Goal: Task Accomplishment & Management: Manage account settings

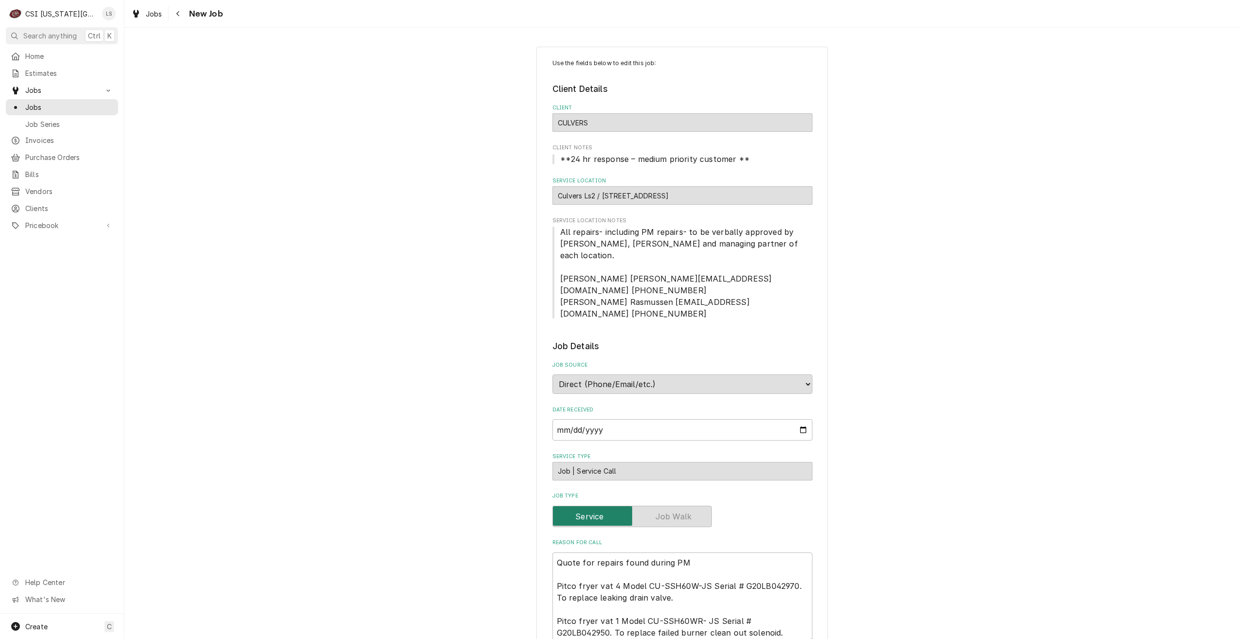
type textarea "x"
click at [100, 105] on span "Jobs" at bounding box center [69, 107] width 88 height 10
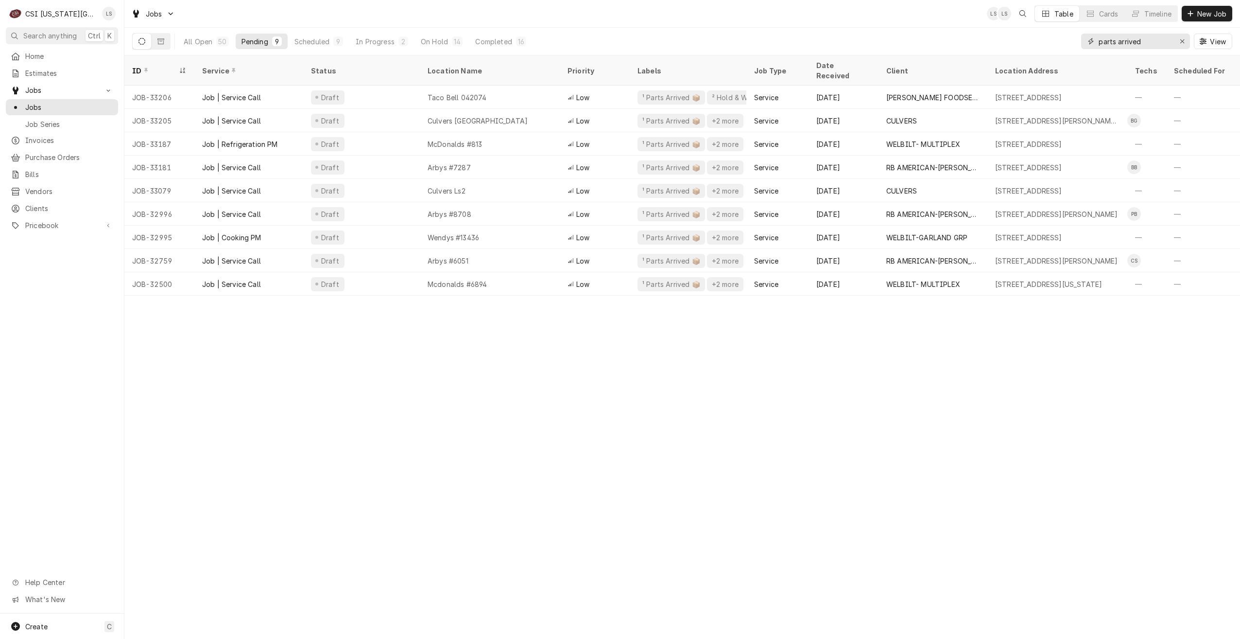
drag, startPoint x: 1152, startPoint y: 44, endPoint x: 1060, endPoint y: 37, distance: 93.1
click at [1060, 37] on div "All Open 50 Pending 9 Scheduled 9 In Progress 2 On Hold 14 Completed 16 parts a…" at bounding box center [682, 41] width 1100 height 27
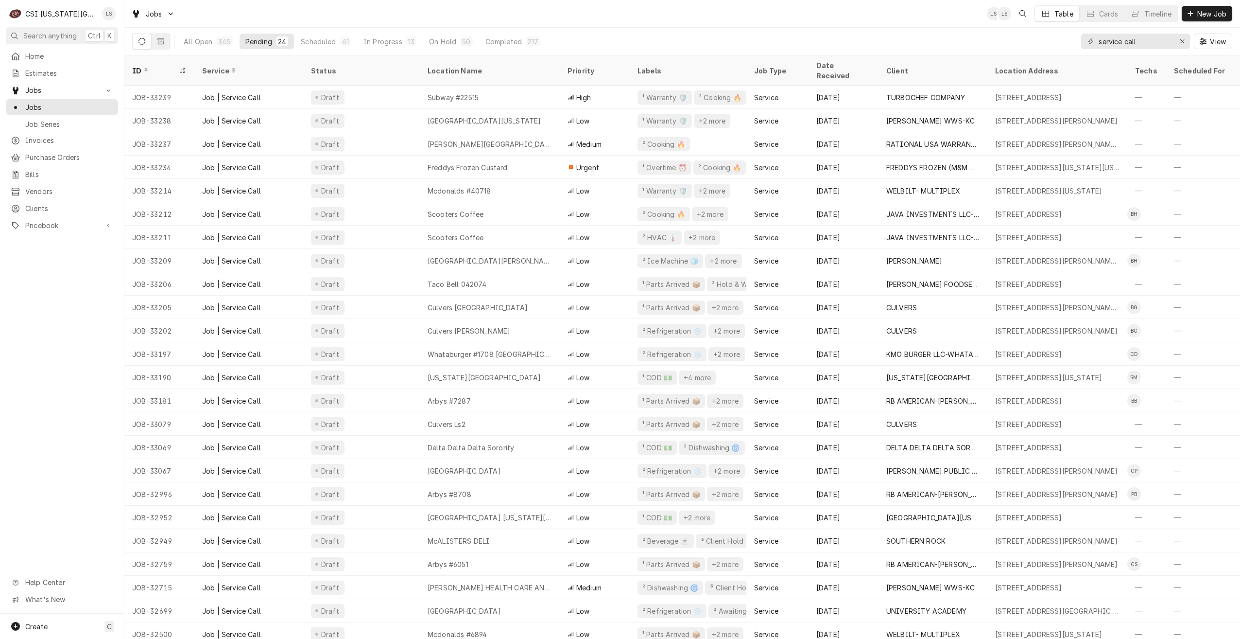
click at [610, 20] on div "Jobs LS LS Table Cards Timeline New Job" at bounding box center [682, 13] width 1116 height 27
click at [610, 19] on div "Jobs LS LS Table Cards Timeline New Job" at bounding box center [682, 13] width 1116 height 27
click at [587, 16] on div "Jobs LS LS Table Cards Timeline New Job" at bounding box center [682, 13] width 1116 height 27
click at [452, 11] on div "Jobs LS LS PP Table Cards Timeline New Job" at bounding box center [682, 13] width 1116 height 27
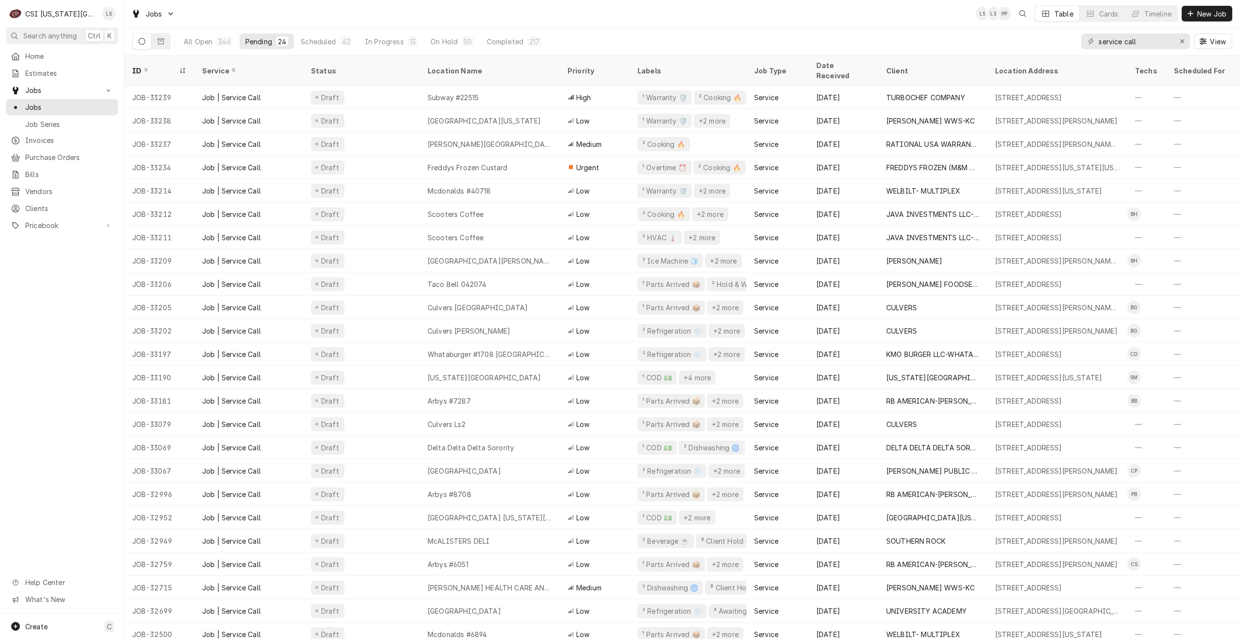
click at [452, 11] on div "Jobs LS LS PP Table Cards Timeline New Job" at bounding box center [682, 13] width 1116 height 27
click at [346, 4] on div "Jobs LS LS PP Table Cards Timeline New Job" at bounding box center [682, 13] width 1116 height 27
drag, startPoint x: 1152, startPoint y: 44, endPoint x: 1074, endPoint y: 44, distance: 78.3
click at [1074, 44] on div "All Open 346 Pending 24 Scheduled 42 In Progress 13 On Hold 50 Completed 217 se…" at bounding box center [682, 41] width 1100 height 27
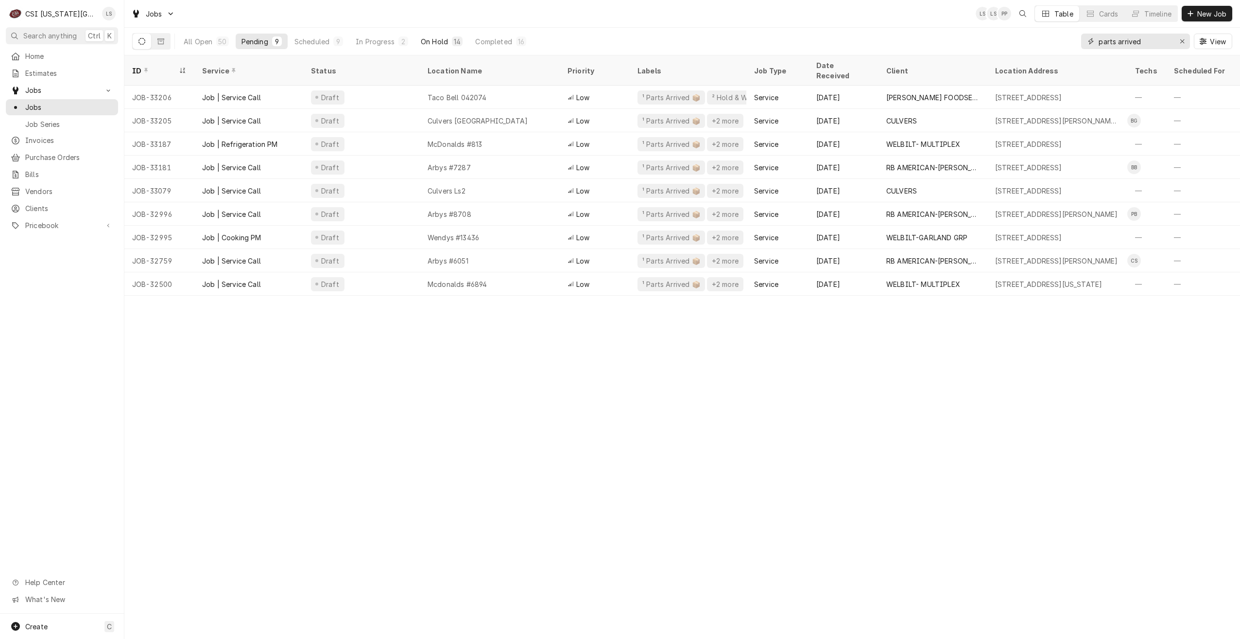
type input "parts arrived"
click at [437, 41] on div "On Hold" at bounding box center [434, 41] width 27 height 10
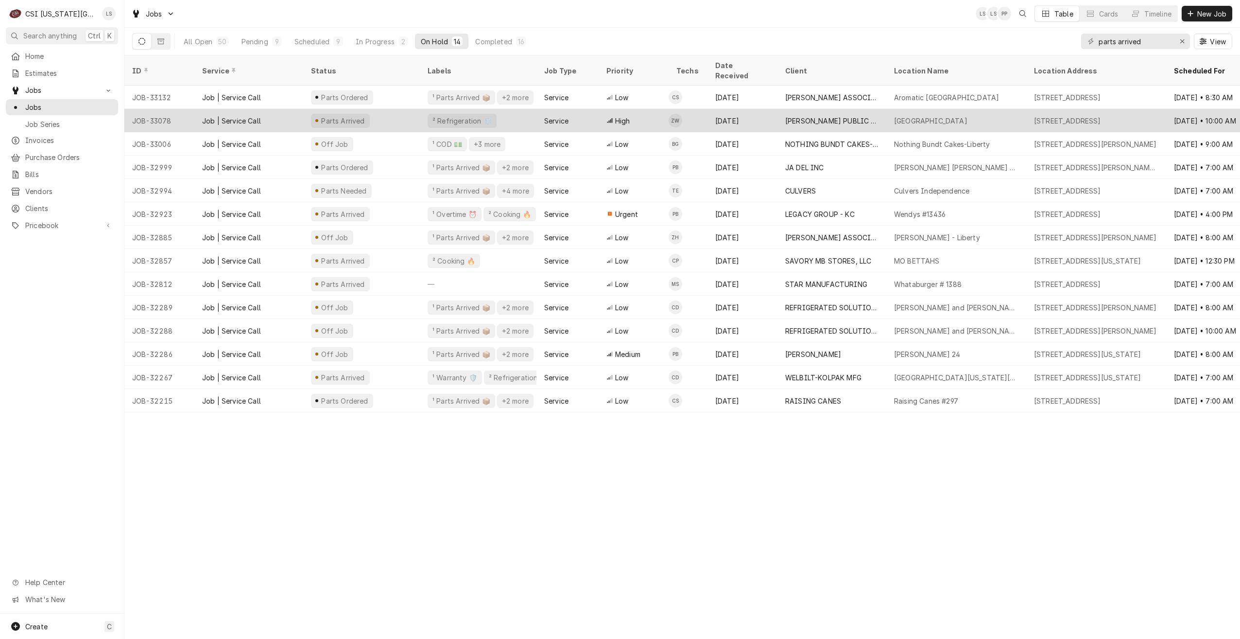
click at [644, 109] on div "High" at bounding box center [634, 120] width 70 height 23
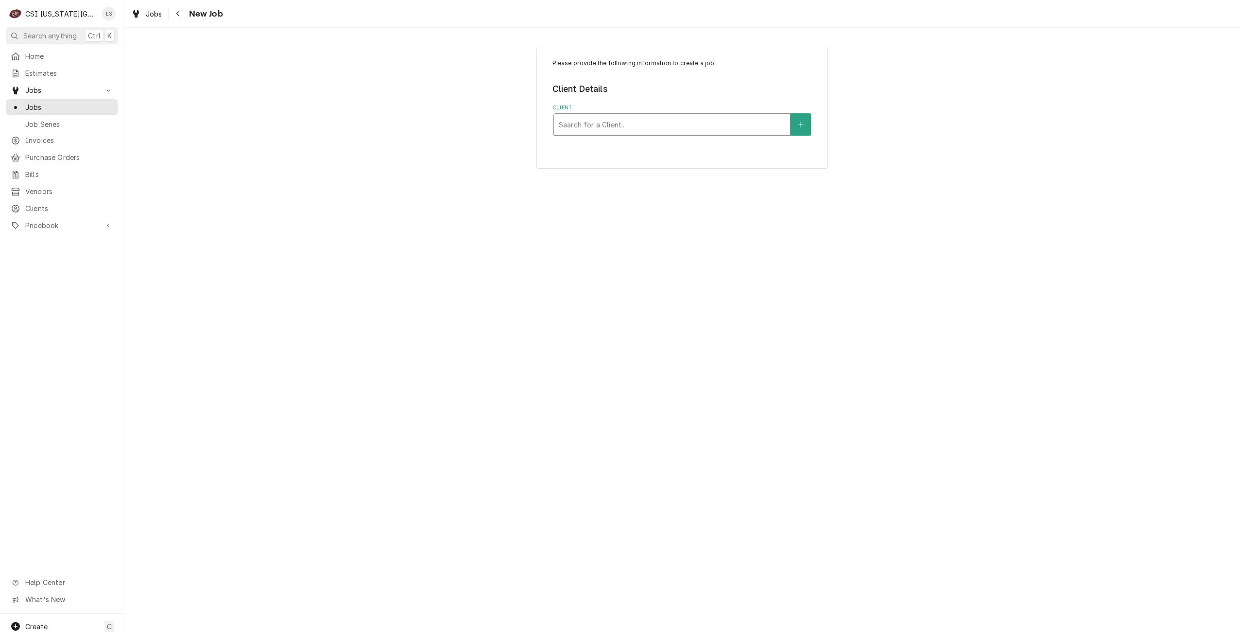
click at [723, 128] on div "Client" at bounding box center [672, 124] width 227 height 17
type input "culvers"
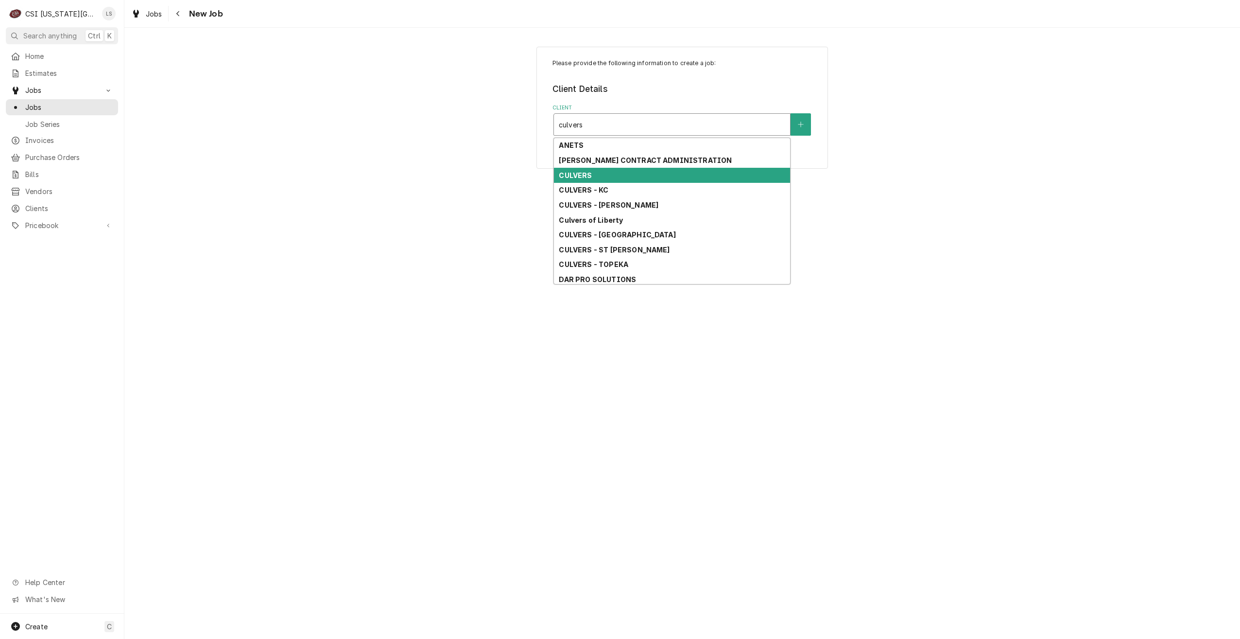
click at [657, 169] on div "CULVERS" at bounding box center [672, 175] width 236 height 15
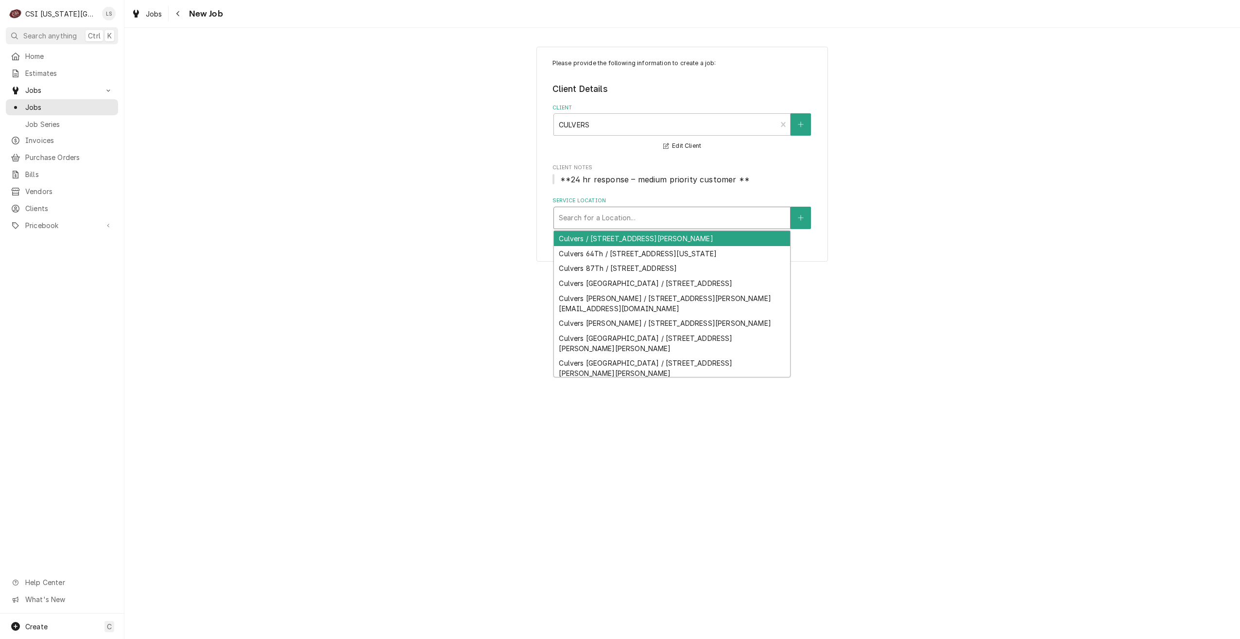
click at [698, 216] on div "Service Location" at bounding box center [672, 217] width 227 height 17
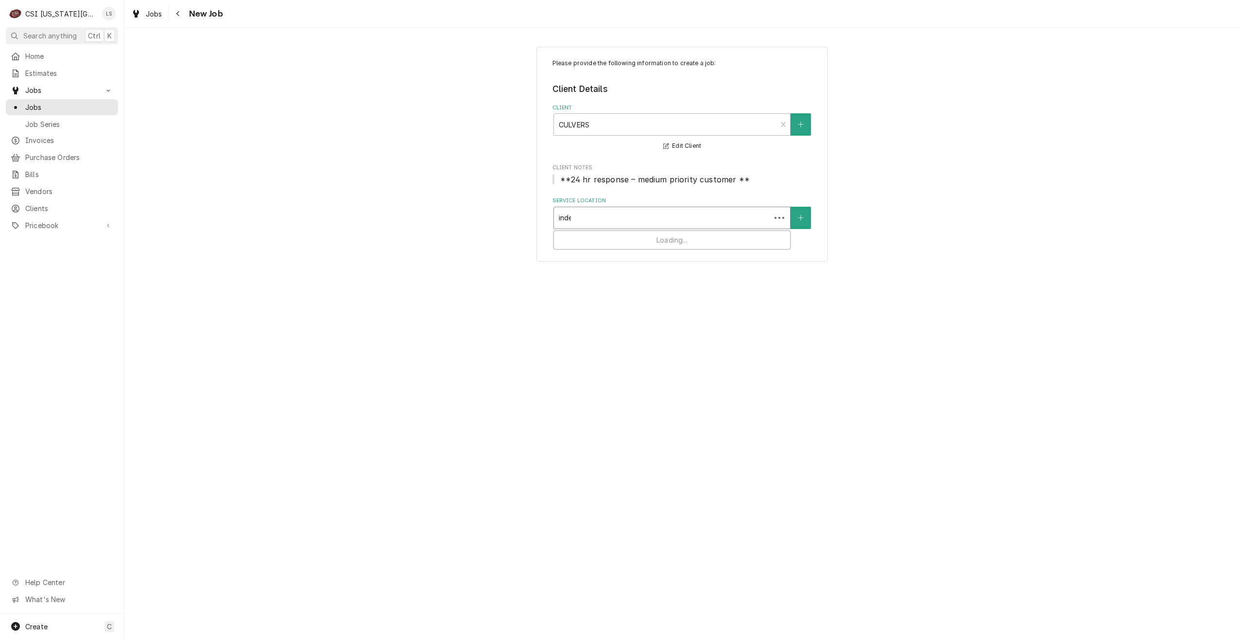
type input "indep"
click at [697, 246] on div "Culvers Independence / 4220 Little Blue Parkway, Independence, MO 64057" at bounding box center [672, 238] width 236 height 15
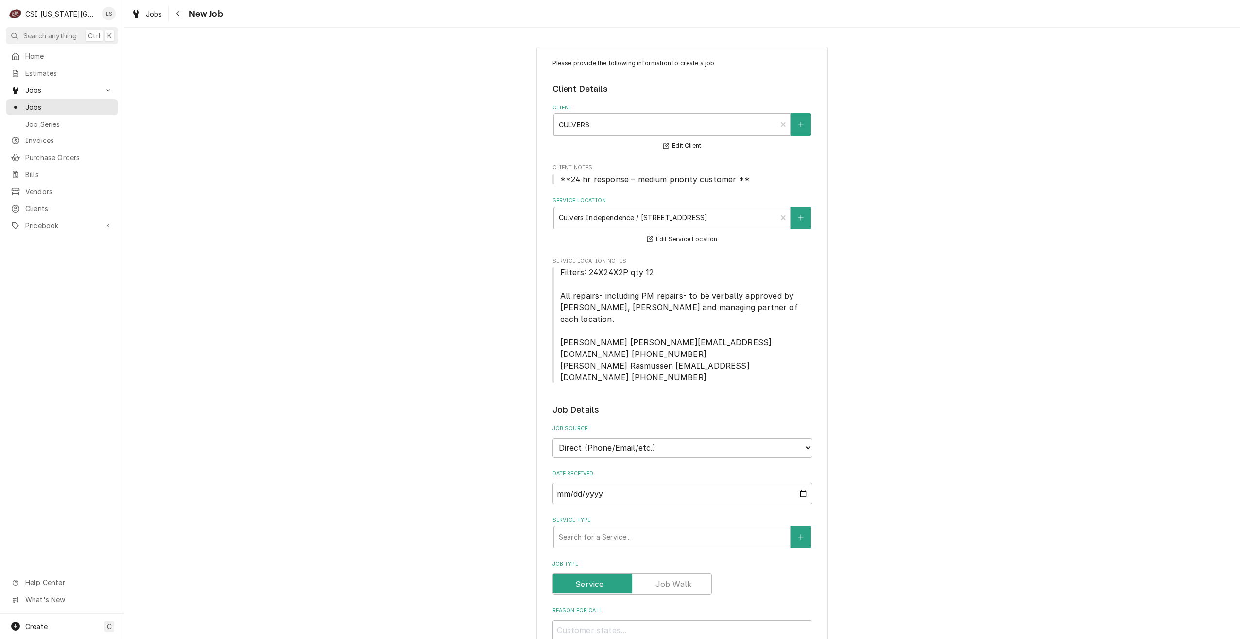
click at [939, 226] on div "Please provide the following information to create a job: Client Details Client…" at bounding box center [682, 624] width 1116 height 1172
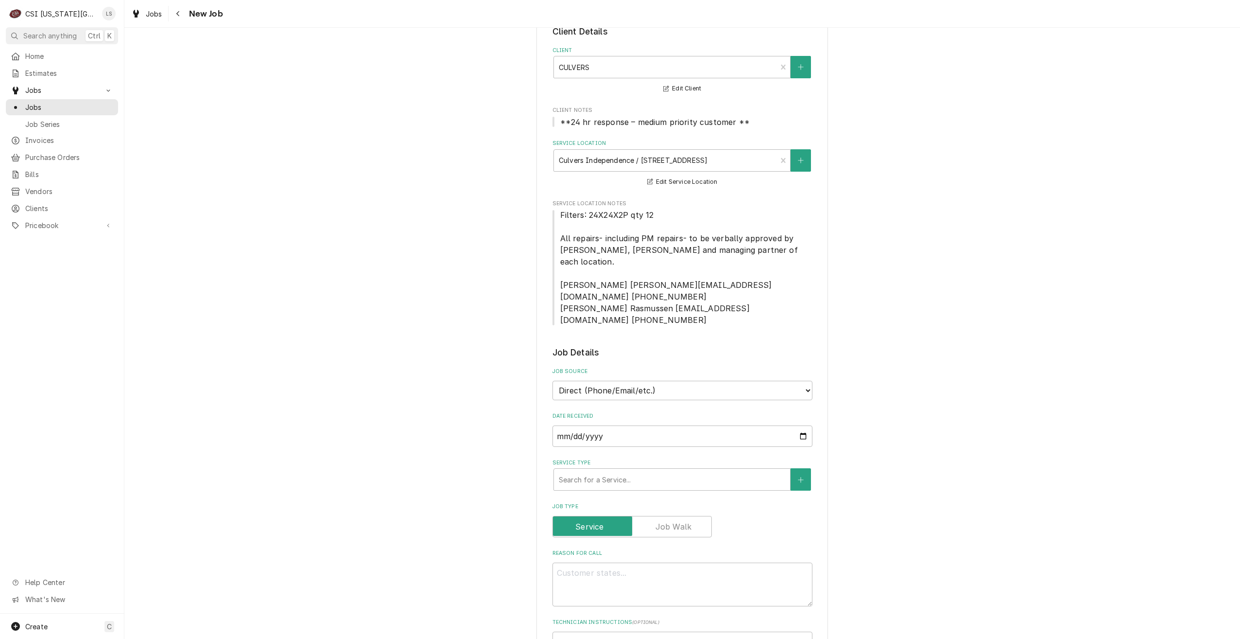
scroll to position [146, 0]
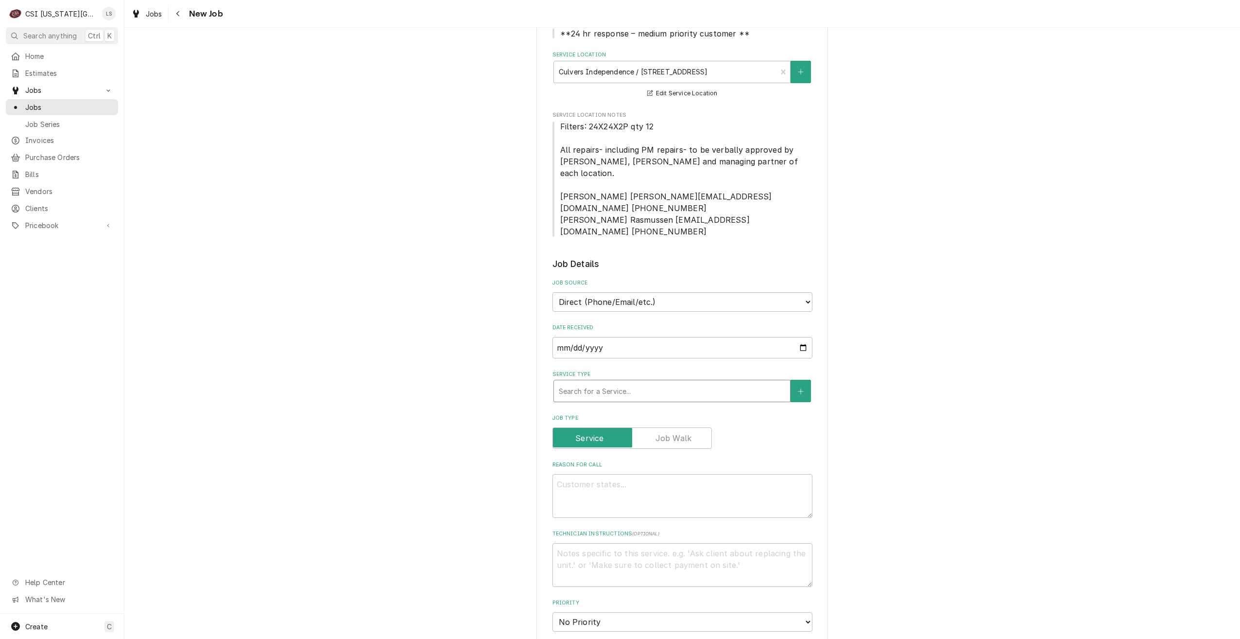
click at [698, 382] on div "Service Type" at bounding box center [672, 390] width 227 height 17
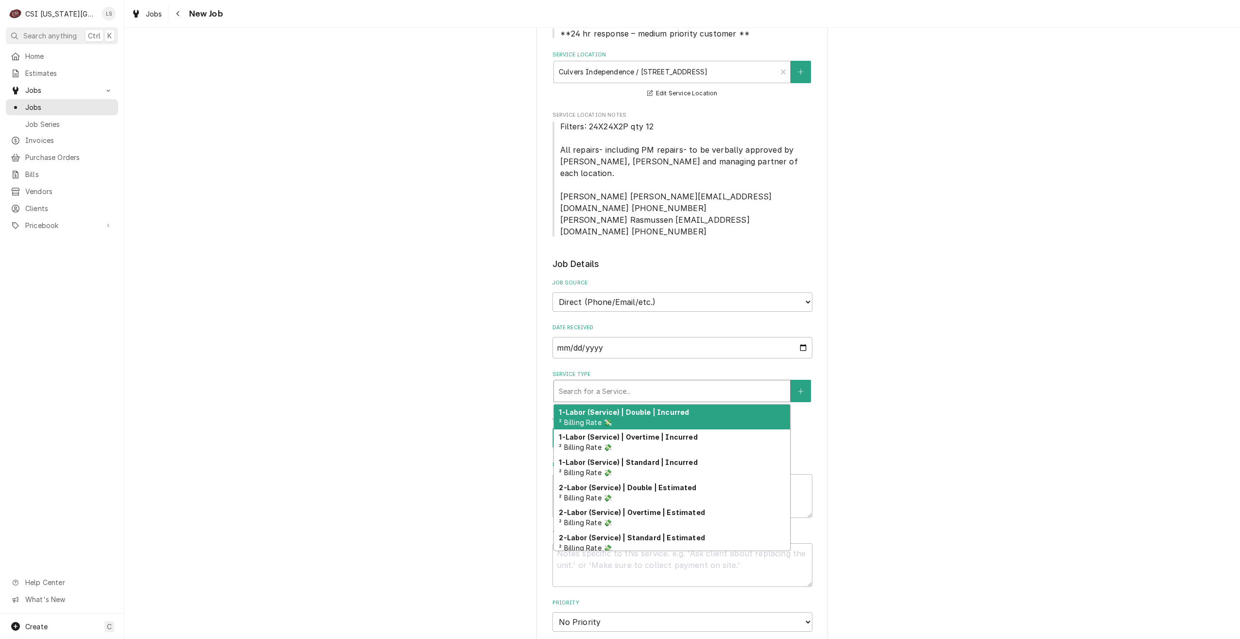
type textarea "x"
type input "s"
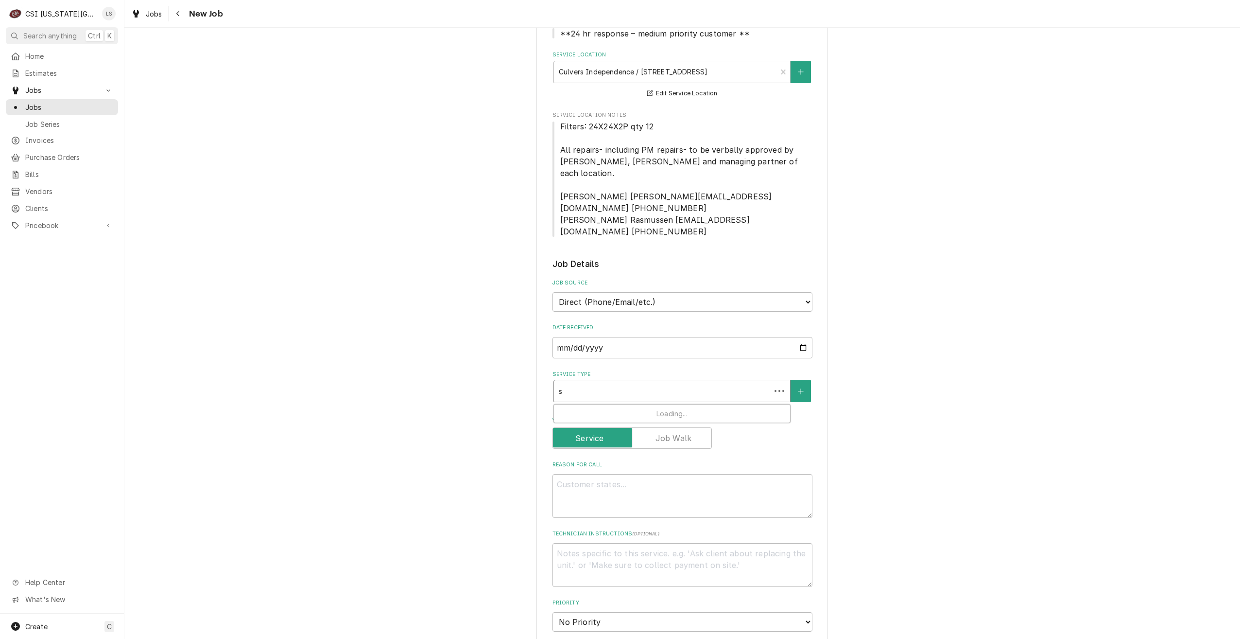
type textarea "x"
type input "se"
type textarea "x"
type input "ser"
type textarea "x"
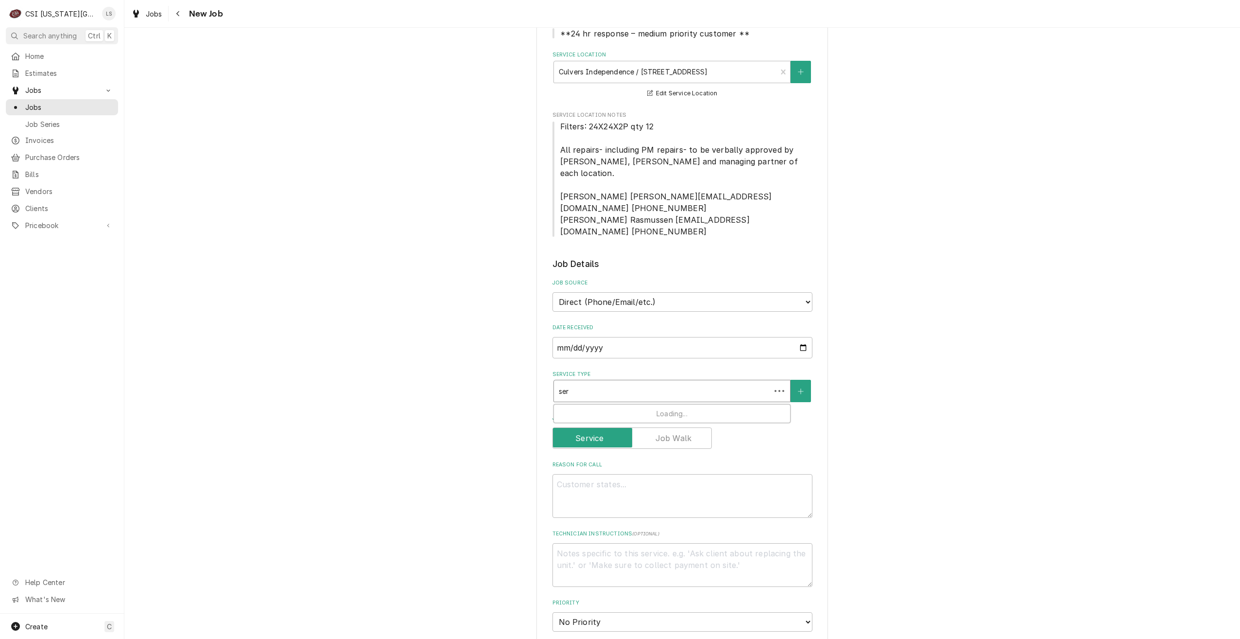
type input "serv"
type textarea "x"
type input "servi"
type textarea "x"
type input "servic"
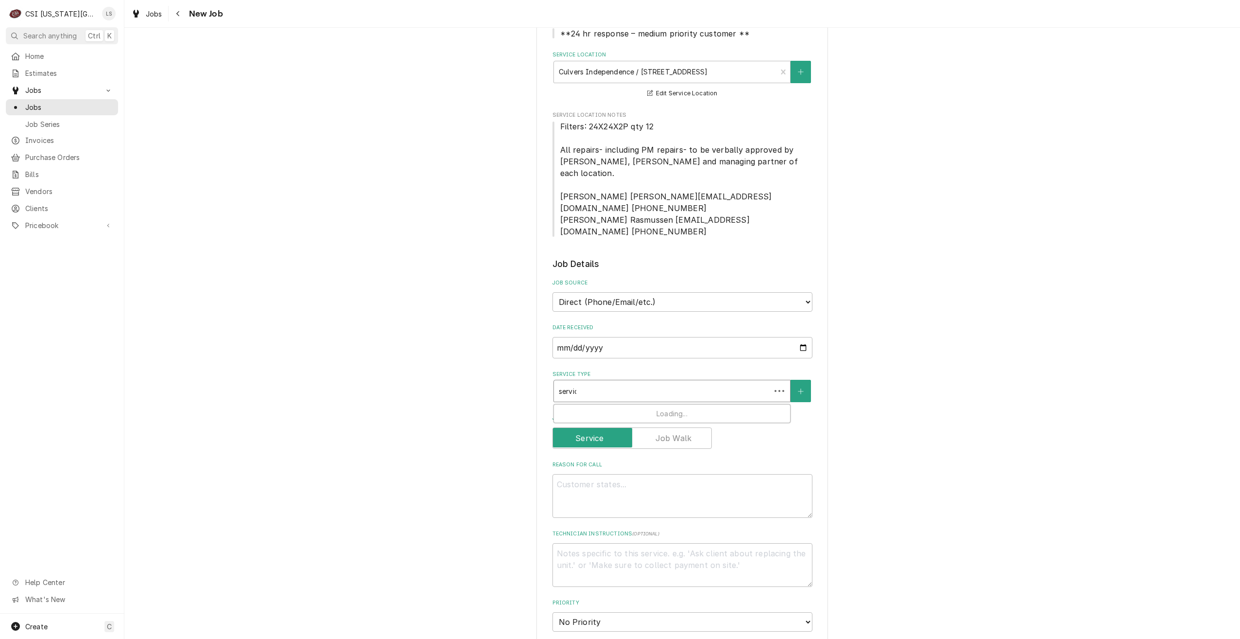
type textarea "x"
type input "service"
type textarea "x"
type input "service"
type textarea "x"
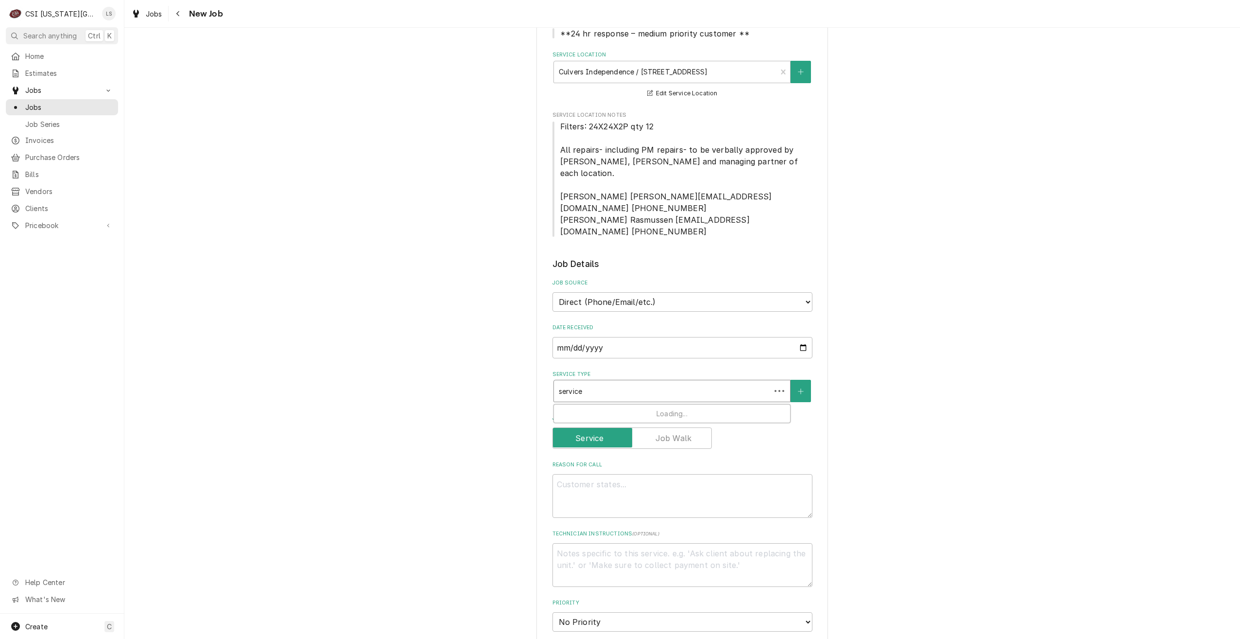
type input "service c"
type textarea "x"
type input "service ca"
type textarea "x"
type input "service cal"
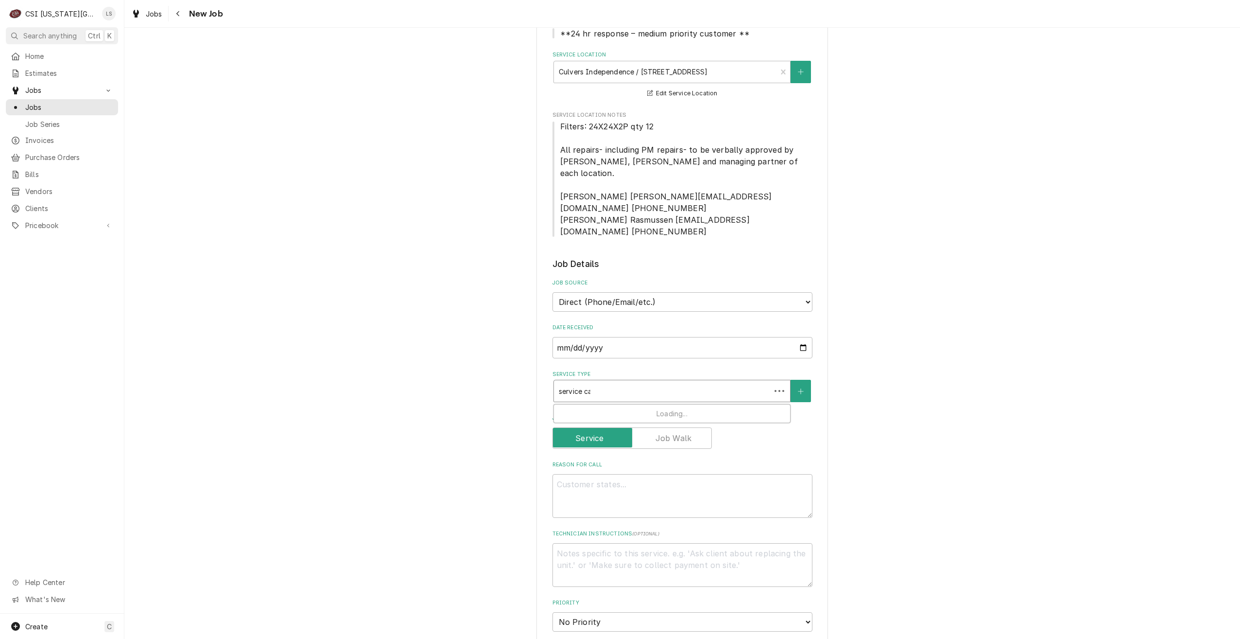
type textarea "x"
type input "service call"
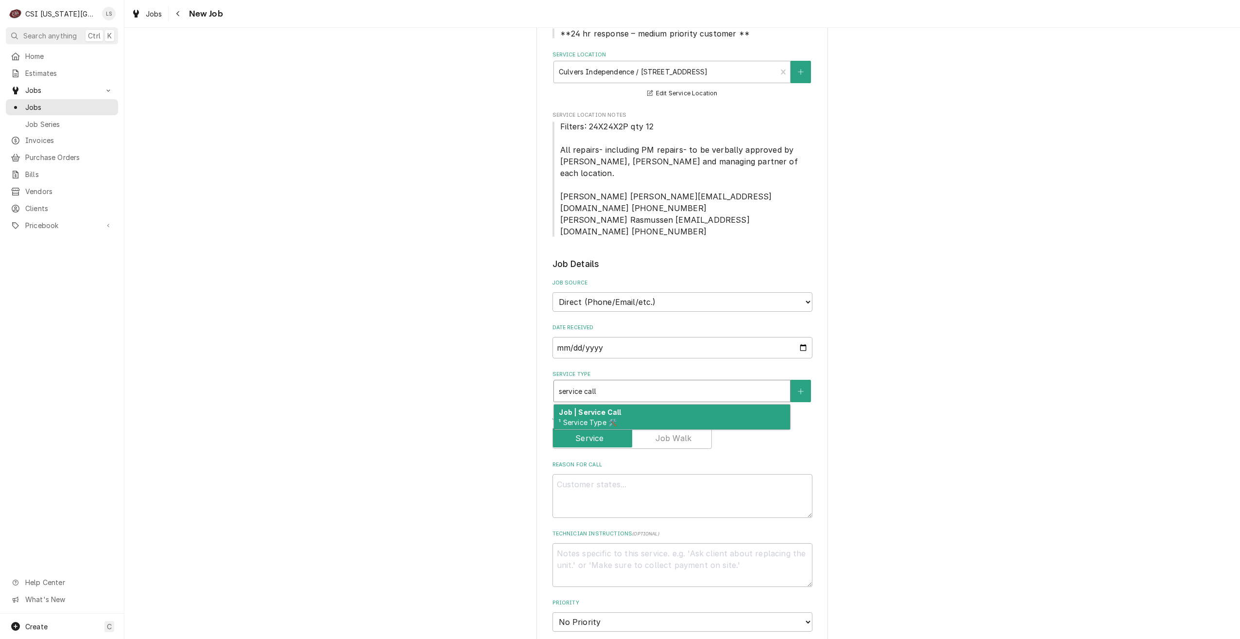
click at [682, 404] on div "Job | Service Call ¹ Service Type 🛠️" at bounding box center [672, 416] width 236 height 25
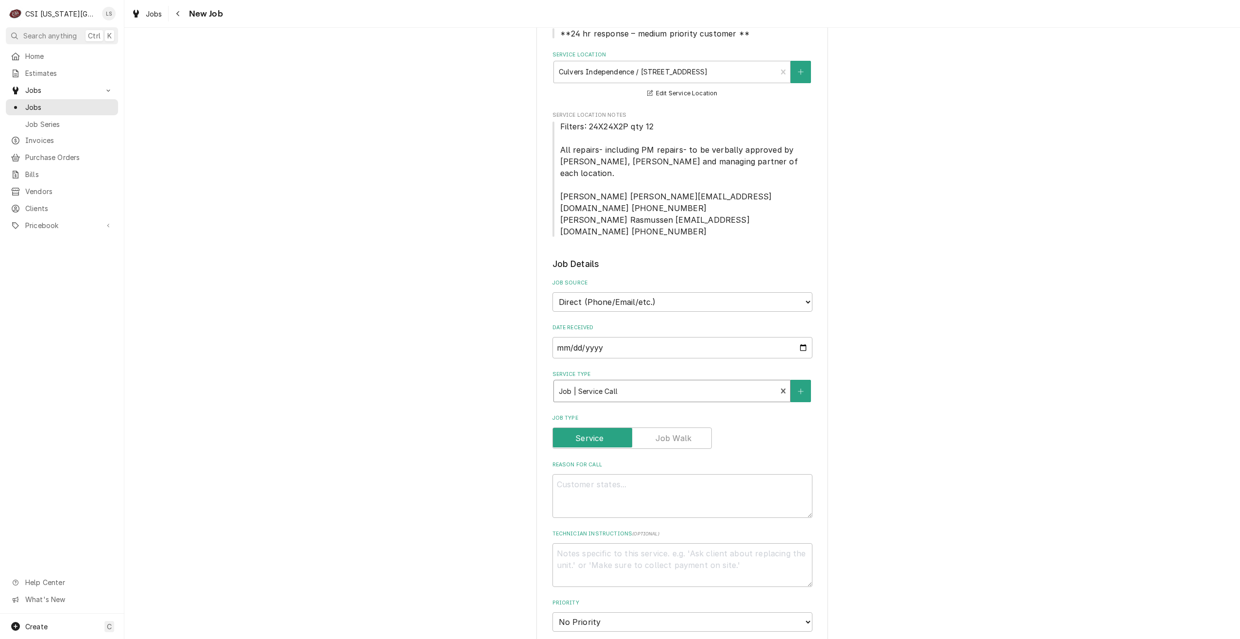
click at [669, 461] on label "Reason For Call" at bounding box center [683, 465] width 260 height 8
click at [669, 474] on textarea "Reason For Call" at bounding box center [683, 496] width 260 height 44
type textarea "x"
type textarea "A"
type textarea "x"
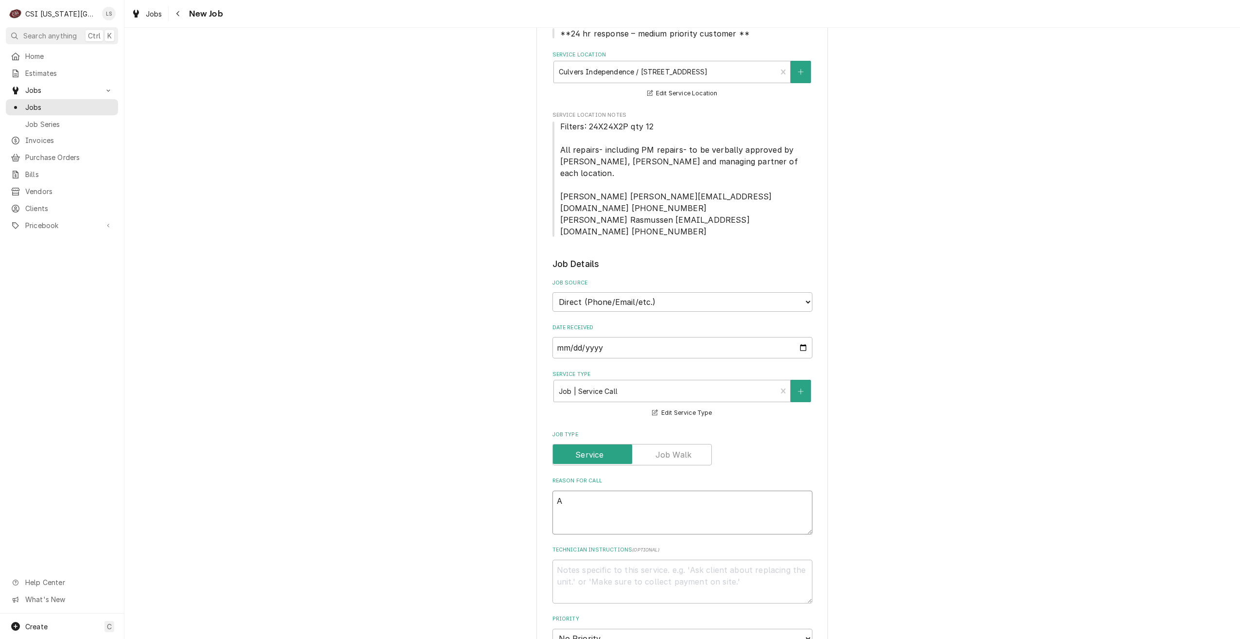
type textarea "Ad"
type textarea "x"
type textarea "Add"
type textarea "x"
type textarea "Addi"
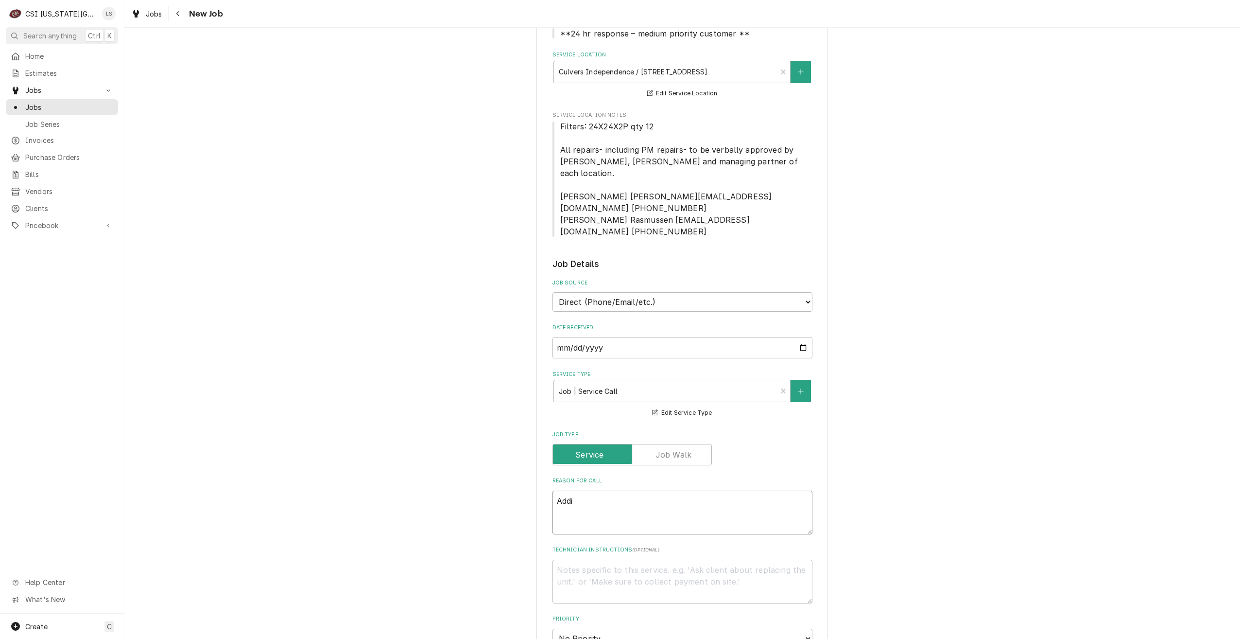
type textarea "x"
type textarea "Addii"
type textarea "x"
type textarea "Addi"
type textarea "x"
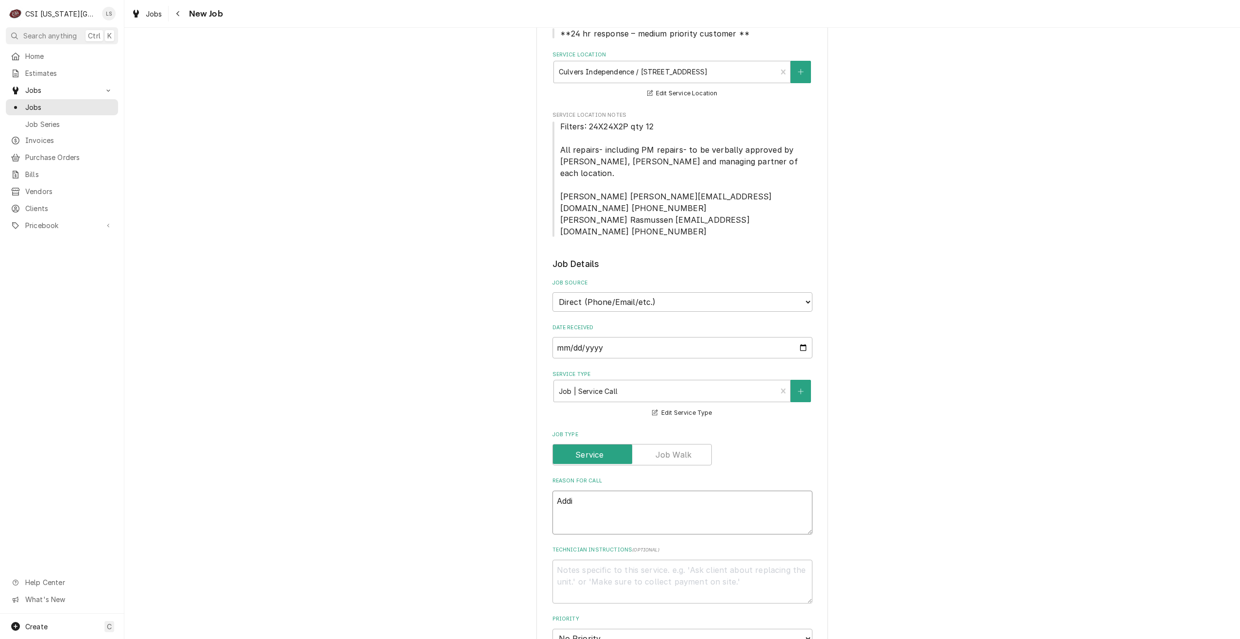
type textarea "Addit"
type textarea "x"
type textarea "Additi"
type textarea "x"
type textarea "Additio"
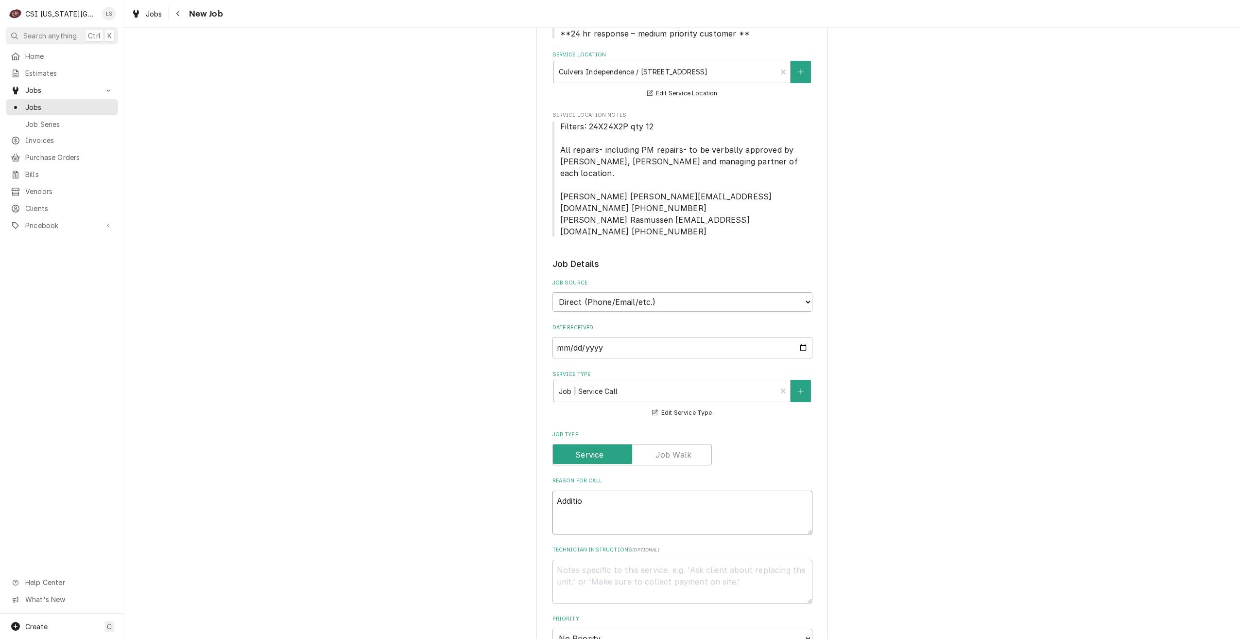
type textarea "x"
type textarea "Addition"
type textarea "x"
type textarea "Additiona"
type textarea "x"
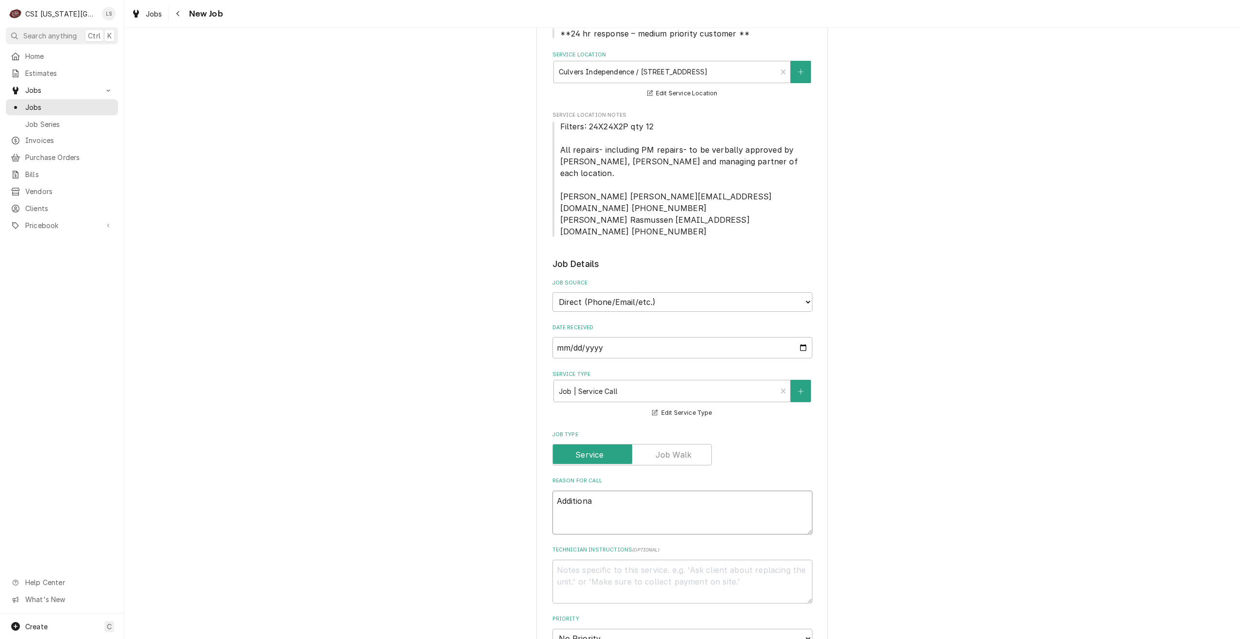
type textarea "Additional"
type textarea "x"
type textarea "Additional"
type textarea "x"
type textarea "Additional i"
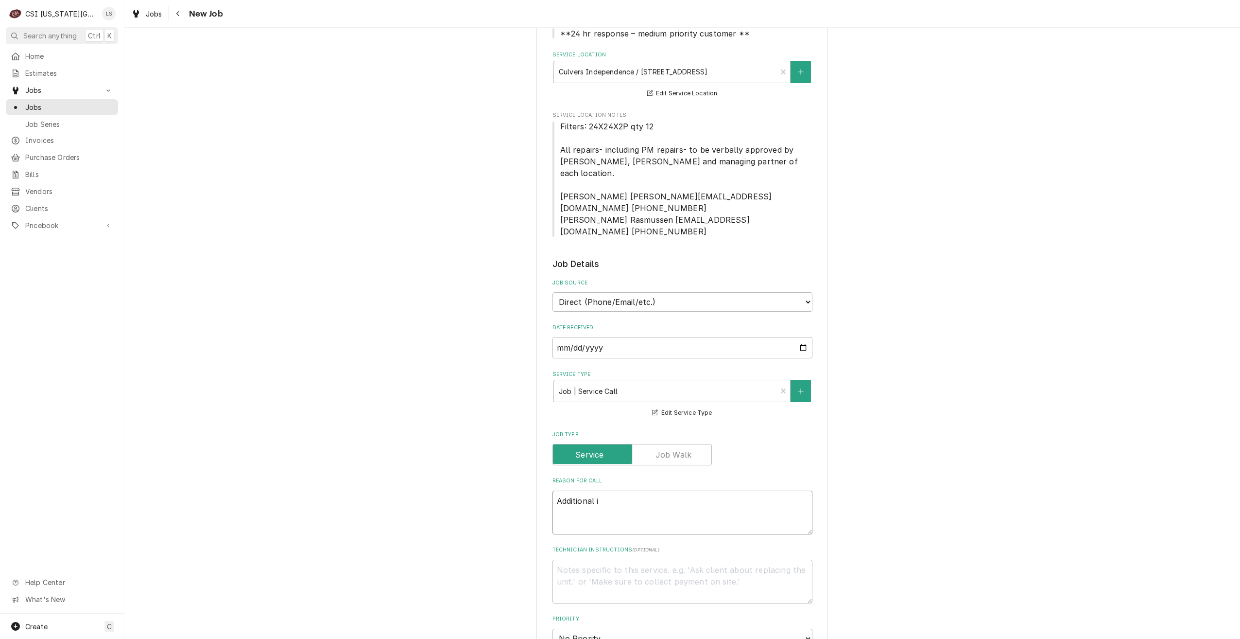
type textarea "x"
type textarea "Additional is"
type textarea "x"
type textarea "Additional iss"
type textarea "x"
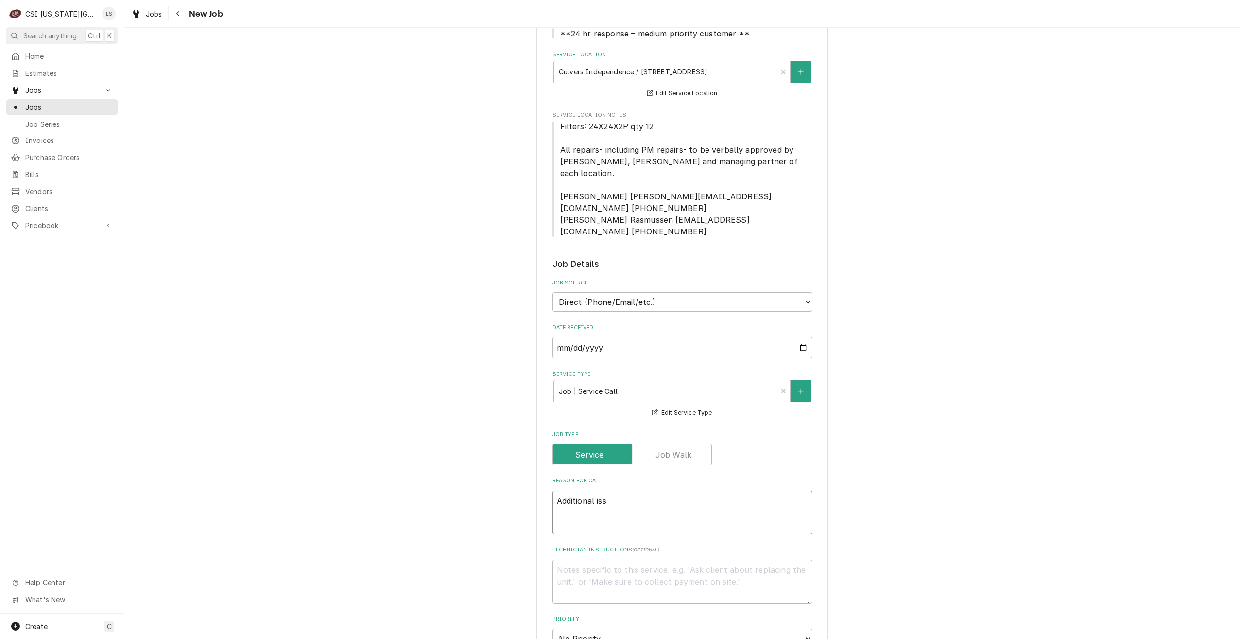
type textarea "Additional issu"
type textarea "x"
type textarea "Additional issue"
type textarea "x"
type textarea "Additional issues"
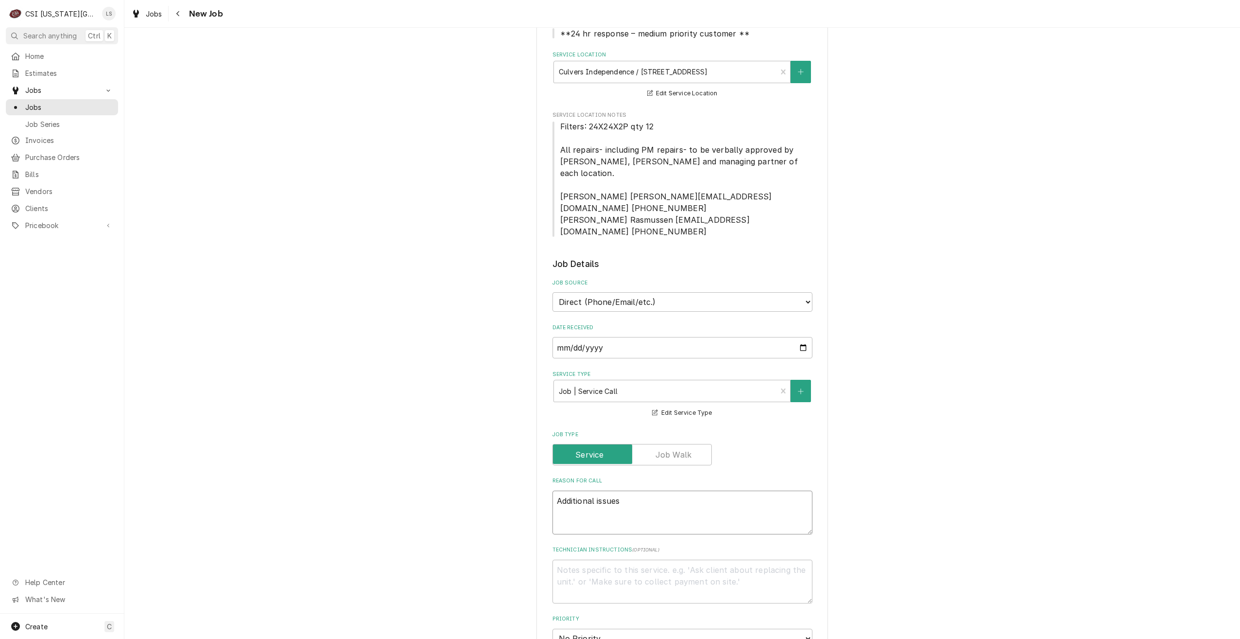
type textarea "x"
type textarea "Additional issues"
type textarea "x"
type textarea "Additional issues fo"
type textarea "x"
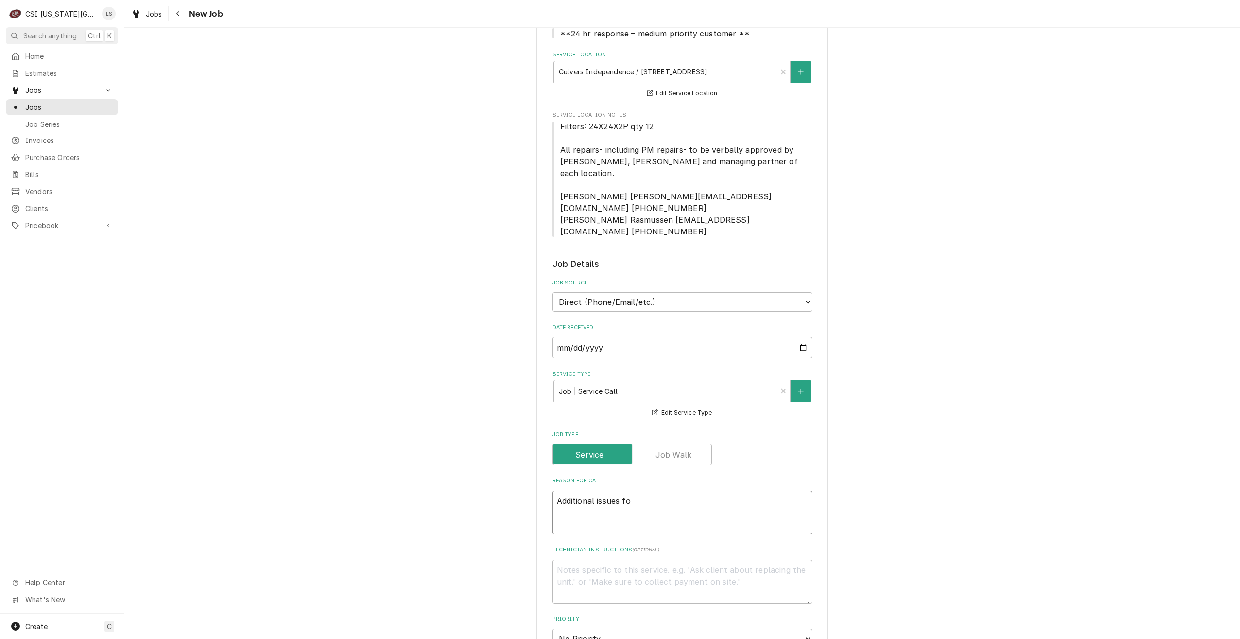
type textarea "Additional issues fou"
type textarea "x"
type textarea "Additional issues foun"
type textarea "x"
type textarea "Additional issues found"
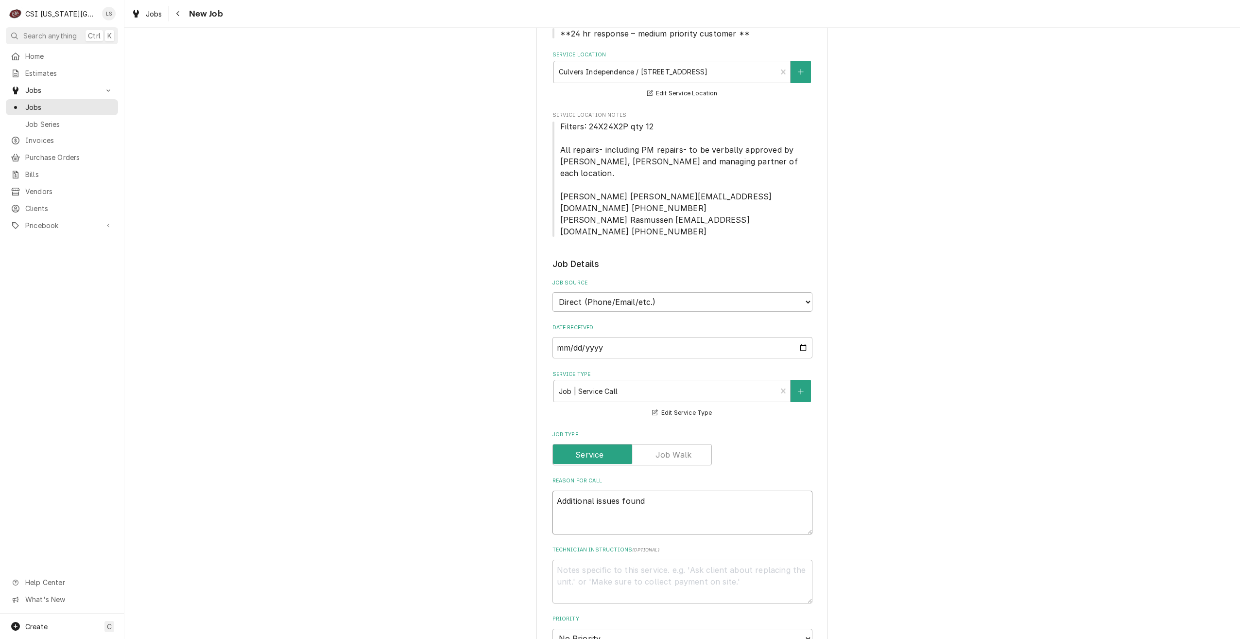
type textarea "x"
type textarea "Additional issues found"
type textarea "x"
type textarea "Additional issues found d"
type textarea "x"
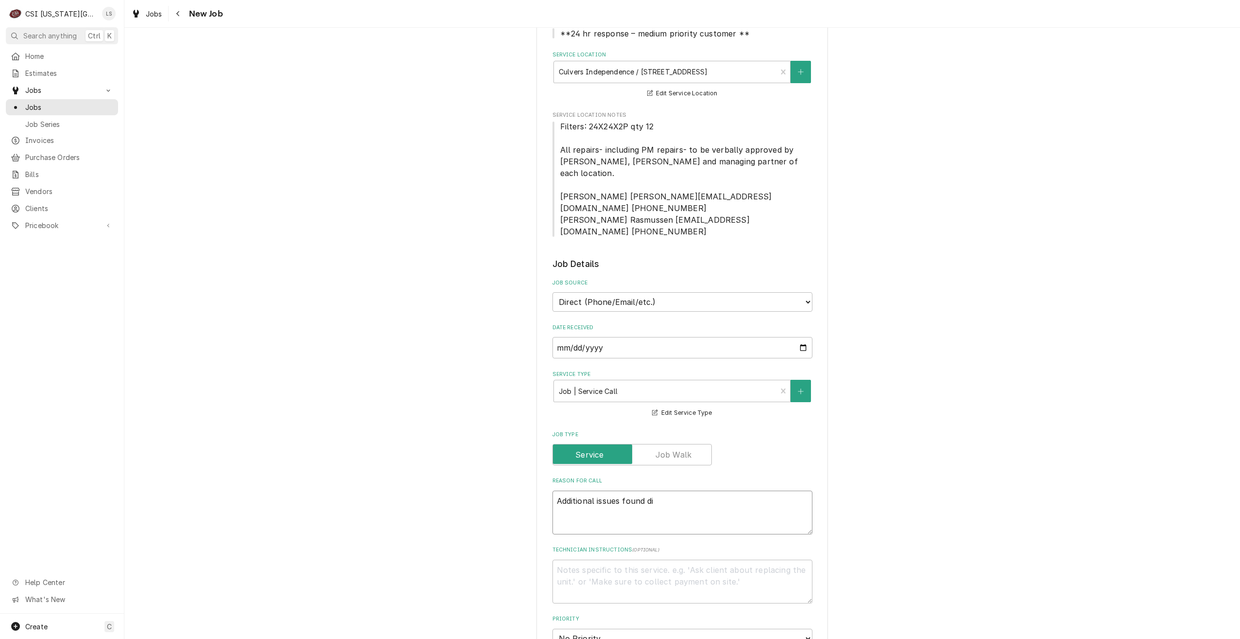
type textarea "Additional issues found diu"
type textarea "x"
type textarea "Additional issues found di"
type textarea "x"
type textarea "Additional issues found d"
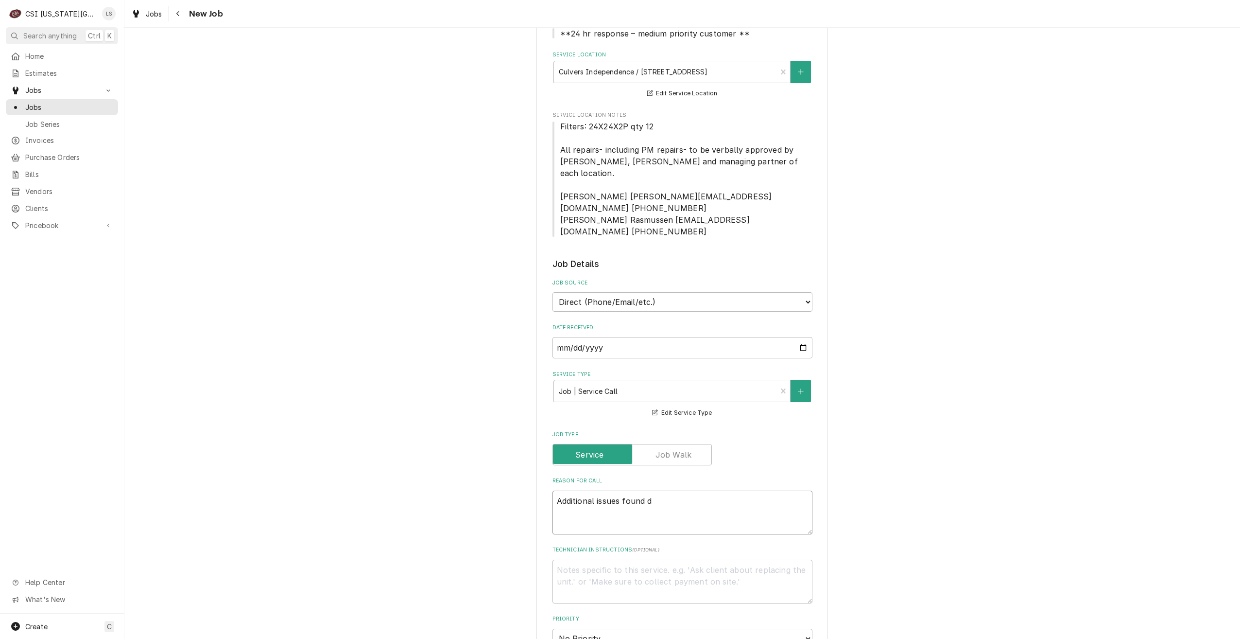
type textarea "x"
type textarea "Additional issues found du"
type textarea "x"
type textarea "Additional issues found dur"
type textarea "x"
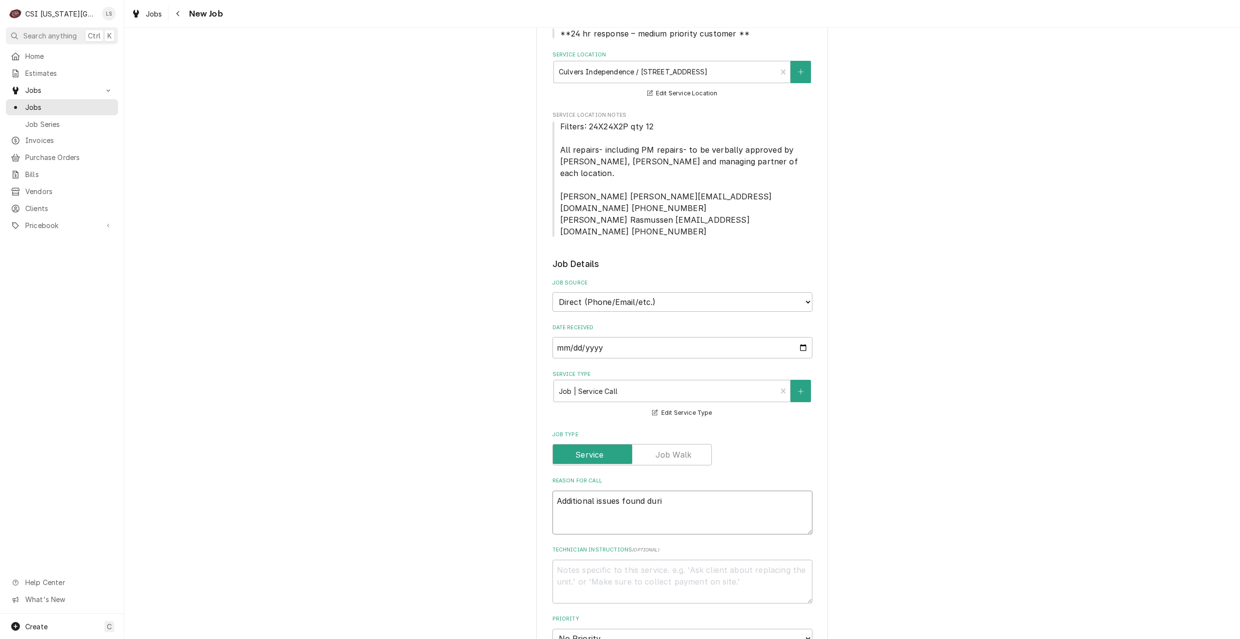
type textarea "Additional issues found durig"
type textarea "x"
type textarea "Additional issues found durign"
type textarea "x"
type textarea "Additional issues found durign"
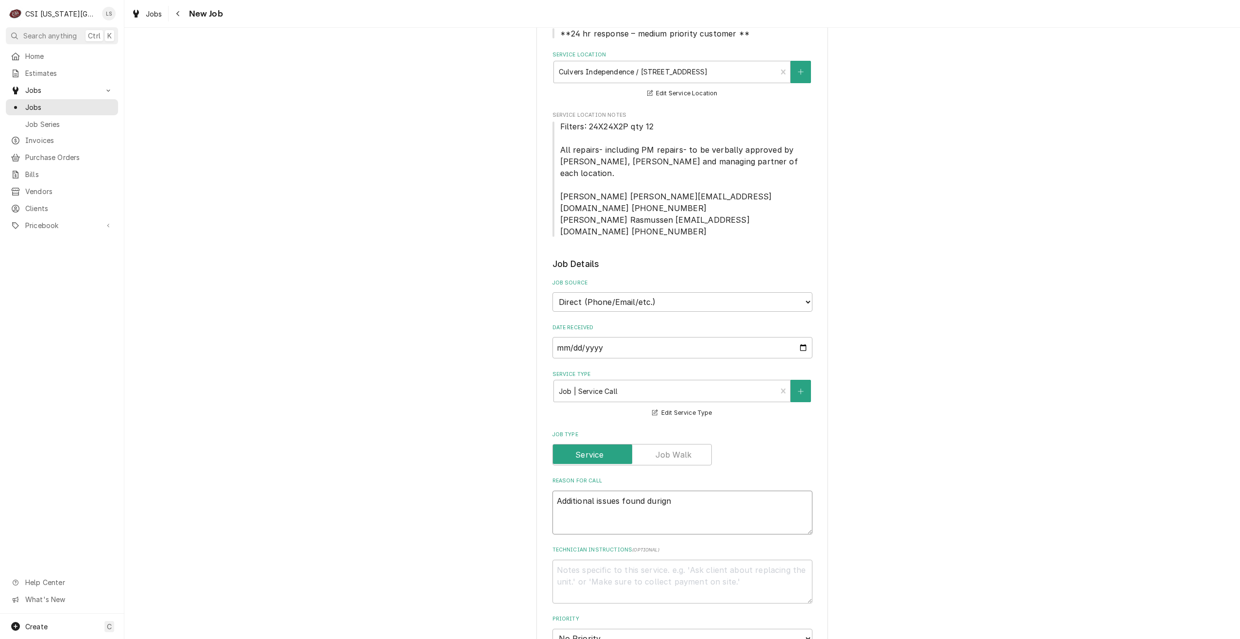
type textarea "x"
type textarea "Additional issues found durign"
type textarea "x"
type textarea "Additional issues found durig"
type textarea "x"
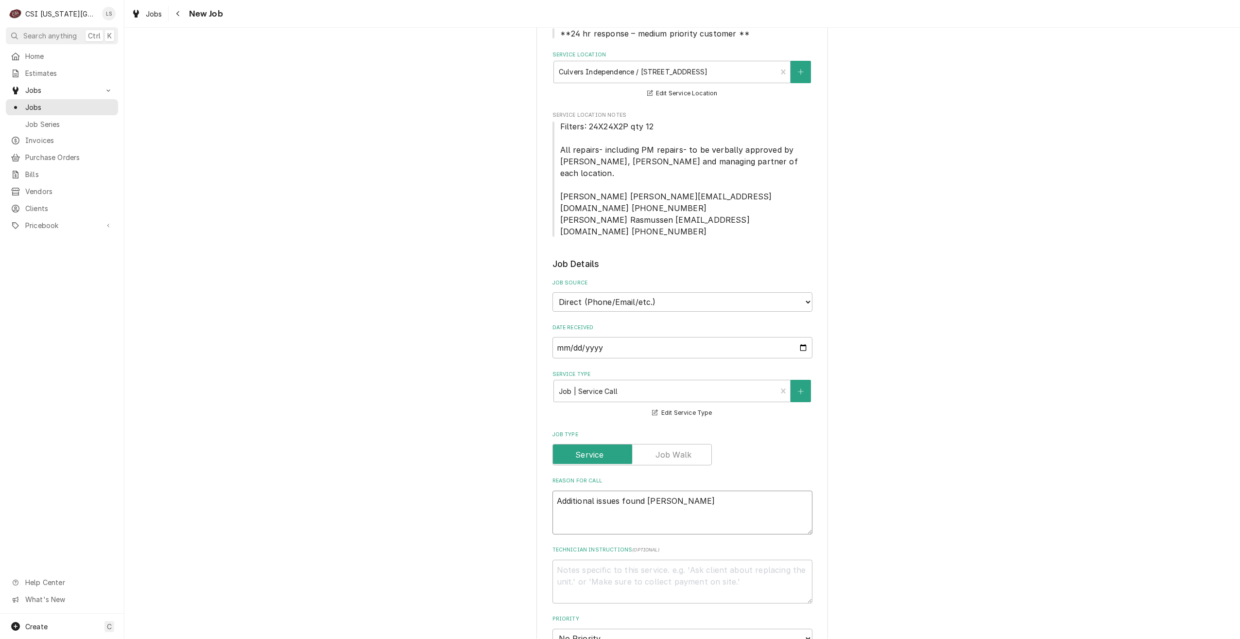
type textarea "Additional issues found duri"
type textarea "x"
type textarea "Additional issues found durin"
type textarea "x"
type textarea "Additional issues found during"
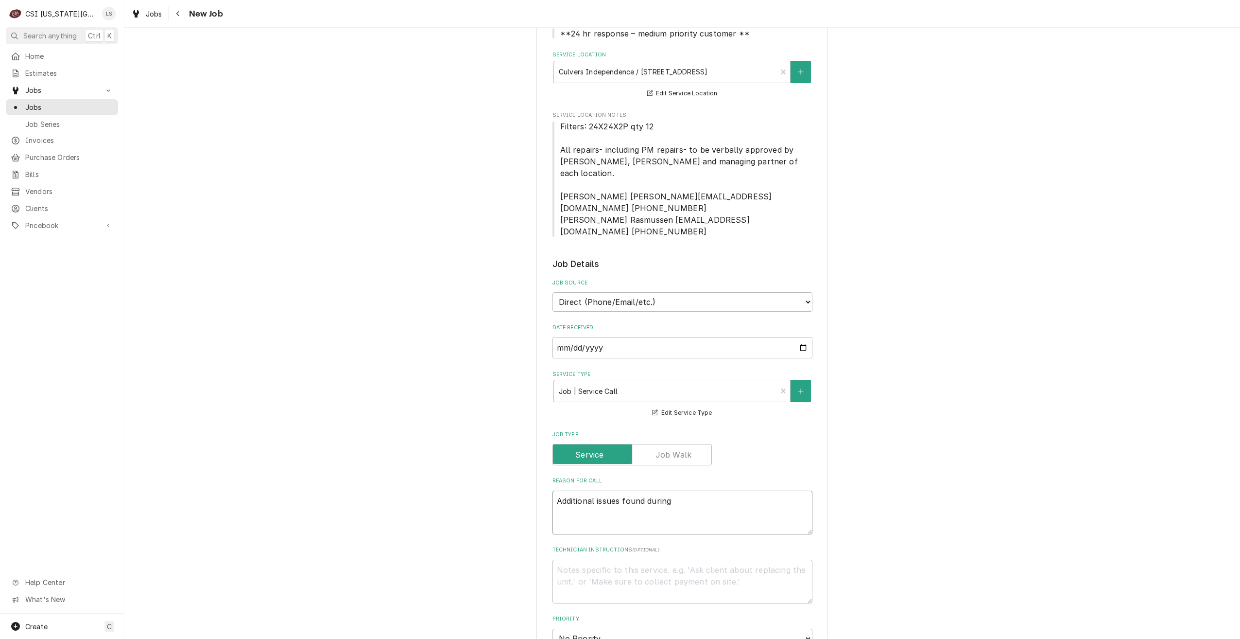
type textarea "x"
type textarea "Additional issues found during"
type textarea "x"
type textarea "Additional issues found during q"
type textarea "x"
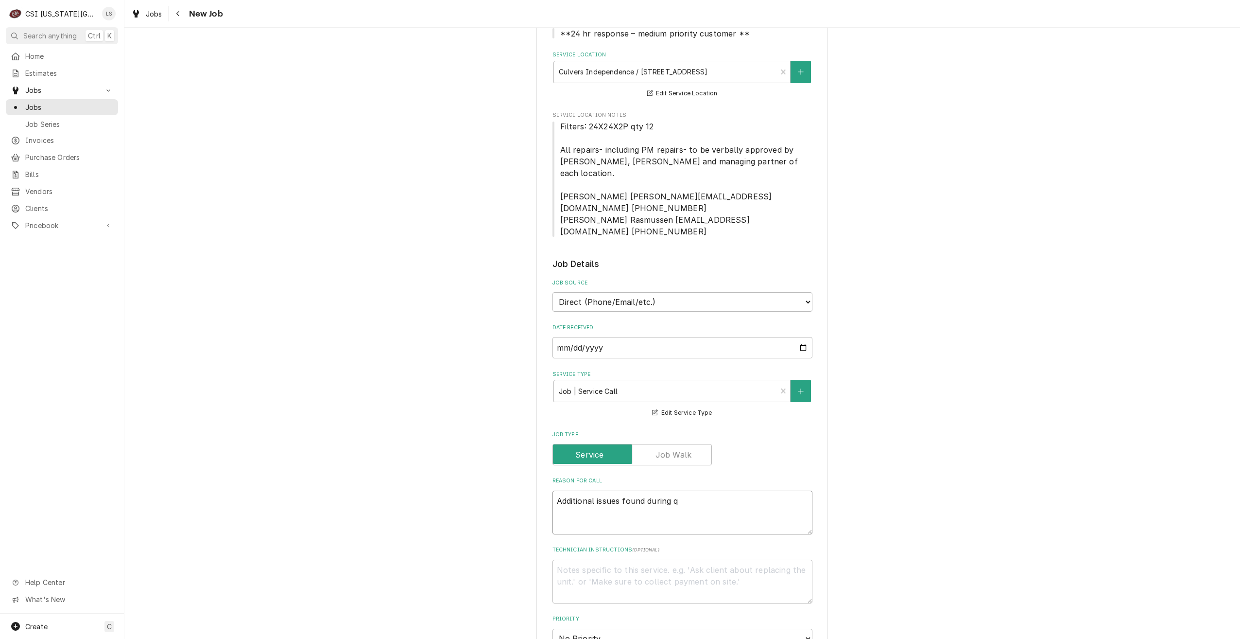
type textarea "Additional issues found during qu"
type textarea "x"
type textarea "Additional issues found during quo"
type textarea "x"
type textarea "Additional issues found during quot"
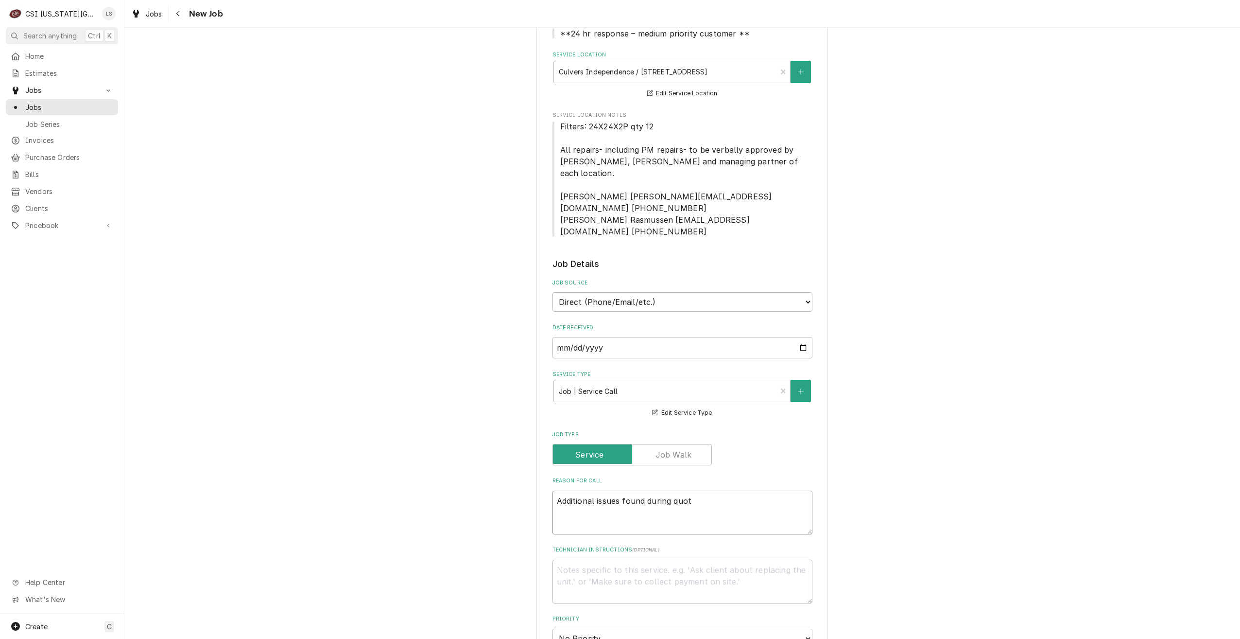
type textarea "x"
type textarea "Additional issues found during quote"
type textarea "x"
type textarea "Additional issues found during quoted"
type textarea "x"
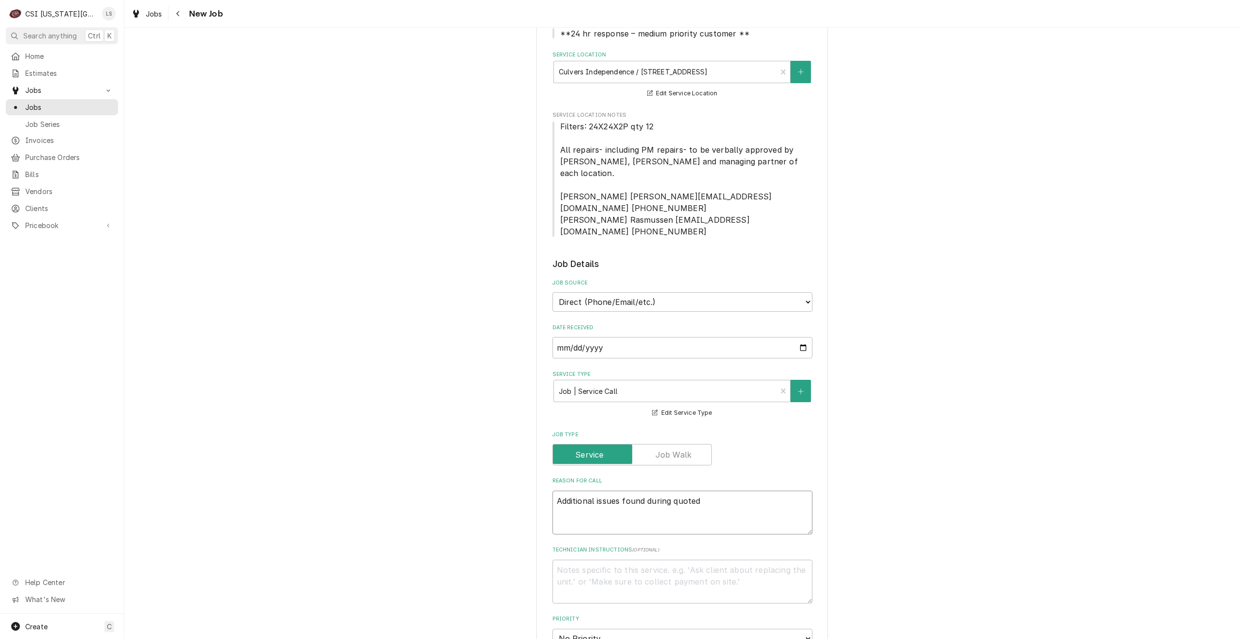
type textarea "Additional issues found during quoted"
type textarea "x"
type textarea "Additional issues found during quoted r"
type textarea "x"
type textarea "Additional issues found during quoted re"
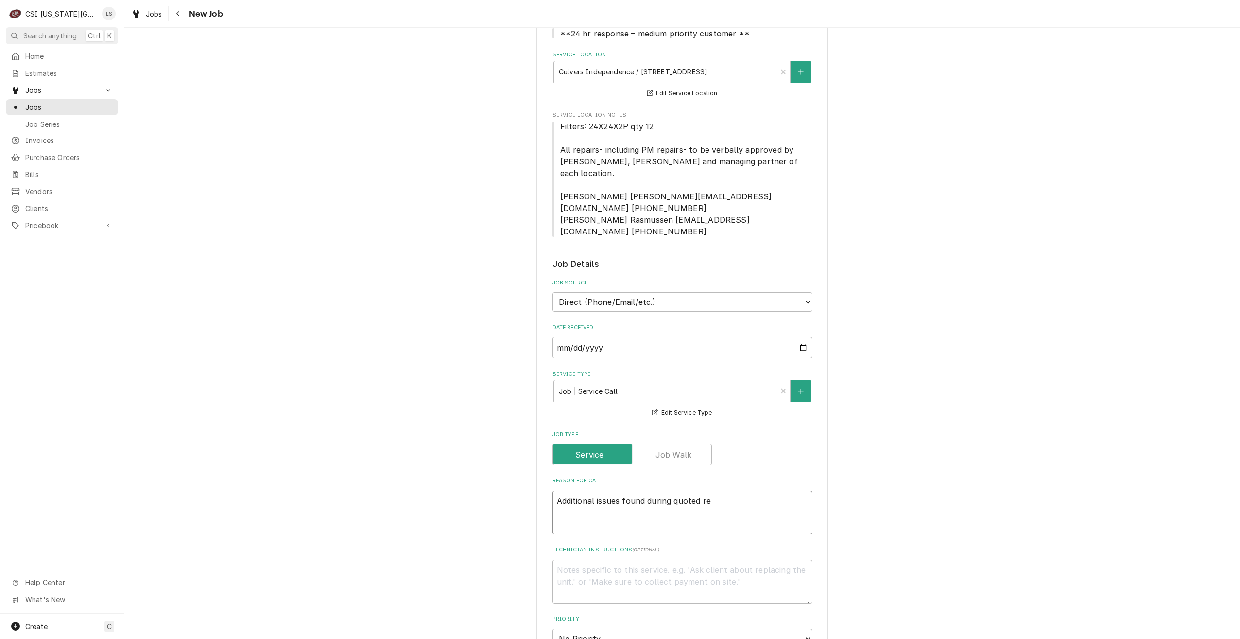
type textarea "x"
type textarea "Additional issues found during quoted rep"
type textarea "x"
type textarea "Additional issues found during quoted repa"
type textarea "x"
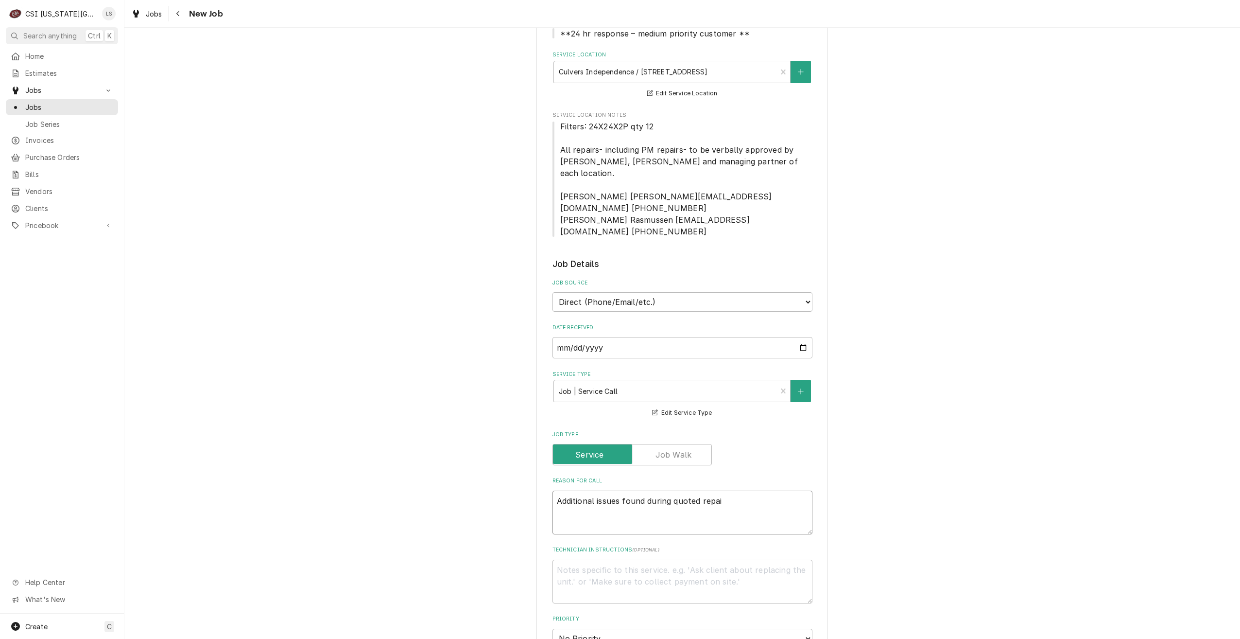
type textarea "Additional issues found during quoted repair"
type textarea "x"
type textarea "Additional issues found during quoted repairs"
type textarea "x"
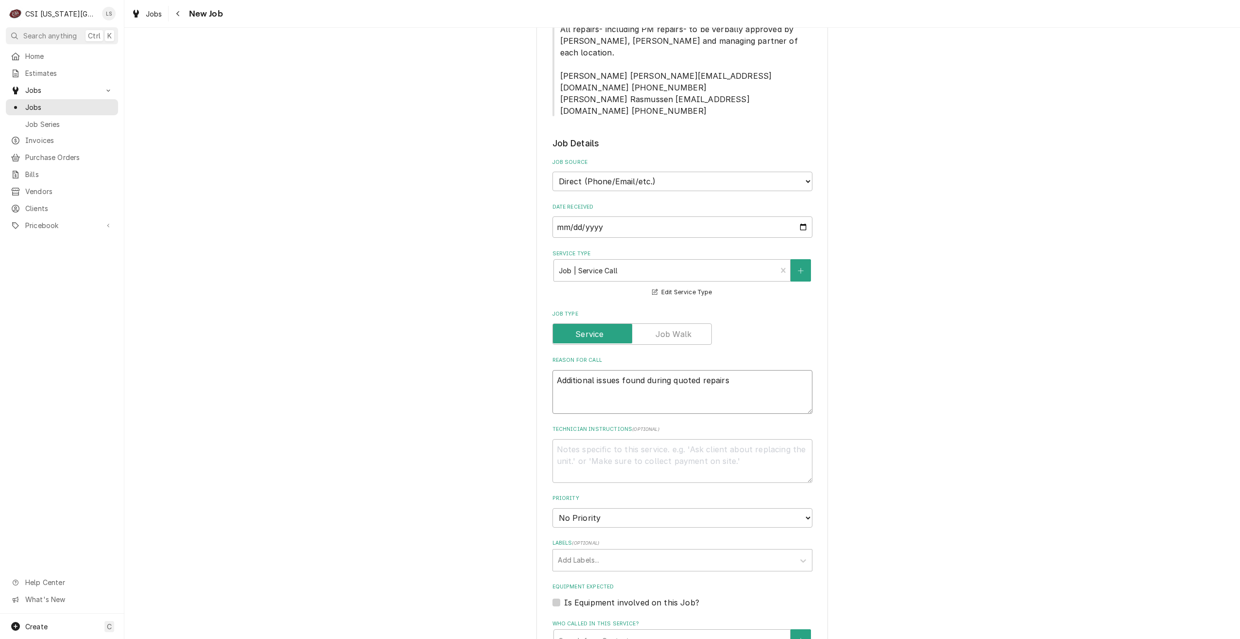
scroll to position [340, 0]
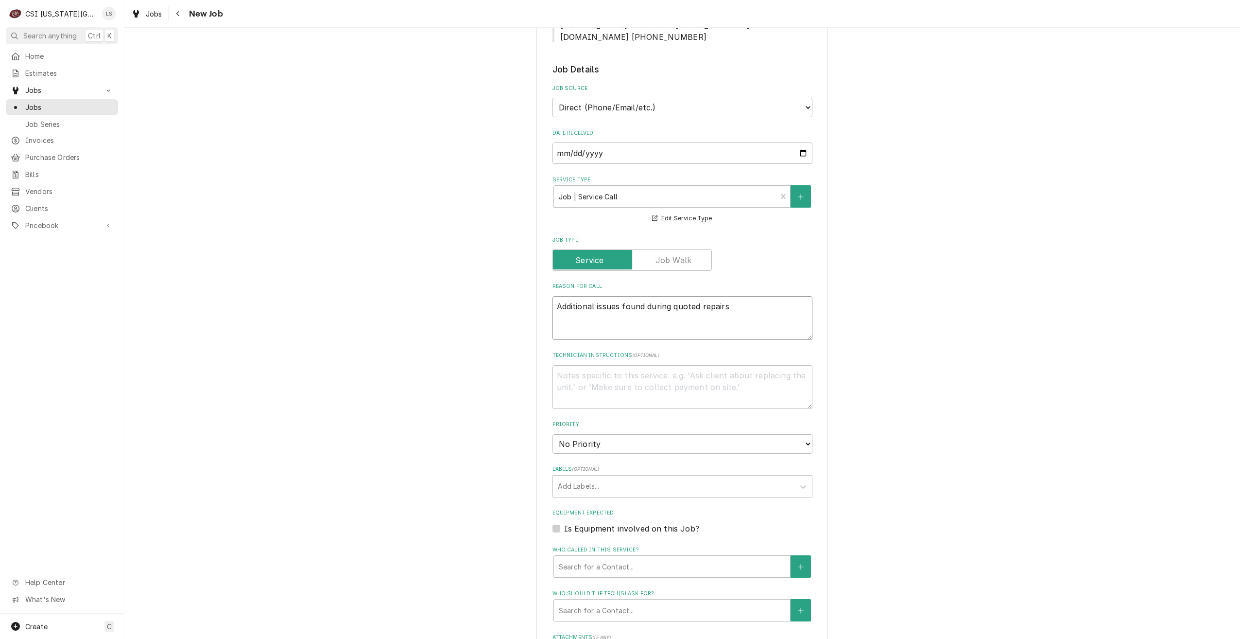
type textarea "Additional issues found during quoted repairs"
drag, startPoint x: 641, startPoint y: 421, endPoint x: 638, endPoint y: 429, distance: 8.8
click at [641, 434] on select "No Priority Urgent High Medium Low" at bounding box center [683, 443] width 260 height 19
select select "3"
click at [553, 434] on select "No Priority Urgent High Medium Low" at bounding box center [683, 443] width 260 height 19
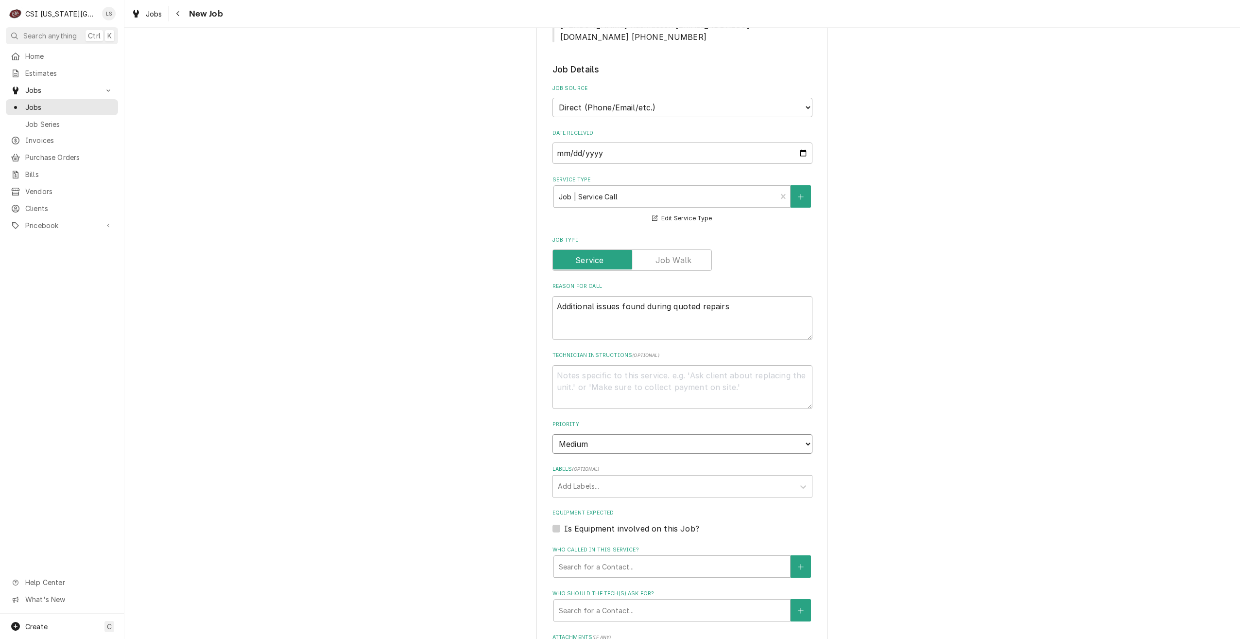
type textarea "x"
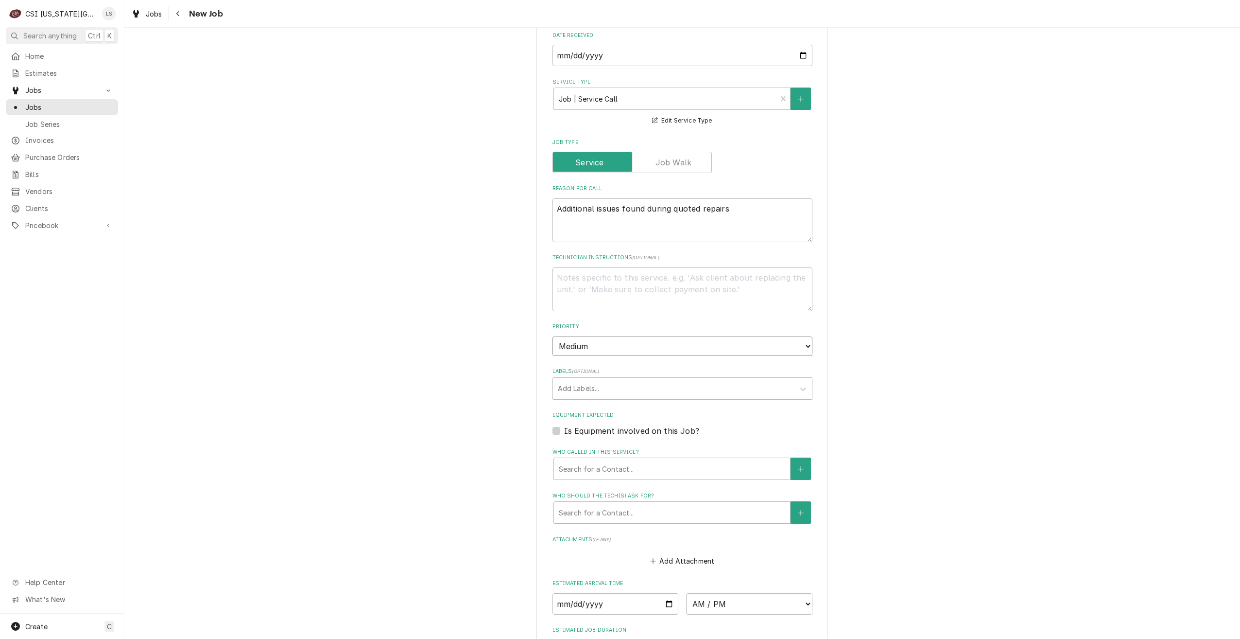
scroll to position [583, 0]
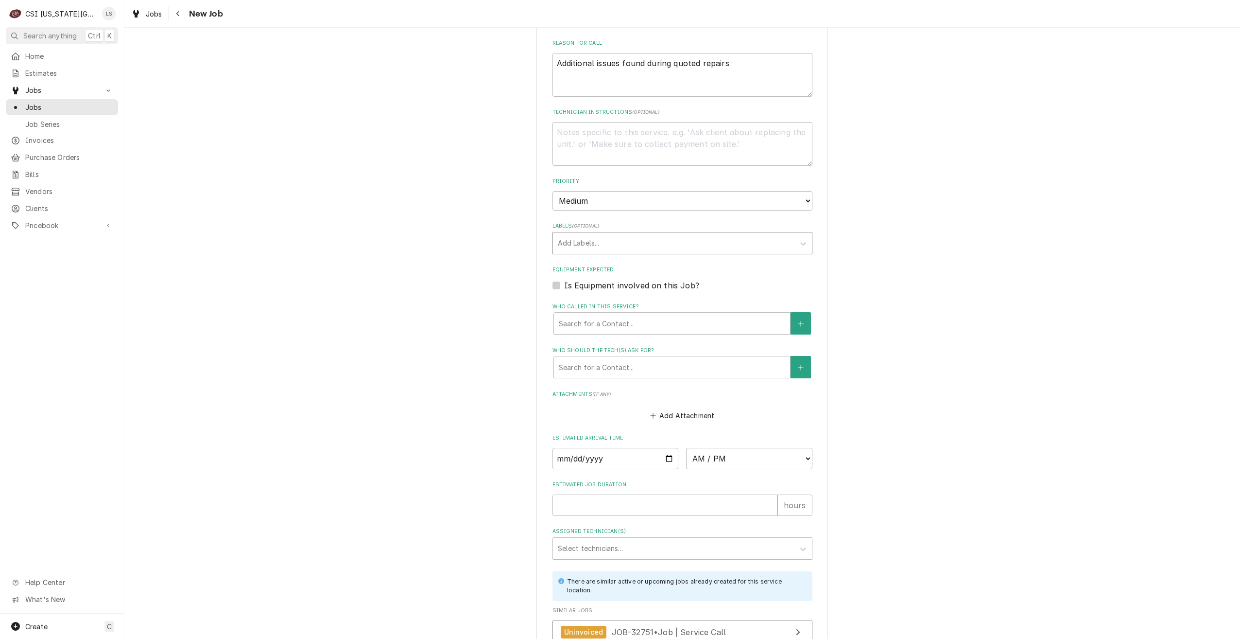
click at [672, 234] on div "Labels" at bounding box center [674, 242] width 232 height 17
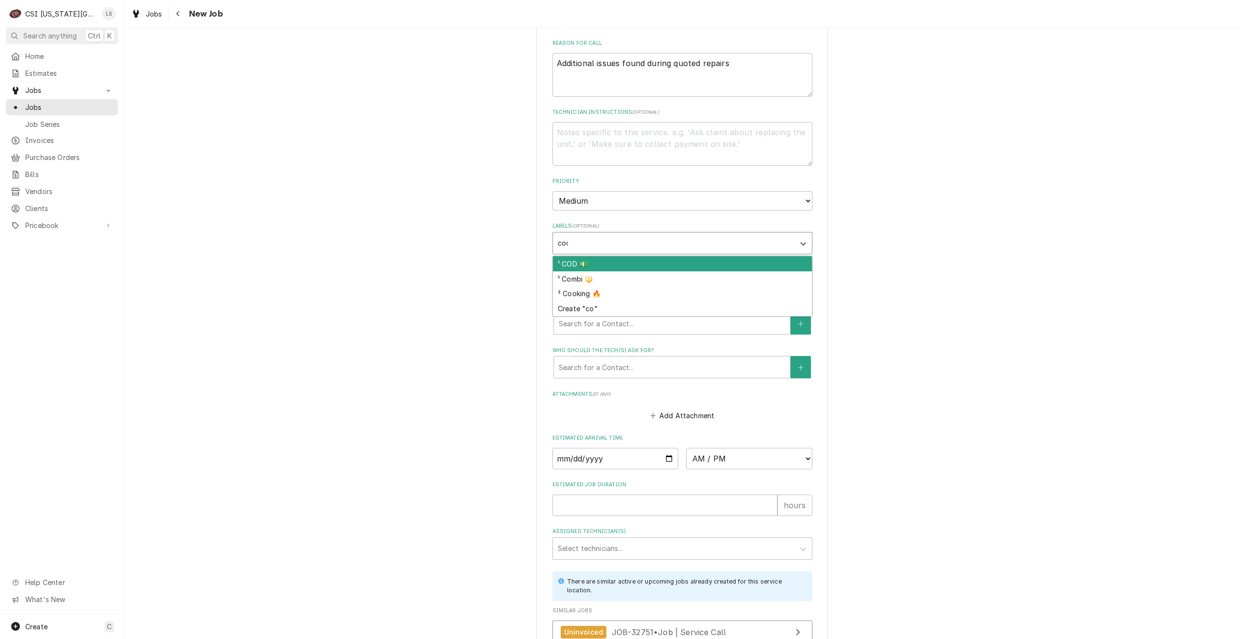
type input "cook"
click at [659, 256] on div "² Cooking 🔥" at bounding box center [682, 263] width 259 height 15
type textarea "x"
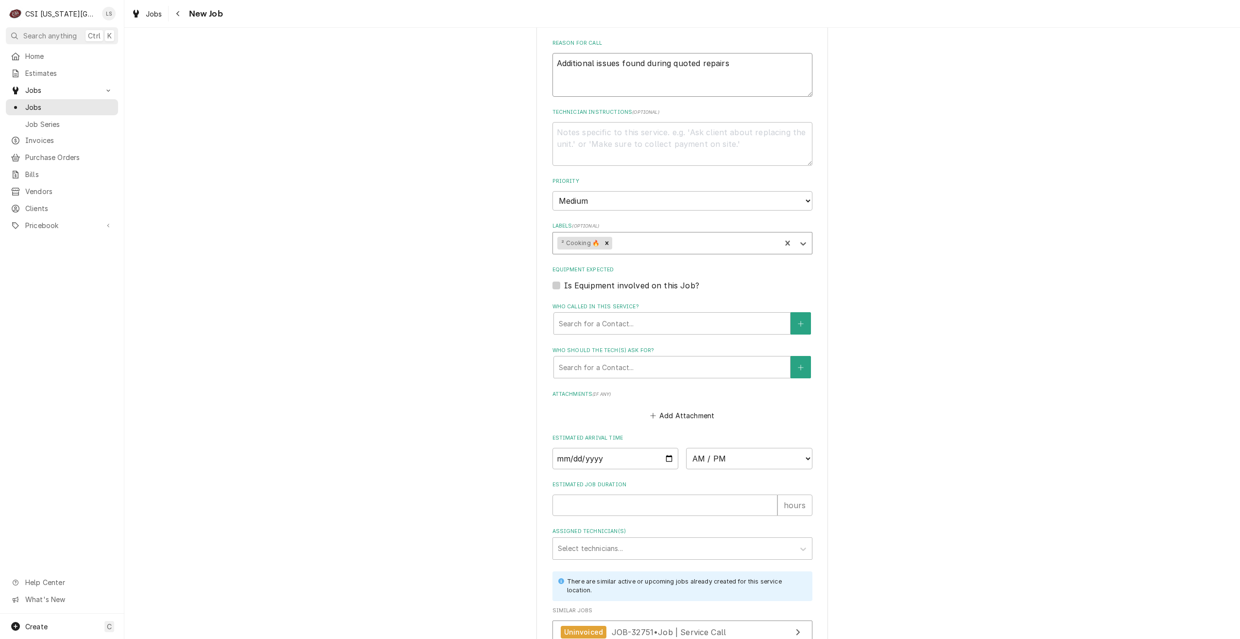
click at [697, 53] on textarea "Additional issues found during quoted repairs" at bounding box center [683, 75] width 260 height 44
type textarea "x"
type textarea "Additional issues found during quoted repairs"
type textarea "x"
type textarea "Additional issues found during quoted f repairs"
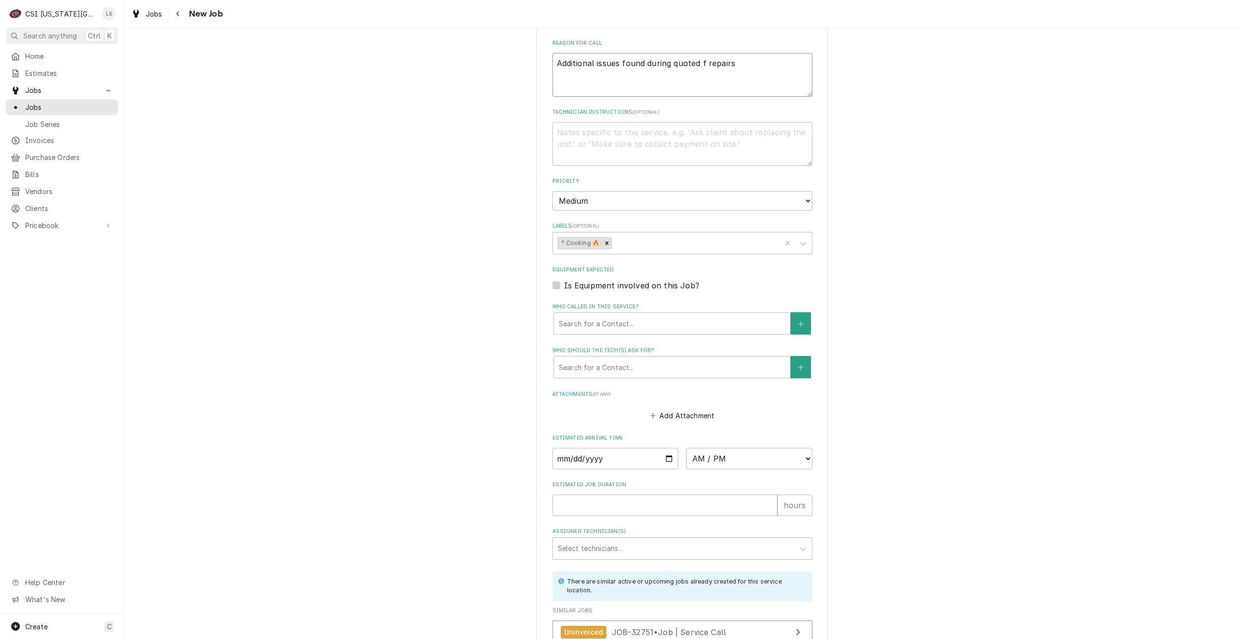
type textarea "x"
type textarea "Additional issues found during quoted fr repairs"
type textarea "x"
type textarea "Additional issues found during quoted fry repairs"
type textarea "x"
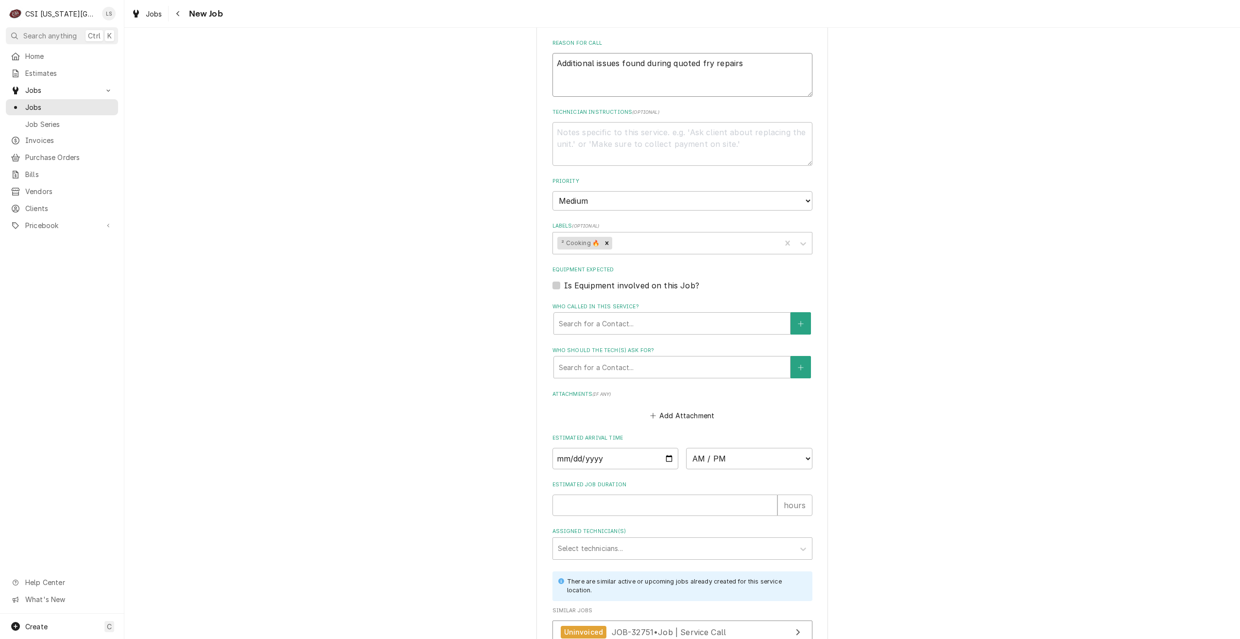
type textarea "Additional issues found during quoted frye repairs"
type textarea "x"
type textarea "Additional issues found during quoted fryer repairs"
type textarea "x"
type textarea "Additional issues found during quoted fryer repairs"
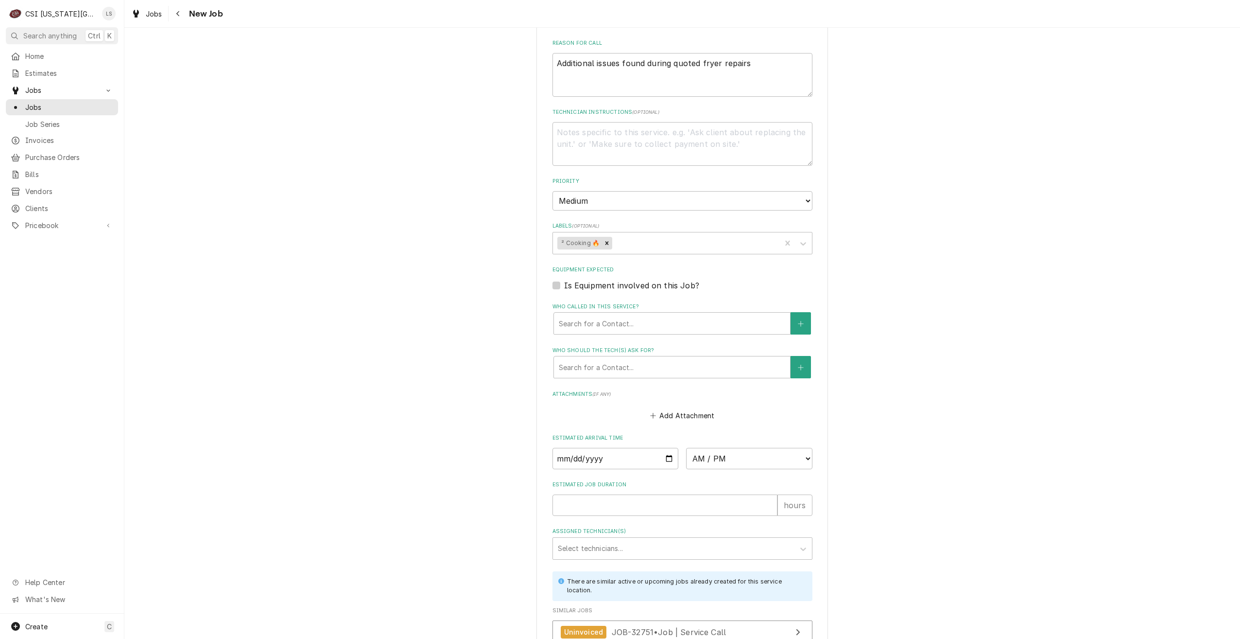
click at [801, 108] on label "Technician Instructions ( optional )" at bounding box center [683, 112] width 260 height 8
click at [801, 122] on textarea "Technician Instructions ( optional )" at bounding box center [683, 144] width 260 height 44
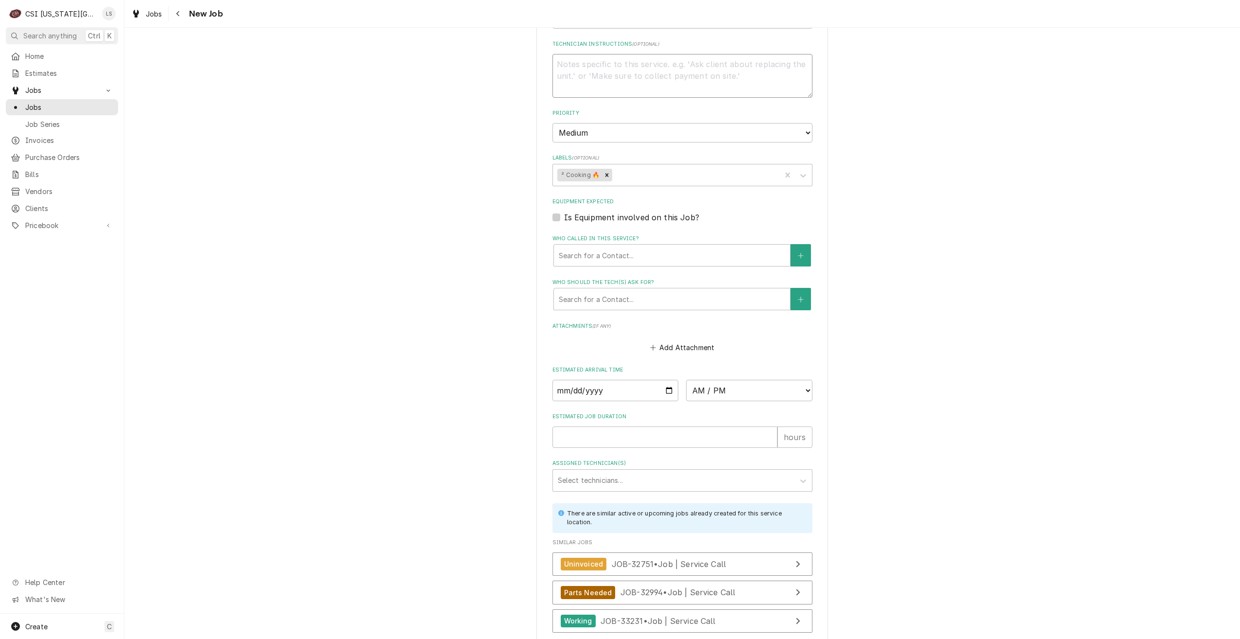
scroll to position [711, 0]
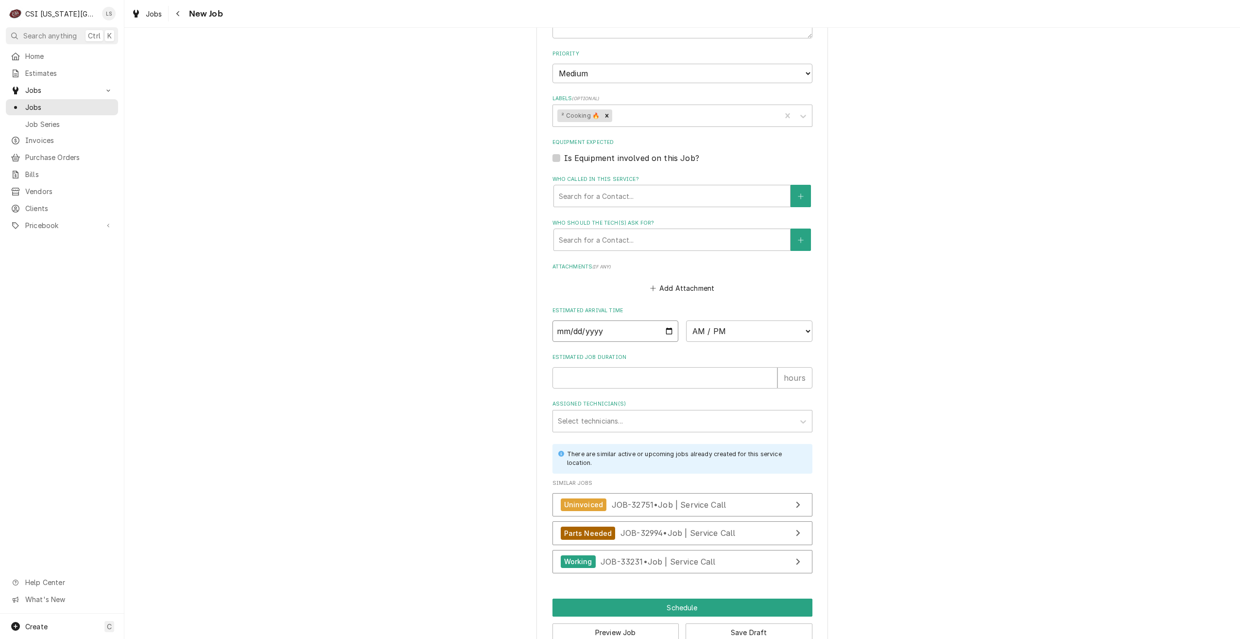
click at [668, 320] on input "Date" at bounding box center [616, 330] width 126 height 21
type textarea "x"
type input "[DATE]"
click at [729, 320] on select "AM / PM 6:00 AM 6:15 AM 6:30 AM 6:45 AM 7:00 AM 7:15 AM 7:30 AM 7:45 AM 8:00 AM…" at bounding box center [749, 330] width 126 height 21
type textarea "x"
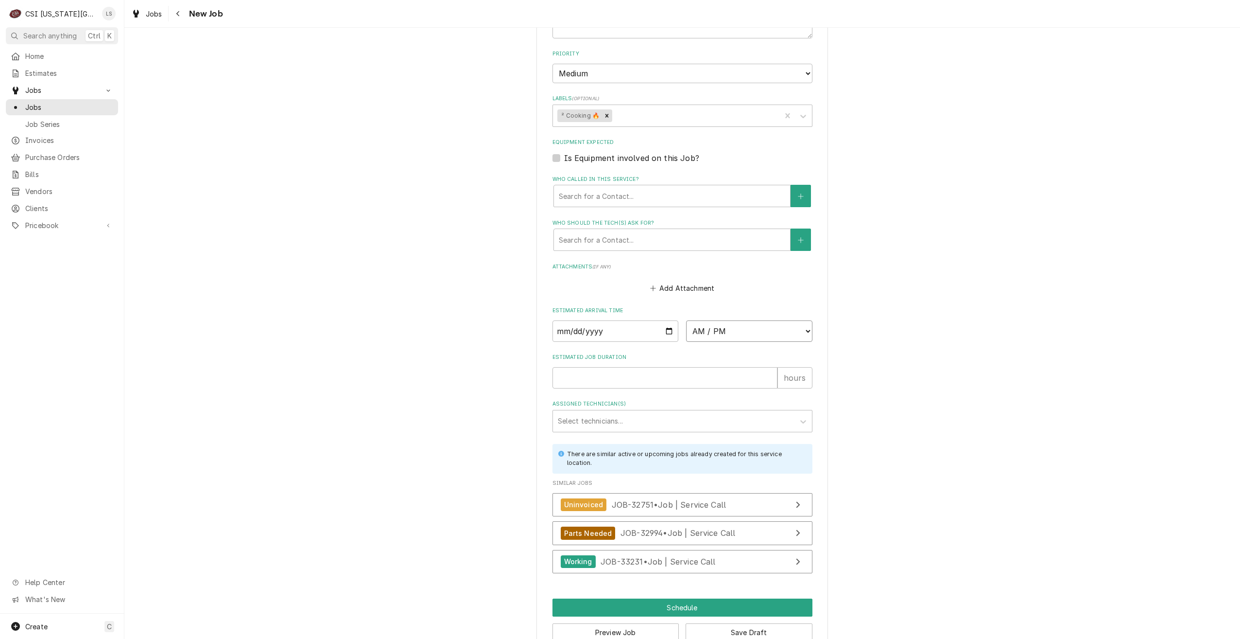
click at [744, 320] on select "AM / PM 6:00 AM 6:15 AM 6:30 AM 6:45 AM 7:00 AM 7:15 AM 7:30 AM 7:45 AM 8:00 AM…" at bounding box center [749, 330] width 126 height 21
select select "14:15:00"
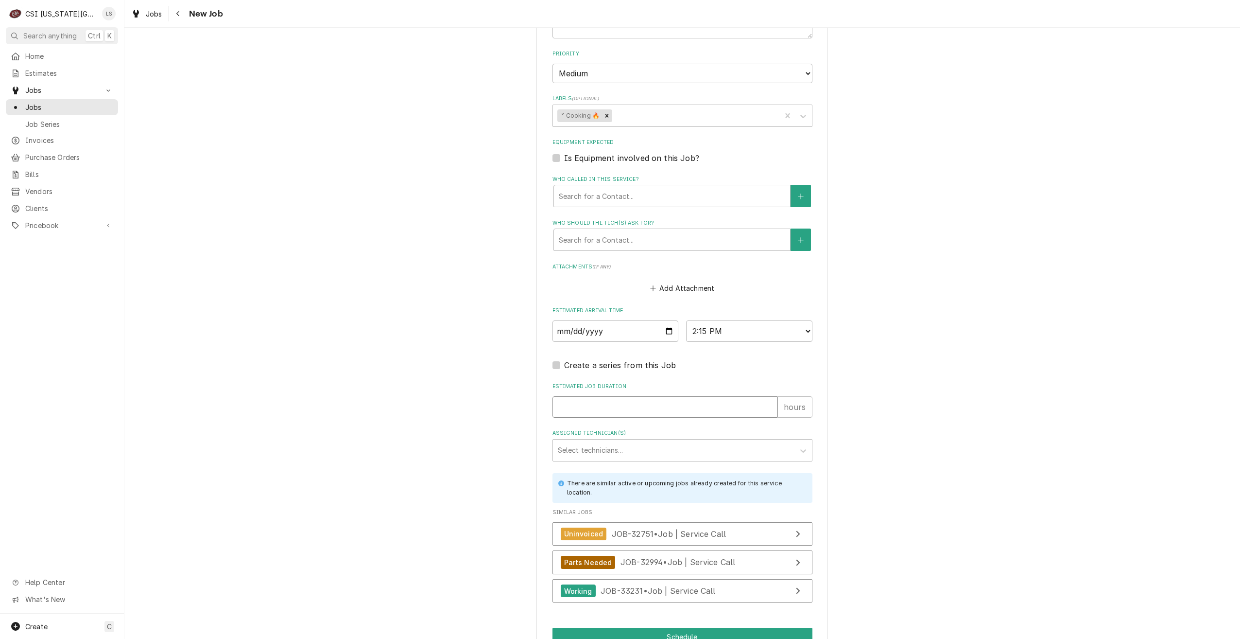
click at [661, 396] on input "Estimated Job Duration" at bounding box center [665, 406] width 225 height 21
type textarea "x"
type input "2"
type textarea "x"
click at [661, 441] on div "Assigned Technician(s)" at bounding box center [674, 449] width 232 height 17
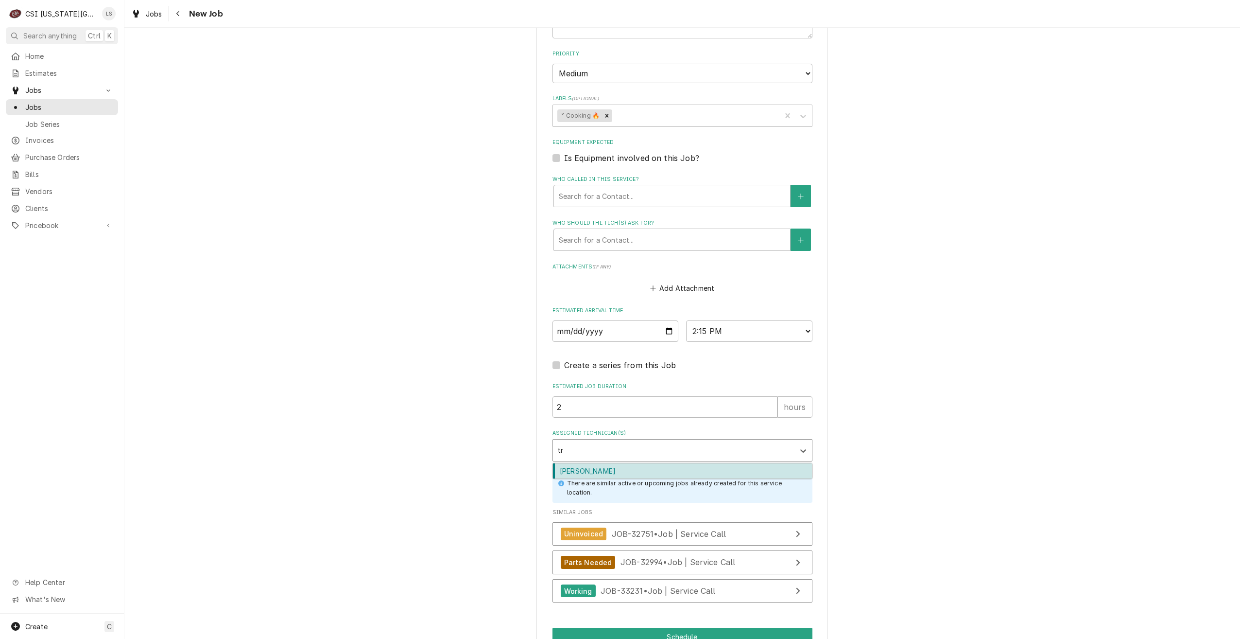
type input "tre"
click at [652, 463] on div "[PERSON_NAME]" at bounding box center [682, 470] width 259 height 15
type textarea "x"
click at [665, 628] on button "Schedule" at bounding box center [683, 637] width 260 height 18
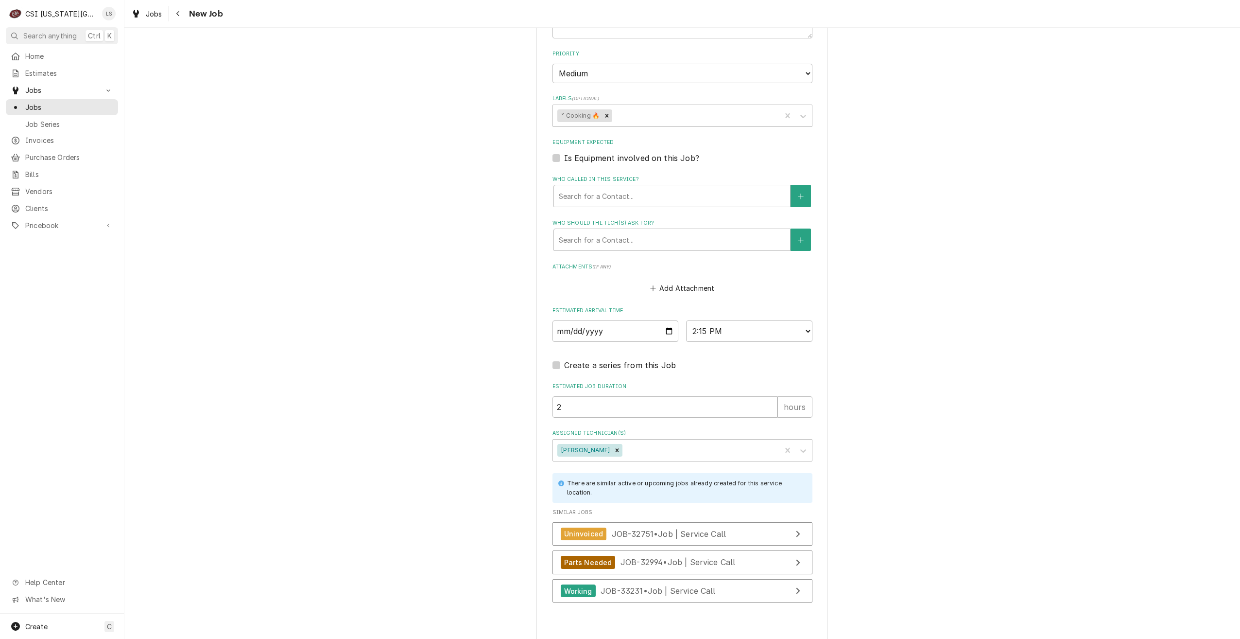
type textarea "x"
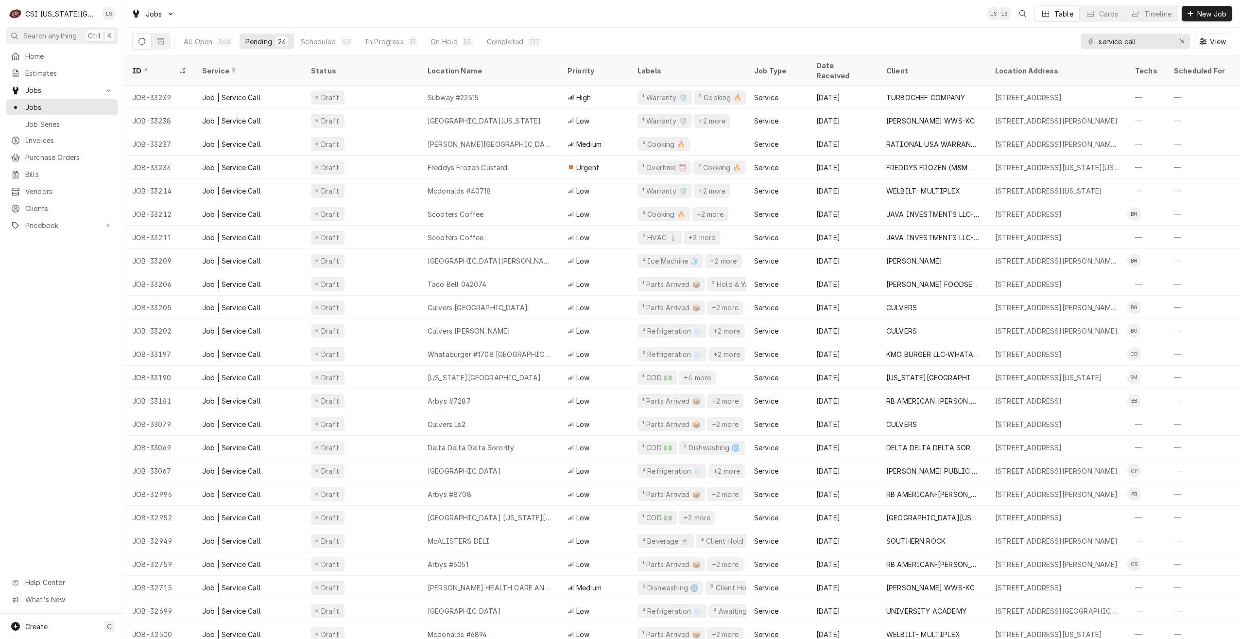
click at [584, 21] on div "Jobs LS LS Table Cards Timeline New Job" at bounding box center [682, 13] width 1116 height 27
click at [1161, 15] on div "Timeline" at bounding box center [1158, 14] width 27 height 10
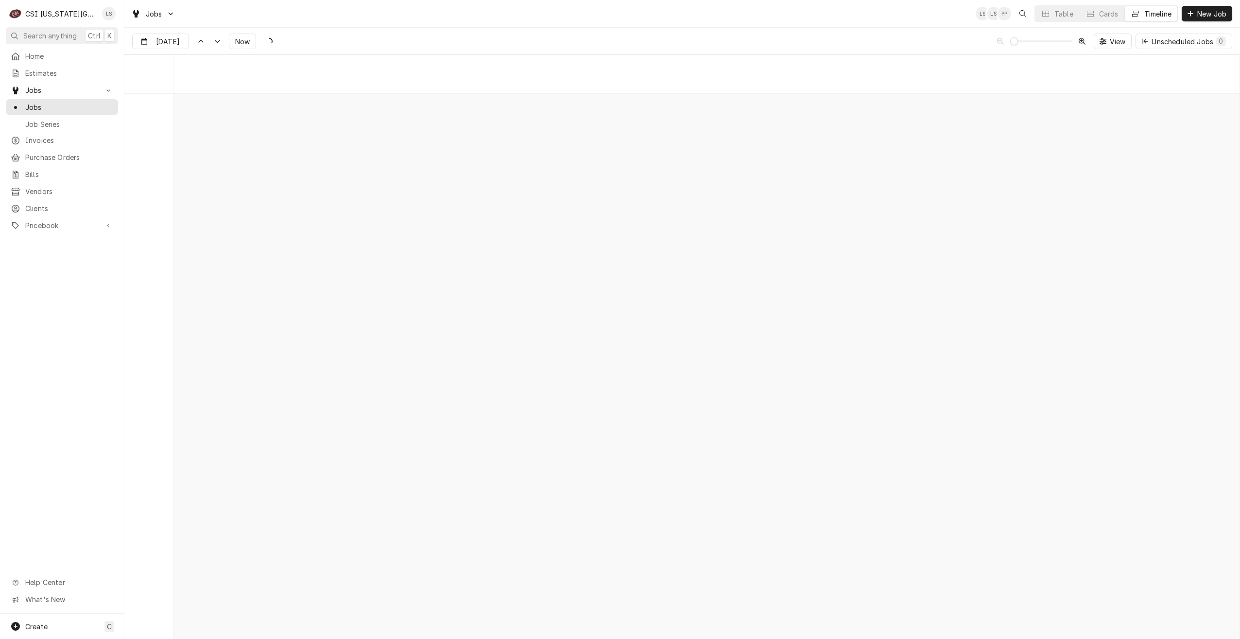
scroll to position [11160, 0]
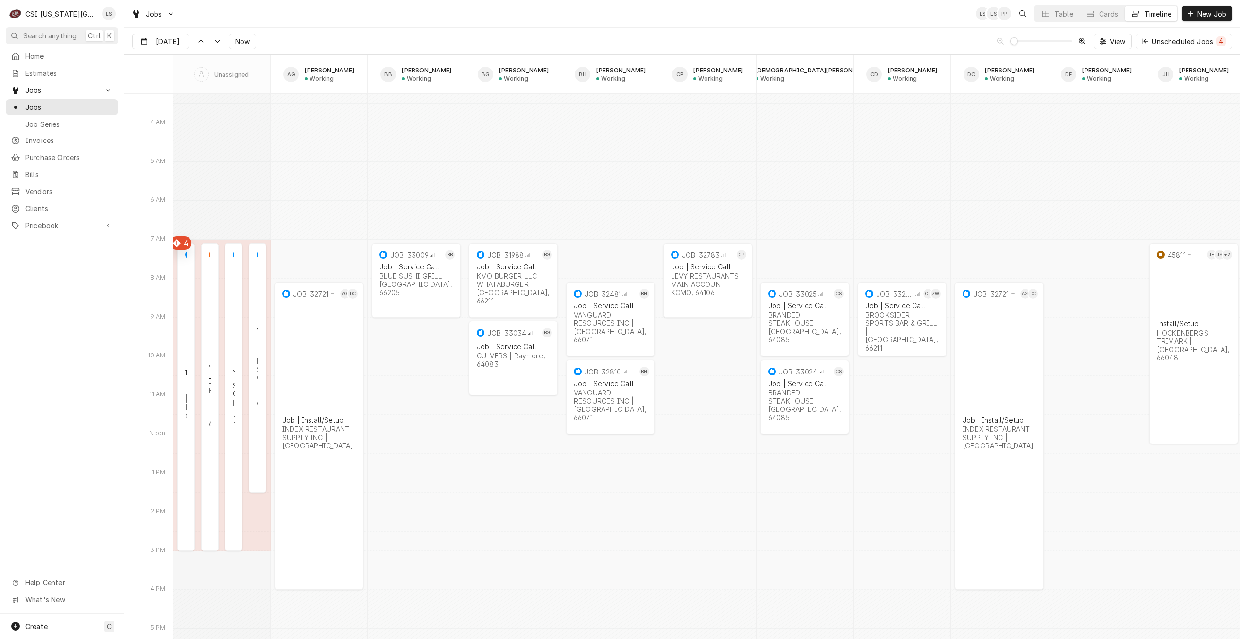
click at [855, 24] on div "Jobs LS LS PP Table Cards Timeline New Job" at bounding box center [682, 13] width 1116 height 27
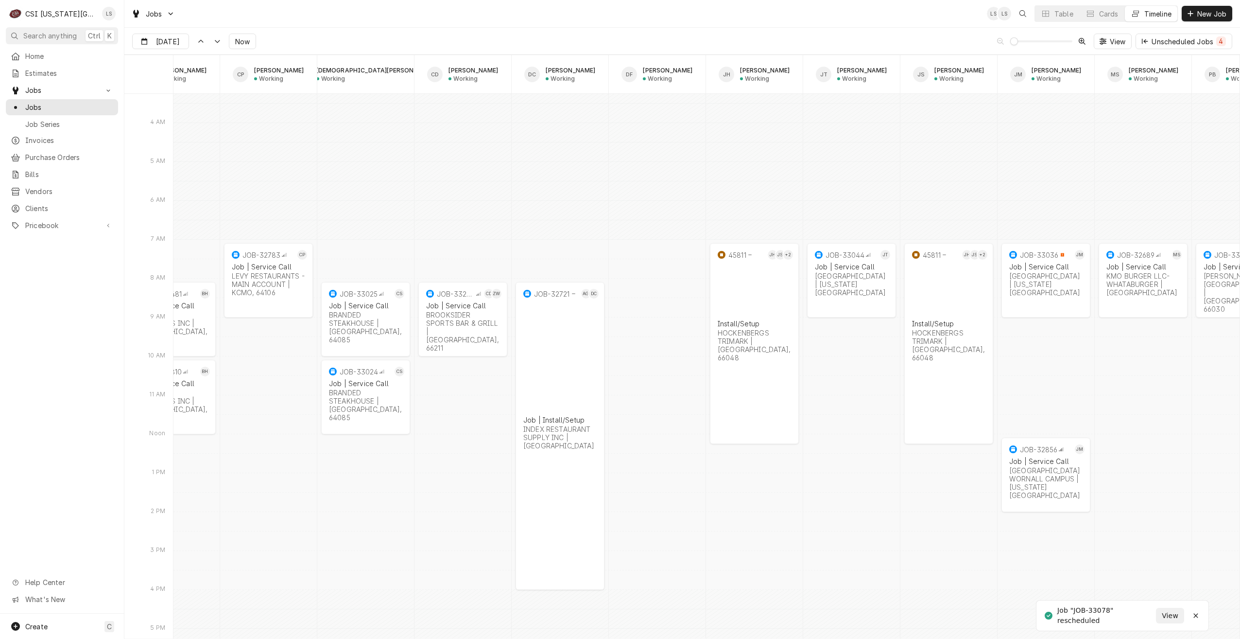
scroll to position [0, 0]
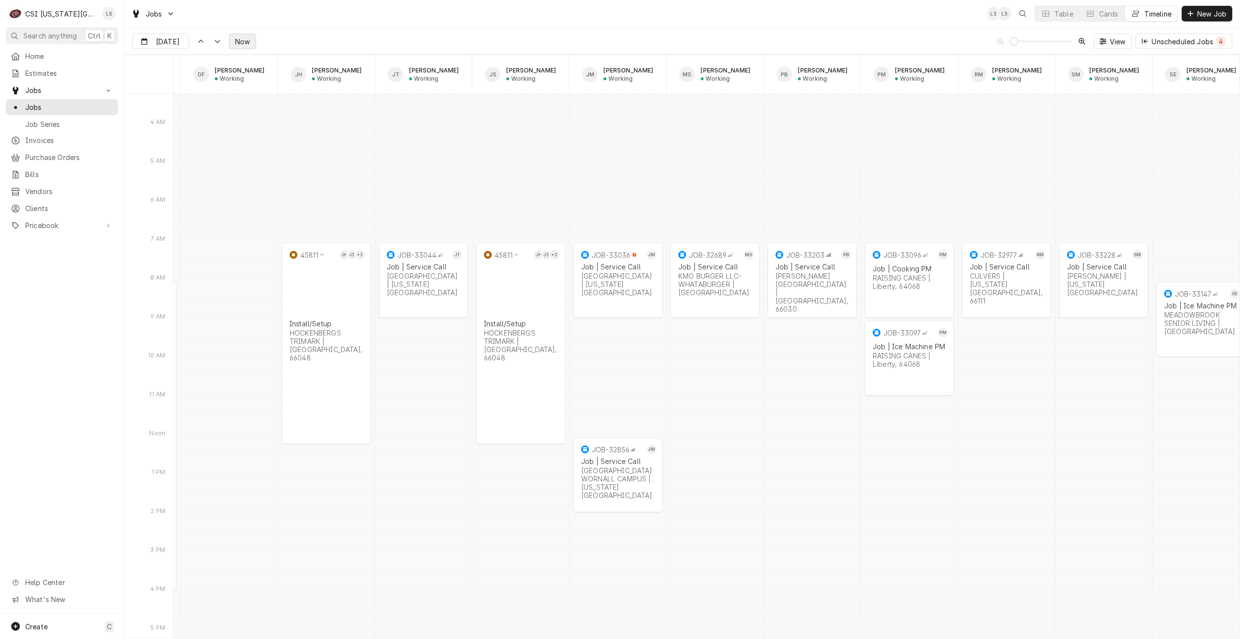
click at [233, 40] on span "Now" at bounding box center [242, 41] width 18 height 10
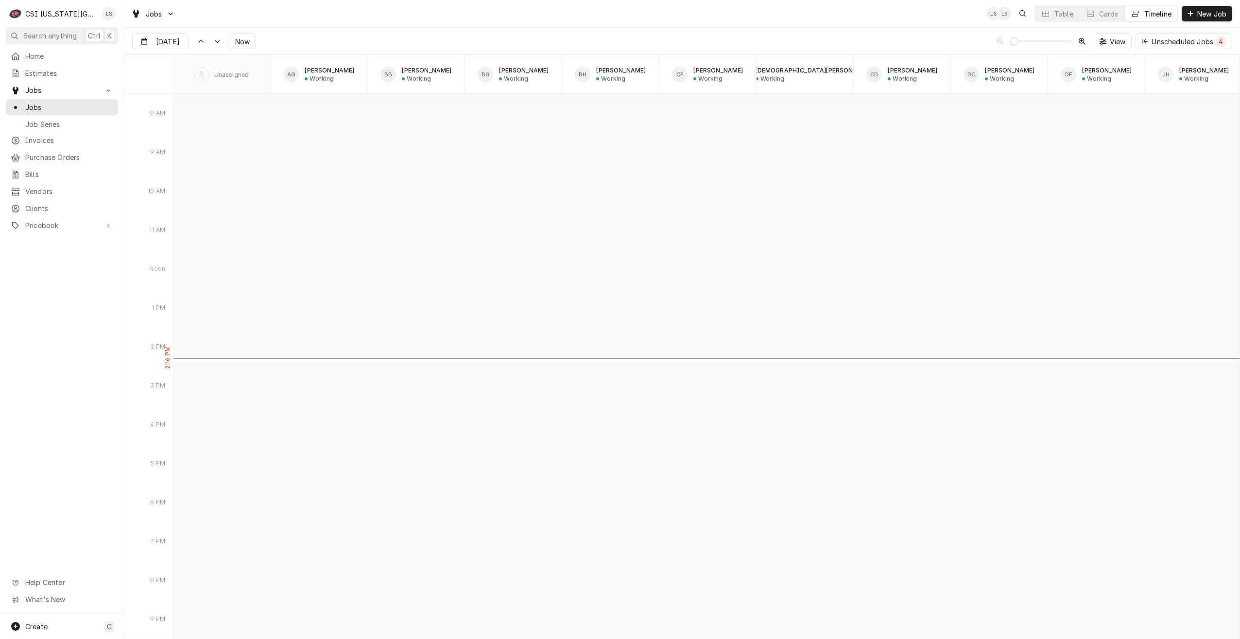
type input "Oct 3"
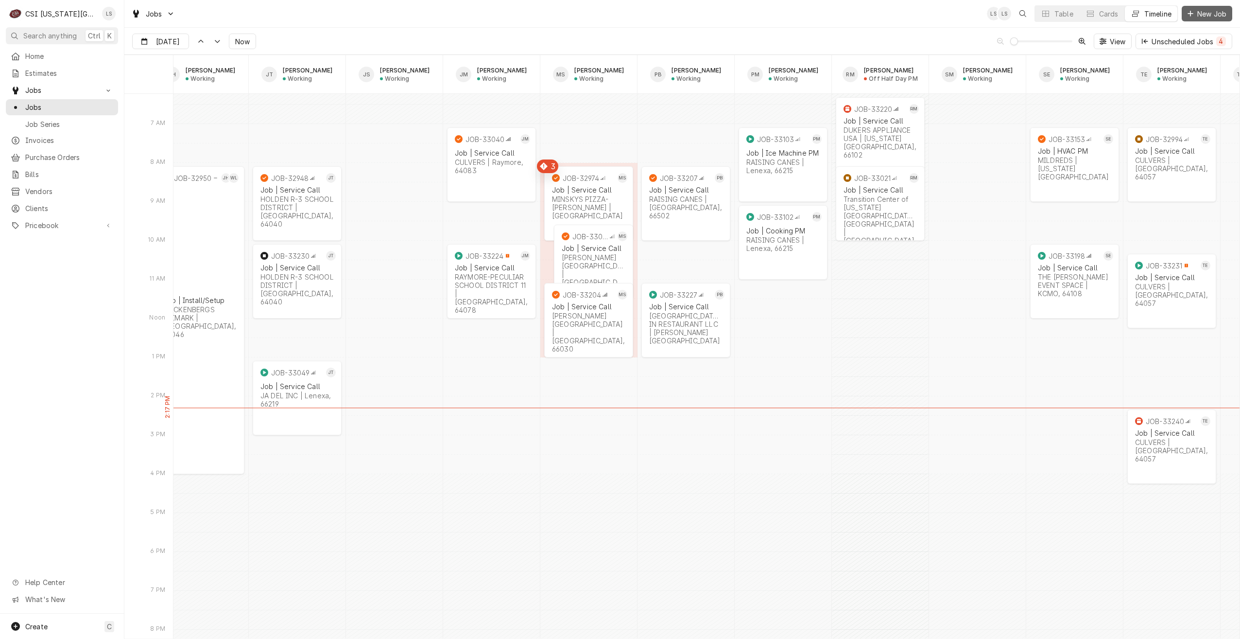
click at [1207, 15] on span "New Job" at bounding box center [1212, 14] width 33 height 10
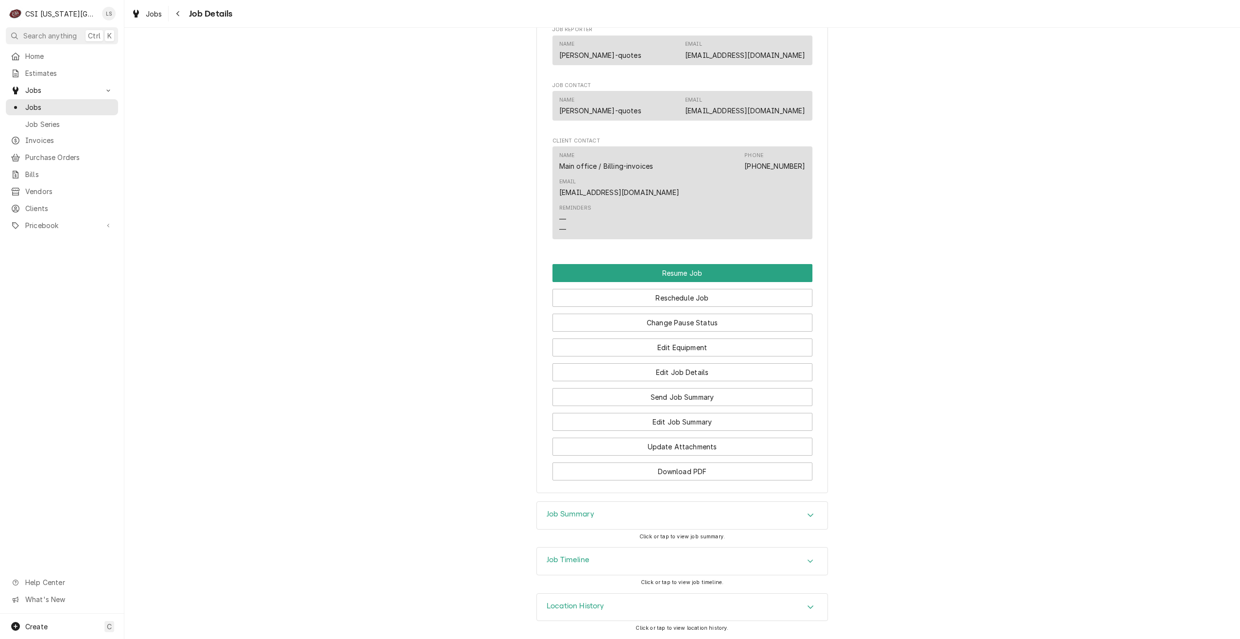
scroll to position [827, 0]
click at [757, 552] on div "Job Timeline" at bounding box center [682, 560] width 291 height 27
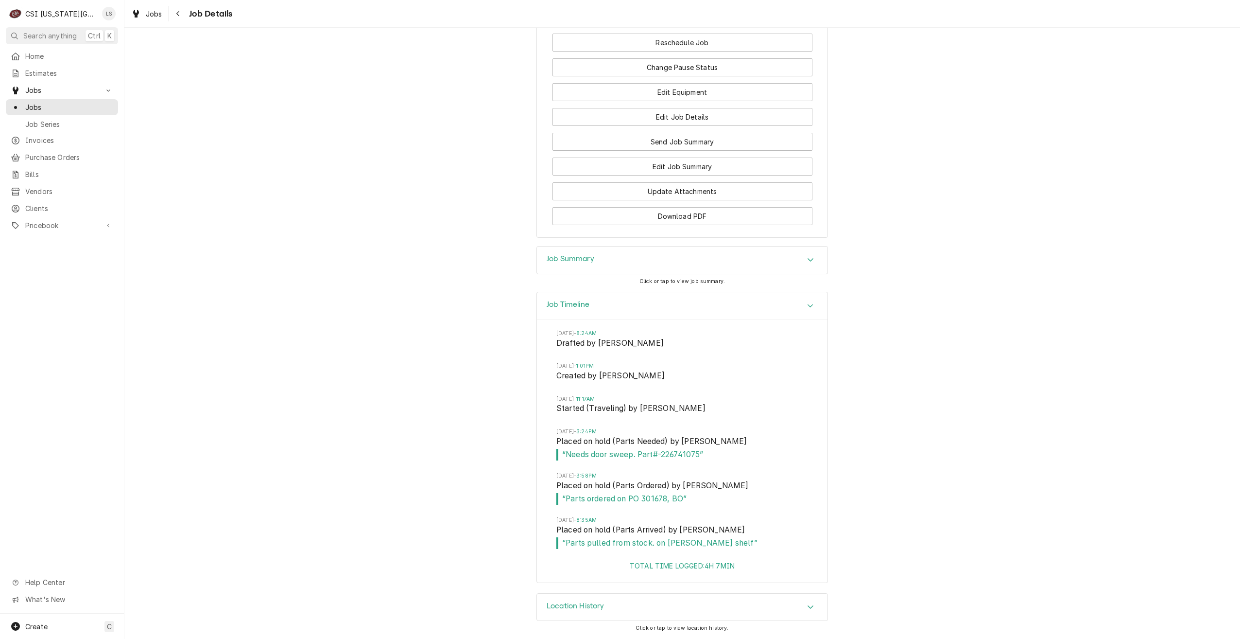
scroll to position [839, 0]
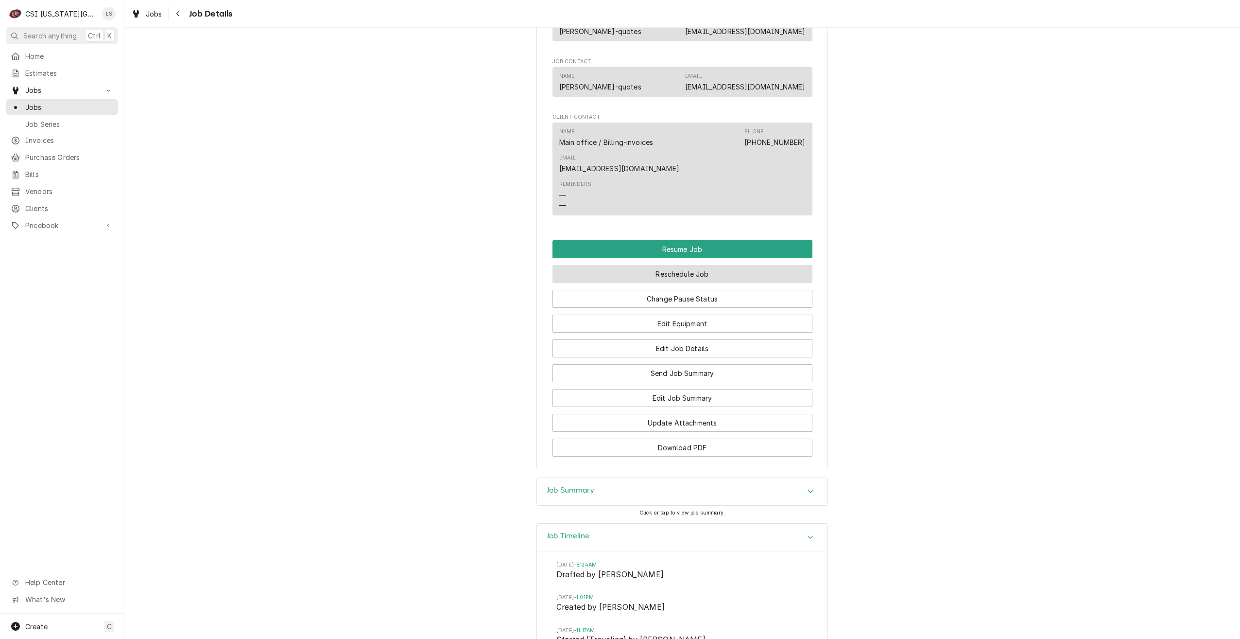
click at [743, 283] on button "Reschedule Job" at bounding box center [683, 274] width 260 height 18
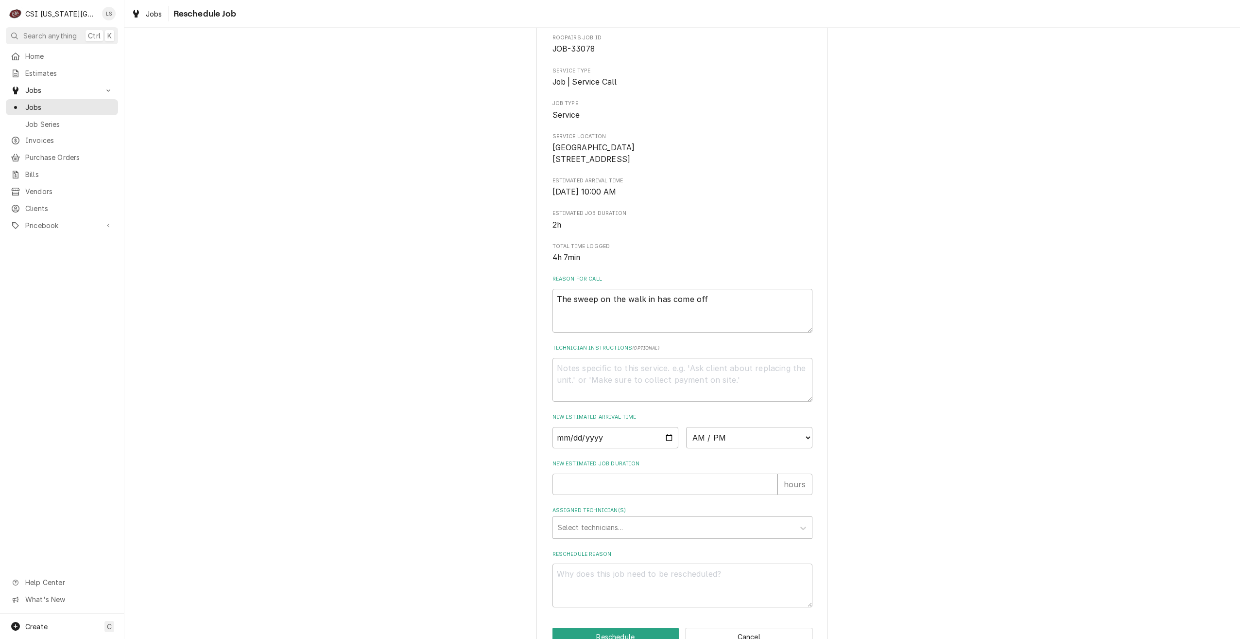
scroll to position [88, 0]
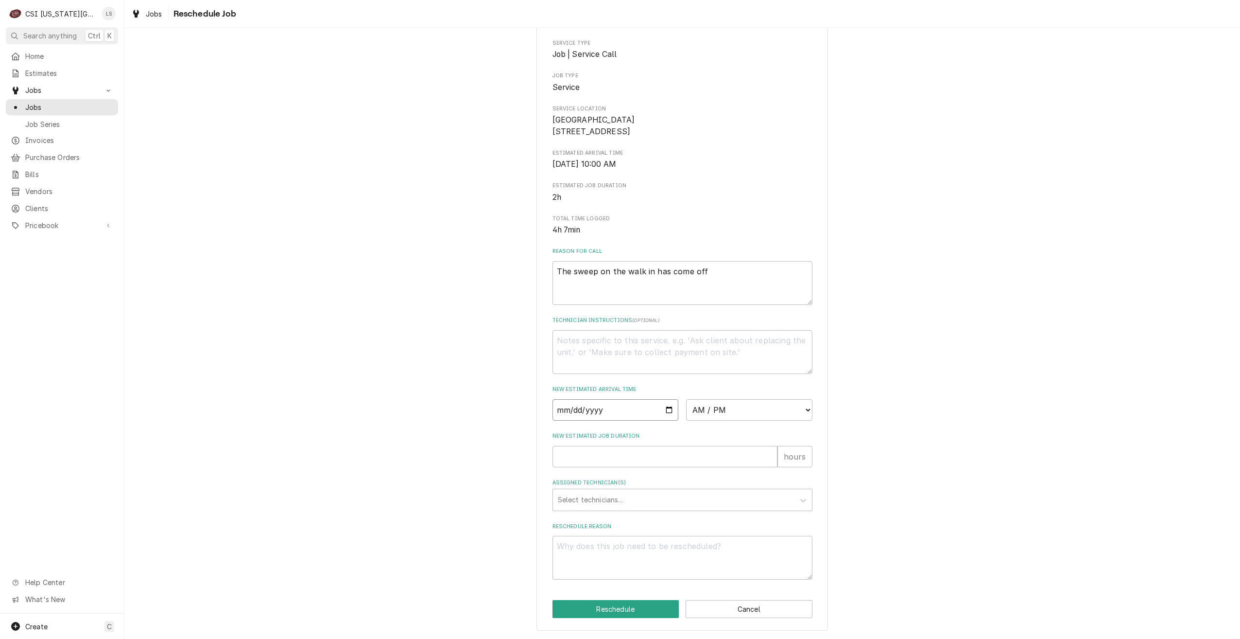
click at [664, 409] on input "Date" at bounding box center [616, 409] width 126 height 21
type textarea "x"
type input "[DATE]"
click at [750, 412] on select "AM / PM 6:00 AM 6:15 AM 6:30 AM 6:45 AM 7:00 AM 7:15 AM 7:30 AM 7:45 AM 8:00 AM…" at bounding box center [749, 409] width 126 height 21
select select "08:00:00"
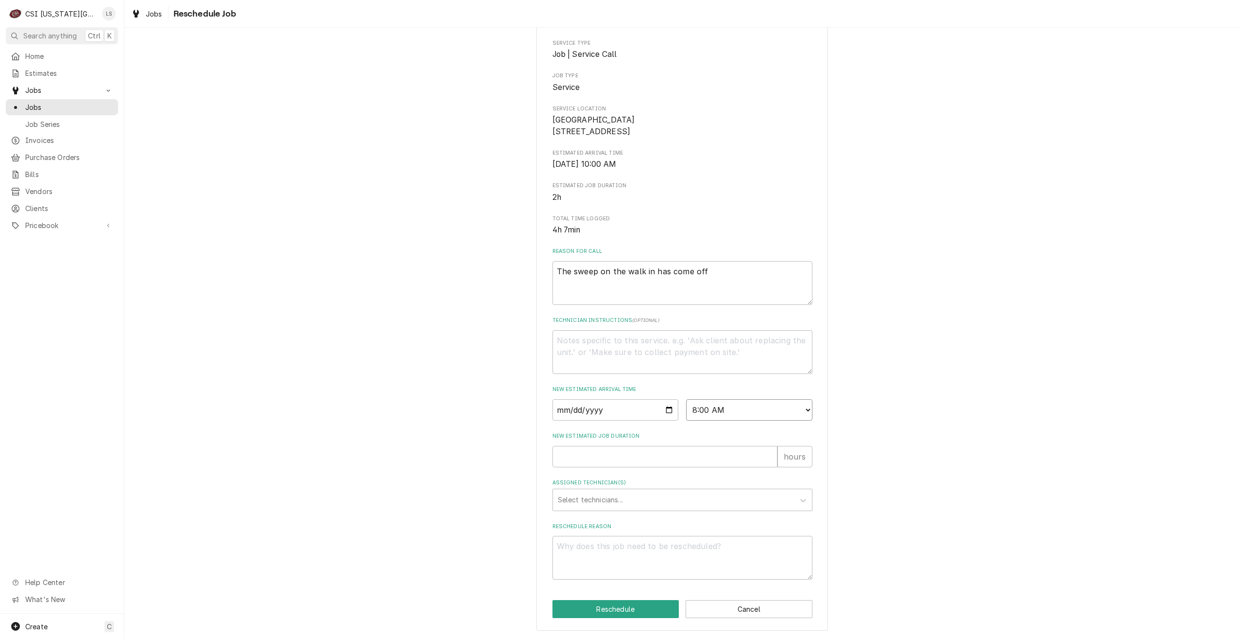
click at [686, 399] on select "AM / PM 6:00 AM 6:15 AM 6:30 AM 6:45 AM 7:00 AM 7:15 AM 7:30 AM 7:45 AM 8:00 AM…" at bounding box center [749, 409] width 126 height 21
click at [668, 405] on input "2025-10-03" at bounding box center [616, 409] width 126 height 21
type textarea "x"
type input "2025-10-06"
click at [657, 454] on input "New Estimated Job Duration" at bounding box center [665, 456] width 225 height 21
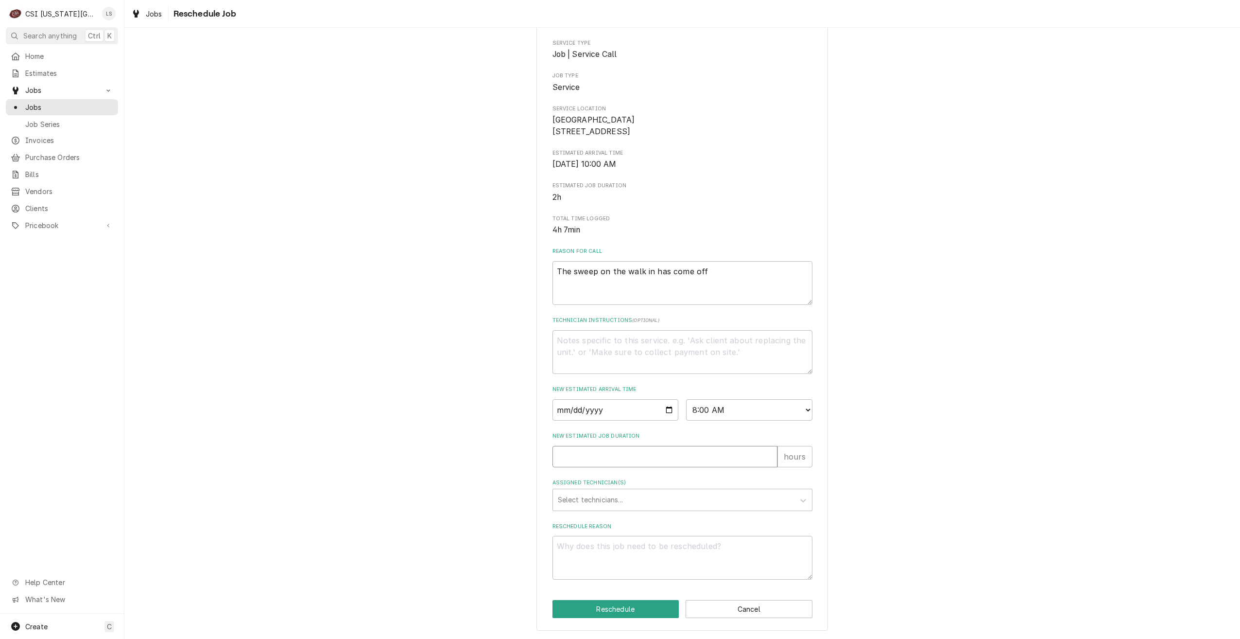
type textarea "x"
type input "2"
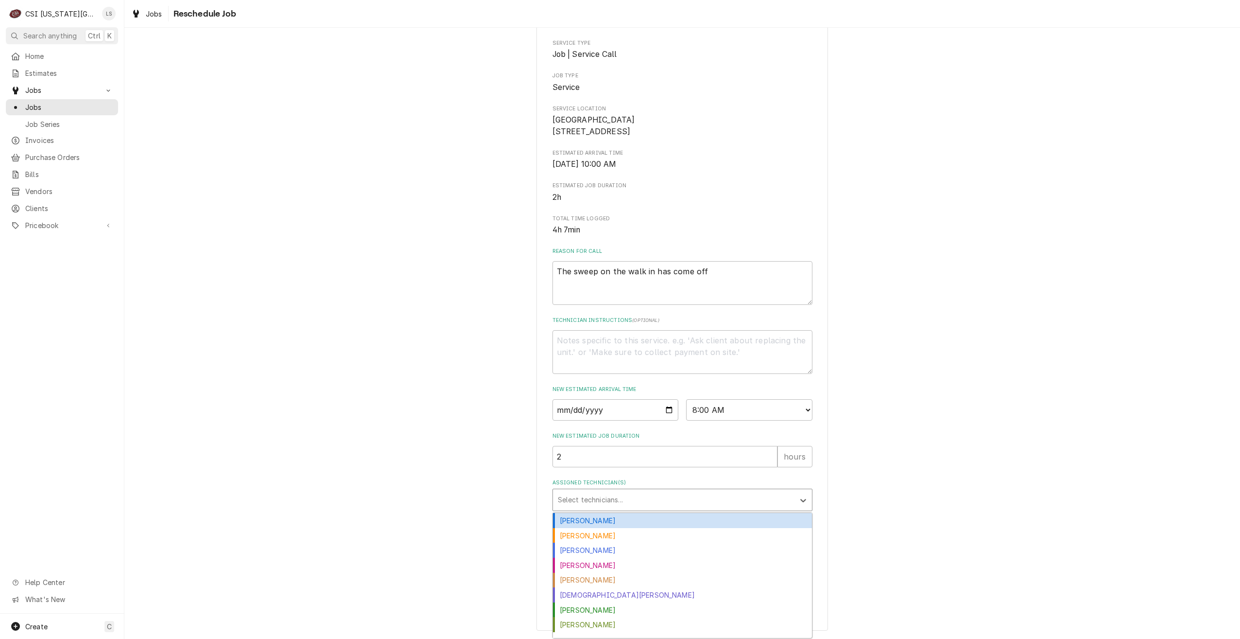
click at [686, 496] on div "Assigned Technician(s)" at bounding box center [674, 499] width 232 height 17
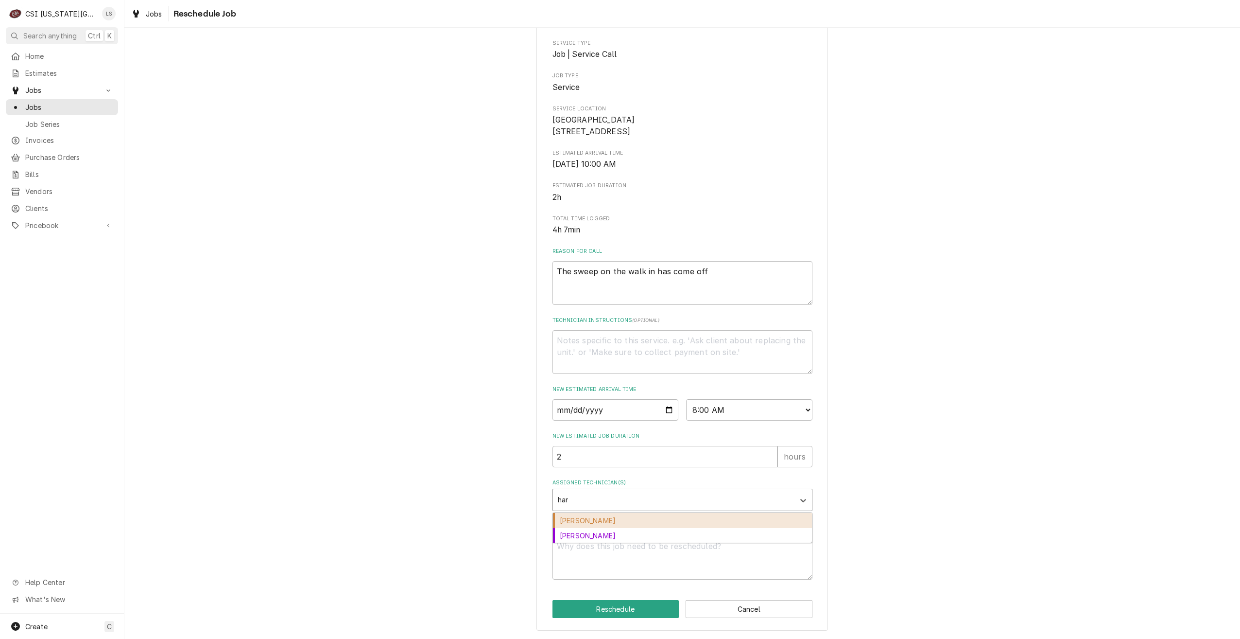
type input "harr"
click at [680, 516] on div "[PERSON_NAME]" at bounding box center [682, 520] width 259 height 15
type textarea "x"
click at [706, 559] on textarea "Reschedule Reason" at bounding box center [683, 558] width 260 height 44
type textarea "x"
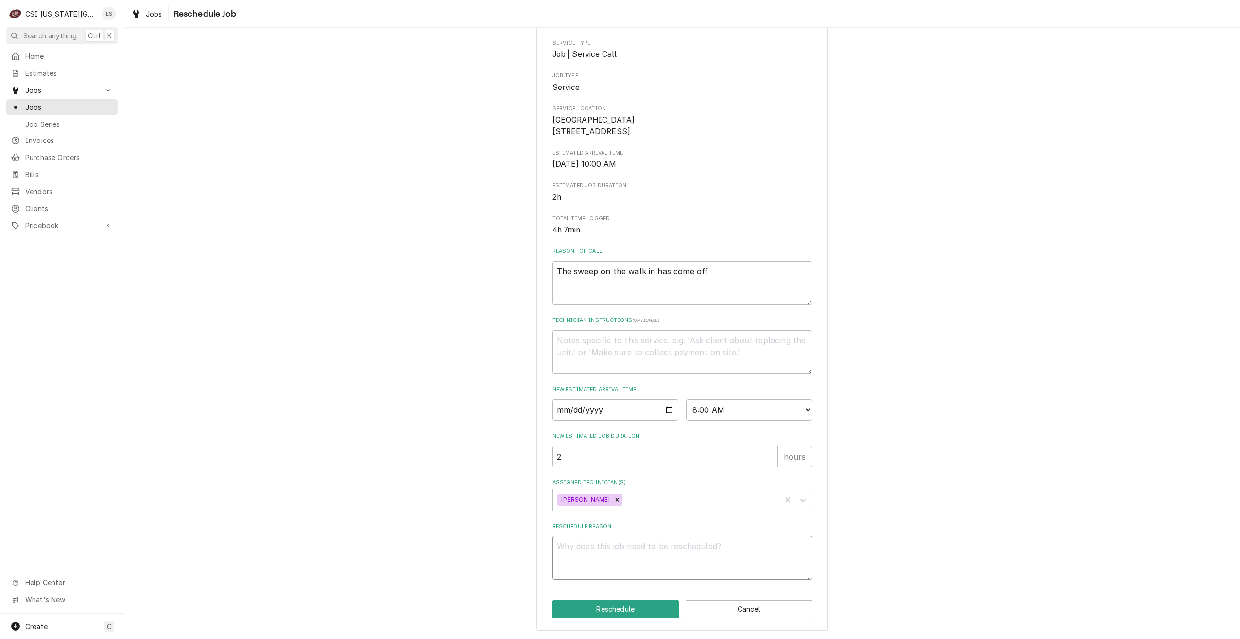
type textarea "R"
type textarea "x"
type textarea "Re"
type textarea "x"
type textarea "Ret"
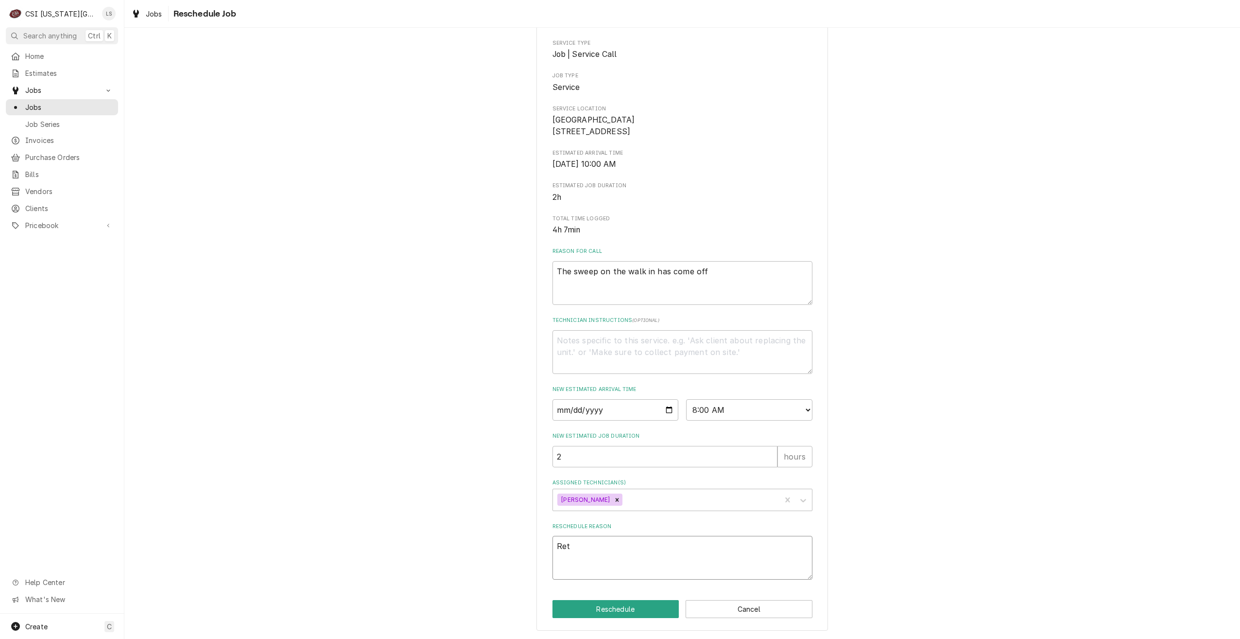
type textarea "x"
type textarea "Retu"
type textarea "x"
type textarea "Retur"
type textarea "x"
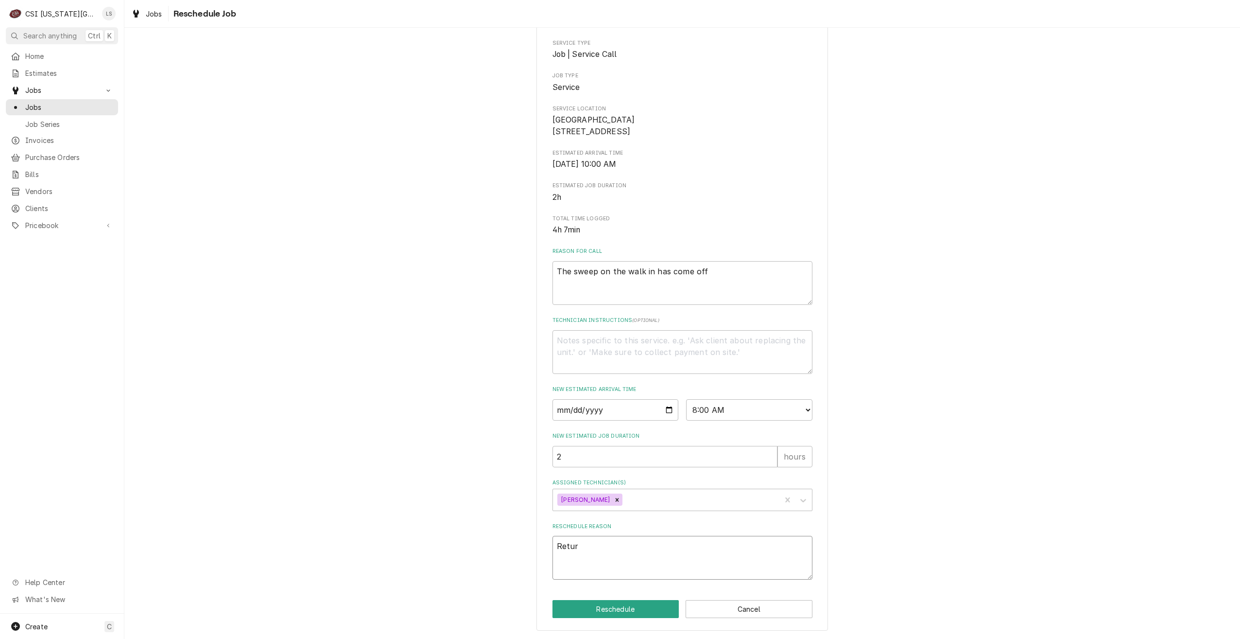
type textarea "Return"
type textarea "x"
type textarea "Return"
type textarea "x"
type textarea "Return f"
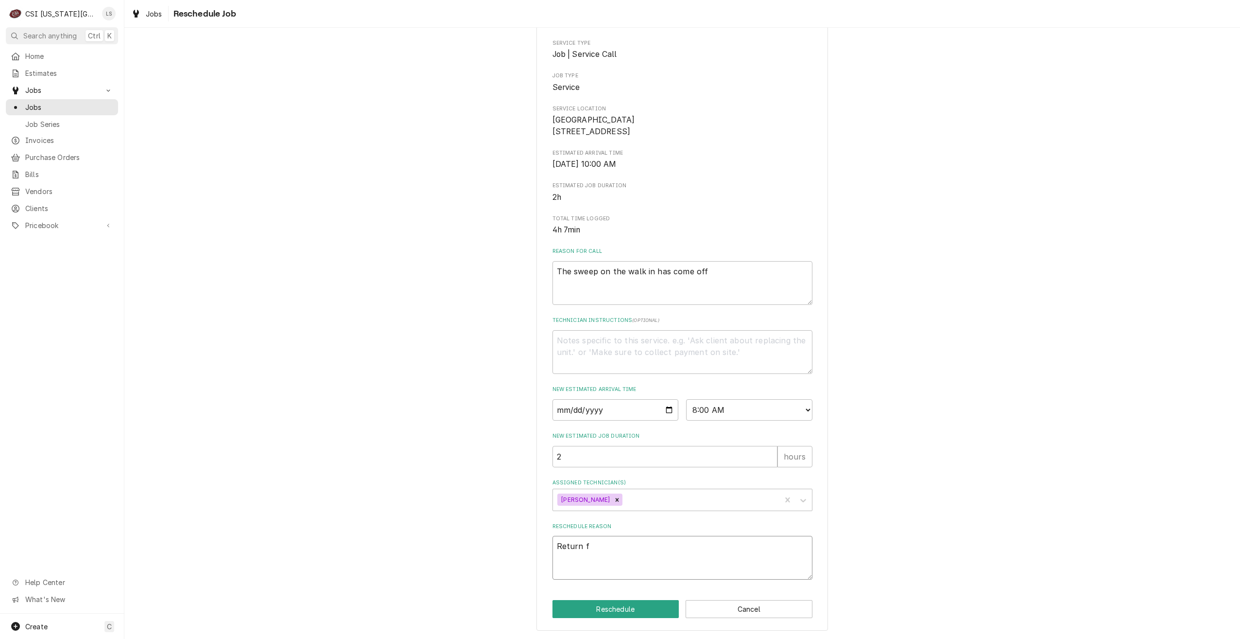
type textarea "x"
type textarea "Return fo"
type textarea "x"
type textarea "Return for"
type textarea "x"
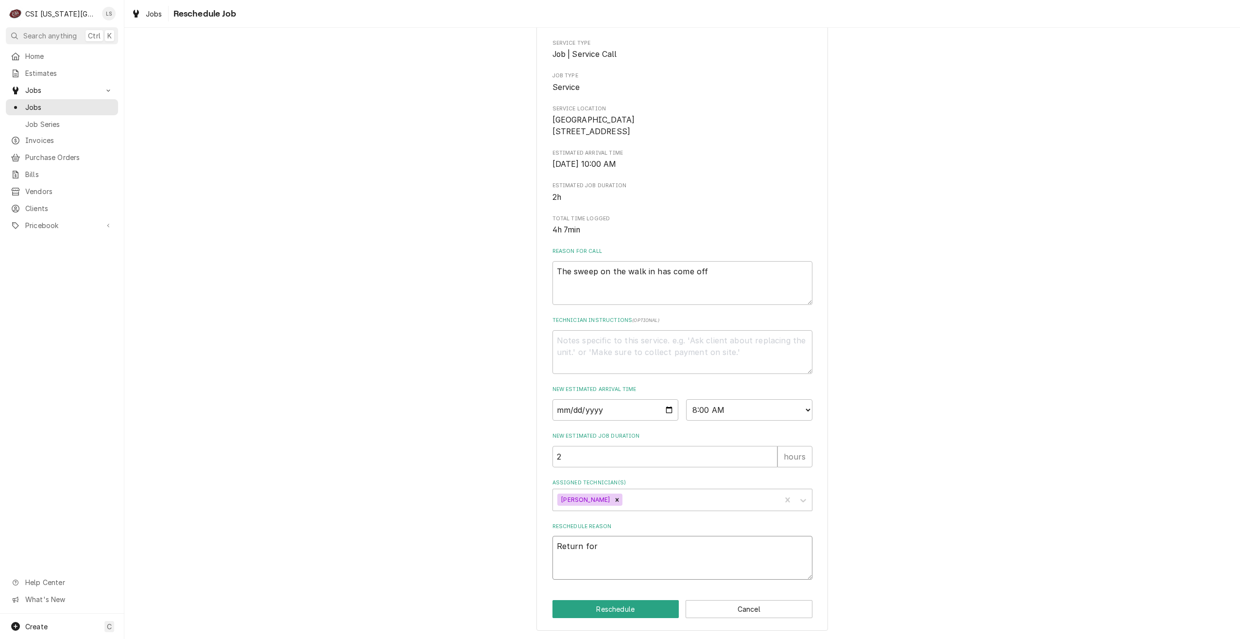
type textarea "Return for"
type textarea "x"
type textarea "Return for r"
type textarea "x"
type textarea "Return for re"
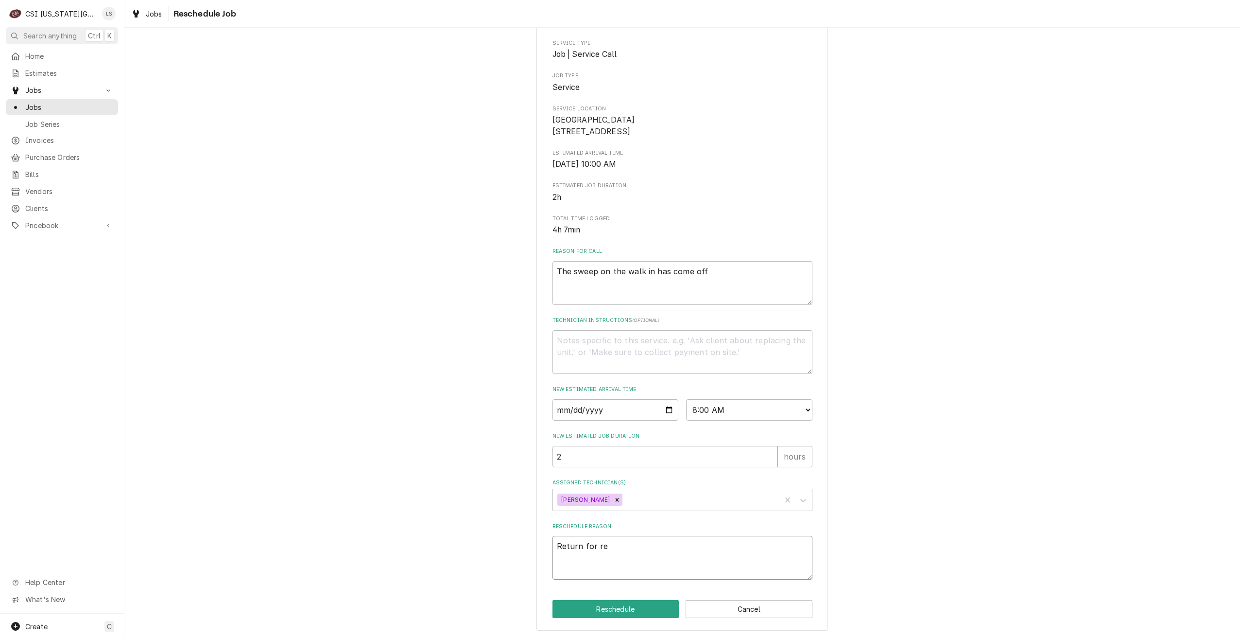
type textarea "x"
type textarea "Return for rep"
type textarea "x"
type textarea "Return for repa"
type textarea "x"
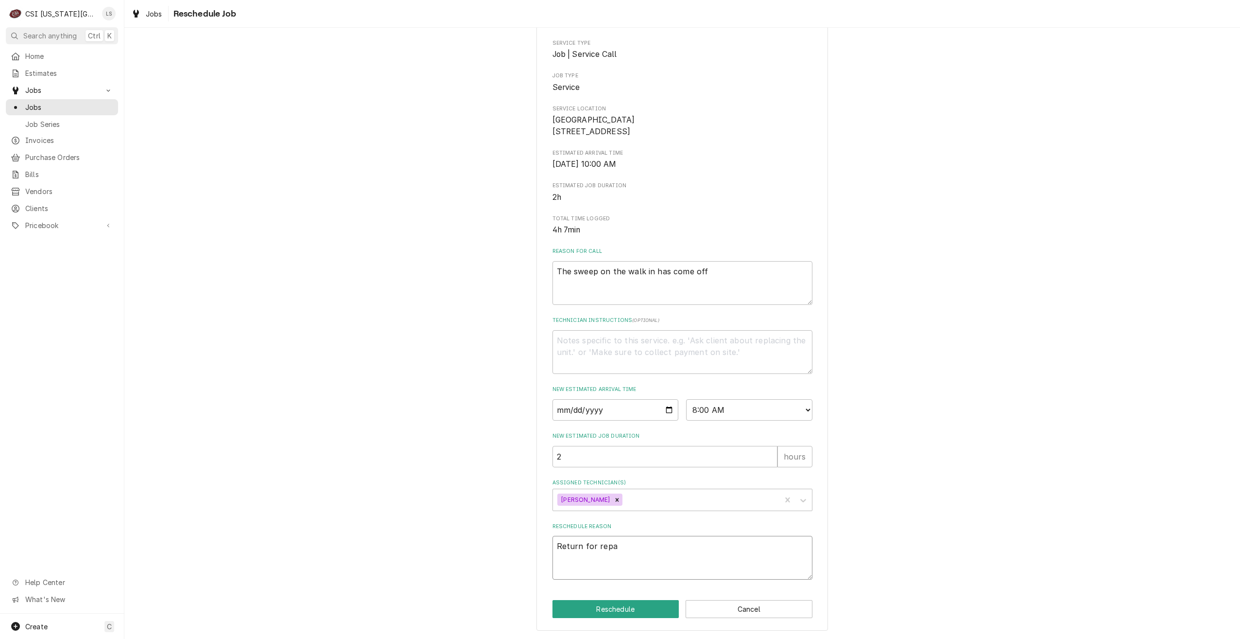
type textarea "Return for repai"
type textarea "x"
type textarea "Return for repair"
type textarea "x"
type textarea "Return for repairs"
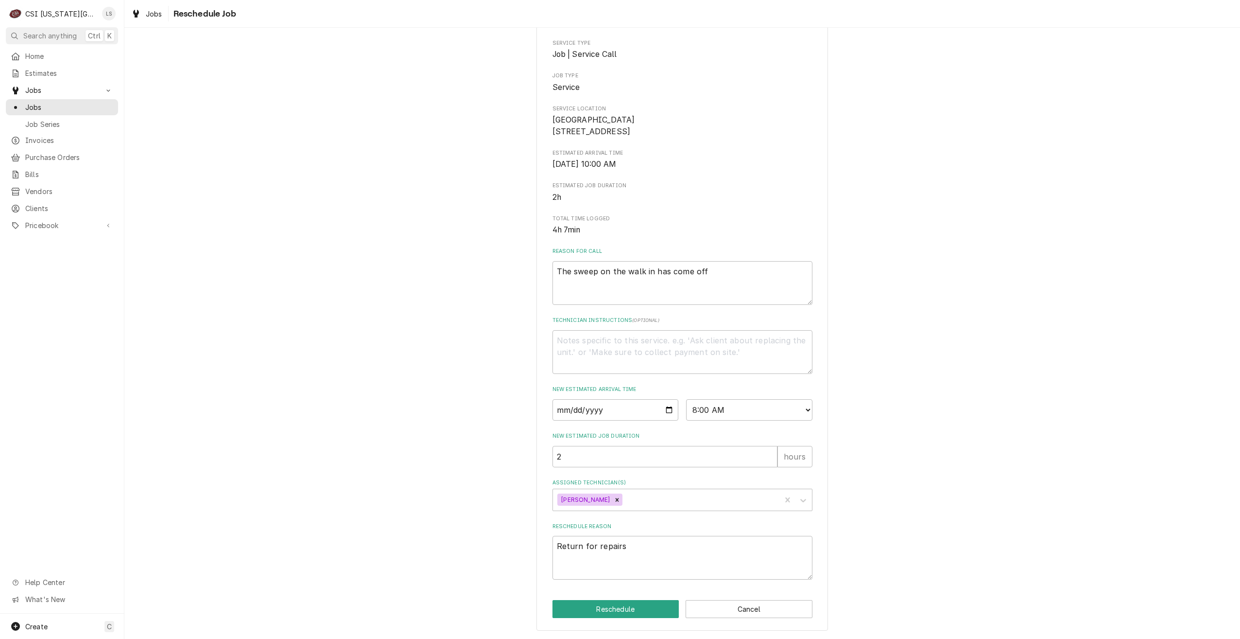
click at [944, 486] on div "Please provide some additional details to reschedule this job. Roopairs Job ID …" at bounding box center [682, 300] width 1116 height 677
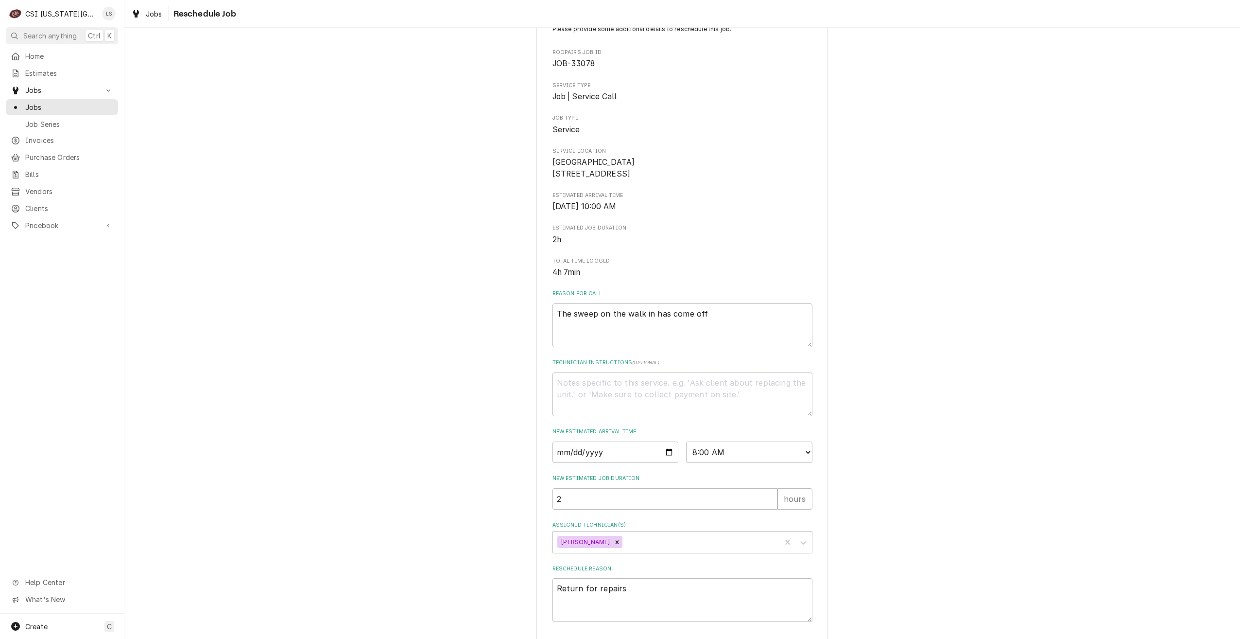
scroll to position [0, 0]
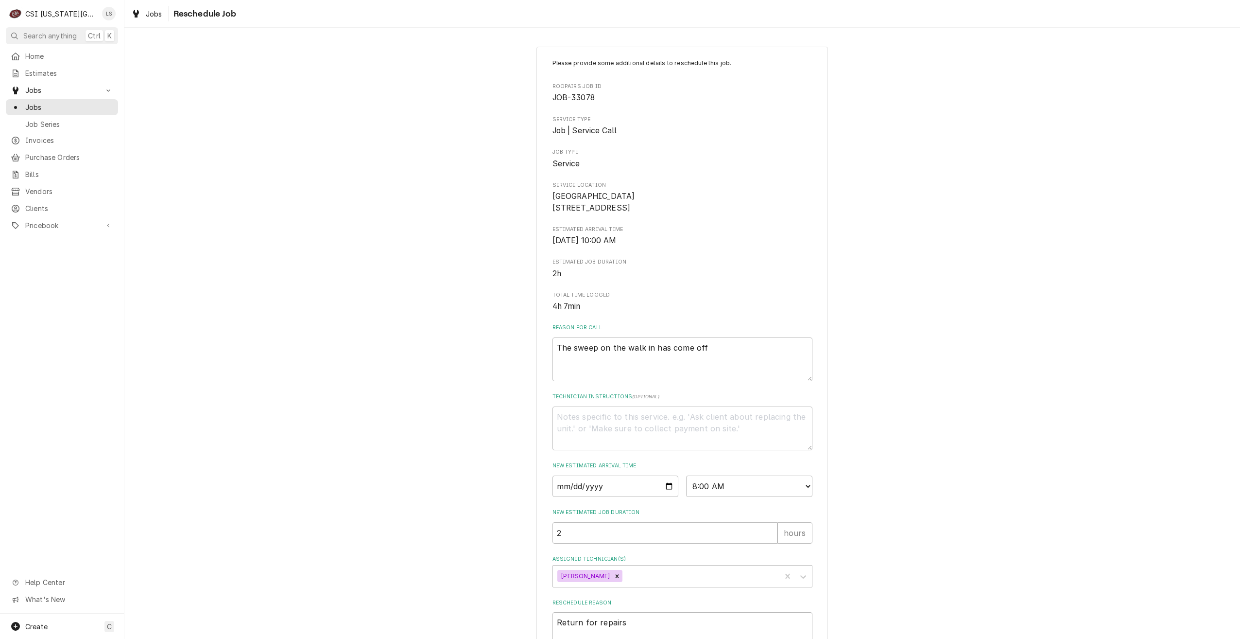
click at [584, 98] on span "JOB-33078" at bounding box center [574, 97] width 42 height 9
drag, startPoint x: 594, startPoint y: 97, endPoint x: 549, endPoint y: 95, distance: 44.7
click at [553, 95] on span "JOB-33078" at bounding box center [683, 98] width 260 height 12
copy span "JOB-33078"
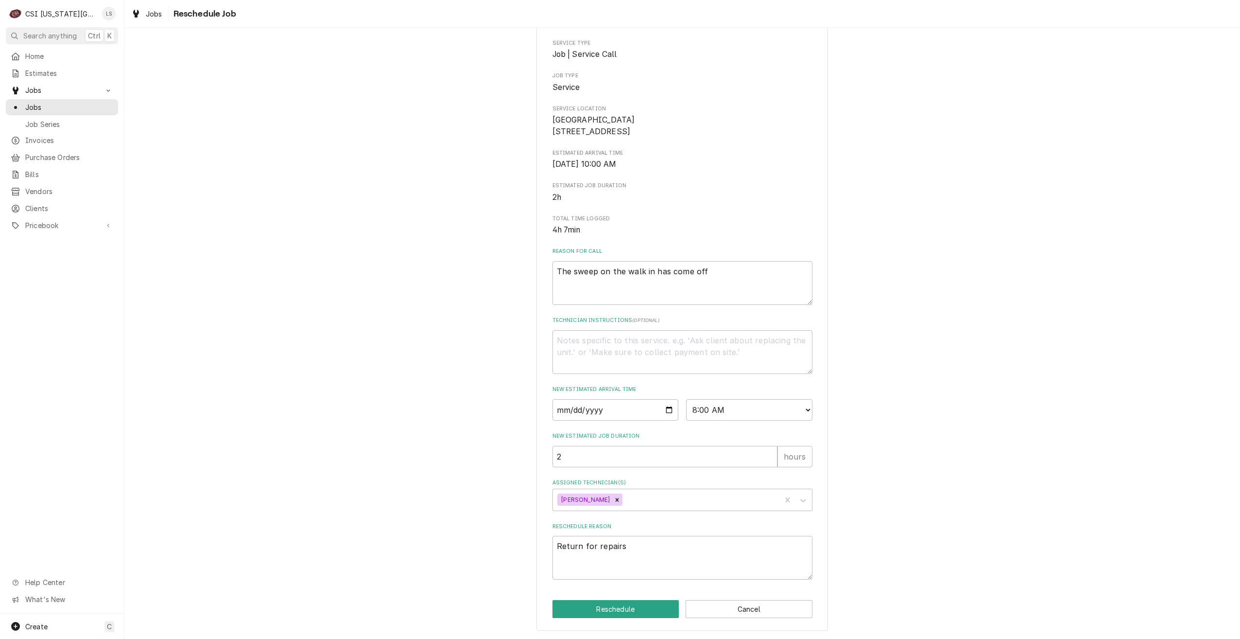
scroll to position [88, 0]
click at [610, 609] on button "Reschedule" at bounding box center [616, 609] width 127 height 18
type textarea "x"
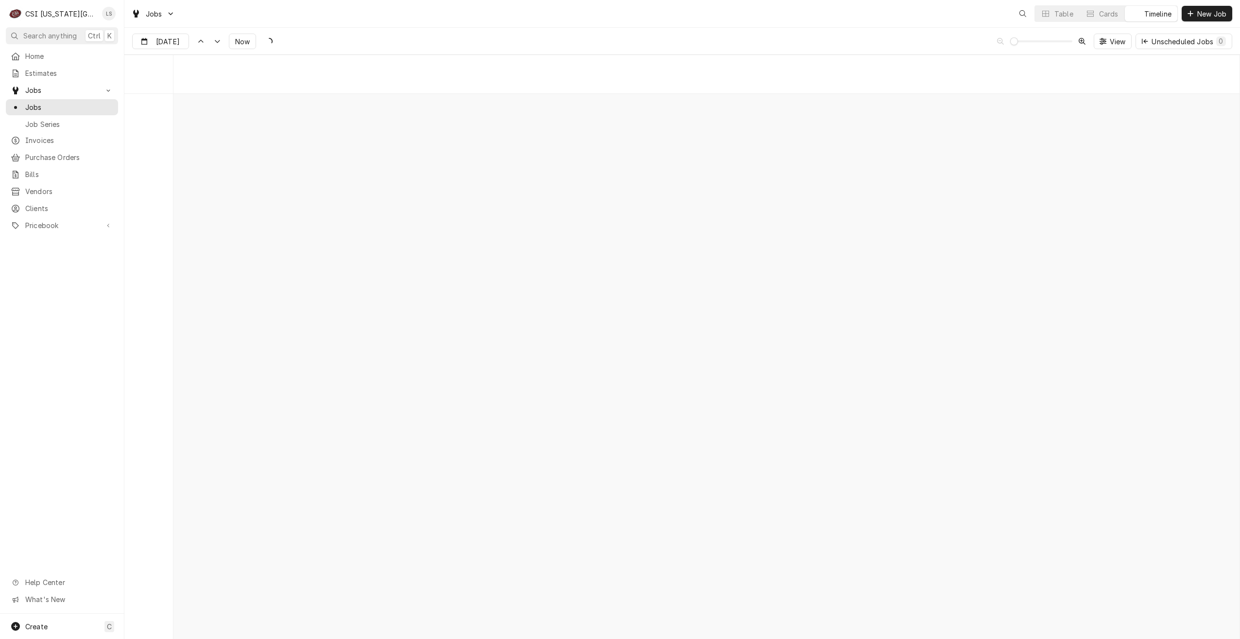
scroll to position [11160, 0]
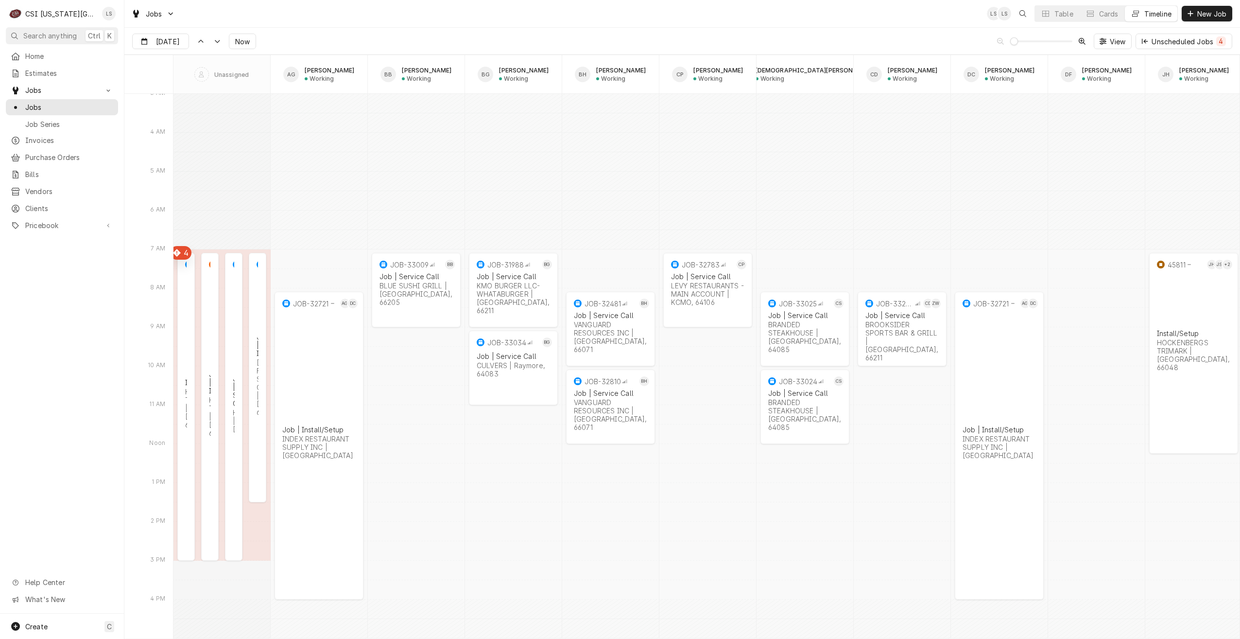
type input "[DATE]"
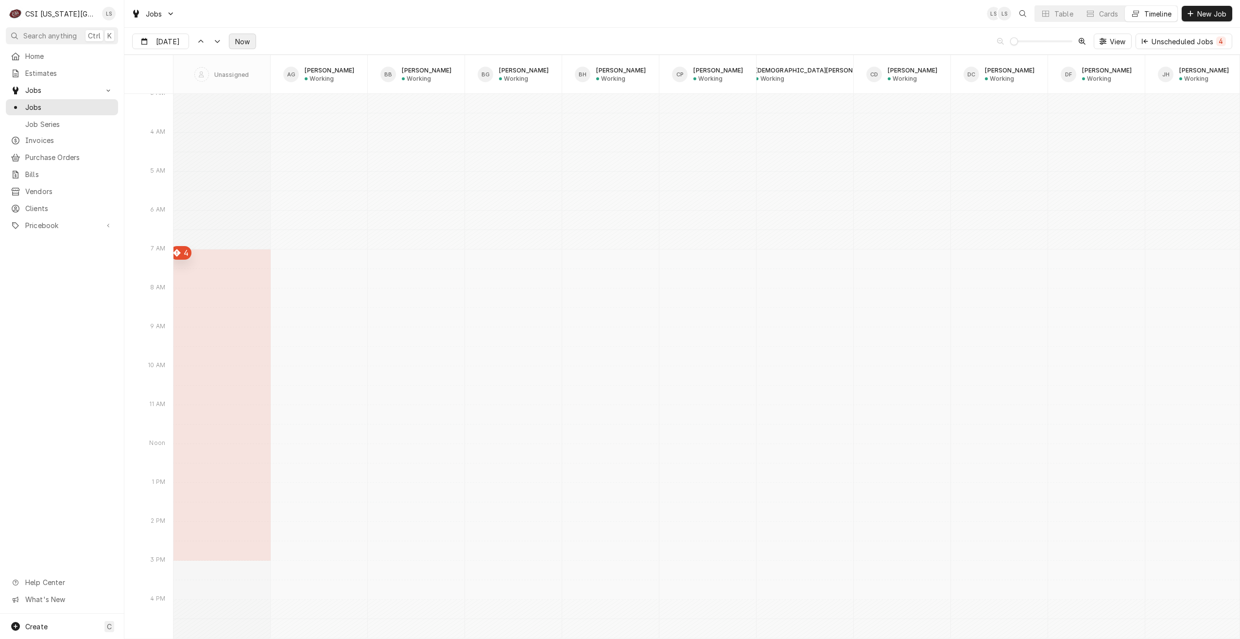
click at [237, 42] on span "Now" at bounding box center [242, 41] width 18 height 10
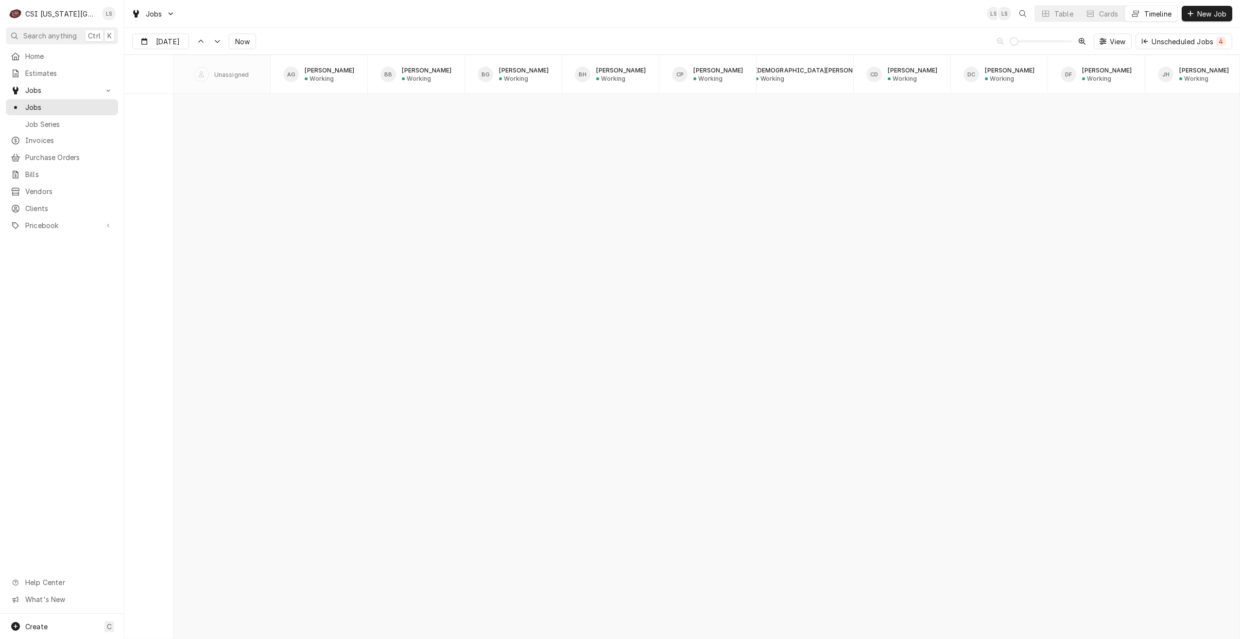
scroll to position [8536, 0]
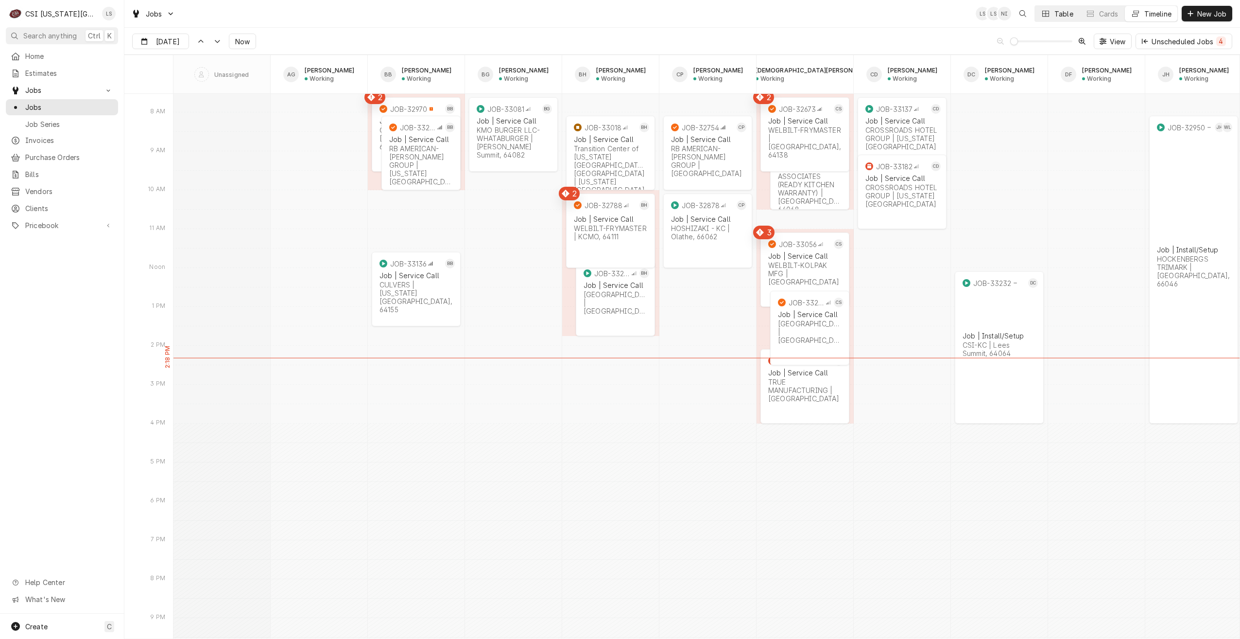
click at [1065, 16] on div "Table" at bounding box center [1064, 14] width 19 height 10
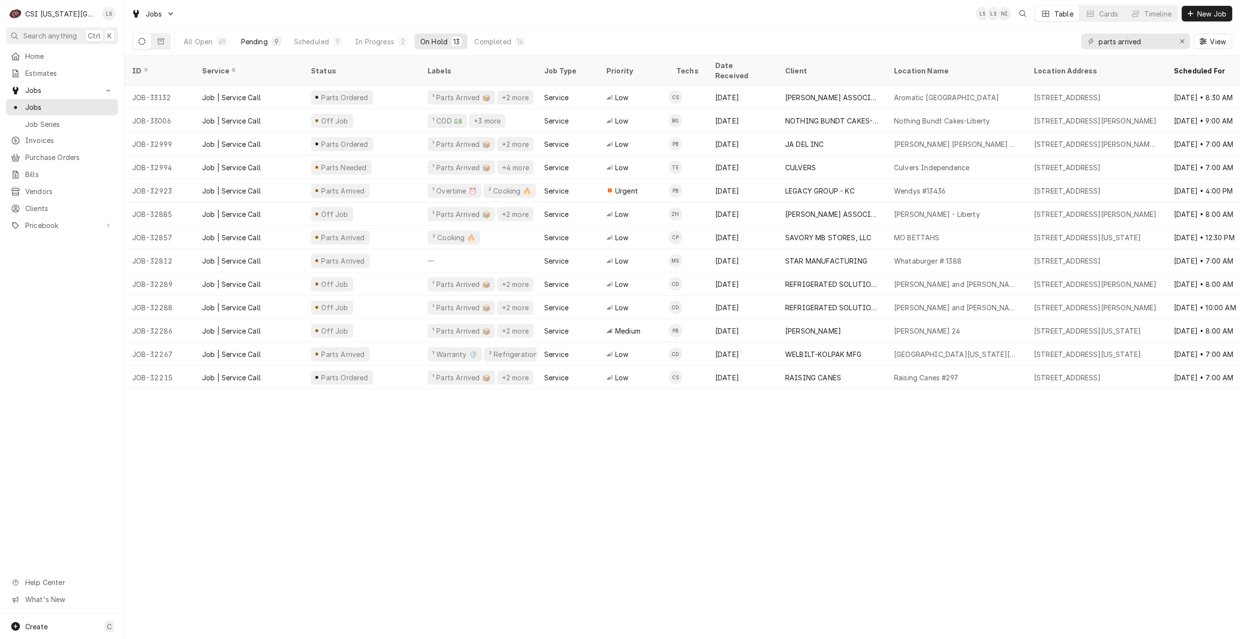
click at [261, 45] on div "Pending" at bounding box center [254, 41] width 27 height 10
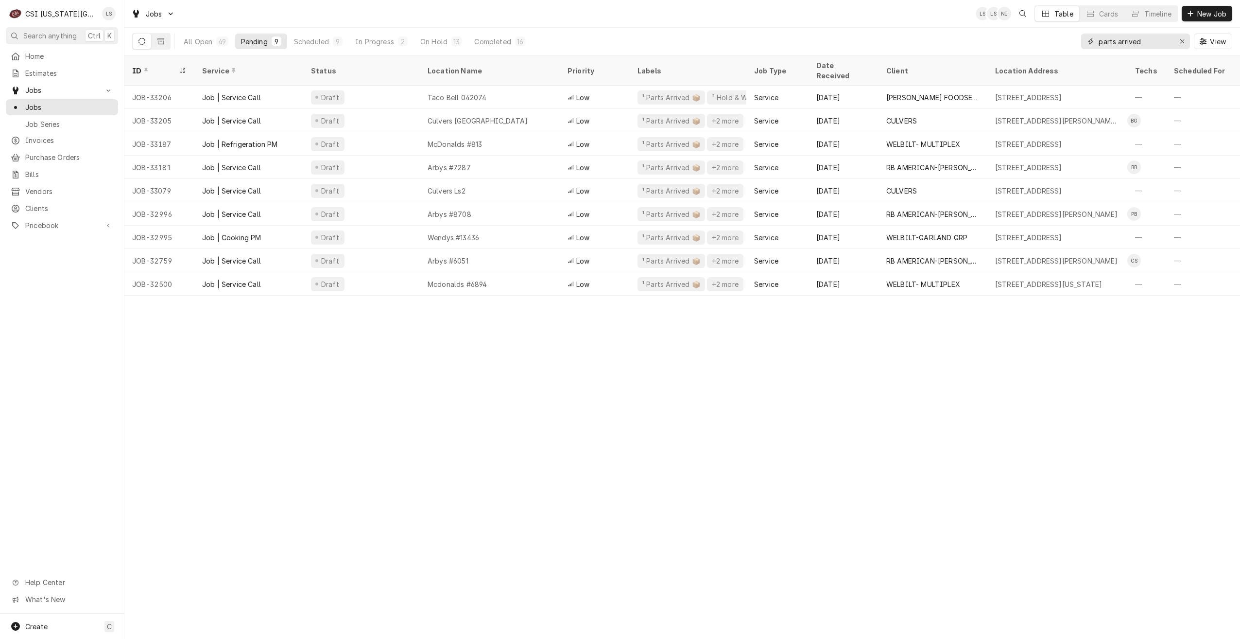
drag, startPoint x: 1159, startPoint y: 44, endPoint x: 1018, endPoint y: 45, distance: 141.5
click at [1018, 45] on div "All Open 49 Pending 9 Scheduled 9 In Progress 2 On Hold 13 Completed 16 parts a…" at bounding box center [682, 41] width 1100 height 27
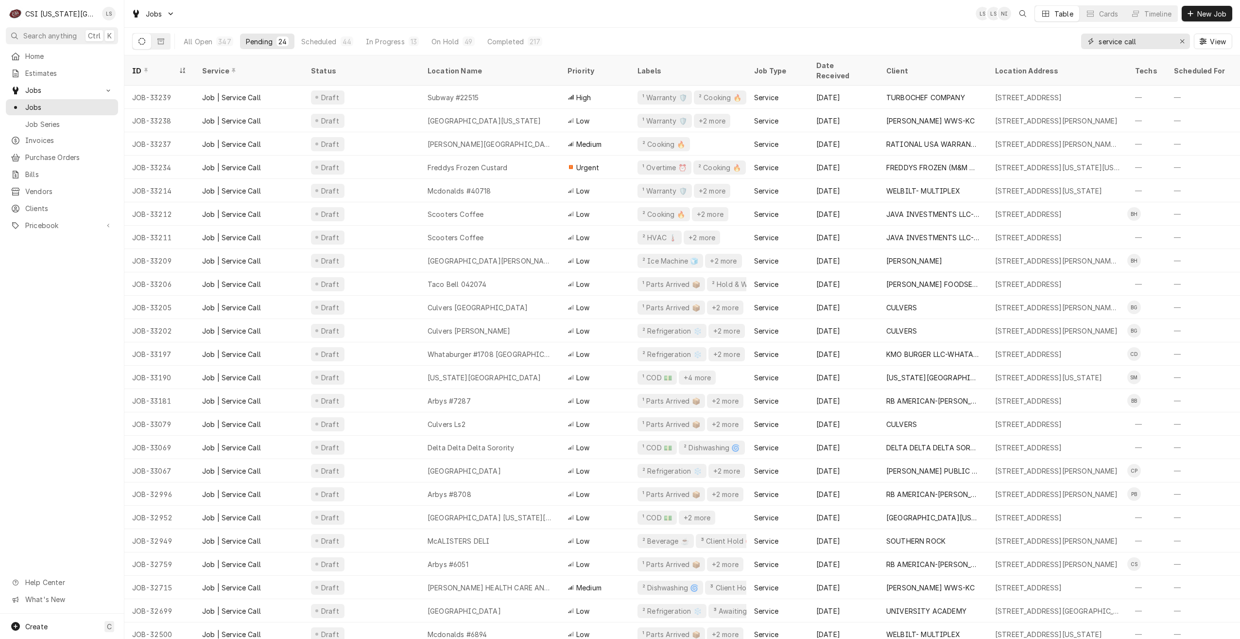
drag, startPoint x: 1154, startPoint y: 37, endPoint x: 1069, endPoint y: 32, distance: 84.7
click at [1069, 32] on div "All Open 347 Pending 24 Scheduled 44 In Progress 13 On Hold 49 Completed 217 se…" at bounding box center [682, 41] width 1100 height 27
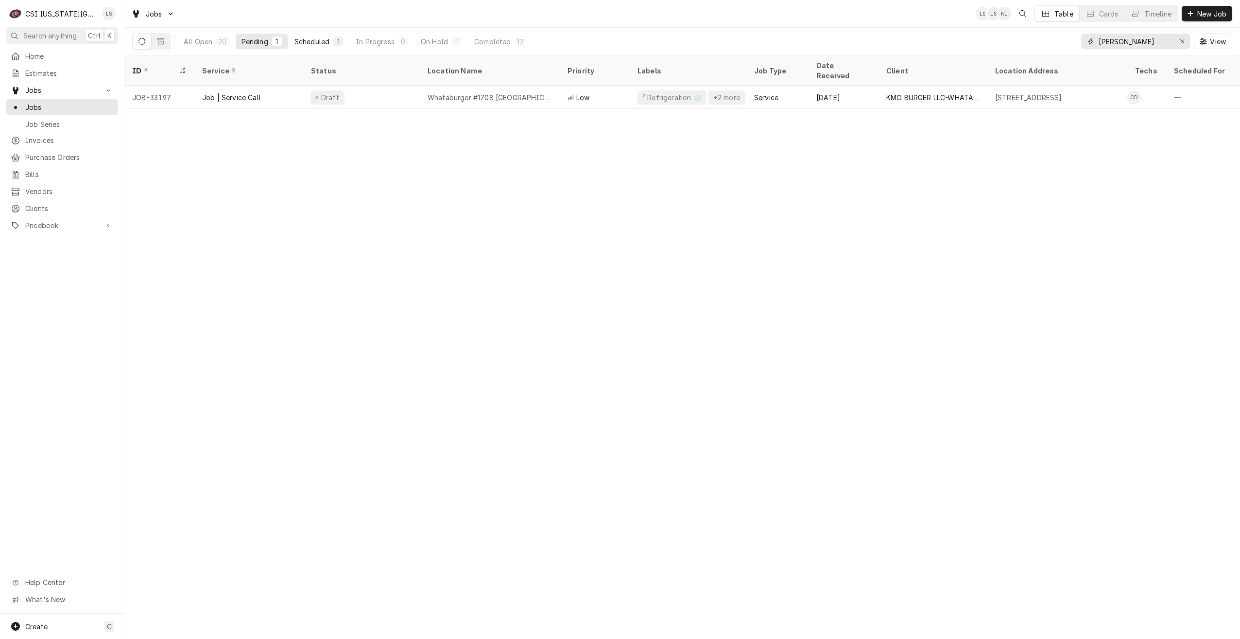
type input "[PERSON_NAME]"
click at [332, 35] on button "Scheduled 1" at bounding box center [319, 42] width 60 height 16
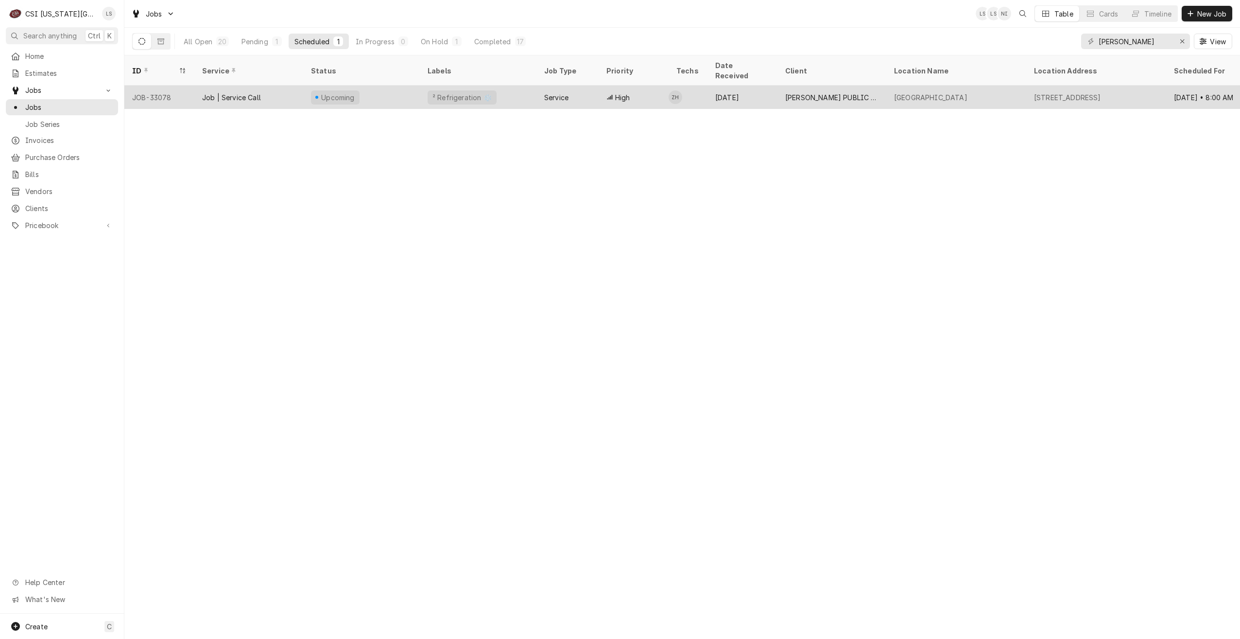
click at [791, 86] on div "[PERSON_NAME] PUBLIC SCHOOLS USD #497" at bounding box center [832, 97] width 109 height 23
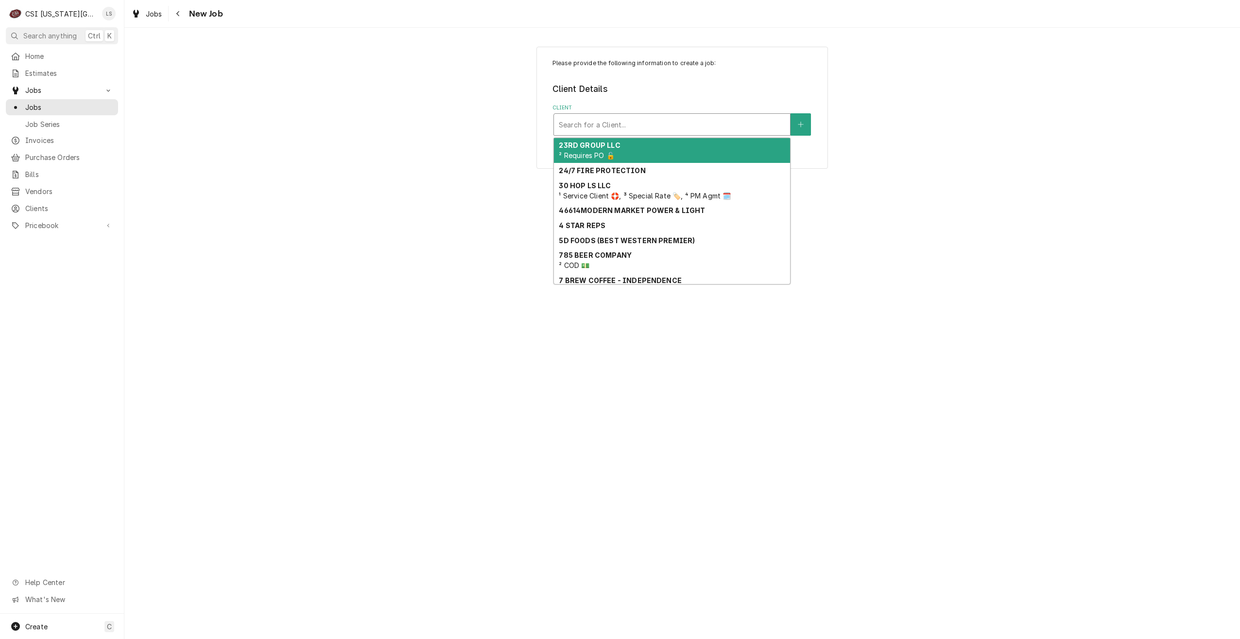
click at [671, 123] on div "Client" at bounding box center [672, 124] width 227 height 17
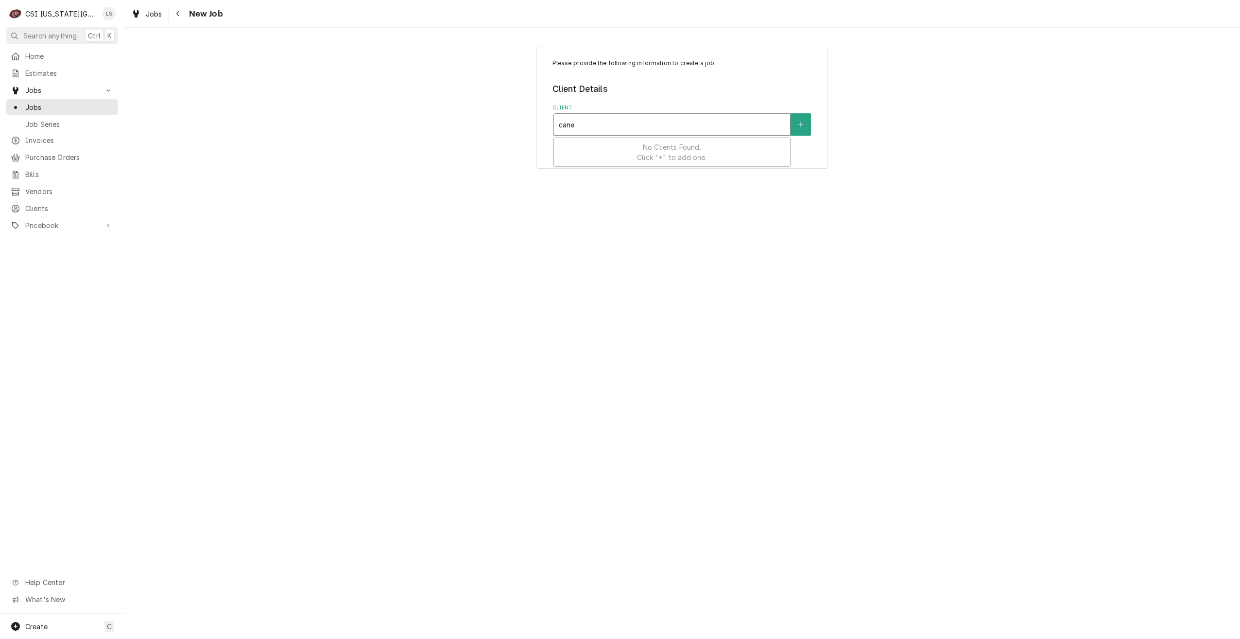
type input "canes"
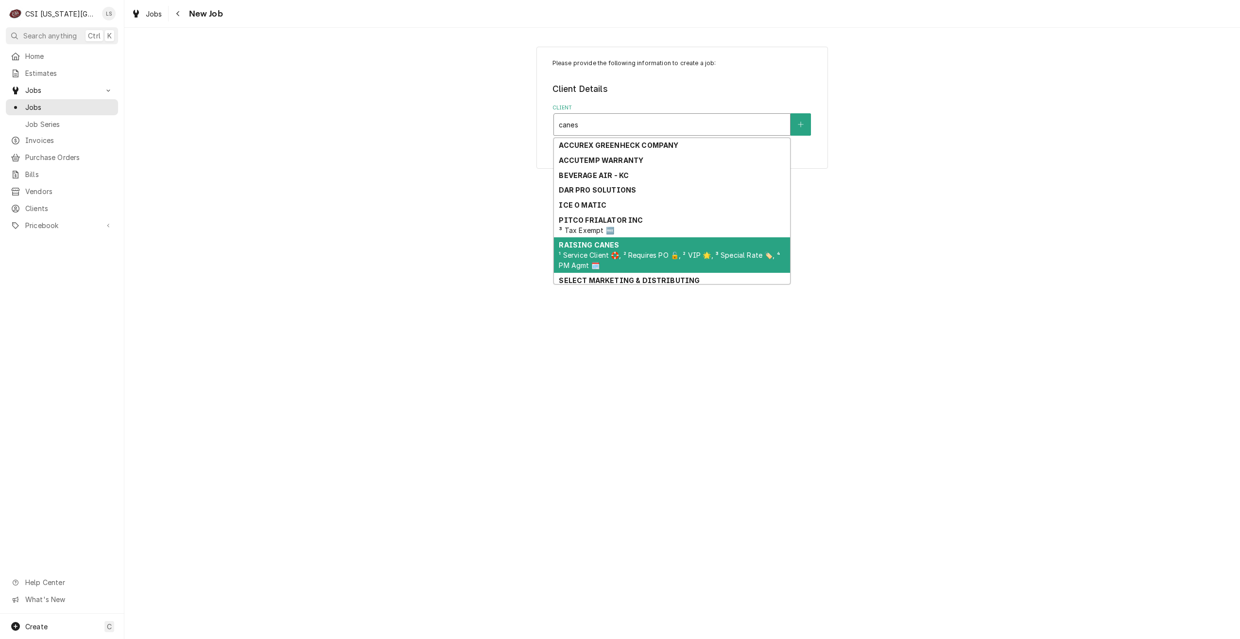
click at [609, 244] on strong "RAISING CANES" at bounding box center [589, 245] width 60 height 8
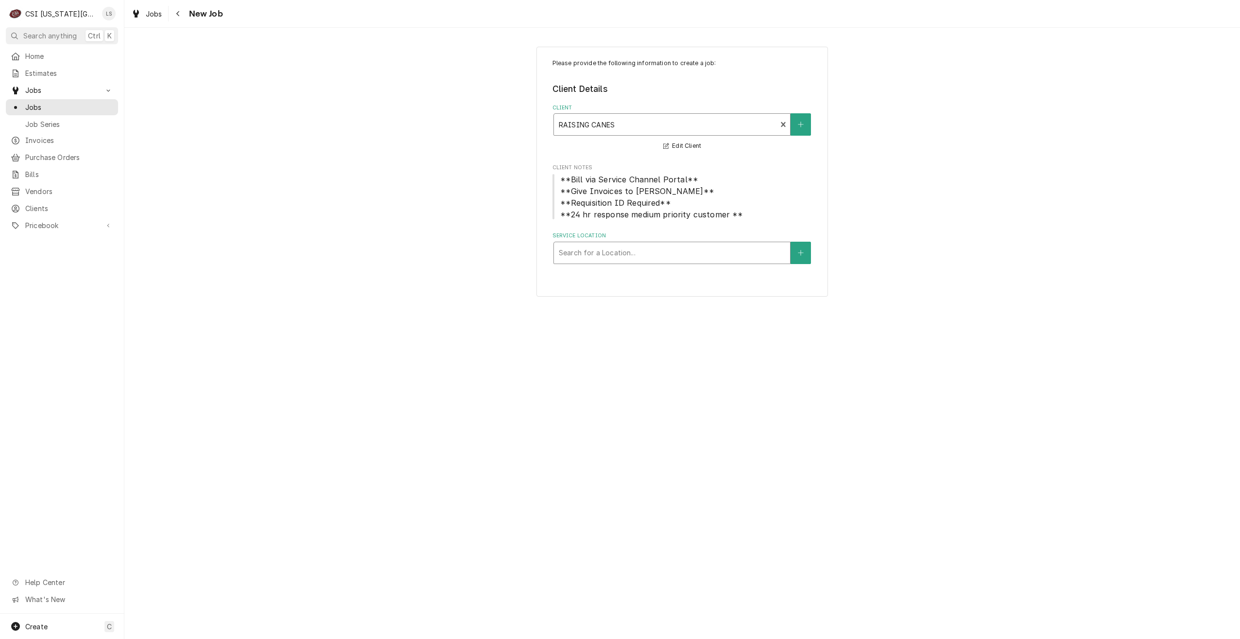
click at [690, 251] on div "Service Location" at bounding box center [672, 252] width 227 height 17
type input "404"
click at [685, 287] on div "Raising Canes #404 / 12056 W 95Th St, Lenexa, KS 66215" at bounding box center [672, 288] width 236 height 15
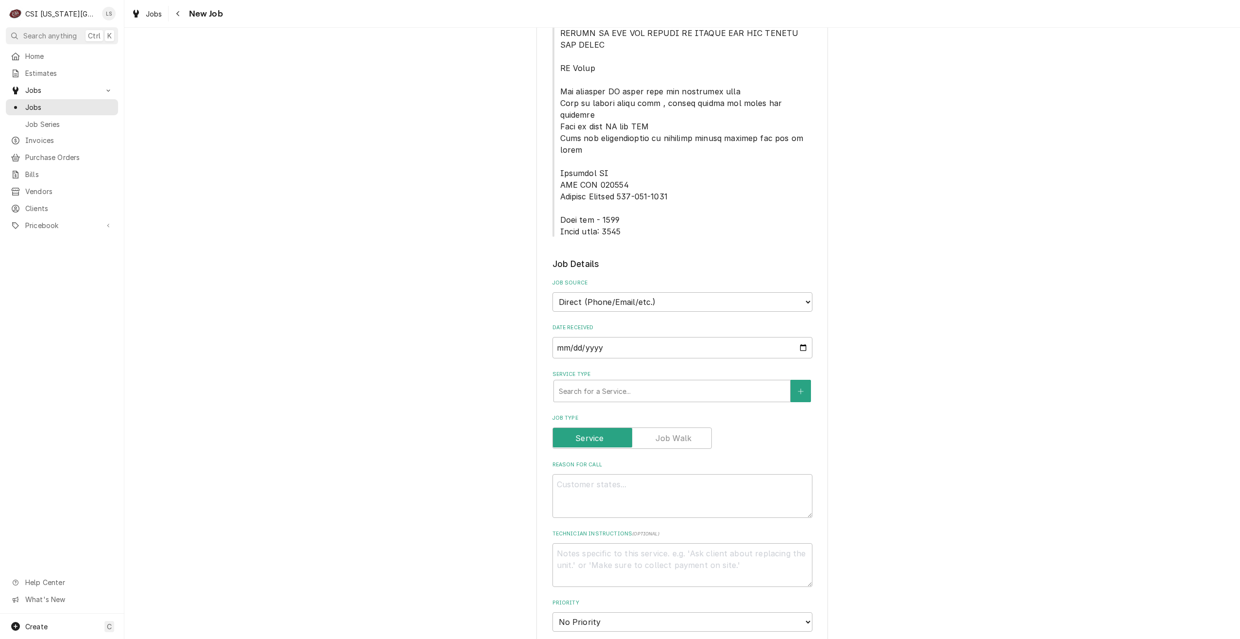
scroll to position [486, 0]
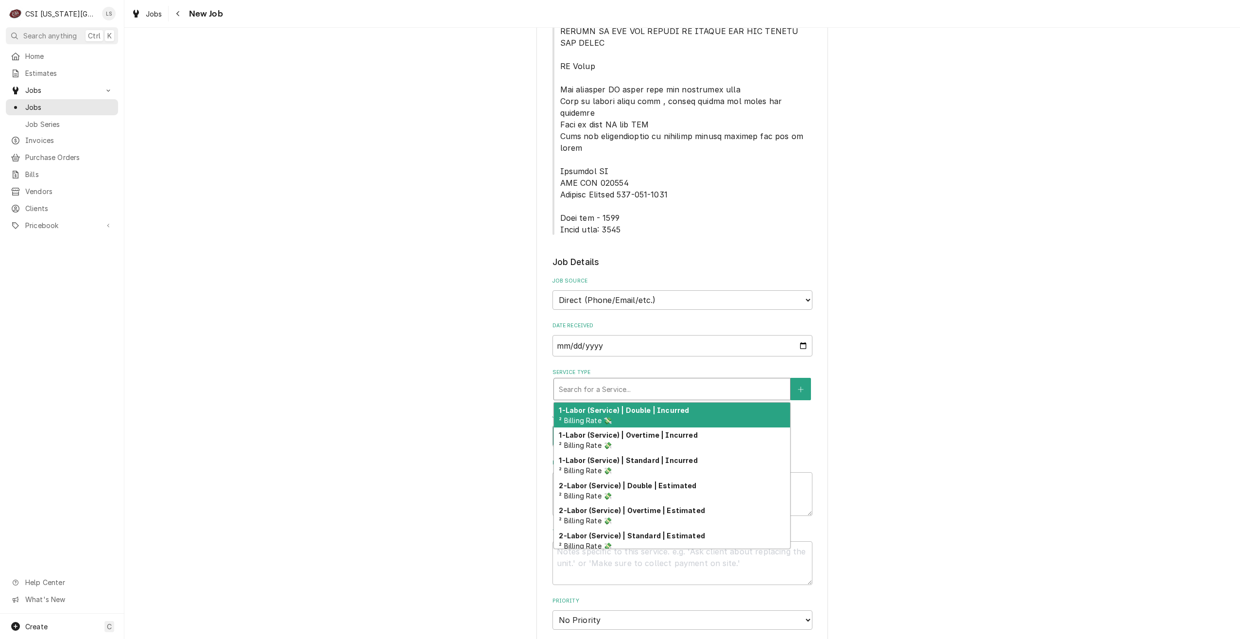
click at [673, 380] on div "Service Type" at bounding box center [672, 388] width 227 height 17
type textarea "x"
type input "s"
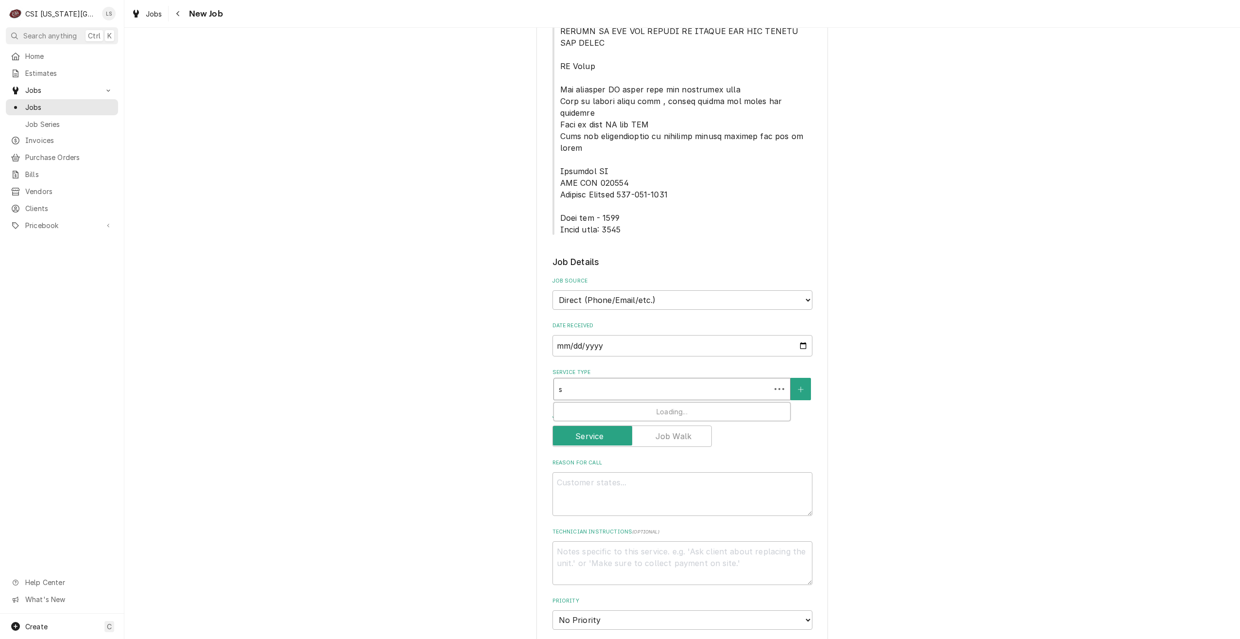
type textarea "x"
type input "se"
type textarea "x"
type input "ser"
type textarea "x"
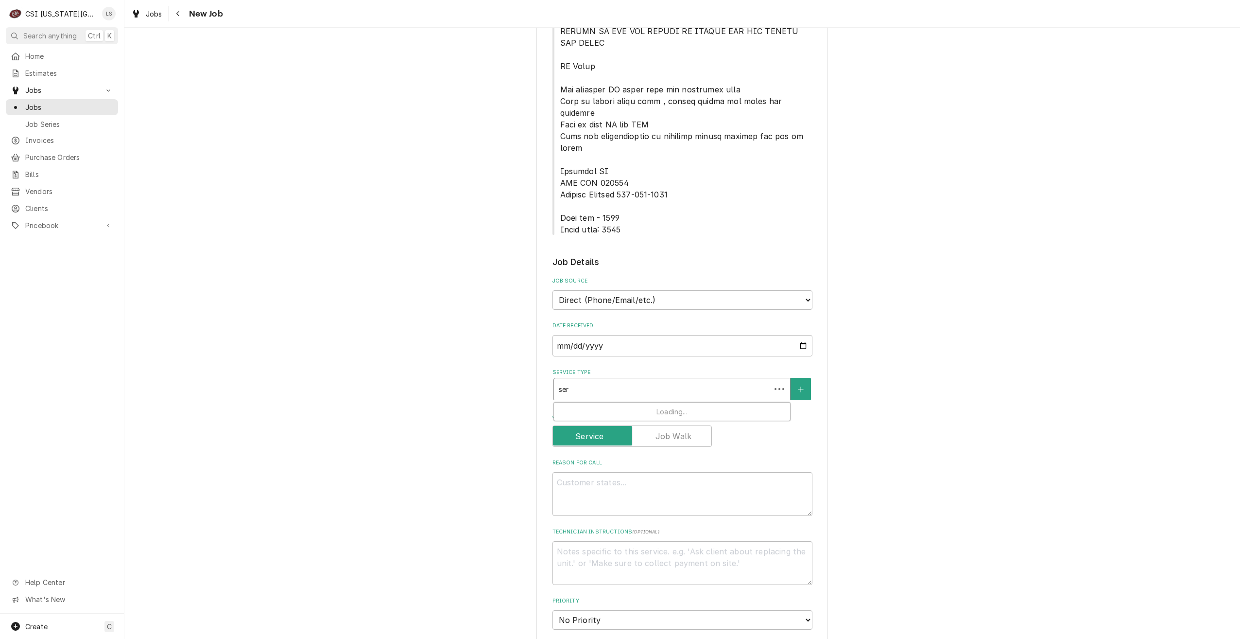
type input "serv"
type textarea "x"
type input "servi"
type textarea "x"
type input "servie"
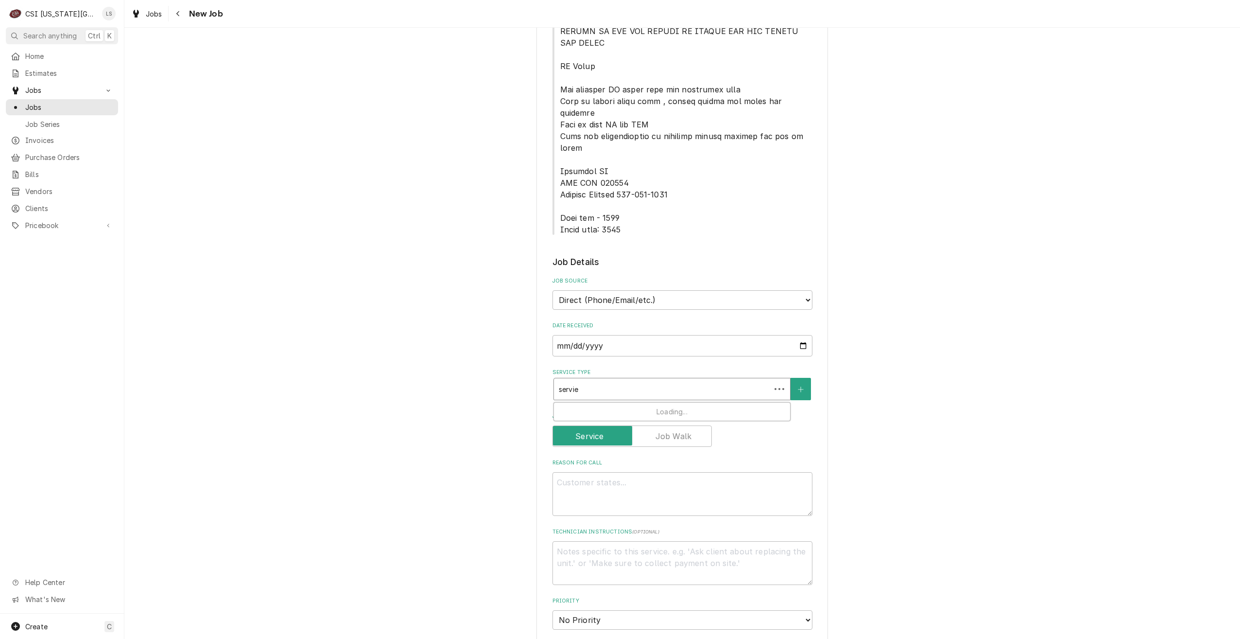
type textarea "x"
type input "servi"
type textarea "x"
type input "servic"
type textarea "x"
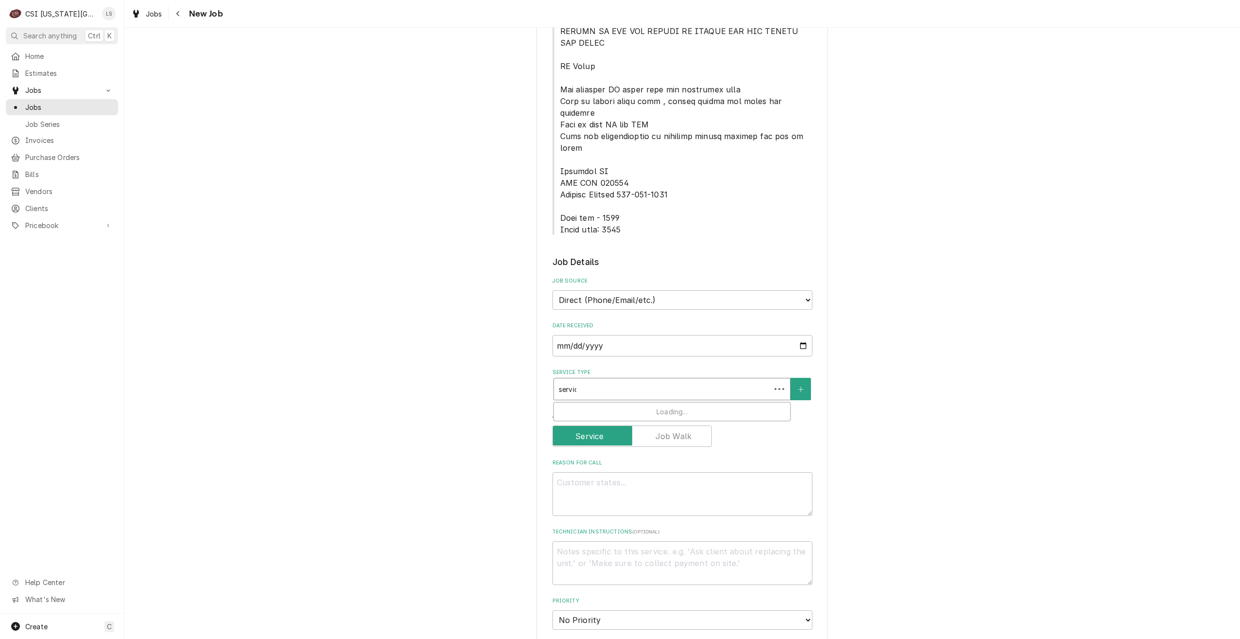
type input "service"
type textarea "x"
type input "service"
type textarea "x"
type input "service c"
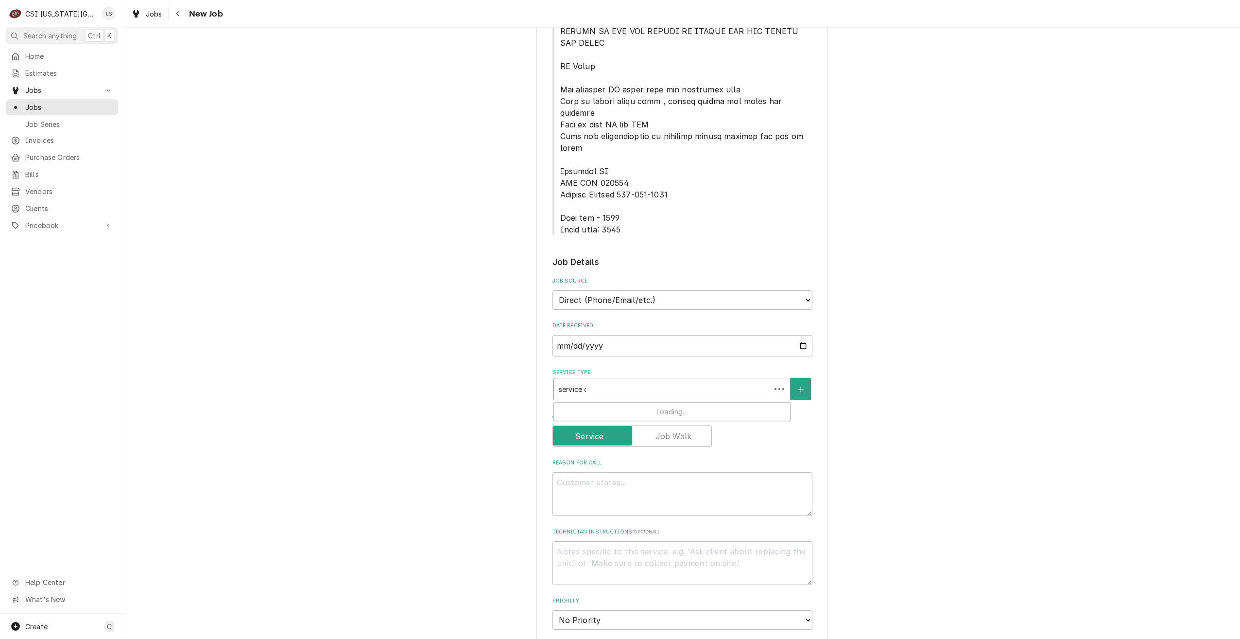
type textarea "x"
type input "service ca"
type textarea "x"
type input "service cal"
type textarea "x"
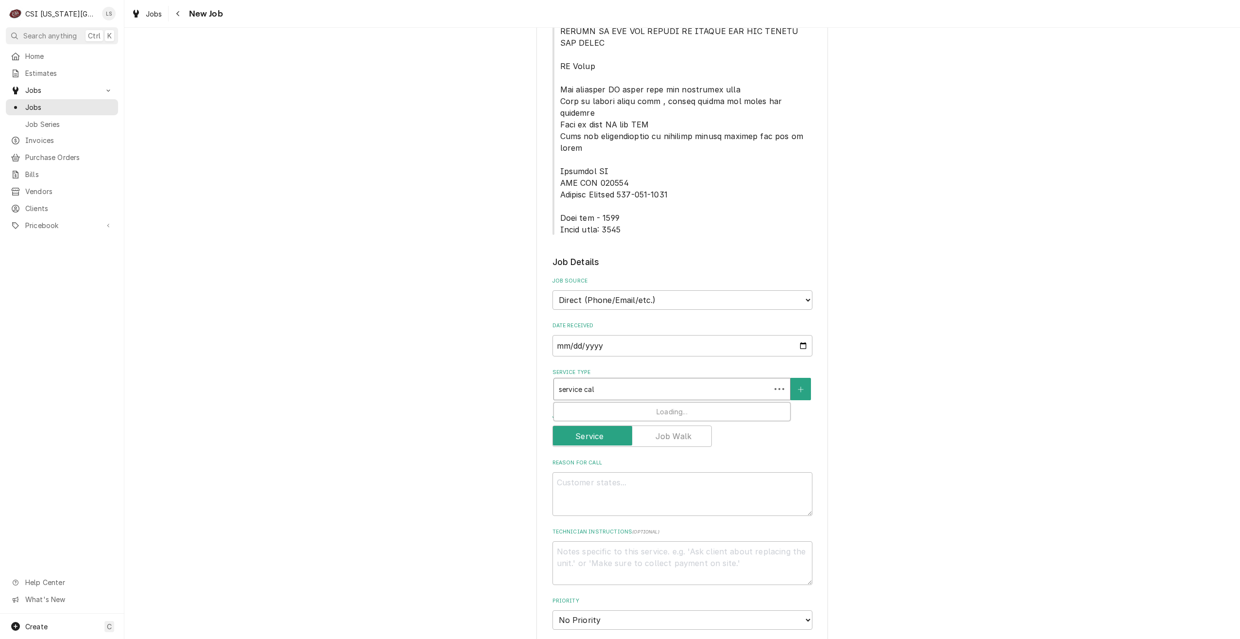
type input "service call"
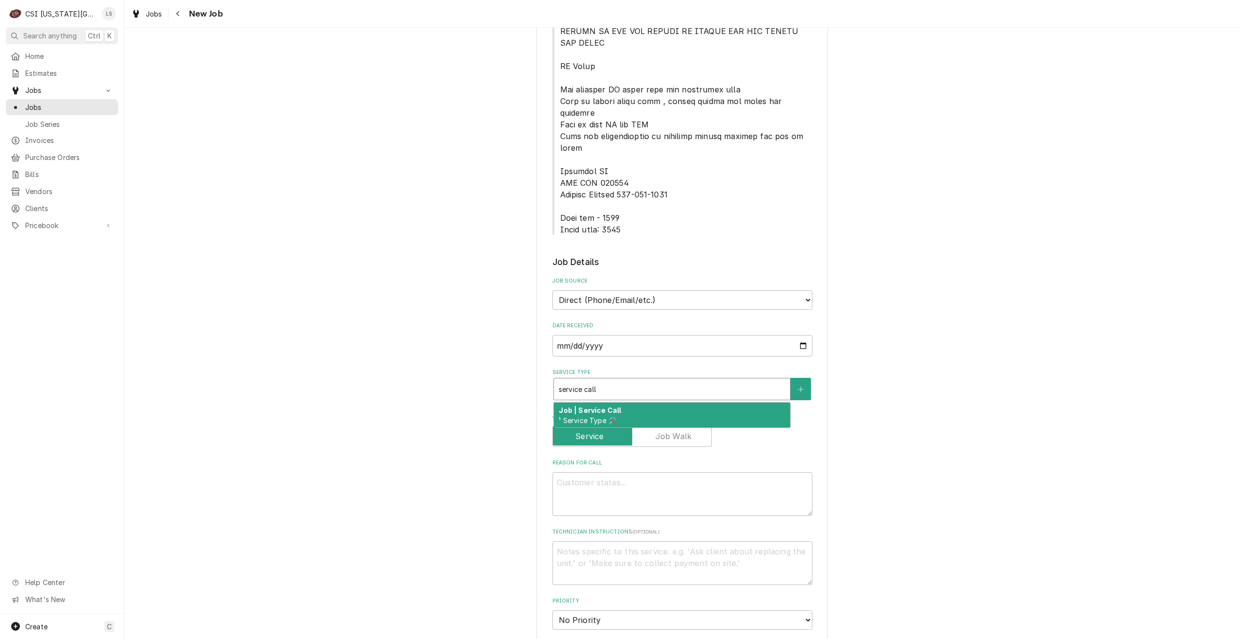
click at [679, 402] on div "Job | Service Call ¹ Service Type 🛠️" at bounding box center [672, 414] width 236 height 25
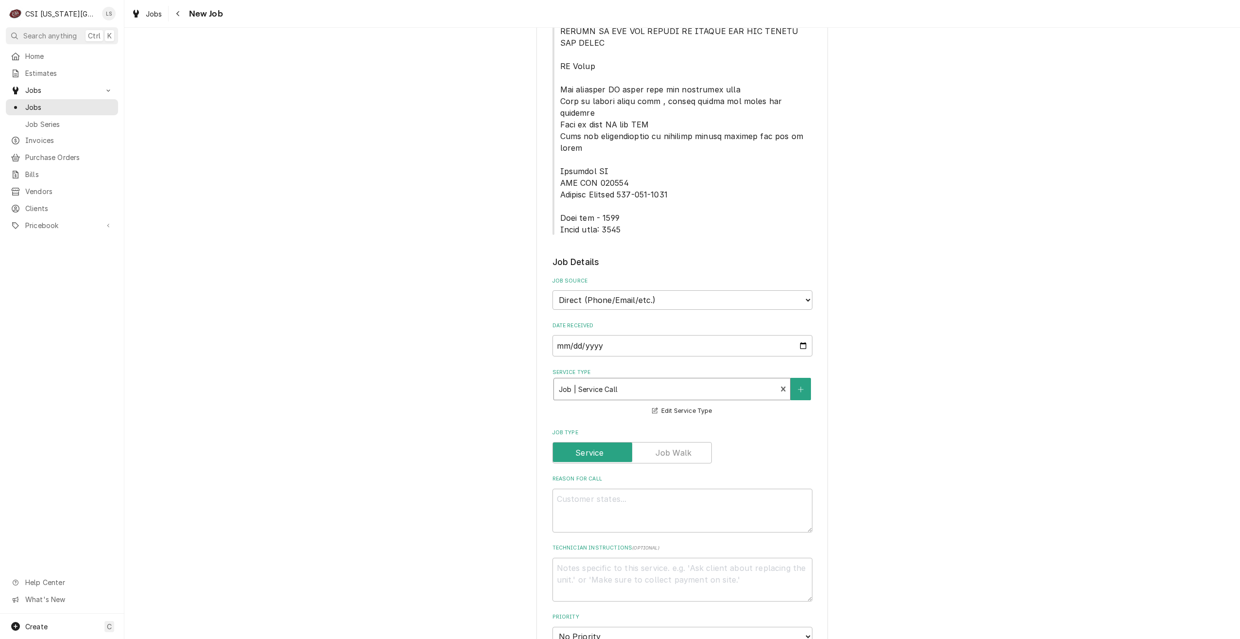
type textarea "x"
click at [678, 429] on div "Job Type" at bounding box center [683, 446] width 260 height 35
click at [677, 442] on label "Job Type" at bounding box center [632, 452] width 159 height 21
click at [677, 442] on input "Job Type" at bounding box center [632, 452] width 151 height 21
checkbox input "true"
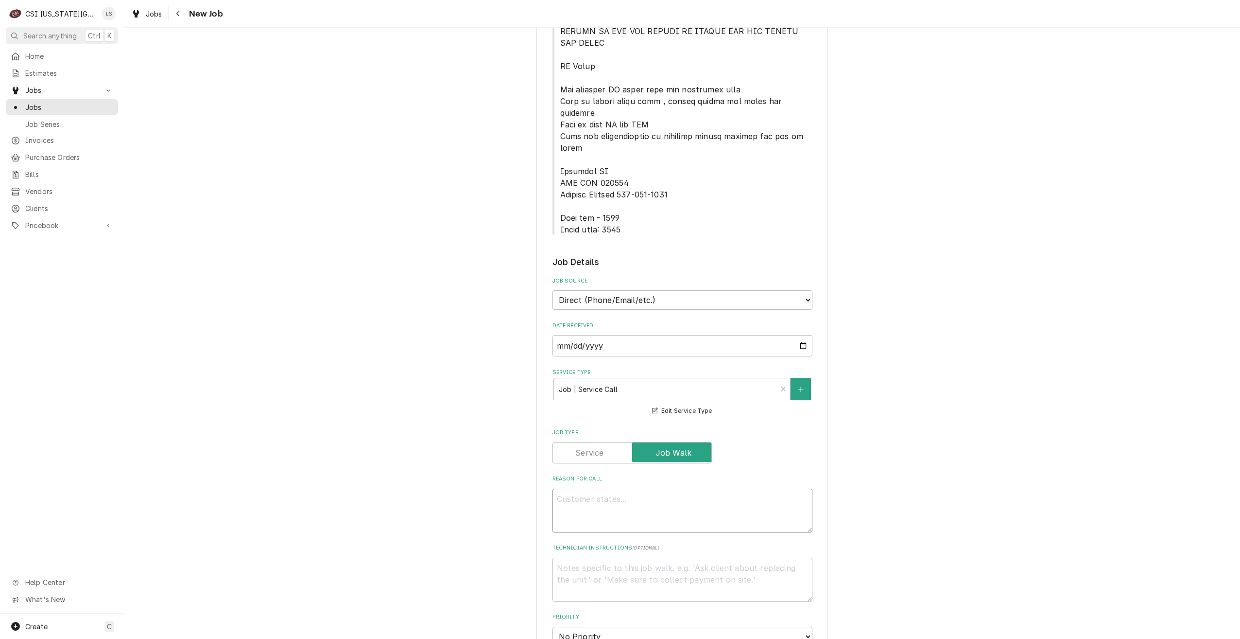
click at [681, 489] on textarea "Reason For Call" at bounding box center [683, 511] width 260 height 44
type textarea "x"
type textarea "D"
type textarea "x"
type textarea "Di"
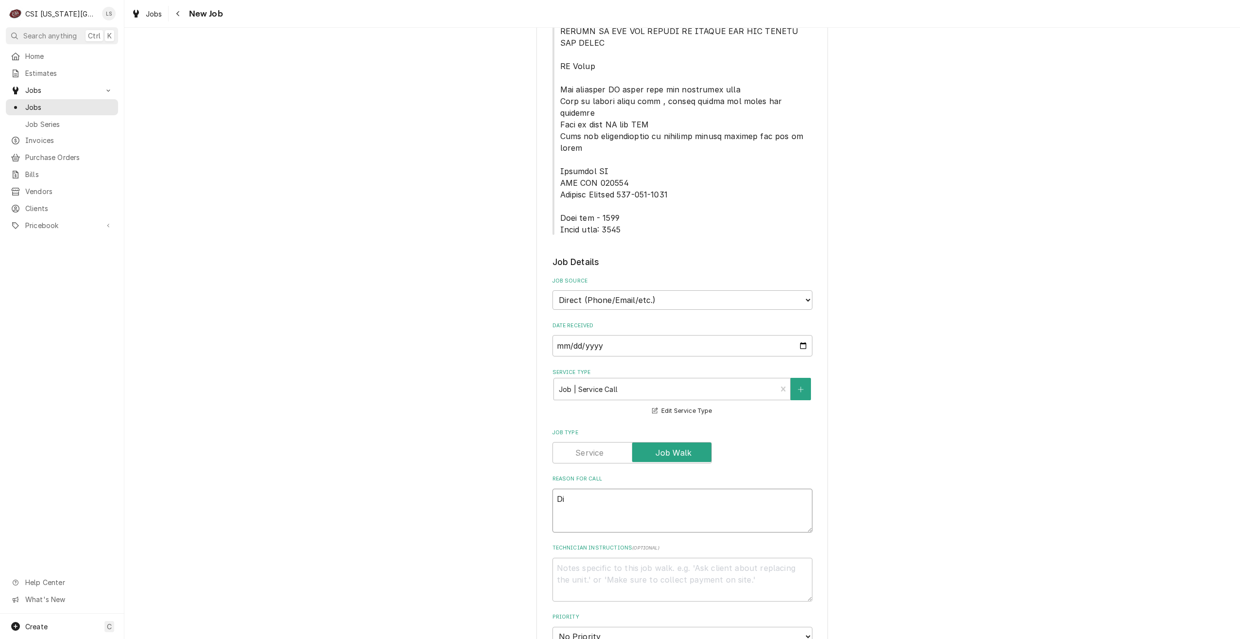
type textarea "x"
type textarea "Dis"
type textarea "x"
type textarea "Disp"
type textarea "x"
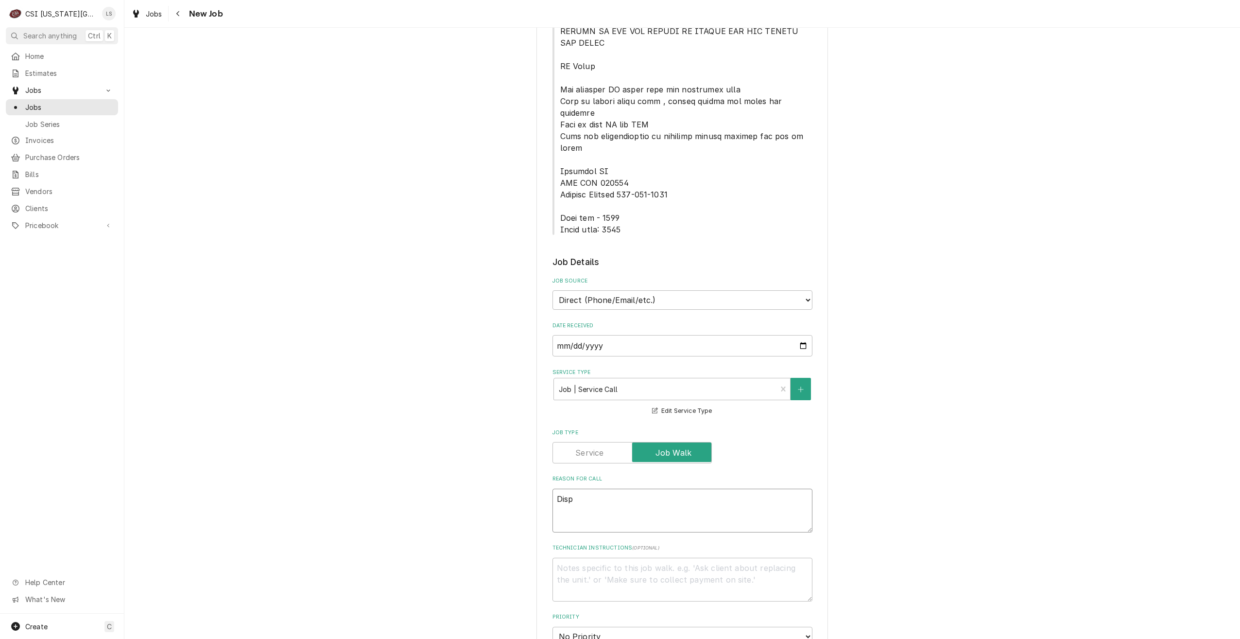
type textarea "Dispa"
type textarea "x"
type textarea "Dispat"
type textarea "x"
type textarea "Dispatc"
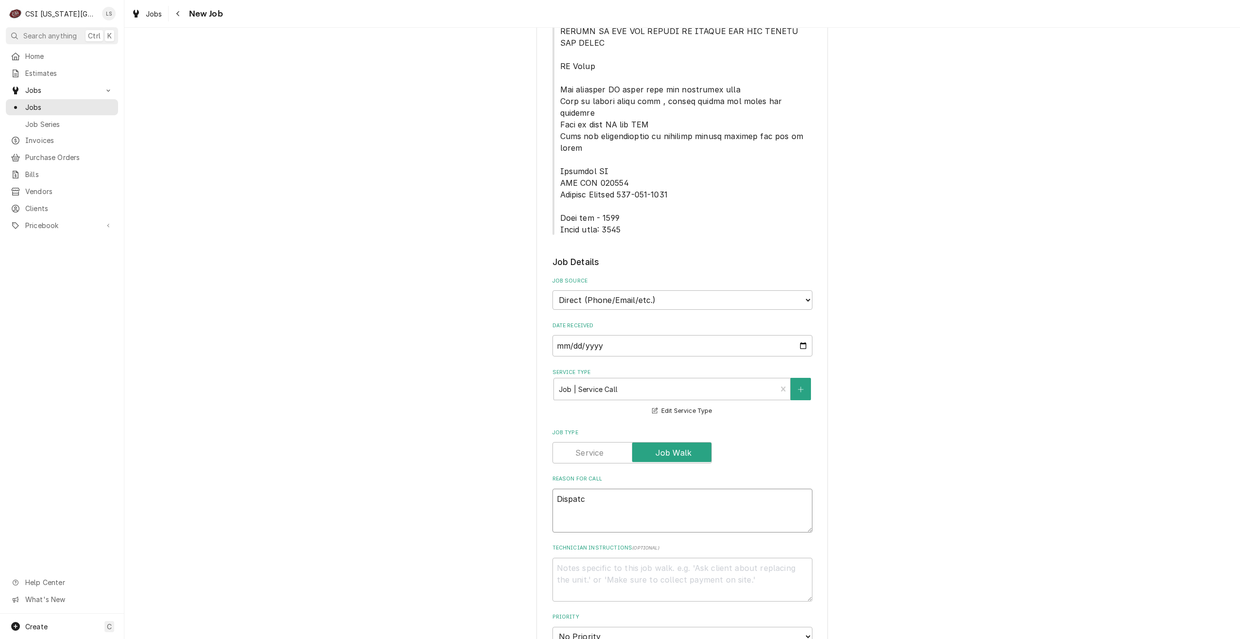
type textarea "x"
type textarea "Dispatch"
type textarea "x"
type textarea "Dispatch"
type textarea "x"
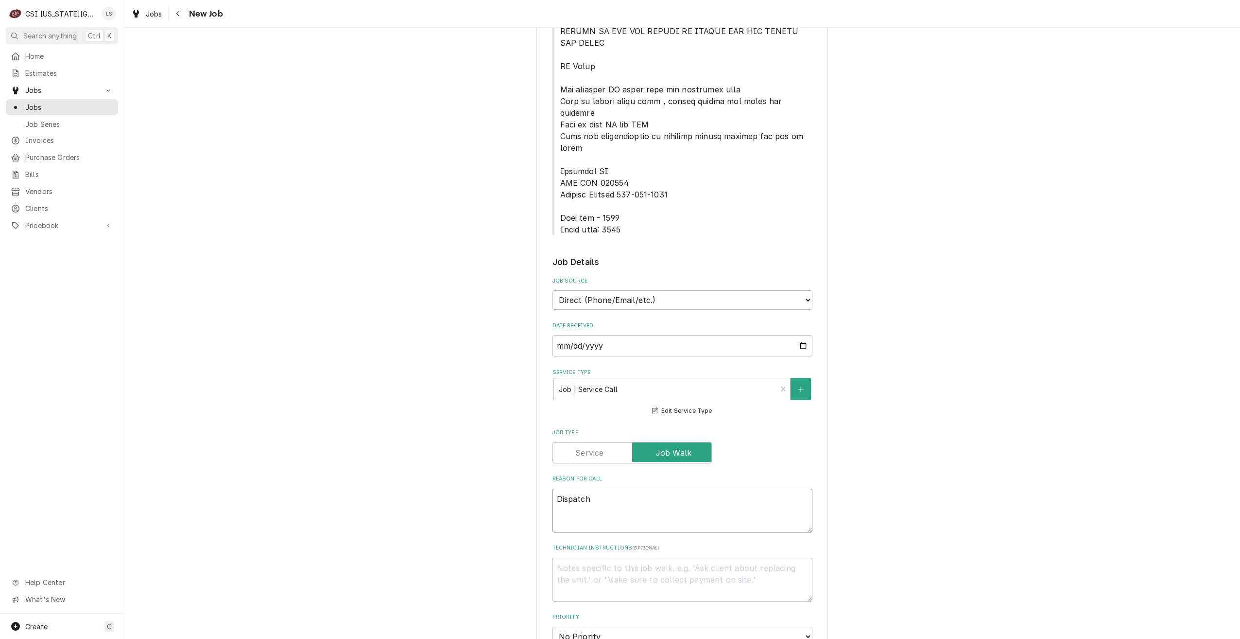
type textarea "Dispatch t"
type textarea "x"
type textarea "Dispatch to"
type textarea "x"
type textarea "Dispatch to"
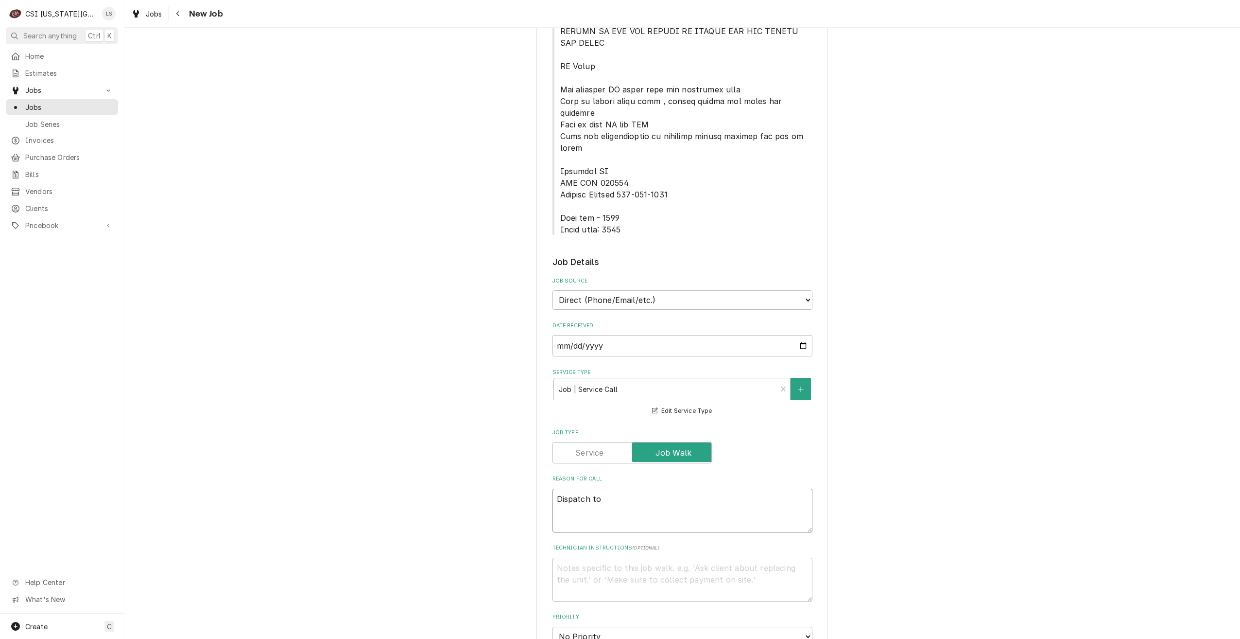
type textarea "x"
type textarea "Dispatch to q"
type textarea "x"
type textarea "Dispatch to qu"
type textarea "x"
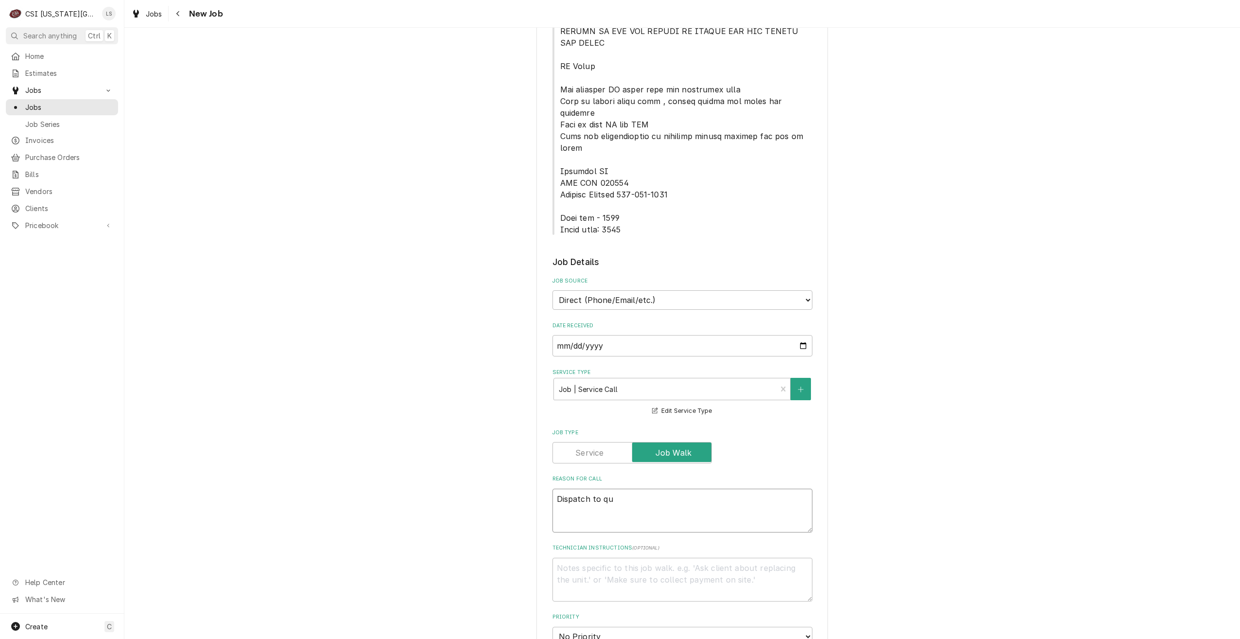
type textarea "Dispatch to quo"
type textarea "x"
type textarea "Dispatch to quot"
type textarea "x"
type textarea "Dispatch to quote"
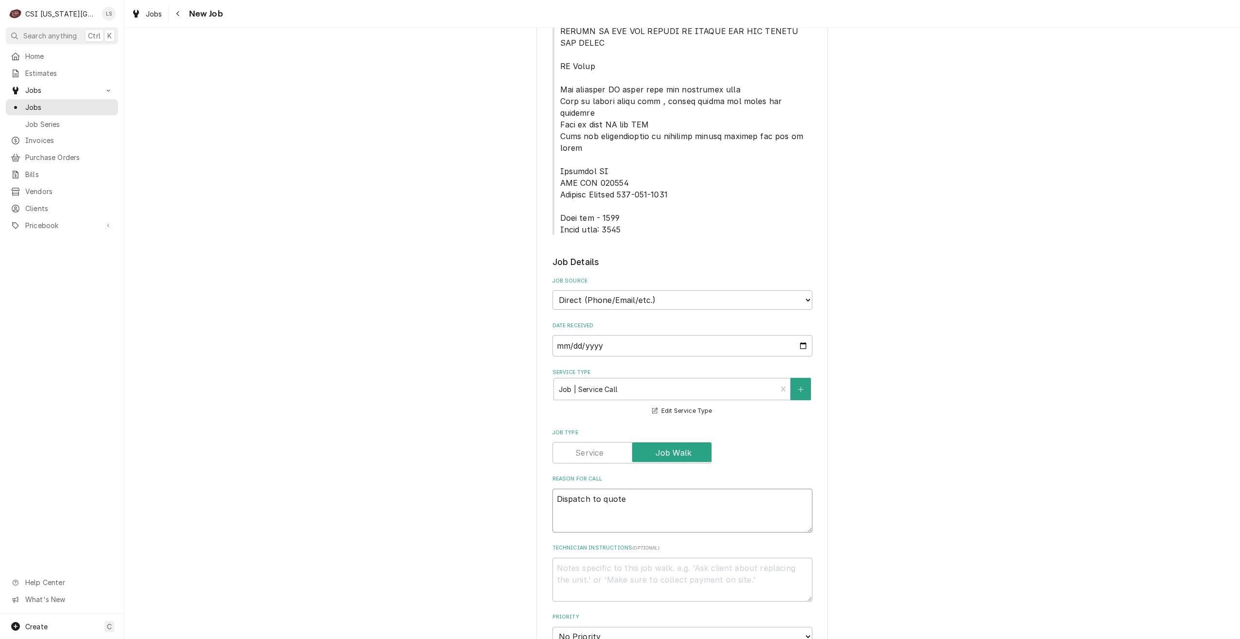
type textarea "x"
type textarea "Dispatch to quote P"
type textarea "x"
type textarea "Dispatch to quote PM"
type textarea "x"
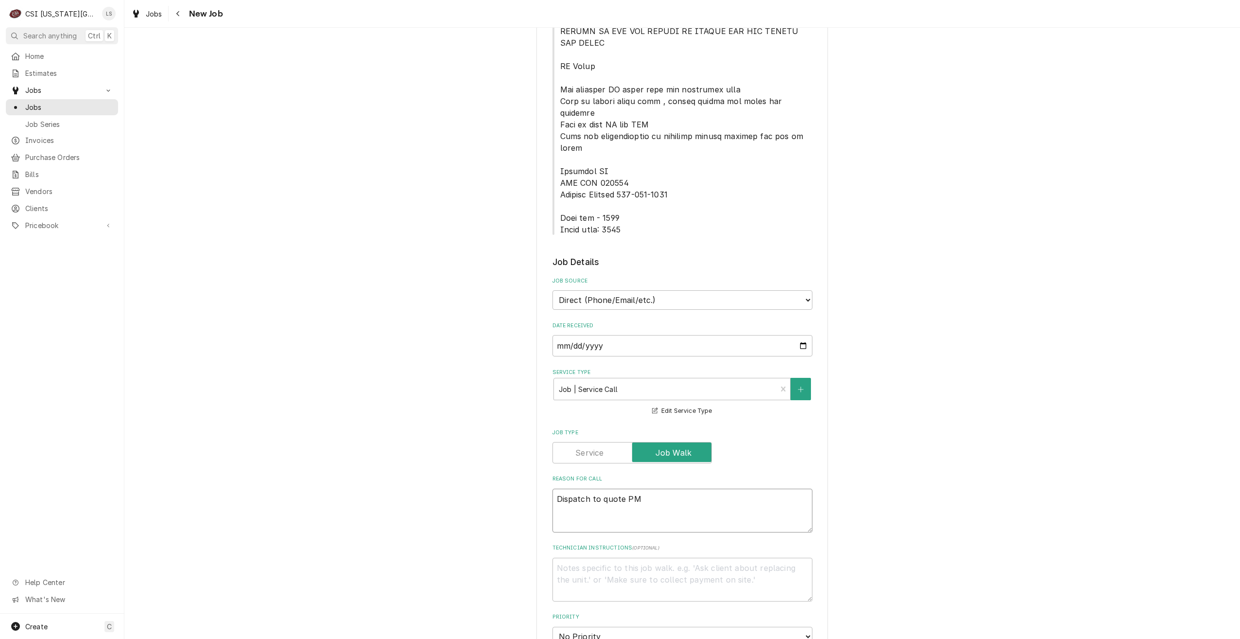
type textarea "Dispatch to quote PM"
type textarea "x"
type textarea "Dispatch to quote PM r"
type textarea "x"
type textarea "Dispatch to quote PM re"
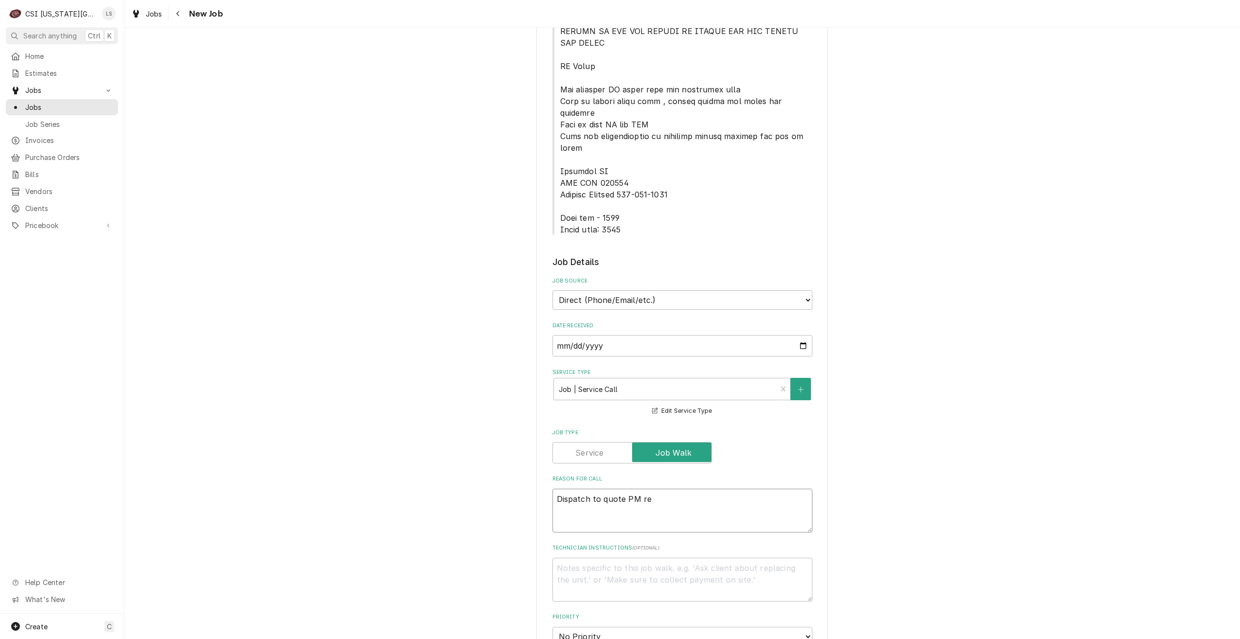
type textarea "x"
type textarea "Dispatch to quote PM rep"
type textarea "x"
type textarea "Dispatch to quote PM repa"
type textarea "x"
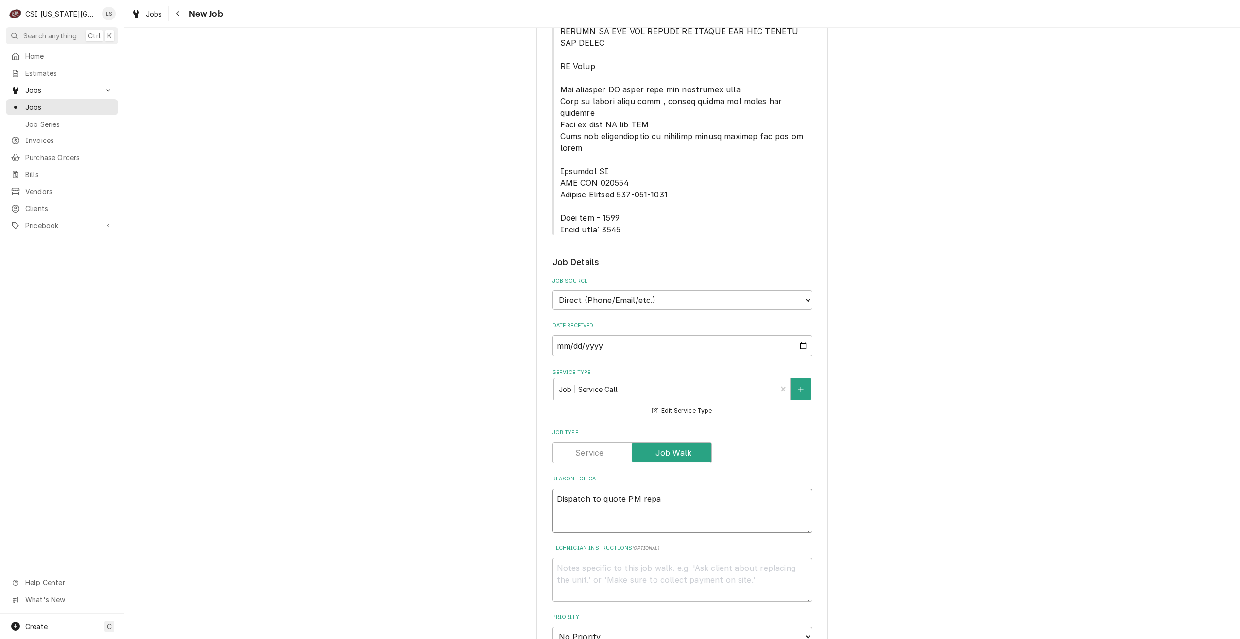
type textarea "Dispatch to quote PM repai"
type textarea "x"
type textarea "Dispatch to quote PM repair"
type textarea "x"
type textarea "Dispatch to quote PM repairs"
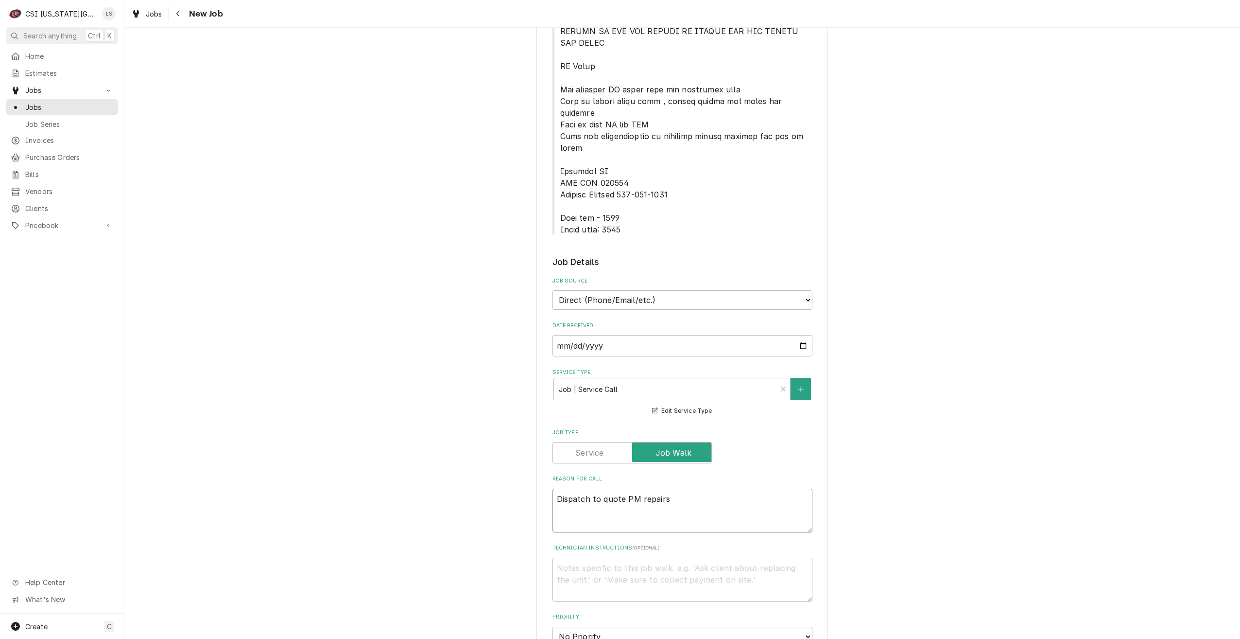
type textarea "x"
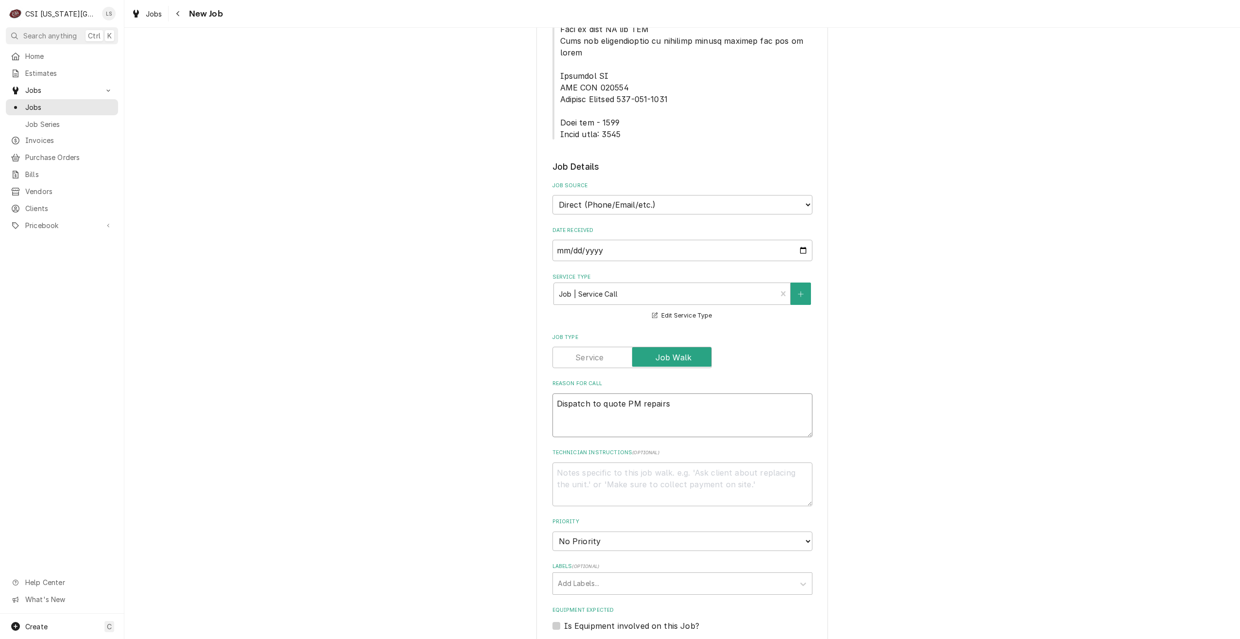
scroll to position [632, 0]
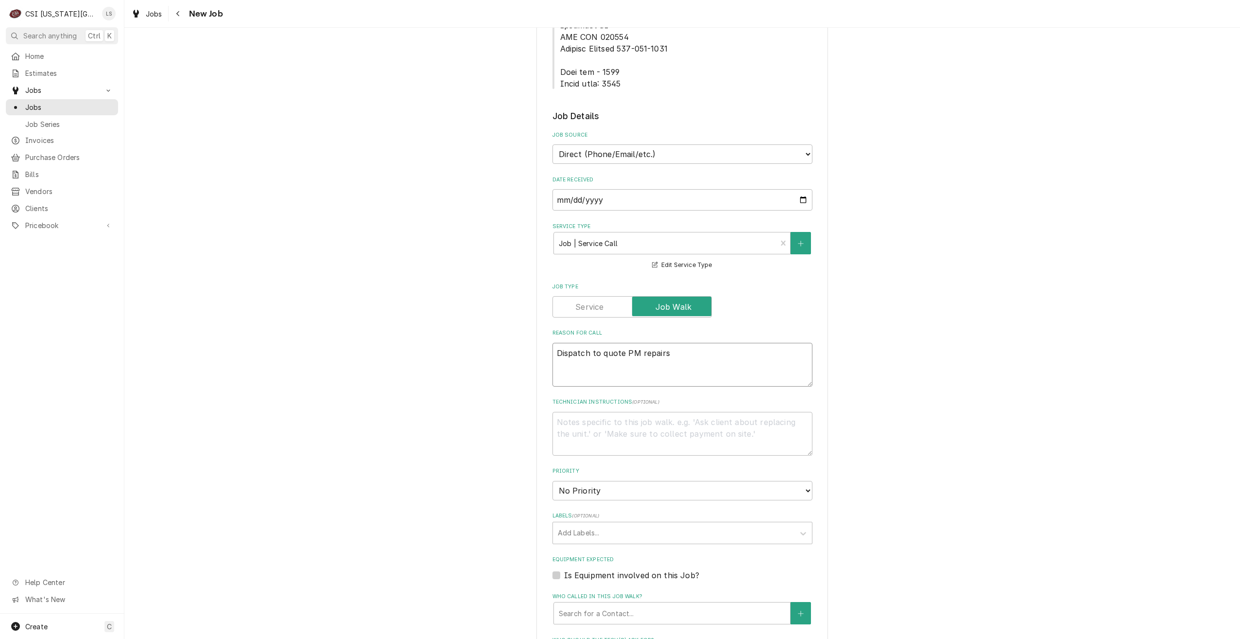
type textarea "Dispatch to quote PM repairs"
click at [647, 481] on select "No Priority Urgent High Medium Low" at bounding box center [683, 490] width 260 height 19
select select "4"
click at [553, 481] on select "No Priority Urgent High Medium Low" at bounding box center [683, 490] width 260 height 19
click at [951, 440] on div "Please provide the following information to create a job: Client Details Client…" at bounding box center [682, 169] width 1116 height 1527
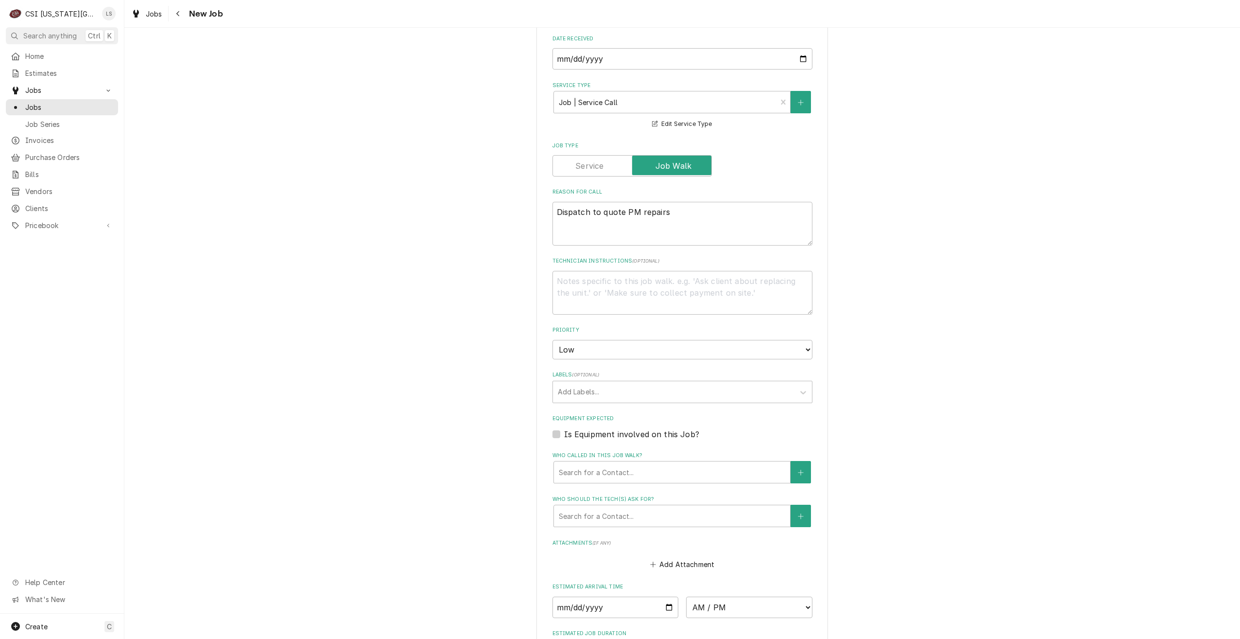
scroll to position [880, 0]
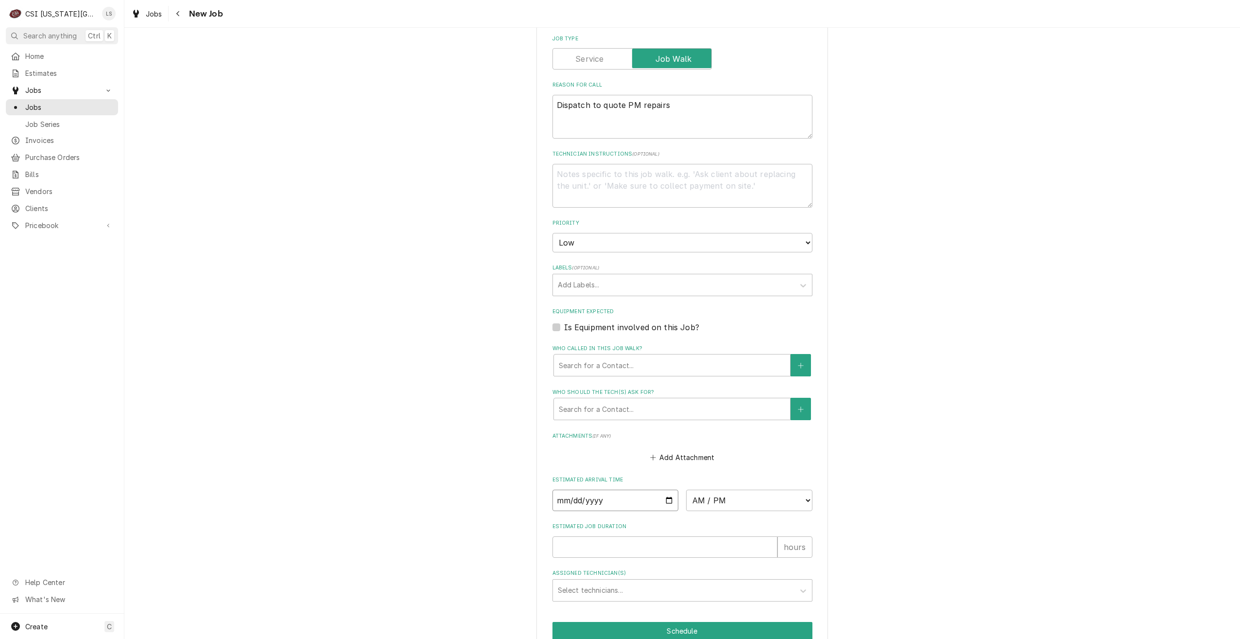
click at [666, 489] on input "Date" at bounding box center [616, 499] width 126 height 21
type textarea "x"
type input "2025-10-03"
type textarea "x"
click at [725, 489] on select "AM / PM 6:00 AM 6:15 AM 6:30 AM 6:45 AM 7:00 AM 7:15 AM 7:30 AM 7:45 AM 8:00 AM…" at bounding box center [749, 499] width 126 height 21
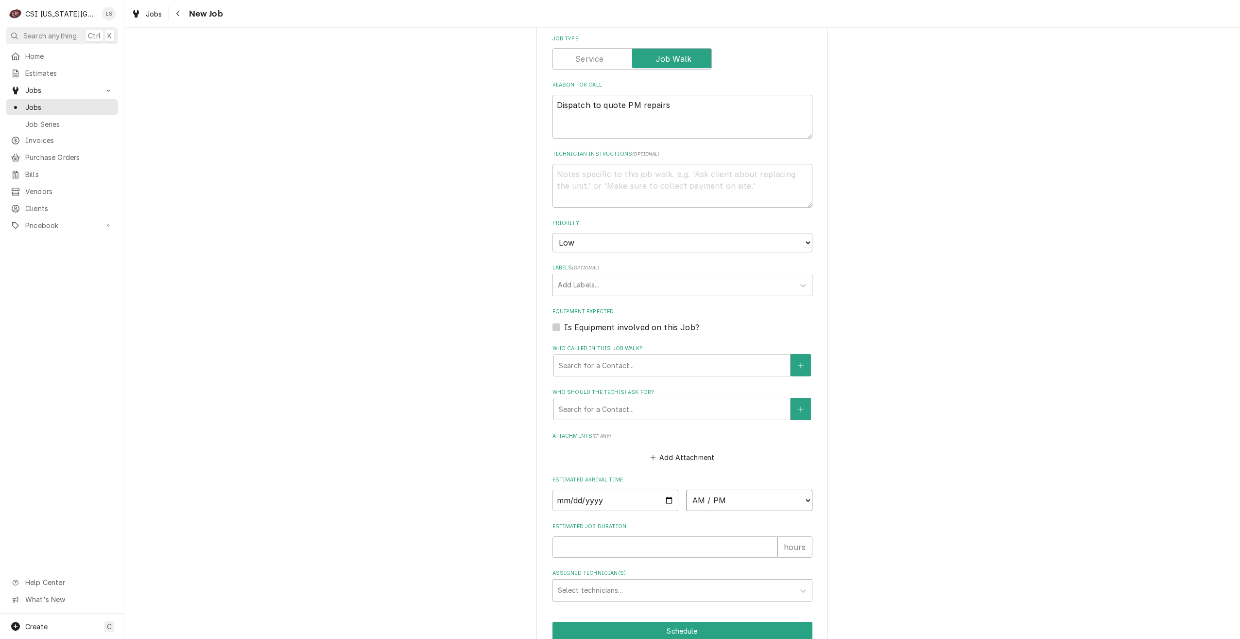
select select "14:15:00"
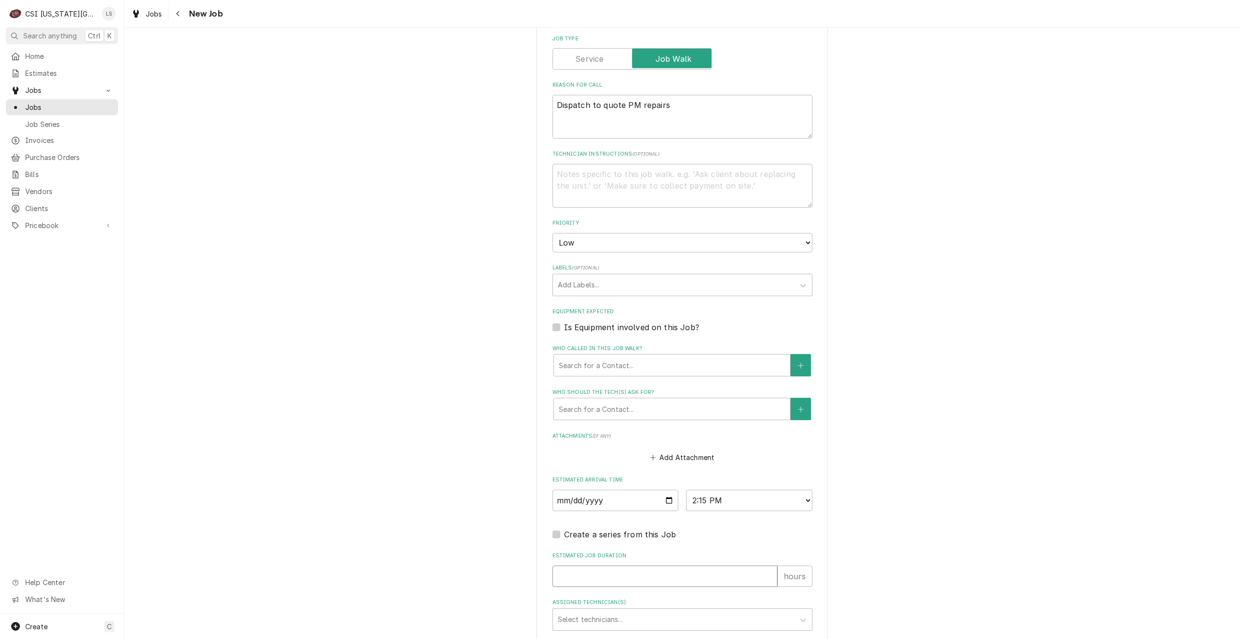
click at [711, 565] on input "Estimated Job Duration" at bounding box center [665, 575] width 225 height 21
type textarea "x"
type input "2"
type textarea "x"
type input "2"
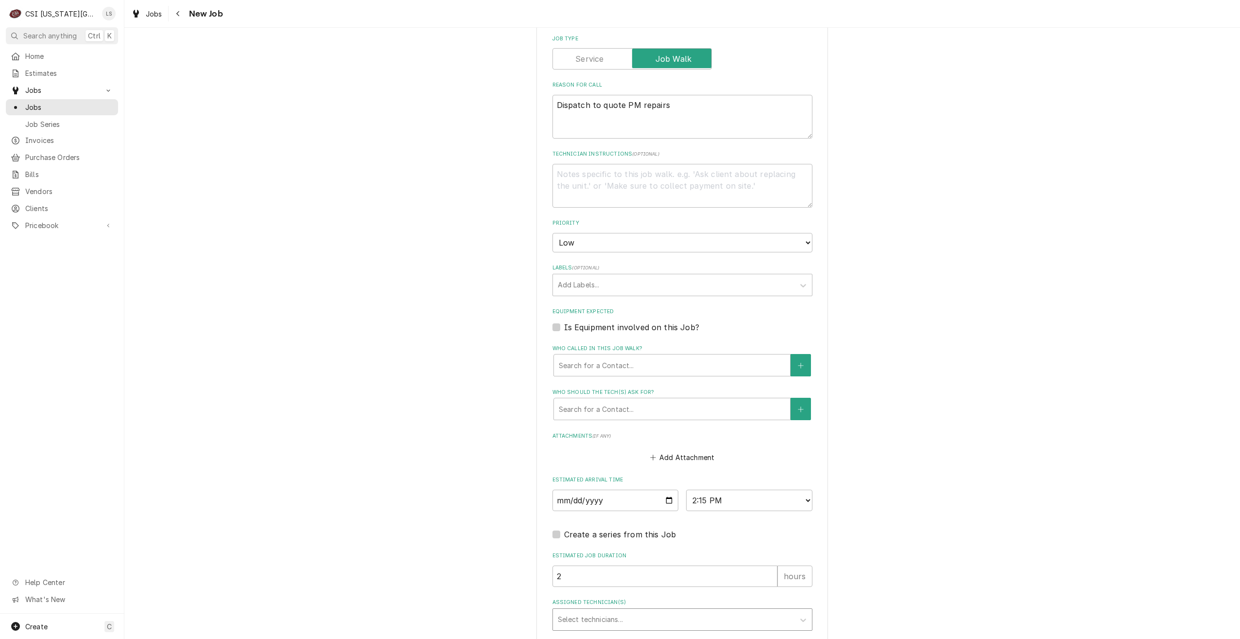
click at [730, 611] on div "Assigned Technician(s)" at bounding box center [674, 619] width 232 height 17
type input "pres"
click at [709, 632] on div "Preston Merriman" at bounding box center [682, 639] width 259 height 15
type textarea "x"
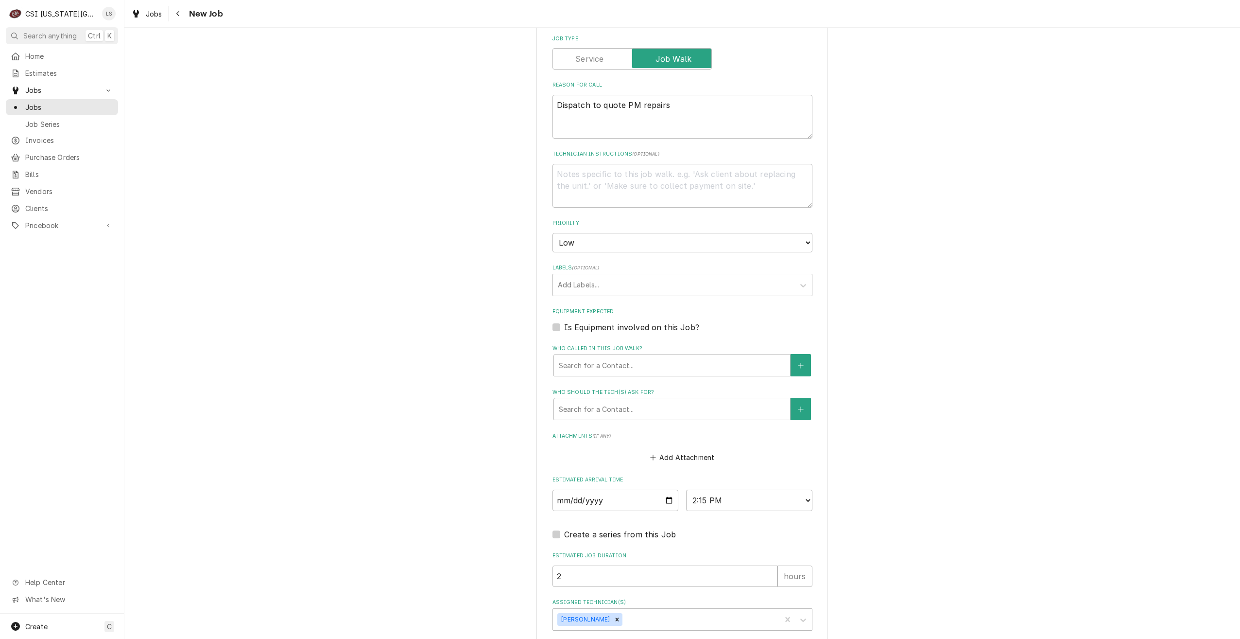
type textarea "x"
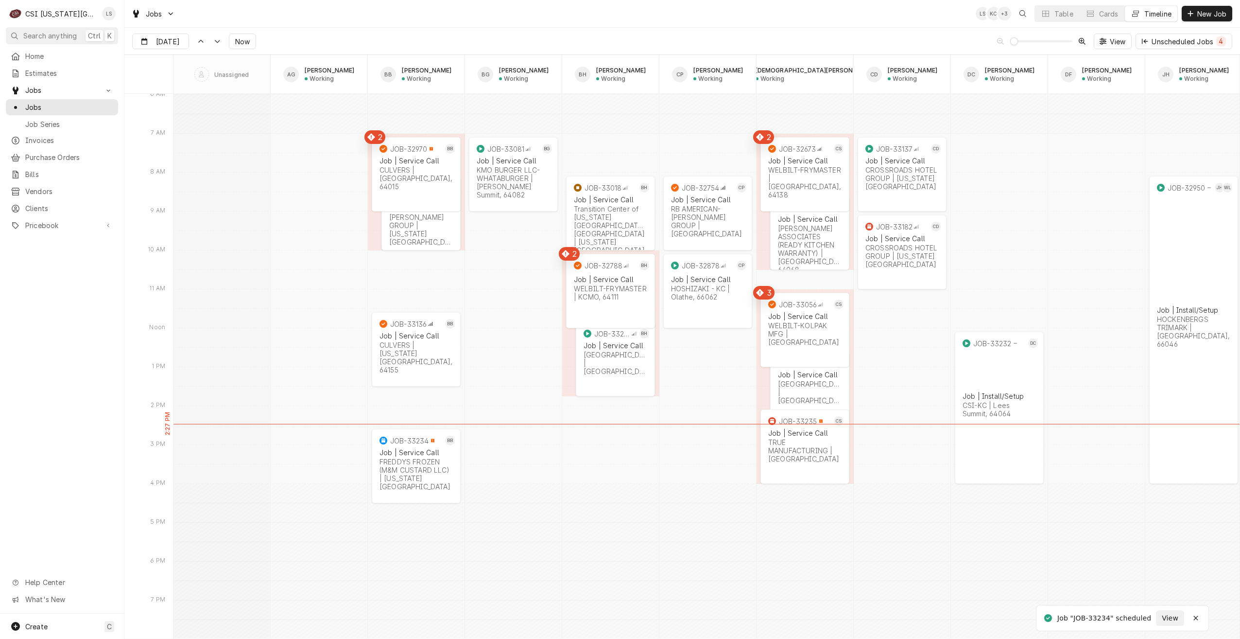
click at [491, 13] on div "Jobs LS KC + 3 Table Cards Timeline New Job" at bounding box center [682, 13] width 1116 height 27
click at [805, 390] on div "[GEOGRAPHIC_DATA] | [GEOGRAPHIC_DATA]" at bounding box center [810, 392] width 64 height 25
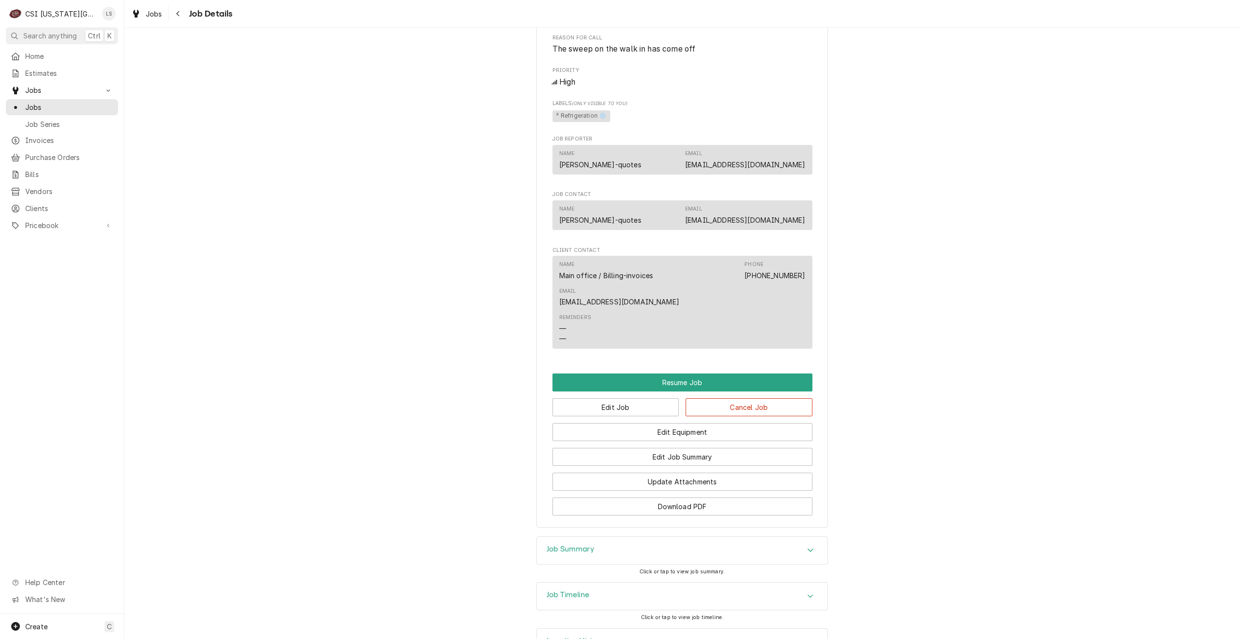
scroll to position [708, 0]
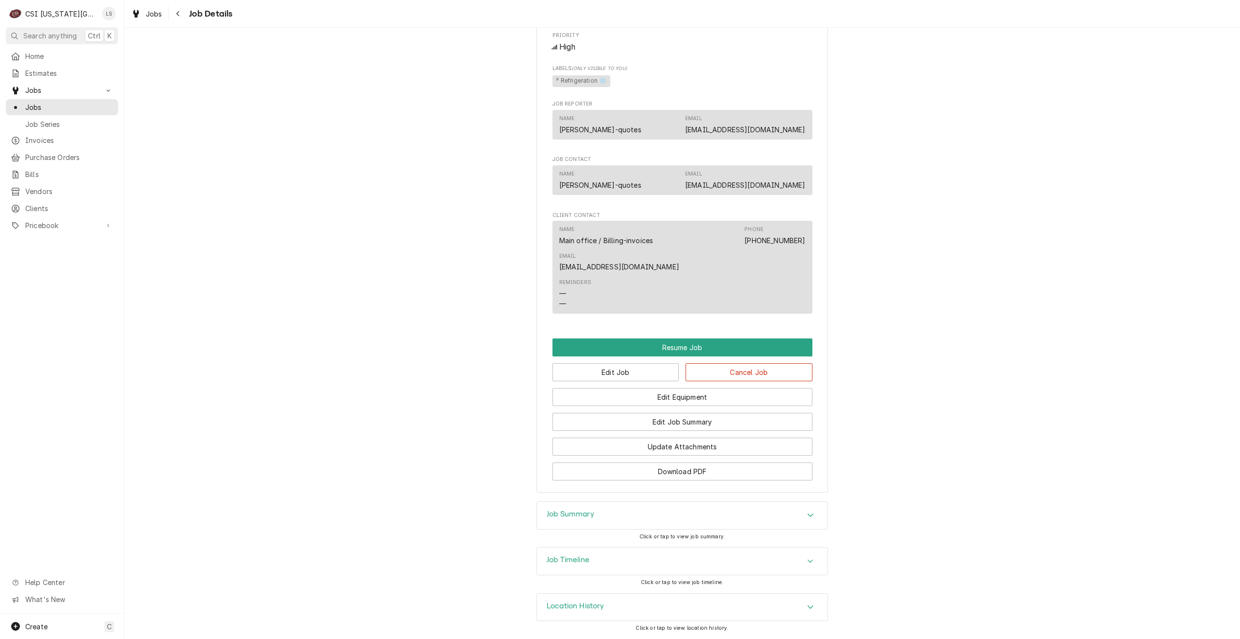
click at [757, 508] on div "Job Summary" at bounding box center [682, 515] width 291 height 27
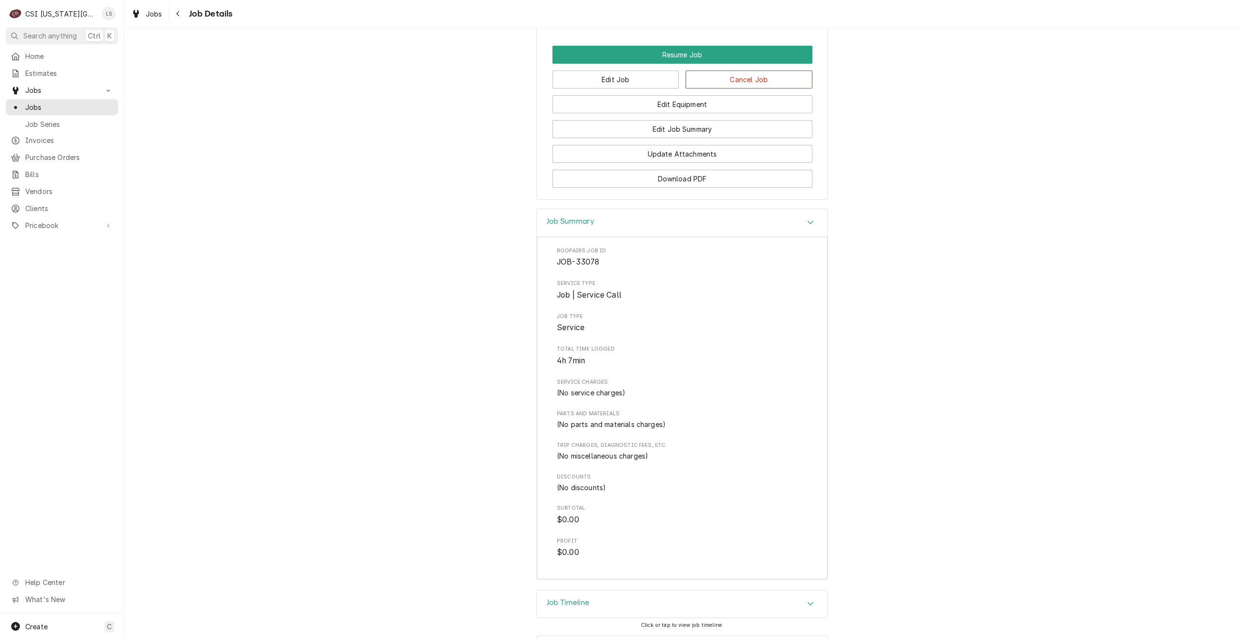
scroll to position [1043, 0]
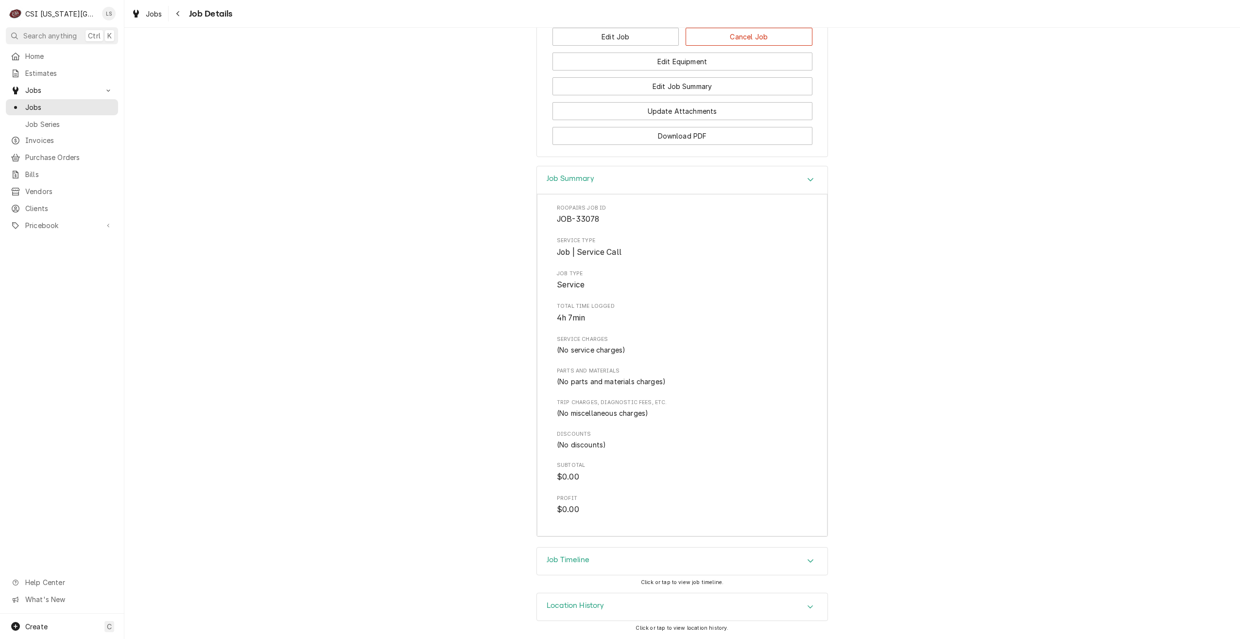
click at [771, 558] on div "Job Timeline" at bounding box center [682, 560] width 291 height 27
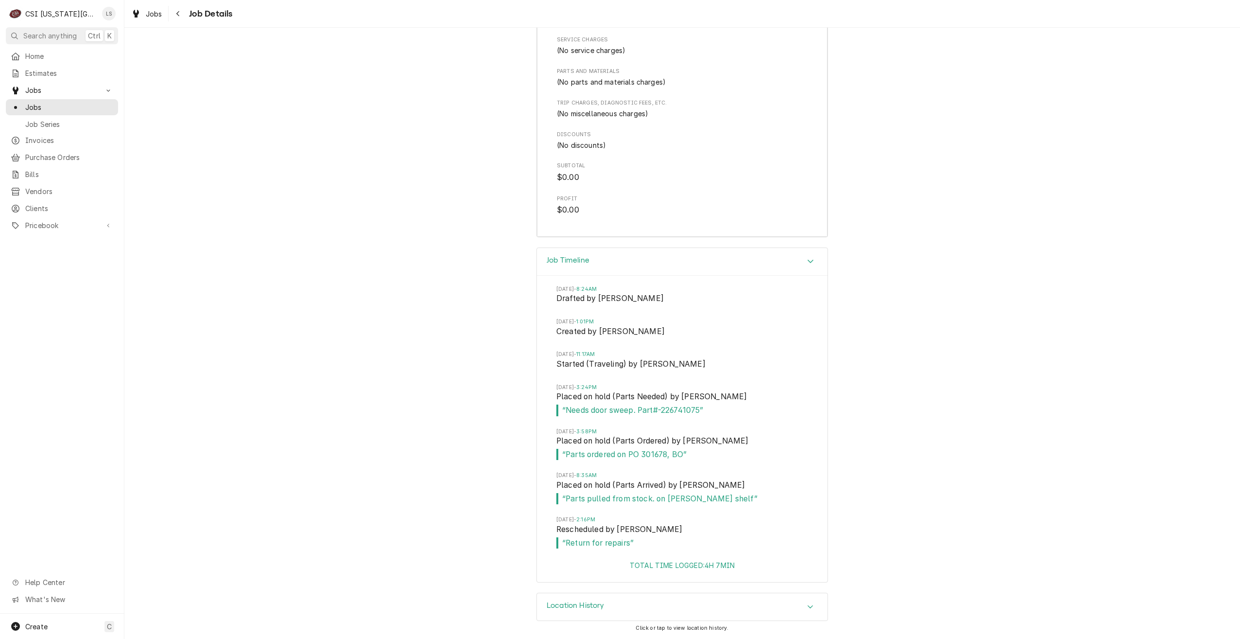
scroll to position [1343, 0]
click at [656, 453] on span "“ Parts ordered on PO 301678, BO ”" at bounding box center [683, 455] width 252 height 12
click at [864, 379] on div "Job Timeline [DATE] 8:24AM Drafted by [PERSON_NAME] [DATE] 1:01PM Created by [P…" at bounding box center [682, 419] width 1116 height 345
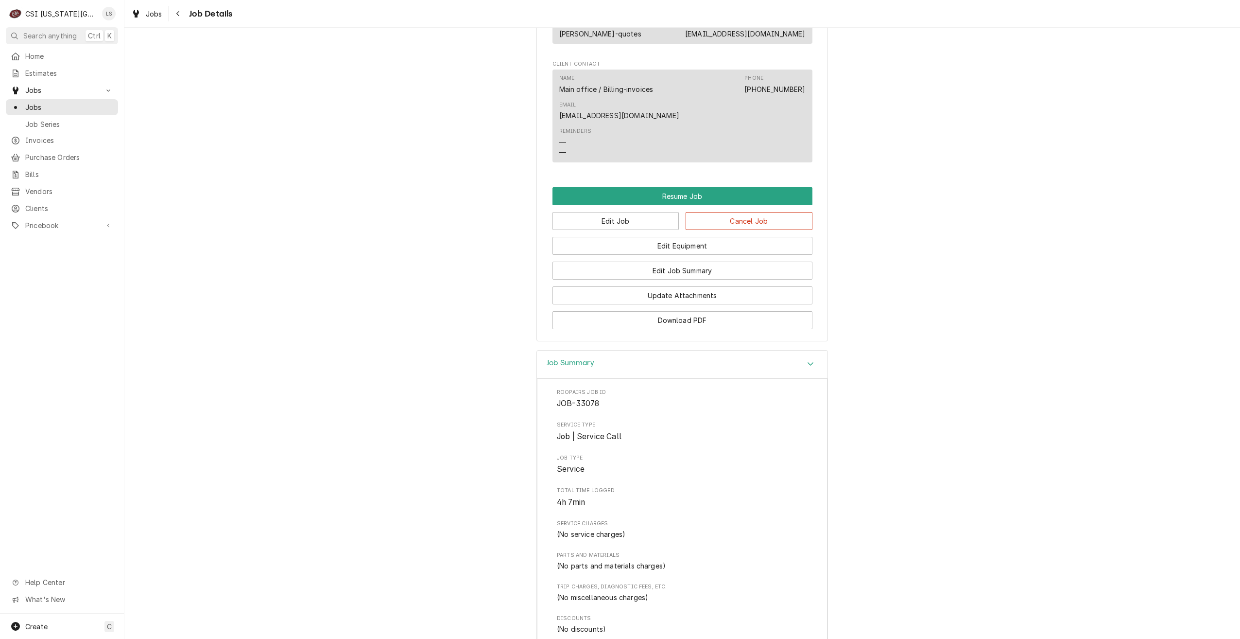
scroll to position [711, 0]
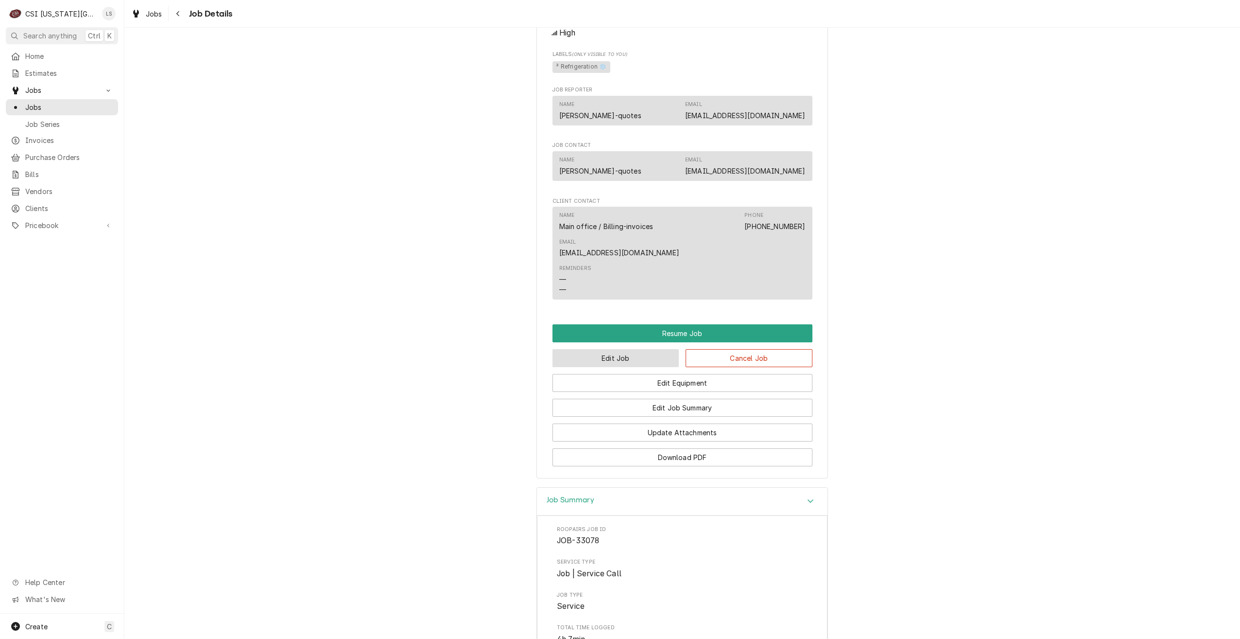
click at [644, 366] on button "Edit Job" at bounding box center [616, 358] width 127 height 18
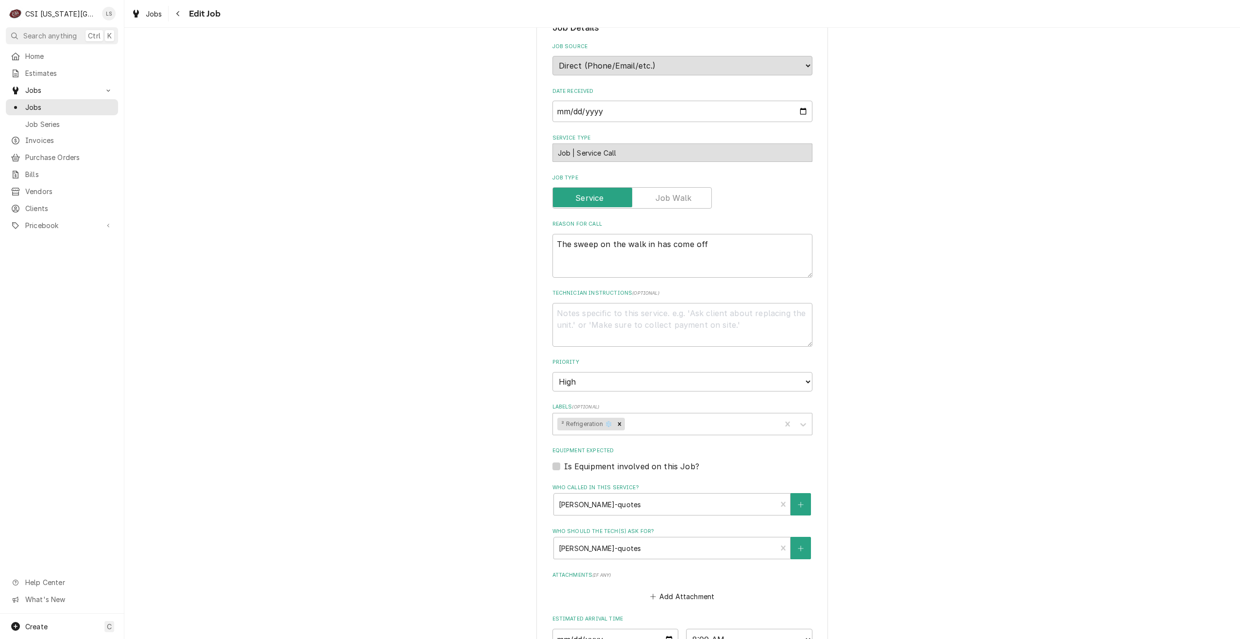
scroll to position [340, 0]
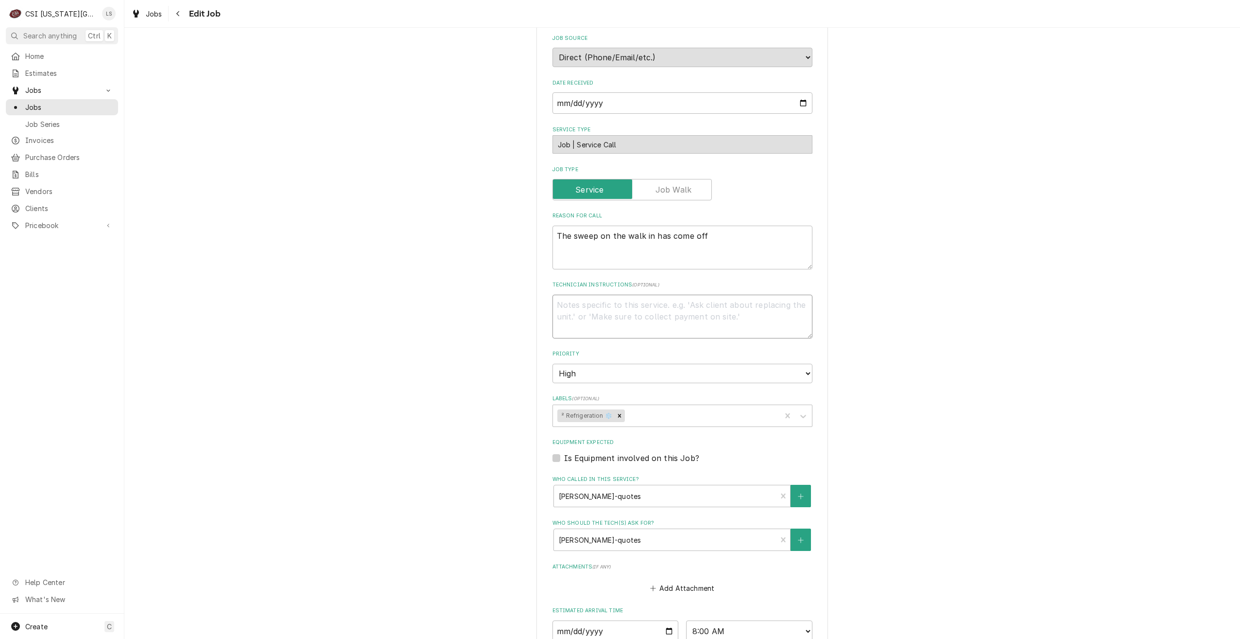
click at [755, 322] on textarea "Technician Instructions ( optional )" at bounding box center [683, 317] width 260 height 44
click at [896, 300] on div "Use the fields below to edit this job: Client Details Client [PERSON_NAME] PUBL…" at bounding box center [682, 259] width 1116 height 1123
click at [765, 306] on textarea "Technician Instructions ( optional )" at bounding box center [683, 317] width 260 height 44
type textarea "x"
type textarea "D"
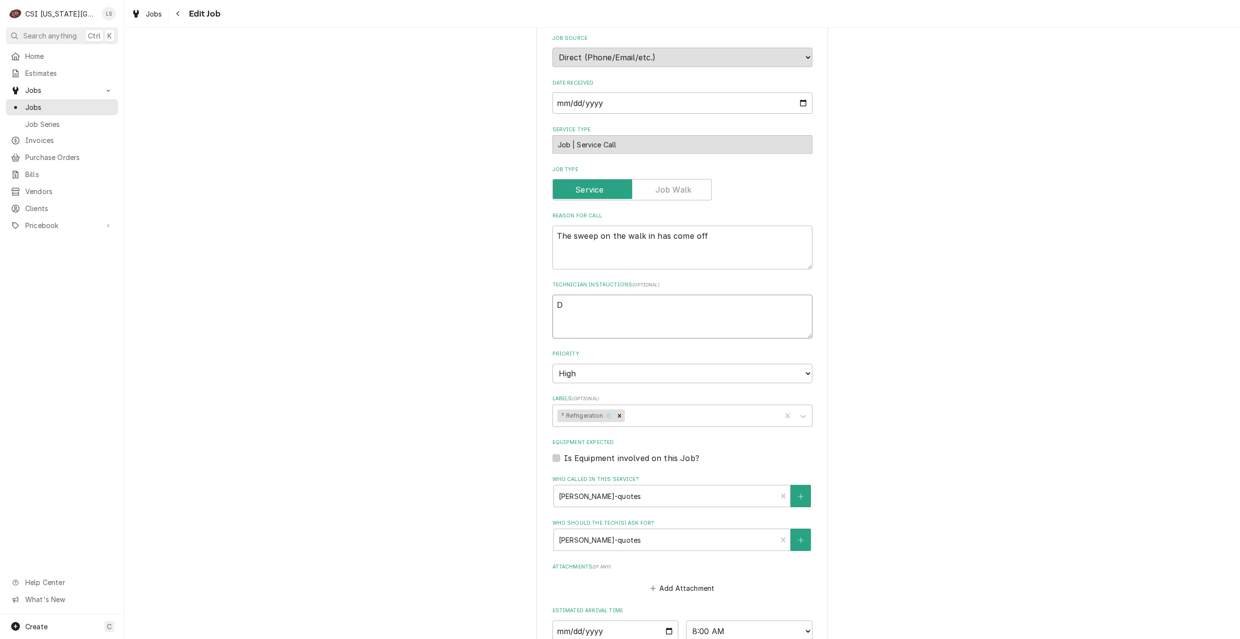
type textarea "x"
type textarea "Do"
type textarea "x"
type textarea "Doo"
type textarea "x"
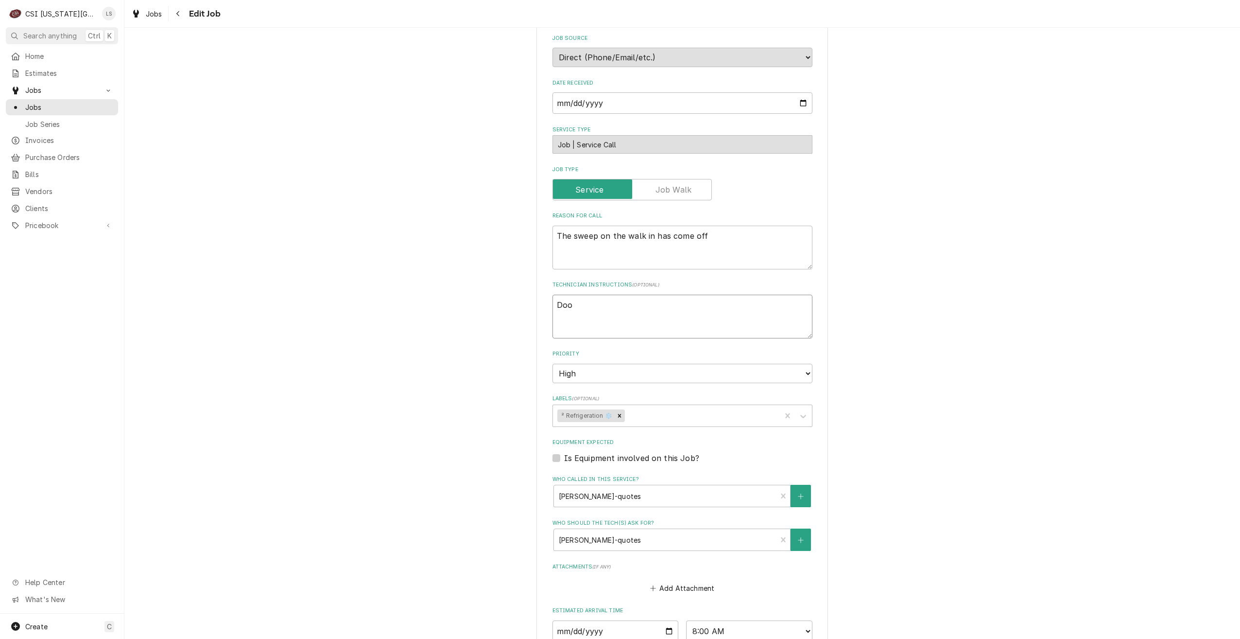
type textarea "Door"
type textarea "x"
type textarea "Door"
type textarea "x"
type textarea "Door s"
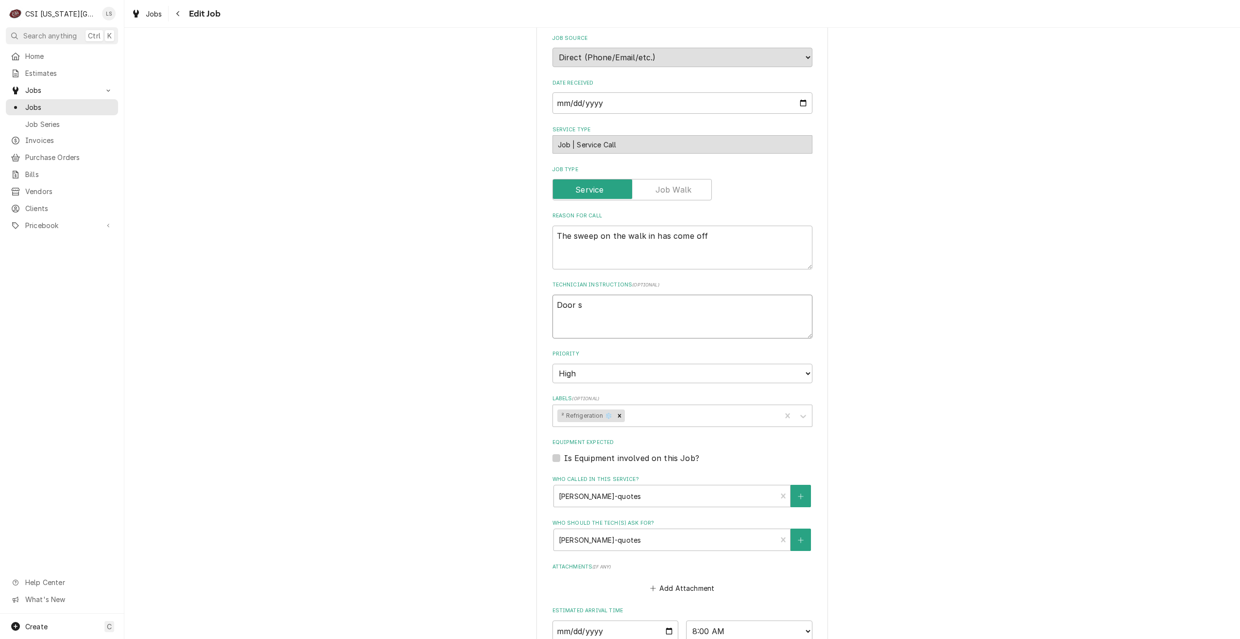
type textarea "x"
type textarea "Door sw"
type textarea "x"
type textarea "Door swe"
type textarea "x"
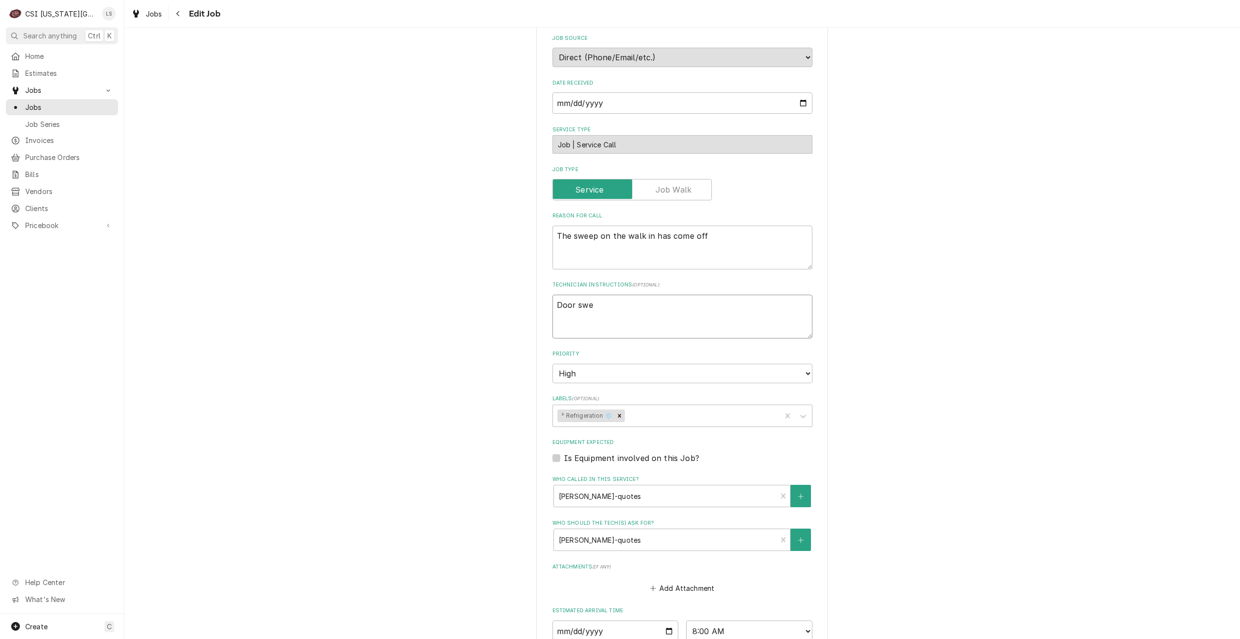
type textarea "Door swee"
type textarea "x"
type textarea "Door sweep"
type textarea "x"
type textarea "Door sweep"
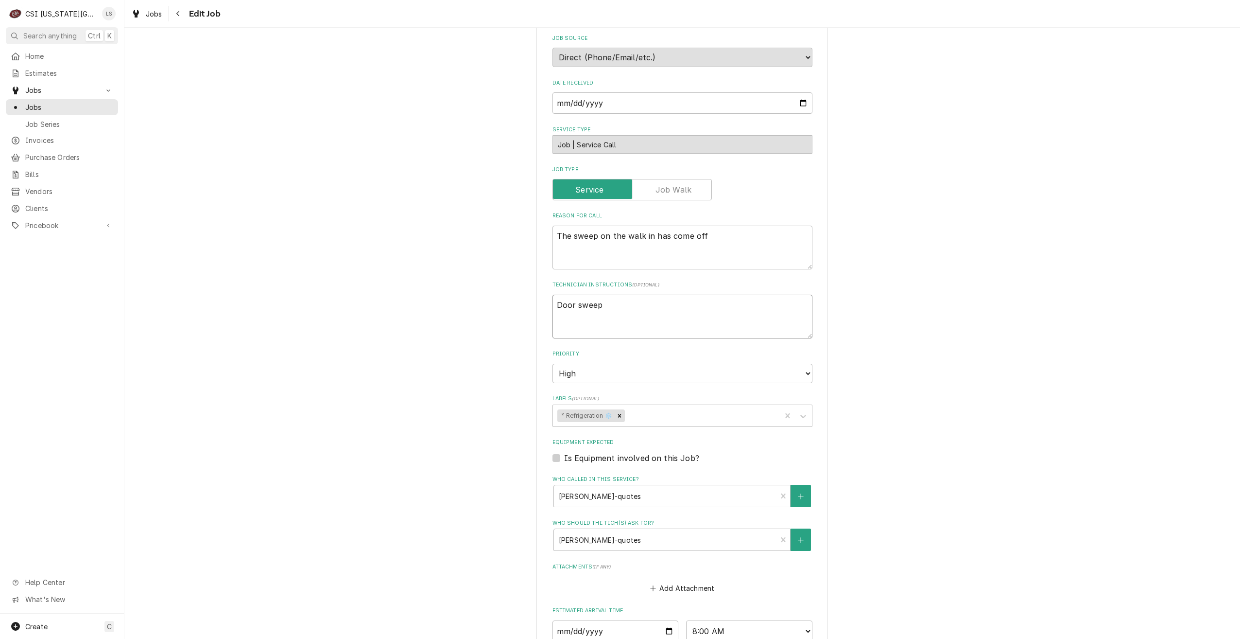
type textarea "x"
type textarea "Door sweep i"
type textarea "x"
type textarea "Door sweep is"
type textarea "x"
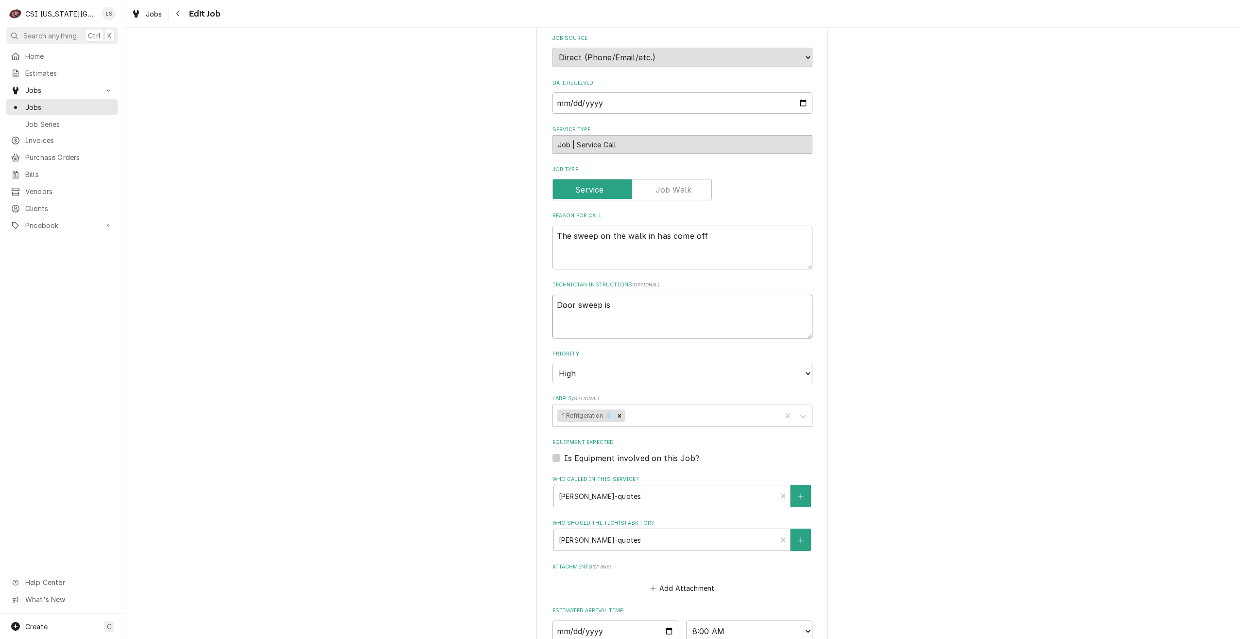
type textarea "Door sweep is"
type textarea "x"
type textarea "Door sweep is on"
type textarea "x"
type textarea "Door sweep is on"
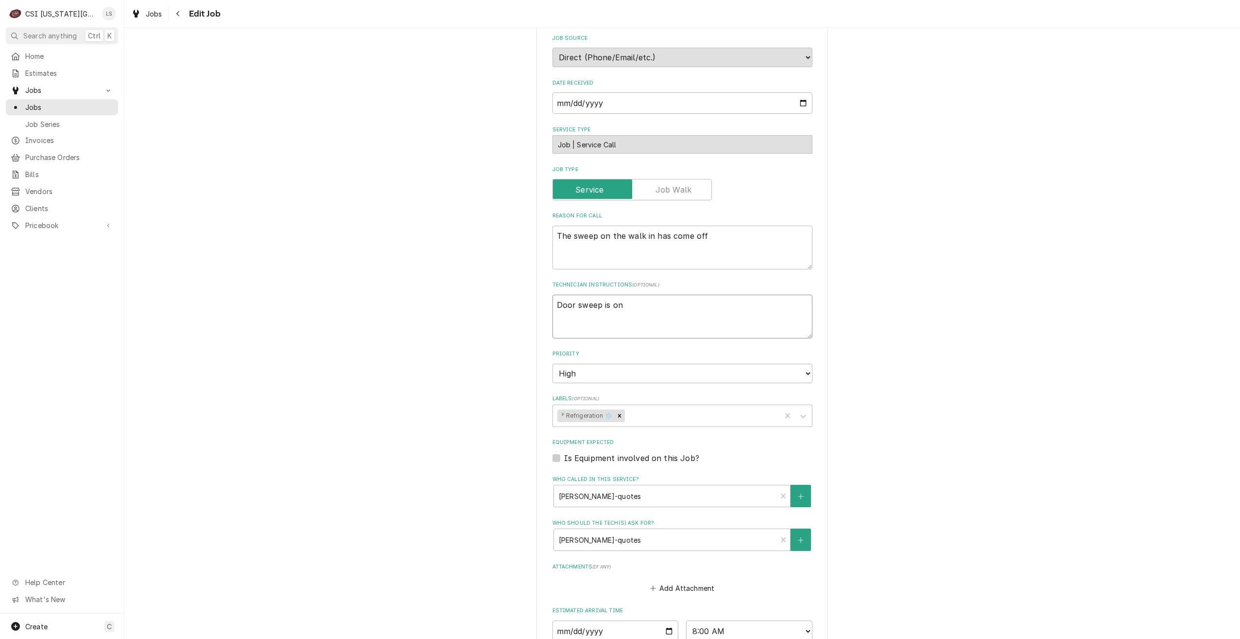
type textarea "x"
type textarea "Door sweep is on Z"
type textarea "x"
type textarea "Door sweep is on Za"
type textarea "x"
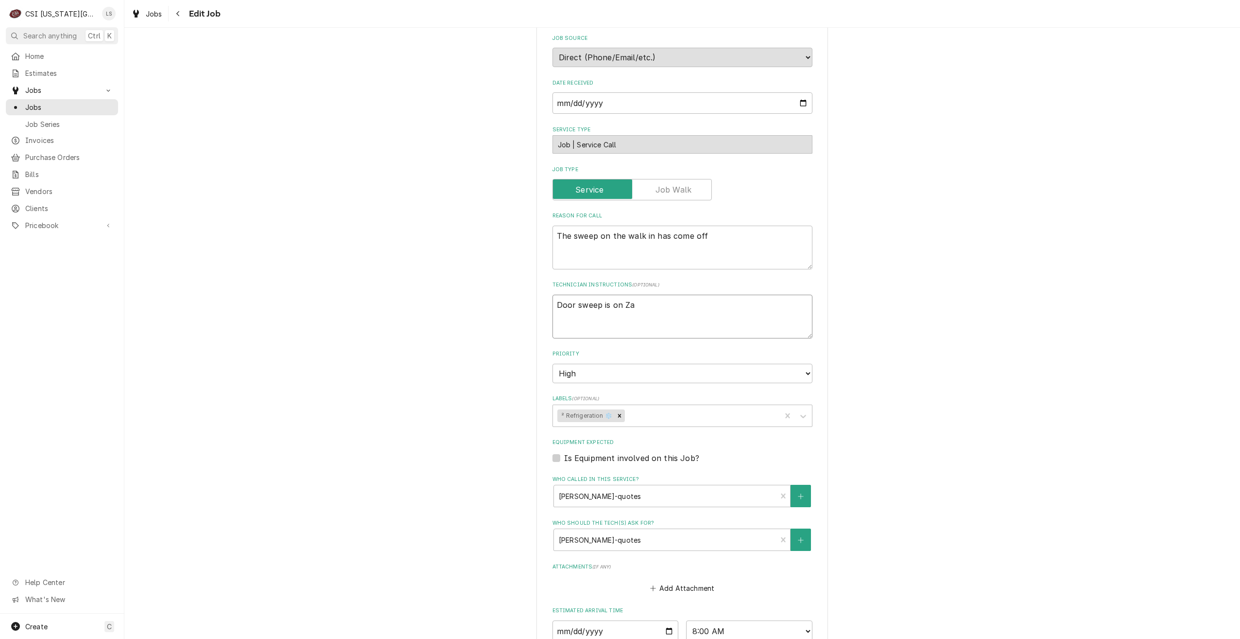
type textarea "Door sweep is on Zac"
type textarea "x"
type textarea "Door sweep is on Zach"
type textarea "x"
type textarea "Door sweep is on Zach"
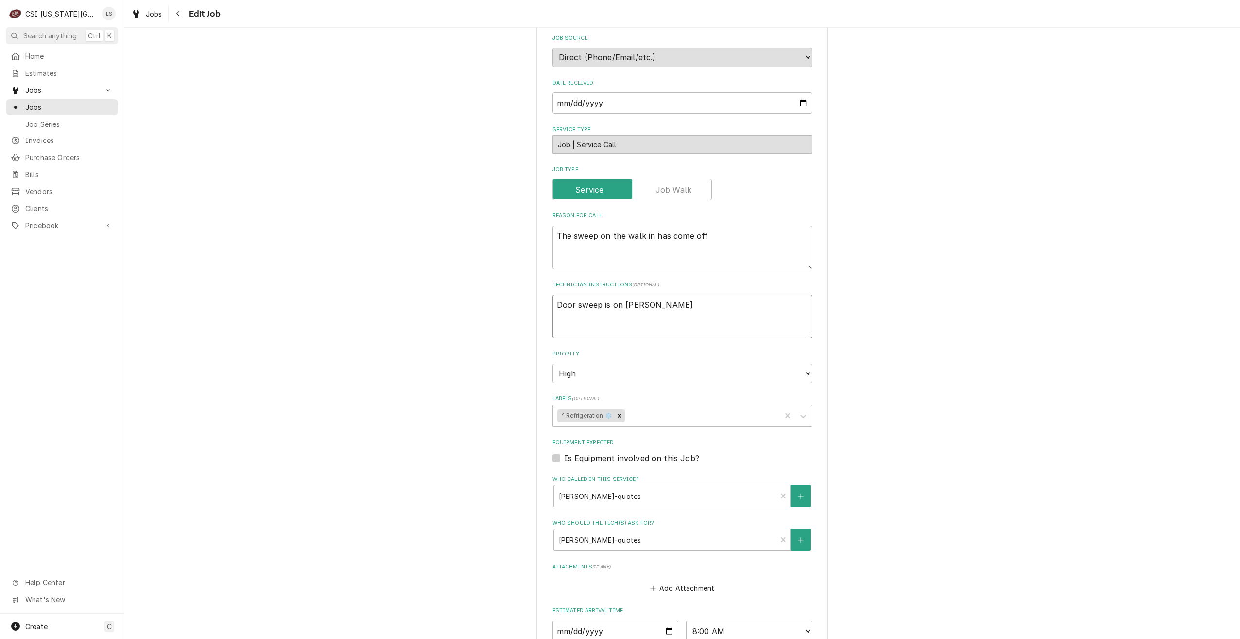
type textarea "x"
type textarea "Door sweep is on Zach W"
type textarea "x"
type textarea "Door sweep is on Zach Wi"
type textarea "x"
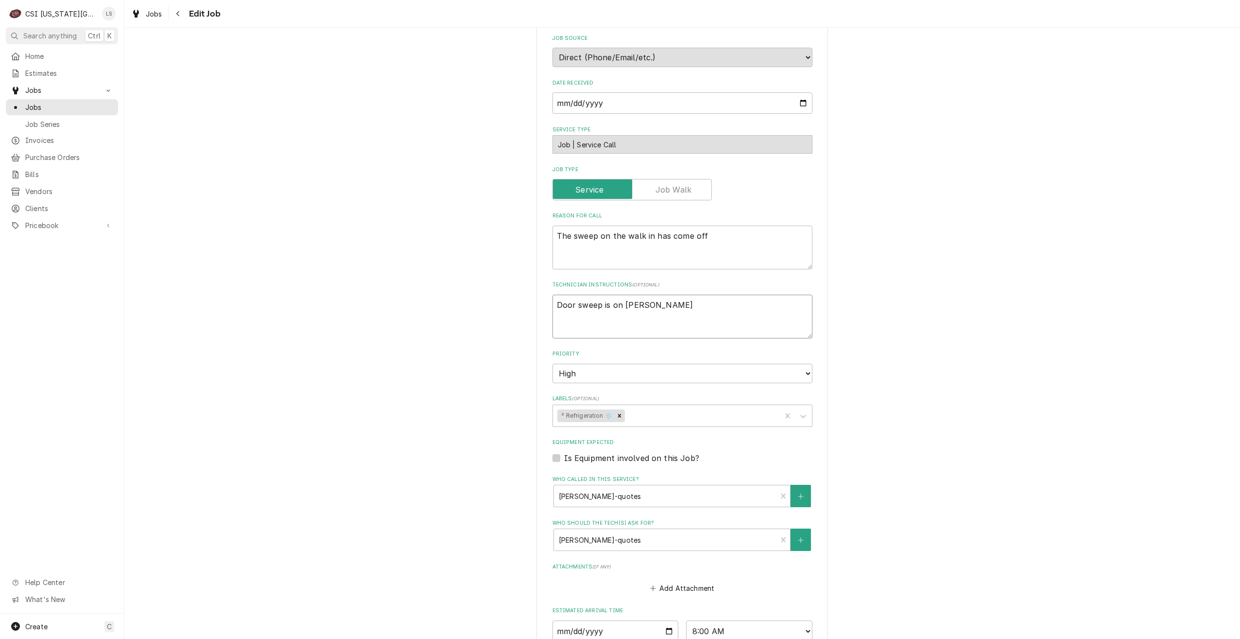
type textarea "Door sweep is on Zach Wil"
type textarea "x"
type textarea "Door sweep is on Zach Wils"
type textarea "x"
type textarea "Door sweep is on Zach Wilso"
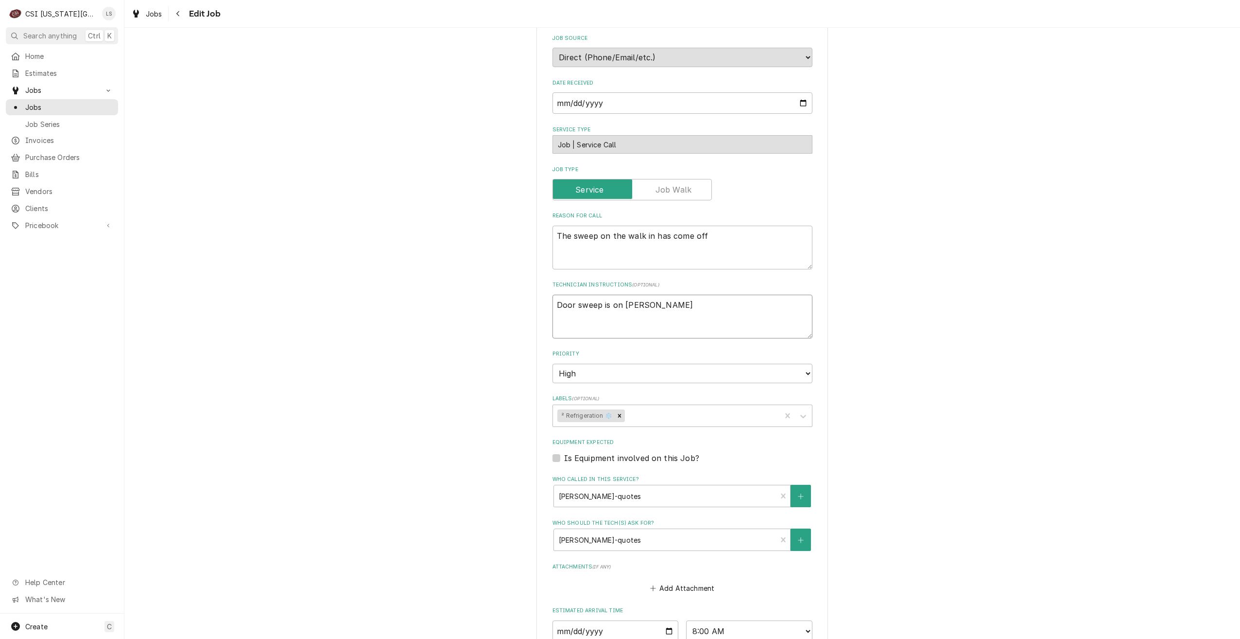
type textarea "x"
type textarea "Door sweep is on Zach Wilson"
type textarea "x"
type textarea "Door sweep is on Zach Wilson'"
type textarea "x"
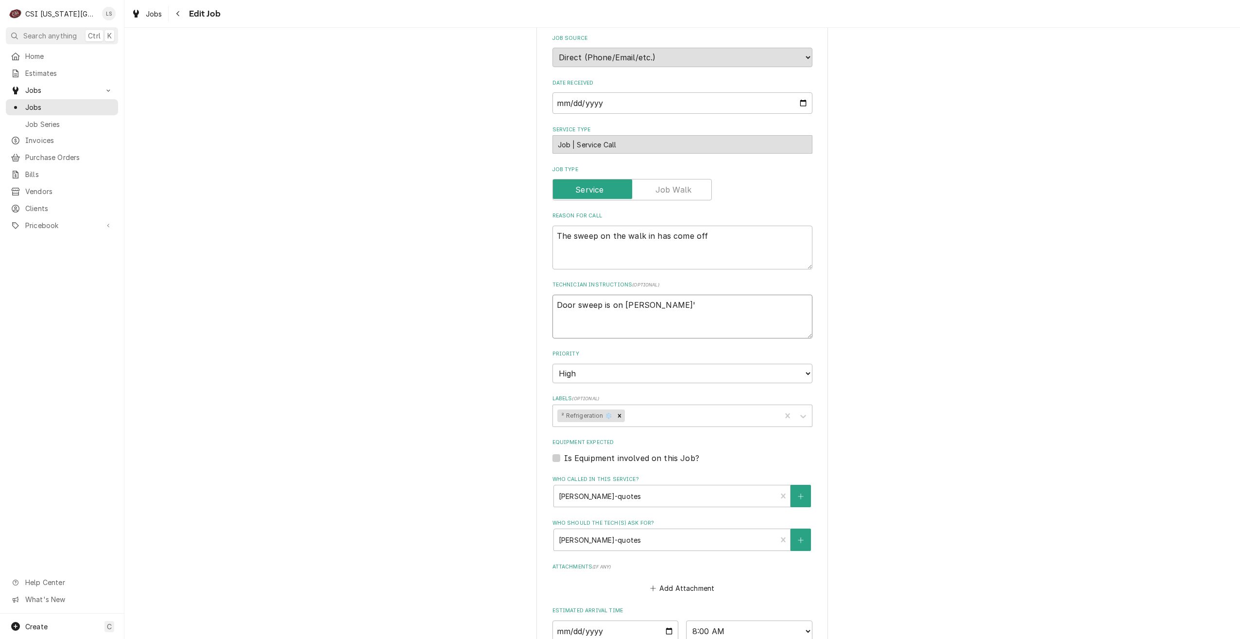
type textarea "Door sweep is on Zach Wilson's"
type textarea "x"
type textarea "Door sweep is on Zach Wilson's"
type textarea "x"
type textarea "Door sweep is on Zach Wilson's s"
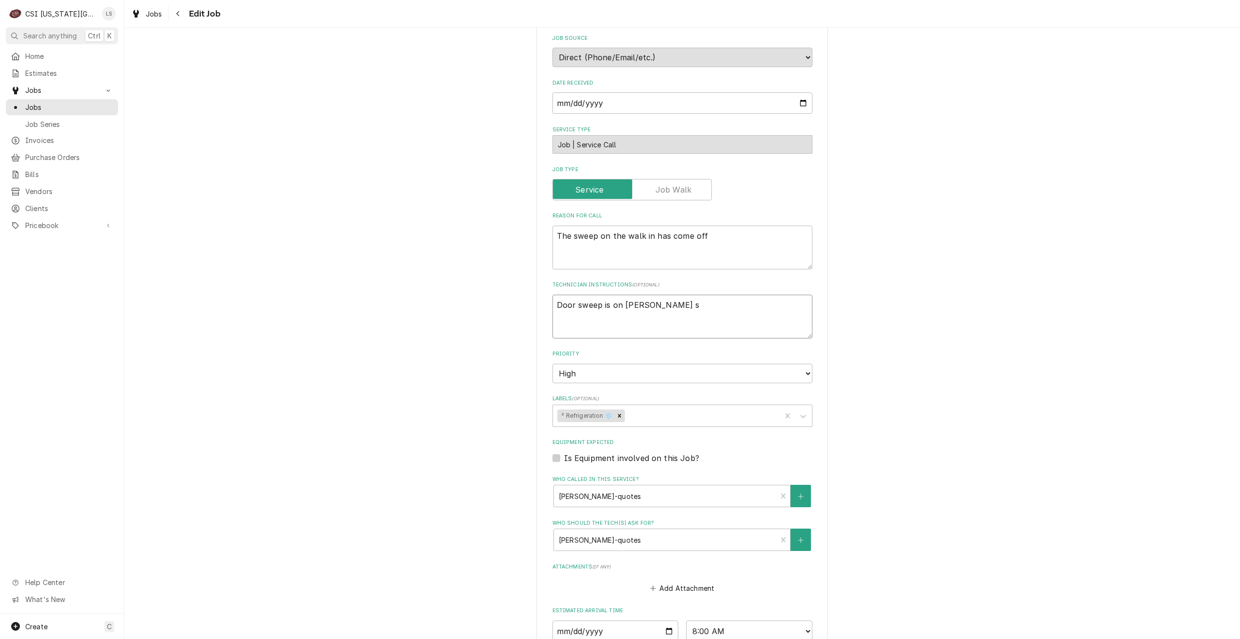
type textarea "x"
type textarea "Door sweep is on Zach Wilson's sh"
type textarea "x"
type textarea "Door sweep is on Zach Wilson's she"
type textarea "x"
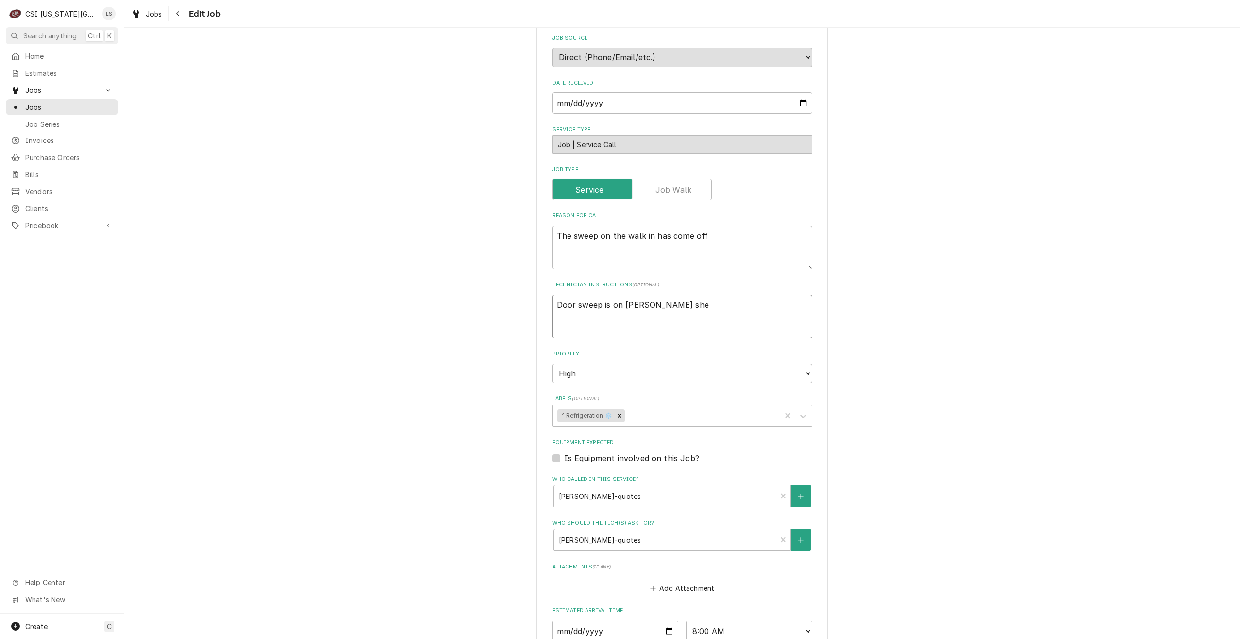
type textarea "Door sweep is on Zach Wilson's shel"
type textarea "x"
type textarea "Door sweep is on Zach Wilson's shelf"
type textarea "x"
type textarea "Door sweep is on Zach Wilson's shelf."
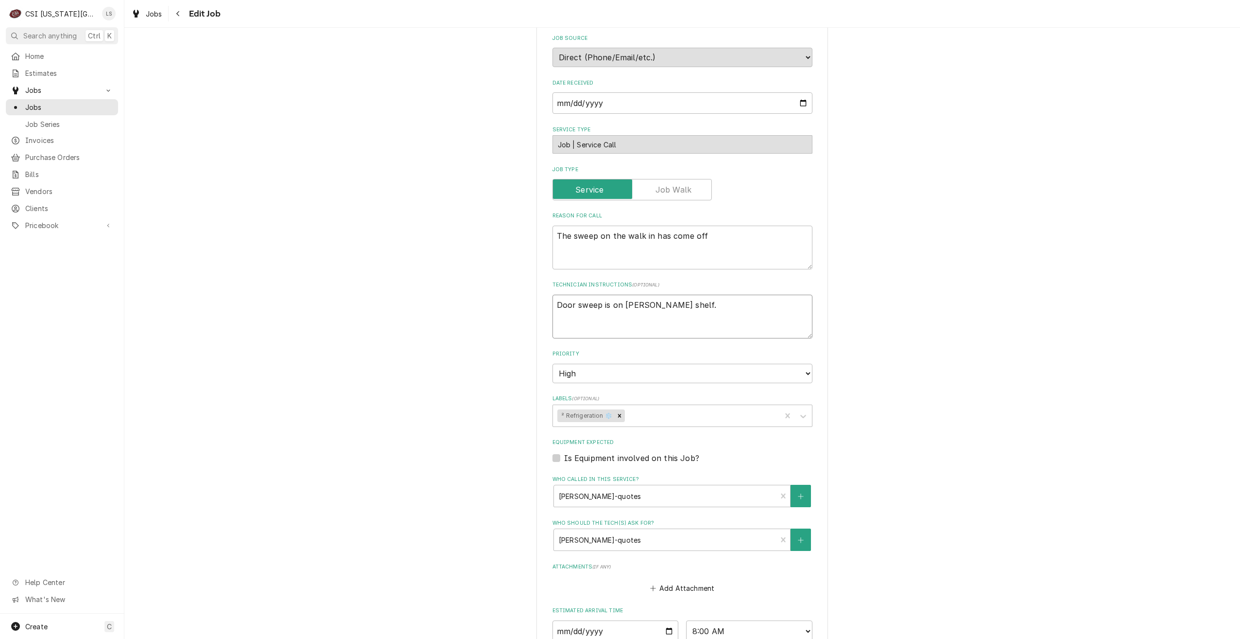
type textarea "x"
type textarea "Door sweep is on Zach Wilson's shelf."
type textarea "x"
type textarea "Door sweep is on Zach Wilson's shelf. L"
type textarea "x"
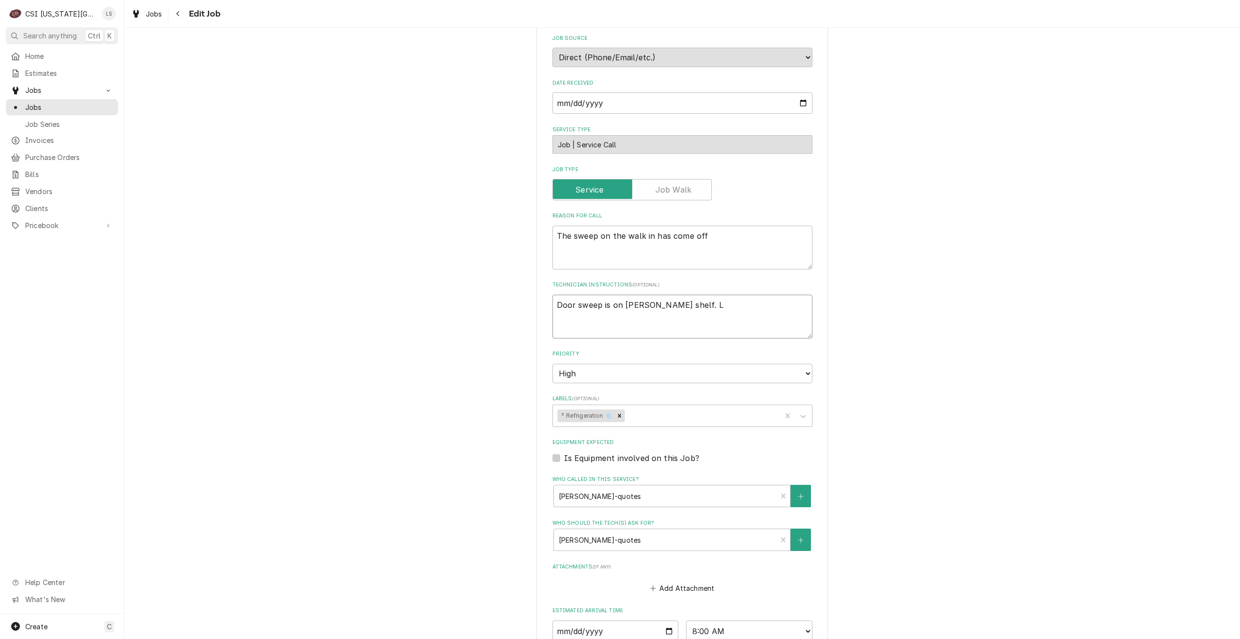
type textarea "Door sweep is on Zach Wilson's shelf. Li"
type textarea "x"
type textarea "Door sweep is on Zach Wilson's shelf. Lin"
type textarea "x"
type textarea "Door sweep is on Zach Wilson's shelf. Lind"
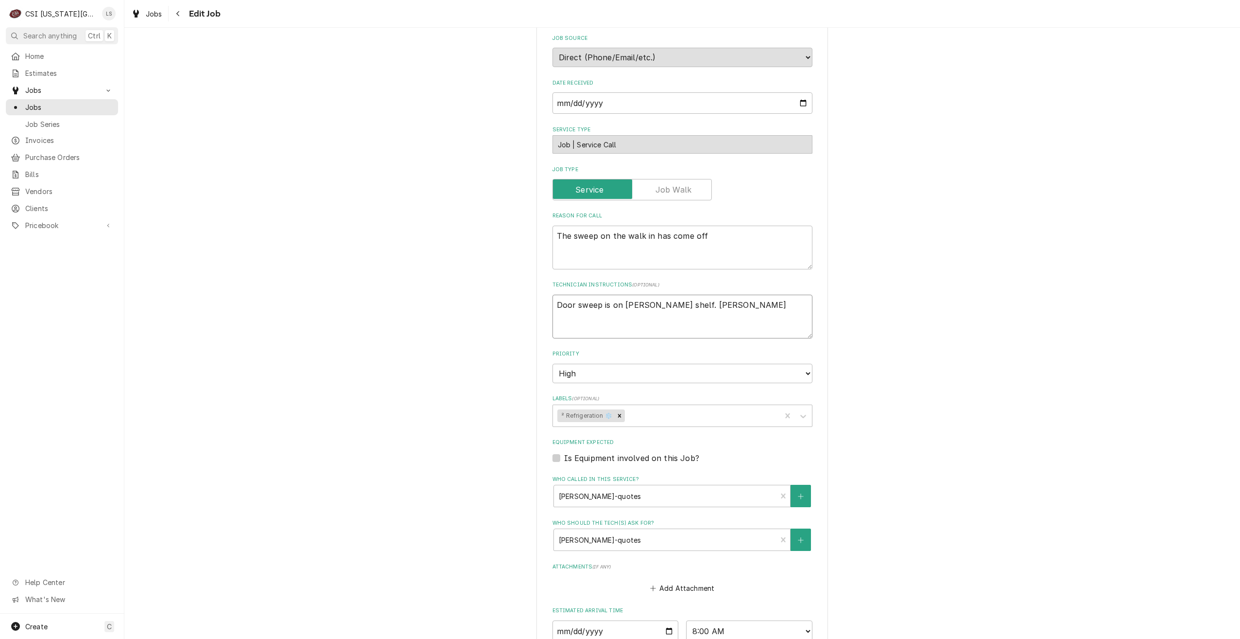
type textarea "x"
type textarea "Door sweep is on Zach Wilson's shelf. Lindy"
type textarea "x"
type textarea "Door sweep is on Zach Wilson's shelf. Lindy"
type textarea "x"
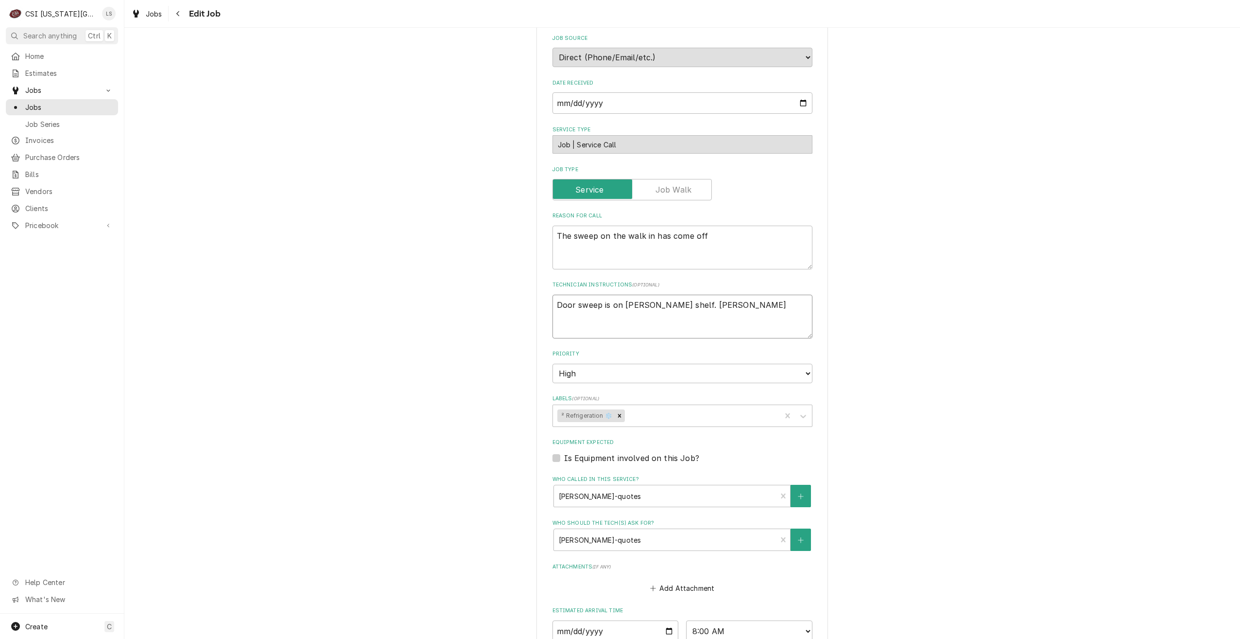
type textarea "Door sweep is on Zach Wilson's shelf. Lindy i"
type textarea "x"
type textarea "Door sweep is on Zach Wilson's shelf. Lindy is"
type textarea "x"
type textarea "Door sweep is on Zach Wilson's shelf. Lindy is"
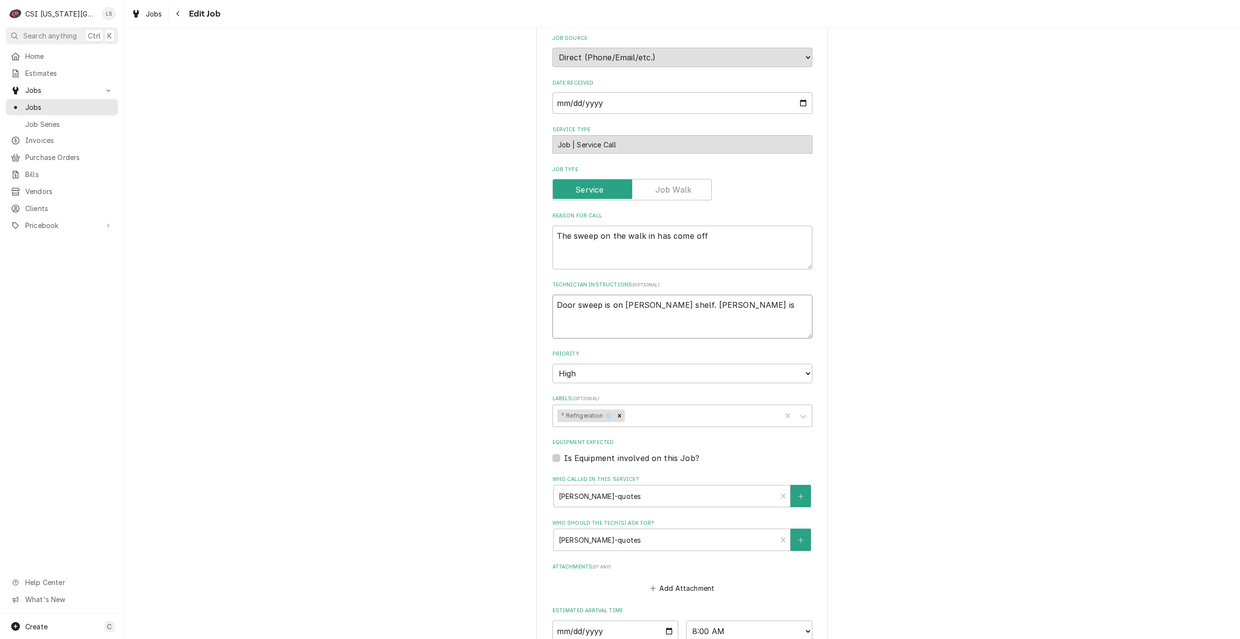
type textarea "x"
type textarea "Door sweep is on Zach Wilson's shelf. Lindy is c"
type textarea "x"
type textarea "Door sweep is on Zach Wilson's shelf. Lindy is co"
type textarea "x"
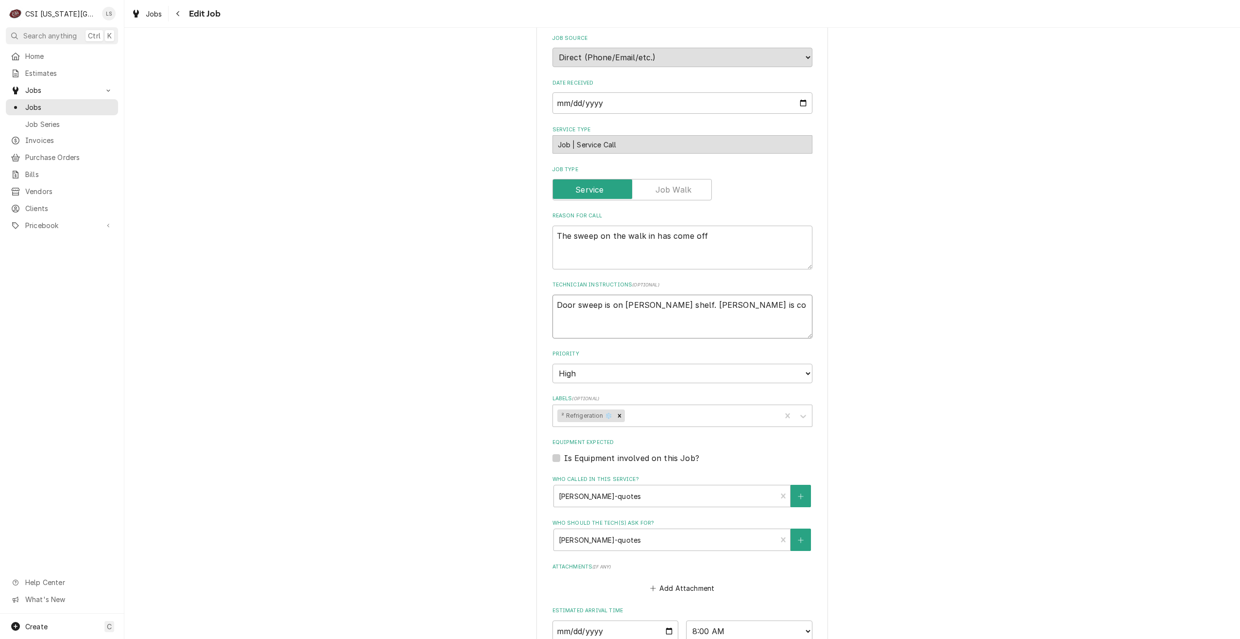
type textarea "Door sweep is on Zach Wilson's shelf. Lindy is con"
type textarea "x"
type textarea "Door sweep is on Zach Wilson's shelf. Lindy is cont"
type textarea "x"
type textarea "Door sweep is on Zach Wilson's shelf. Lindy is conta"
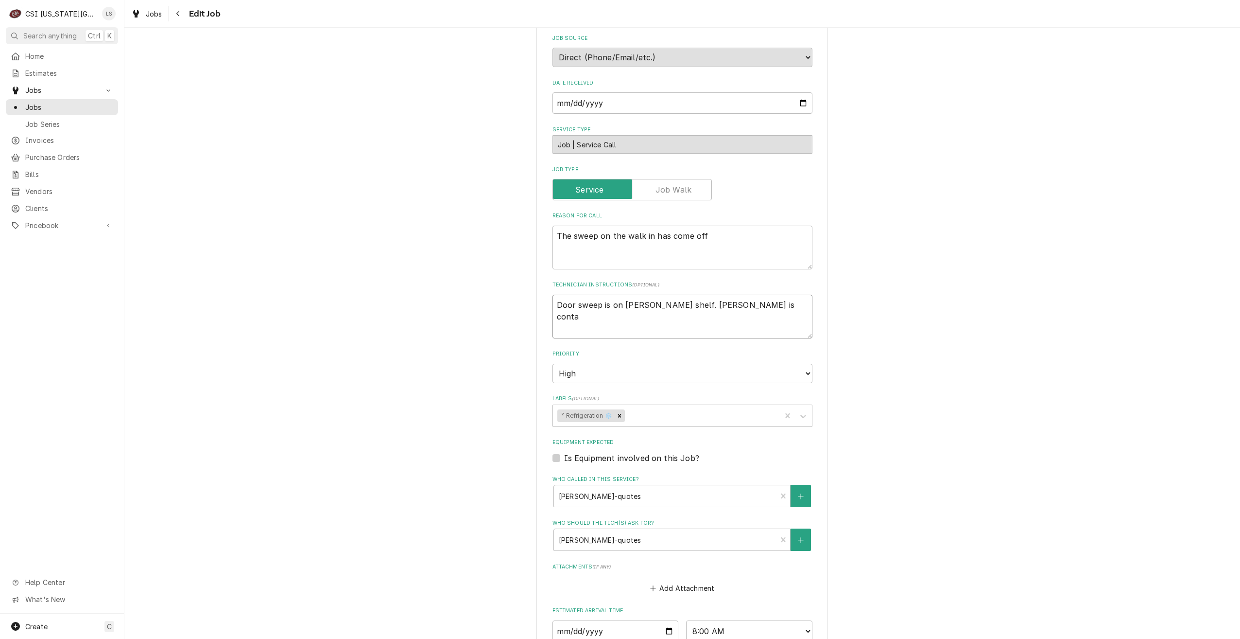
type textarea "x"
type textarea "Door sweep is on Zach Wilson's shelf. Lindy is contac"
type textarea "x"
type textarea "Door sweep is on Zach Wilson's shelf. Lindy is contact"
type textarea "x"
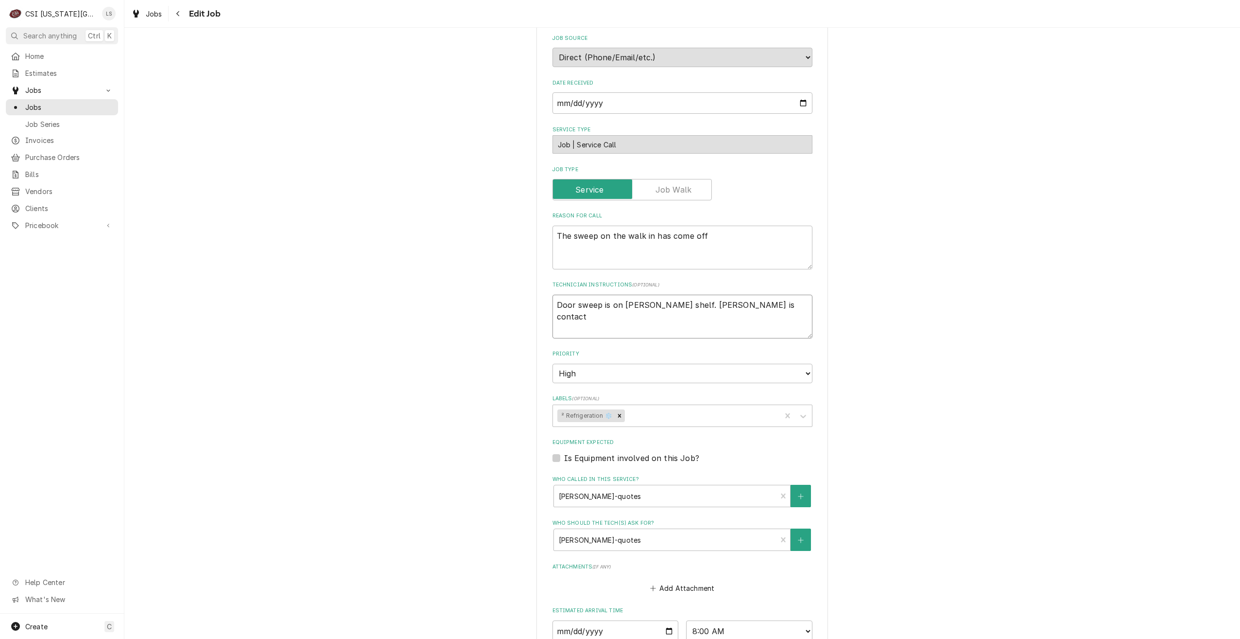
type textarea "Door sweep is on Zach Wilson's shelf. Lindy is contacti"
type textarea "x"
type textarea "Door sweep is on Zach Wilson's shelf. Lindy is contactin"
type textarea "x"
type textarea "Door sweep is on Zach Wilson's shelf. Lindy is contacting"
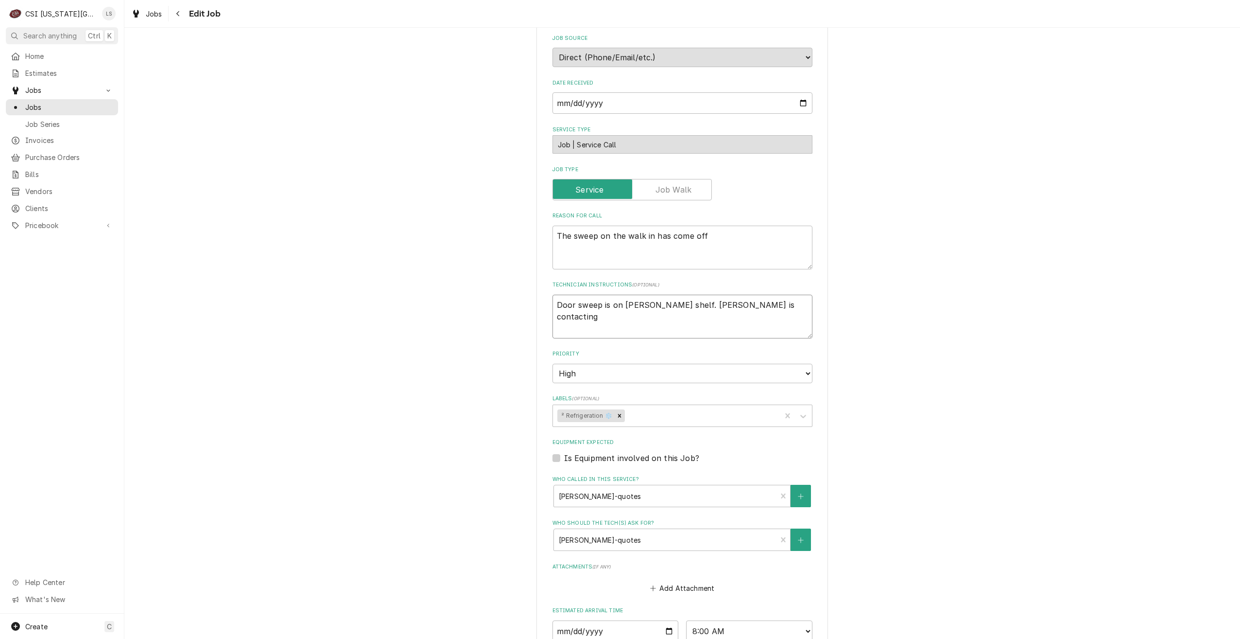
type textarea "x"
type textarea "Door sweep is on Zach Wilson's shelf. Lindy is contacting"
type textarea "x"
type textarea "Door sweep is on Zach Wilson's shelf. Lindy is contacting h"
type textarea "x"
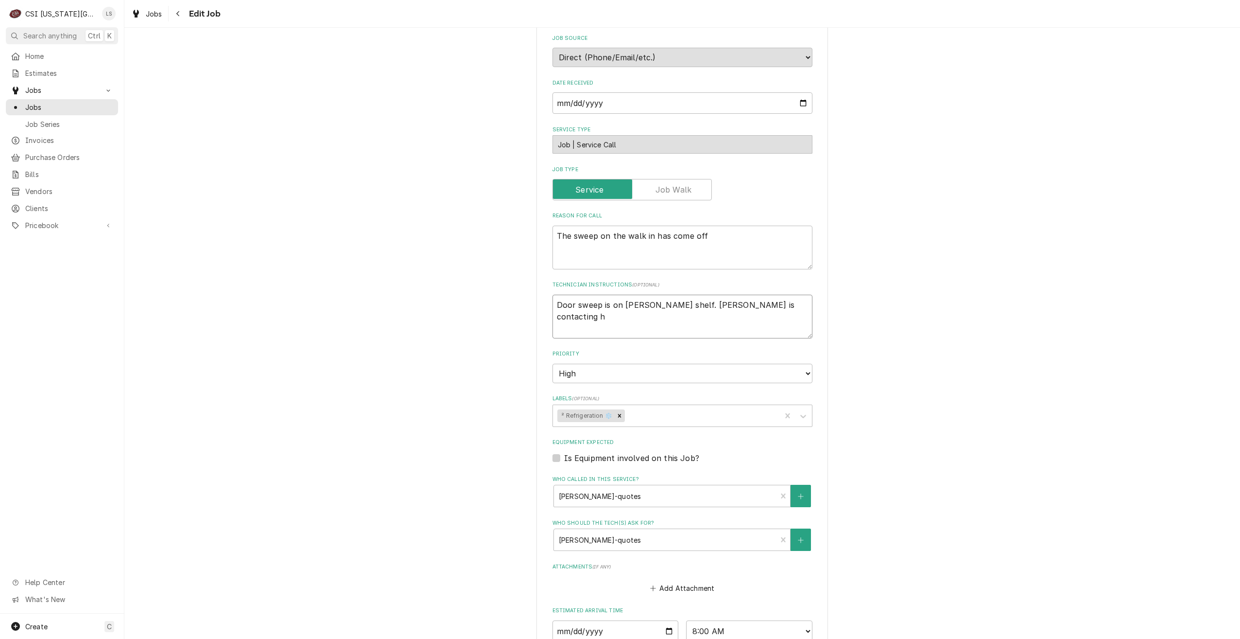
type textarea "Door sweep is on Zach Wilson's shelf. Lindy is contacting hi"
type textarea "x"
type textarea "Door sweep is on Zach Wilson's shelf. Lindy is contacting him"
type textarea "x"
type textarea "Door sweep is on Zach Wilson's shelf. Lindy is contacting him"
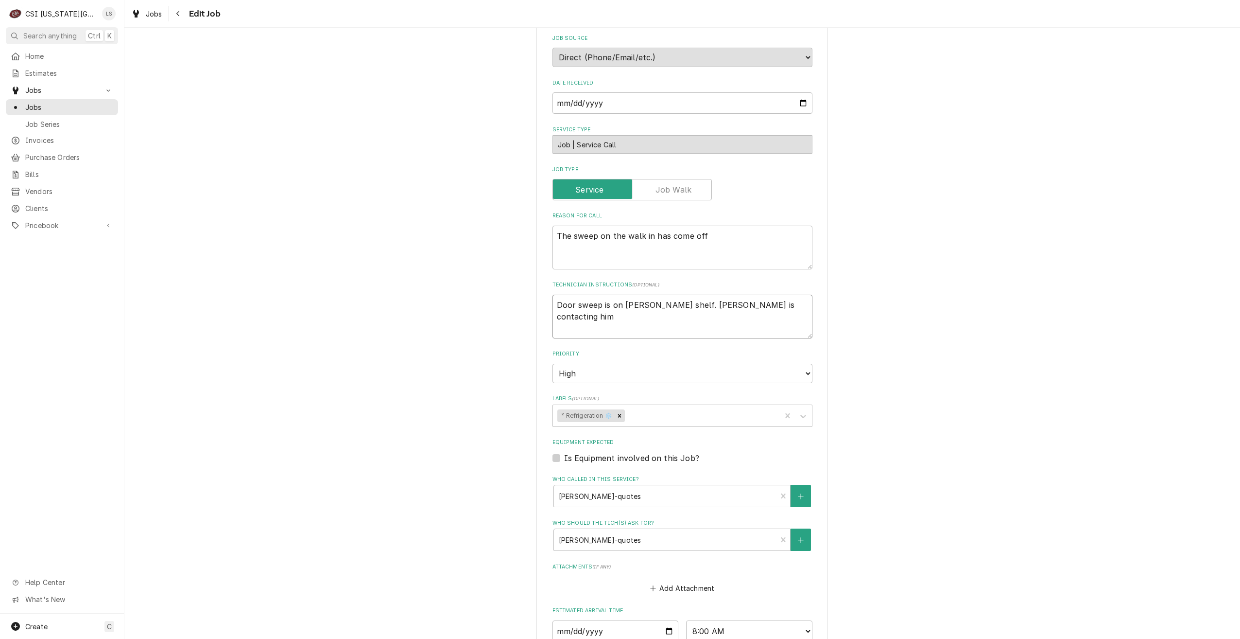
type textarea "x"
type textarea "Door sweep is on Zach Wilson's shelf. Lindy is contacting him fo"
type textarea "x"
type textarea "Door sweep is on Zach Wilson's shelf. Lindy is contacting him for"
type textarea "x"
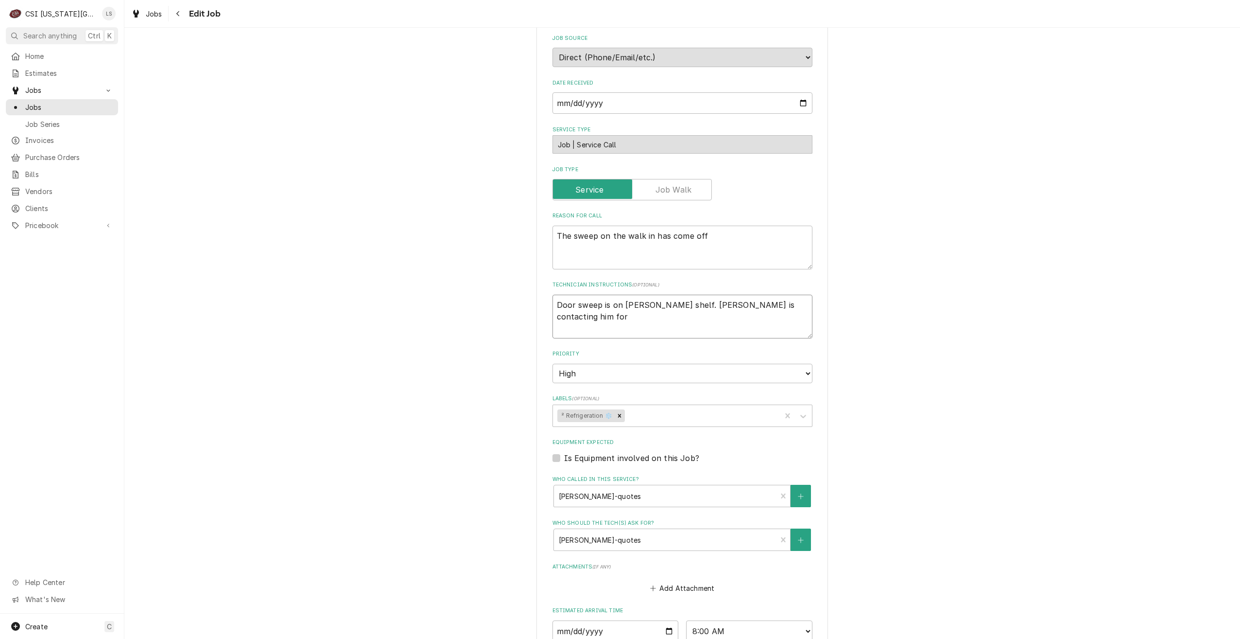
type textarea "Door sweep is on Zach Wilson's shelf. Lindy is contacting him for"
type textarea "x"
type textarea "Door sweep is on Zach Wilson's shelf. Lindy is contacting him for n"
type textarea "x"
type textarea "Door sweep is on Zach Wilson's shelf. Lindy is contacting him for no"
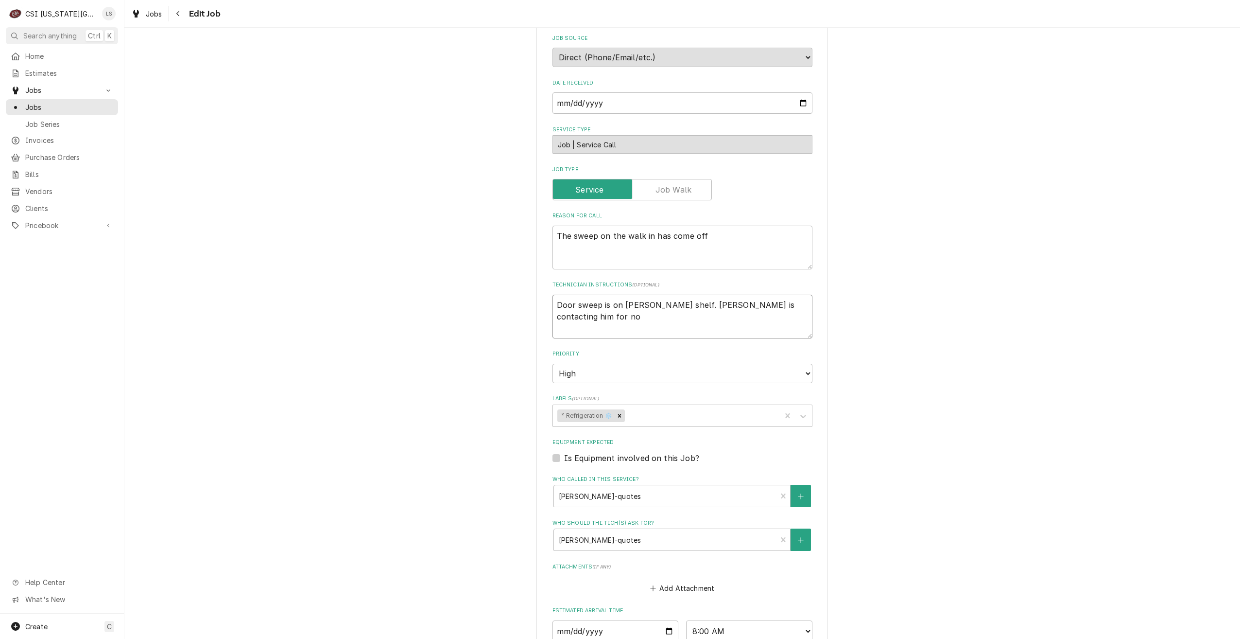
type textarea "x"
type textarea "Door sweep is on Zach Wilson's shelf. Lindy is contacting him for not"
type textarea "x"
type textarea "Door sweep is on Zach Wilson's shelf. Lindy is contacting him for note"
type textarea "x"
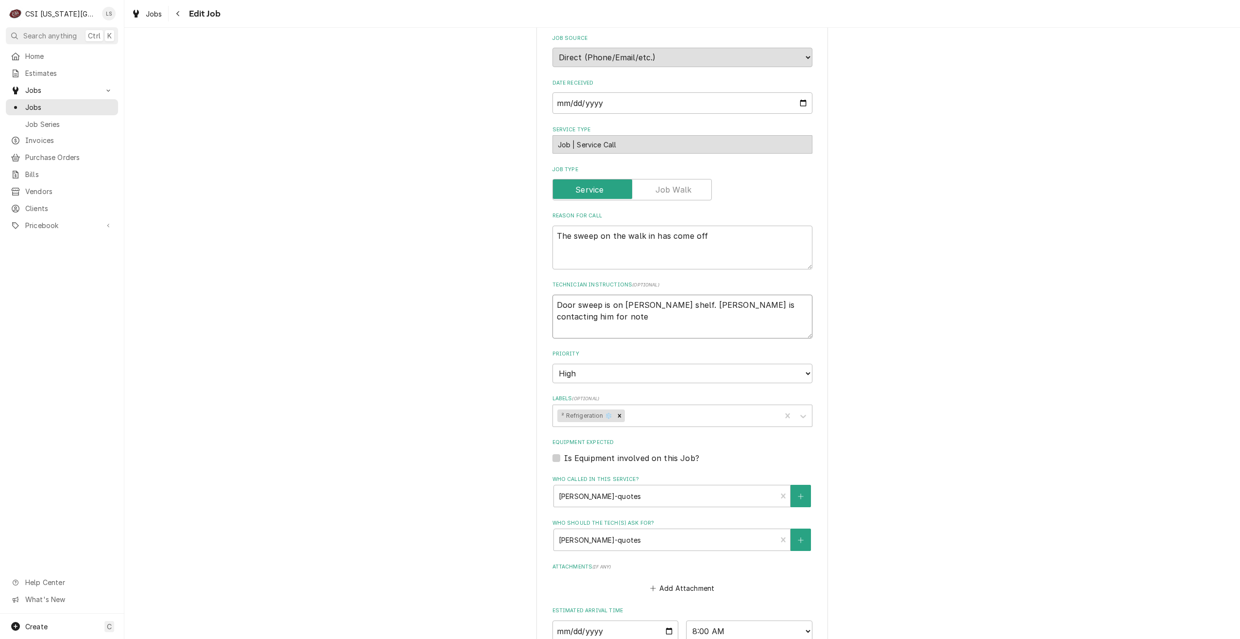
type textarea "Door sweep is on Zach Wilson's shelf. Lindy is contacting him for notes"
type textarea "x"
type textarea "Door sweep is on Zach Wilson's shelf. Lindy is contacting him for notes"
type textarea "x"
type textarea "Door sweep is on Zach Wilson's shelf. Lindy is contacting him for notes a"
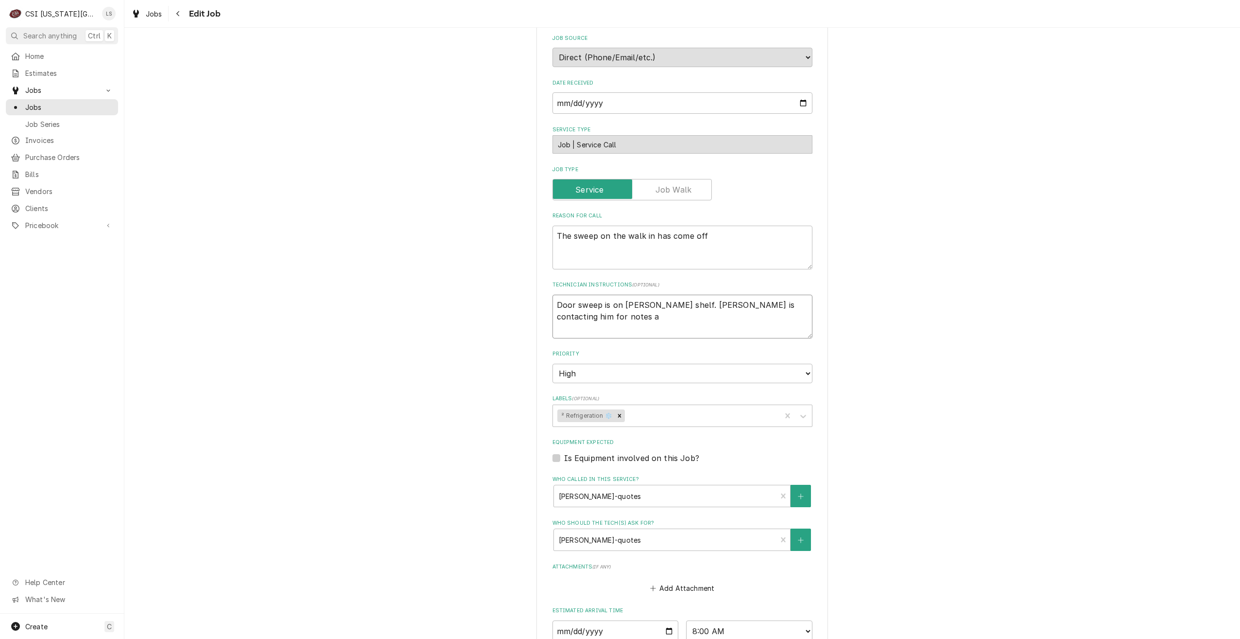
type textarea "x"
type textarea "Door sweep is on Zach Wilson's shelf. Lindy is contacting him for notes an"
type textarea "x"
type textarea "Door sweep is on Zach Wilson's shelf. Lindy is contacting him for notes and"
type textarea "x"
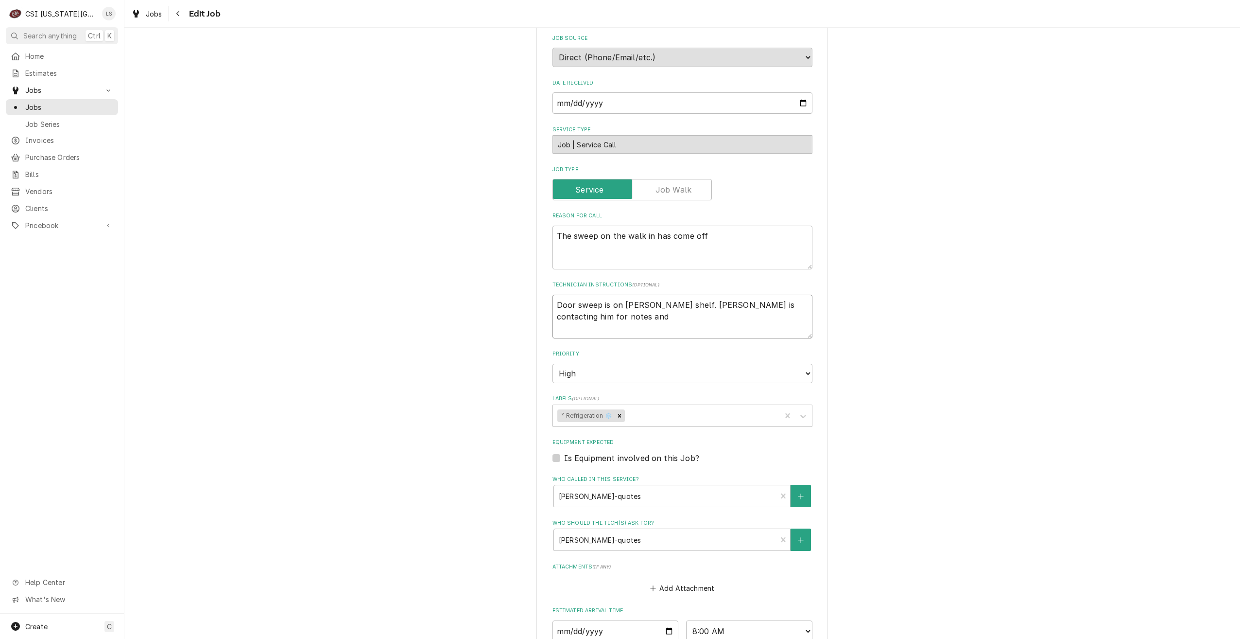
type textarea "Door sweep is on Zach Wilson's shelf. Lindy is contacting him for notes and"
type textarea "x"
type textarea "Door sweep is on Zach Wilson's shelf. Lindy is contacting him for notes and t"
type textarea "x"
type textarea "Door sweep is on Zach Wilson's shelf. Lindy is contacting him for notes and ti"
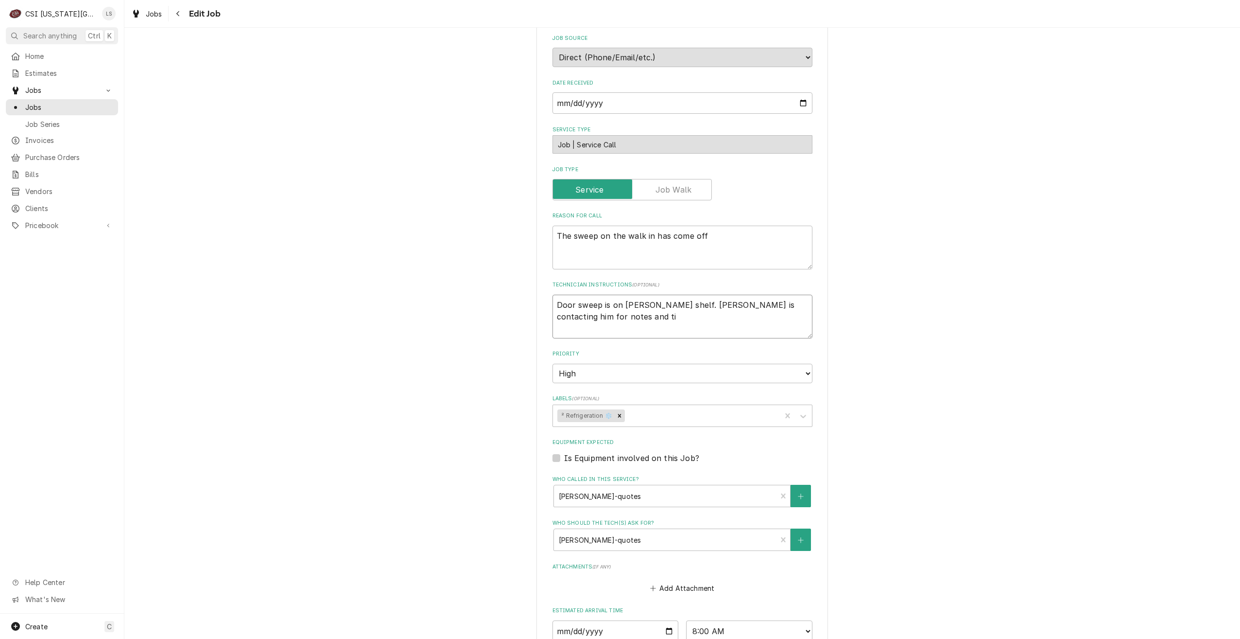
type textarea "x"
type textarea "Door sweep is on Zach Wilson's shelf. Lindy is contacting him for notes and tim"
type textarea "x"
type textarea "Door sweep is on Zach Wilson's shelf. Lindy is contacting him for notes and time"
type textarea "x"
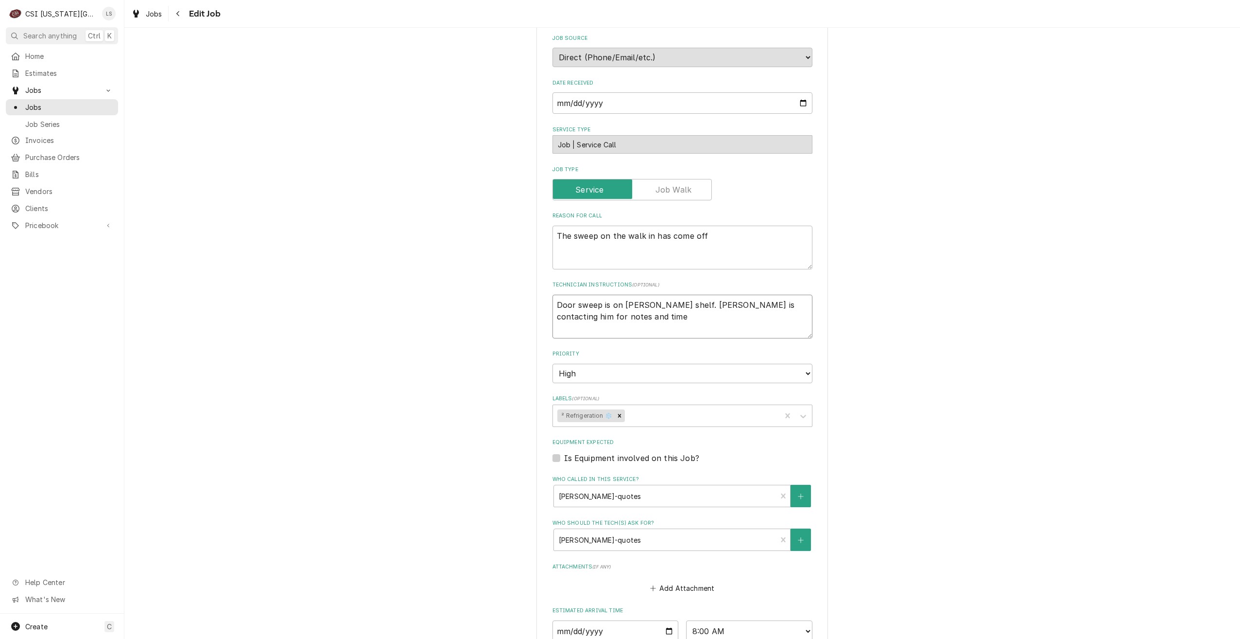
type textarea "Door sweep is on Zach Wilson's shelf. Lindy is contacting him for notes and tim…"
type textarea "x"
type textarea "Door sweep is on Zach Wilson's shelf. Lindy is contacting him for notes and tim…"
type textarea "x"
type textarea "Door sweep is on Zach Wilson's shelf. Lindy is contacting him for notes and tim…"
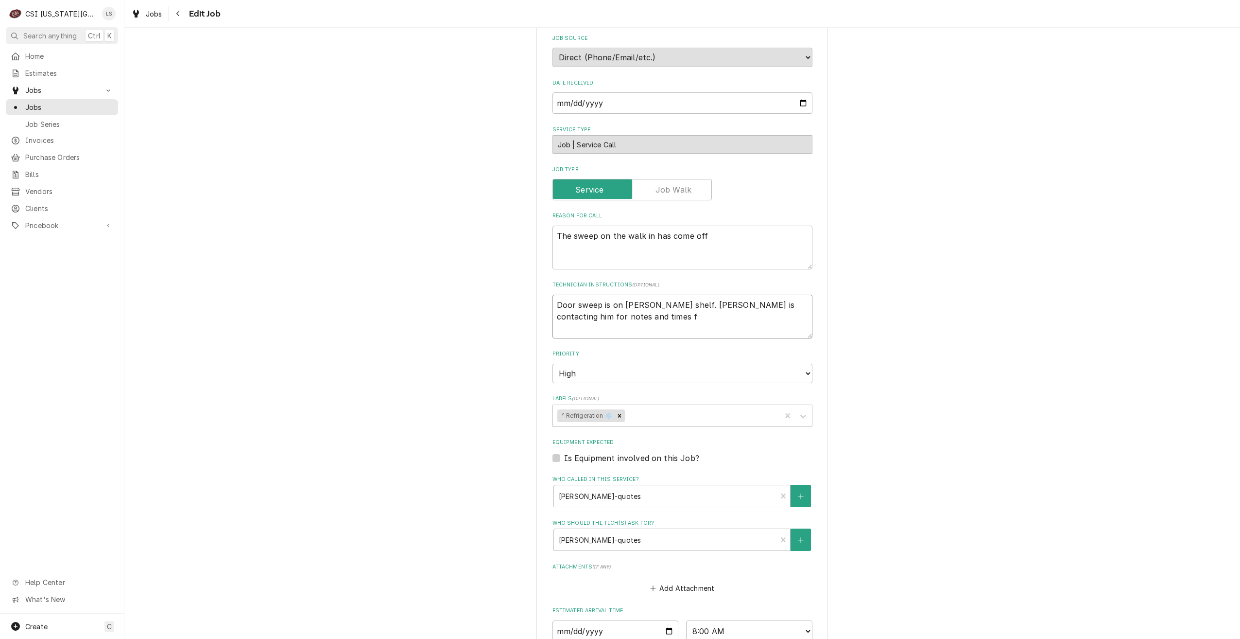
type textarea "x"
type textarea "Door sweep is on Zach Wilson's shelf. Lindy is contacting him for notes and tim…"
type textarea "x"
type textarea "Door sweep is on Zach Wilson's shelf. Lindy is contacting him for notes and tim…"
type textarea "x"
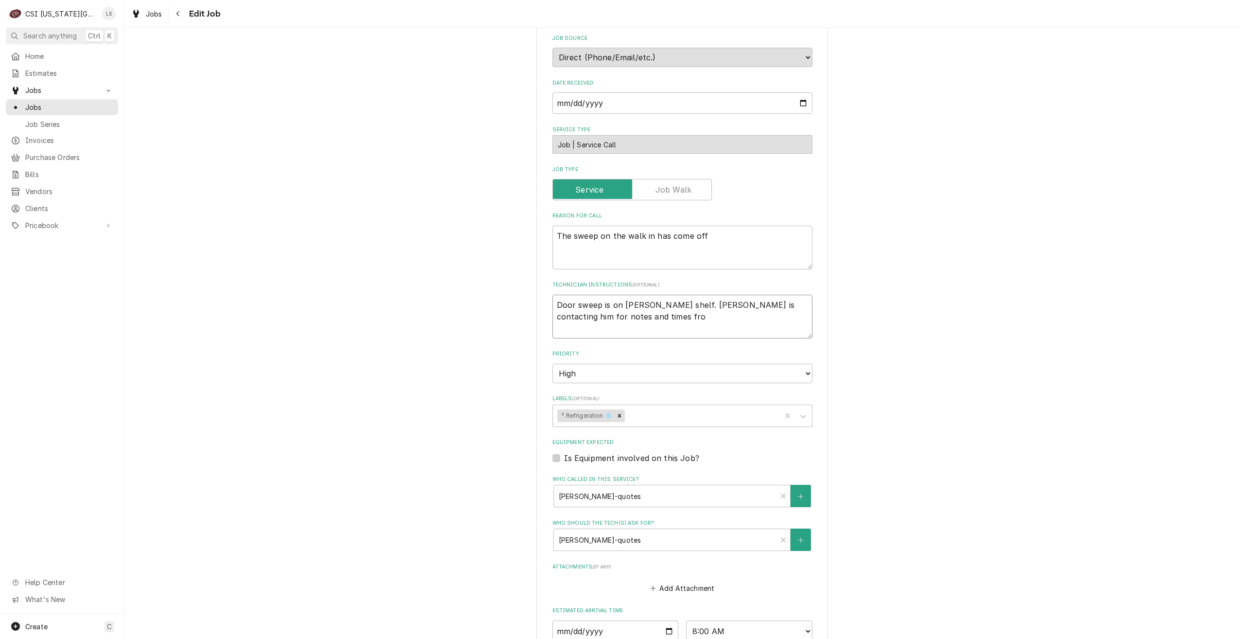
type textarea "Door sweep is on Zach Wilson's shelf. Lindy is contacting him for notes and tim…"
type textarea "x"
type textarea "Door sweep is on Zach Wilson's shelf. Lindy is contacting him for notes and tim…"
type textarea "x"
type textarea "Door sweep is on Zach Wilson's shelf. Lindy is contacting him for notes and tim…"
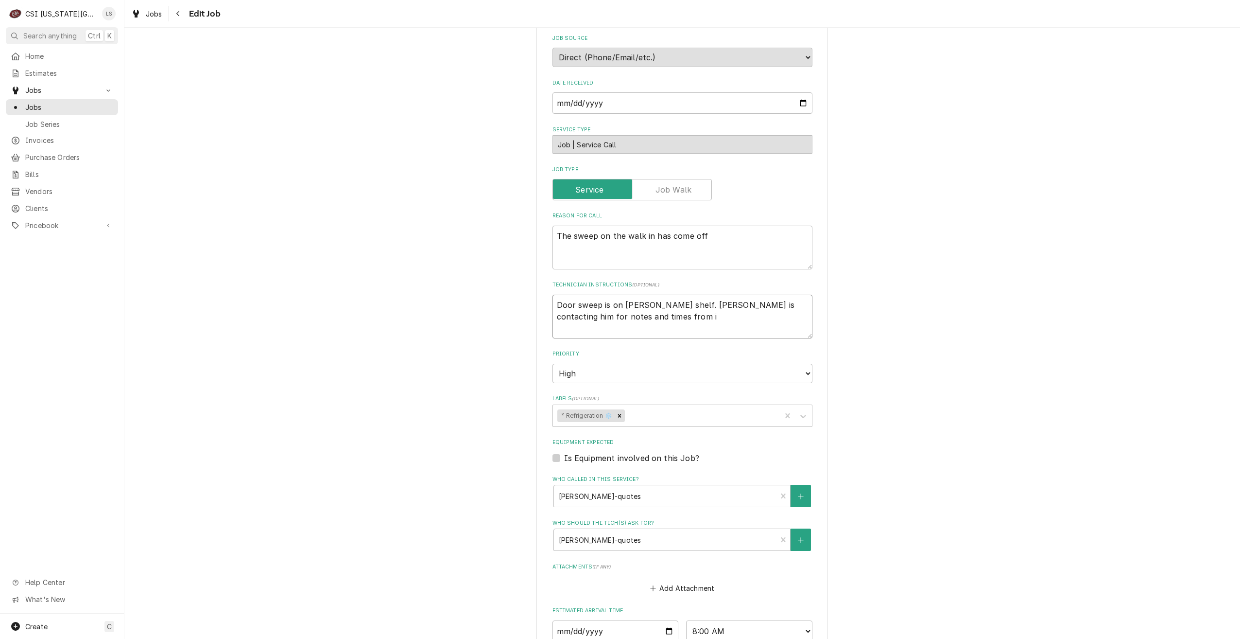
type textarea "x"
type textarea "Door sweep is on Zach Wilson's shelf. Lindy is contacting him for notes and tim…"
type textarea "x"
type textarea "Door sweep is on Zach Wilson's shelf. Lindy is contacting him for notes and tim…"
type textarea "x"
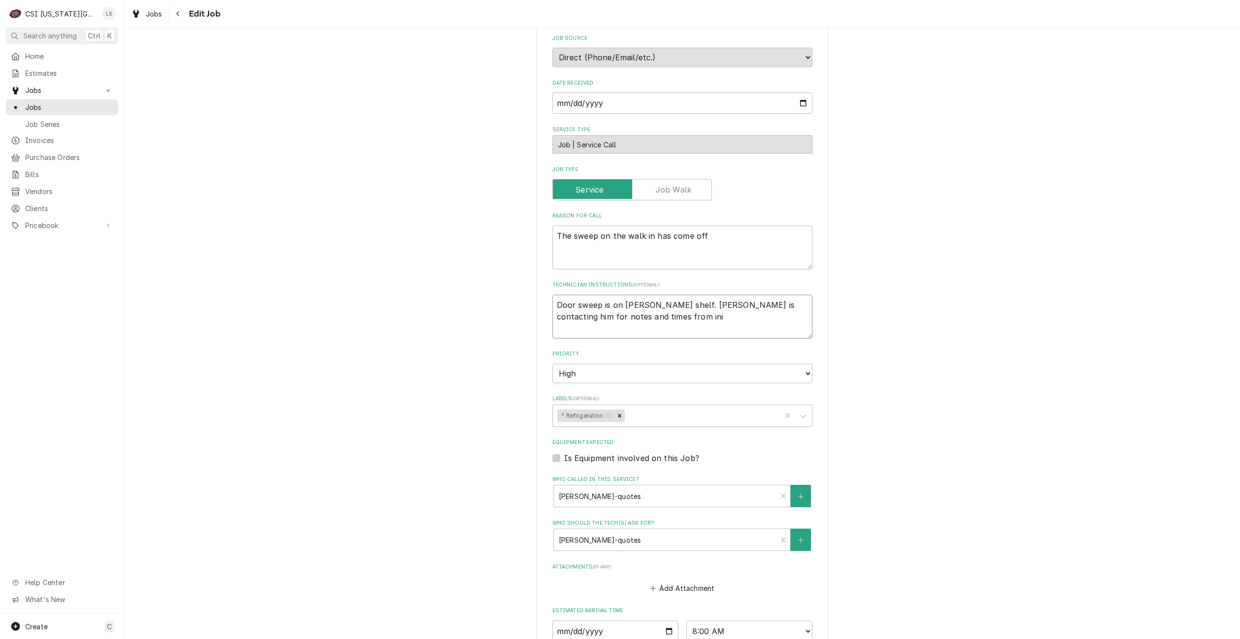
type textarea "Door sweep is on Zach Wilson's shelf. Lindy is contacting him for notes and tim…"
type textarea "x"
type textarea "Door sweep is on Zach Wilson's shelf. Lindy is contacting him for notes and tim…"
type textarea "x"
type textarea "Door sweep is on Zach Wilson's shelf. Lindy is contacting him for notes and tim…"
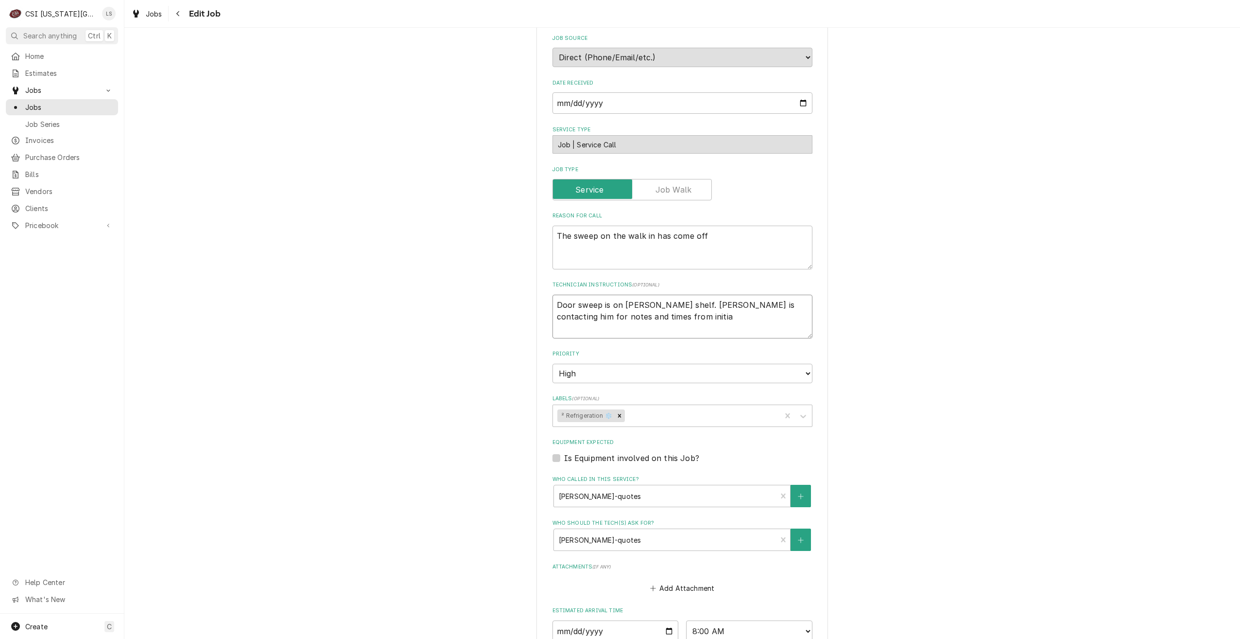
type textarea "x"
type textarea "Door sweep is on Zach Wilson's shelf. Lindy is contacting him for notes and tim…"
type textarea "x"
type textarea "Door sweep is on Zach Wilson's shelf. Lindy is contacting him for notes and tim…"
type textarea "x"
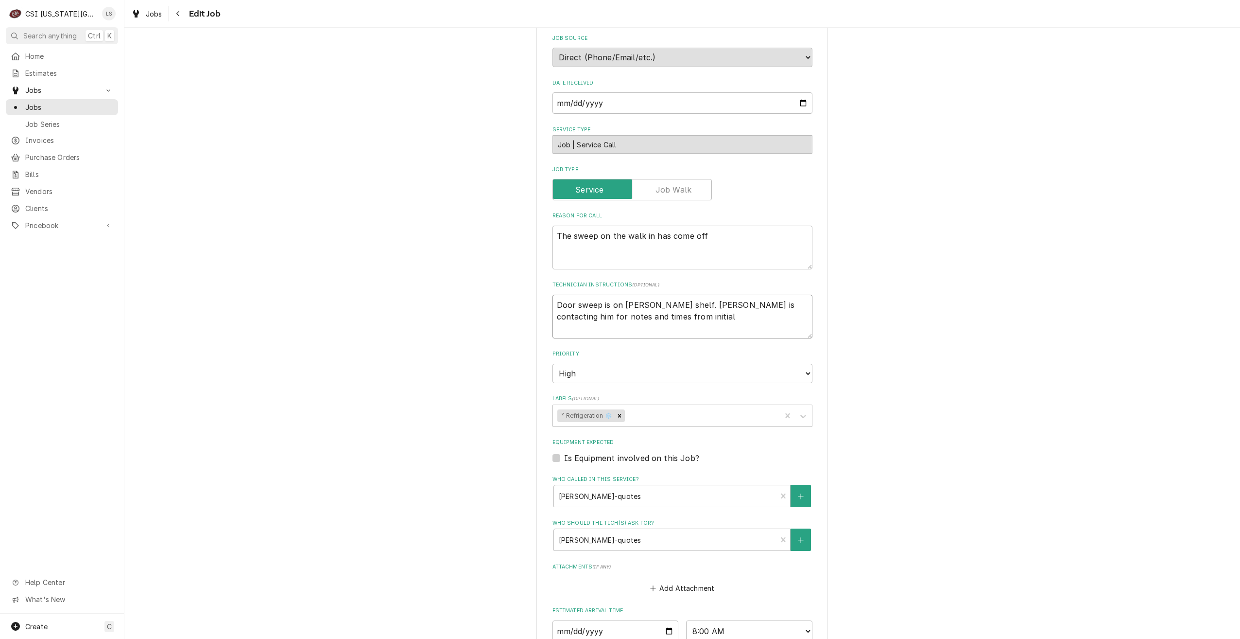
type textarea "Door sweep is on Zach Wilson's shelf. Lindy is contacting him for notes and tim…"
type textarea "x"
type textarea "Door sweep is on Zach Wilson's shelf. Lindy is contacting him for notes and tim…"
type textarea "x"
type textarea "Door sweep is on Zach Wilson's shelf. Lindy is contacting him for notes and tim…"
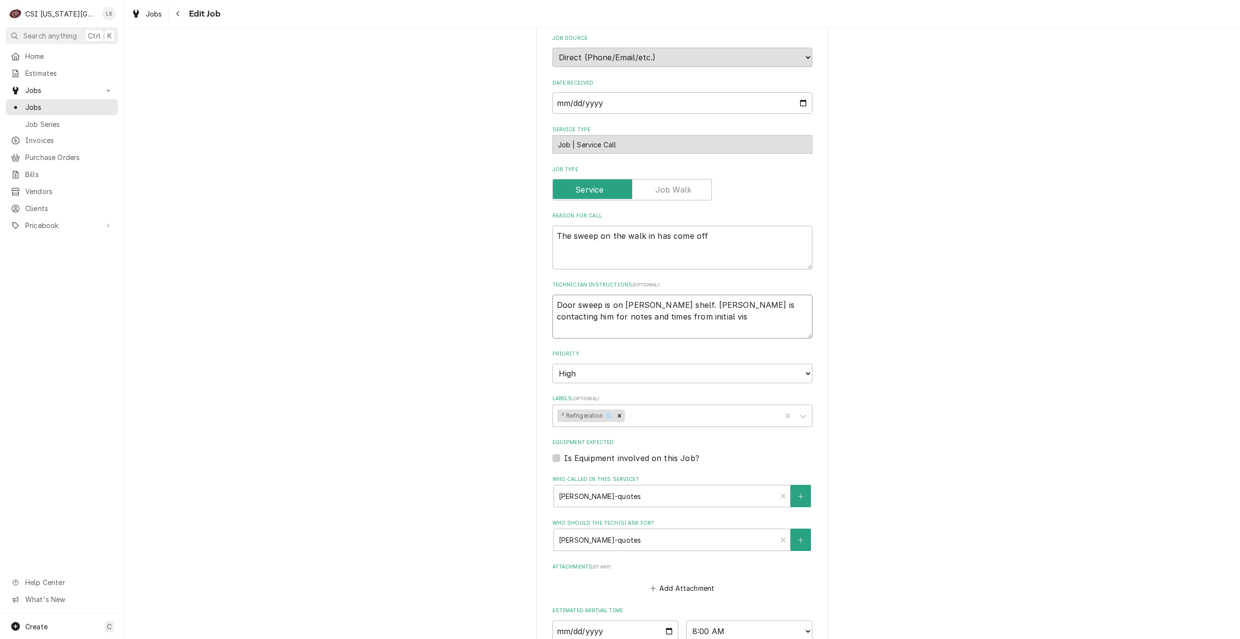
type textarea "x"
type textarea "Door sweep is on Zach Wilson's shelf. Lindy is contacting him for notes and tim…"
type textarea "x"
type textarea "Door sweep is on Zach Wilson's shelf. Lindy is contacting him for notes and tim…"
type textarea "x"
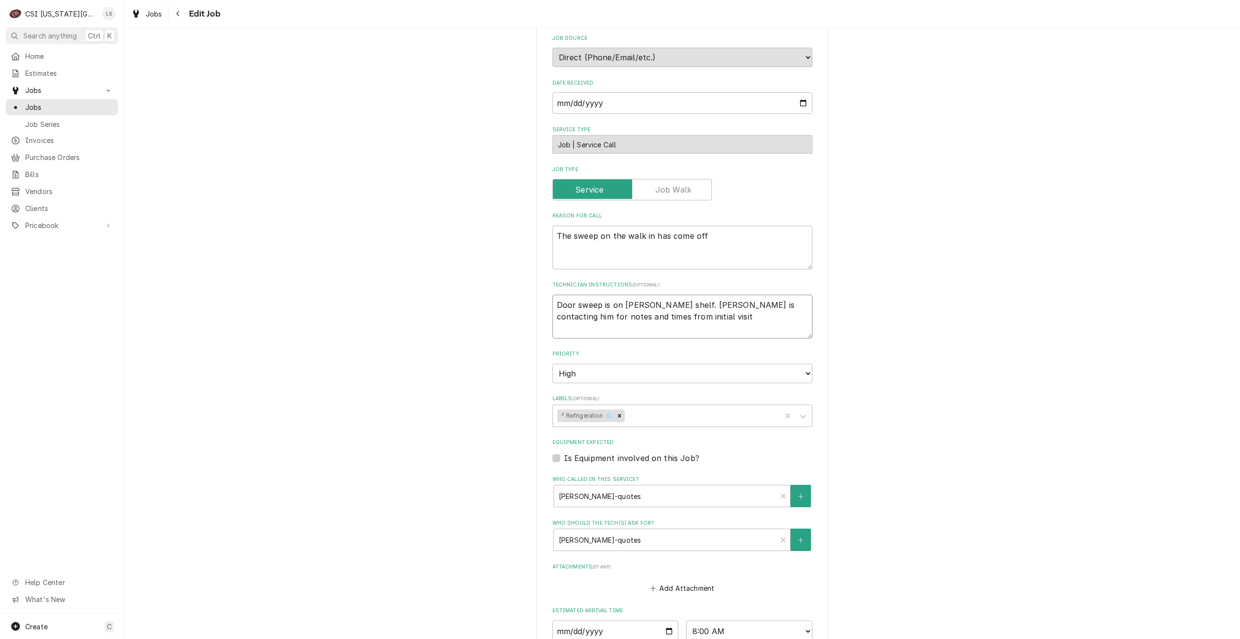
type textarea "Door sweep is on Zach Wilson's shelf. Lindy is contacting him for notes and tim…"
type textarea "x"
type textarea "Door sweep is on Zach Wilson's shelf. Lindy is contacting him for notes and tim…"
drag, startPoint x: 1114, startPoint y: 240, endPoint x: 1097, endPoint y: 234, distance: 18.3
click at [1113, 238] on div "Use the fields below to edit this job: Client Details Client LAWRENCE PUBLIC SC…" at bounding box center [682, 259] width 1116 height 1123
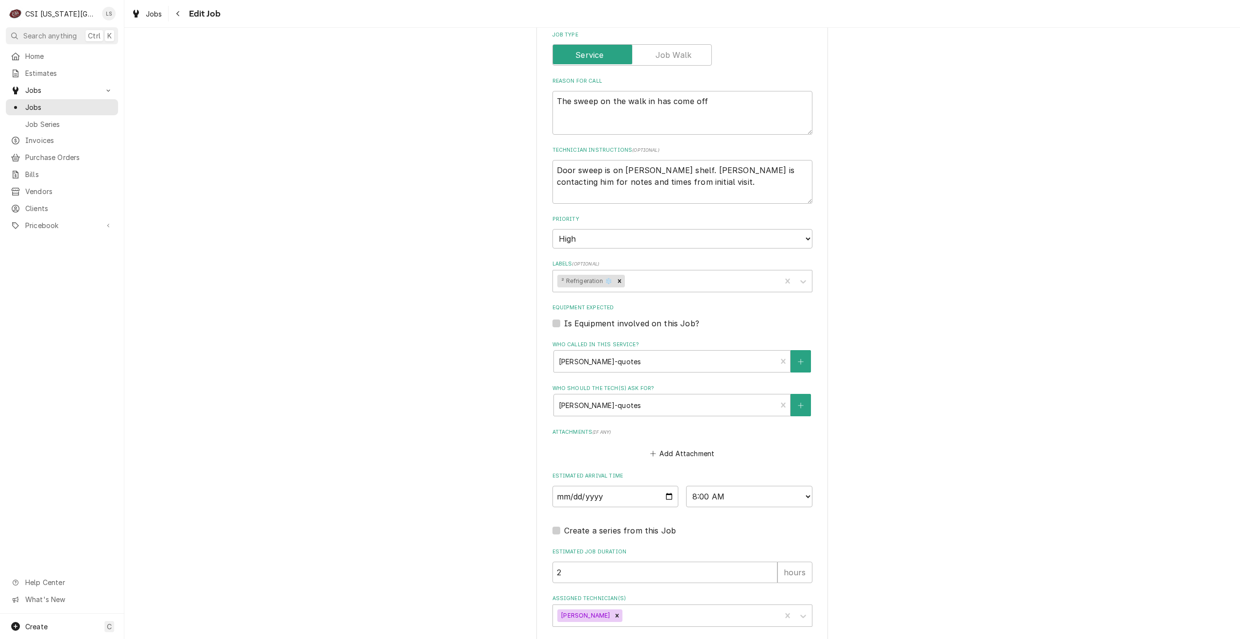
scroll to position [522, 0]
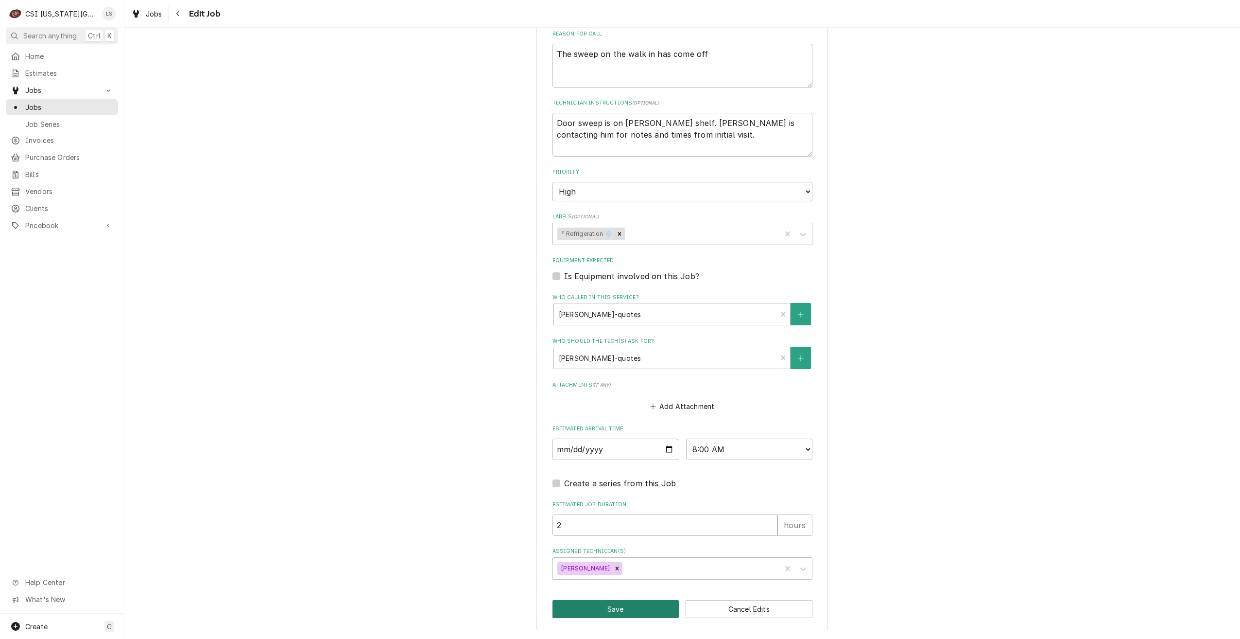
click at [606, 609] on button "Save" at bounding box center [616, 609] width 127 height 18
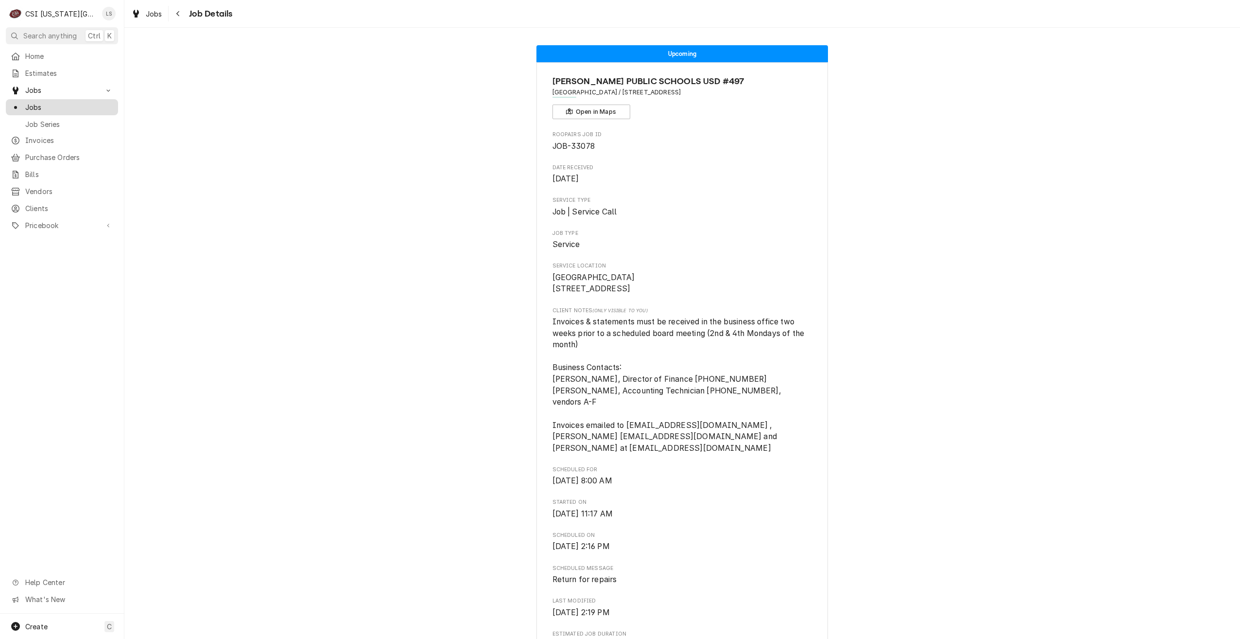
click at [113, 104] on div "Jobs" at bounding box center [62, 107] width 108 height 12
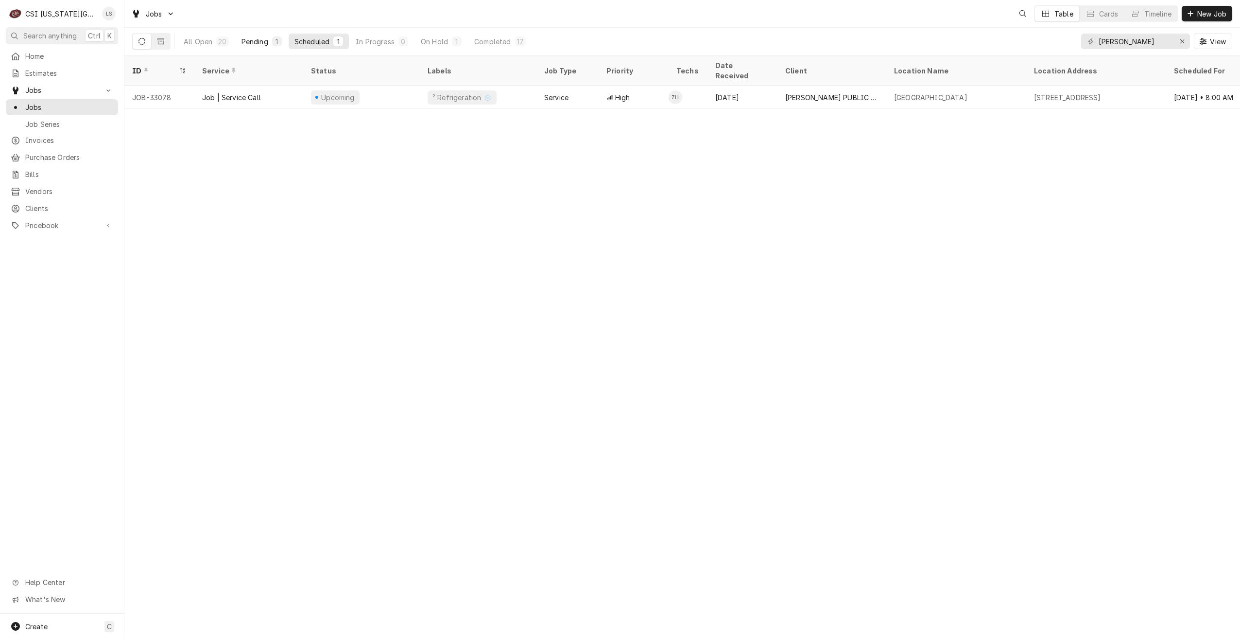
click at [243, 46] on div "Pending" at bounding box center [255, 41] width 27 height 10
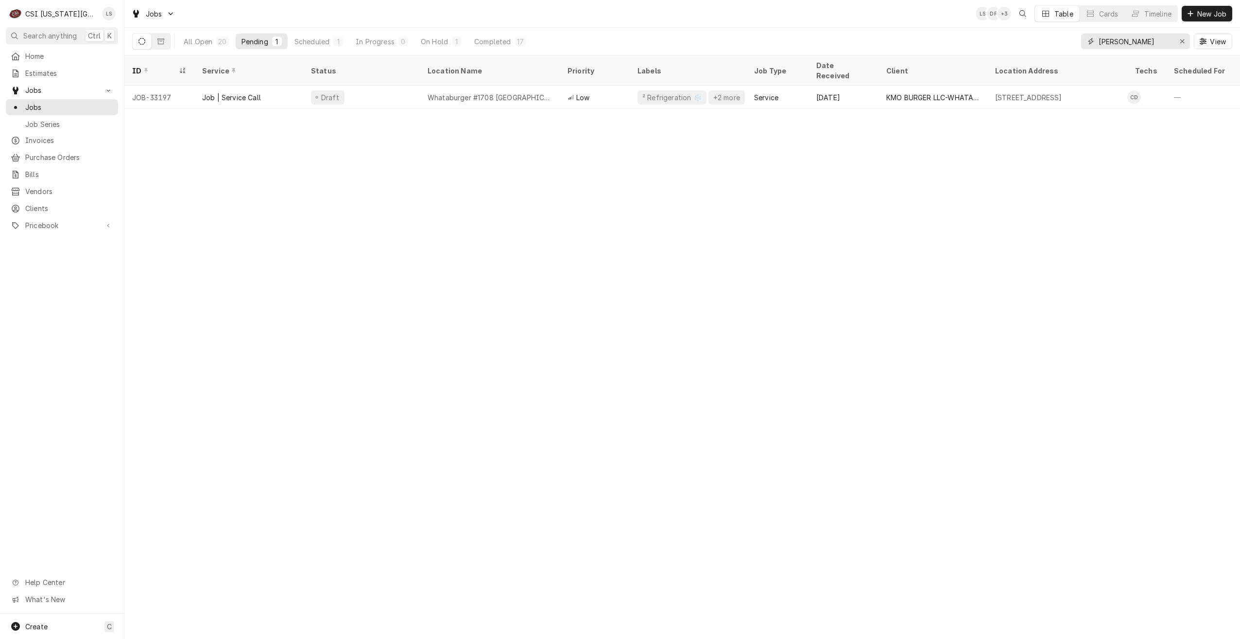
click at [1134, 43] on input "[PERSON_NAME]" at bounding box center [1135, 42] width 73 height 16
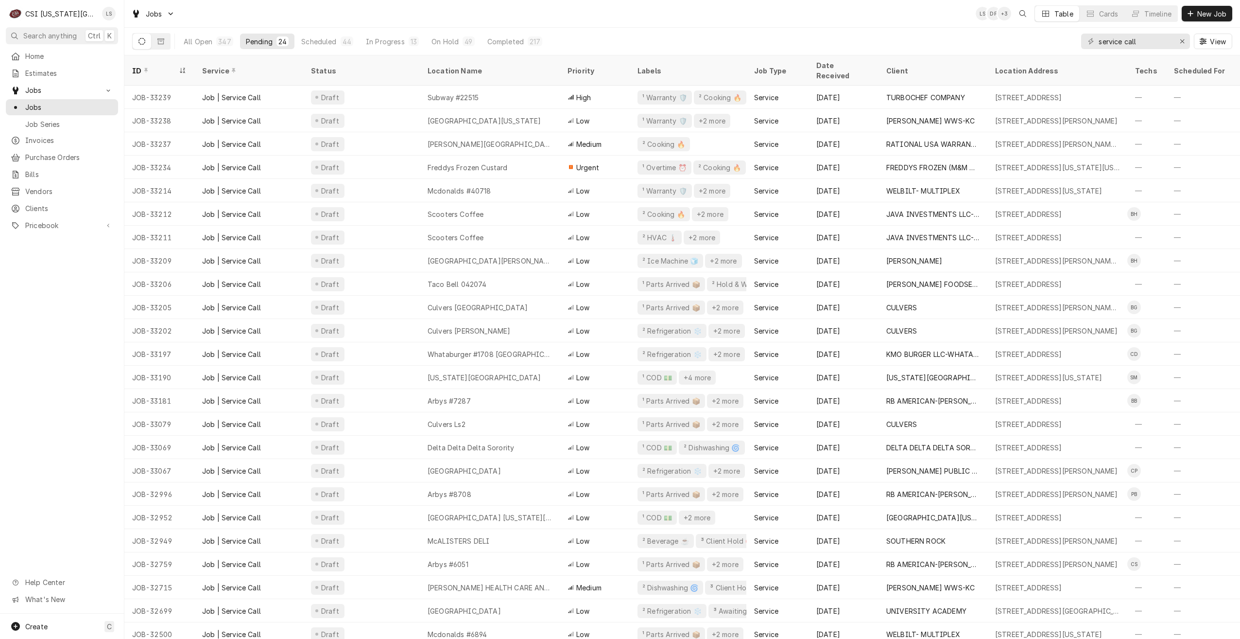
click at [315, 18] on div "Jobs LS DF + 3 Table Cards Timeline New Job" at bounding box center [682, 13] width 1116 height 27
click at [779, 31] on div "All Open 347 Pending 24 Scheduled 44 In Progress 13 On Hold 49 Completed 217 se…" at bounding box center [682, 41] width 1100 height 27
click at [840, 37] on div "All Open 347 Pending 24 Scheduled 44 In Progress 13 On Hold 49 Completed 217 se…" at bounding box center [682, 41] width 1100 height 27
click at [347, 23] on div "Jobs LS LS + 3 Table Cards Timeline New Job" at bounding box center [682, 13] width 1116 height 27
drag, startPoint x: 1149, startPoint y: 42, endPoint x: 1092, endPoint y: 35, distance: 57.3
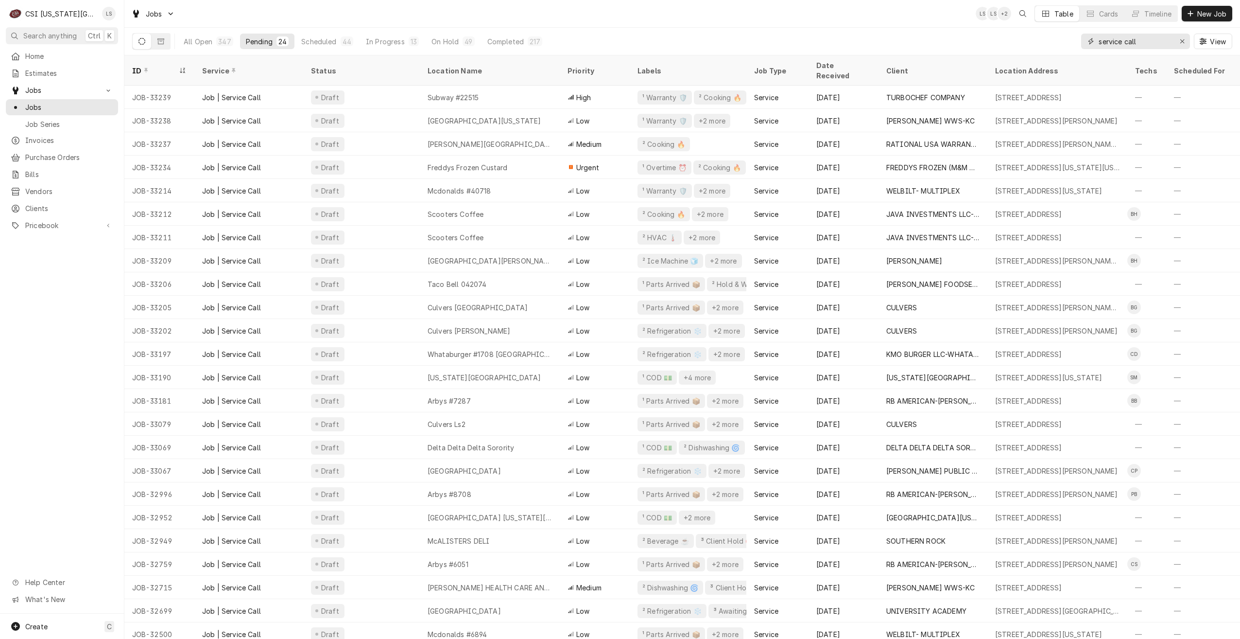
click at [1092, 35] on div "service call" at bounding box center [1136, 42] width 109 height 16
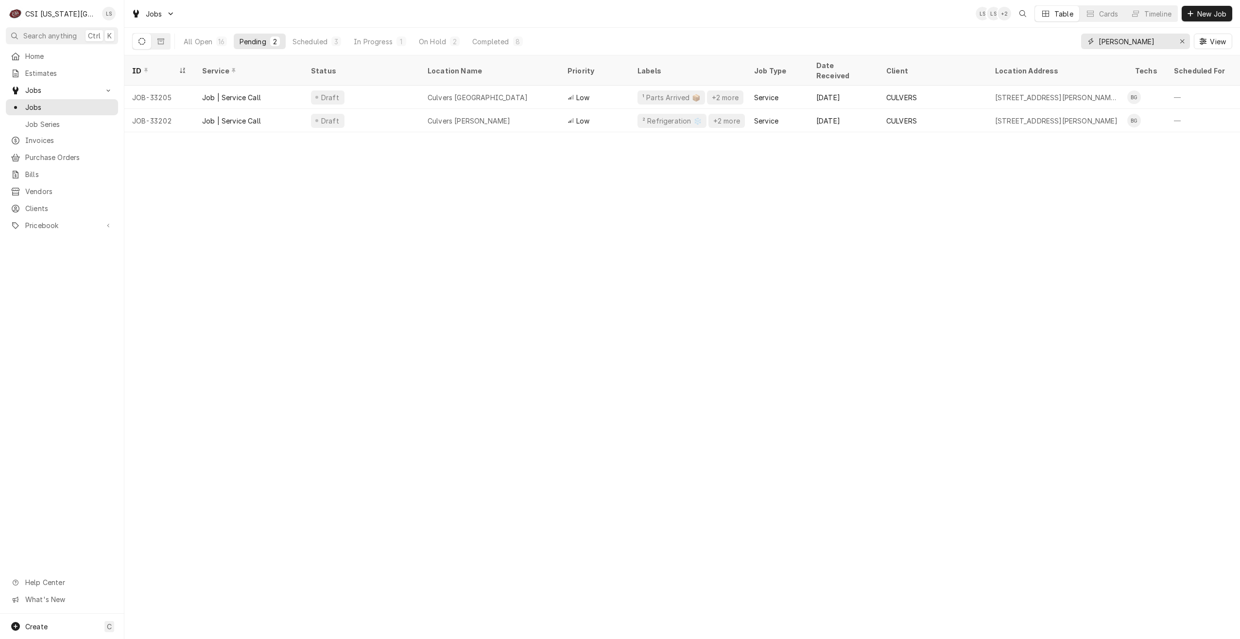
click at [1109, 43] on input "[PERSON_NAME]" at bounding box center [1135, 42] width 73 height 16
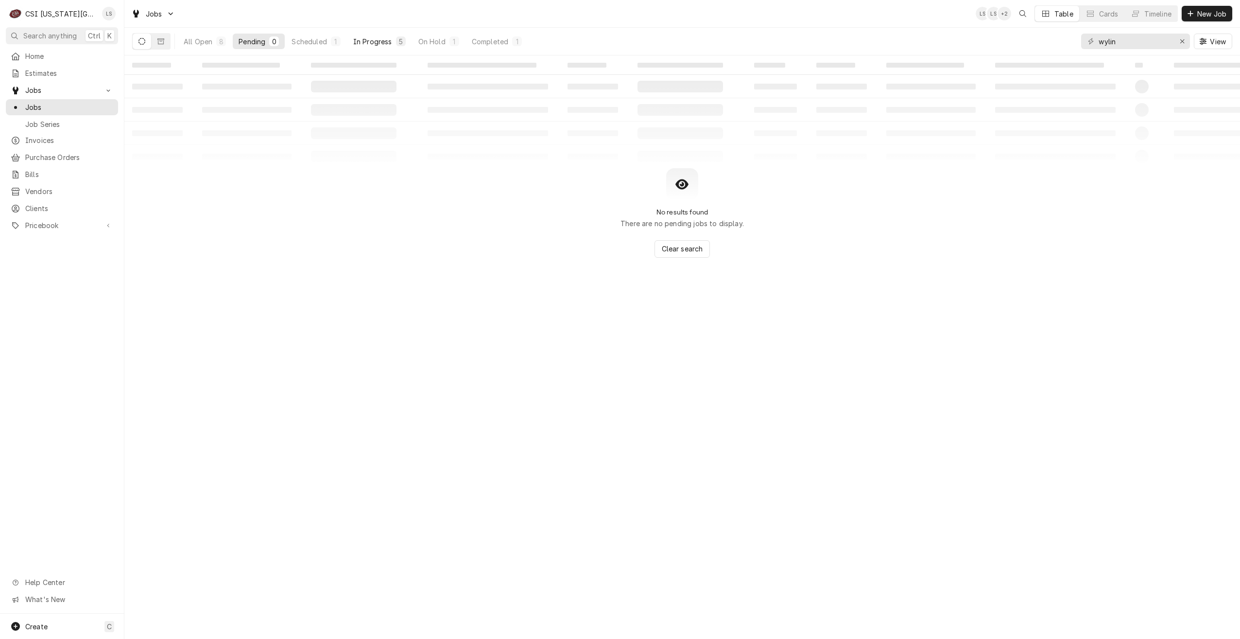
click at [388, 43] on div "In Progress" at bounding box center [372, 41] width 39 height 10
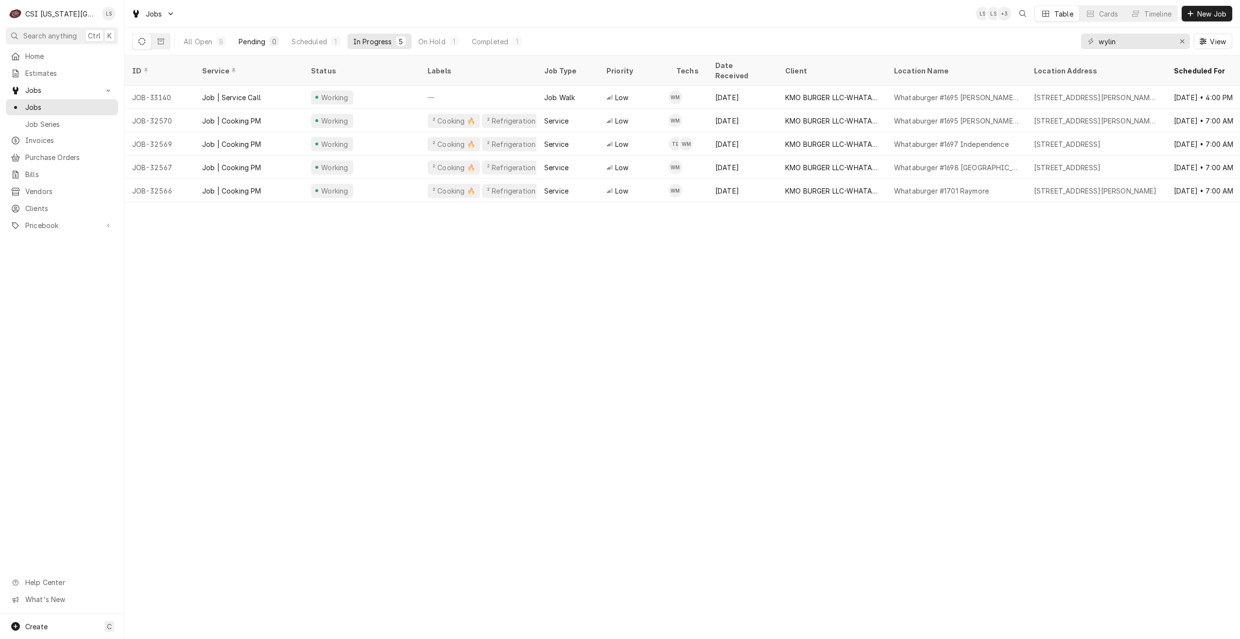
click at [256, 44] on div "Pending" at bounding box center [252, 41] width 27 height 10
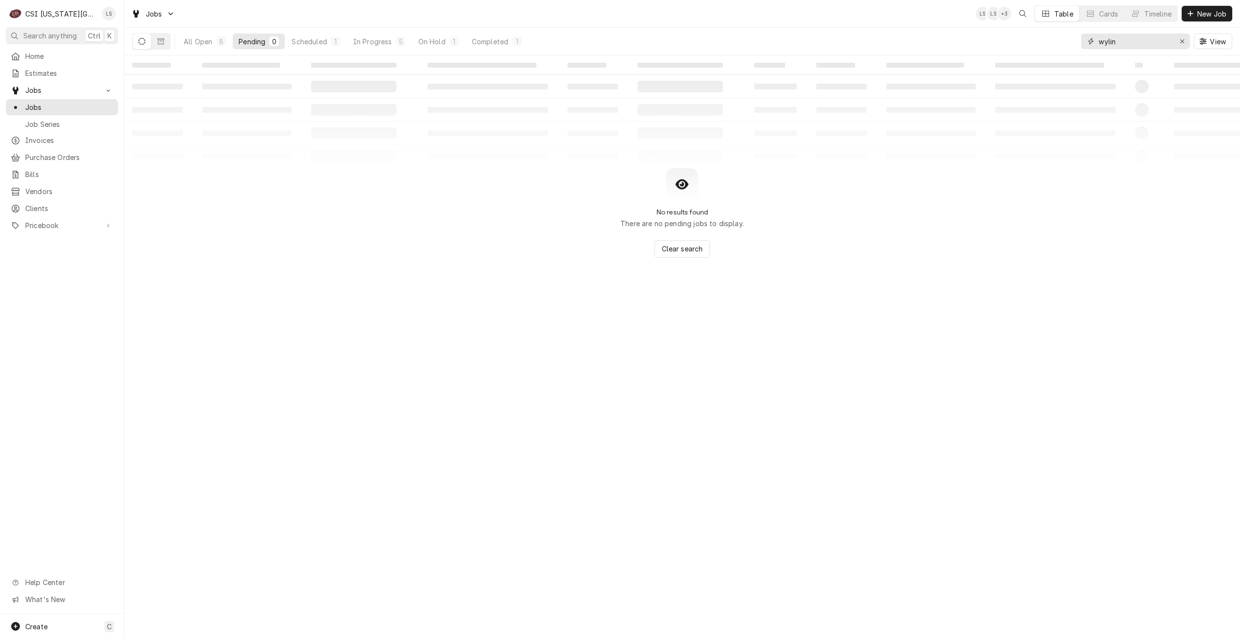
click at [1133, 48] on input "wylin" at bounding box center [1135, 42] width 73 height 16
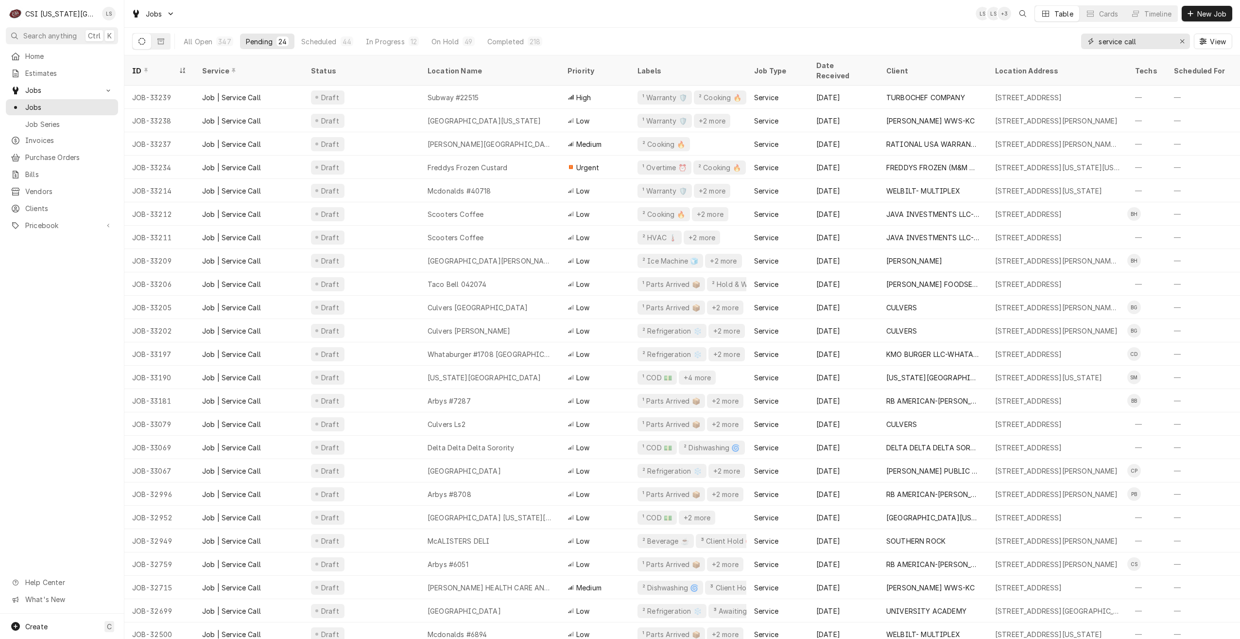
type input "service call"
click at [826, 22] on div "Jobs LS LS + 3 Table Cards Timeline New Job" at bounding box center [682, 13] width 1116 height 27
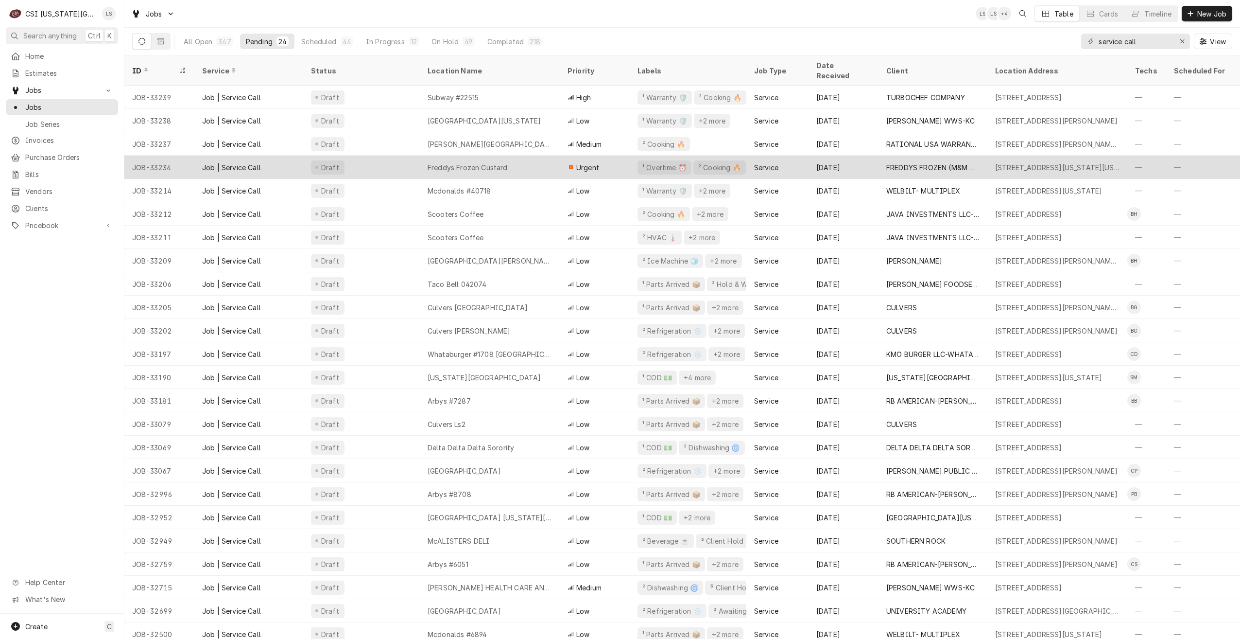
click at [532, 158] on div "Freddys Frozen Custard" at bounding box center [490, 167] width 140 height 23
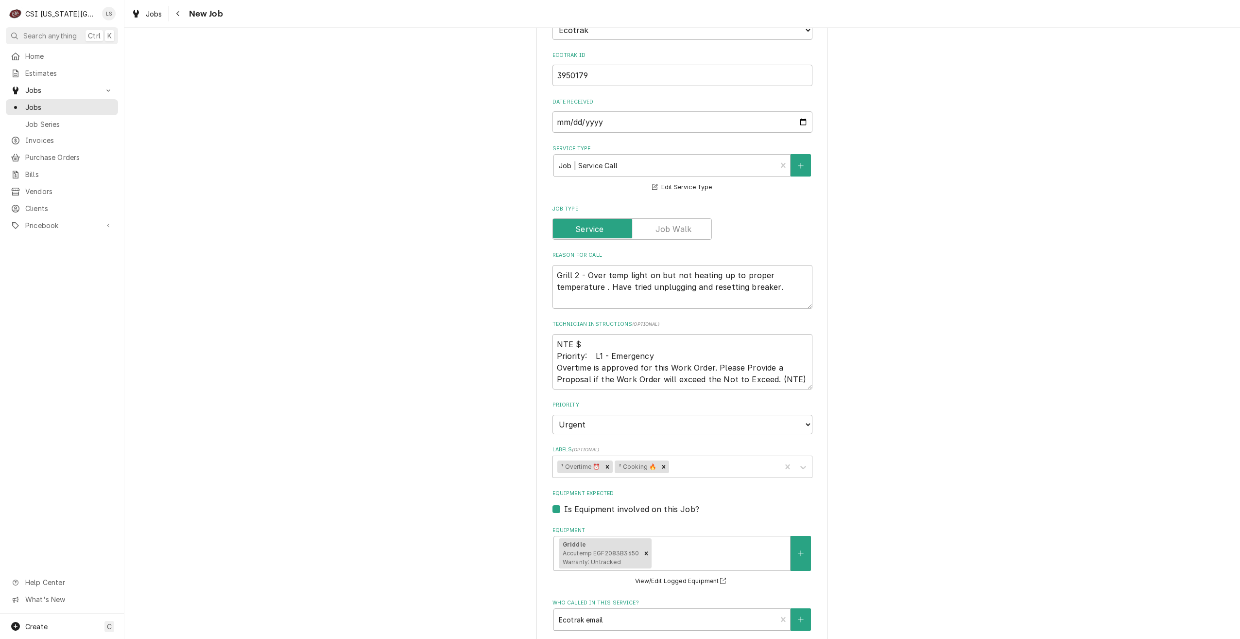
scroll to position [535, 0]
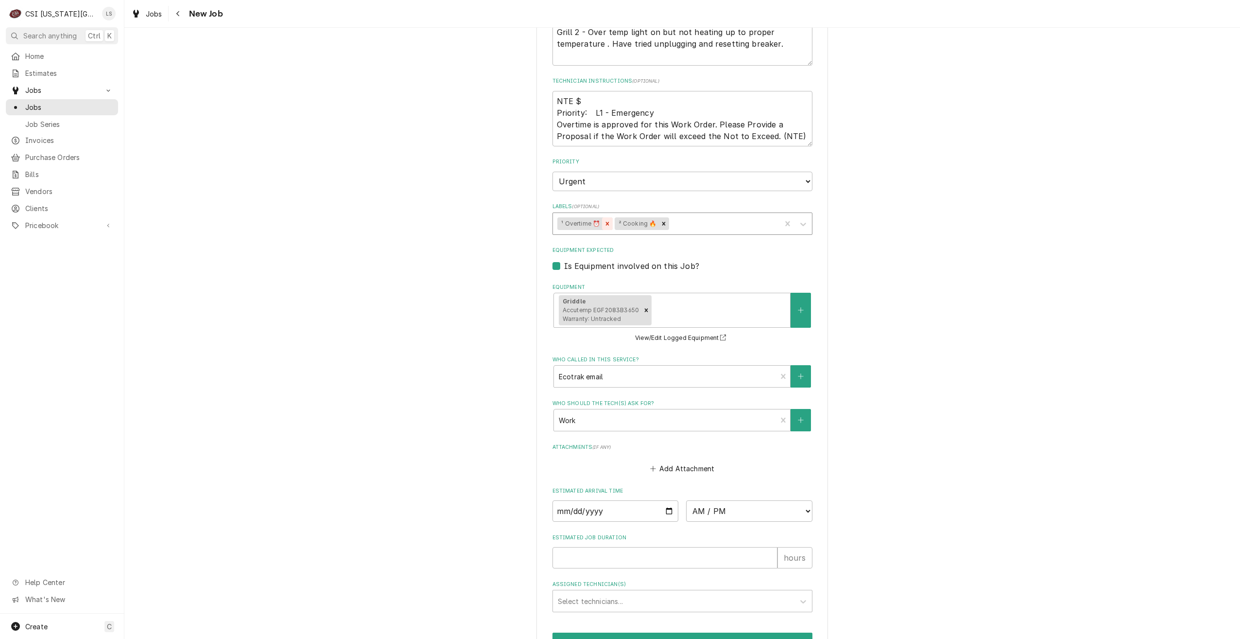
click at [606, 225] on icon "Remove ¹ Overtime ⏰" at bounding box center [607, 223] width 7 height 7
click at [923, 240] on div "Use the fields below to edit this job: Client Details Client FREDDYS FROZEN (M&…" at bounding box center [682, 112] width 1116 height 1218
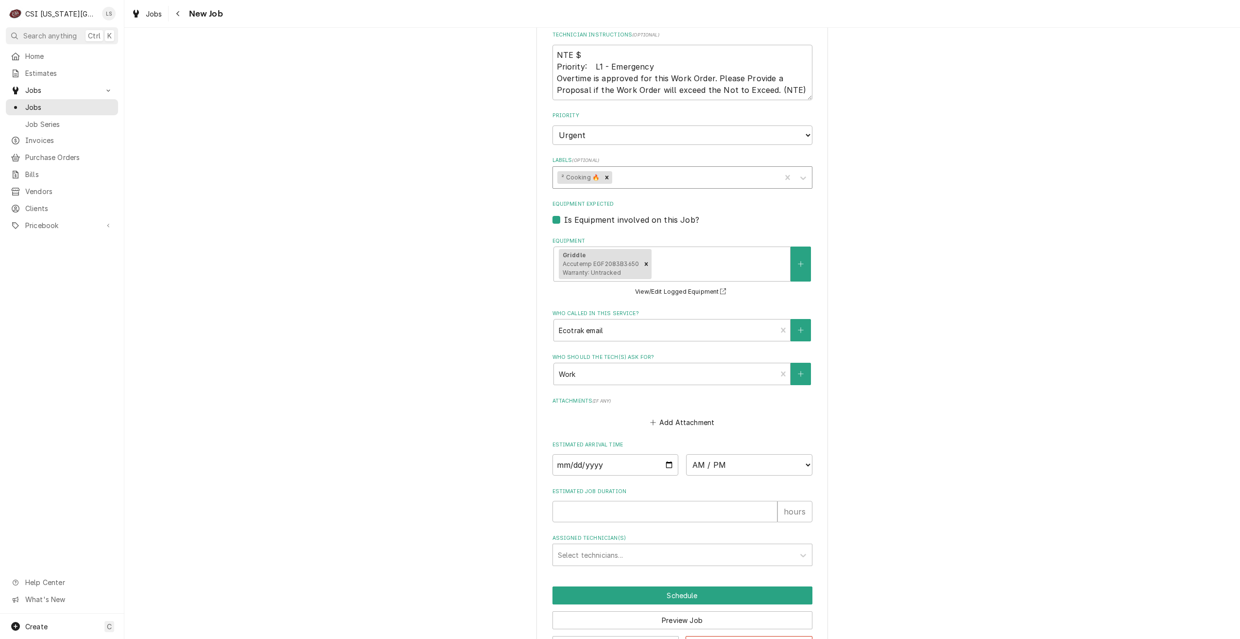
scroll to position [617, 0]
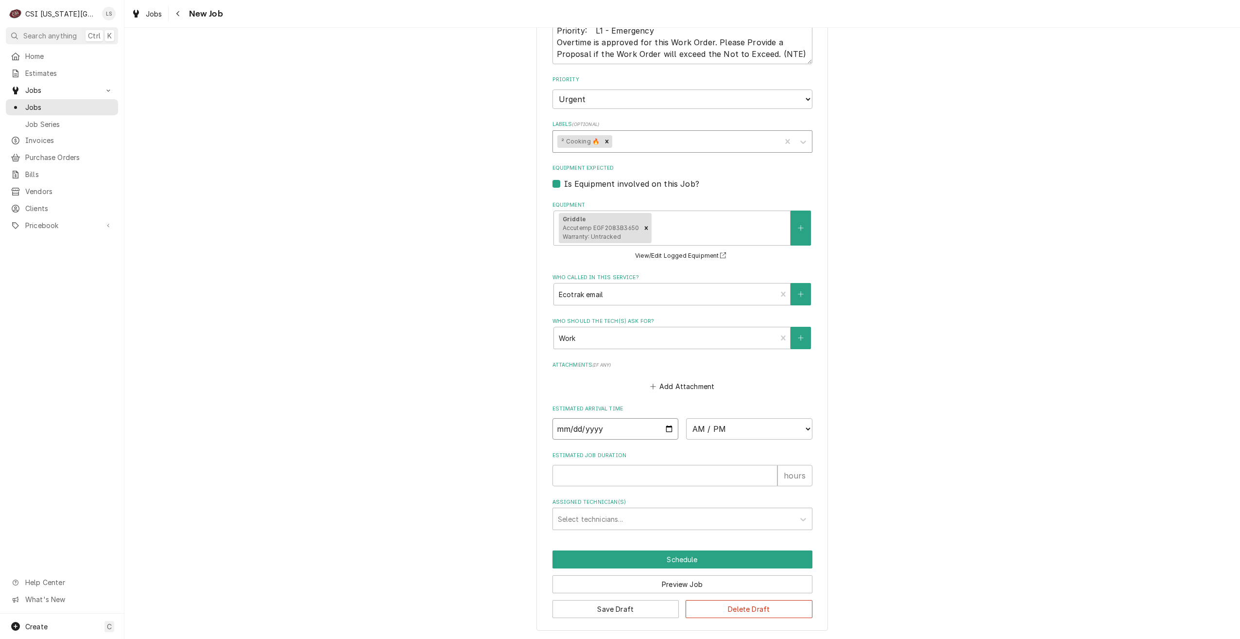
click at [667, 431] on input "Date" at bounding box center [616, 428] width 126 height 21
type textarea "x"
type input "[DATE]"
type textarea "x"
click at [723, 429] on select "AM / PM 6:00 AM 6:15 AM 6:30 AM 6:45 AM 7:00 AM 7:15 AM 7:30 AM 7:45 AM 8:00 AM…" at bounding box center [749, 428] width 126 height 21
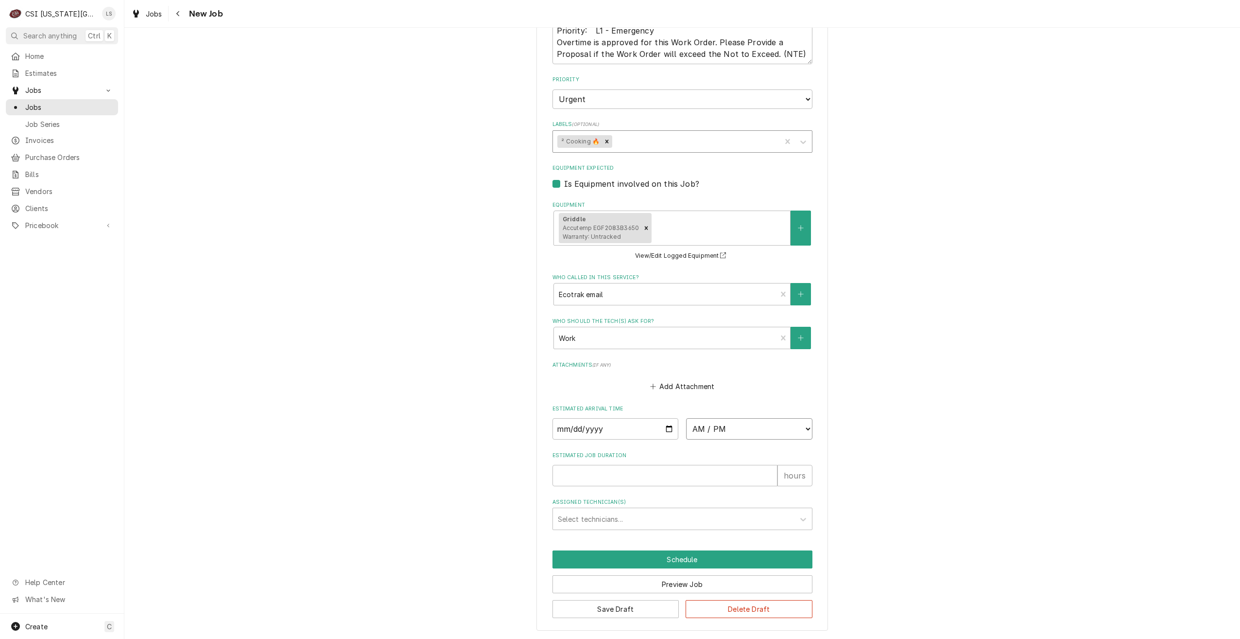
select select "14:30:00"
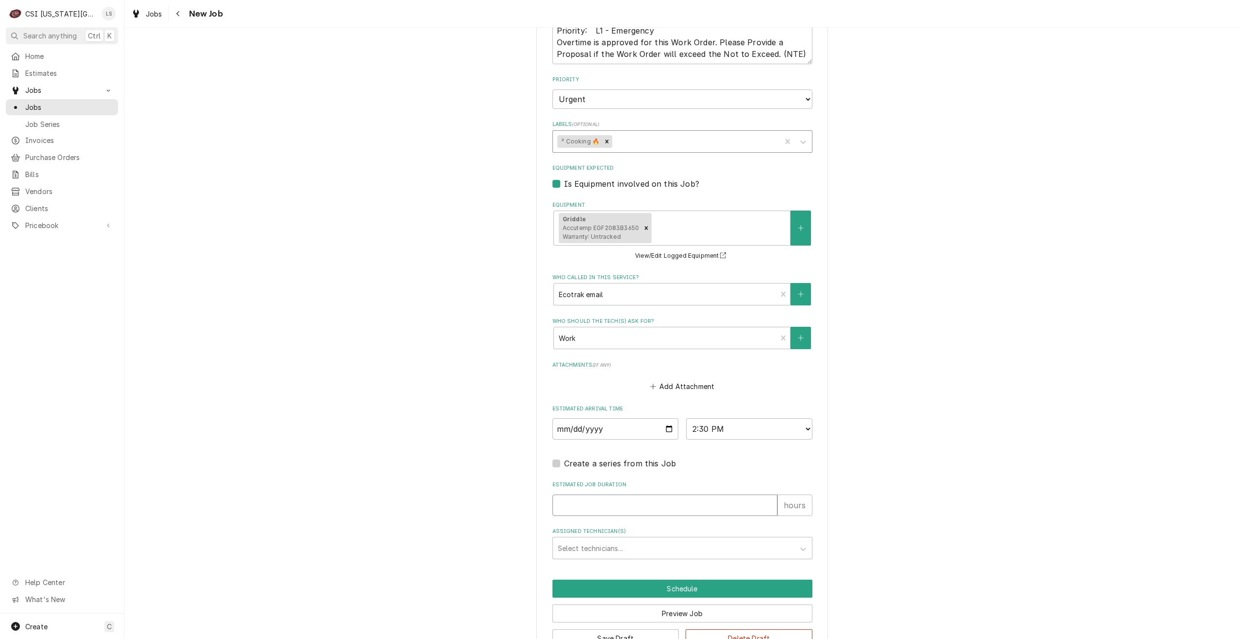
click at [733, 506] on input "Estimated Job Duration" at bounding box center [665, 504] width 225 height 21
type textarea "x"
type input "2"
type textarea "x"
type input "2"
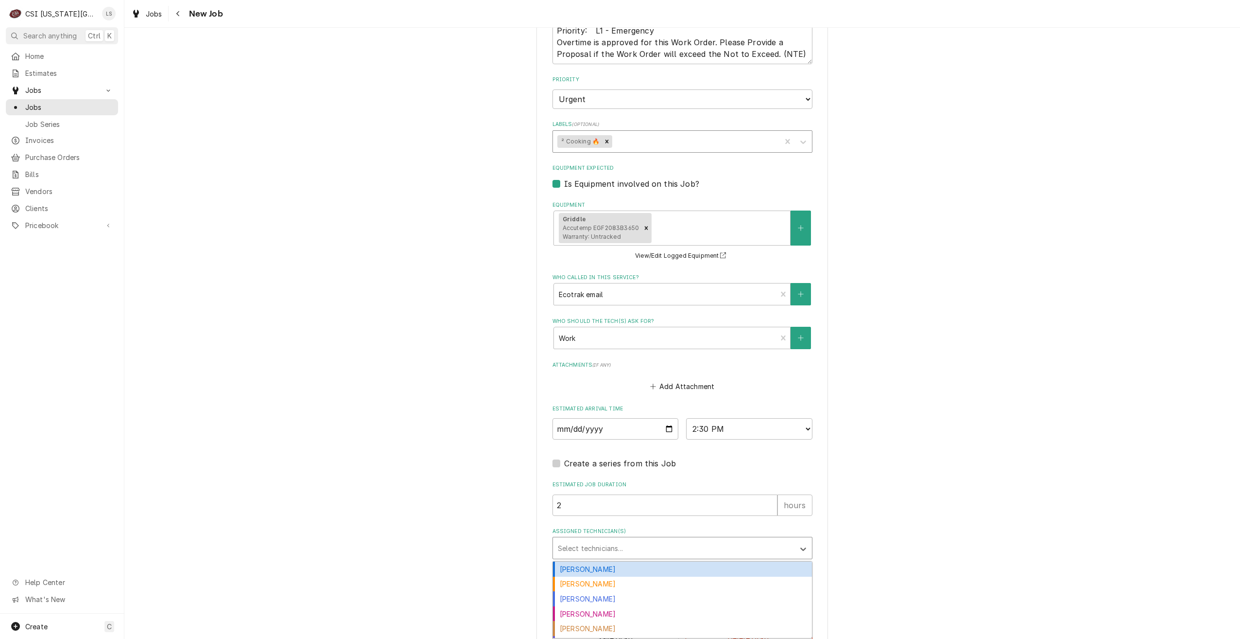
click at [725, 551] on div "Assigned Technician(s)" at bounding box center [674, 547] width 232 height 17
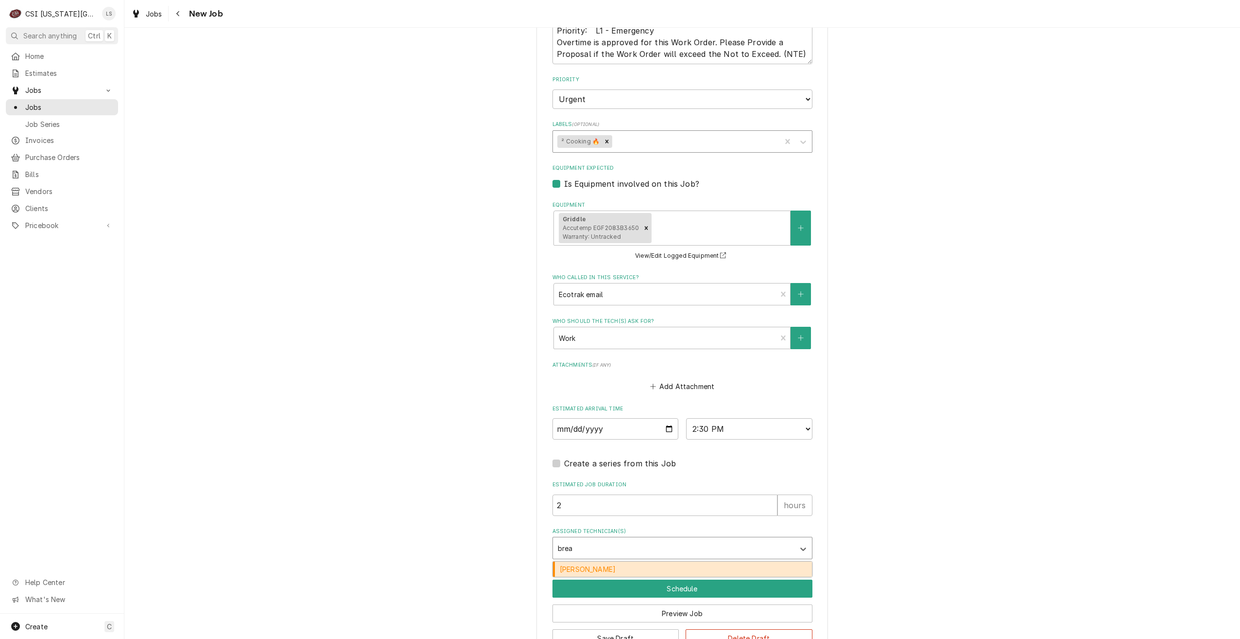
type input "breaz"
click at [717, 565] on div "[PERSON_NAME]" at bounding box center [682, 568] width 259 height 15
type textarea "x"
click at [717, 587] on button "Schedule" at bounding box center [683, 588] width 260 height 18
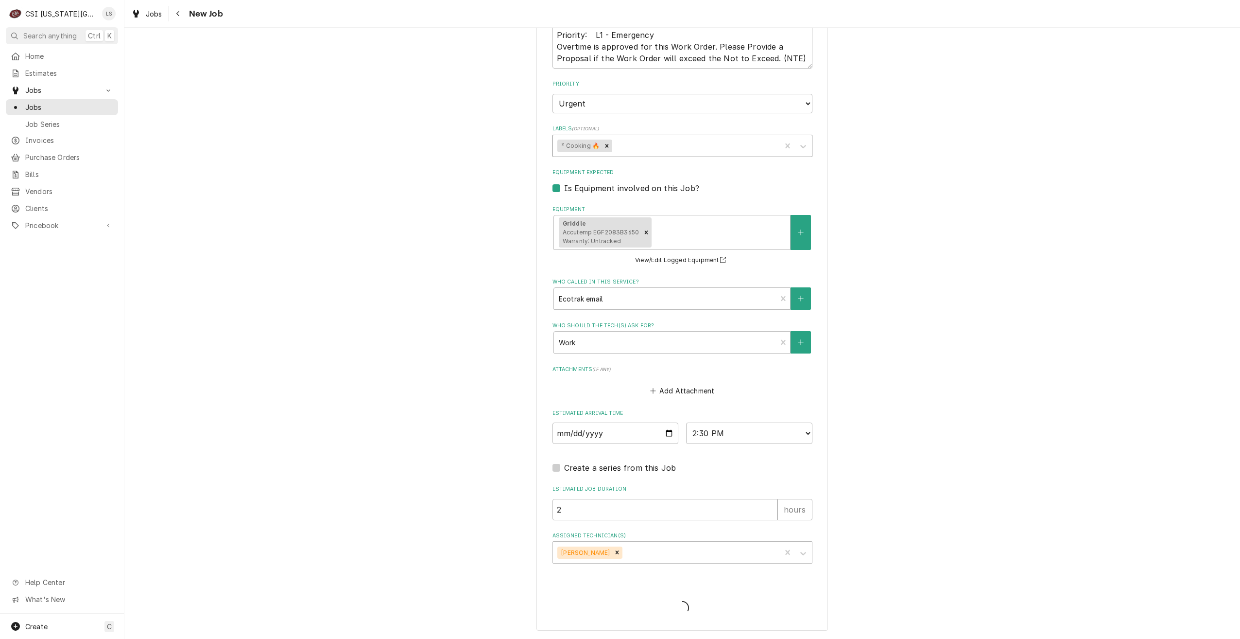
scroll to position [612, 0]
type textarea "x"
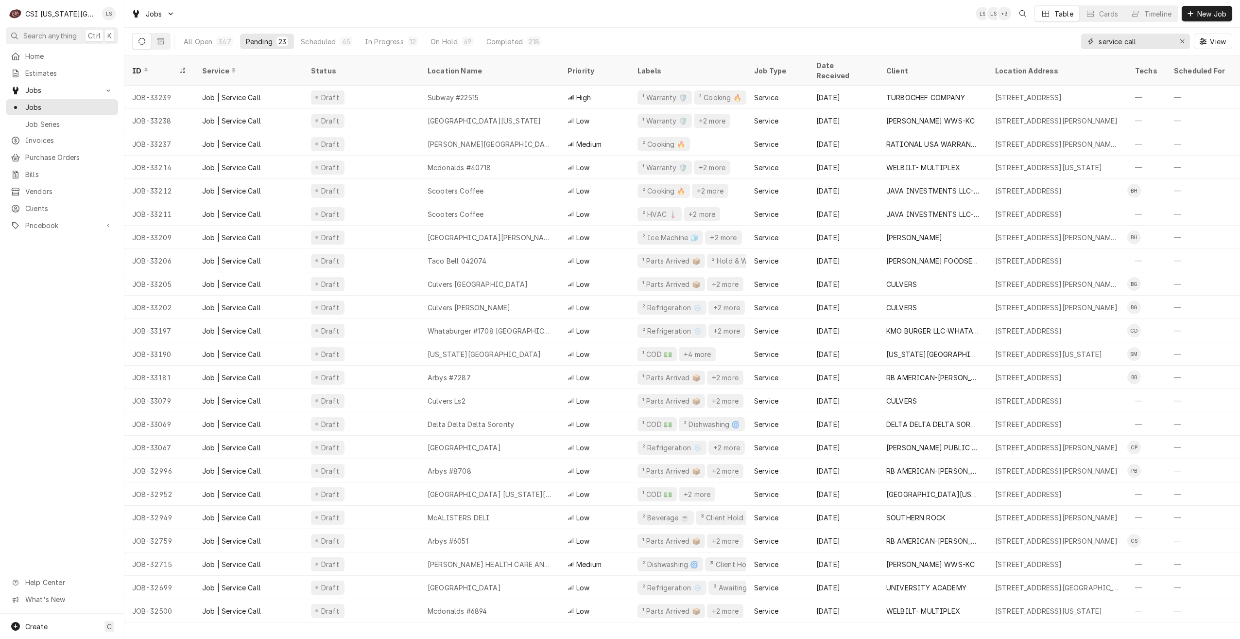
drag, startPoint x: 1146, startPoint y: 42, endPoint x: 1068, endPoint y: 44, distance: 77.8
click at [1068, 44] on div "All Open 347 Pending 23 Scheduled 45 In Progress 12 On Hold 49 Completed 218 se…" at bounding box center [682, 41] width 1100 height 27
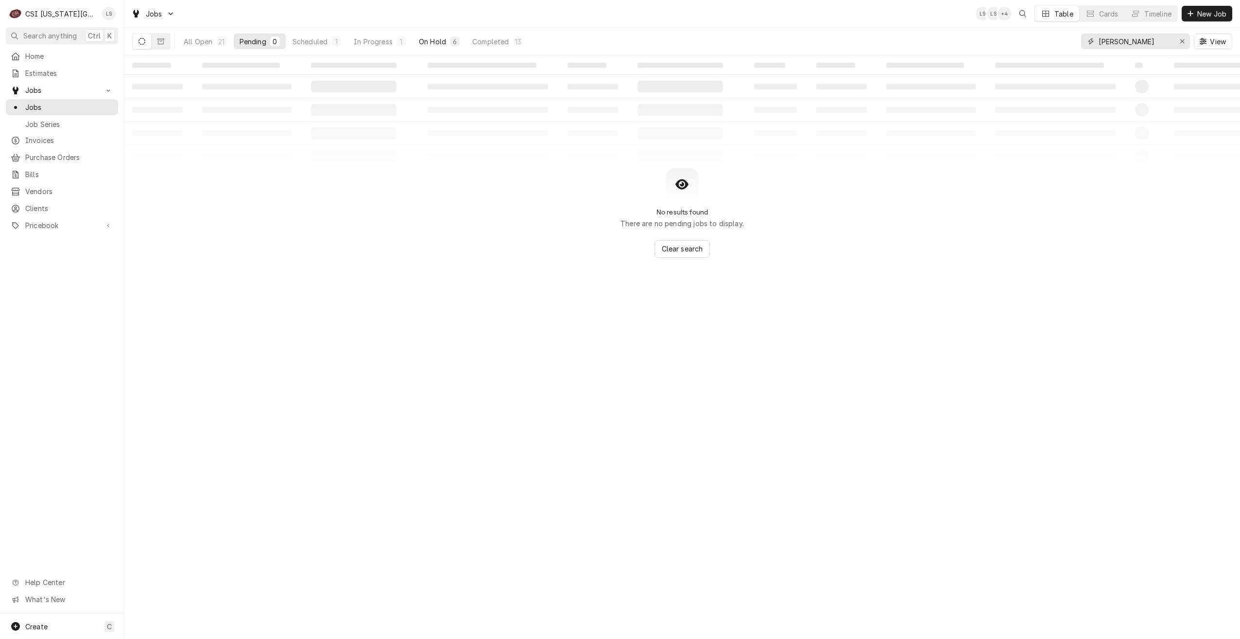
type input "[PERSON_NAME]"
click at [444, 35] on button "On Hold 6" at bounding box center [439, 42] width 52 height 16
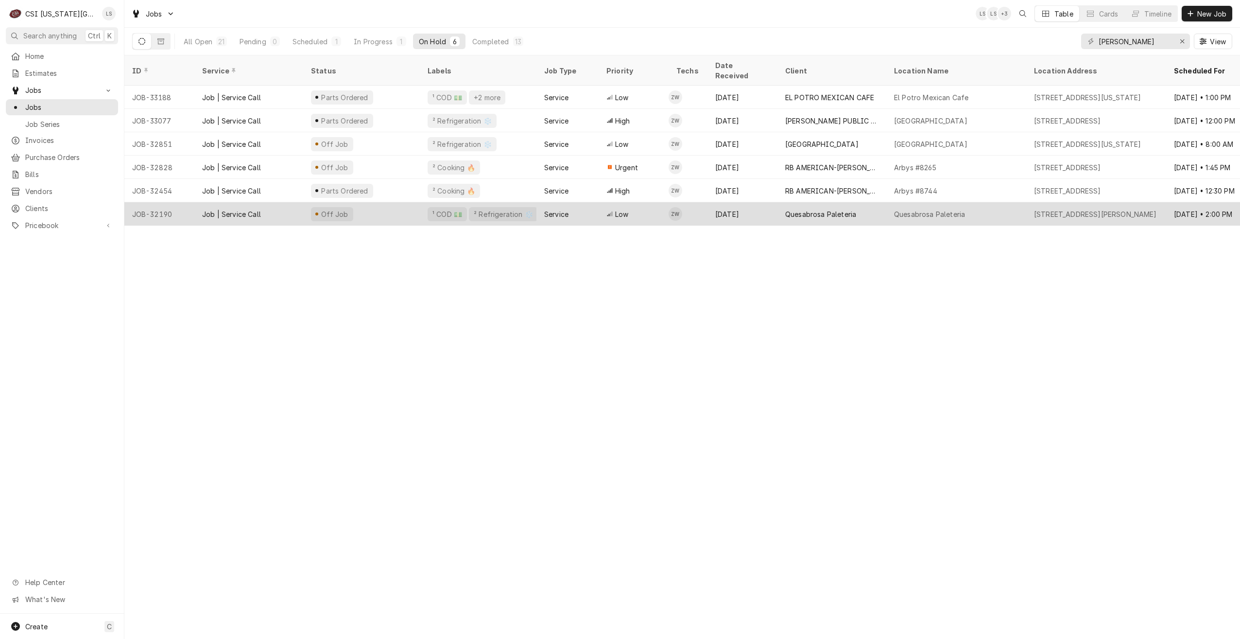
click at [785, 202] on div "Quesabrosa Paleteria" at bounding box center [832, 213] width 109 height 23
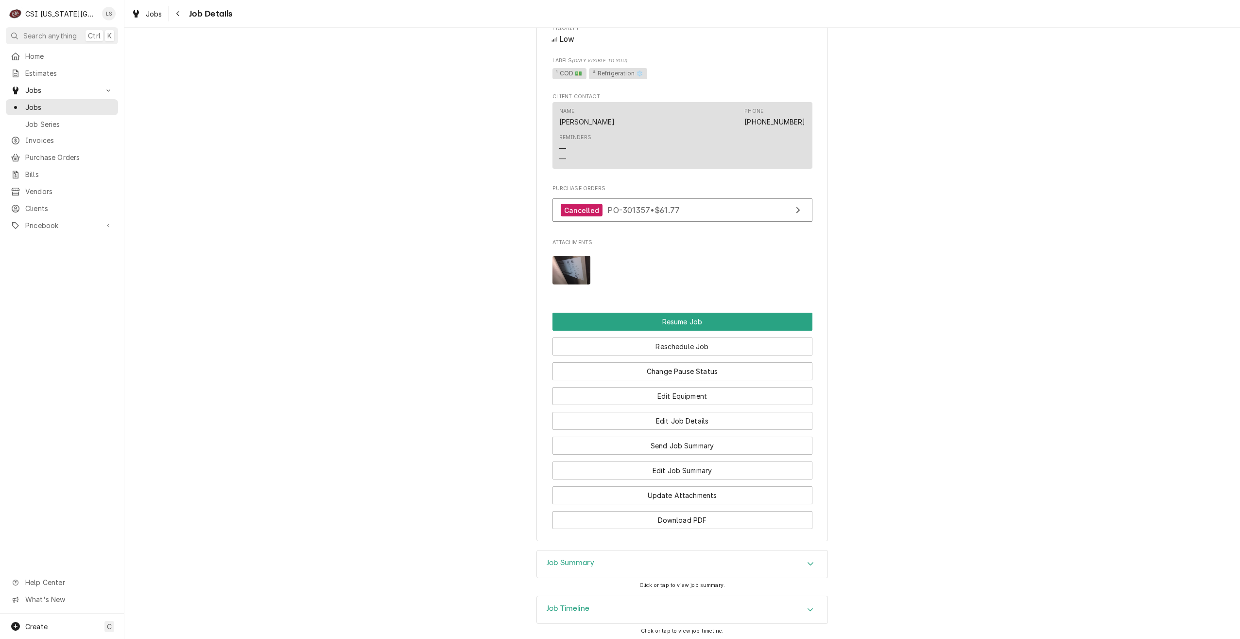
scroll to position [1044, 0]
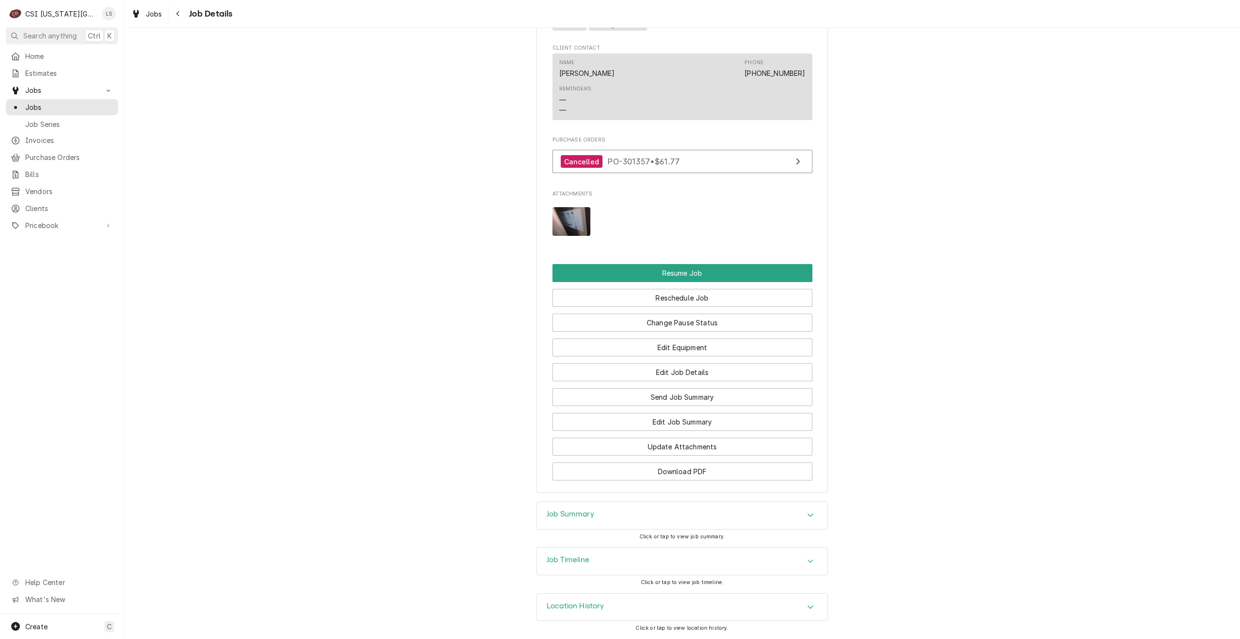
click at [766, 512] on div "Job Summary" at bounding box center [682, 515] width 291 height 27
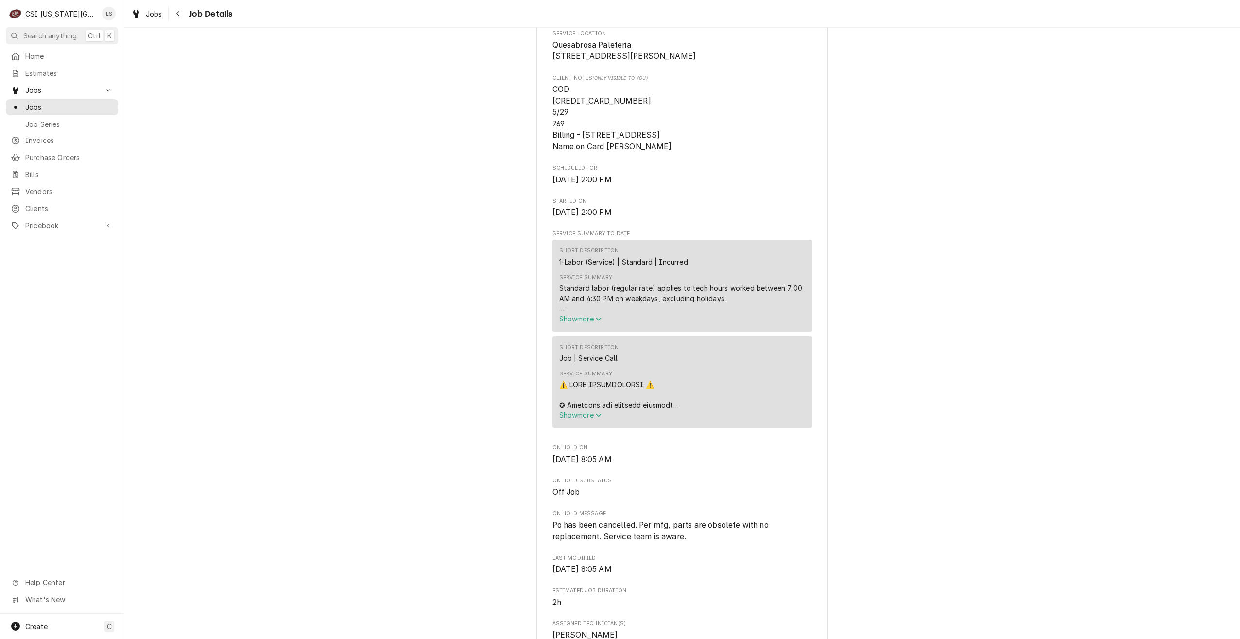
scroll to position [0, 0]
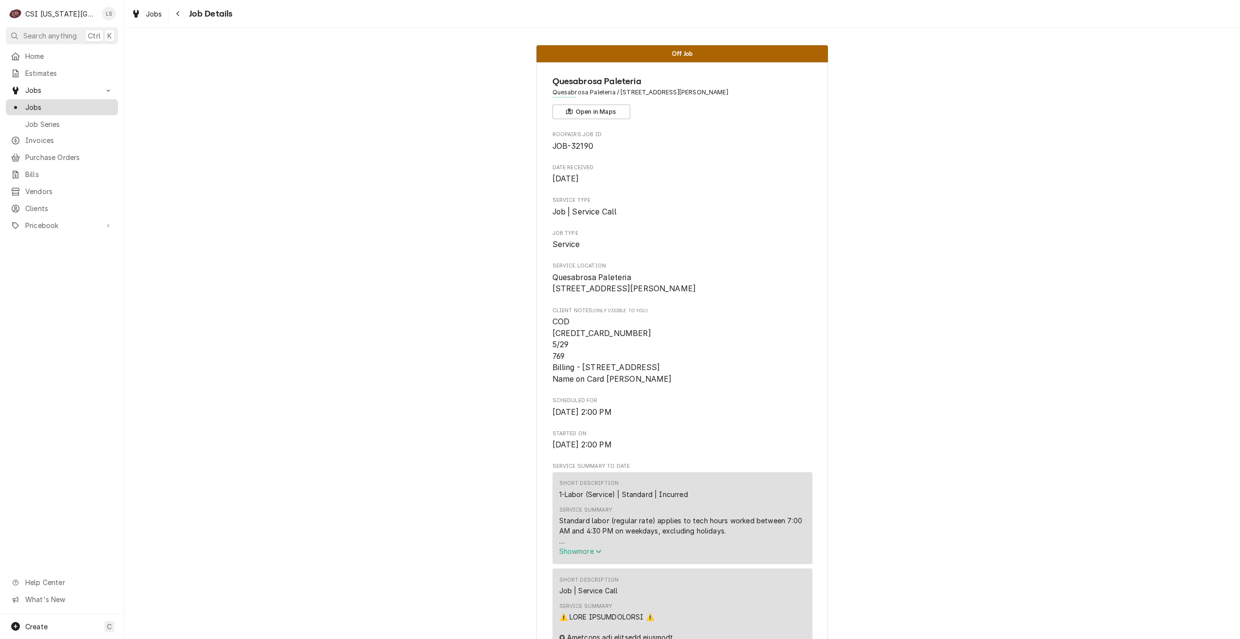
click at [103, 106] on span "Jobs" at bounding box center [69, 107] width 88 height 10
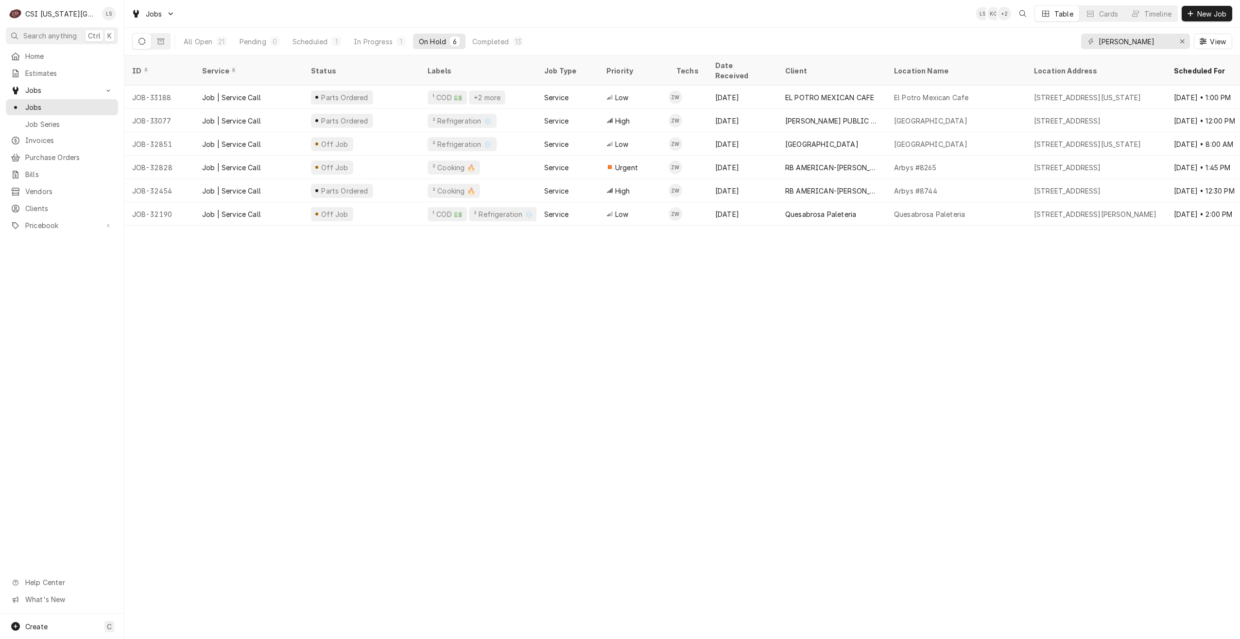
click at [627, 12] on div "Jobs LS KC + 2 Table Cards Timeline New Job" at bounding box center [682, 13] width 1116 height 27
click at [637, 24] on div "Jobs LS KC + 2 Table Cards Timeline New Job" at bounding box center [682, 13] width 1116 height 27
click at [637, 24] on div "Jobs LS KC LS Table Cards Timeline New Job" at bounding box center [682, 13] width 1116 height 27
click at [264, 38] on div "Pending" at bounding box center [253, 41] width 27 height 10
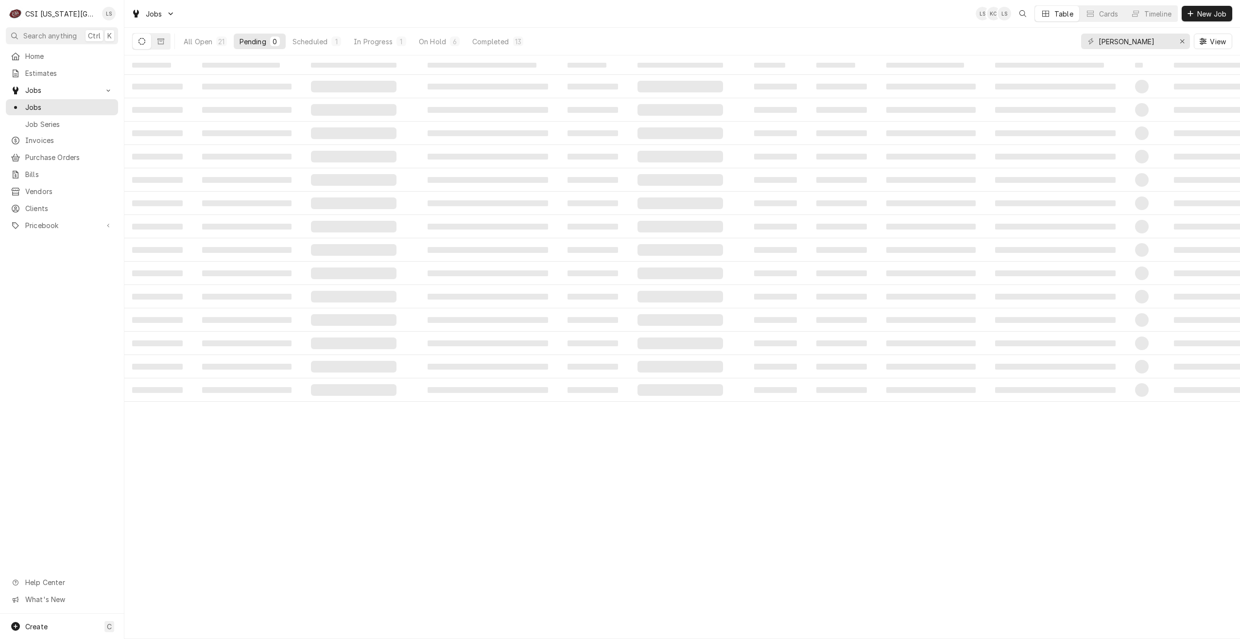
click at [640, 15] on div "Jobs LS KC LS Table Cards Timeline New Job" at bounding box center [682, 13] width 1116 height 27
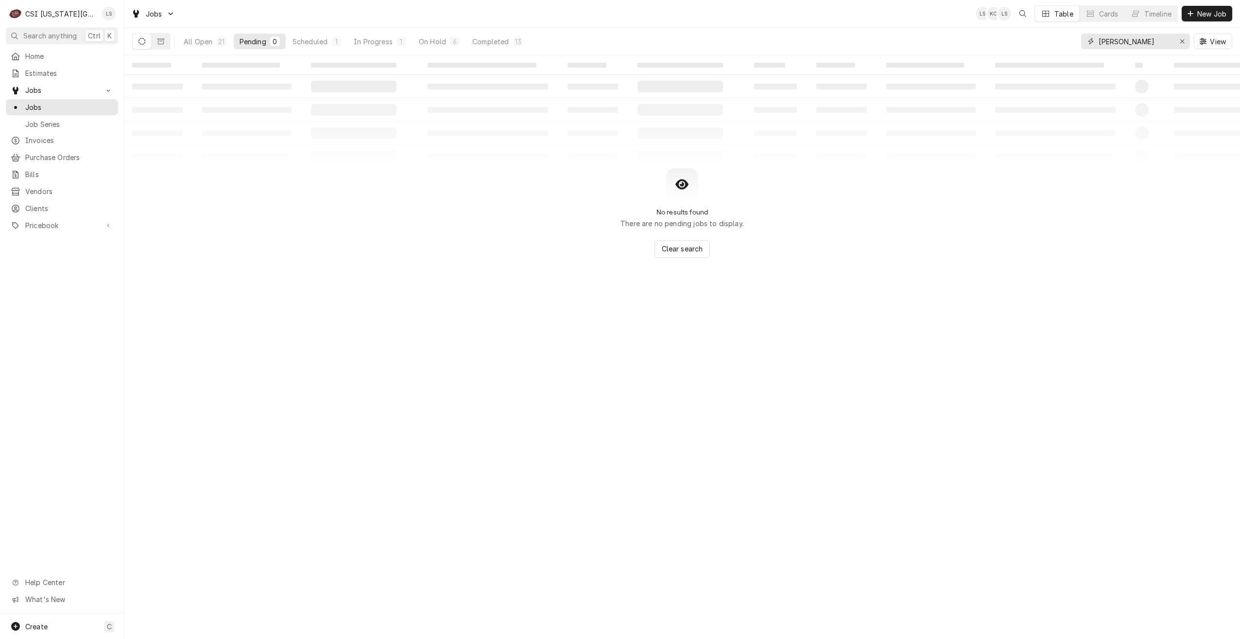
drag, startPoint x: 1143, startPoint y: 46, endPoint x: 1082, endPoint y: 44, distance: 60.8
click at [1082, 44] on div "[PERSON_NAME]" at bounding box center [1136, 42] width 109 height 16
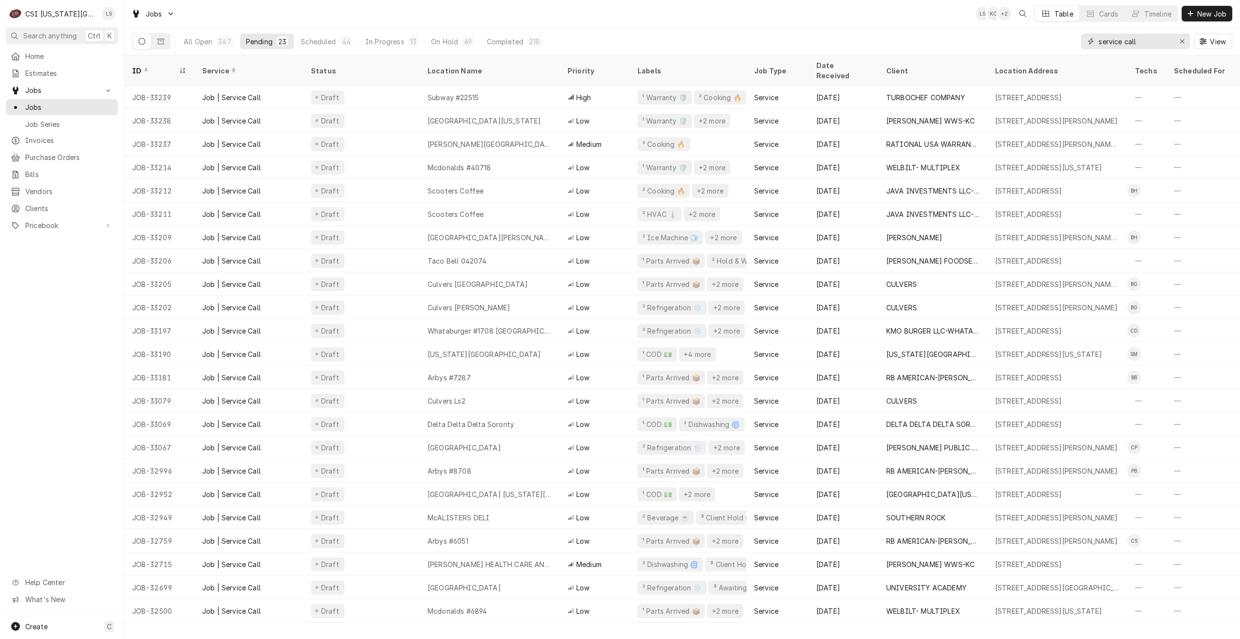
type input "service call"
click at [931, 31] on div "All Open 347 Pending 23 Scheduled 44 In Progress 13 On Hold 49 Completed 218 se…" at bounding box center [682, 41] width 1100 height 27
click at [28, 206] on span "Clients" at bounding box center [69, 208] width 88 height 10
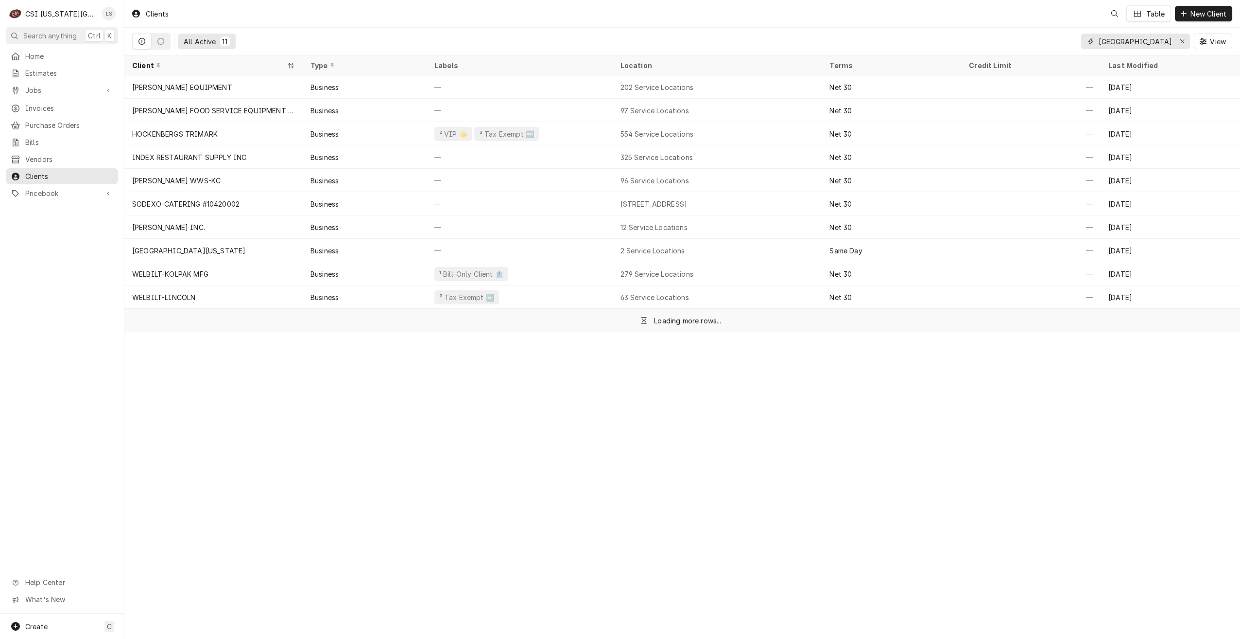
drag, startPoint x: 1165, startPoint y: 41, endPoint x: 1085, endPoint y: 41, distance: 79.2
click at [1085, 41] on div "[GEOGRAPHIC_DATA]" at bounding box center [1136, 42] width 109 height 16
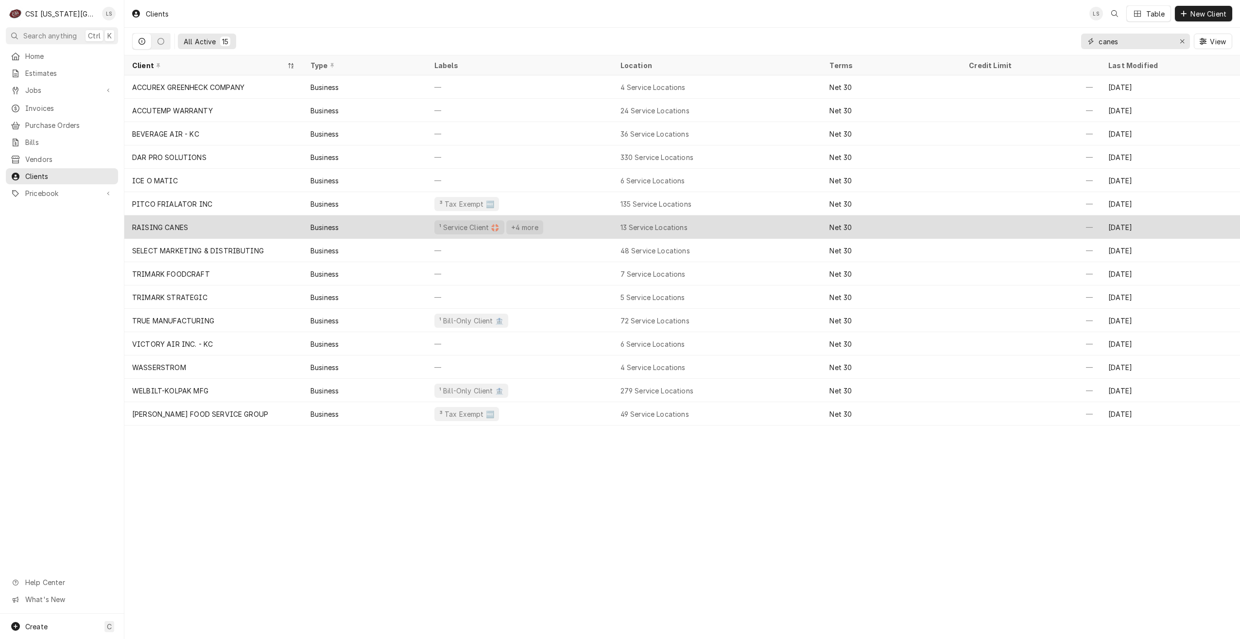
type input "canes"
click at [261, 223] on div "RAISING CANES" at bounding box center [213, 226] width 178 height 23
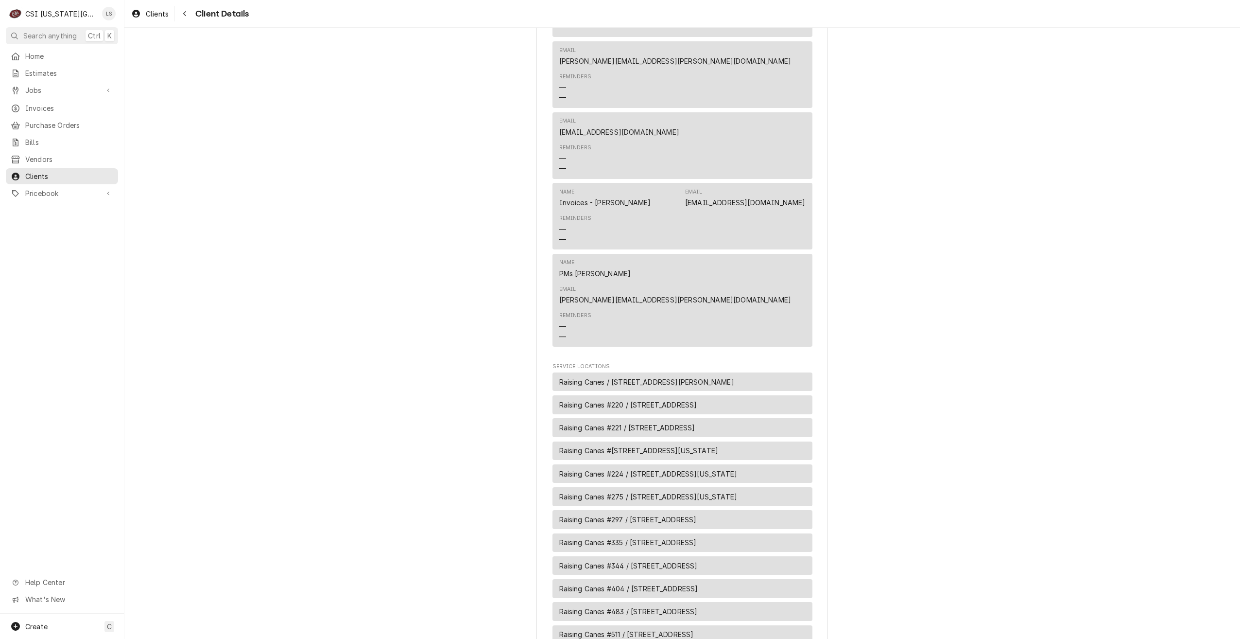
scroll to position [729, 0]
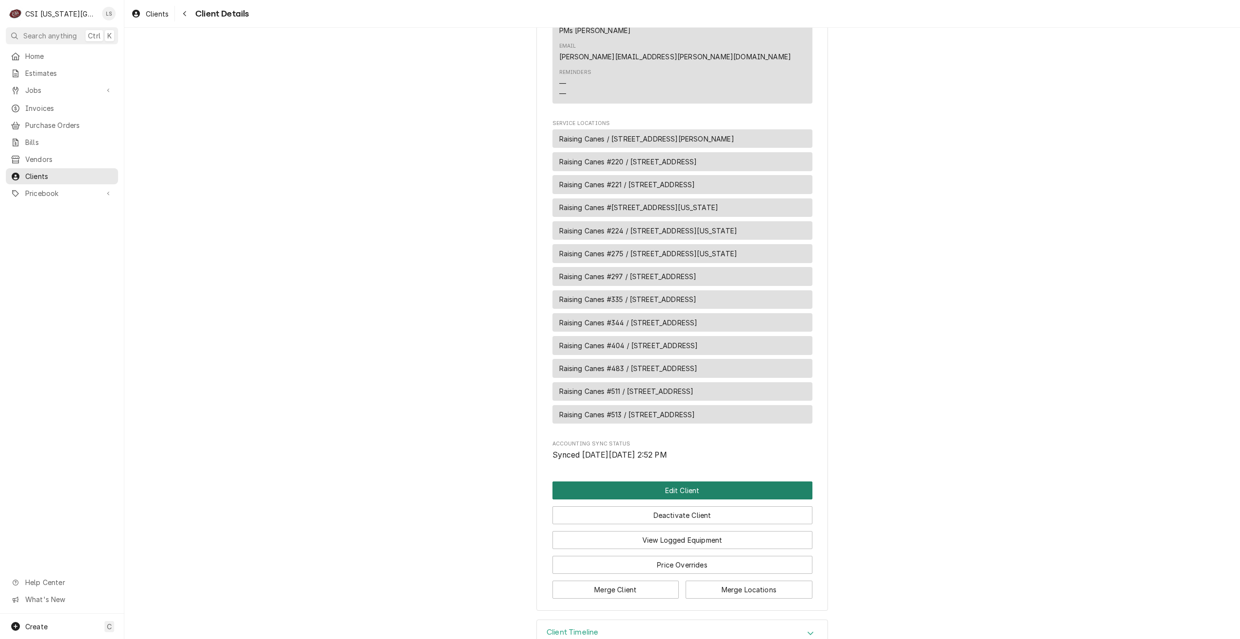
click at [658, 481] on button "Edit Client" at bounding box center [683, 490] width 260 height 18
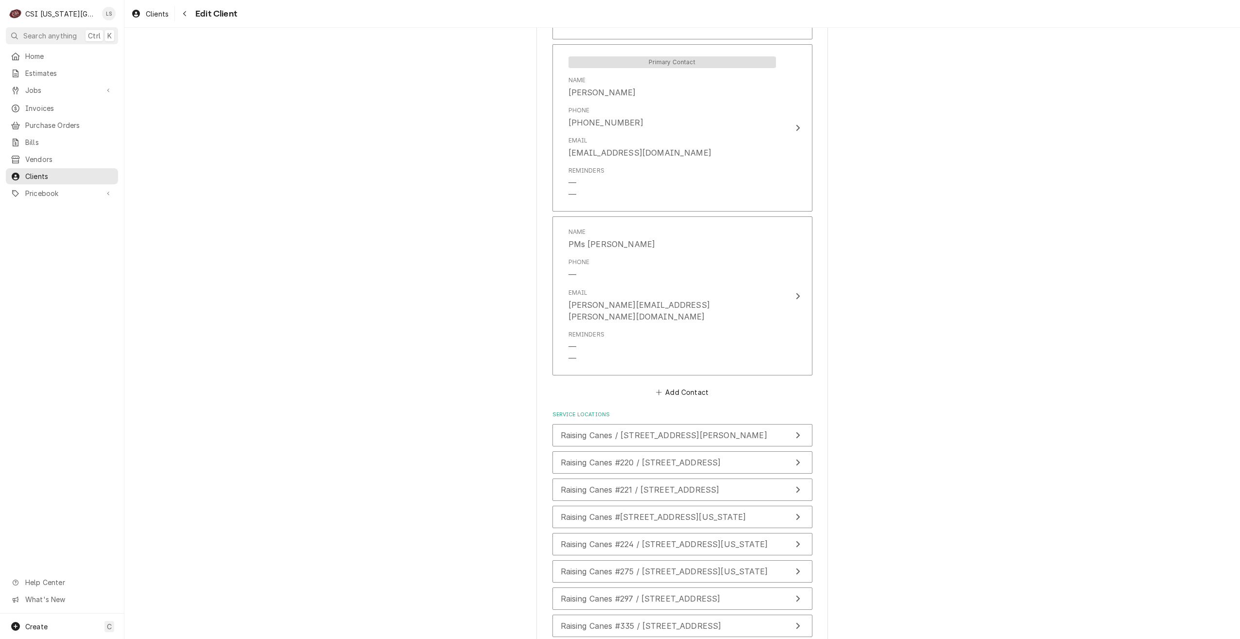
scroll to position [1360, 0]
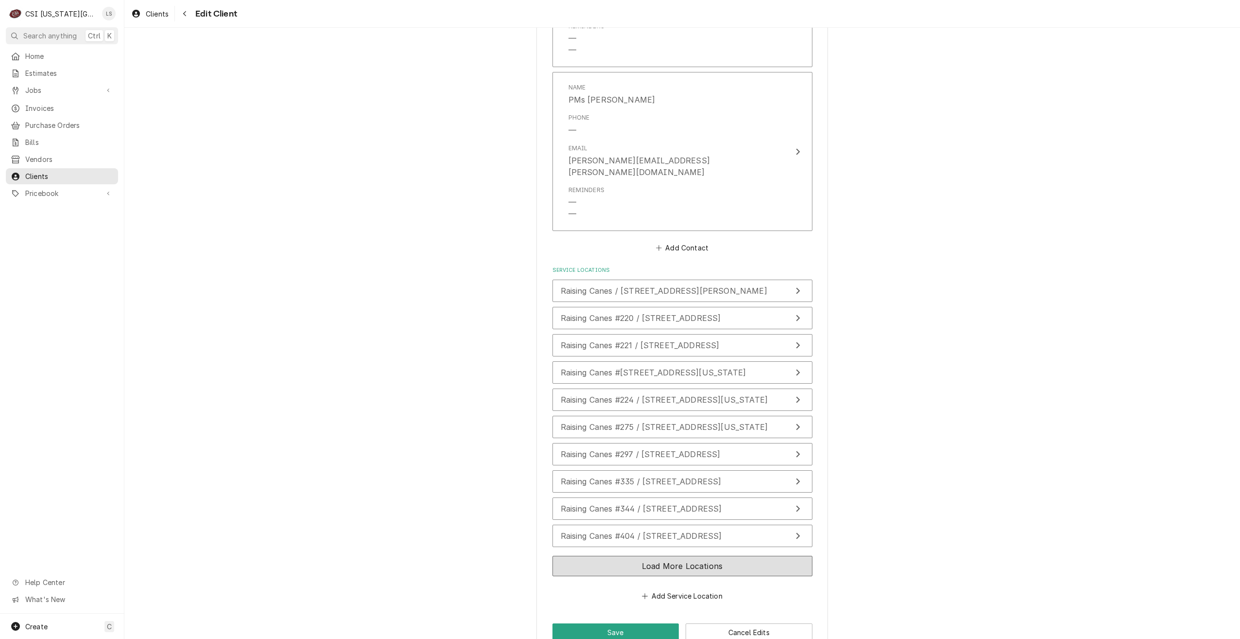
click at [693, 556] on button "Load More Locations" at bounding box center [683, 566] width 260 height 20
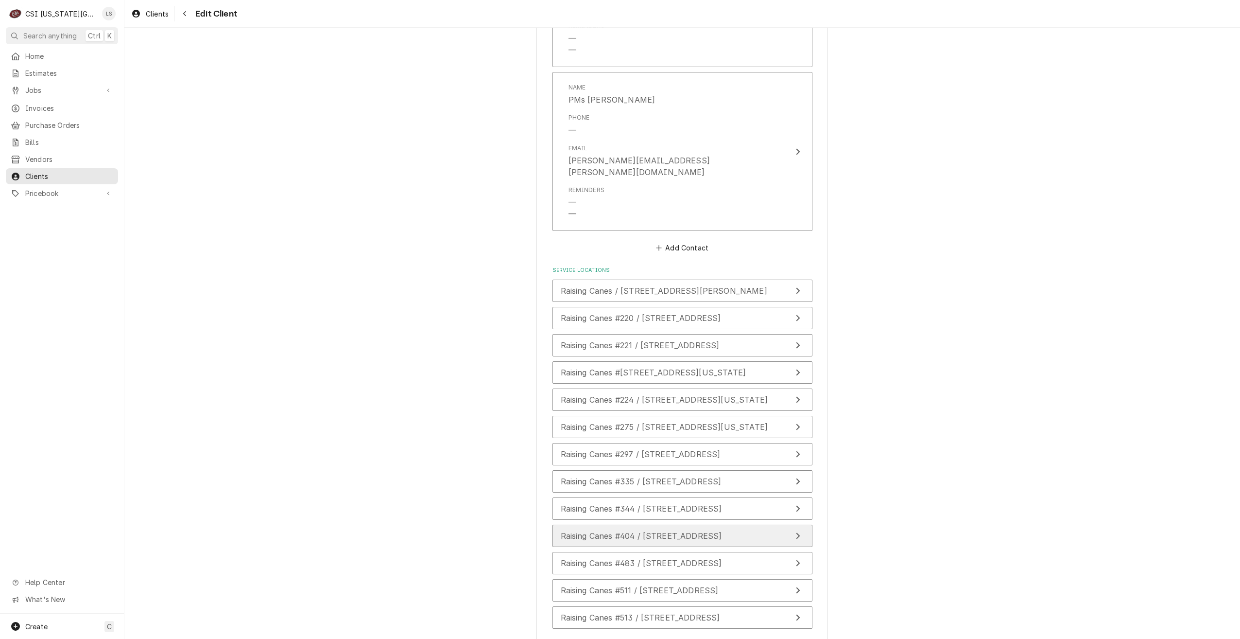
click at [635, 531] on span "Raising Canes #404 / [STREET_ADDRESS]" at bounding box center [641, 536] width 161 height 10
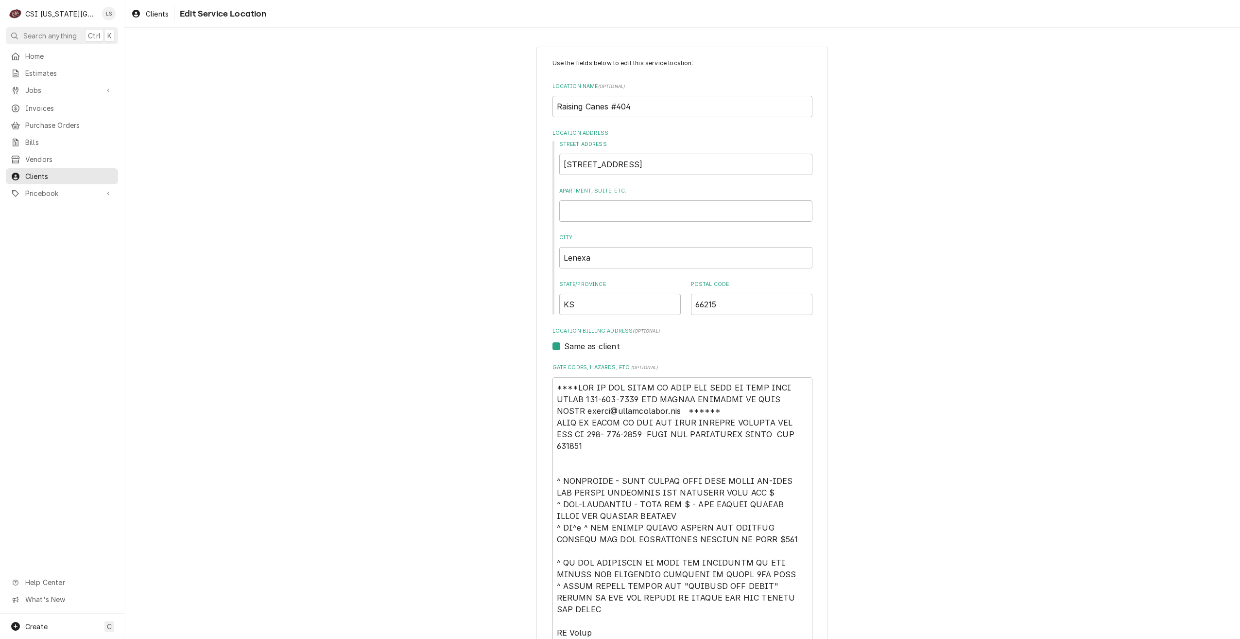
click at [912, 389] on div "Use the fields below to edit this service location: Location Name ( optional ) …" at bounding box center [682, 526] width 1116 height 976
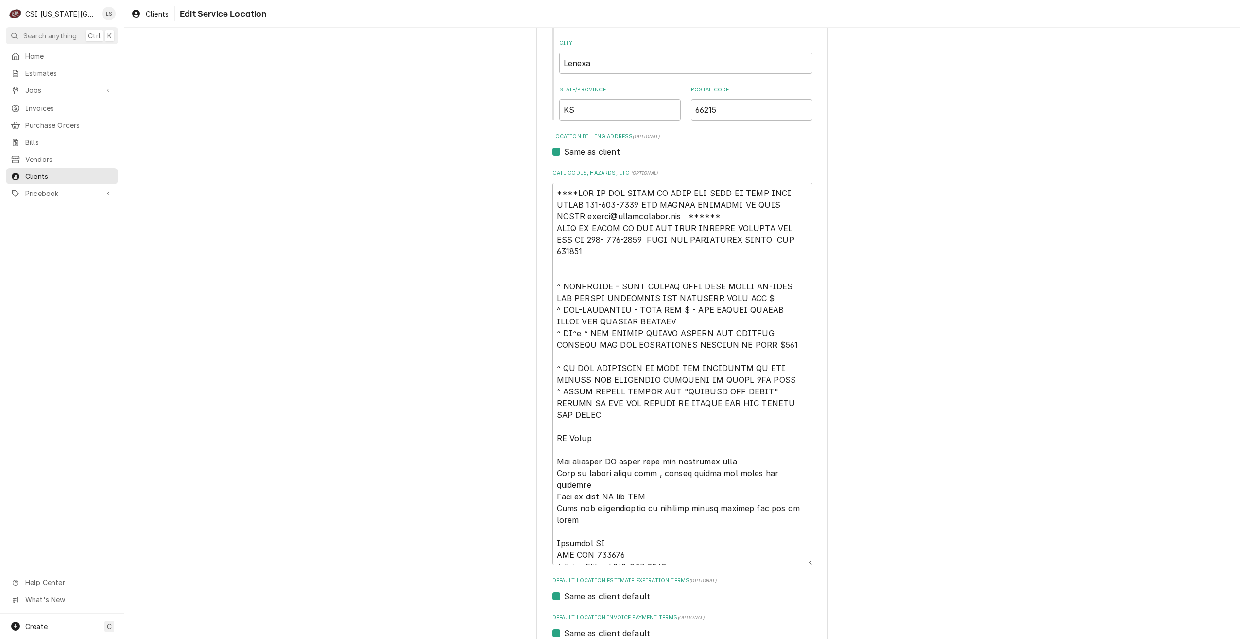
scroll to position [35, 0]
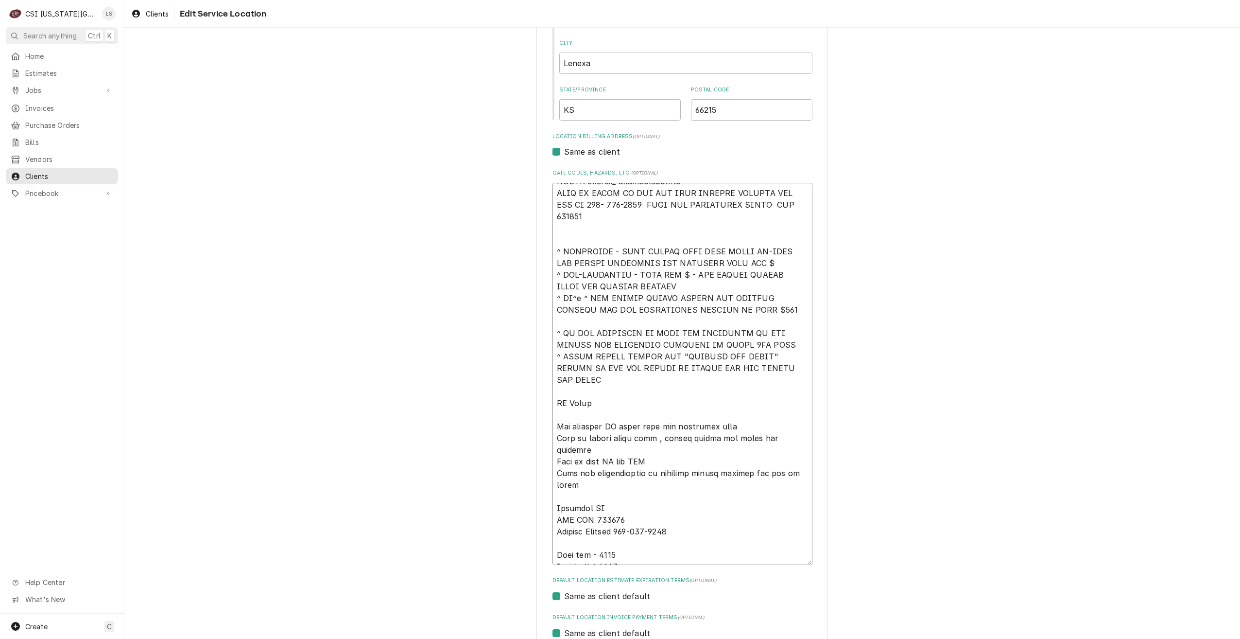
click at [610, 543] on textarea "Gate Codes, Hazards, etc. ( optional )" at bounding box center [683, 374] width 260 height 382
type textarea "x"
type textarea "****NTE ON ALL CALLS IF OVER NTE NEED TO CALL [PERSON_NAME] [PHONE_NUMBER] FOR …"
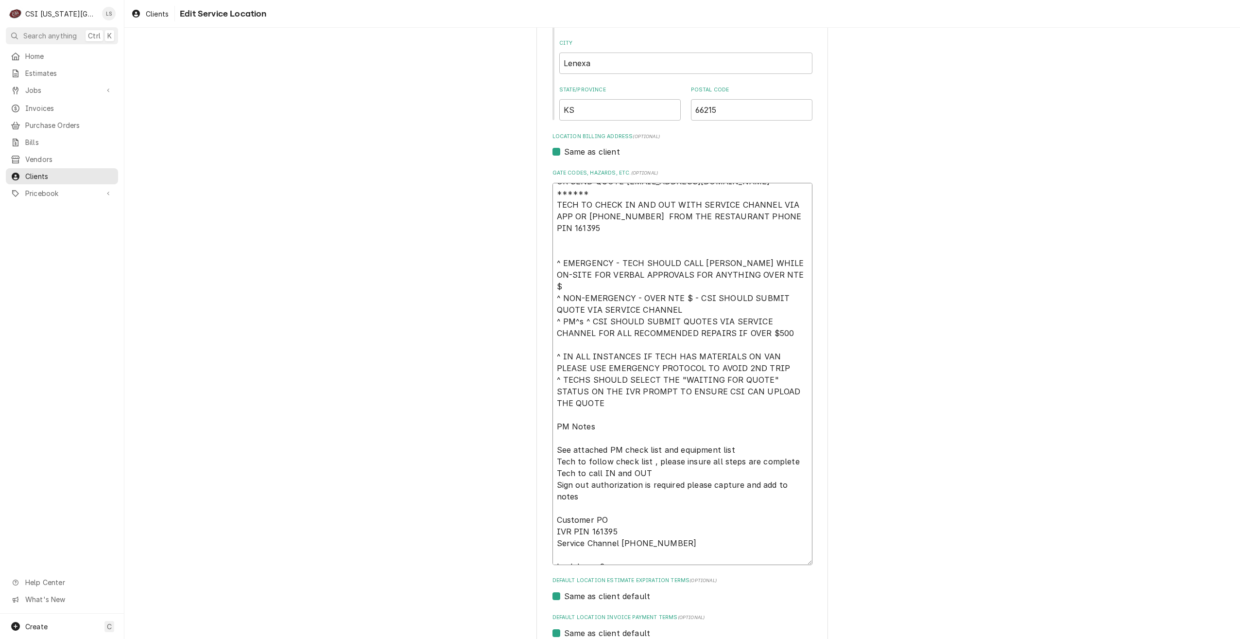
type textarea "x"
type textarea "****NTE ON ALL CALLS IF OVER NTE NEED TO CALL [PERSON_NAME] [PHONE_NUMBER] FOR …"
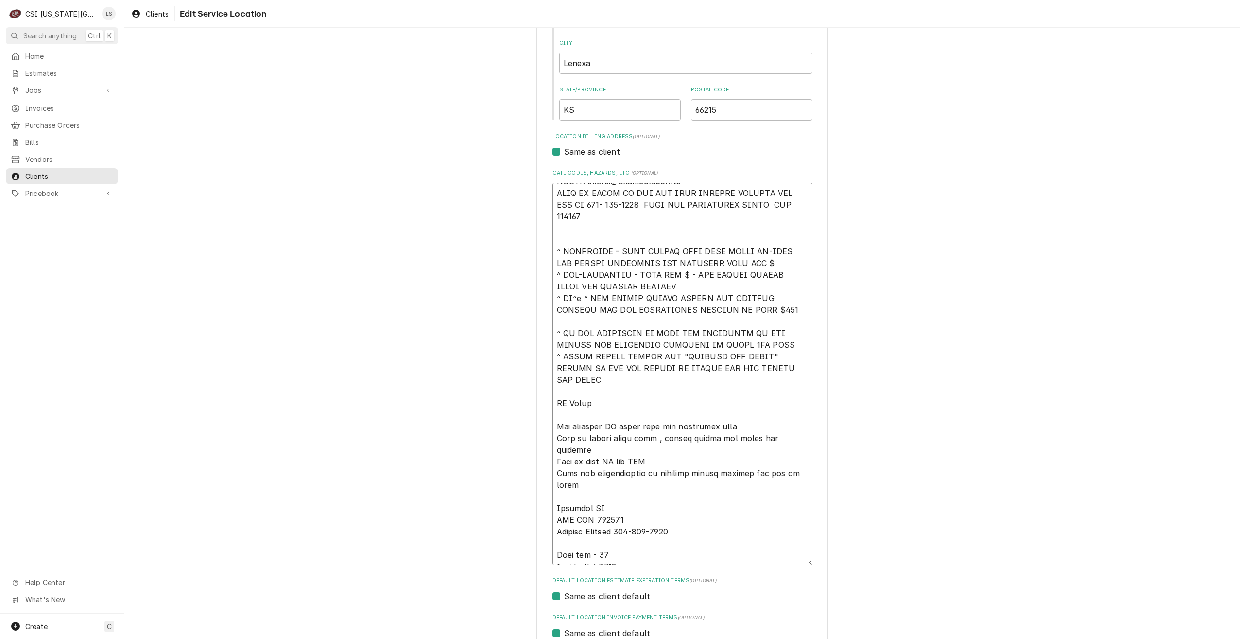
type textarea "x"
type textarea "****NTE ON ALL CALLS IF OVER NTE NEED TO CALL [PERSON_NAME] [PHONE_NUMBER] FOR …"
type textarea "x"
type textarea "****NTE ON ALL CALLS IF OVER NTE NEED TO CALL [PERSON_NAME] [PHONE_NUMBER] FOR …"
click at [927, 460] on div "Use the fields below to edit this service location: Location Name ( optional ) …" at bounding box center [682, 331] width 1116 height 976
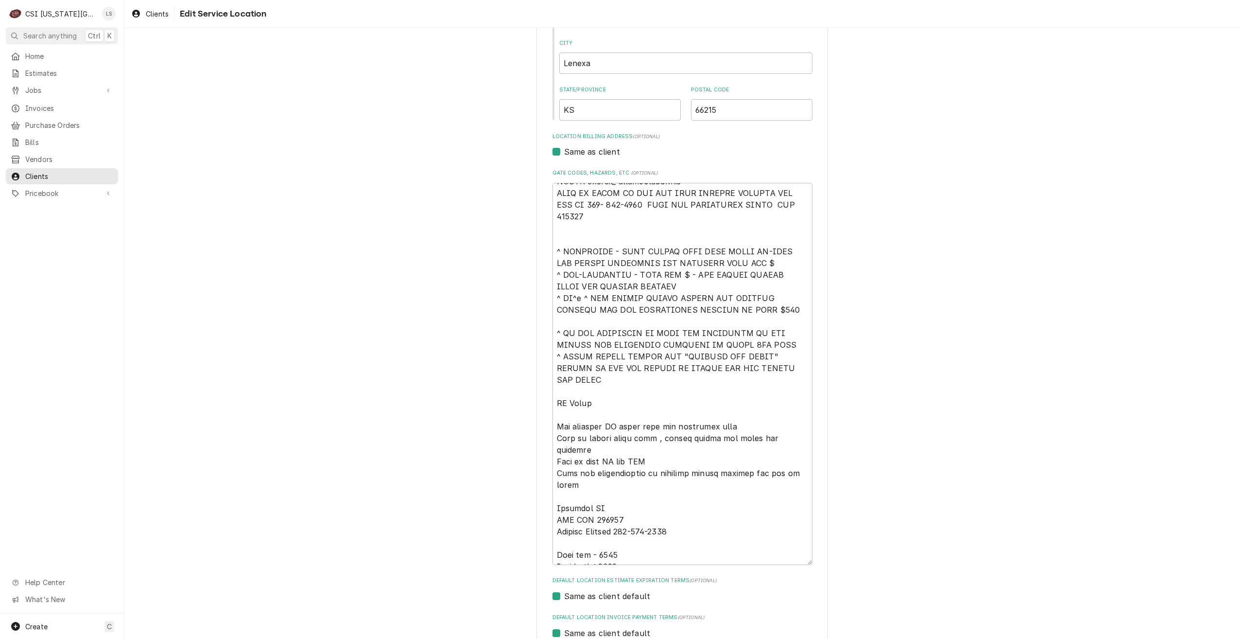
click at [927, 460] on div "Use the fields below to edit this service location: Location Name ( optional ) …" at bounding box center [682, 331] width 1116 height 976
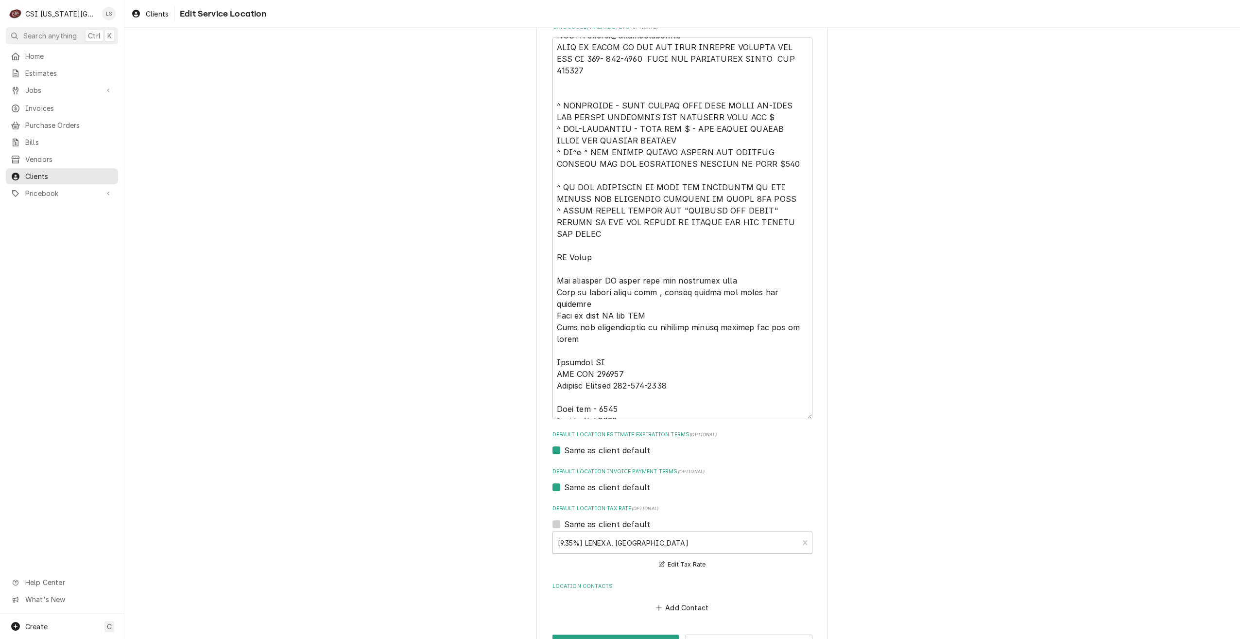
scroll to position [375, 0]
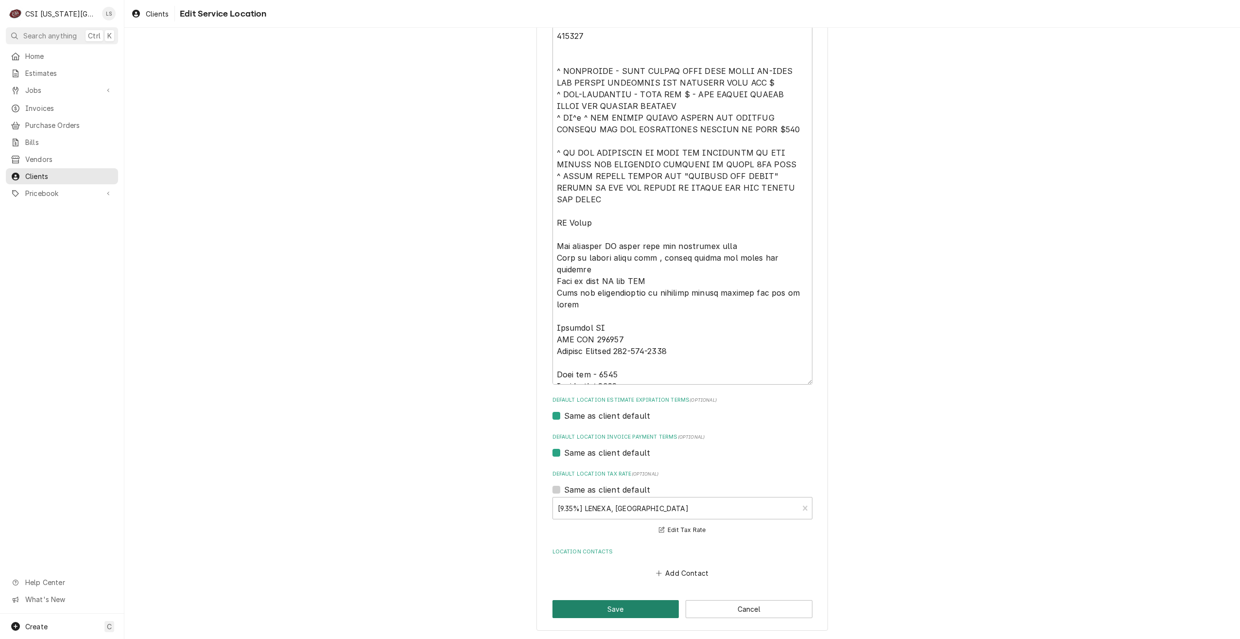
click at [605, 605] on button "Save" at bounding box center [616, 609] width 127 height 18
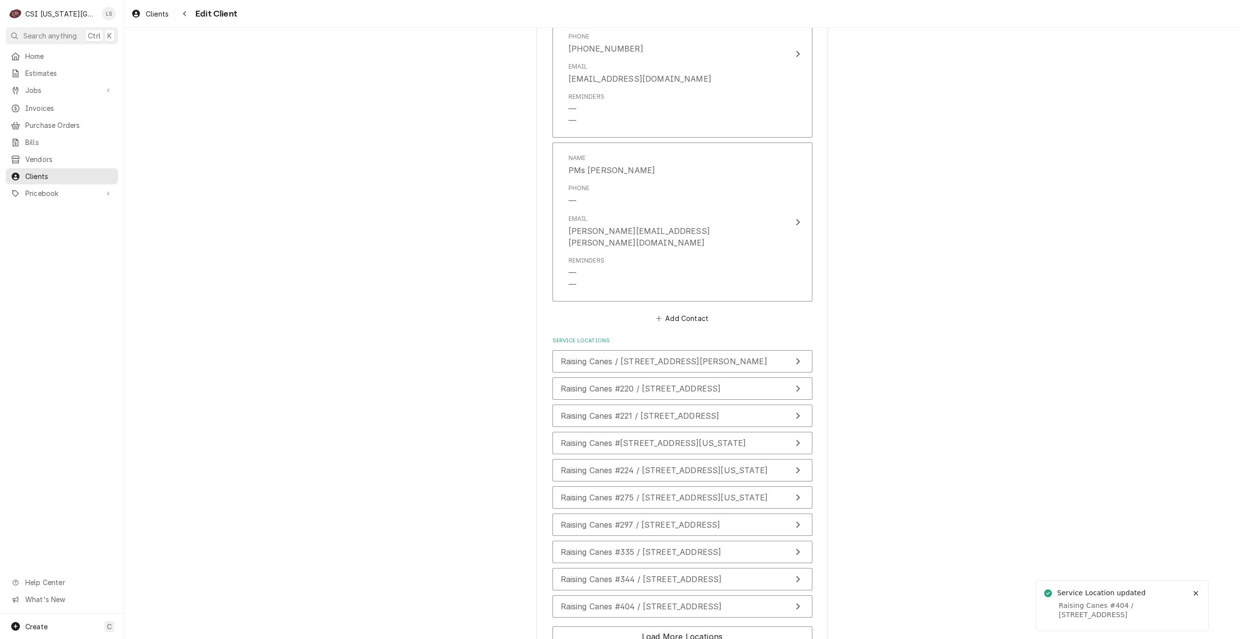
scroll to position [1360, 0]
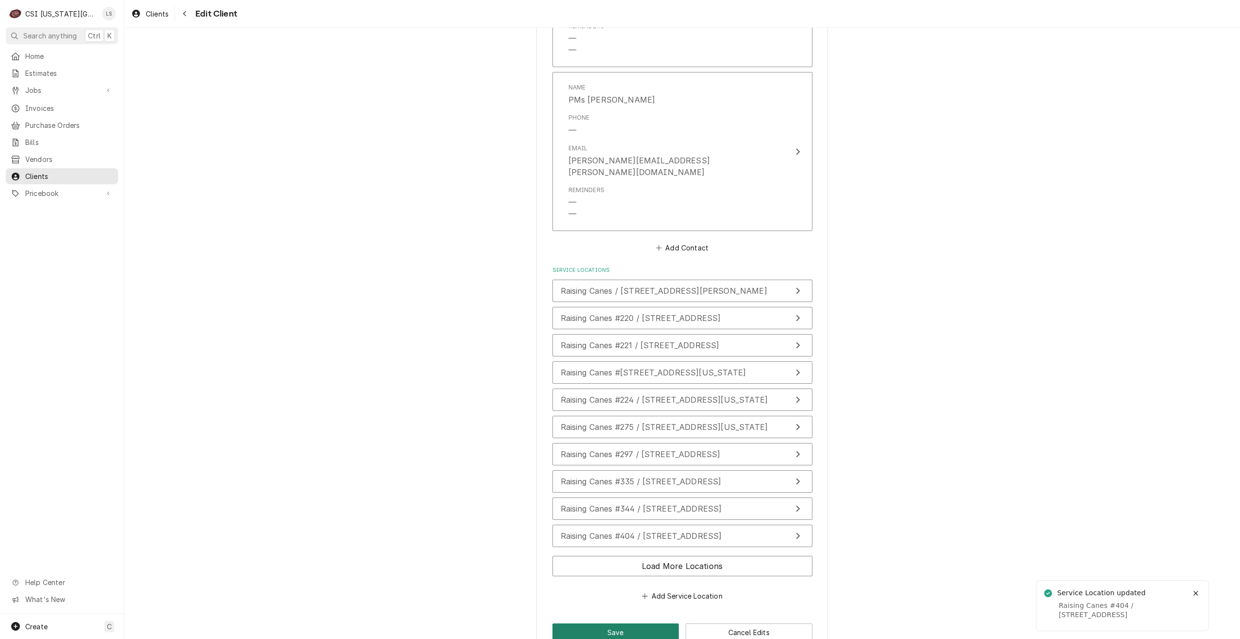
click at [586, 623] on button "Save" at bounding box center [616, 632] width 127 height 18
type textarea "x"
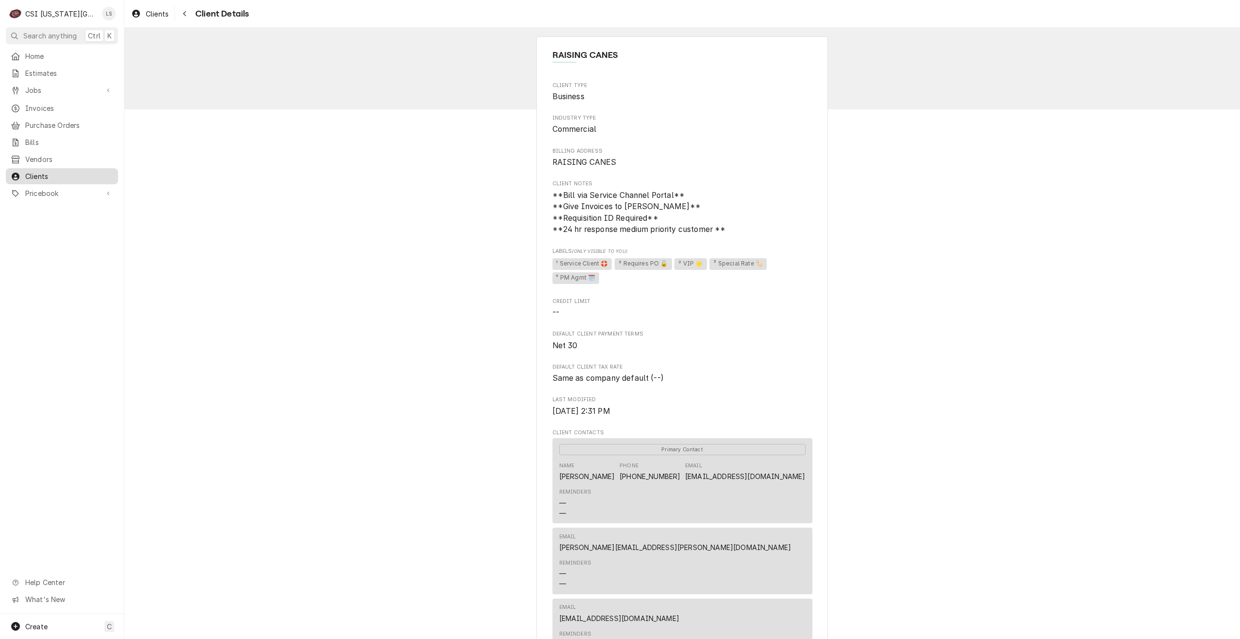
click at [67, 176] on div "Clients" at bounding box center [62, 176] width 108 height 12
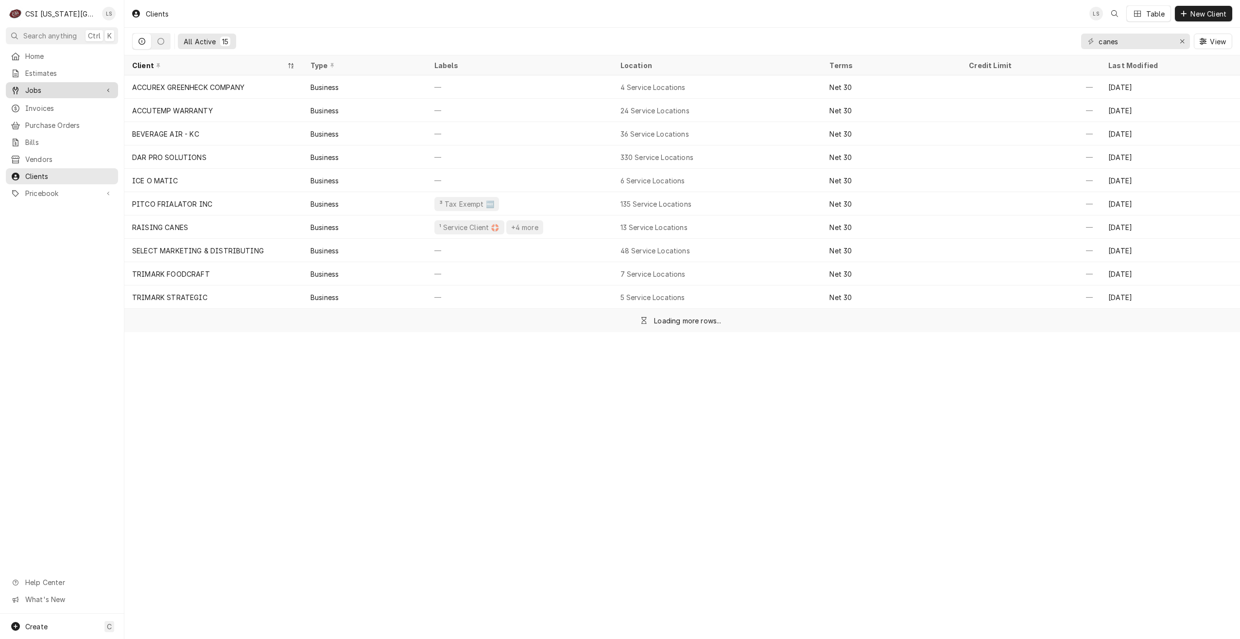
click at [59, 87] on span "Jobs" at bounding box center [61, 90] width 73 height 10
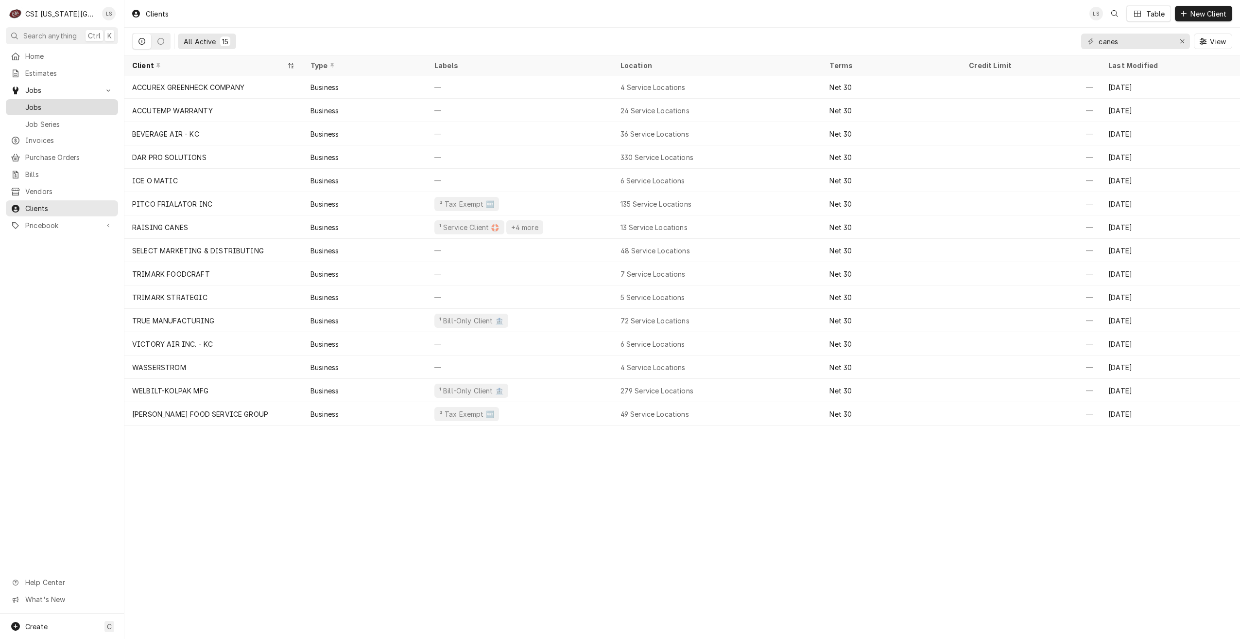
click at [55, 102] on span "Jobs" at bounding box center [69, 107] width 88 height 10
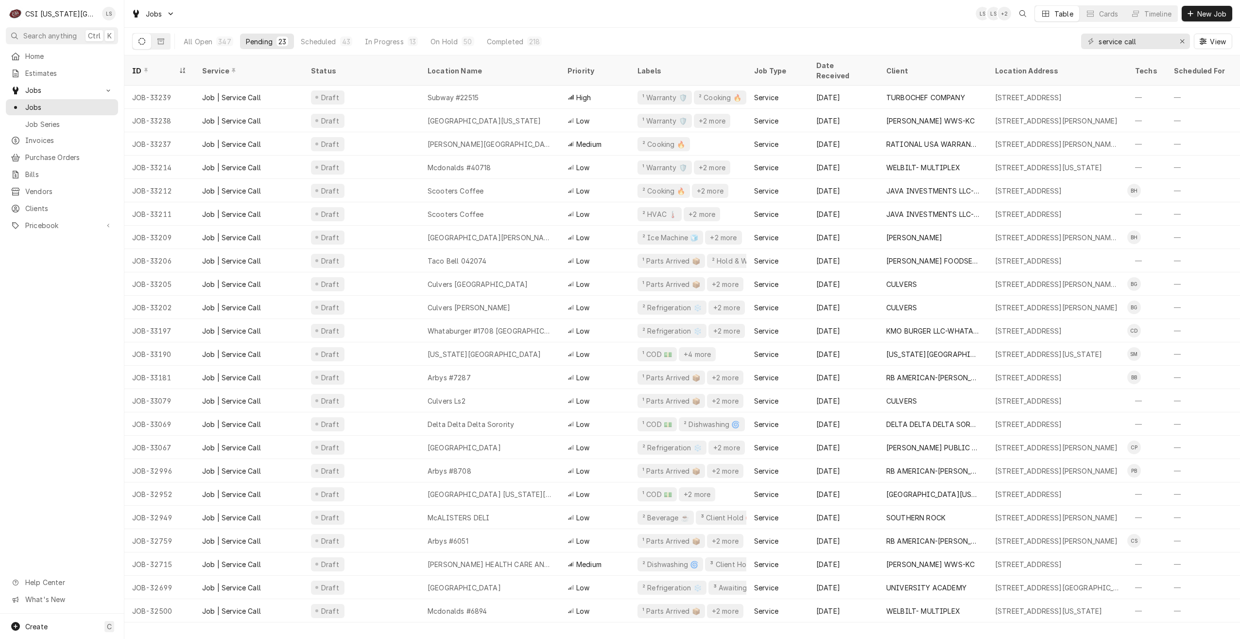
click at [543, 13] on div "Jobs LS LS + 2 Table Cards Timeline New Job" at bounding box center [682, 13] width 1116 height 27
click at [543, 13] on div "Jobs LS LS KC Table Cards Timeline New Job" at bounding box center [682, 13] width 1116 height 27
click at [613, 13] on div "Jobs LS LS KC Table Cards Timeline New Job" at bounding box center [682, 13] width 1116 height 27
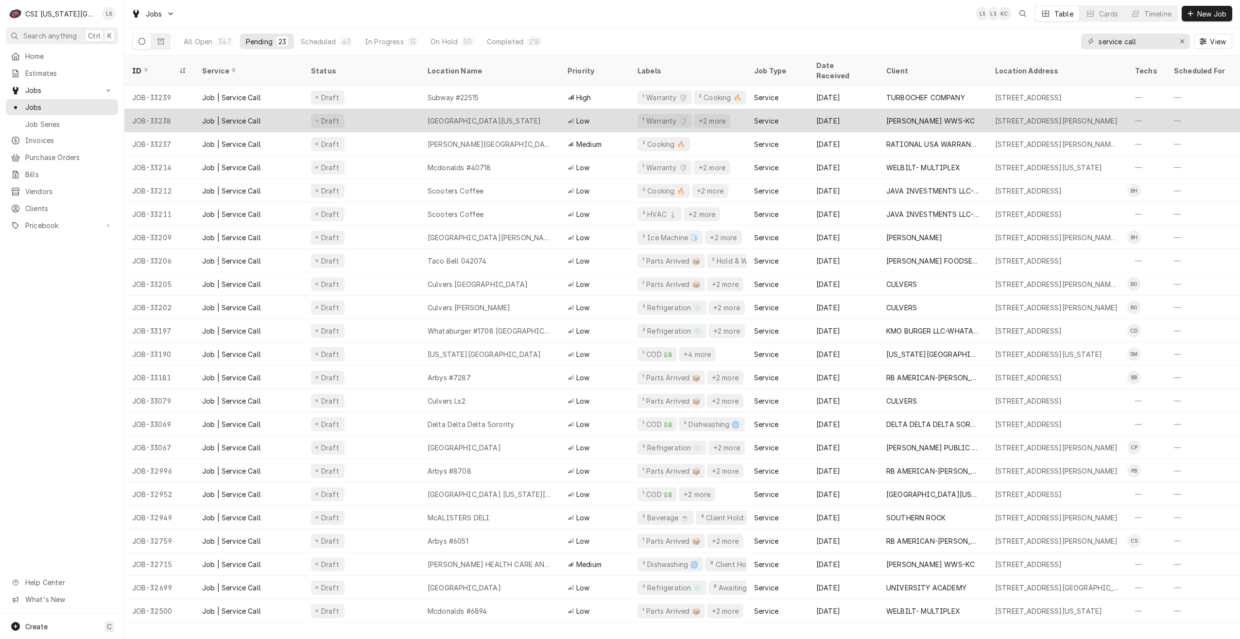
click at [491, 116] on div "University of Central Missouri" at bounding box center [484, 121] width 113 height 10
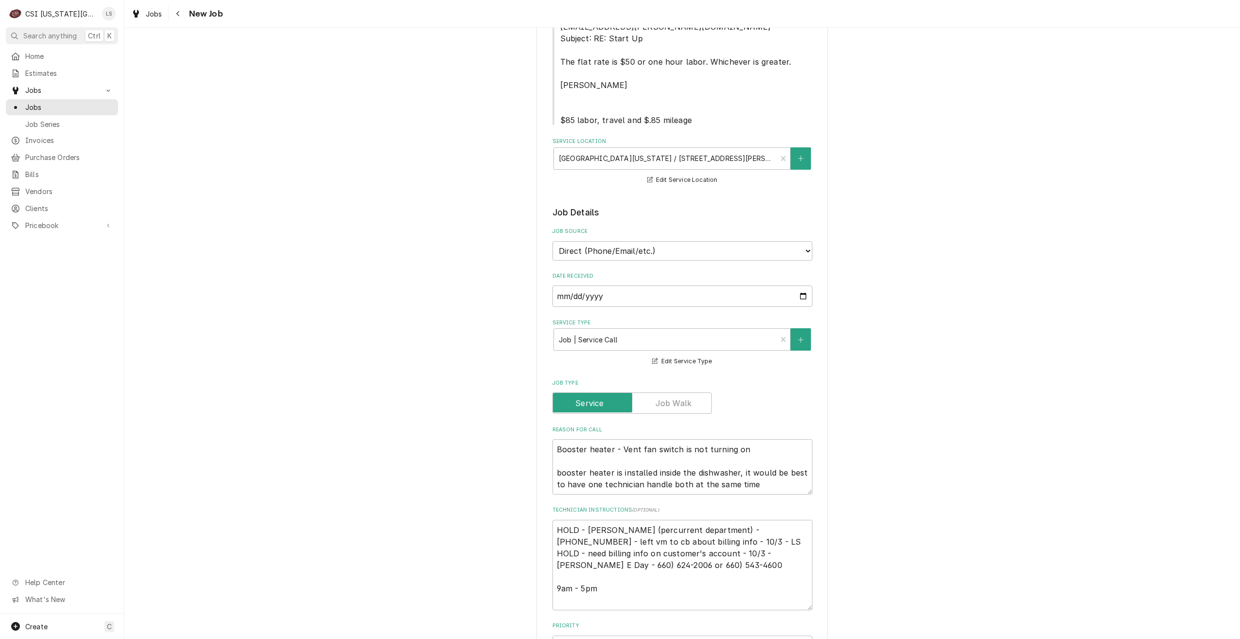
scroll to position [194, 0]
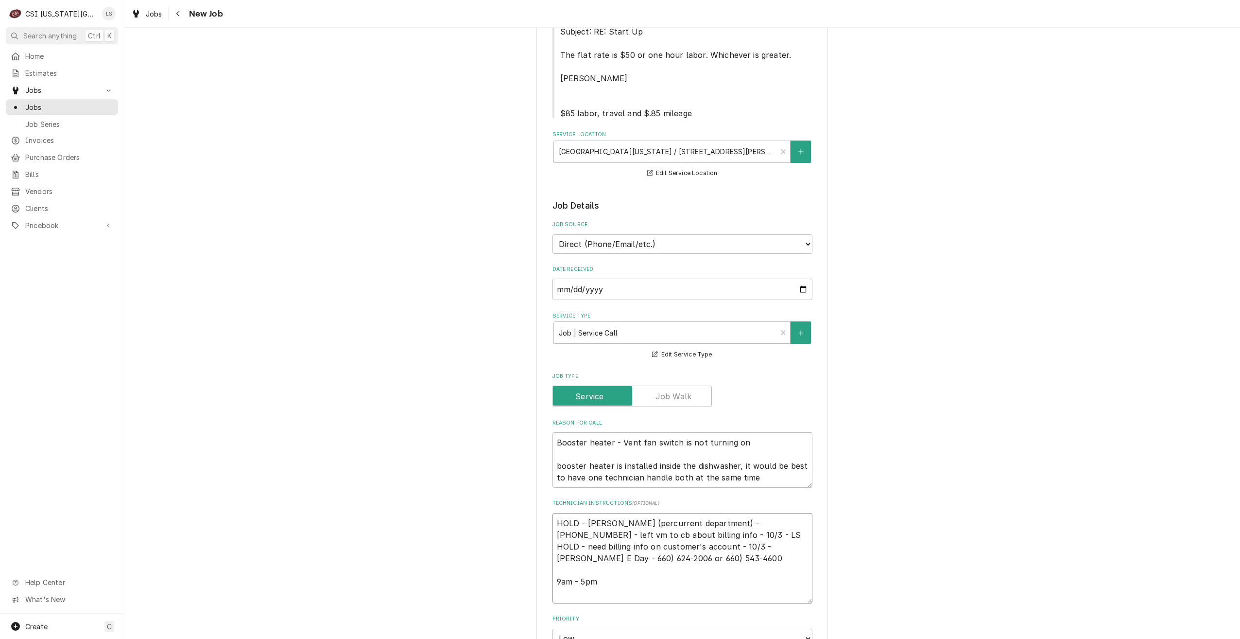
click at [774, 535] on textarea "HOLD - Bob (percurrent department) - 660-543-4523 - left vm to cb about billing…" at bounding box center [683, 558] width 260 height 90
type textarea "x"
type textarea "HOLD - Bob (percurrent department) - 660-543-4523 - left vm to cb about billing…"
type textarea "x"
type textarea "HOLD - Bob (percurrent department) - 660-543-4523 - left vm to cb about billing…"
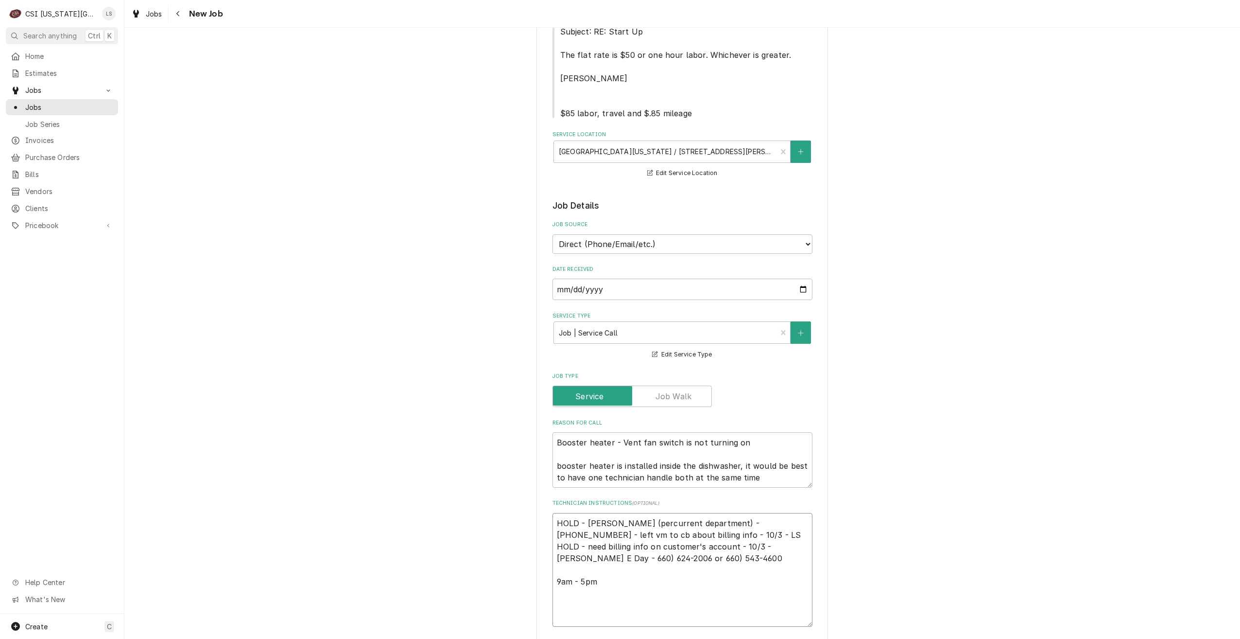
type textarea "x"
type textarea "HOLD - Bob (percurrent department) - 660-543-4523 - left vm to cb about billing…"
type textarea "x"
type textarea "HOLD - Bob (percurrent department) - 660-543-4523 - left vm to cb about billing…"
type textarea "x"
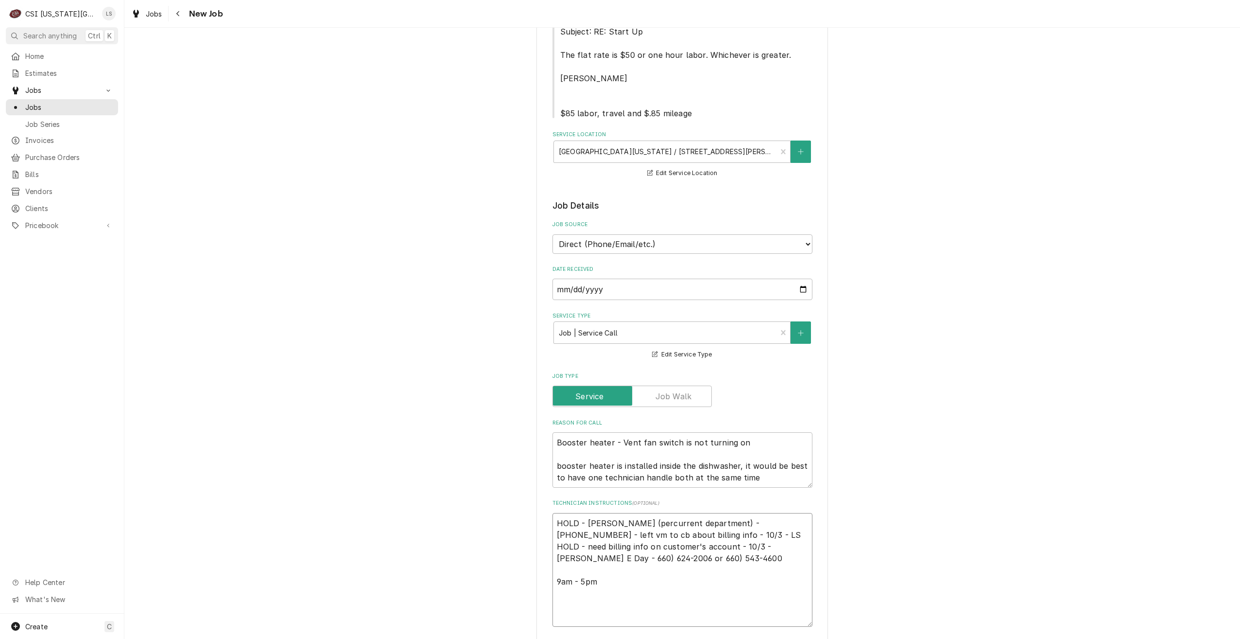
type textarea "HOLD - Bob (percurrent department) - 660-543-4523 - left vm to cb about billing…"
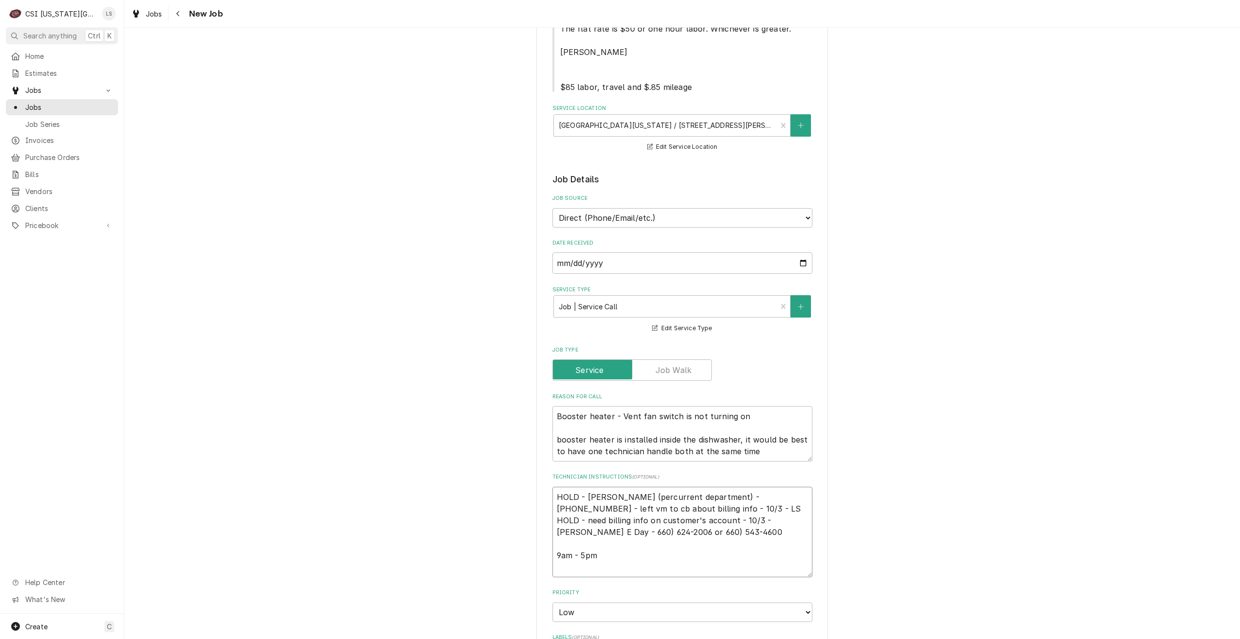
scroll to position [292, 0]
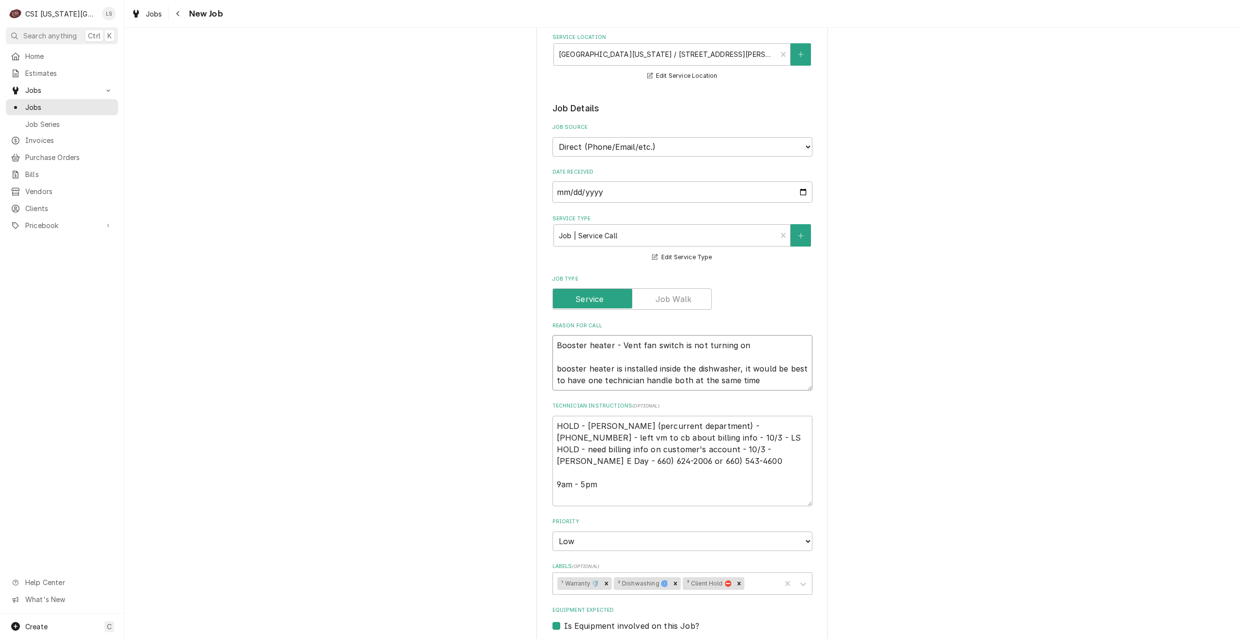
drag, startPoint x: 761, startPoint y: 372, endPoint x: 548, endPoint y: 355, distance: 213.5
click at [548, 355] on div "Use the fields below to edit this job: Client Details Client JACKSON WWS-KC Edi…" at bounding box center [683, 413] width 292 height 1317
type textarea "x"
type textarea "Booster heater - Vent fan switch is not turning on"
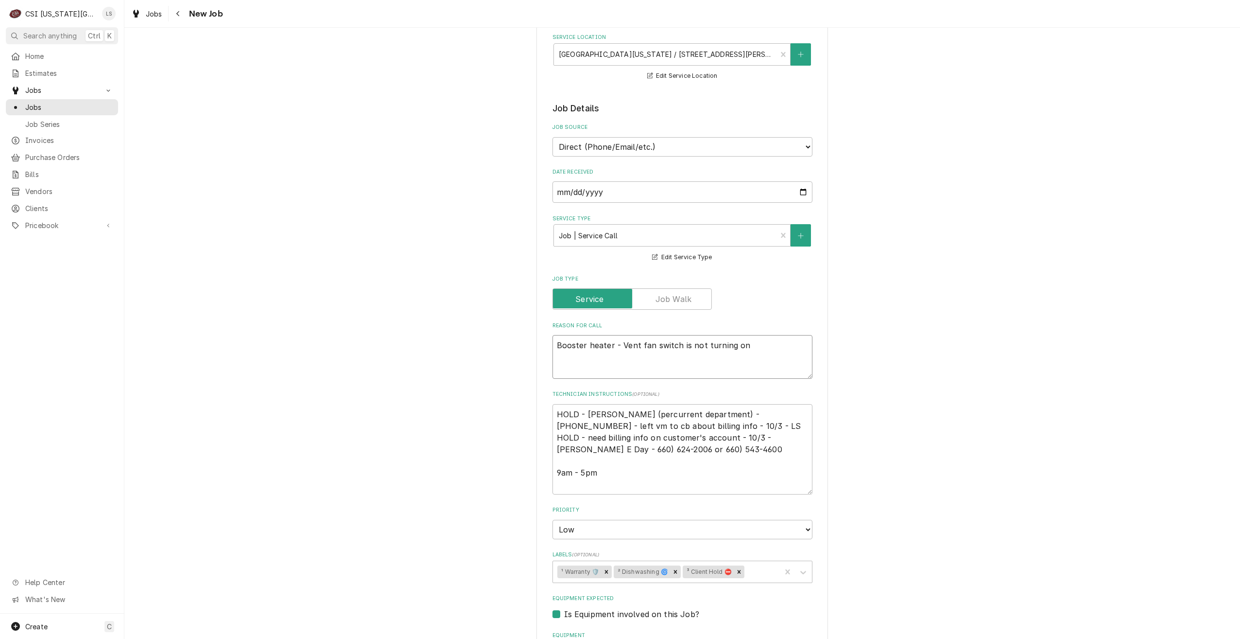
type textarea "x"
type textarea "Booster heater - Vent fan switch is not turning on"
type textarea "x"
type textarea "Booster heater - Vent fan switch is not turning on"
type textarea "x"
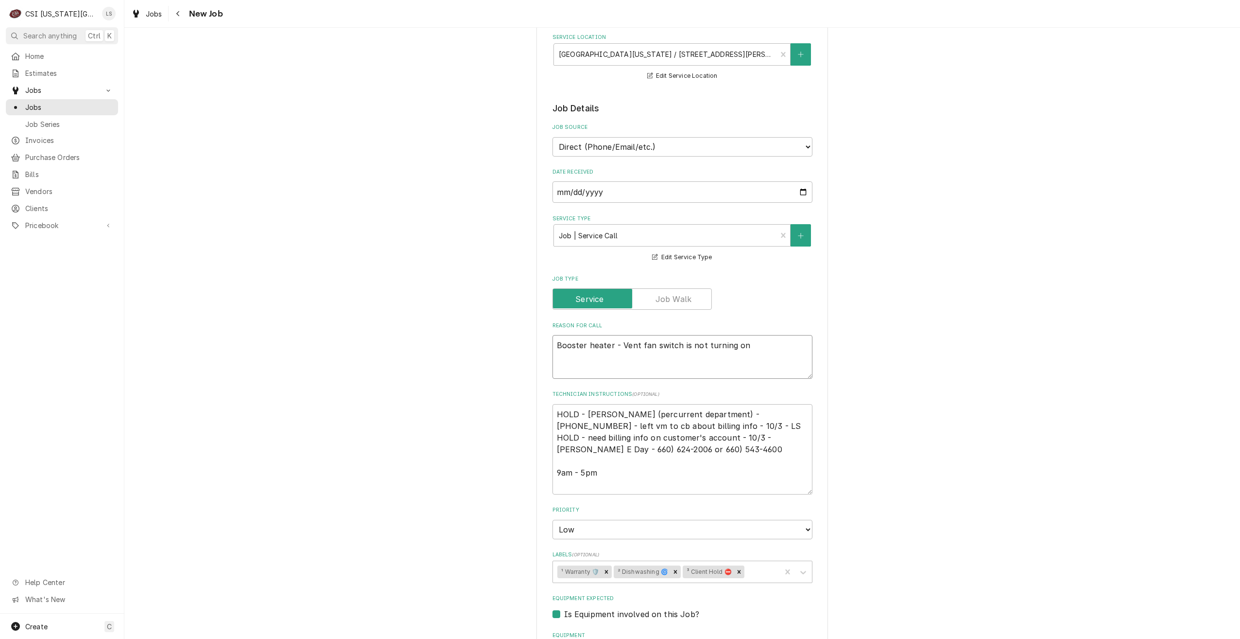
type textarea "Booster heater - Vent fan switch is not turning on"
click at [995, 394] on div "Use the fields below to edit this job: Client Details Client JACKSON WWS-KC Edi…" at bounding box center [682, 407] width 1116 height 1323
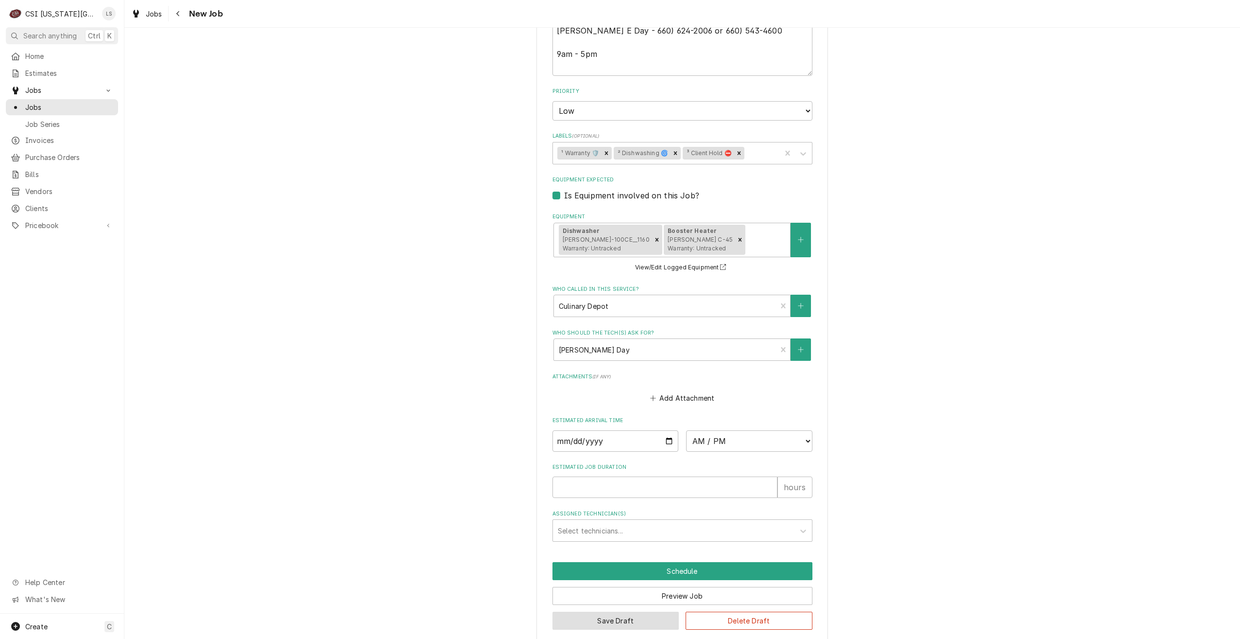
click at [573, 611] on button "Save Draft" at bounding box center [616, 620] width 127 height 18
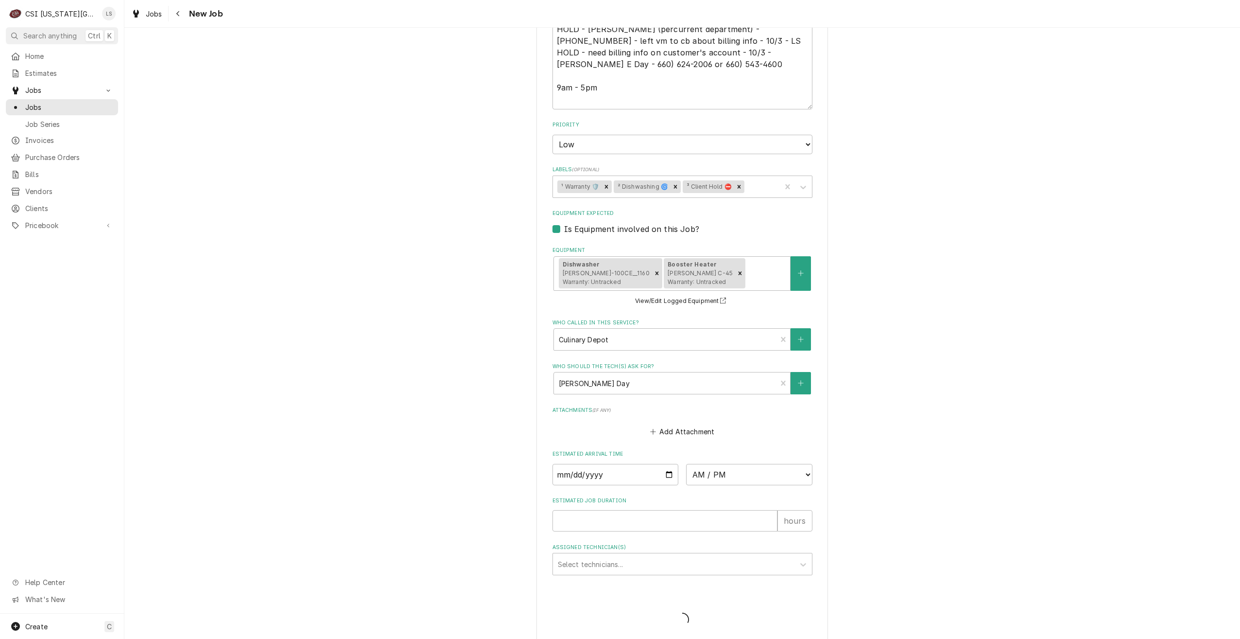
type textarea "x"
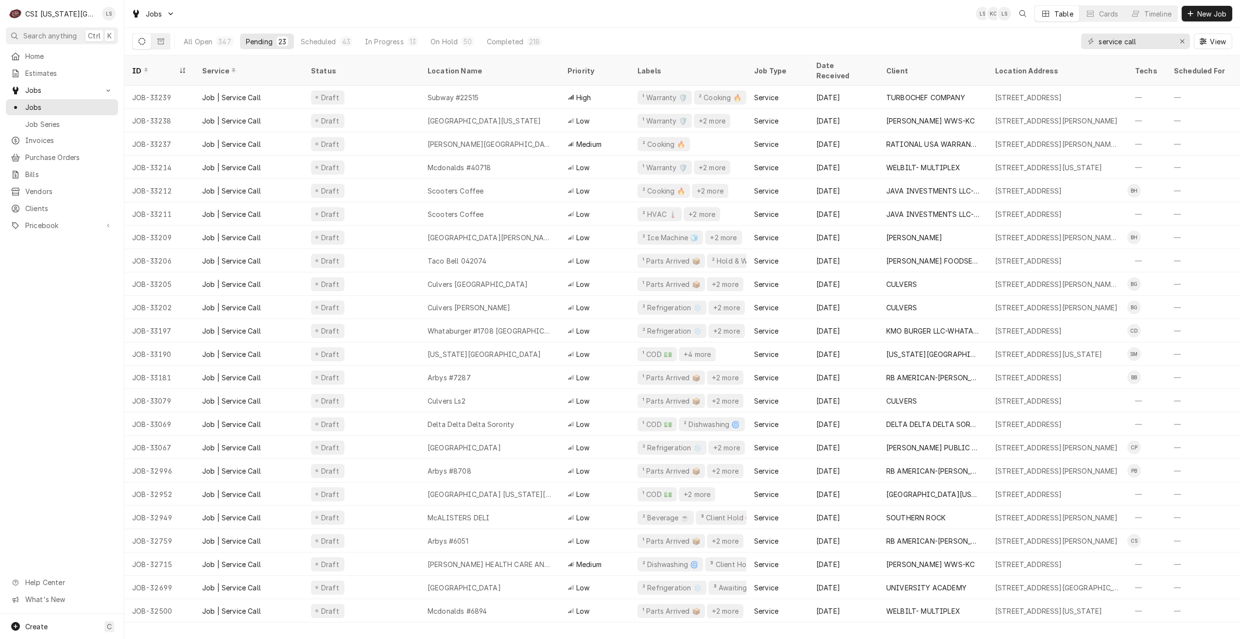
click at [890, 26] on div "Jobs LS KC LS Table Cards Timeline New Job" at bounding box center [682, 13] width 1116 height 27
click at [889, 17] on div "Jobs LS KC LS Table Cards Timeline New Job" at bounding box center [682, 13] width 1116 height 27
click at [845, 17] on div "Jobs LS KC LS Table Cards Timeline New Job" at bounding box center [682, 13] width 1116 height 27
drag, startPoint x: 1157, startPoint y: 38, endPoint x: 1050, endPoint y: 29, distance: 107.3
click at [1050, 29] on div "All Open 347 Pending 23 Scheduled 43 In Progress 13 On Hold 50 Completed 218 se…" at bounding box center [682, 41] width 1100 height 27
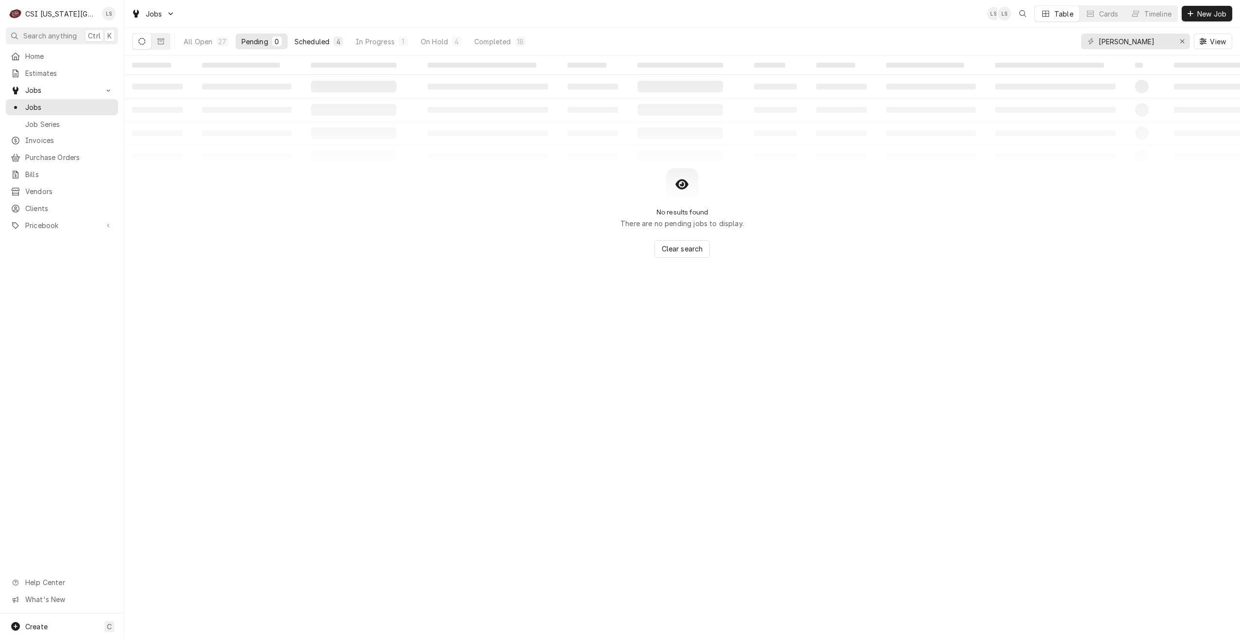
click at [310, 34] on button "Scheduled 4" at bounding box center [319, 42] width 60 height 16
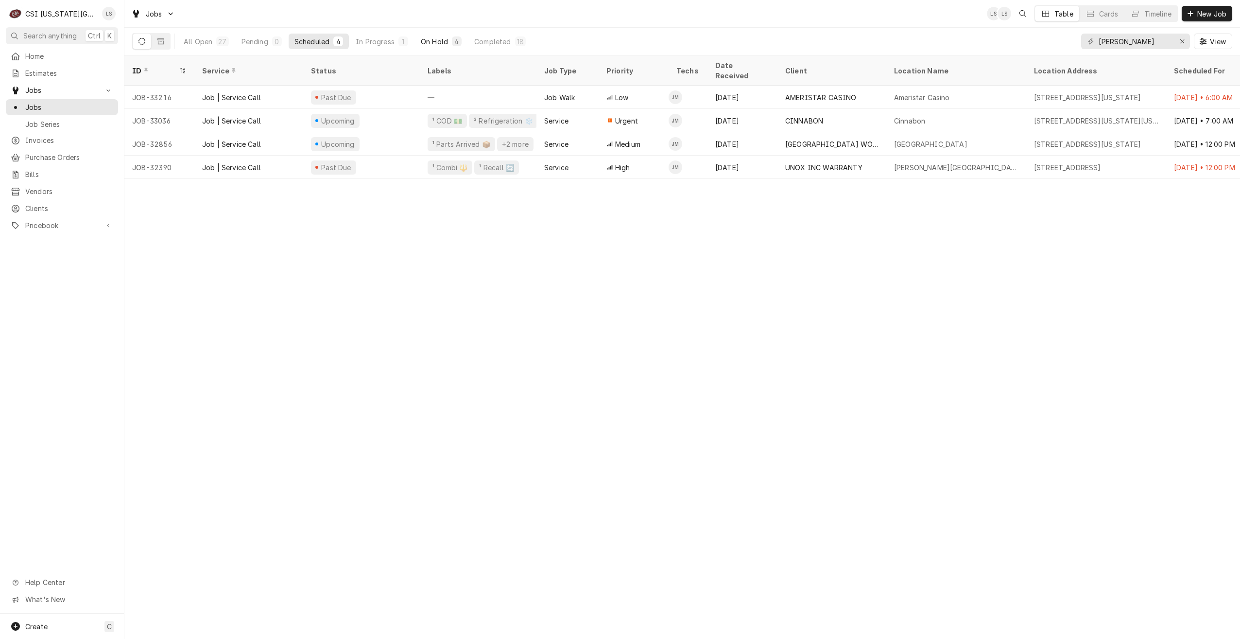
click at [431, 43] on div "On Hold" at bounding box center [434, 41] width 27 height 10
click at [306, 36] on div "Scheduled" at bounding box center [312, 41] width 35 height 10
click at [264, 38] on div "Pending" at bounding box center [255, 41] width 27 height 10
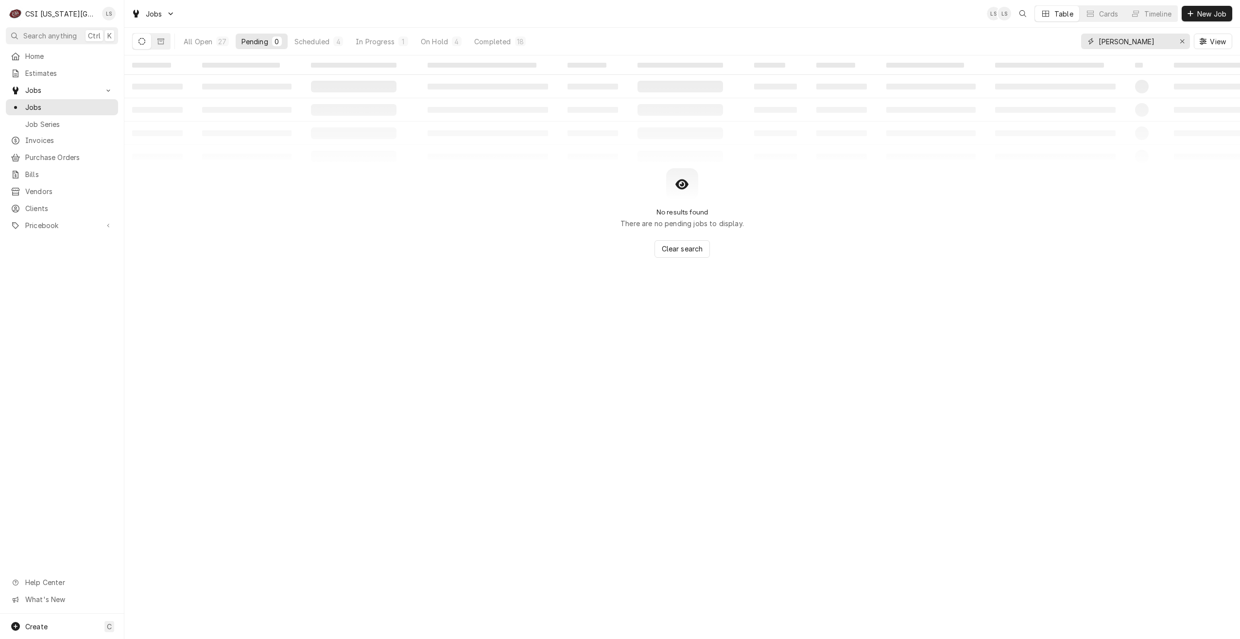
click at [1134, 43] on input "[PERSON_NAME]" at bounding box center [1135, 42] width 73 height 16
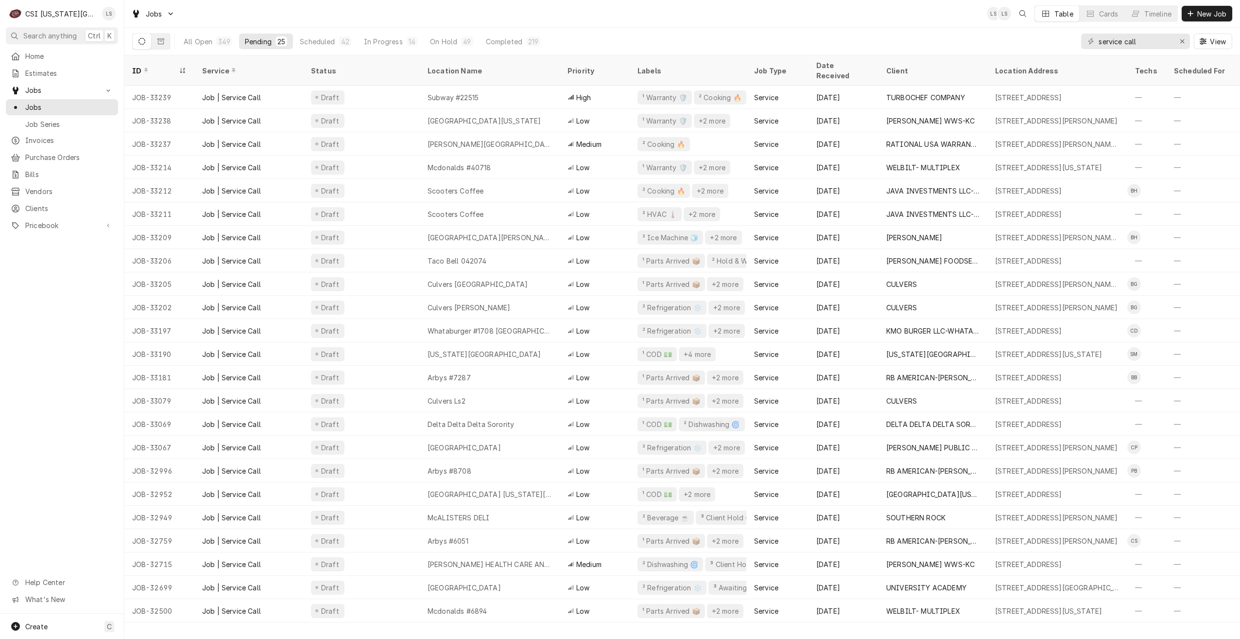
click at [371, 14] on div "Jobs LS LS Table Cards Timeline New Job" at bounding box center [682, 13] width 1116 height 27
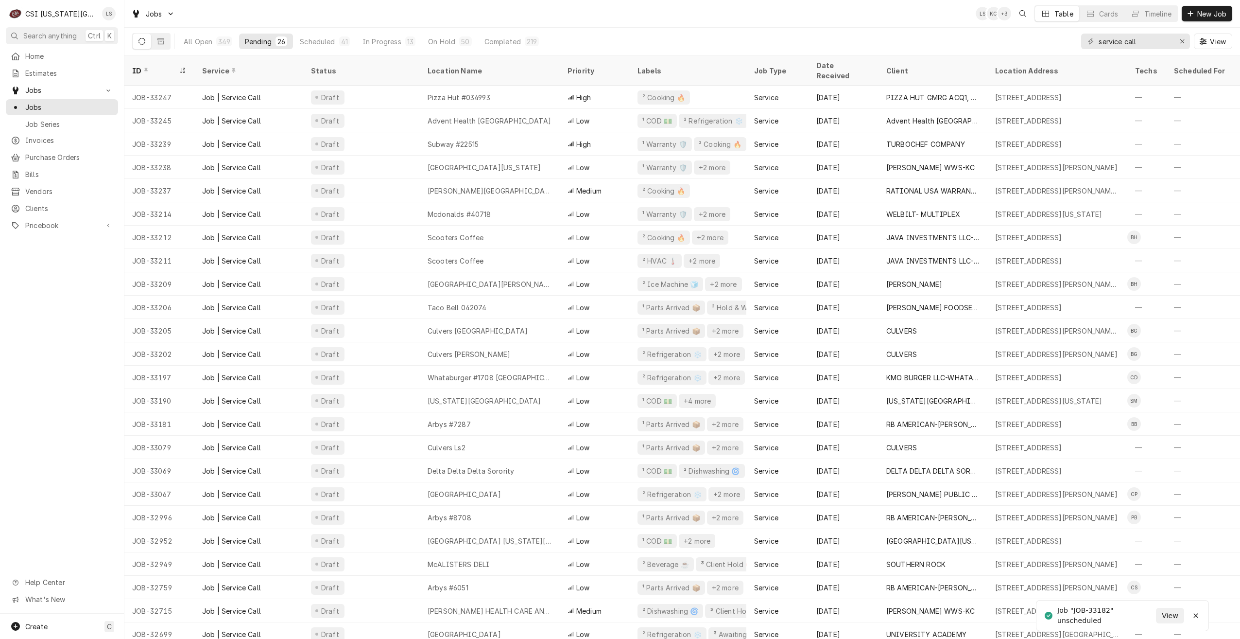
click at [576, 19] on div "Jobs LS KC + 3 Table Cards Timeline New Job" at bounding box center [682, 13] width 1116 height 27
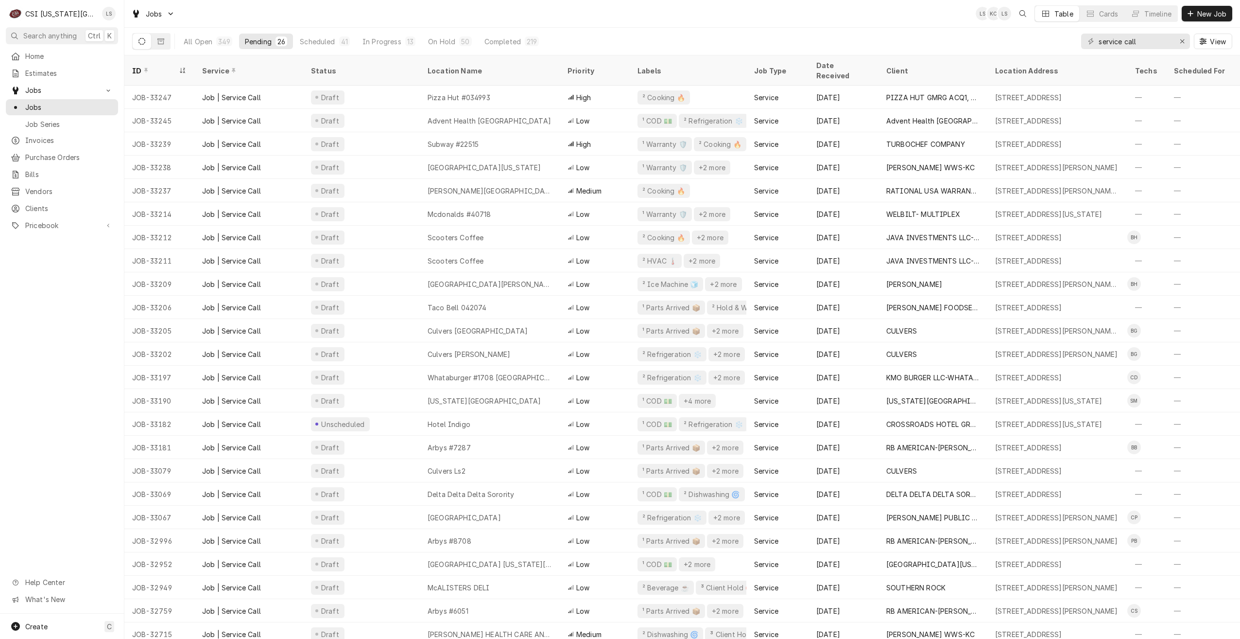
click at [786, 14] on div "Jobs LS KC LS Table Cards Timeline New Job" at bounding box center [682, 13] width 1116 height 27
drag, startPoint x: 1161, startPoint y: 41, endPoint x: 1089, endPoint y: 42, distance: 71.9
click at [1089, 42] on div "service call" at bounding box center [1136, 42] width 109 height 16
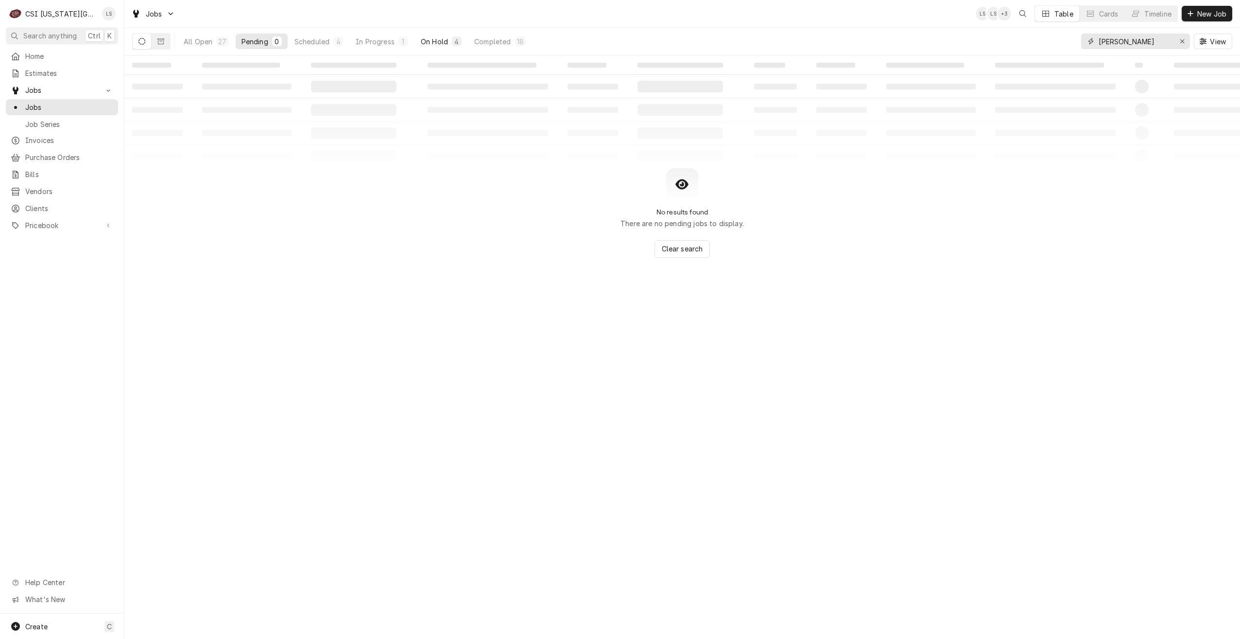
type input "josh"
click at [440, 40] on div "On Hold" at bounding box center [434, 41] width 27 height 10
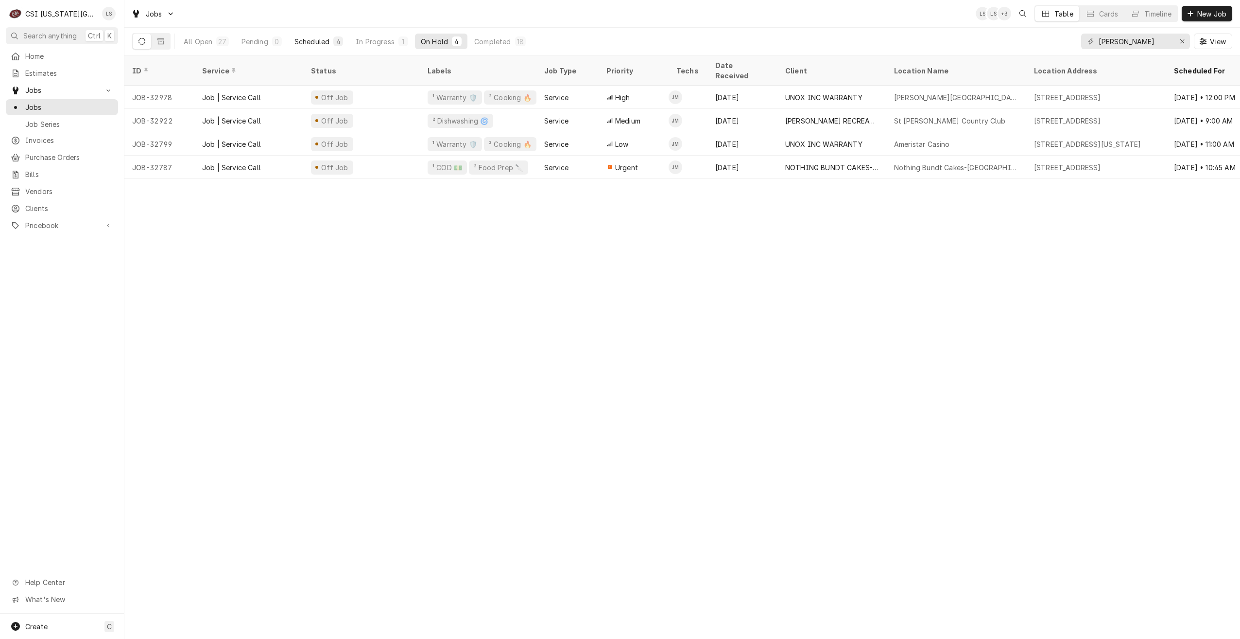
click at [315, 37] on div "Scheduled" at bounding box center [312, 41] width 35 height 10
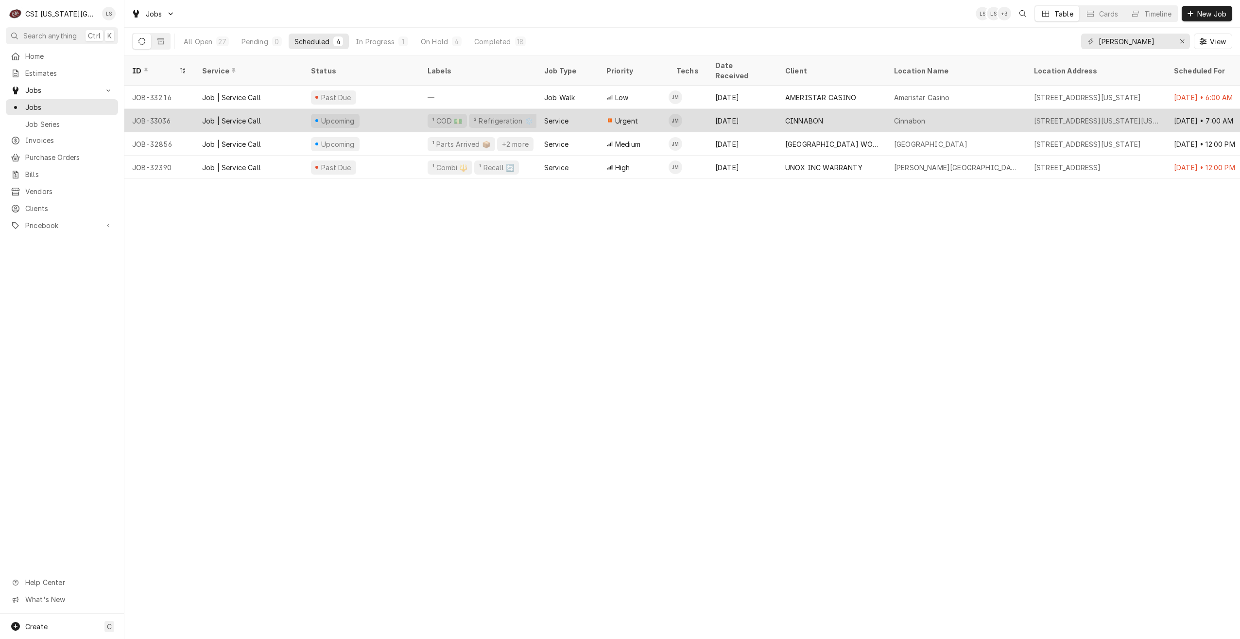
click at [800, 116] on div "CINNABON" at bounding box center [804, 121] width 38 height 10
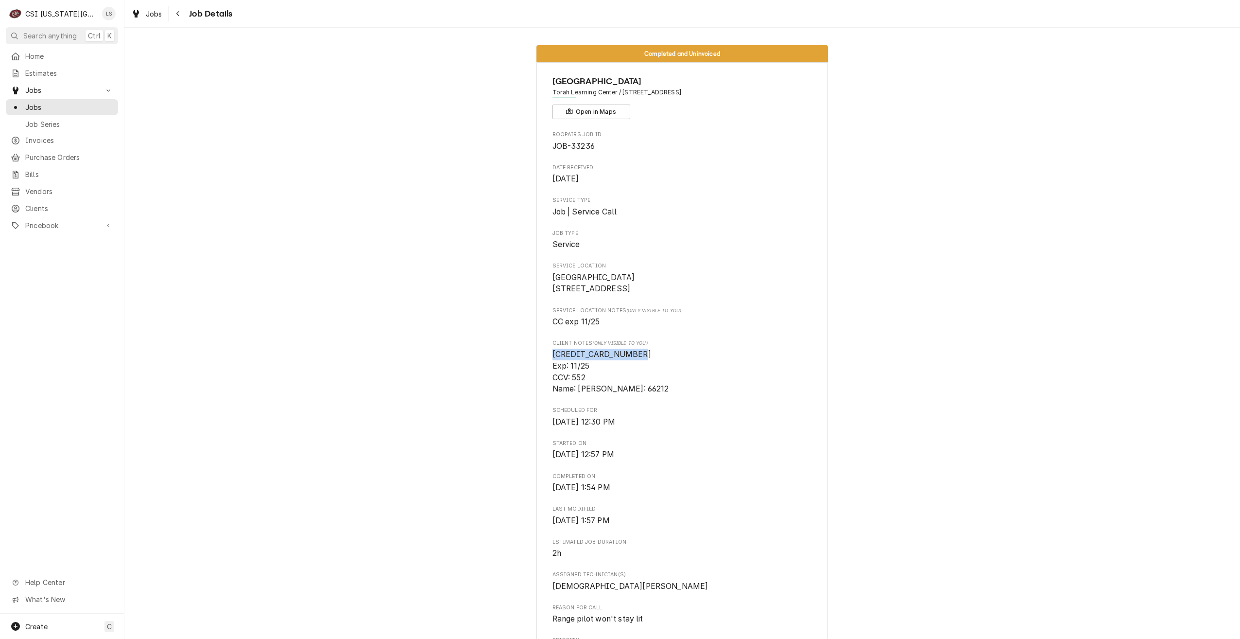
drag, startPoint x: 637, startPoint y: 366, endPoint x: 550, endPoint y: 365, distance: 86.5
click at [553, 365] on span "[CREDIT_CARD_NUMBER] Exp: 11/25 CCV: 552 Name: [PERSON_NAME]: 66212" at bounding box center [683, 372] width 260 height 46
copy span "[CREDIT_CARD_NUMBER]"
drag, startPoint x: 655, startPoint y: 401, endPoint x: 576, endPoint y: 401, distance: 79.2
click at [576, 395] on span "[CREDIT_CARD_NUMBER] Exp: 11/25 CCV: 552 Name: [PERSON_NAME]: 66212" at bounding box center [683, 372] width 260 height 46
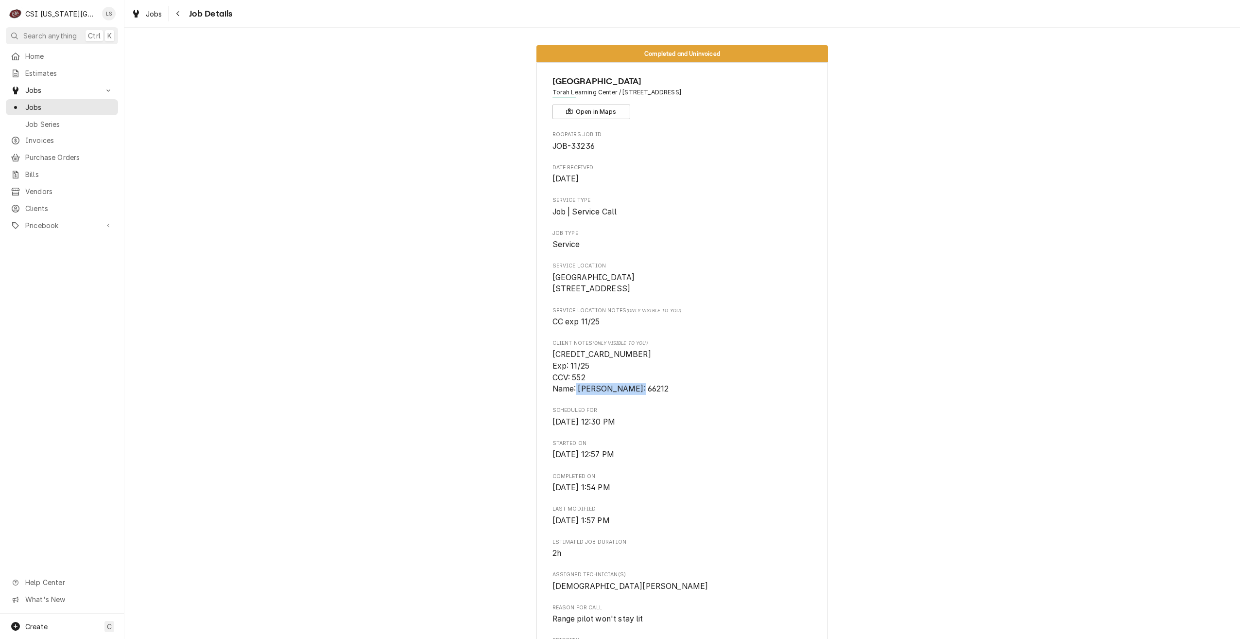
copy span "[PERSON_NAME]"
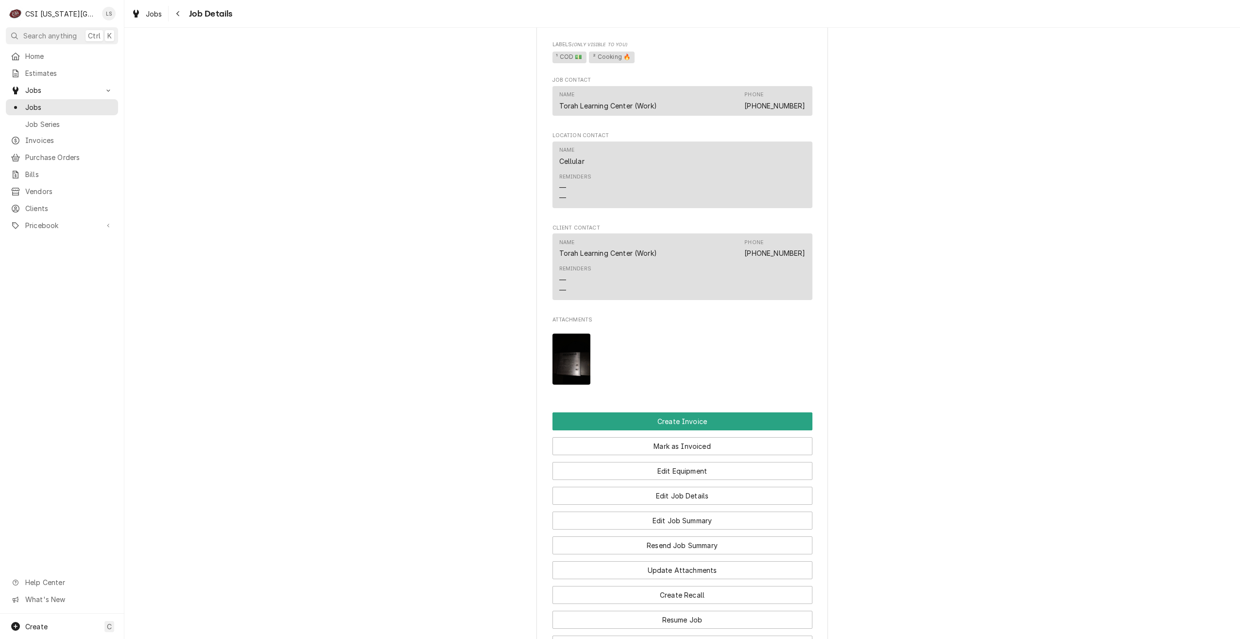
scroll to position [632, 0]
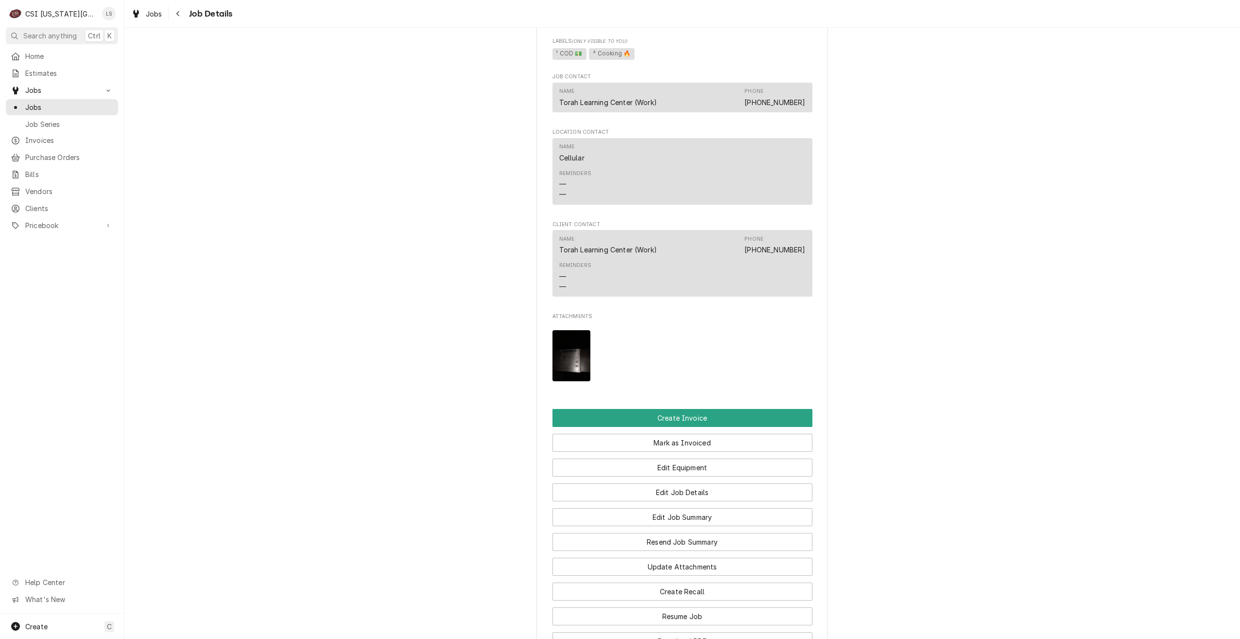
click at [964, 324] on div "Completed and Uninvoiced TORAH LEARNING CENTER Torah Learning Center / [STREET_…" at bounding box center [682, 38] width 1116 height 1265
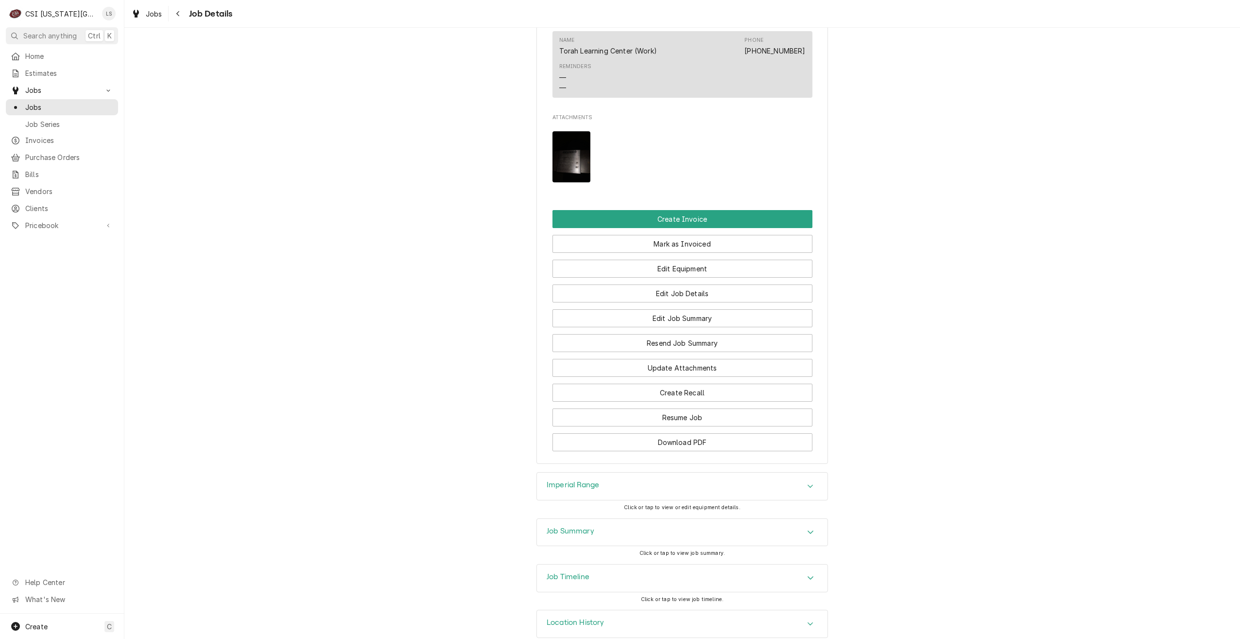
scroll to position [871, 0]
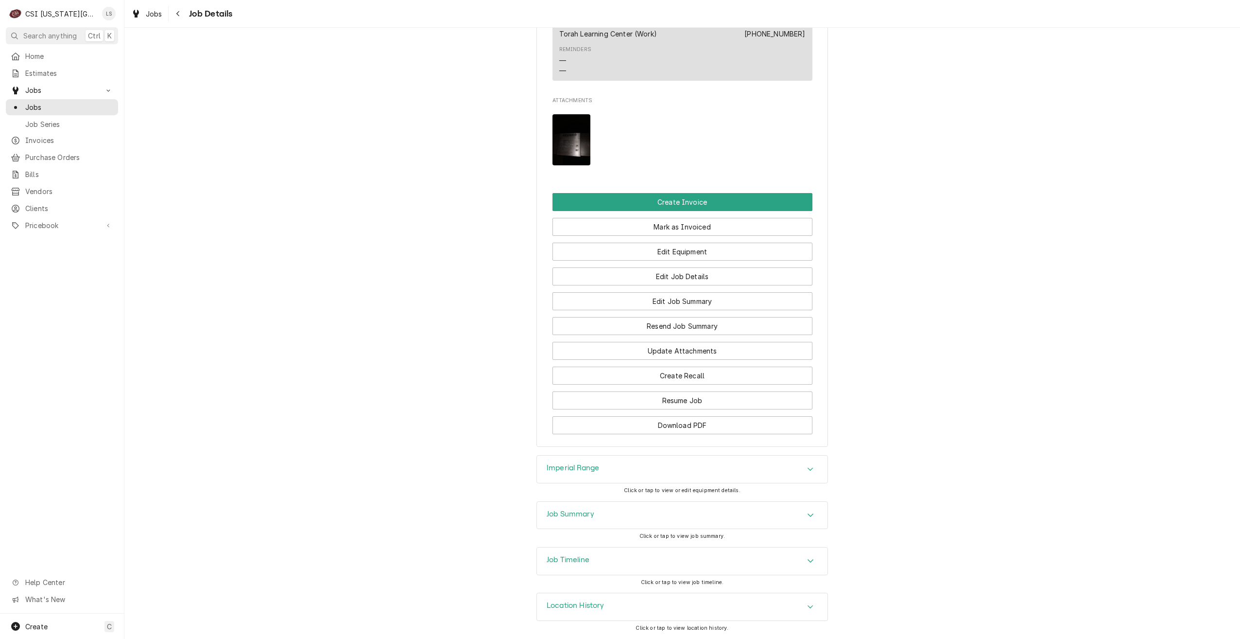
click at [750, 511] on div "Job Summary" at bounding box center [682, 515] width 291 height 27
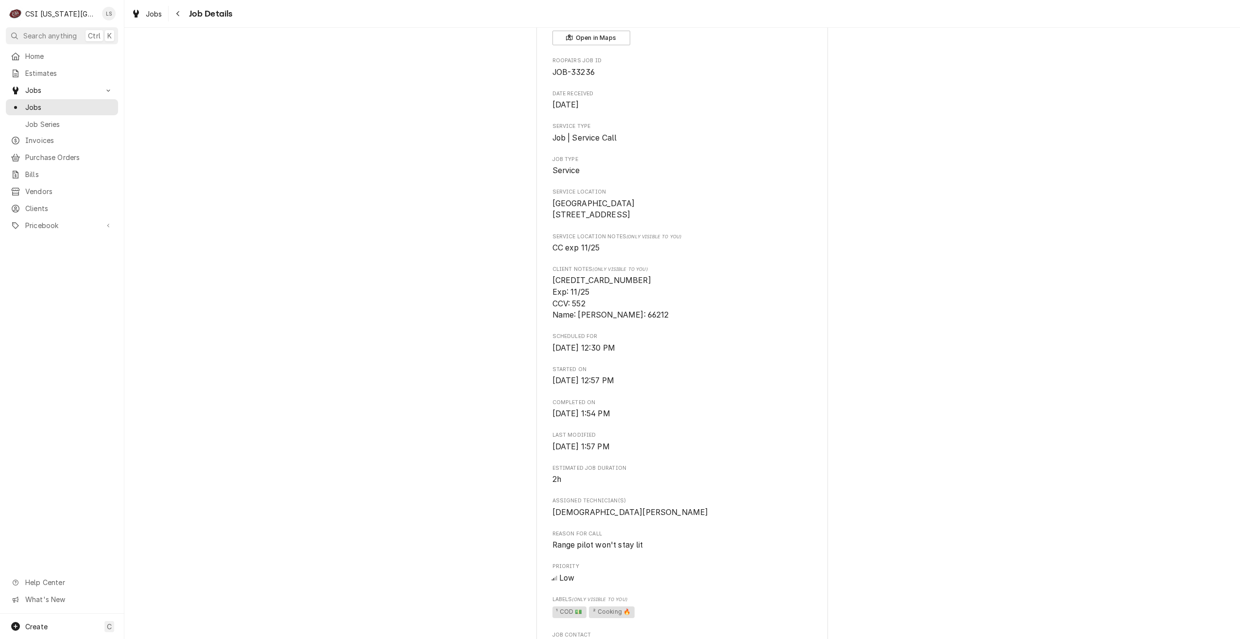
scroll to position [97, 0]
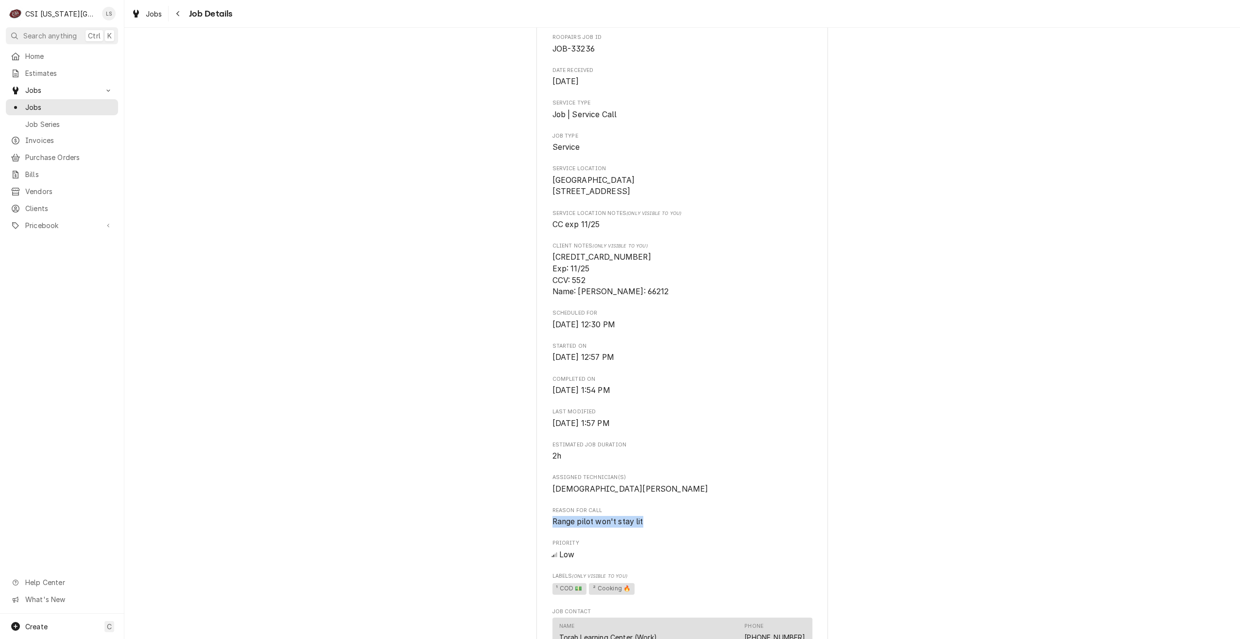
drag, startPoint x: 655, startPoint y: 545, endPoint x: 550, endPoint y: 541, distance: 105.6
click at [553, 527] on span "Range pilot won't stay lit" at bounding box center [683, 522] width 260 height 12
copy span "Range pilot won't stay lit"
click at [891, 279] on div "Completed and Uninvoiced TORAH LEARNING CENTER Torah Learning Center / 8800 Wes…" at bounding box center [682, 573] width 1116 height 1265
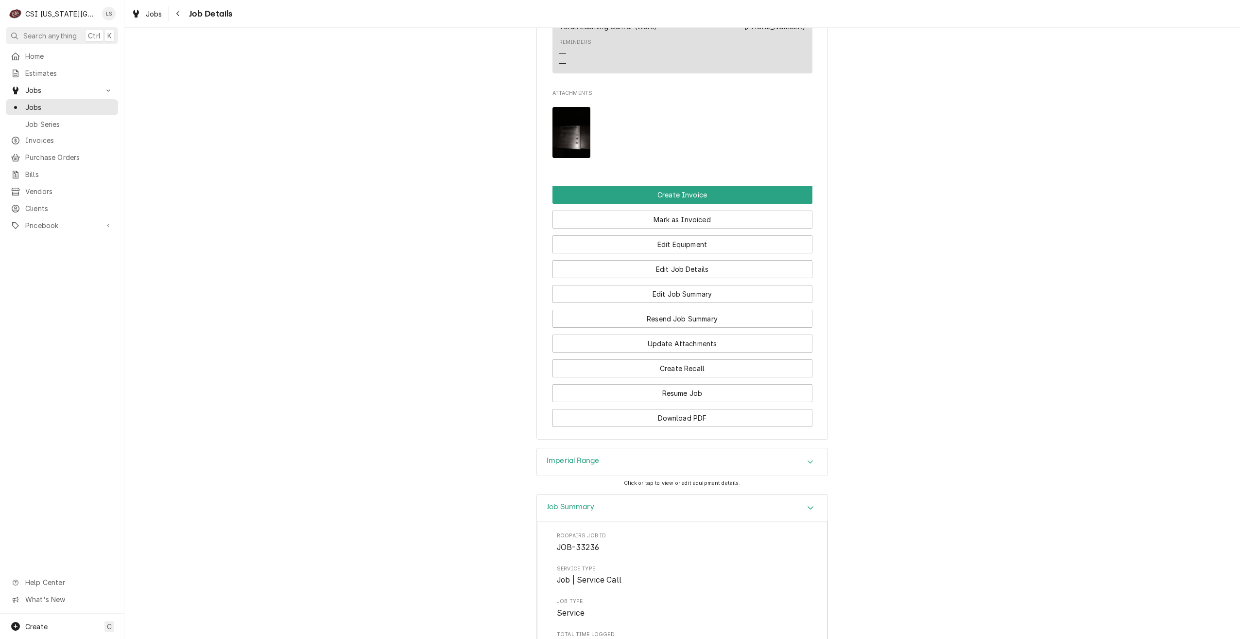
scroll to position [972, 0]
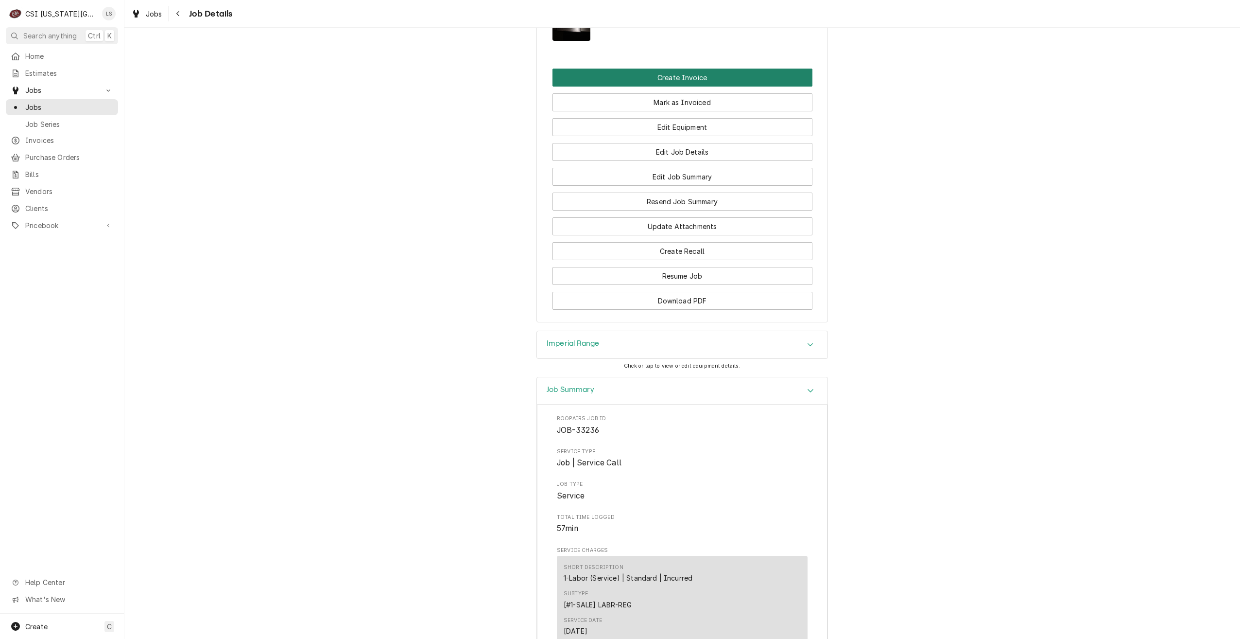
click at [697, 87] on button "Create Invoice" at bounding box center [683, 78] width 260 height 18
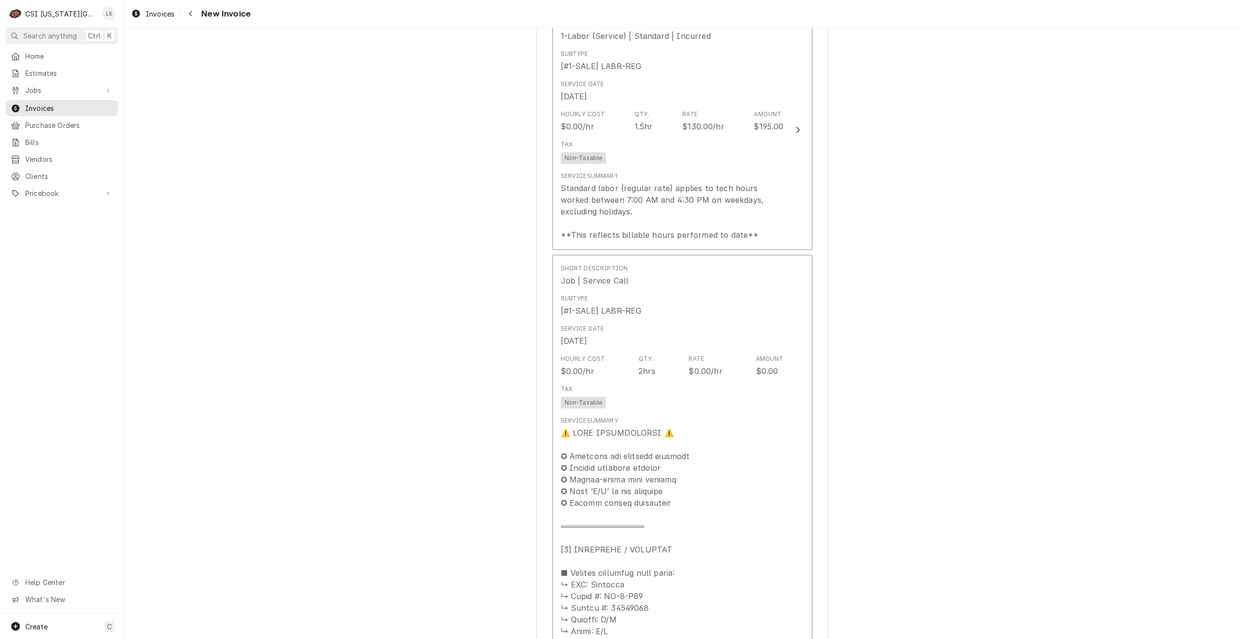
scroll to position [1021, 0]
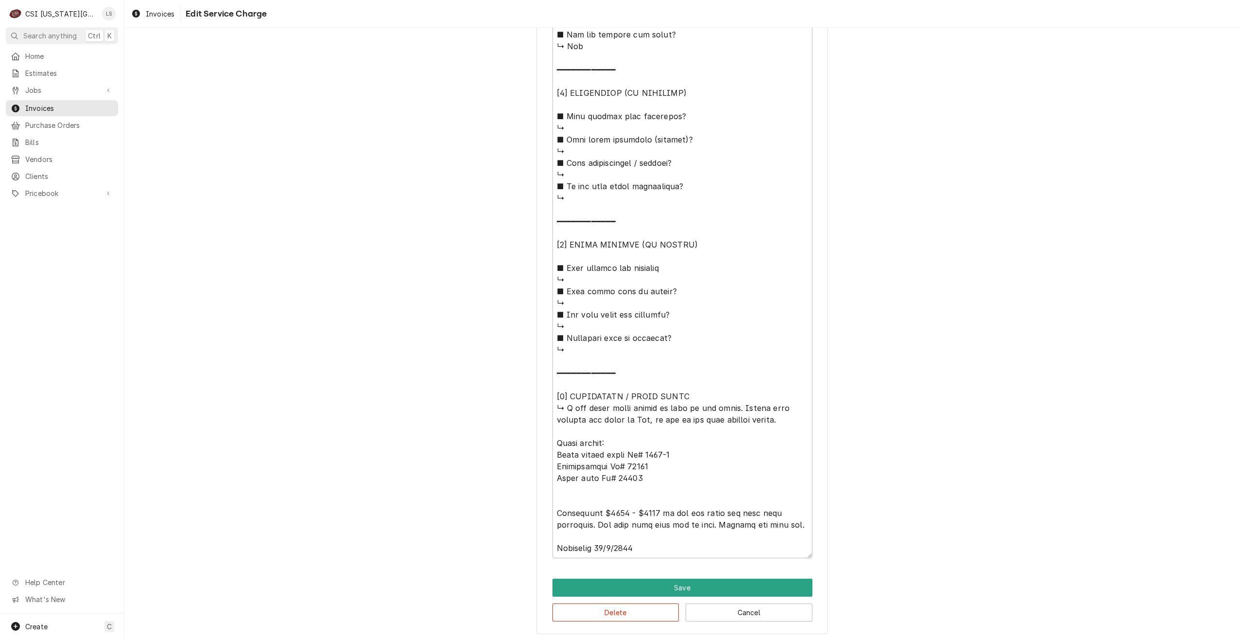
scroll to position [924, 0]
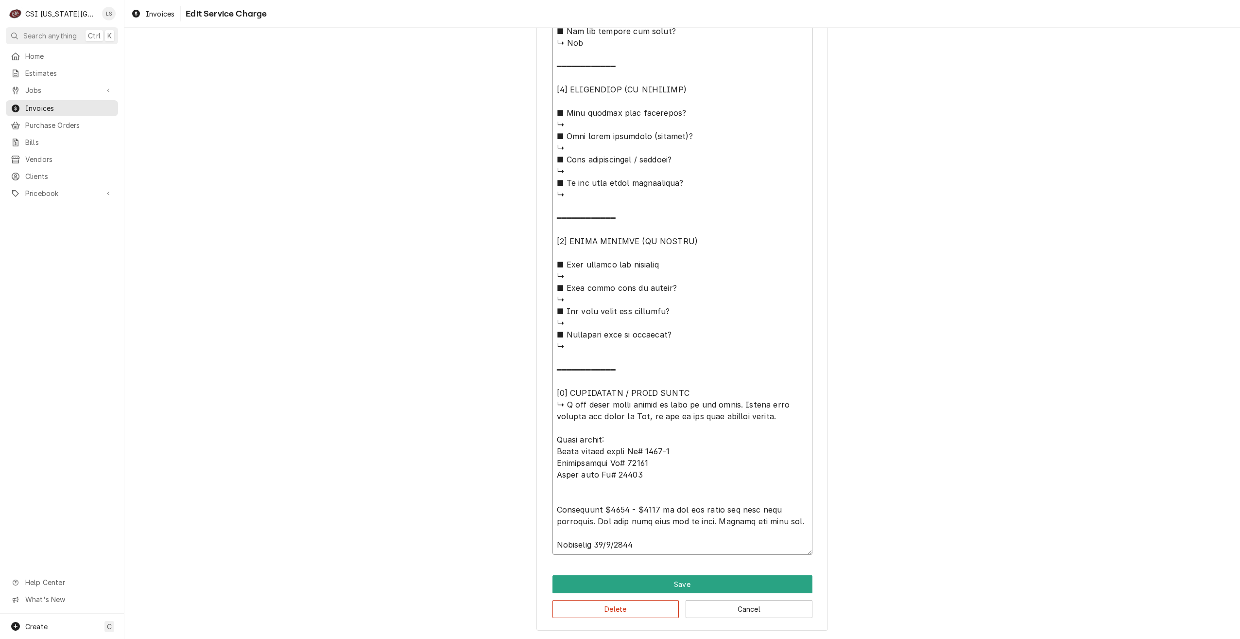
drag, startPoint x: 648, startPoint y: 546, endPoint x: 535, endPoint y: 405, distance: 181.1
click at [684, 470] on textarea "Service Summary ( optional )" at bounding box center [683, 49] width 260 height 1012
drag, startPoint x: 745, startPoint y: 520, endPoint x: 542, endPoint y: 409, distance: 231.2
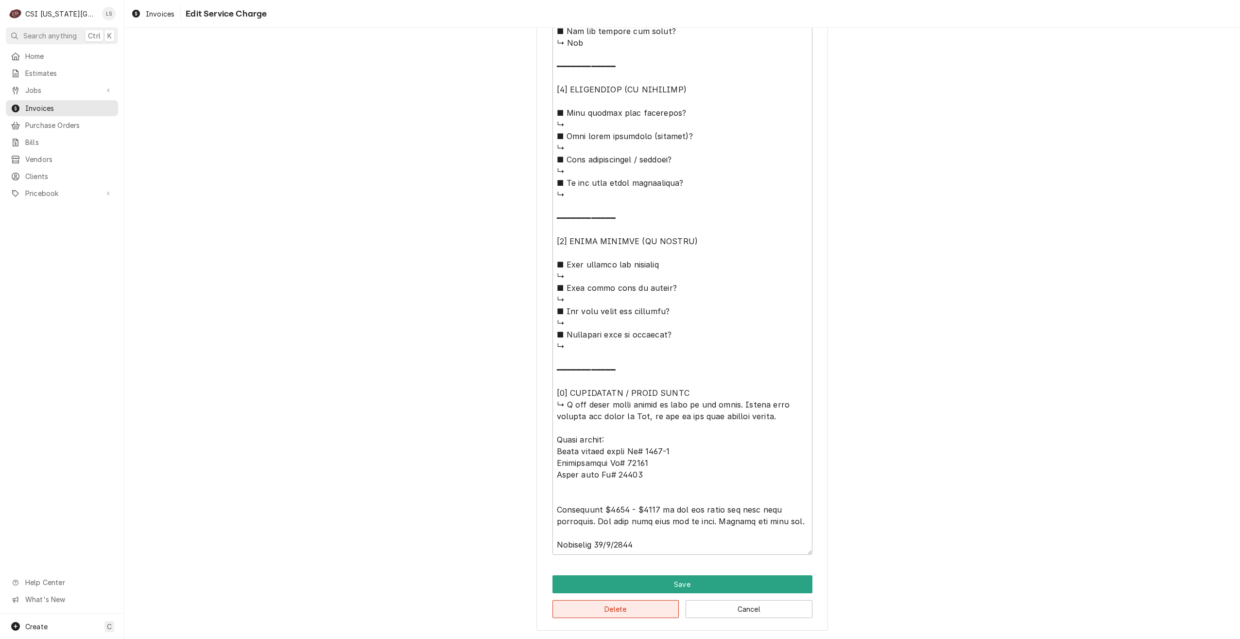
click at [608, 607] on button "Delete" at bounding box center [616, 609] width 127 height 18
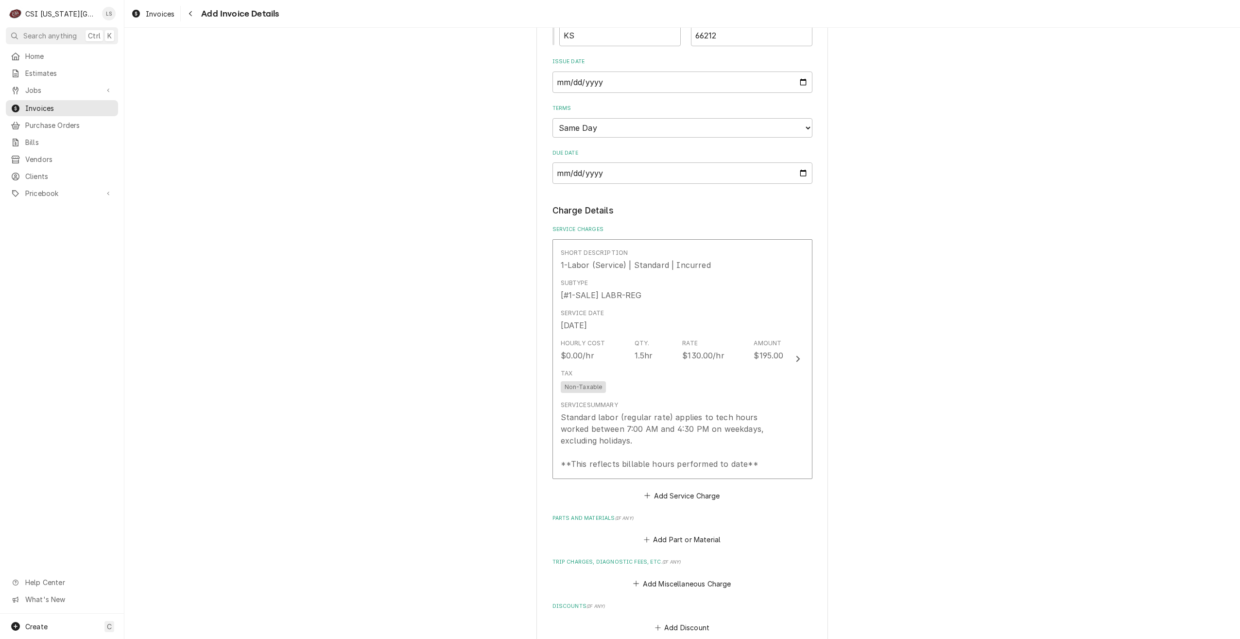
scroll to position [680, 0]
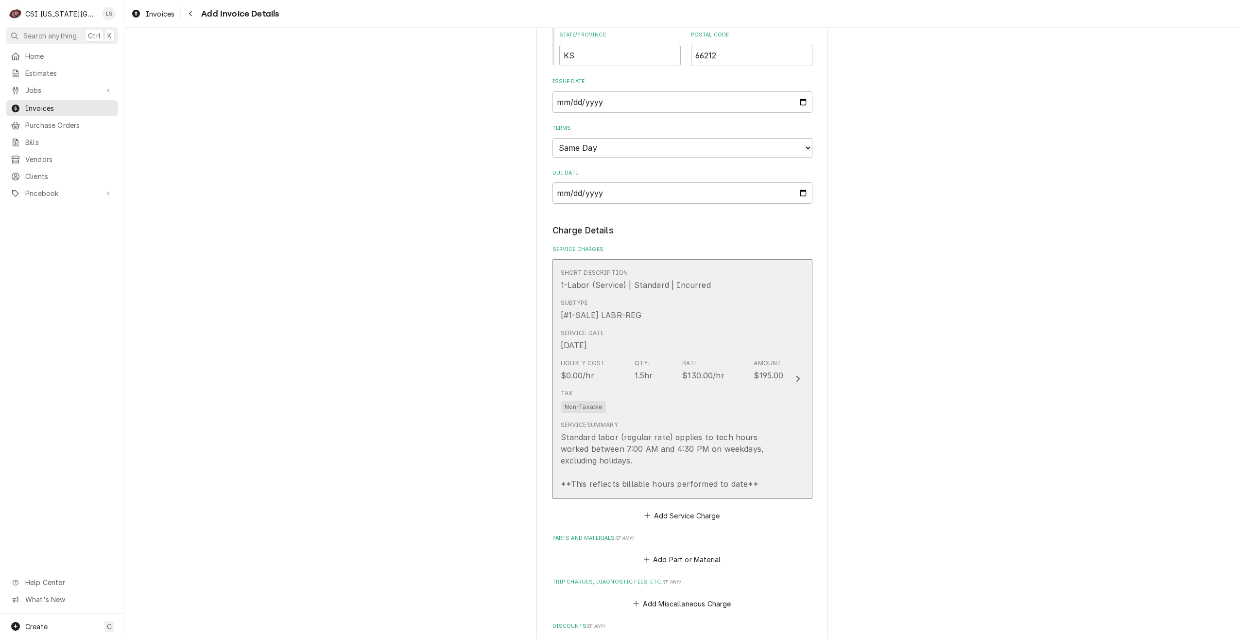
click at [730, 349] on div "Service Date Oct 3, 2025" at bounding box center [672, 340] width 223 height 30
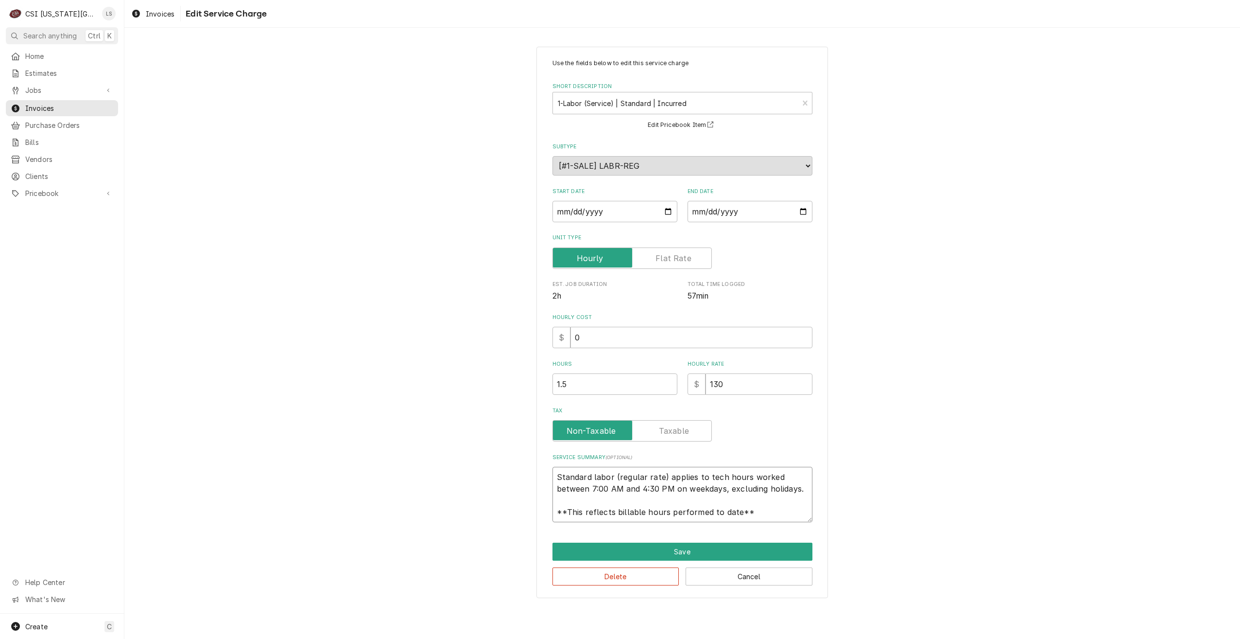
drag, startPoint x: 761, startPoint y: 511, endPoint x: 542, endPoint y: 470, distance: 223.0
click at [542, 470] on div "Use the fields below to edit this service charge Short Description 1-Labor (Ser…" at bounding box center [683, 322] width 292 height 551
type textarea "x"
type textarea "R"
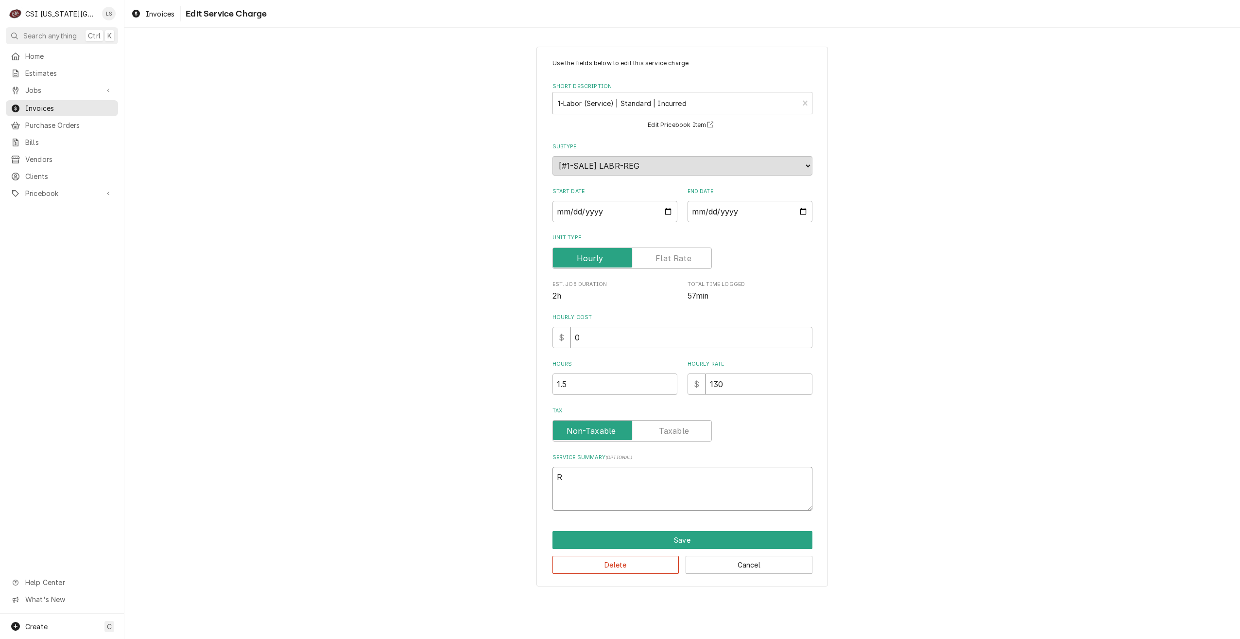
type textarea "x"
type textarea "Ra"
type textarea "x"
type textarea "Ran"
type textarea "x"
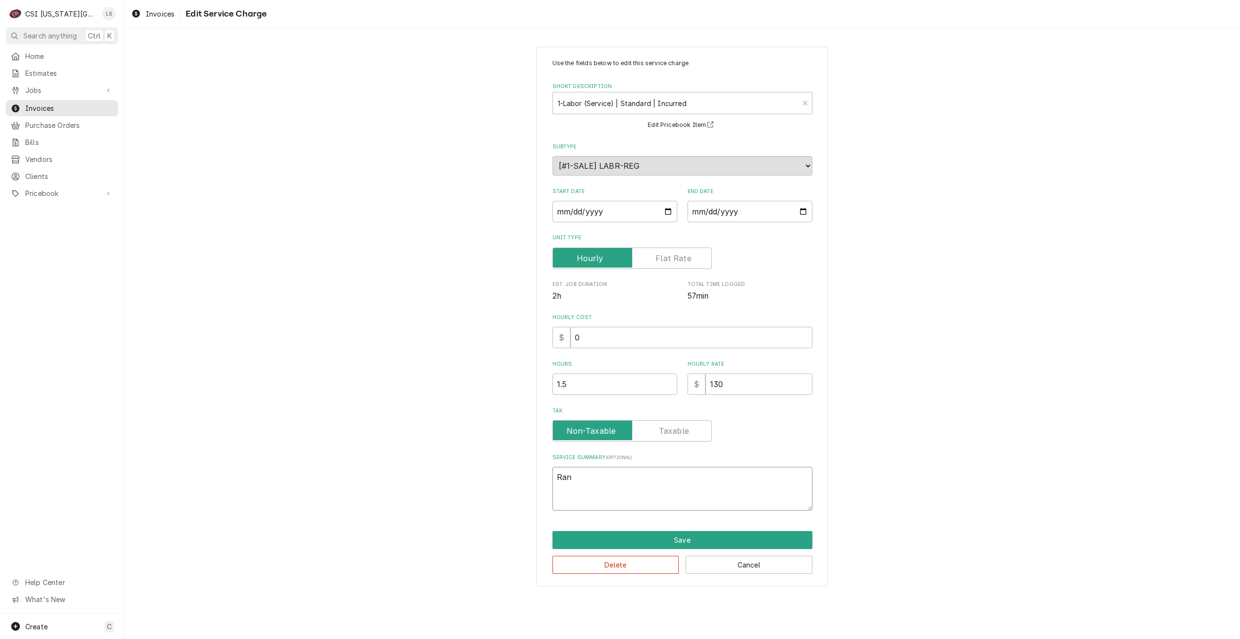
type textarea "Rang"
type textarea "x"
type textarea "Range"
type textarea "x"
type textarea "Range"
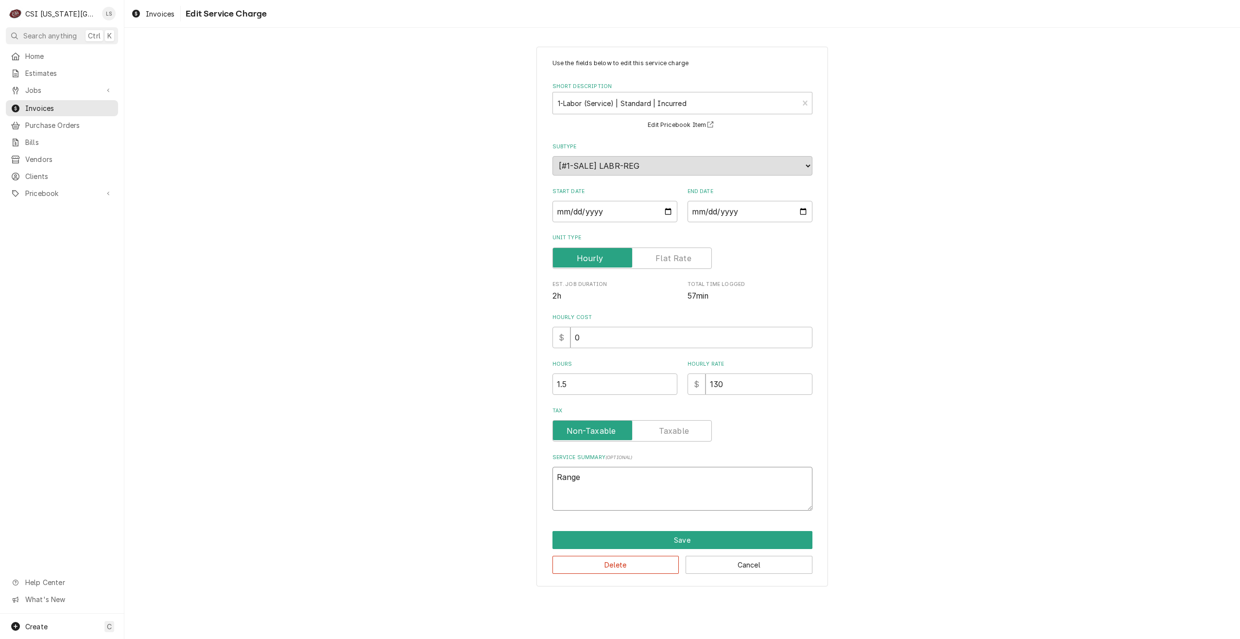
type textarea "x"
type textarea "Range p"
type textarea "x"
type textarea "Range pi"
type textarea "x"
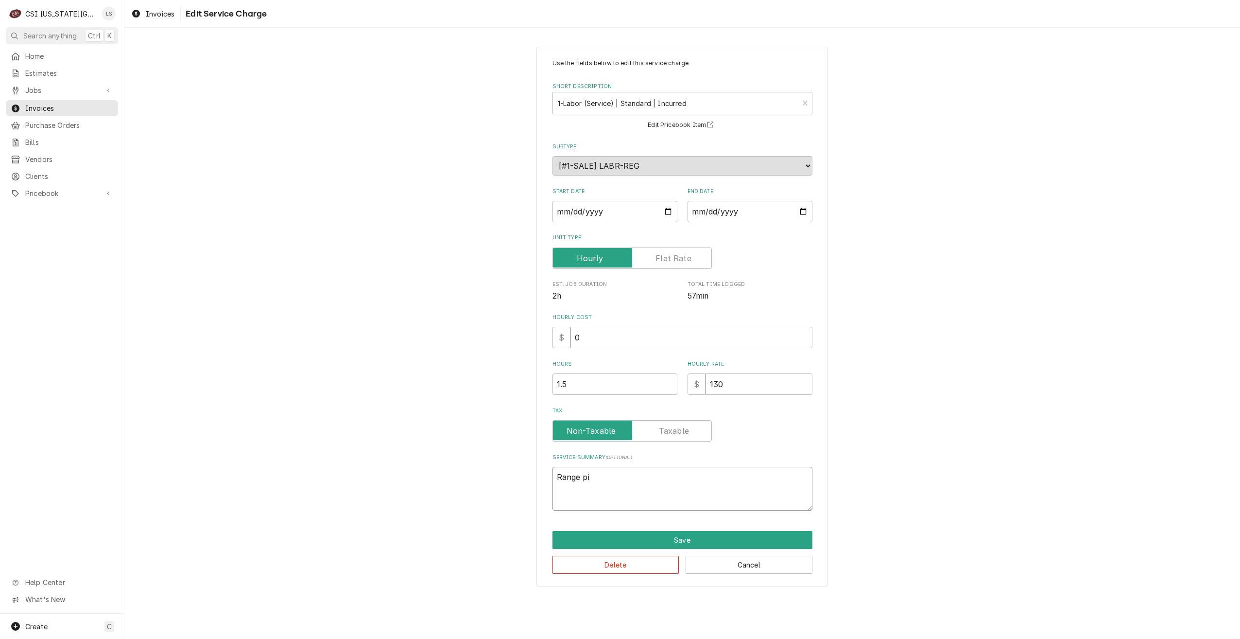
type textarea "Range pil"
type textarea "x"
type textarea "Range pilt"
type textarea "x"
type textarea "Range pilto"
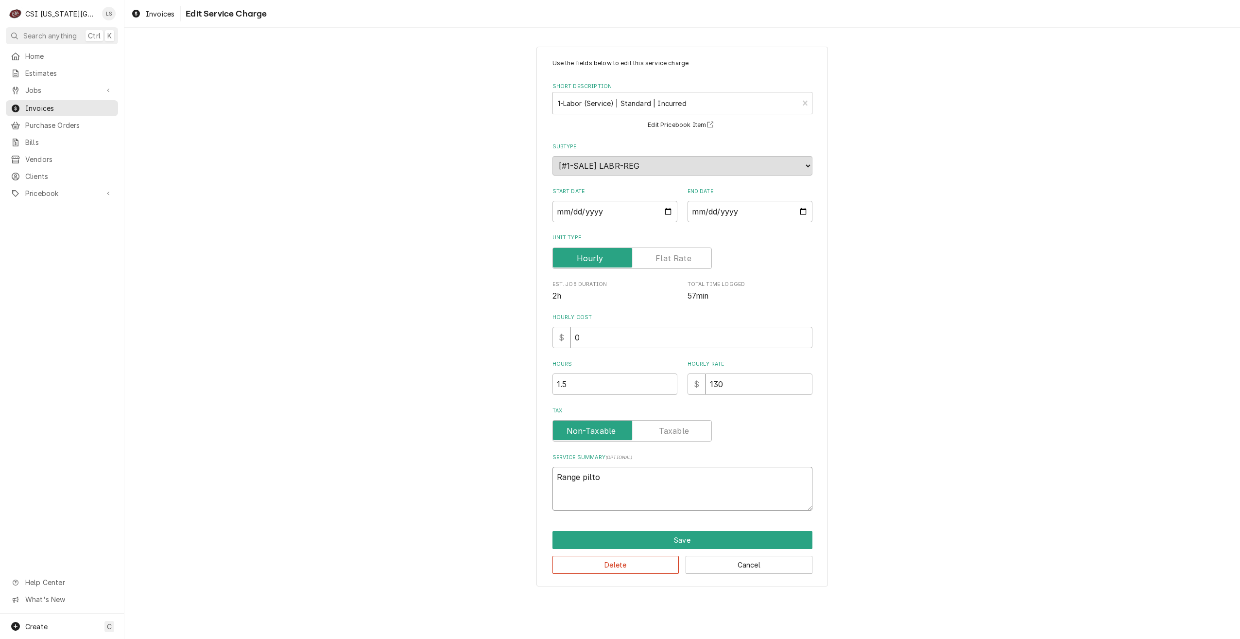
type textarea "x"
type textarea "Range pilto"
type textarea "x"
type textarea "Range pilto w"
type textarea "x"
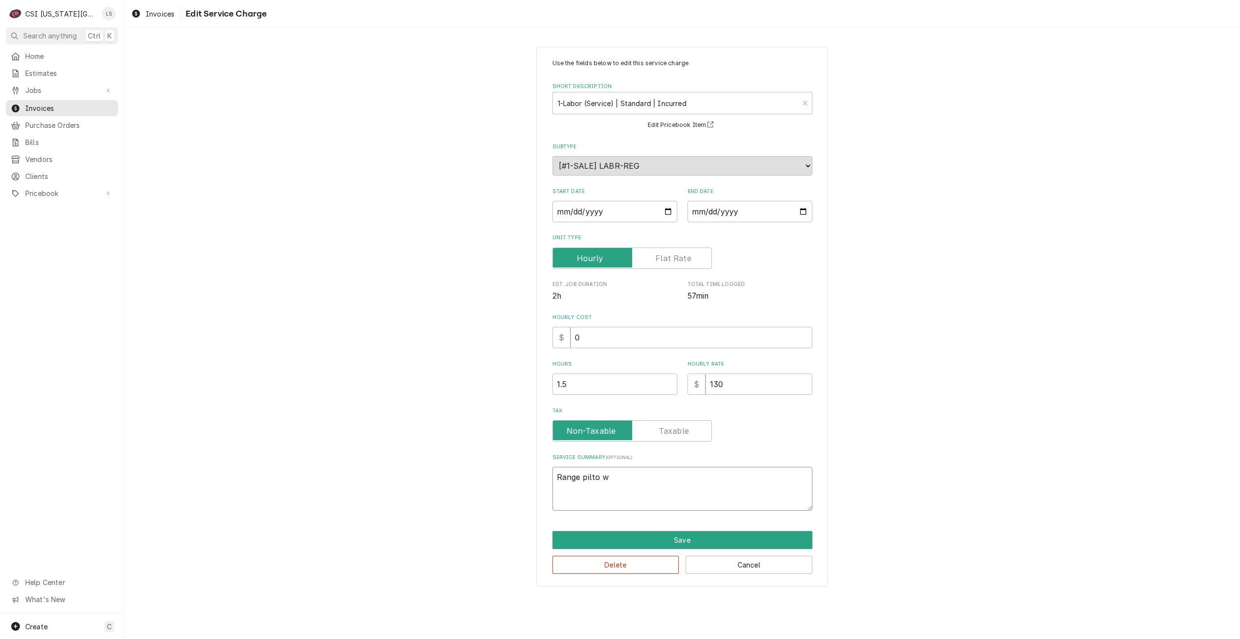
type textarea "Range pilto wo"
type textarea "x"
type textarea "Range pilto w"
type textarea "x"
type textarea "Range pilto"
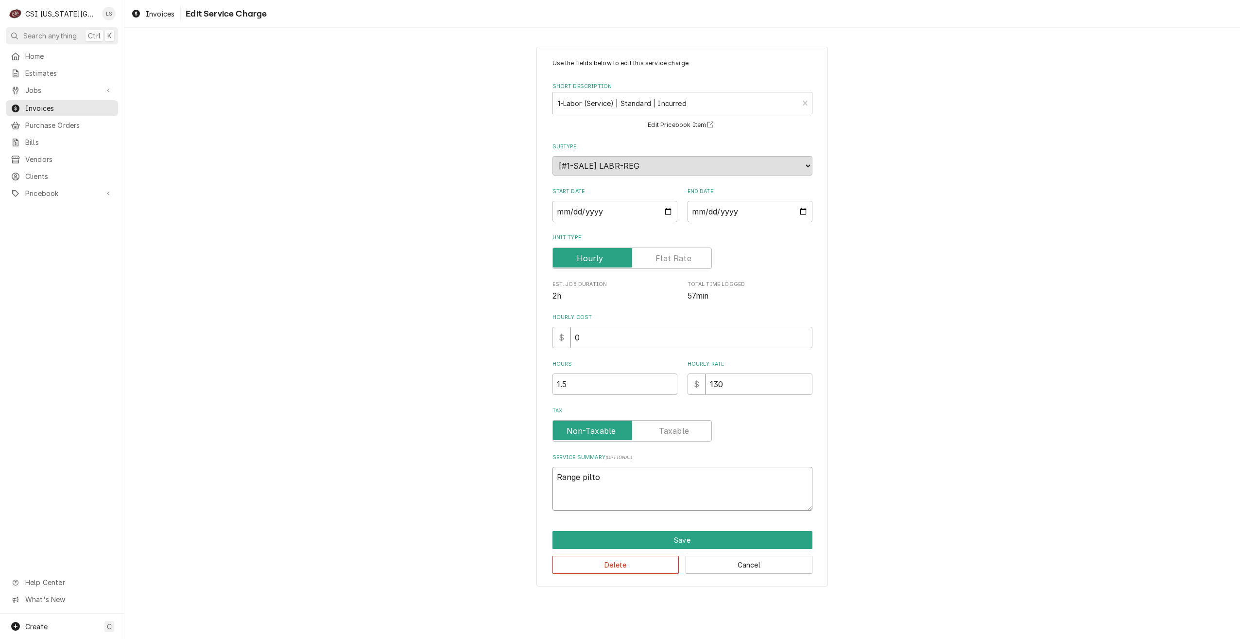
type textarea "x"
type textarea "Range pilto"
type textarea "x"
type textarea "Range pilt"
type textarea "x"
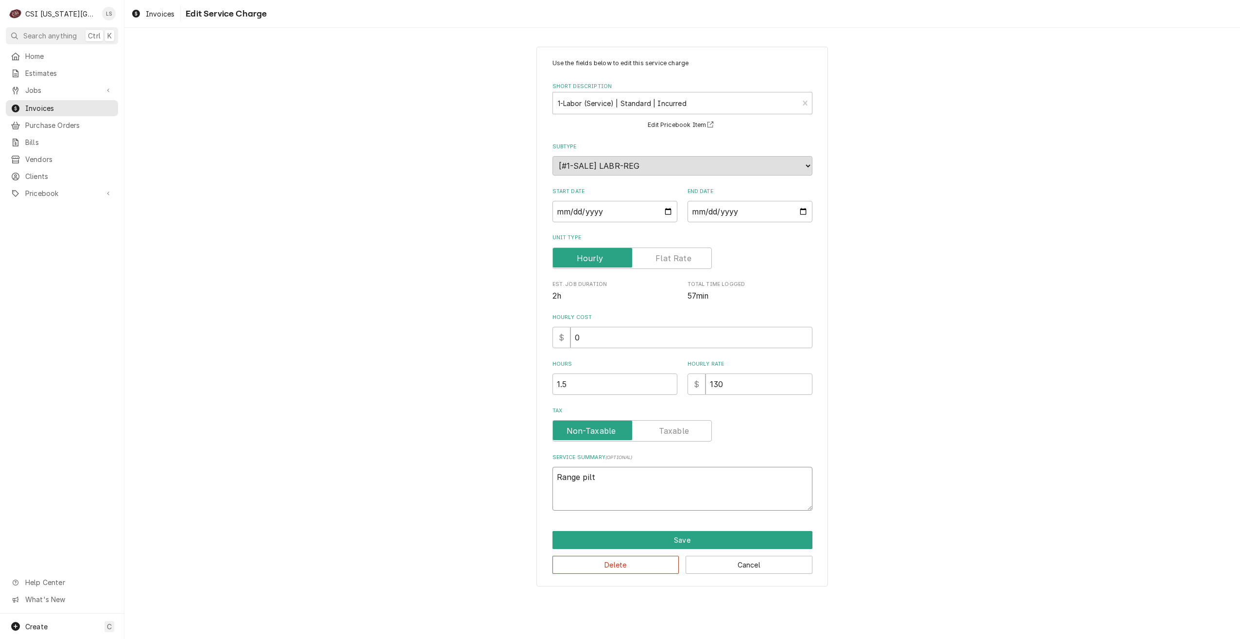
type textarea "Range pil"
type textarea "x"
type textarea "Range pilo"
type textarea "x"
type textarea "Range pilot"
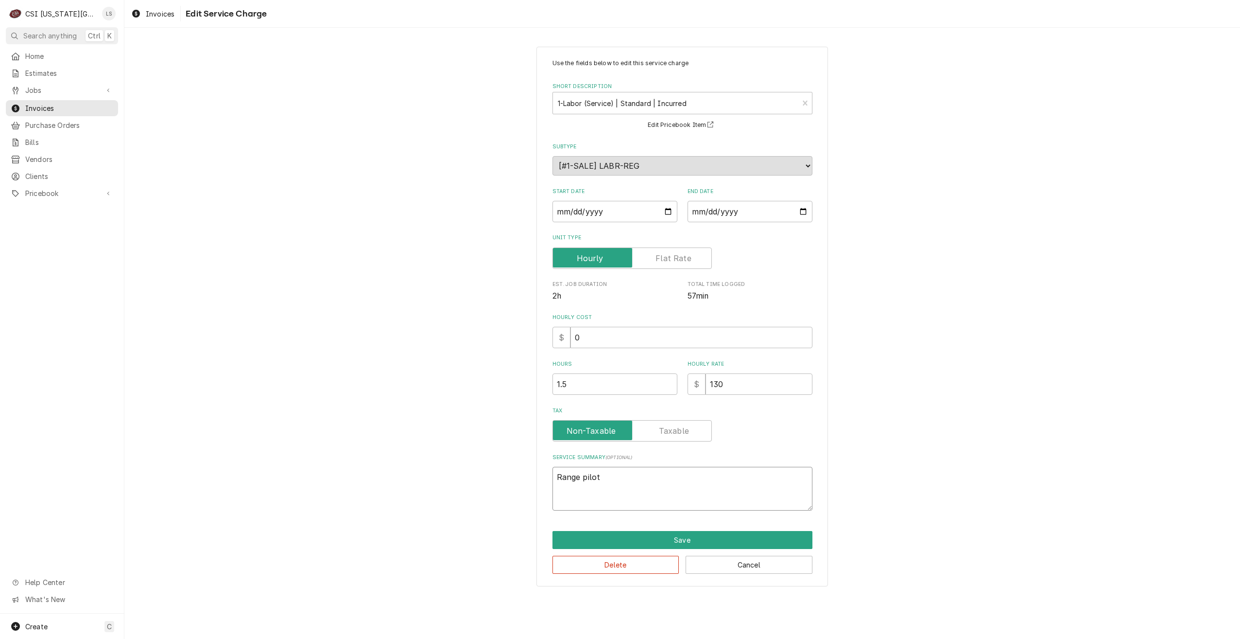
type textarea "x"
type textarea "Range pilot"
type textarea "x"
type textarea "Range pilot w"
type textarea "x"
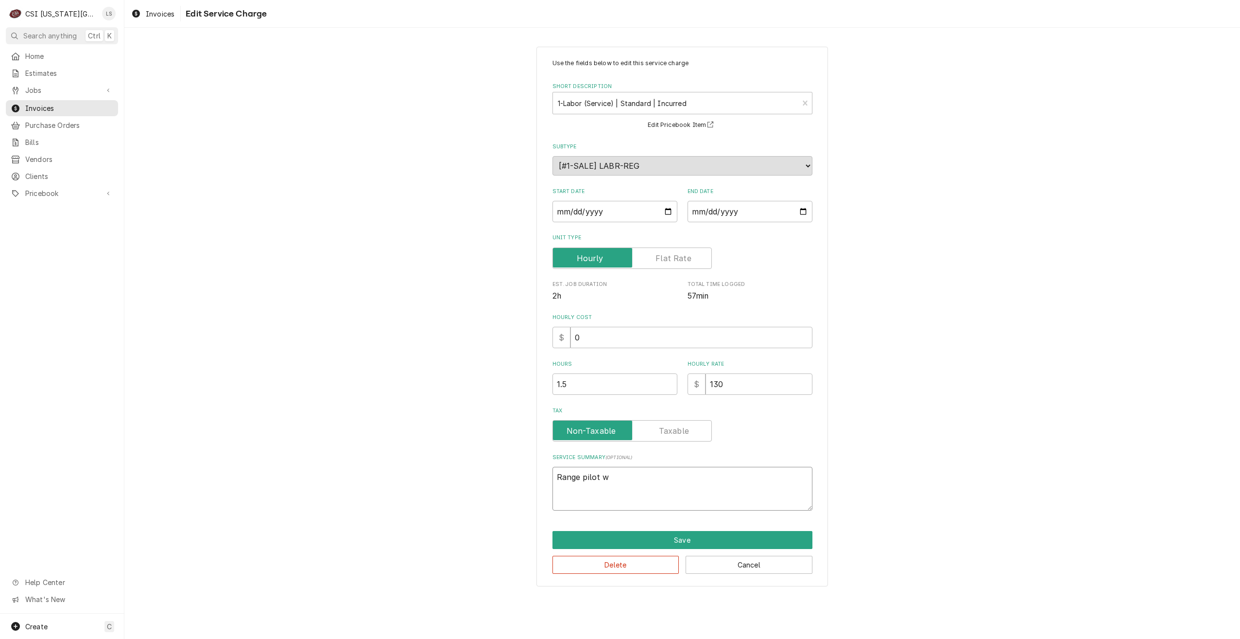
type textarea "Range pilot wo"
type textarea "x"
type textarea "Range pilot won"
type textarea "x"
type textarea "Range pilot won'"
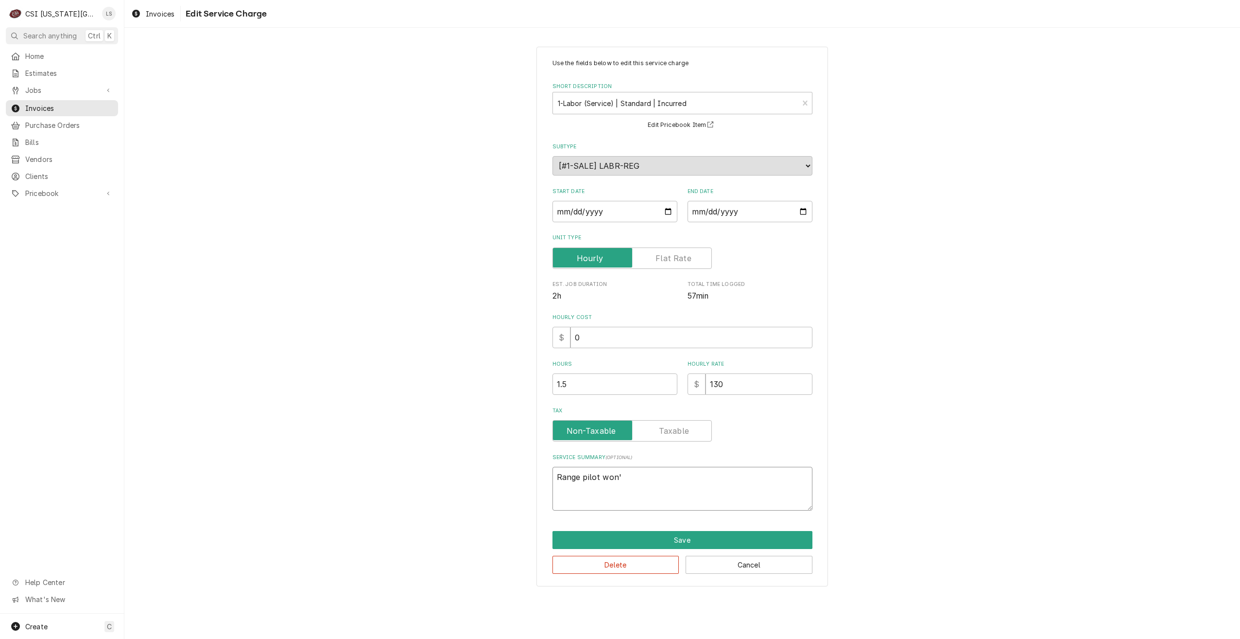
type textarea "x"
type textarea "Range pilot won't"
type textarea "x"
type textarea "Range pilot won't"
type textarea "x"
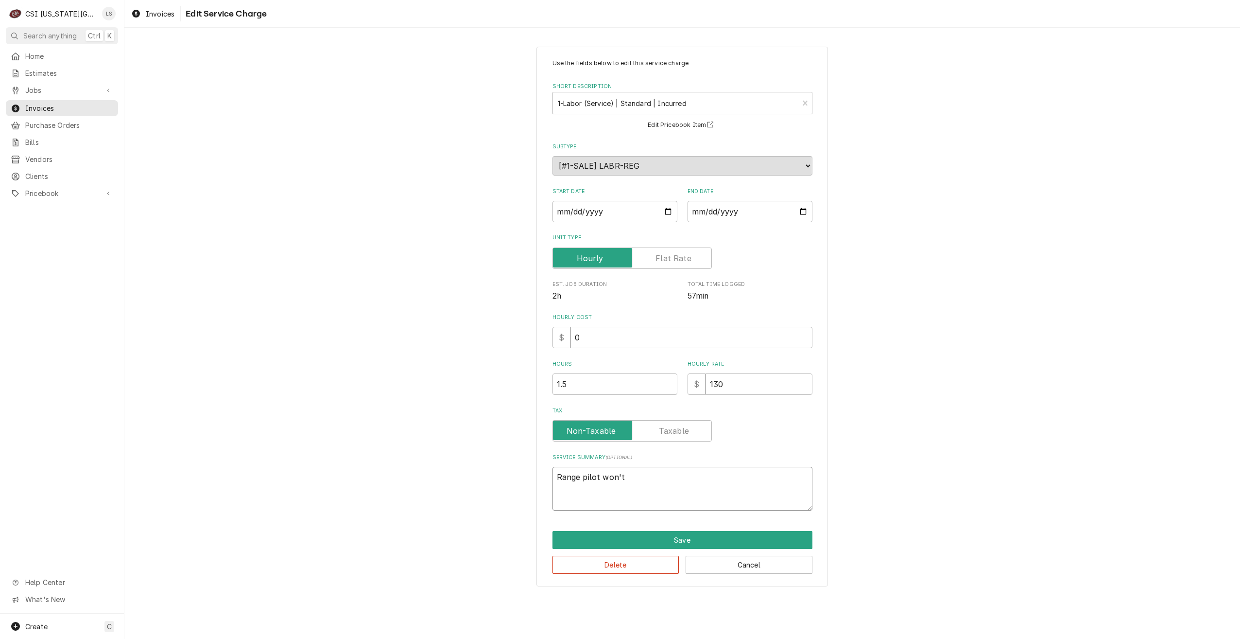
type textarea "Range pilot won't s"
type textarea "x"
type textarea "Range pilot won't st"
type textarea "x"
type textarea "Range pilot won't sta"
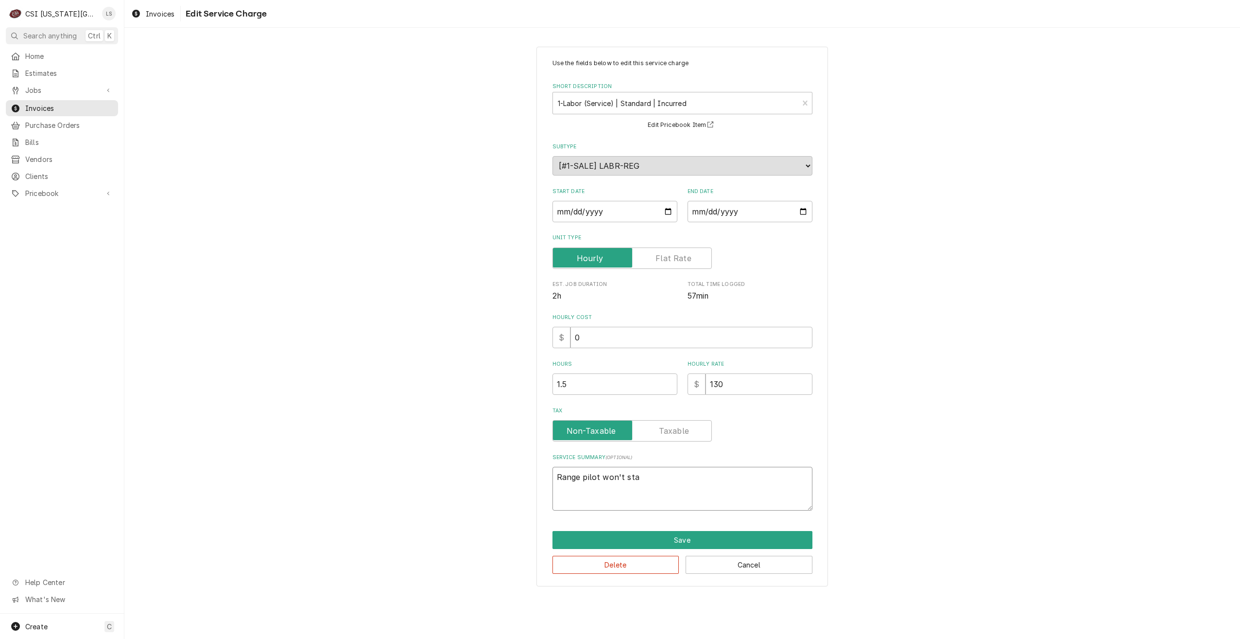
type textarea "x"
type textarea "Range pilot won't stay"
type textarea "x"
type textarea "Range pilot won't stay"
type textarea "x"
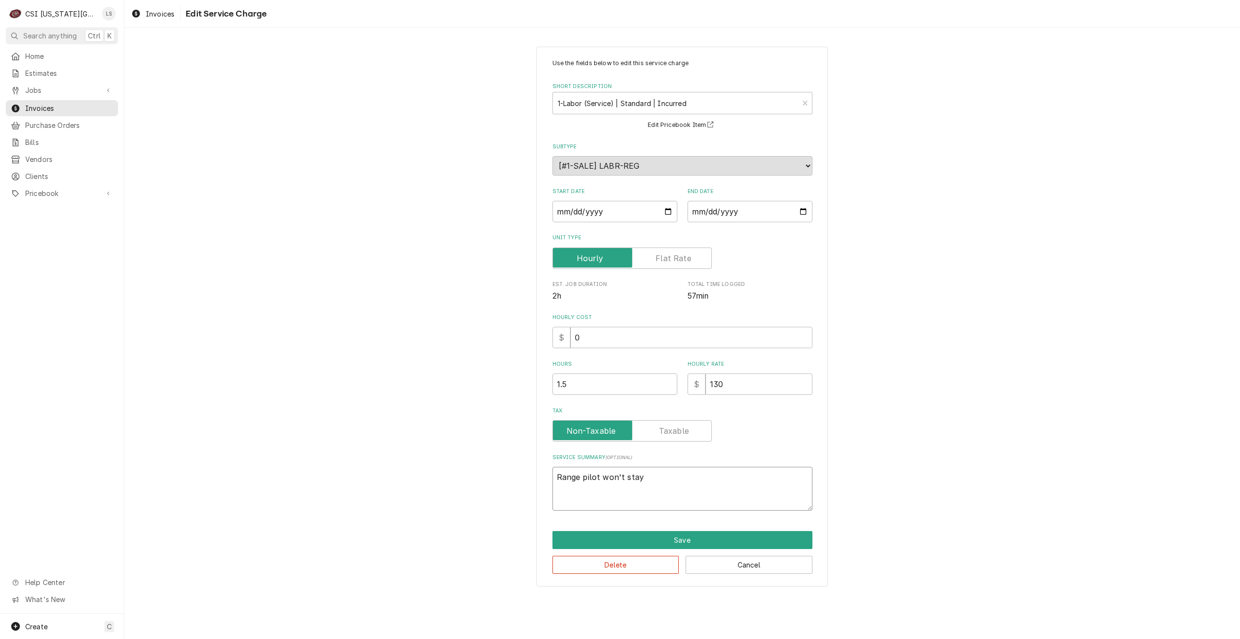
type textarea "Range pilot won't stay l"
type textarea "x"
type textarea "Range pilot won't stay li"
type textarea "x"
type textarea "Range pilot won't stay lit"
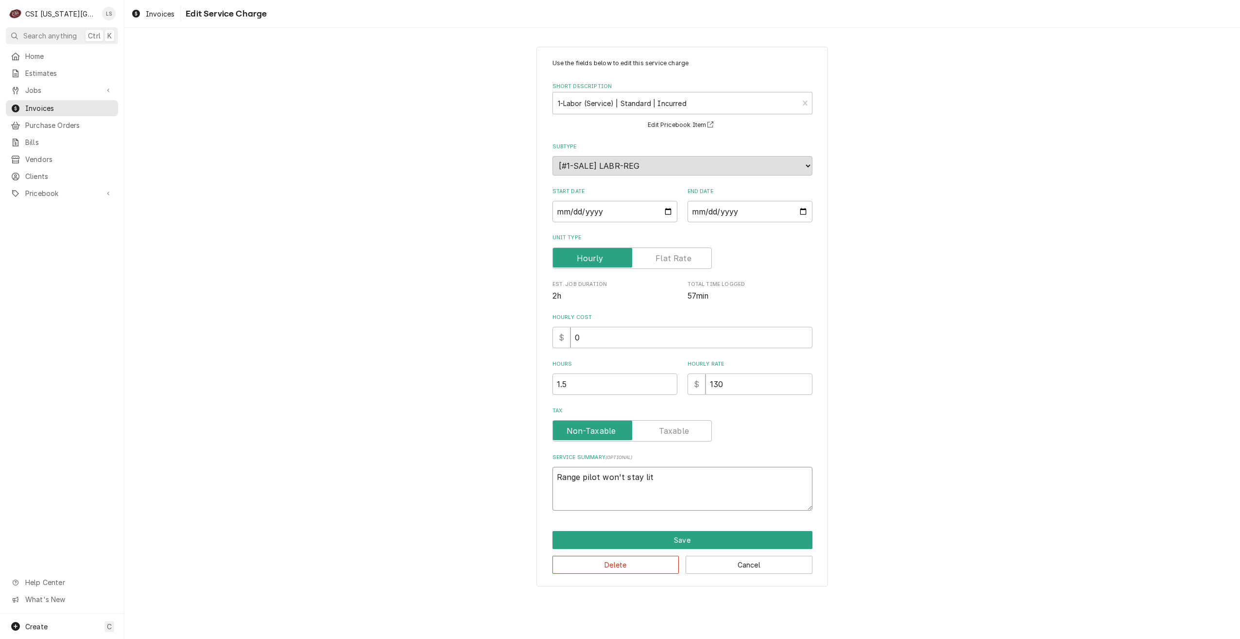
type textarea "x"
type textarea "Range pilot won't stay lit:"
type textarea "x"
type textarea "Range pilot won't stay lit:"
type textarea "x"
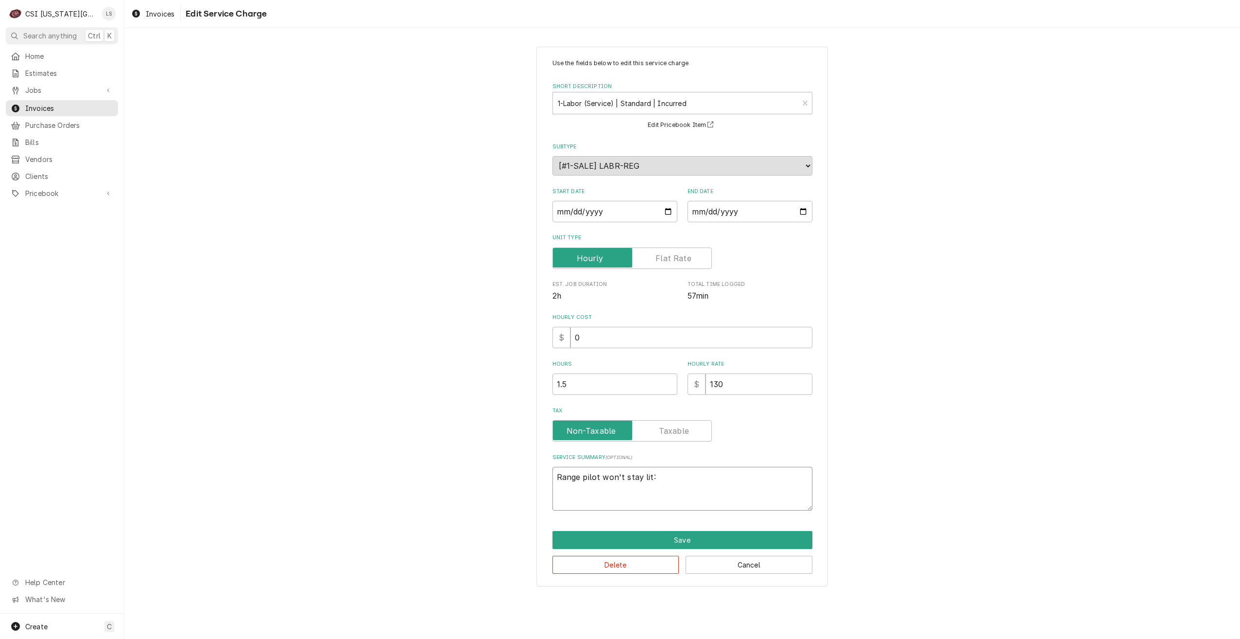
type textarea "Range pilot won't stay lit: C"
type textarea "x"
type textarea "Range pilot won't stay lit: Ch"
type textarea "x"
type textarea "Range pilot won't stay lit: Che"
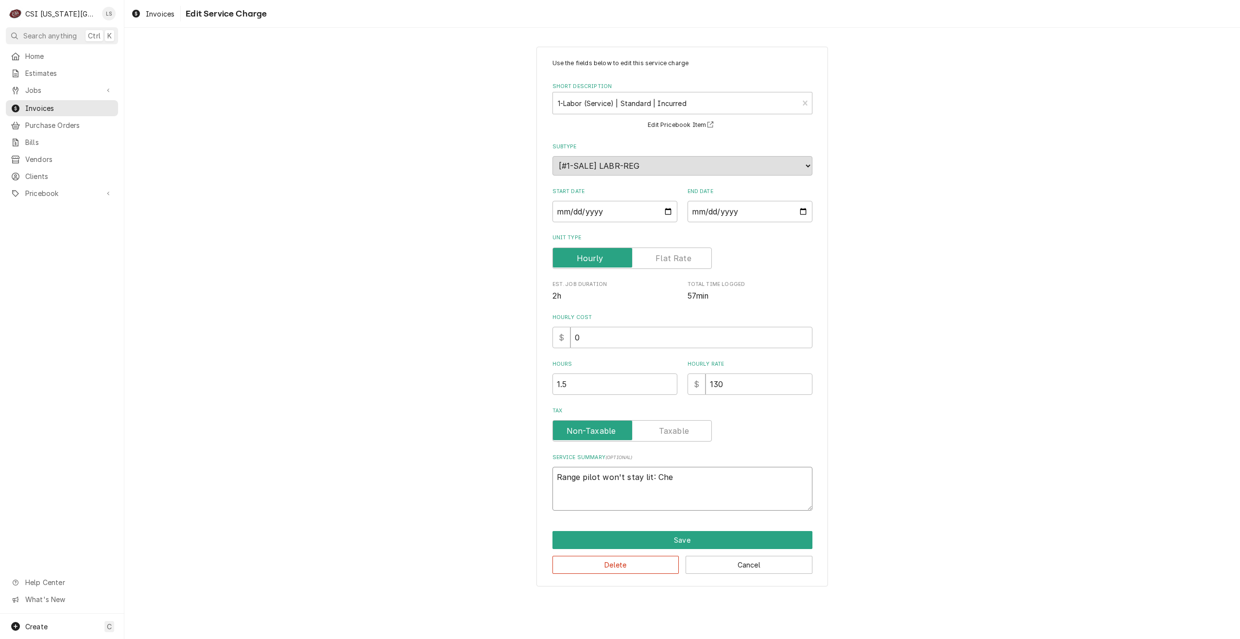
type textarea "x"
type textarea "Range pilot won't stay lit: Chec"
type textarea "x"
type textarea "Range pilot won't stay lit: Check"
type textarea "x"
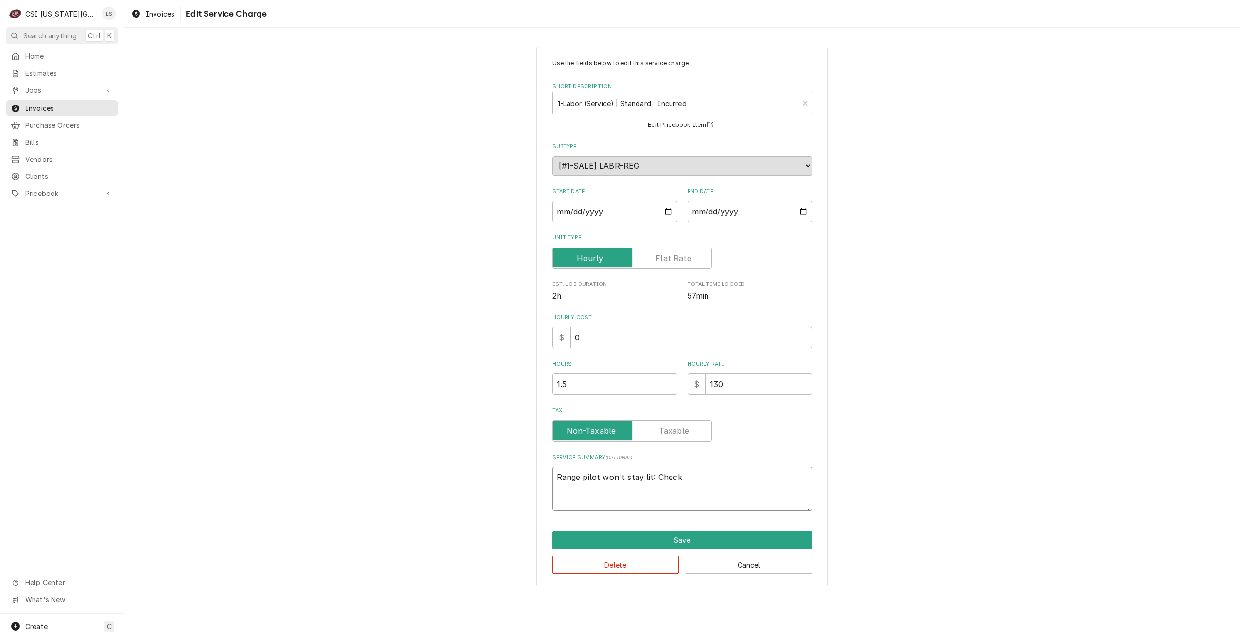
type textarea "Range pilot won't stay lit: Checke"
type textarea "x"
type textarea "Range pilot won't stay lit: Checke"
type textarea "x"
type textarea "Range pilot won't stay lit: Checke"
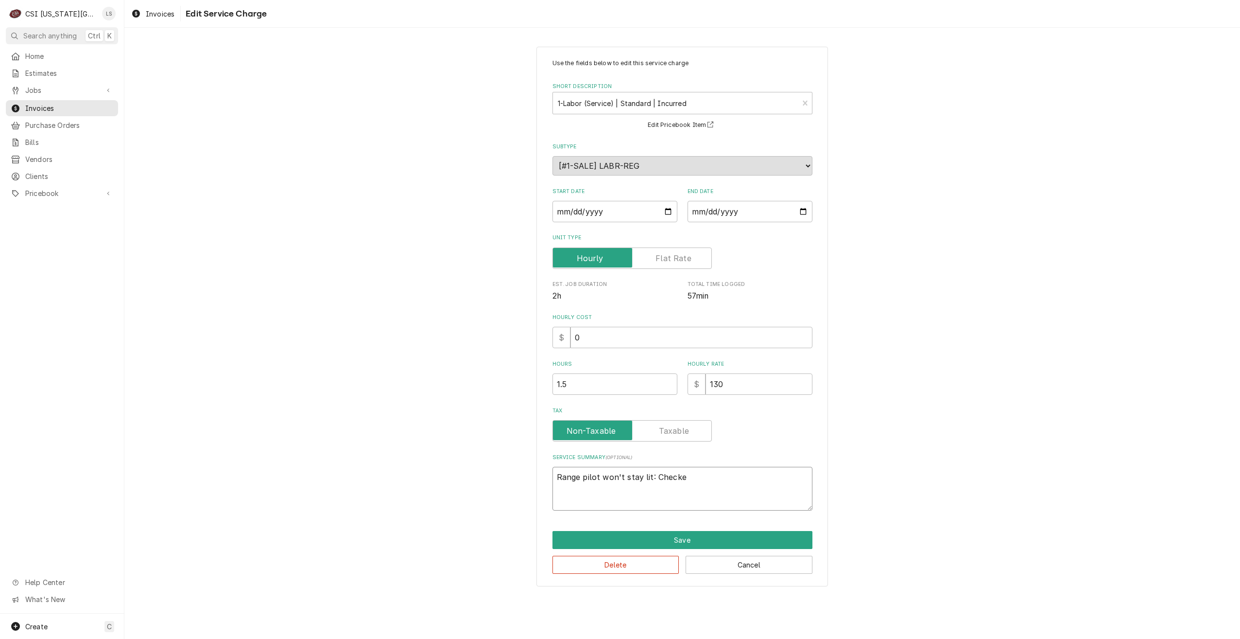
type textarea "x"
type textarea "Range pilot won't stay lit: Checked"
type textarea "x"
type textarea "Range pilot won't stay lit: Checked v"
type textarea "x"
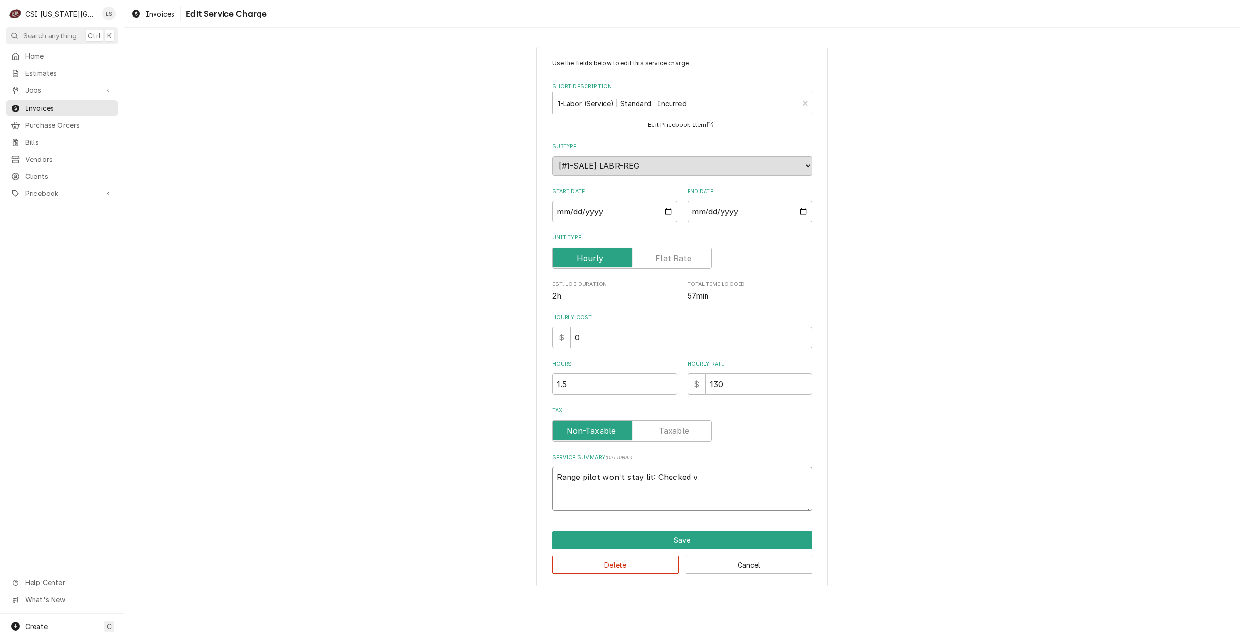
type textarea "Range pilot won't stay lit: Checked vo"
type textarea "x"
type textarea "Range pilot won't stay lit: Checked voe"
type textarea "x"
type textarea "Range pilot won't stay lit: Checked voer"
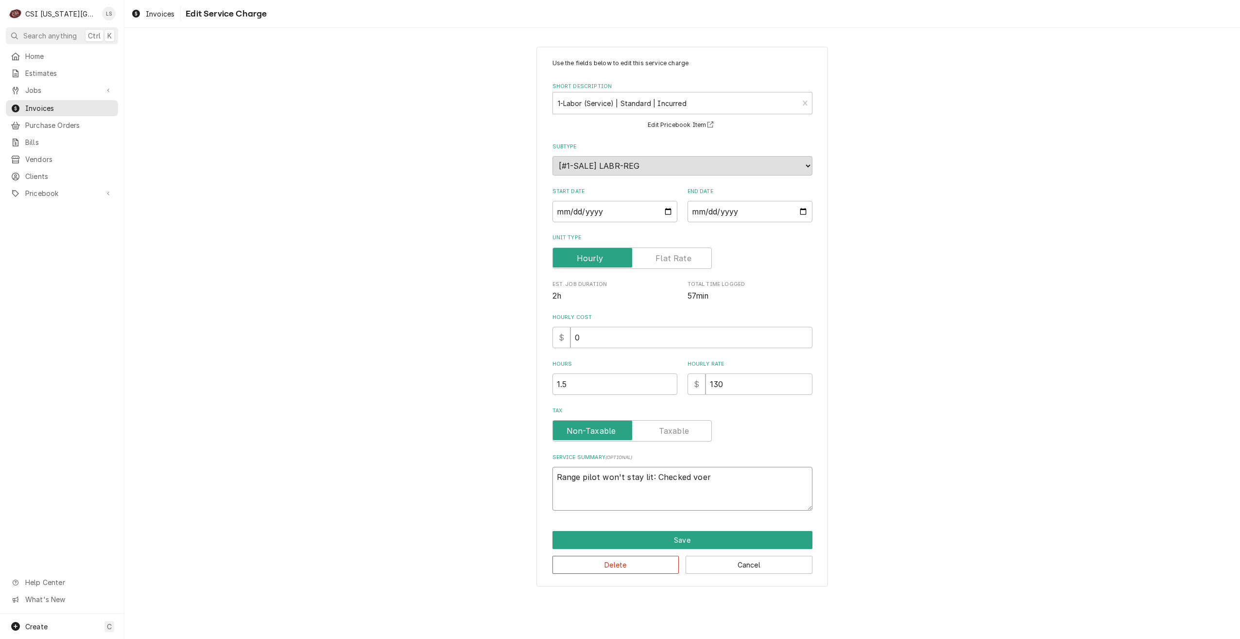
type textarea "x"
type textarea "Range pilot won't stay lit: Checked voe"
type textarea "x"
type textarea "Range pilot won't stay lit: Checked vo"
type textarea "x"
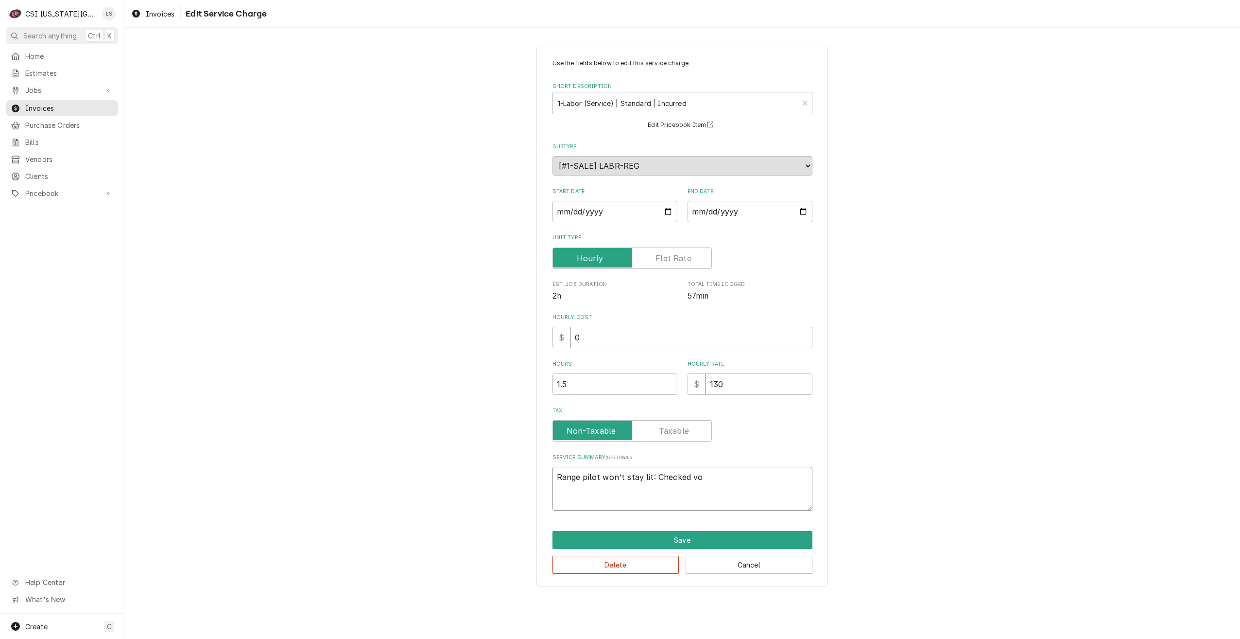
type textarea "Range pilot won't stay lit: Checked v"
type textarea "x"
type textarea "Range pilot won't stay lit: Checked"
type textarea "x"
type textarea "Range pilot won't stay lit: Checked o"
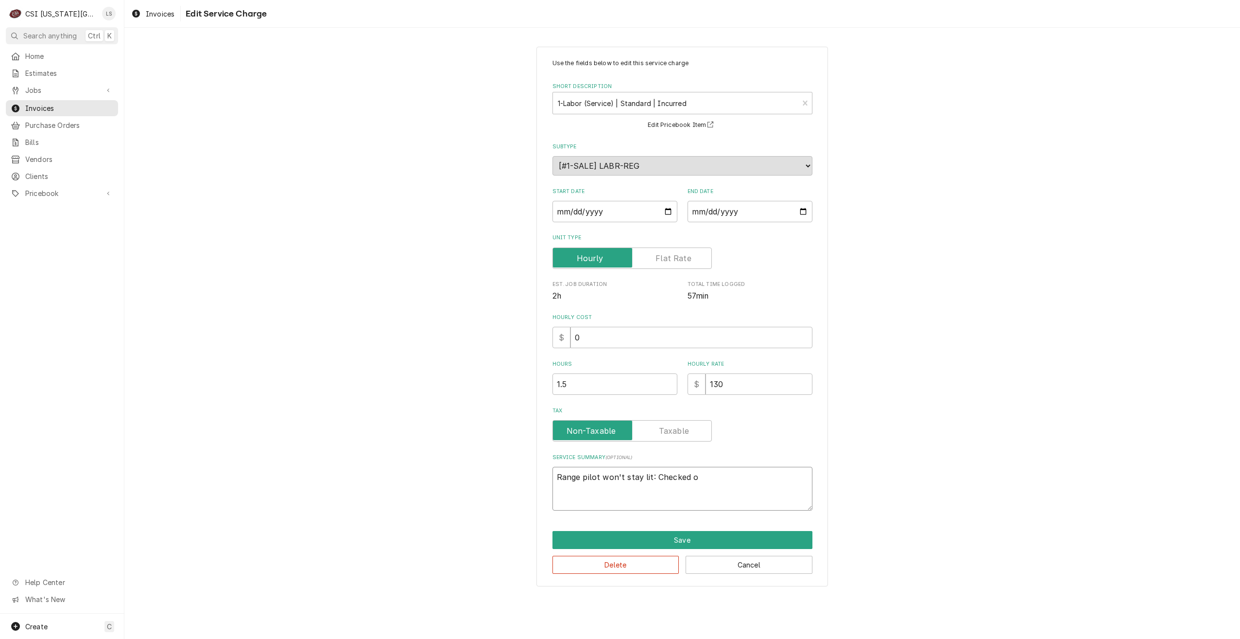
type textarea "x"
type textarea "Range pilot won't stay lit: Checked ov"
type textarea "x"
type textarea "Range pilot won't stay lit: Checked ove"
type textarea "x"
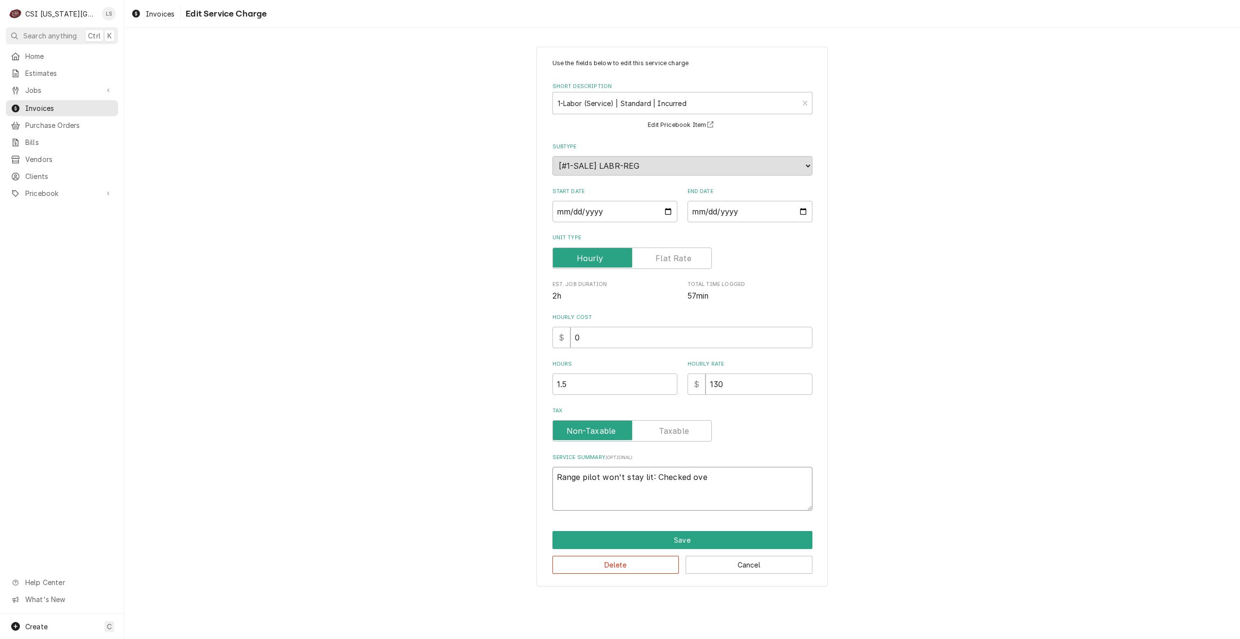
type textarea "Range pilot won't stay lit: Checked over"
type textarea "x"
type textarea "Range pilot won't stay lit: Checked over"
type textarea "x"
type textarea "Range pilot won't stay lit: Checked over f"
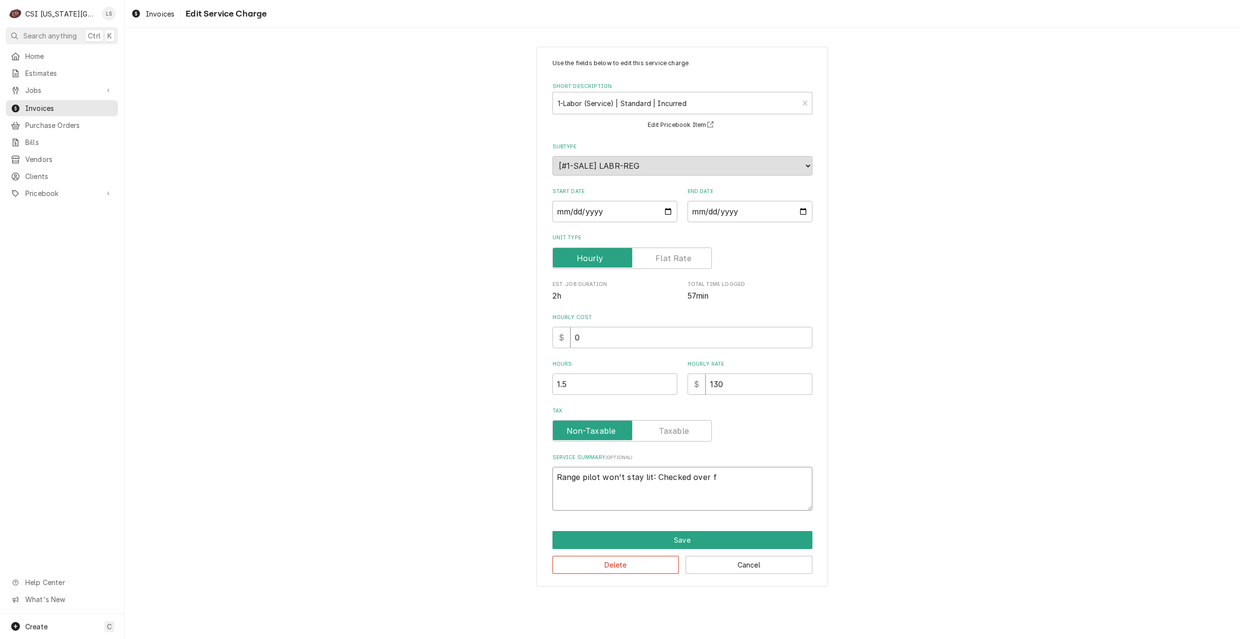
type textarea "x"
type textarea "Range pilot won't stay lit: Checked over fu"
type textarea "x"
type textarea "Range pilot won't stay lit: Checked over fun"
type textarea "x"
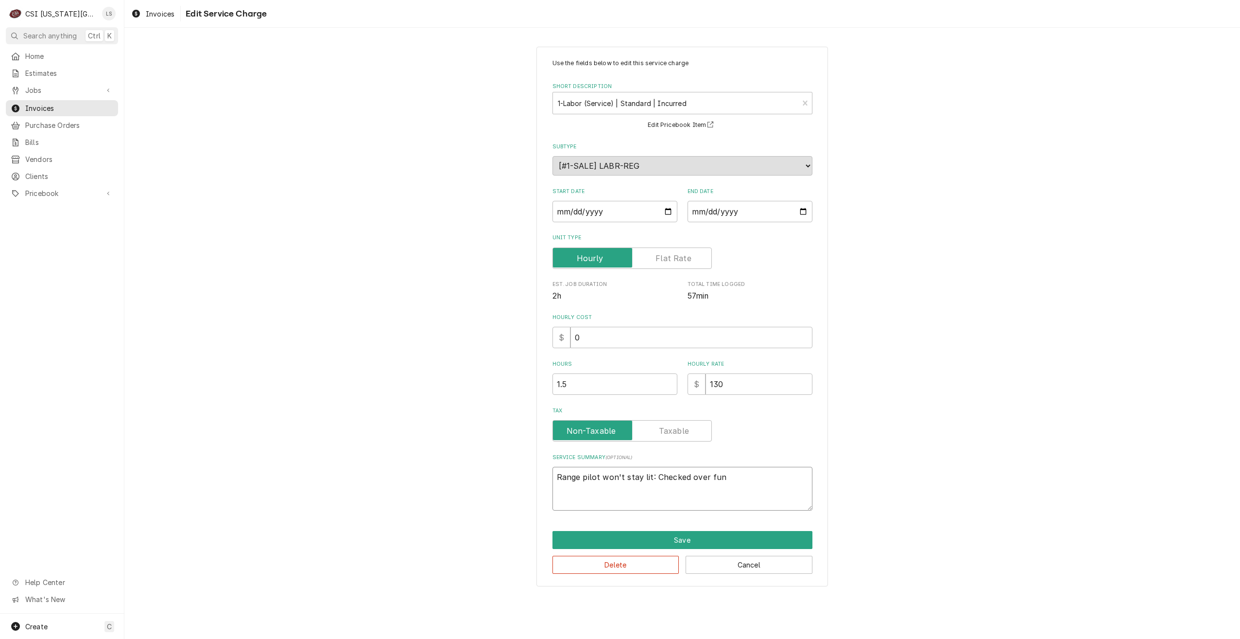
type textarea "Range pilot won't stay lit: Checked over func"
type textarea "x"
type textarea "Range pilot won't stay lit: Checked over funct"
type textarea "x"
type textarea "Range pilot won't stay lit: Checked over functi"
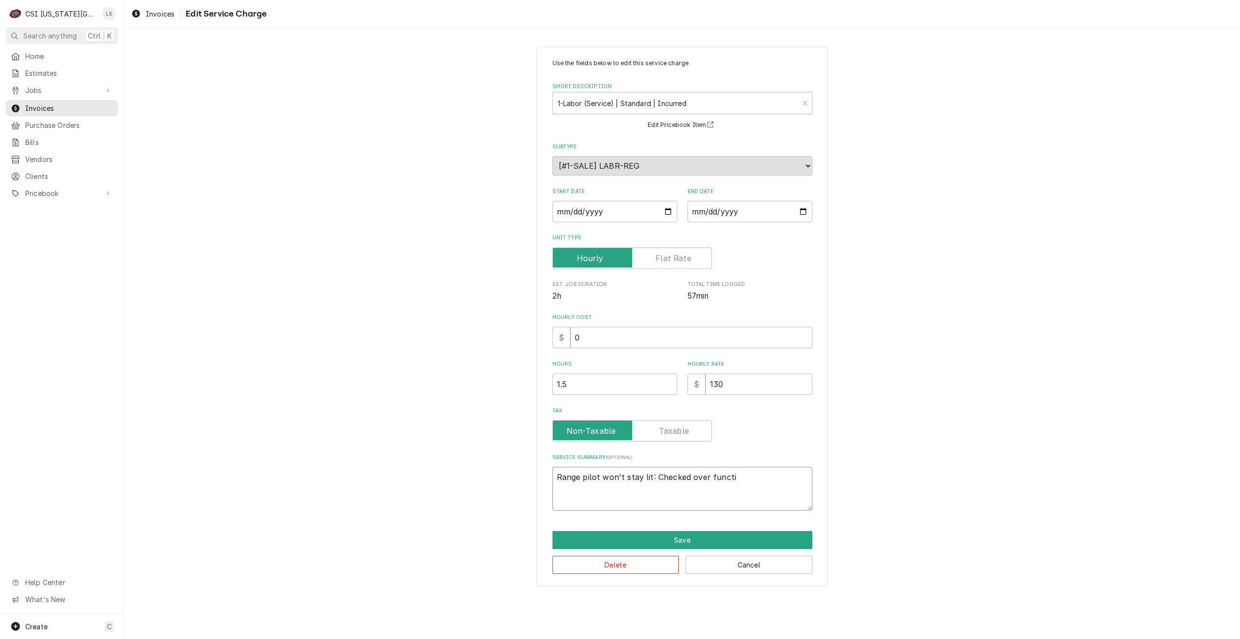
type textarea "x"
type textarea "Range pilot won't stay lit: Checked over functio"
type textarea "x"
type textarea "Range pilot won't stay lit: Checked over function"
type textarea "x"
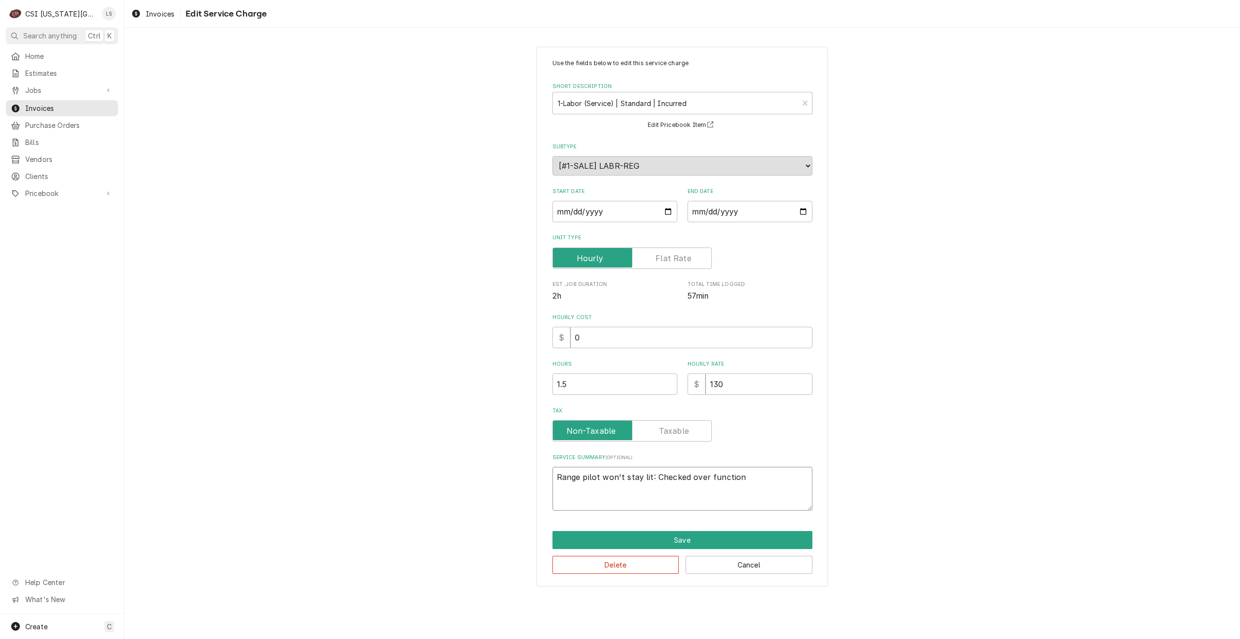
type textarea "Range pilot won't stay lit: Checked over functions"
type textarea "x"
type textarea "Range pilot won't stay lit: Checked over functions"
type textarea "x"
type textarea "Range pilot won't stay lit: Checked over functions n"
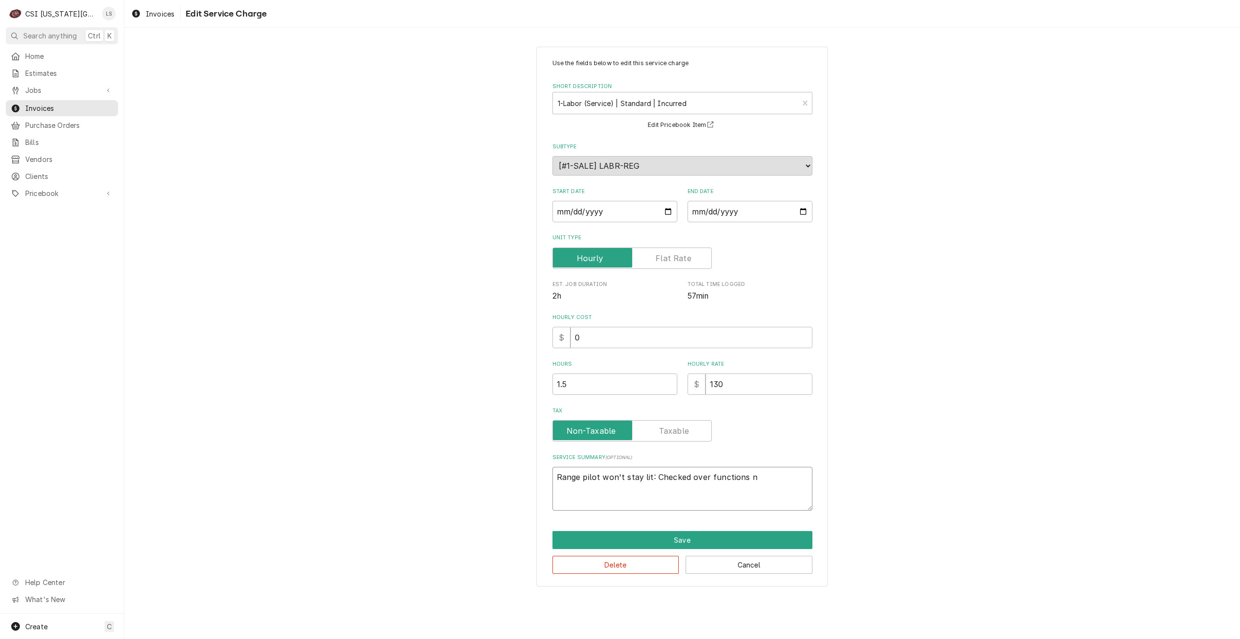
type textarea "x"
type textarea "Range pilot won't stay lit: Checked over functions nd"
type textarea "x"
type textarea "Range pilot won't stay lit: Checked over functions n"
type textarea "x"
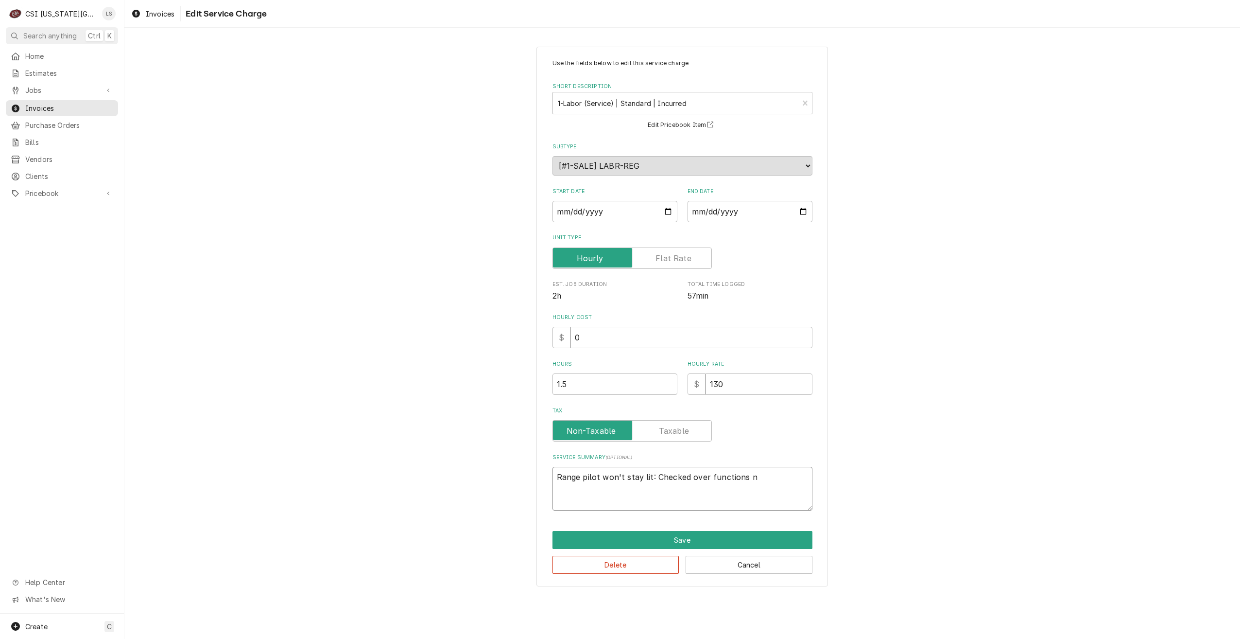
type textarea "Range pilot won't stay lit: Checked over functions"
type textarea "x"
type textarea "Range pilot won't stay lit: Checked over functions a"
type textarea "x"
type textarea "Range pilot won't stay lit: Checked over functions an"
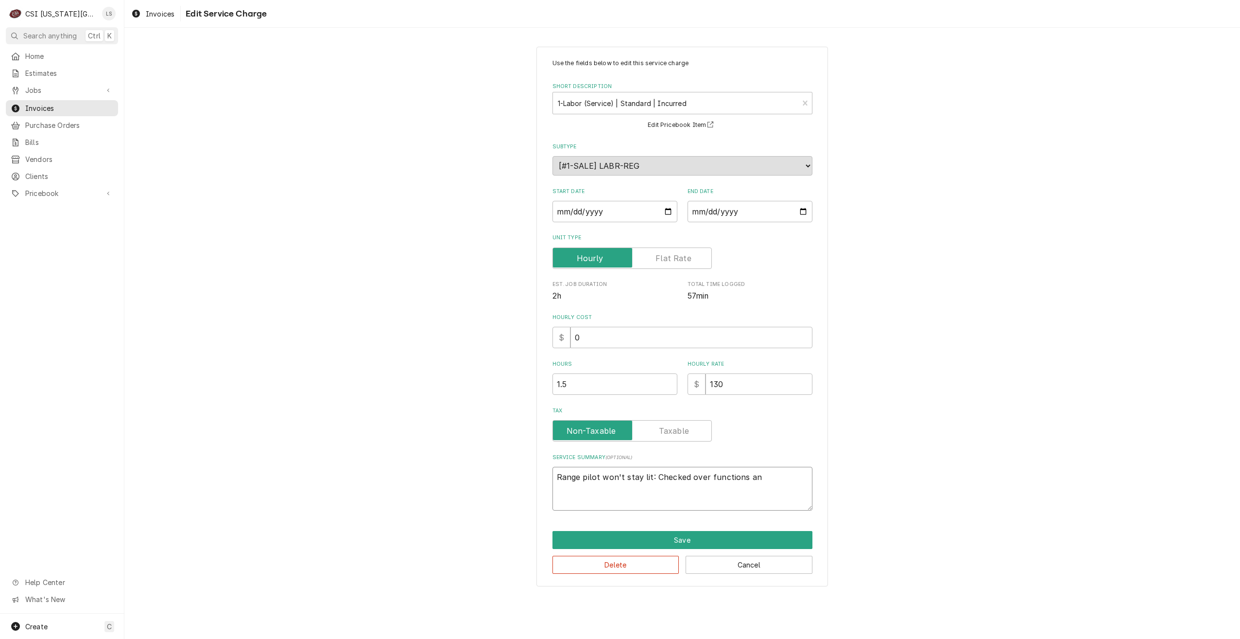
type textarea "x"
type textarea "Range pilot won't stay lit: Checked over functions and"
type textarea "x"
type textarea "Range pilot won't stay lit: Checked over functions and"
type textarea "x"
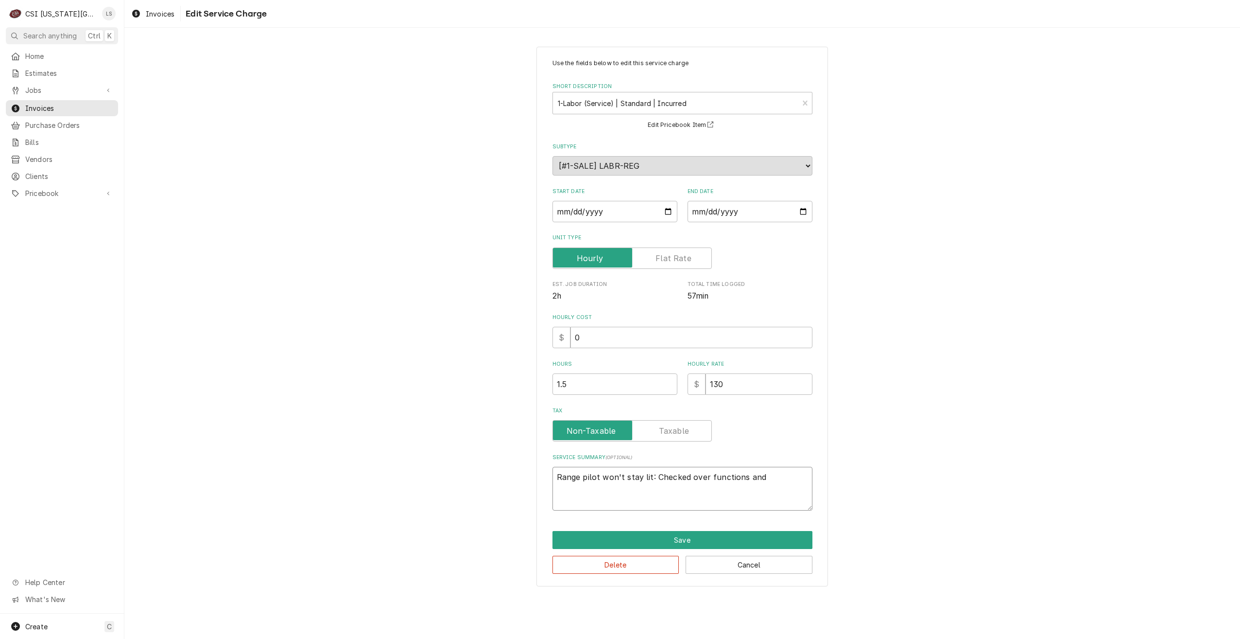
type textarea "Range pilot won't stay lit: Checked over functions and f"
type textarea "x"
type textarea "Range pilot won't stay lit: Checked over functions and fo"
type textarea "x"
type textarea "Range pilot won't stay lit: Checked over functions and fou"
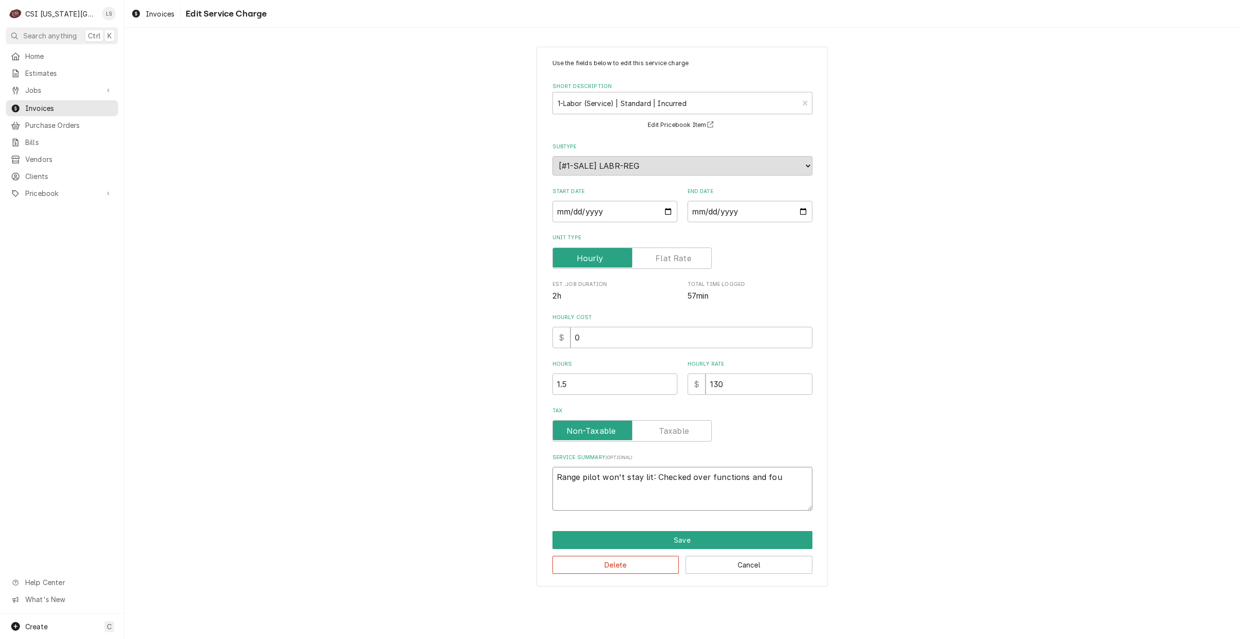
type textarea "x"
type textarea "Range pilot won't stay lit: Checked over functions and foun"
type textarea "x"
type textarea "Range pilot won't stay lit: Checked over functions and found"
type textarea "x"
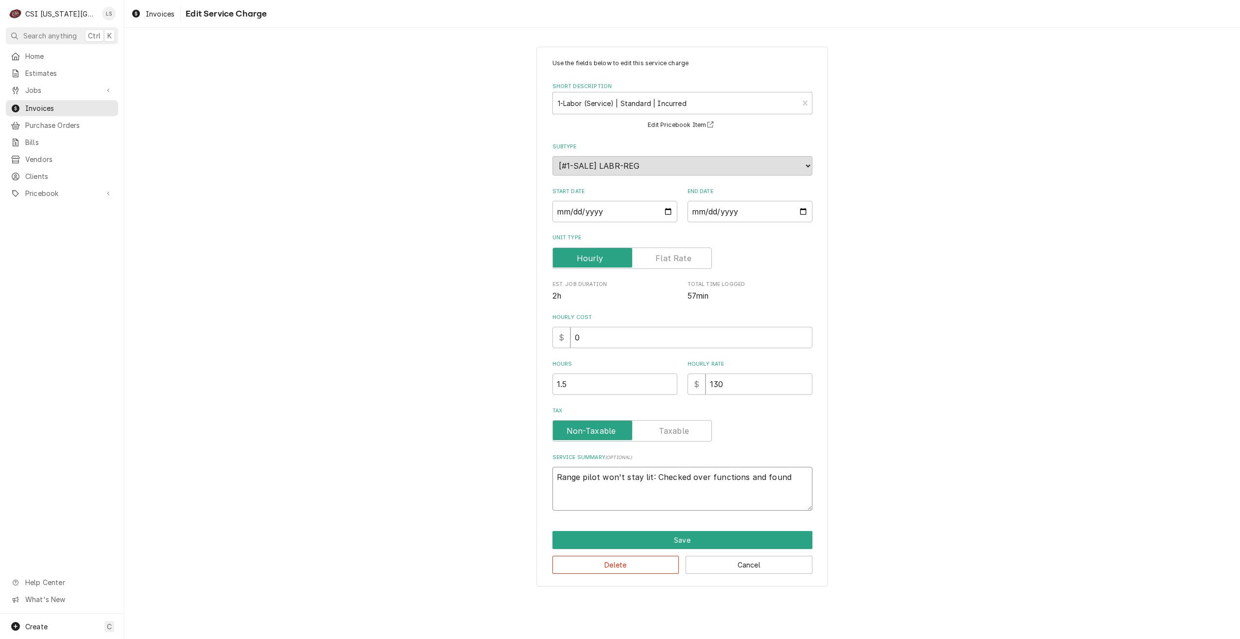
type textarea "Range pilot won't stay lit: Checked over functions and found"
type textarea "x"
type textarea "Range pilot won't stay lit: Checked over functions and found f"
type textarea "x"
type textarea "Range pilot won't stay lit: Checked over functions and found fa"
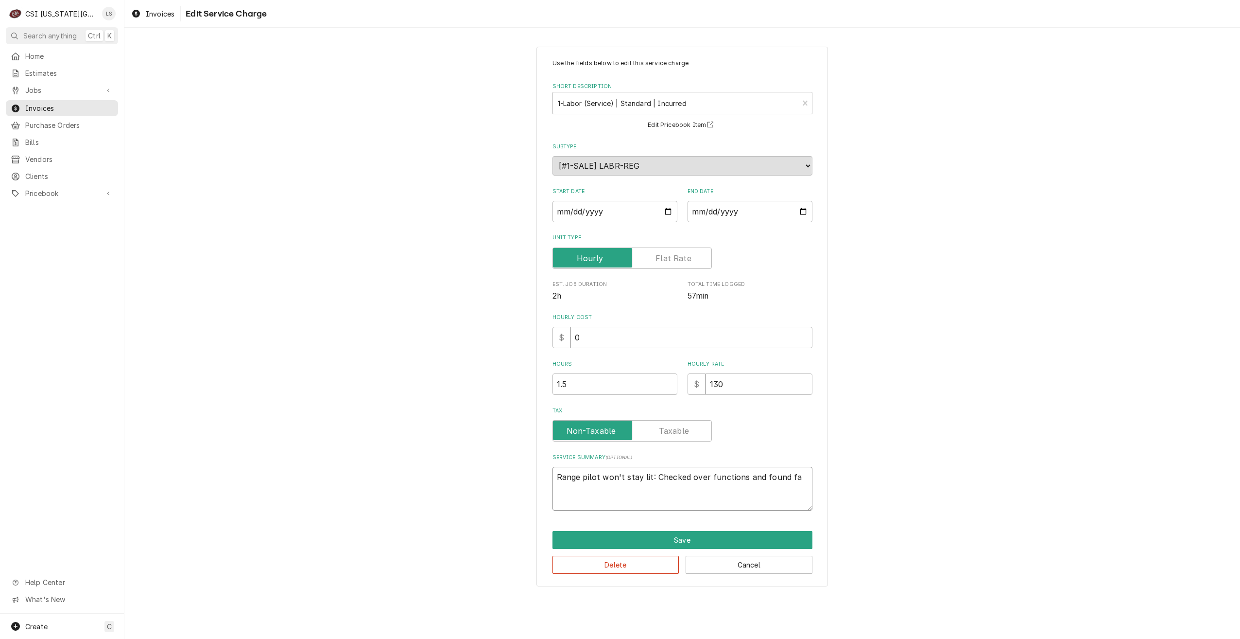
type textarea "x"
type textarea "Range pilot won't stay lit: Checked over functions and found fau"
type textarea "x"
type textarea "Range pilot won't stay lit: Checked over functions and found faul"
type textarea "x"
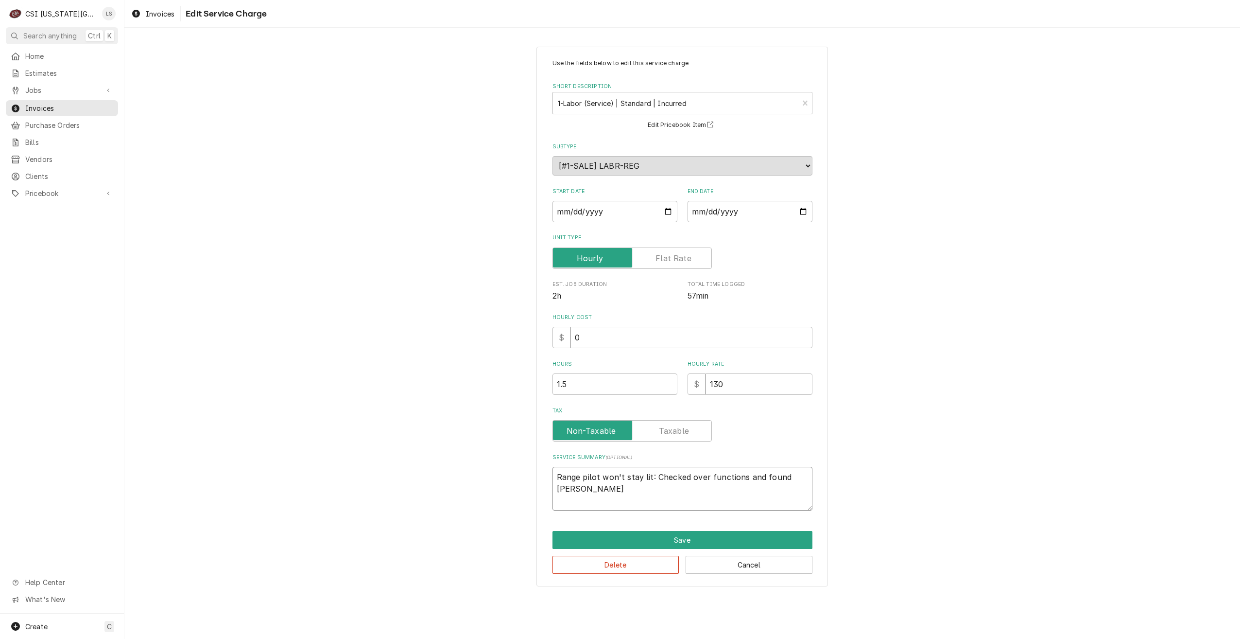
type textarea "Range pilot won't stay lit: Checked over functions and found fault"
type textarea "x"
type textarea "Range pilot won't stay lit: Checked over functions and found faulty"
type textarea "x"
type textarea "Range pilot won't stay lit: Checked over functions and found fault"
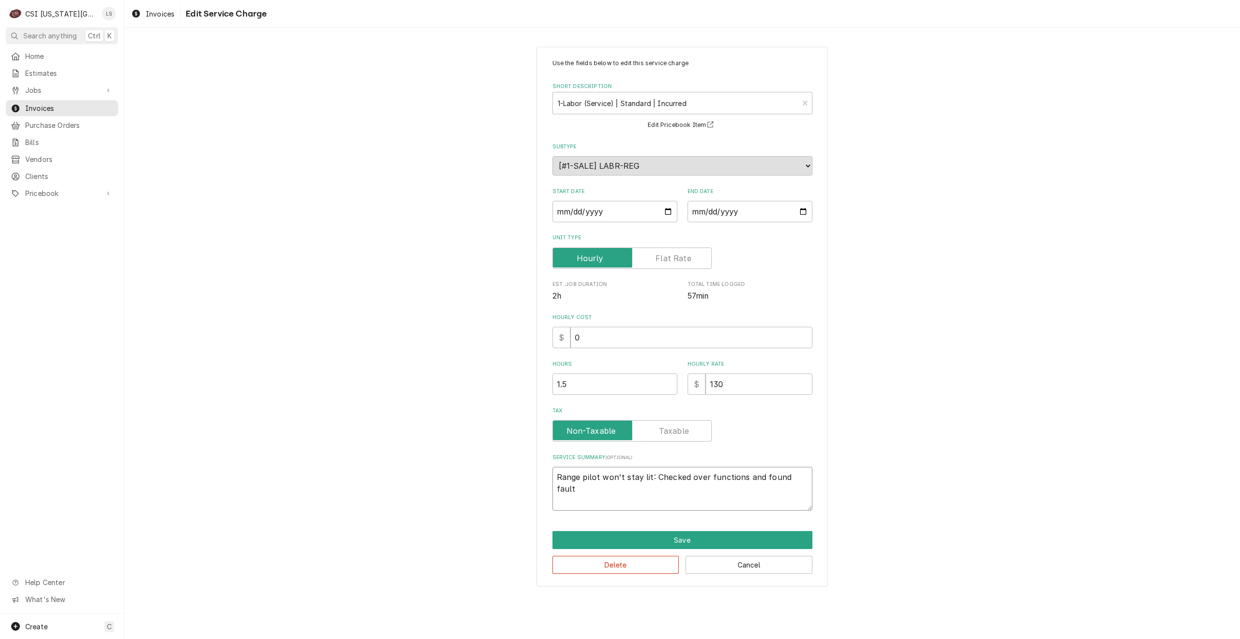
type textarea "x"
type textarea "Range pilot won't stay lit: Checked over functions and found faulty"
type textarea "x"
type textarea "Range pilot won't stay lit: Checked over functions and found faulty"
type textarea "x"
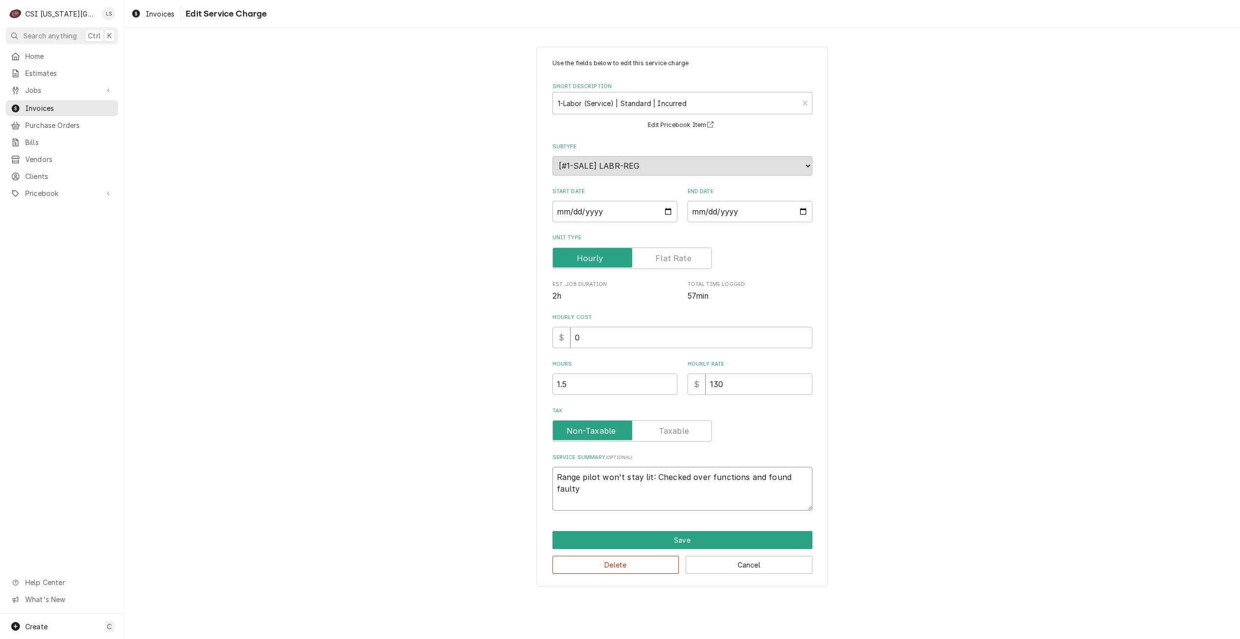
type textarea "Range pilot won't stay lit: Checked over functions and found faulty p"
type textarea "x"
type textarea "Range pilot won't stay lit: Checked over functions and found faulty pi"
type textarea "x"
type textarea "Range pilot won't stay lit: Checked over functions and found faulty pil"
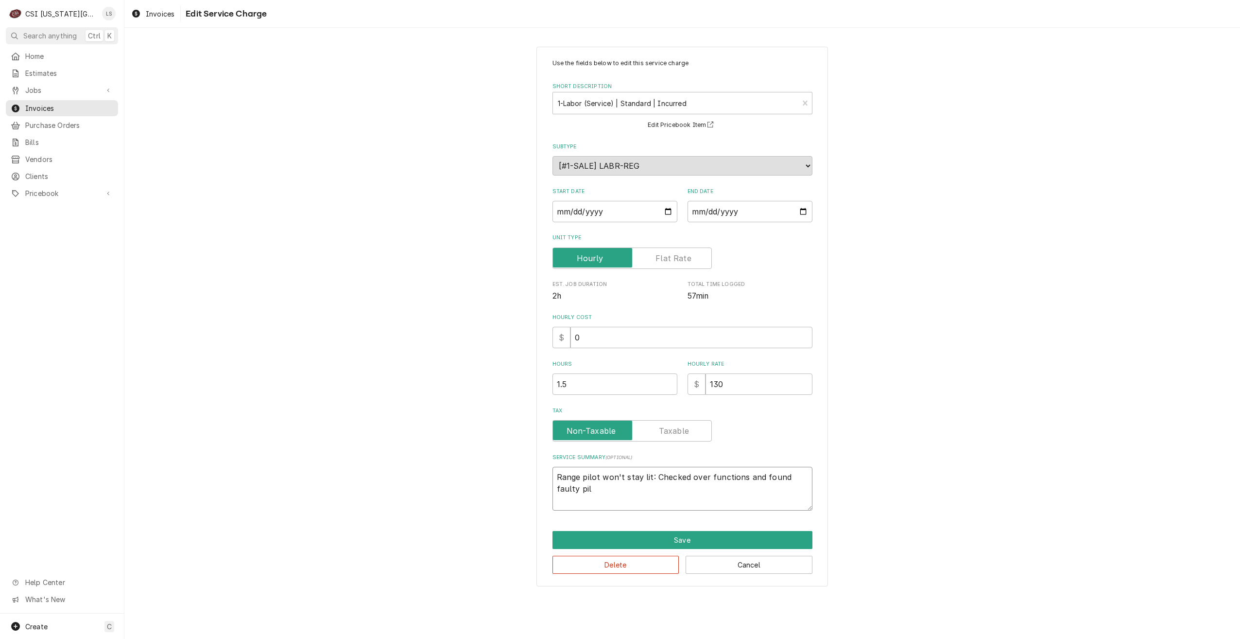
type textarea "x"
type textarea "Range pilot won't stay lit: Checked over functions and found faulty pilo"
type textarea "x"
type textarea "Range pilot won't stay lit: Checked over functions and found faulty pilot"
type textarea "x"
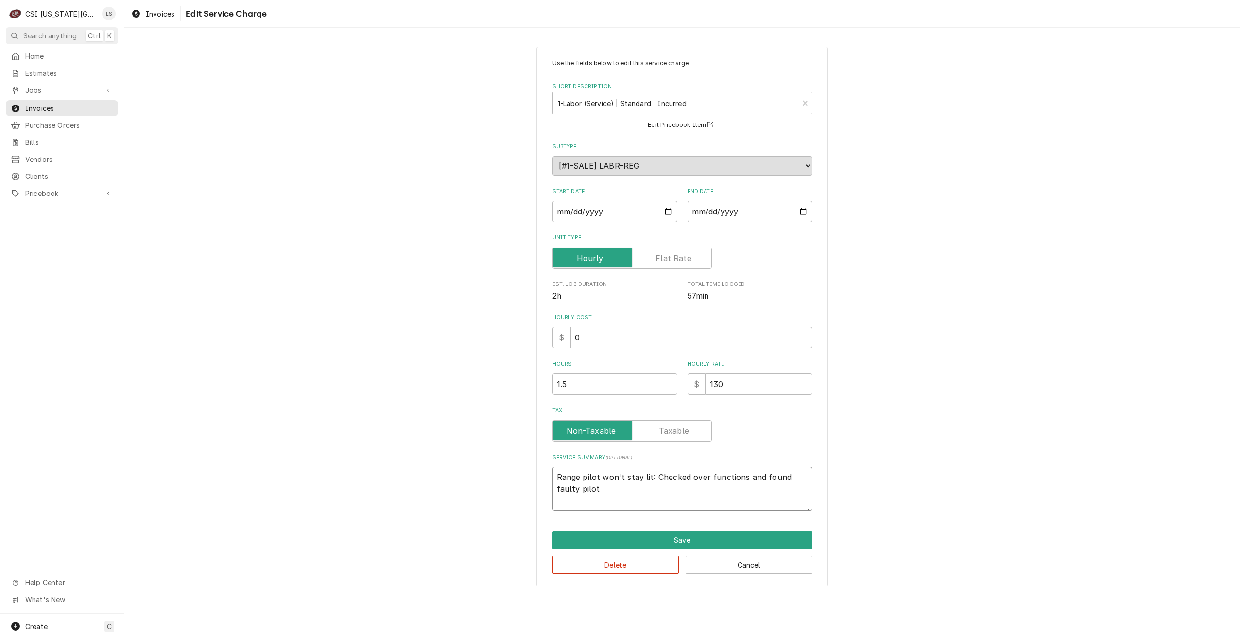
type textarea "Range pilot won't stay lit: Checked over functions and found faulty pilot"
type textarea "x"
type textarea "Range pilot won't stay lit: Checked over functions and found faulty pilot s"
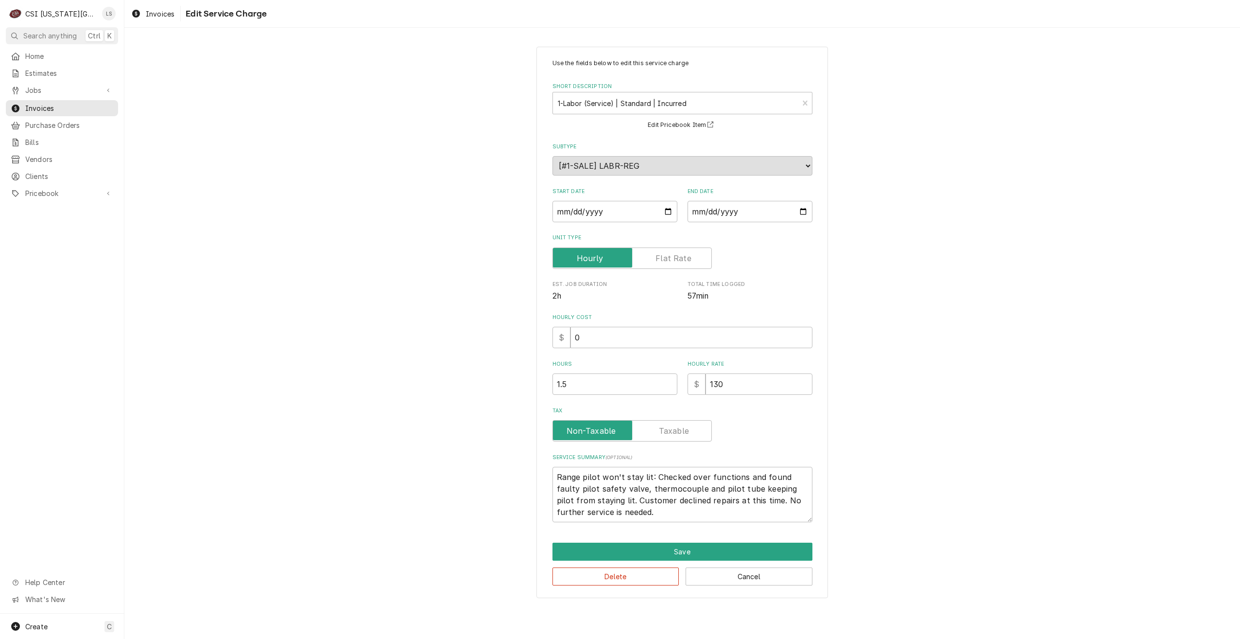
click at [913, 486] on div "Use the fields below to edit this service charge Short Description 1-Labor (Ser…" at bounding box center [682, 322] width 1116 height 568
click at [710, 553] on button "Save" at bounding box center [683, 551] width 260 height 18
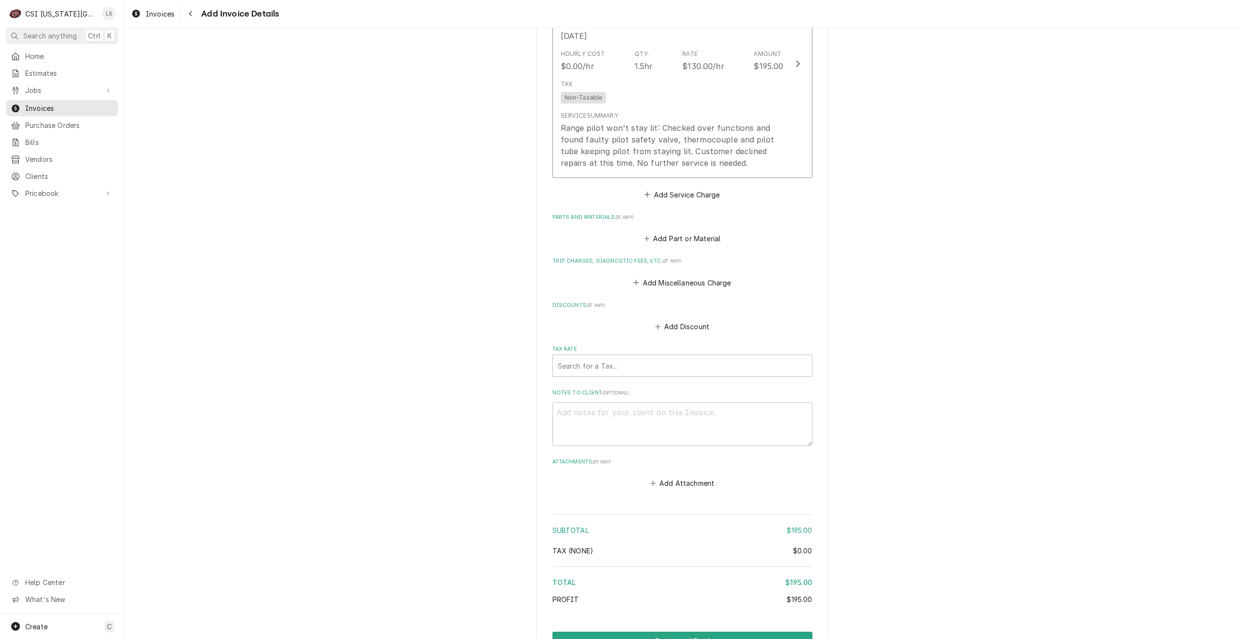
scroll to position [1057, 0]
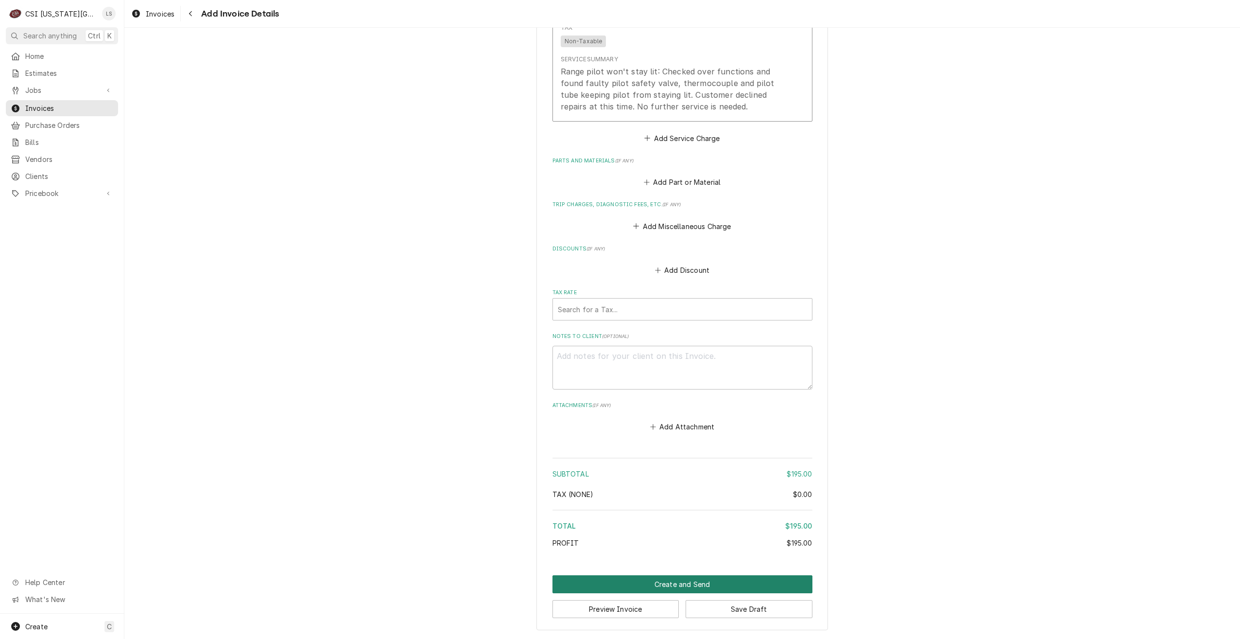
click at [662, 586] on button "Create and Send" at bounding box center [683, 584] width 260 height 18
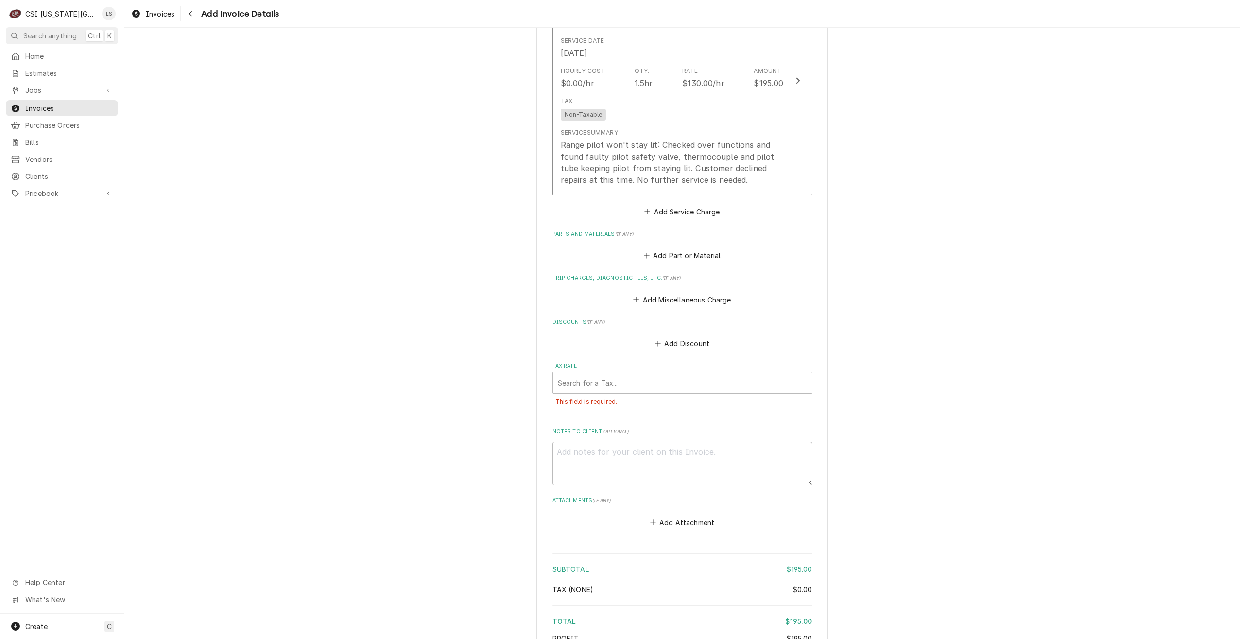
scroll to position [1079, 0]
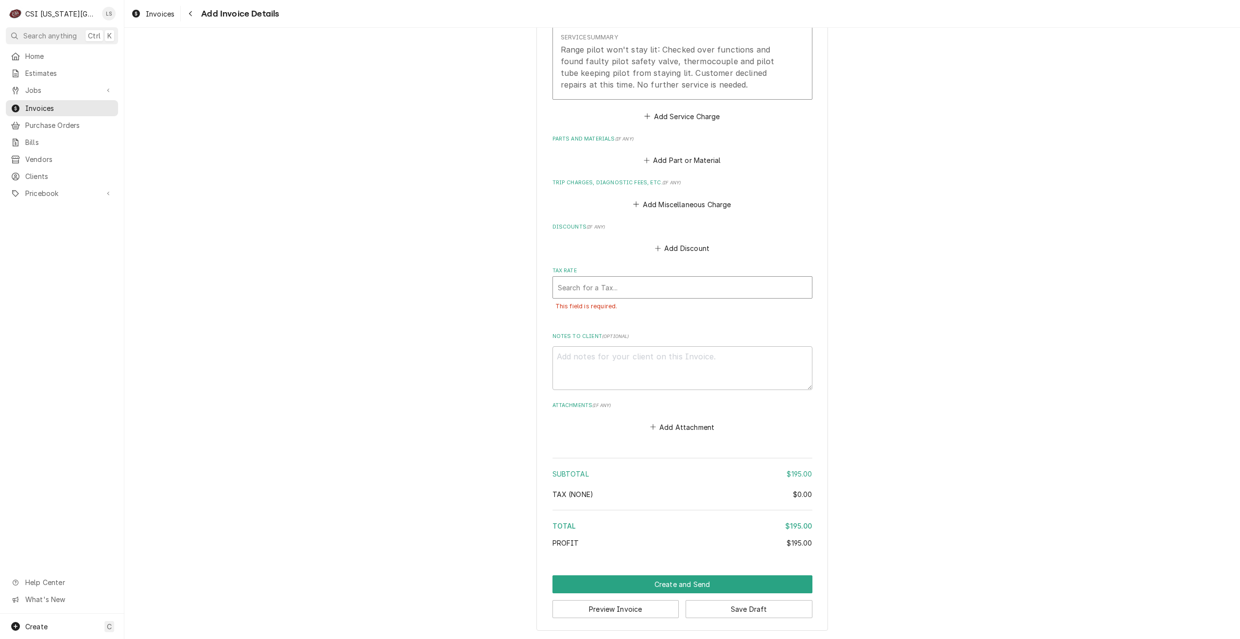
click at [739, 293] on div "Tax Rate" at bounding box center [682, 287] width 249 height 17
click at [694, 320] on div "[9.35%] OVERLAND PARK, KS" at bounding box center [682, 323] width 259 height 15
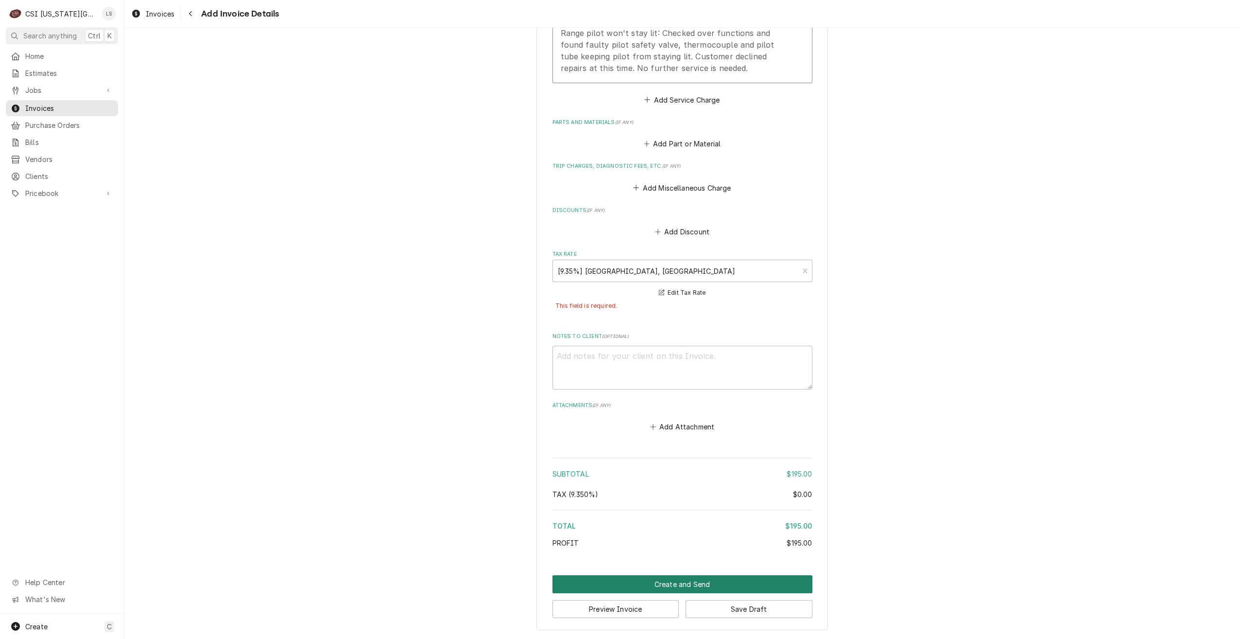
click at [634, 578] on button "Create and Send" at bounding box center [683, 584] width 260 height 18
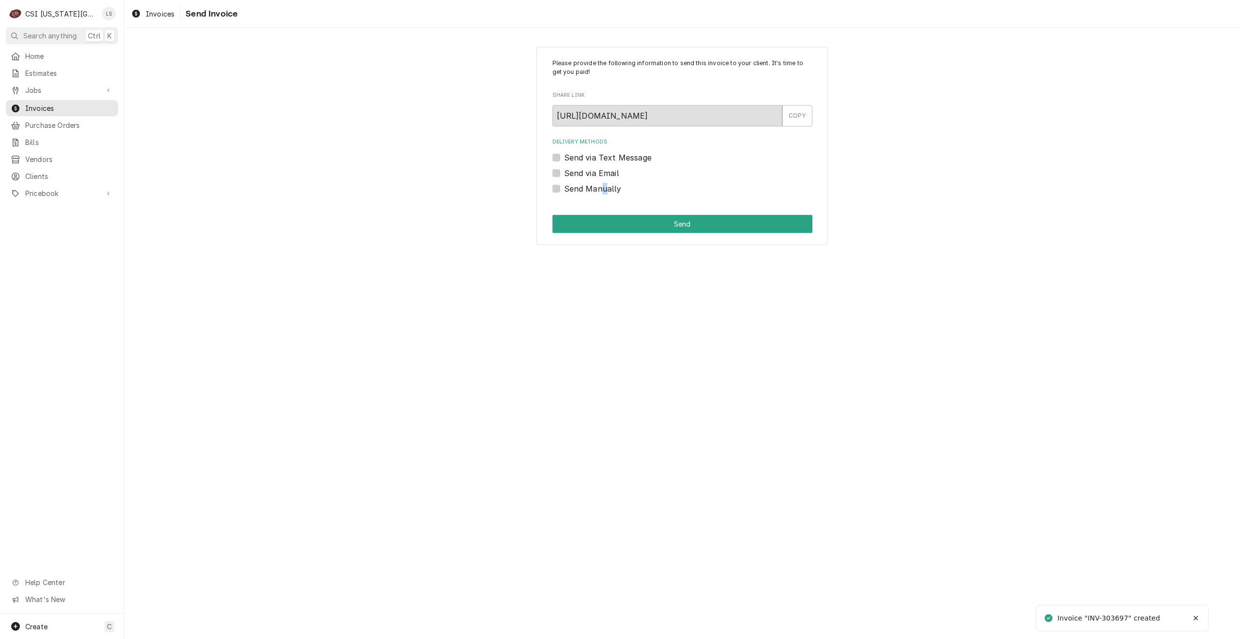
click at [604, 189] on label "Send Manually" at bounding box center [592, 189] width 57 height 12
drag, startPoint x: 604, startPoint y: 189, endPoint x: 571, endPoint y: 200, distance: 34.9
click at [564, 188] on label "Send Manually" at bounding box center [592, 189] width 57 height 12
click at [564, 188] on input "Send Manually" at bounding box center [694, 193] width 260 height 21
checkbox input "true"
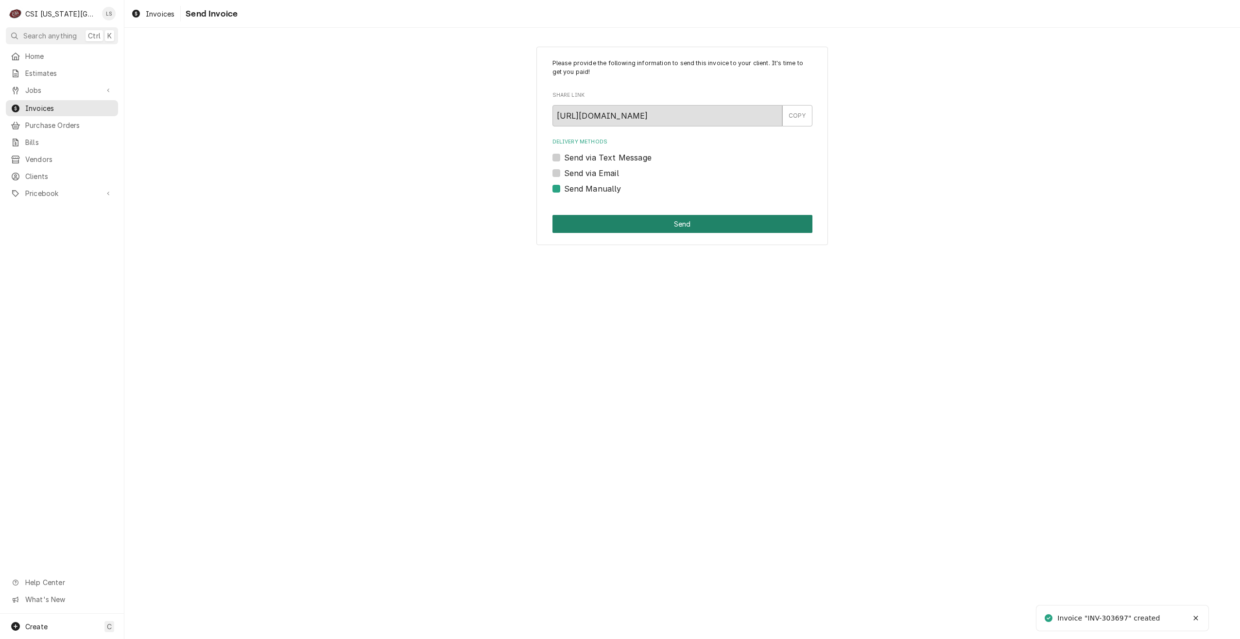
click at [604, 222] on button "Send" at bounding box center [683, 224] width 260 height 18
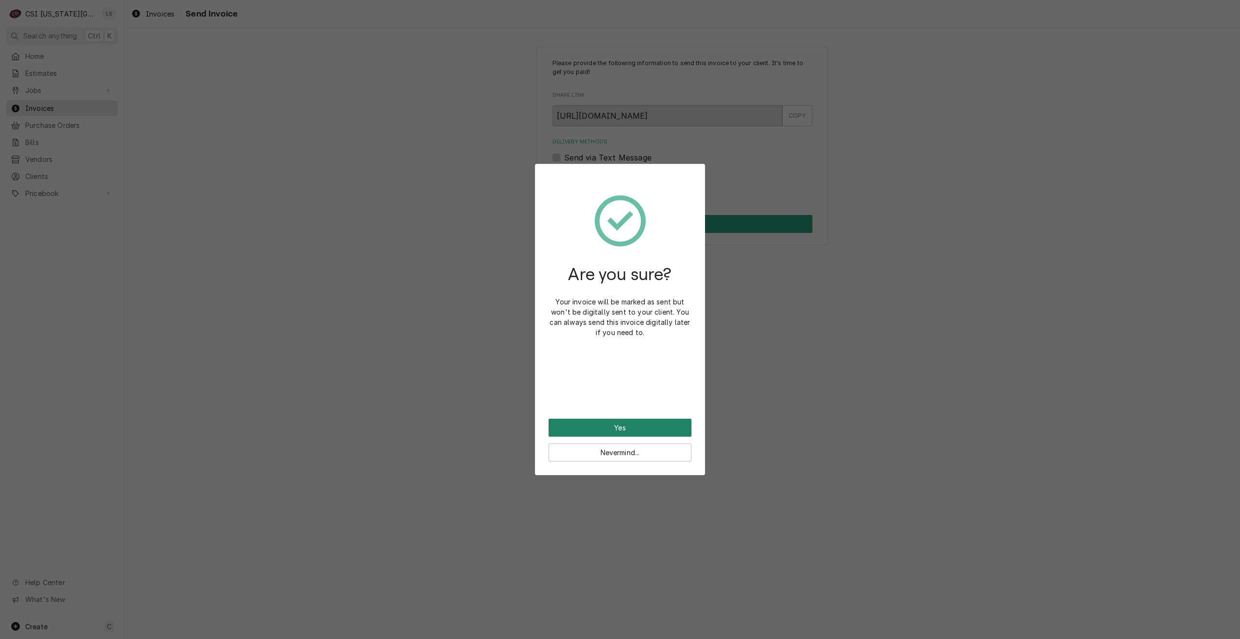
click at [634, 419] on button "Yes" at bounding box center [620, 428] width 143 height 18
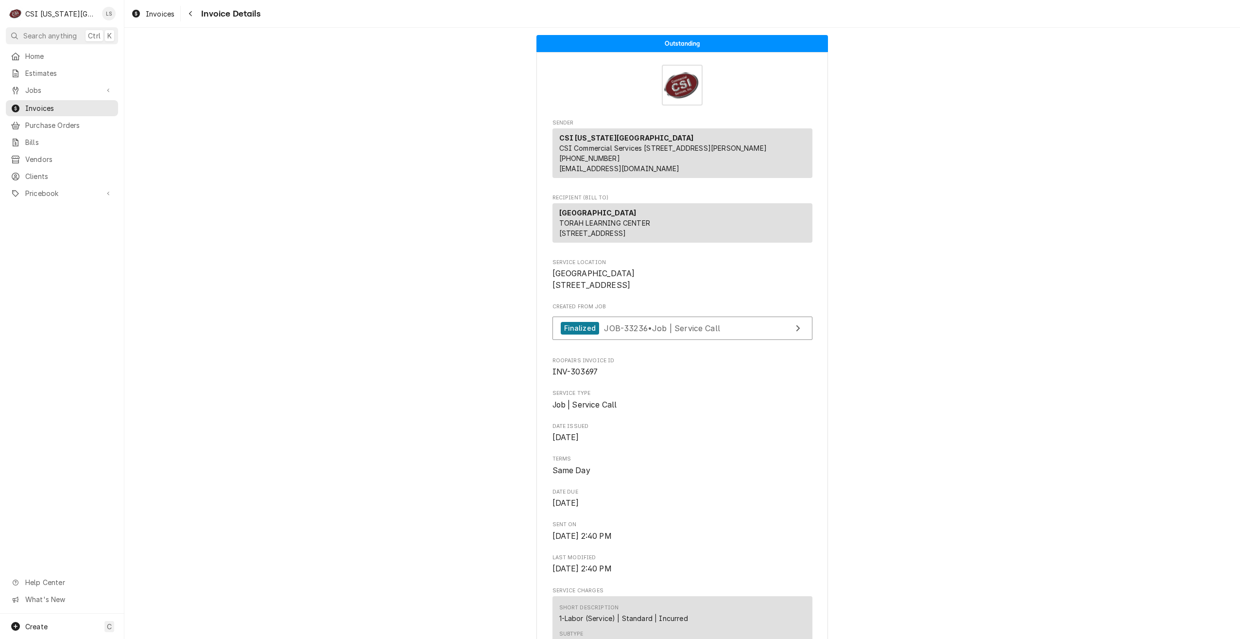
click at [577, 376] on span "INV-303697" at bounding box center [576, 371] width 46 height 9
copy span "303697"
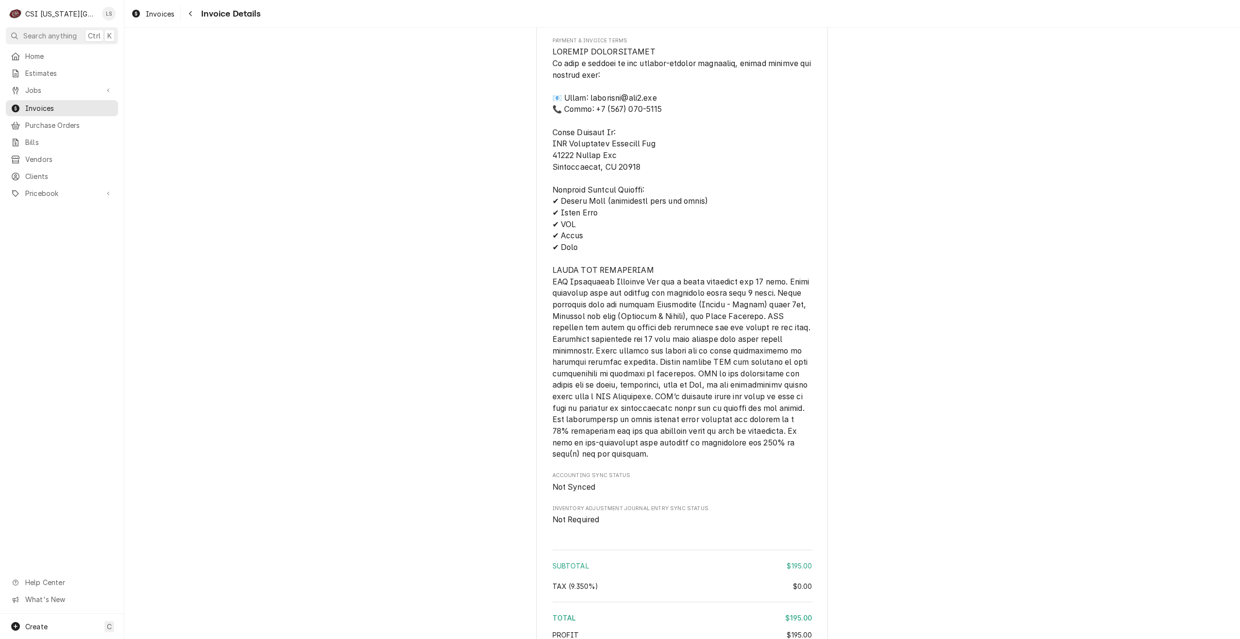
scroll to position [1191, 0]
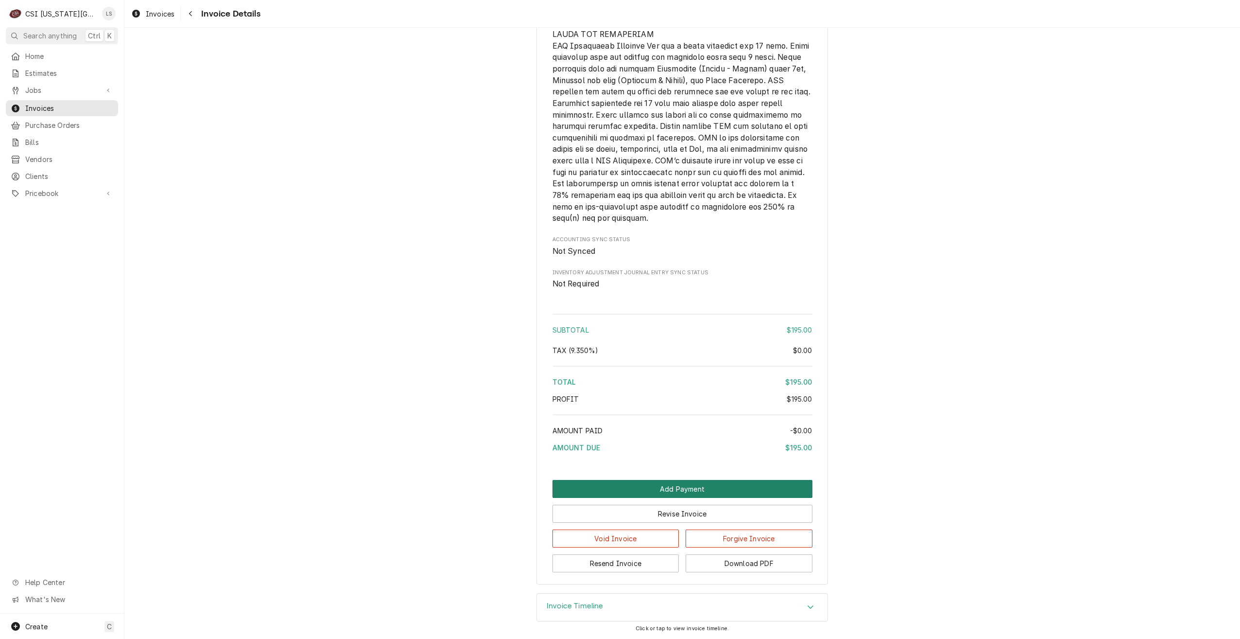
click at [675, 481] on button "Add Payment" at bounding box center [683, 489] width 260 height 18
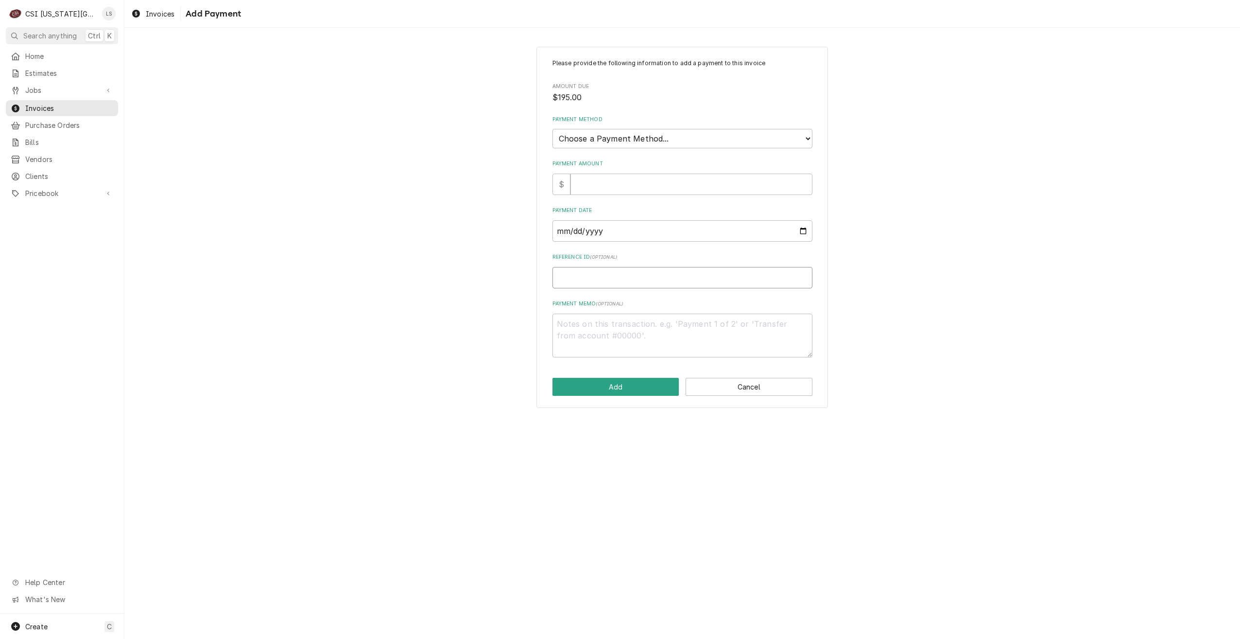
click at [664, 281] on input "Reference ID ( optional )" at bounding box center [683, 277] width 260 height 21
paste input "01202G"
type textarea "x"
type input "01202G"
click at [691, 141] on select "Choose a Payment Method... Cash Check Credit/Debit Card ACH/eCheck Other" at bounding box center [683, 138] width 260 height 19
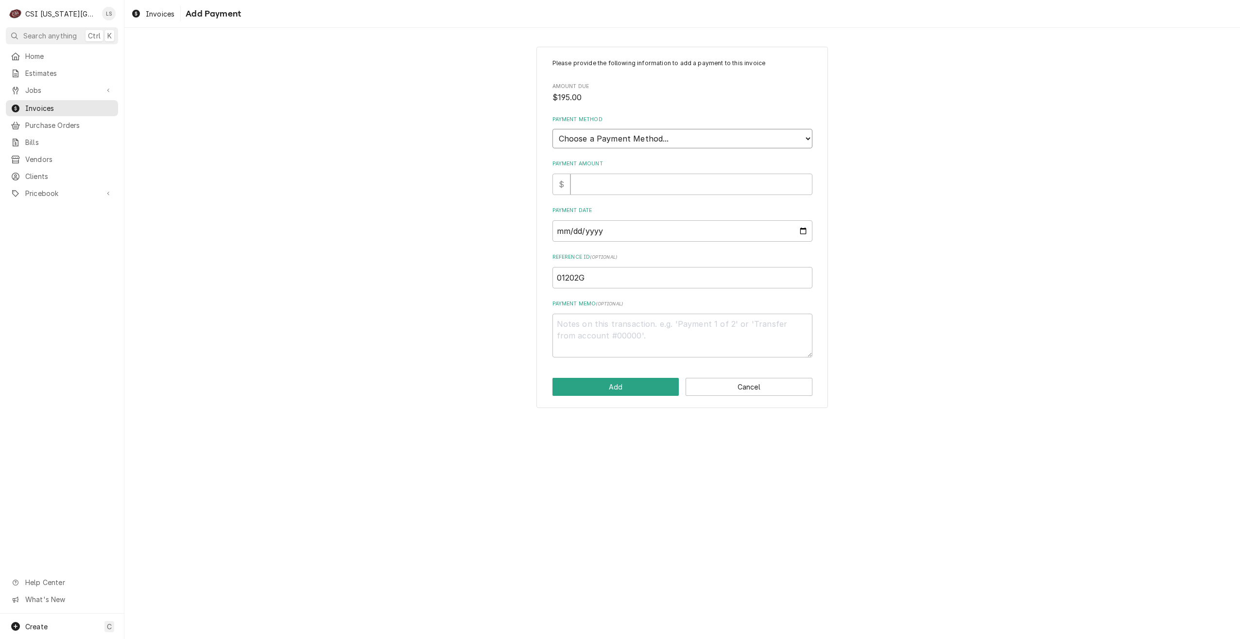
select select "3"
click at [553, 129] on select "Choose a Payment Method... Cash Check Credit/Debit Card ACH/eCheck Other" at bounding box center [683, 138] width 260 height 19
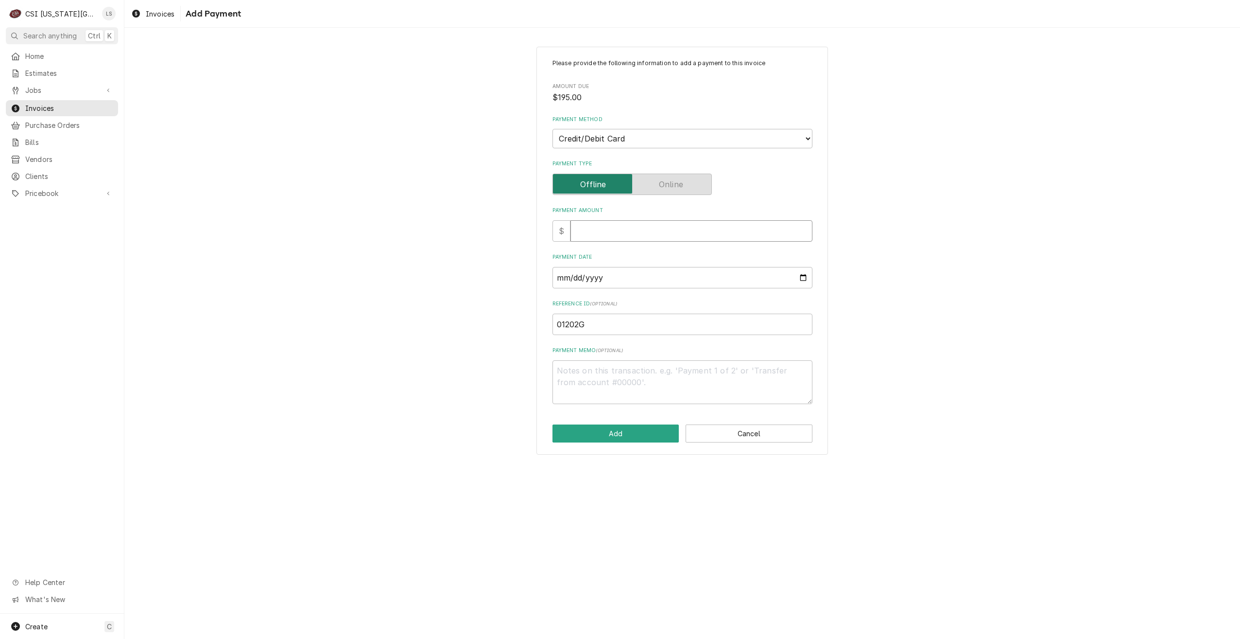
click at [631, 231] on input "Payment Amount" at bounding box center [692, 230] width 242 height 21
type textarea "x"
type input "1"
type textarea "x"
type input "19"
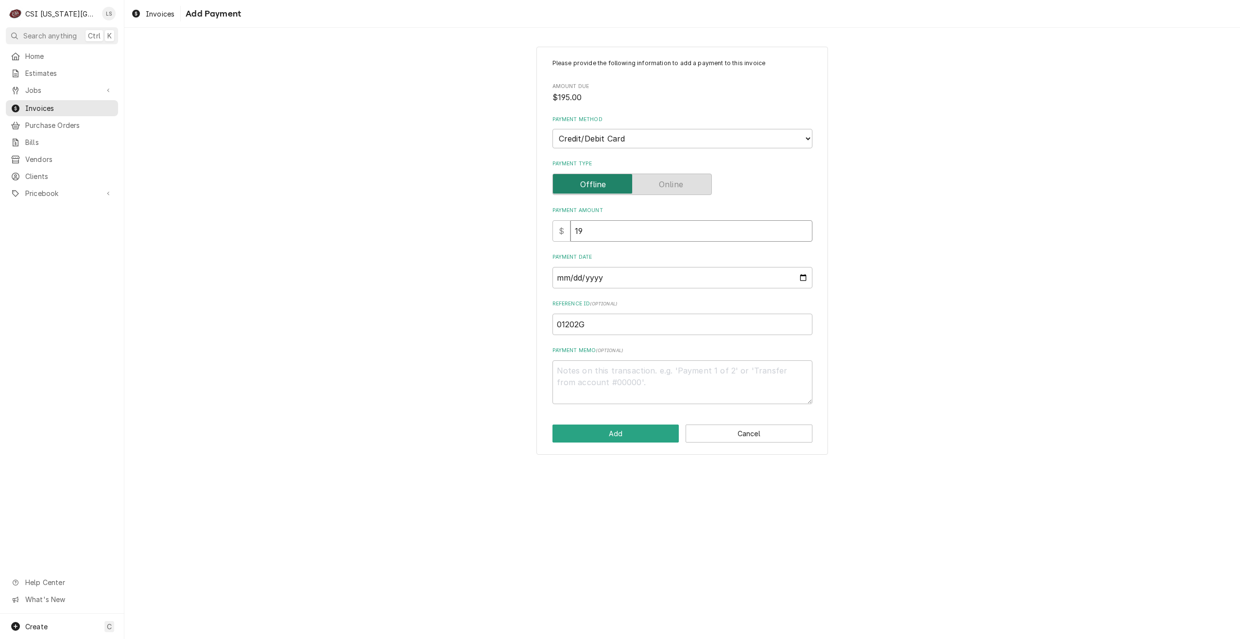
type textarea "x"
type input "195"
type textarea "x"
type input "195.0"
type textarea "x"
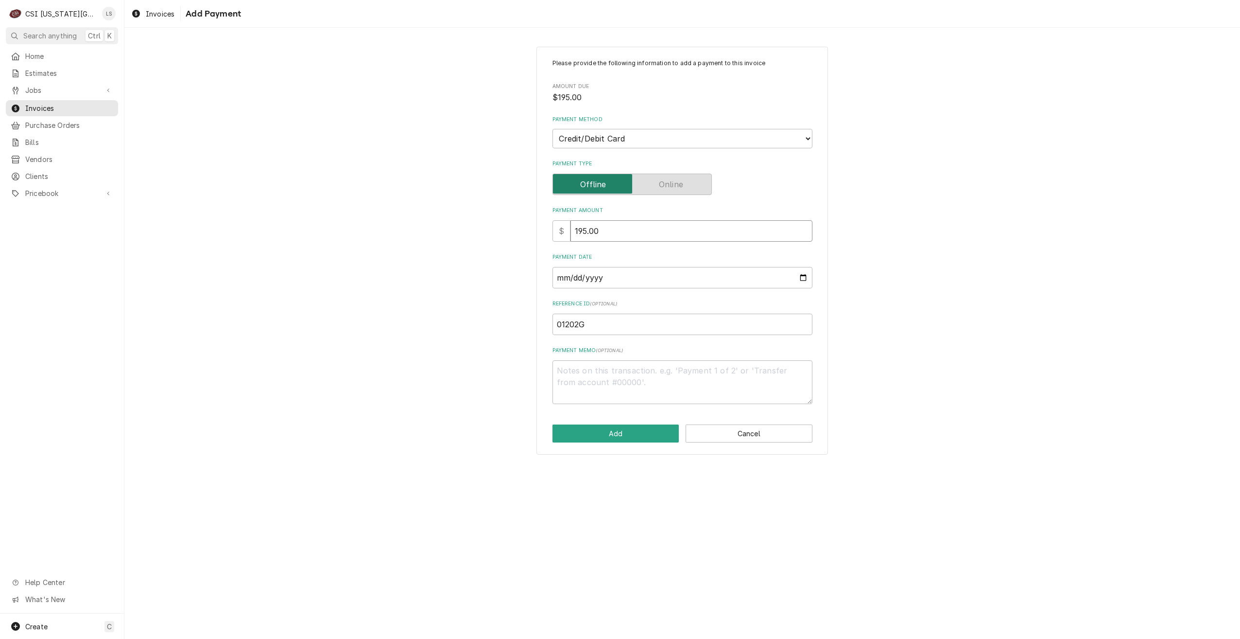
type input "195.00"
click at [803, 278] on input "Payment Date" at bounding box center [683, 277] width 260 height 21
type textarea "x"
type input "[DATE]"
click at [924, 301] on div "Please provide the following information to add a payment to this invoice Amoun…" at bounding box center [682, 250] width 1116 height 425
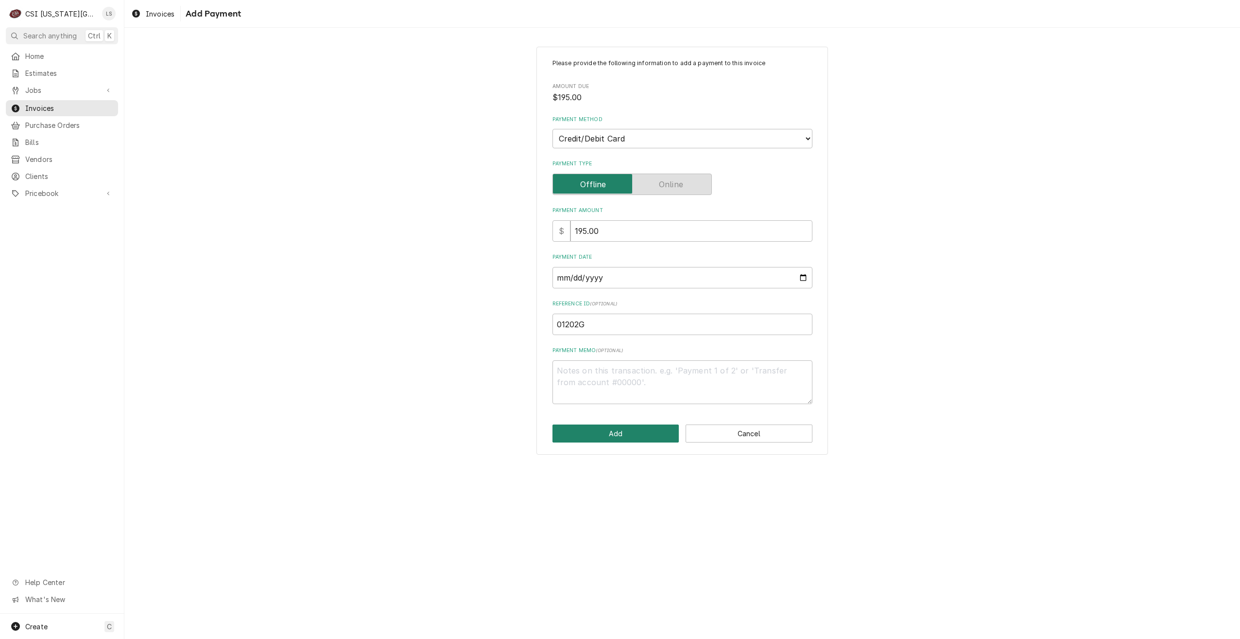
click at [590, 432] on button "Add" at bounding box center [616, 433] width 127 height 18
type textarea "x"
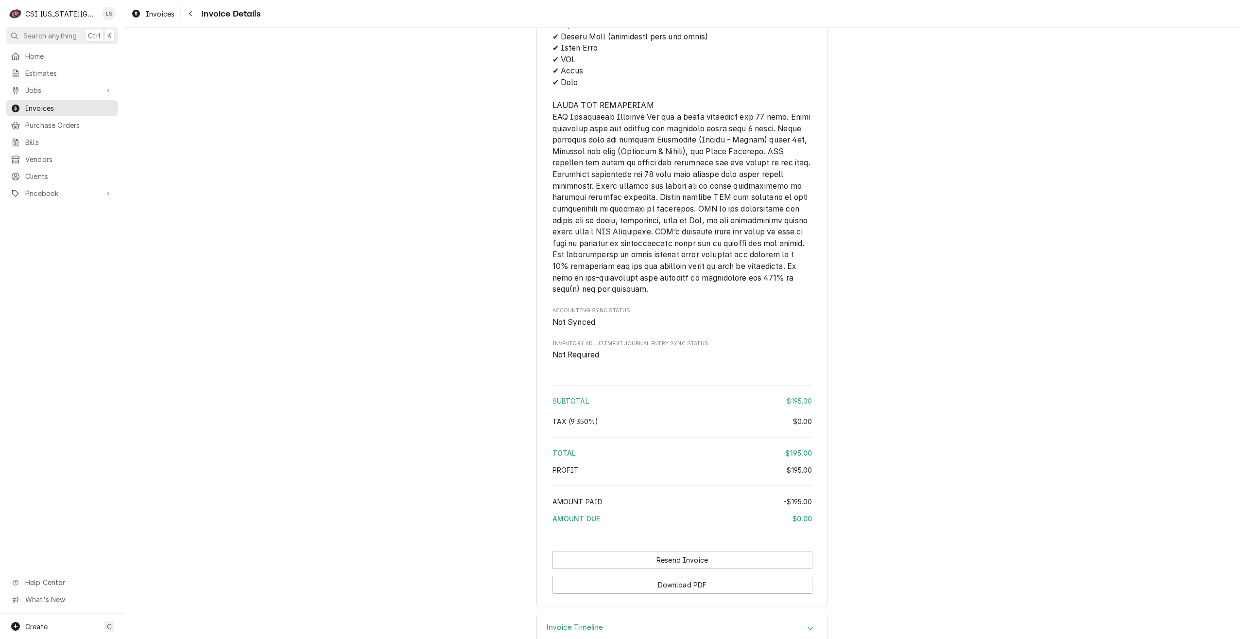
scroll to position [1274, 0]
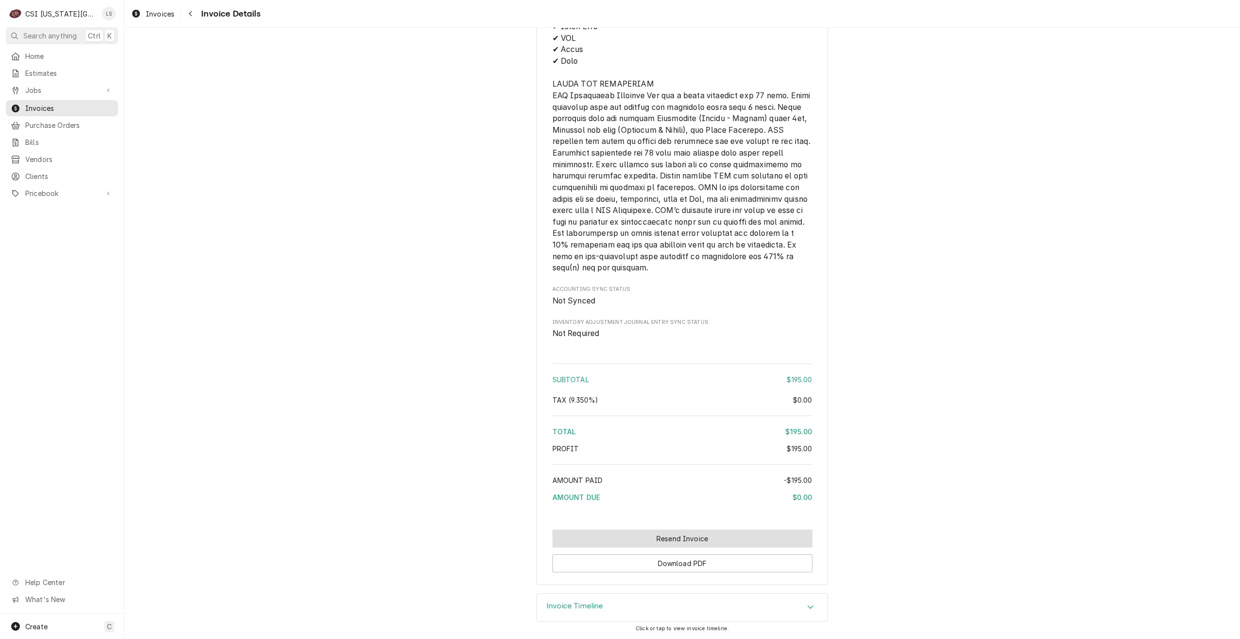
click at [654, 543] on button "Resend Invoice" at bounding box center [683, 538] width 260 height 18
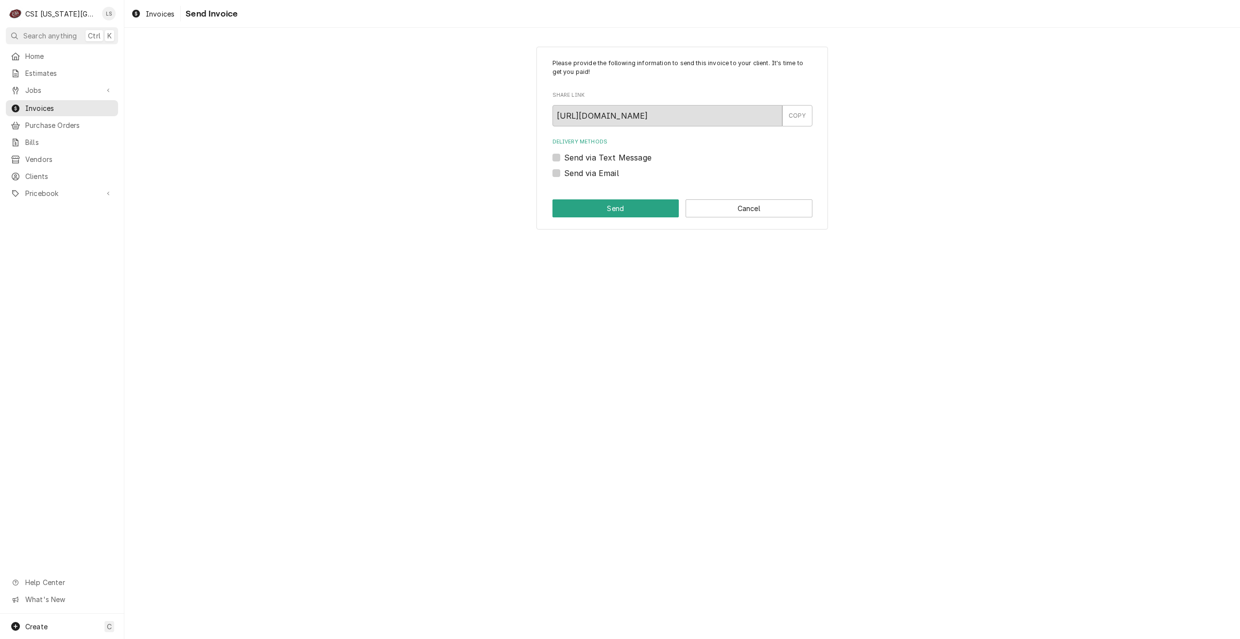
click at [594, 175] on label "Send via Email" at bounding box center [591, 173] width 55 height 12
click at [594, 175] on input "Send via Email" at bounding box center [694, 177] width 260 height 21
checkbox input "true"
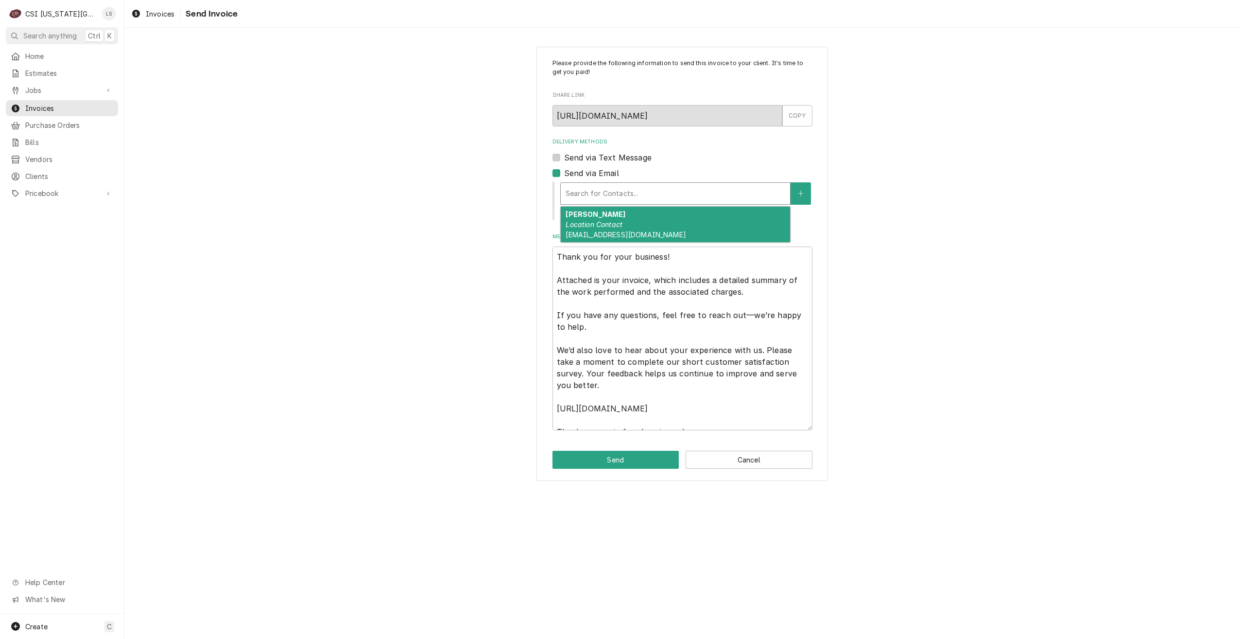
click at [658, 198] on div "Delivery Methods" at bounding box center [676, 193] width 220 height 17
click at [637, 223] on div "[PERSON_NAME] Location Contact [EMAIL_ADDRESS][DOMAIN_NAME]" at bounding box center [675, 224] width 229 height 35
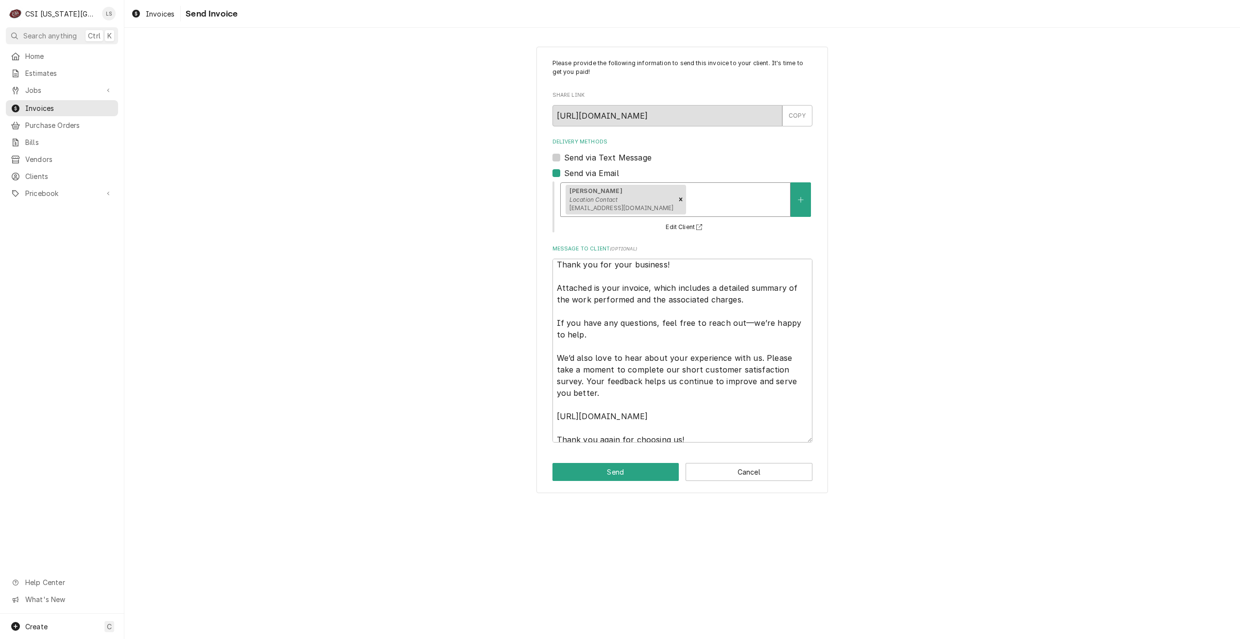
scroll to position [12, 0]
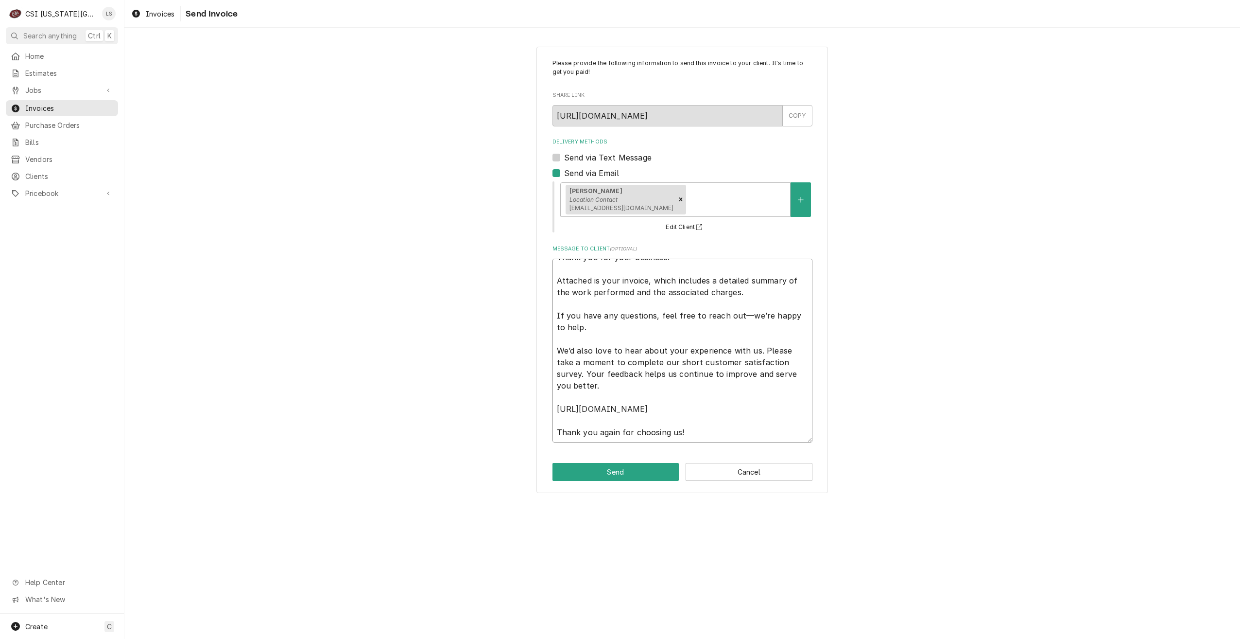
click at [755, 435] on textarea "Thank you for your business! Attached is your invoice, which includes a detaile…" at bounding box center [683, 351] width 260 height 184
type textarea "x"
type textarea "Thank you for your business! Attached is your invoice, which includes a detaile…"
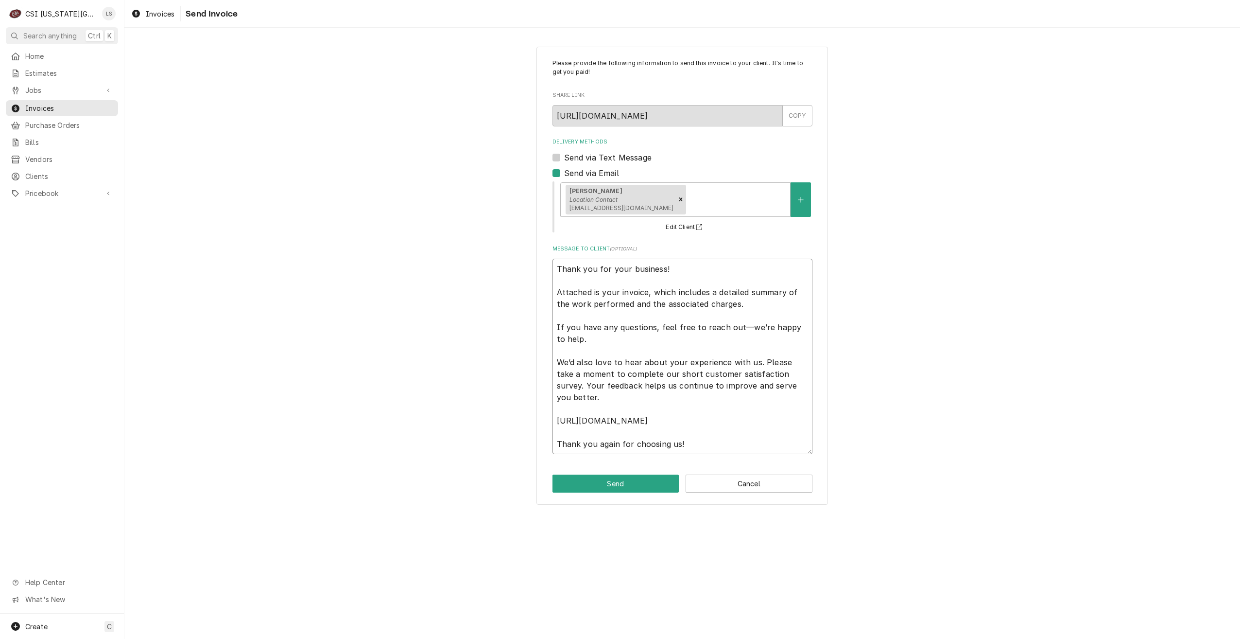
type textarea "x"
type textarea "Thank you for your business! Attached is your invoice, which includes a detaile…"
type textarea "x"
type textarea "Thank you for your business! Attached is your invoice, which includes a detaile…"
type textarea "x"
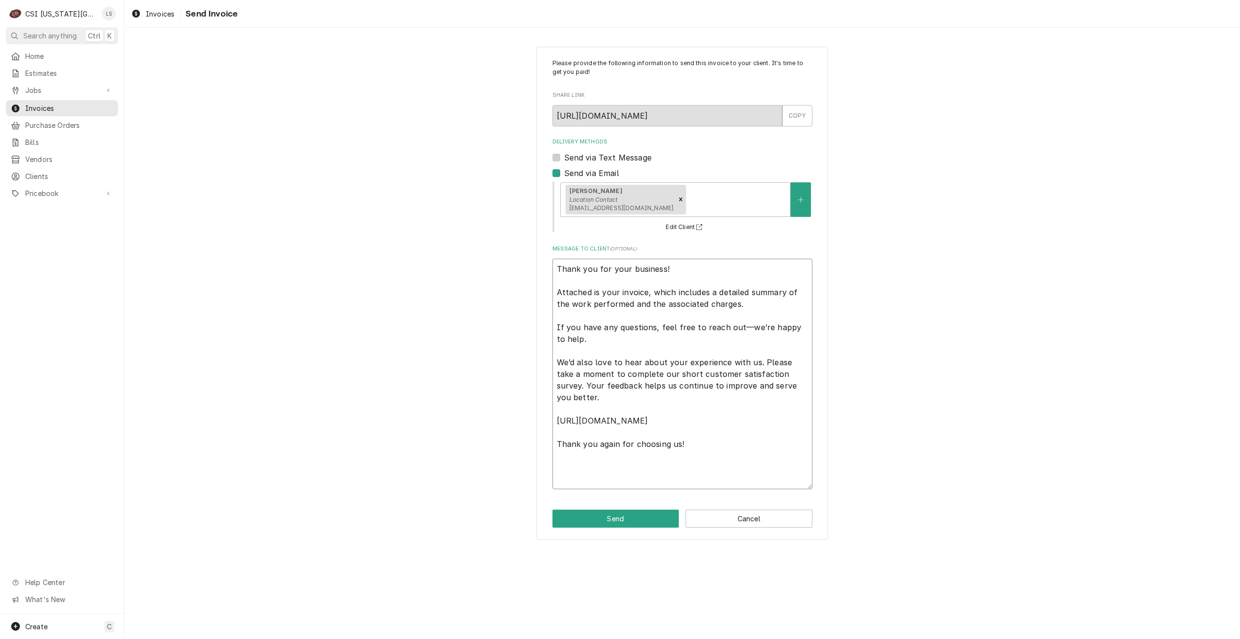
type textarea "Thank you for your business! Attached is your invoice, which includes a detaile…"
click at [758, 480] on textarea "Thank you for your business! Attached is your invoice, which includes a detaile…" at bounding box center [683, 374] width 260 height 230
paste textarea "Commercial Services Inc [US_STATE][GEOGRAPHIC_DATA] [STREET_ADDRESS] 6365197000…"
type textarea "x"
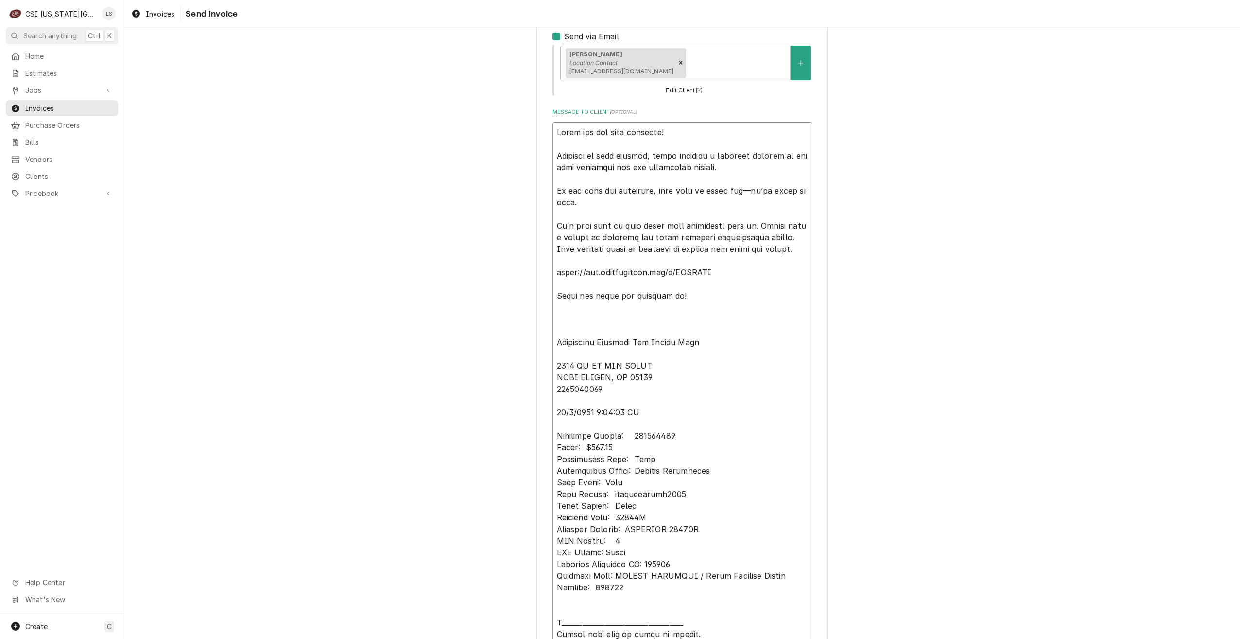
scroll to position [201, 0]
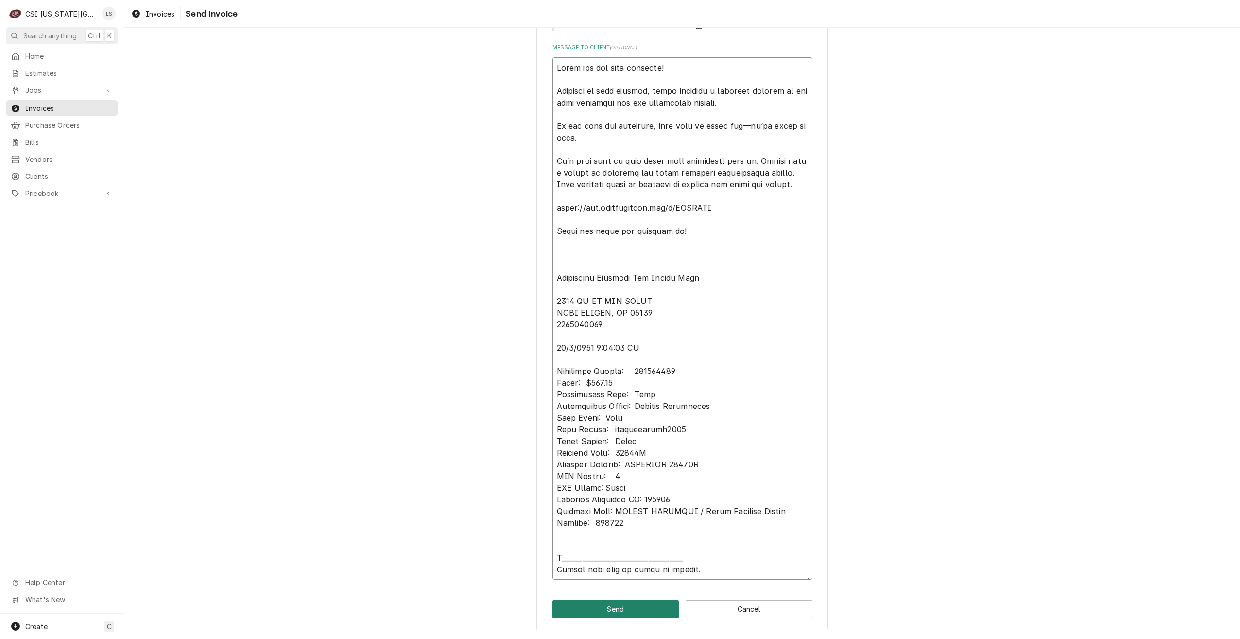
type textarea "Lorem ips dol sita consecte! Adipisci el sedd eiusmod, tempo incididu u laboree…"
click at [621, 603] on button "Send" at bounding box center [616, 609] width 127 height 18
type textarea "x"
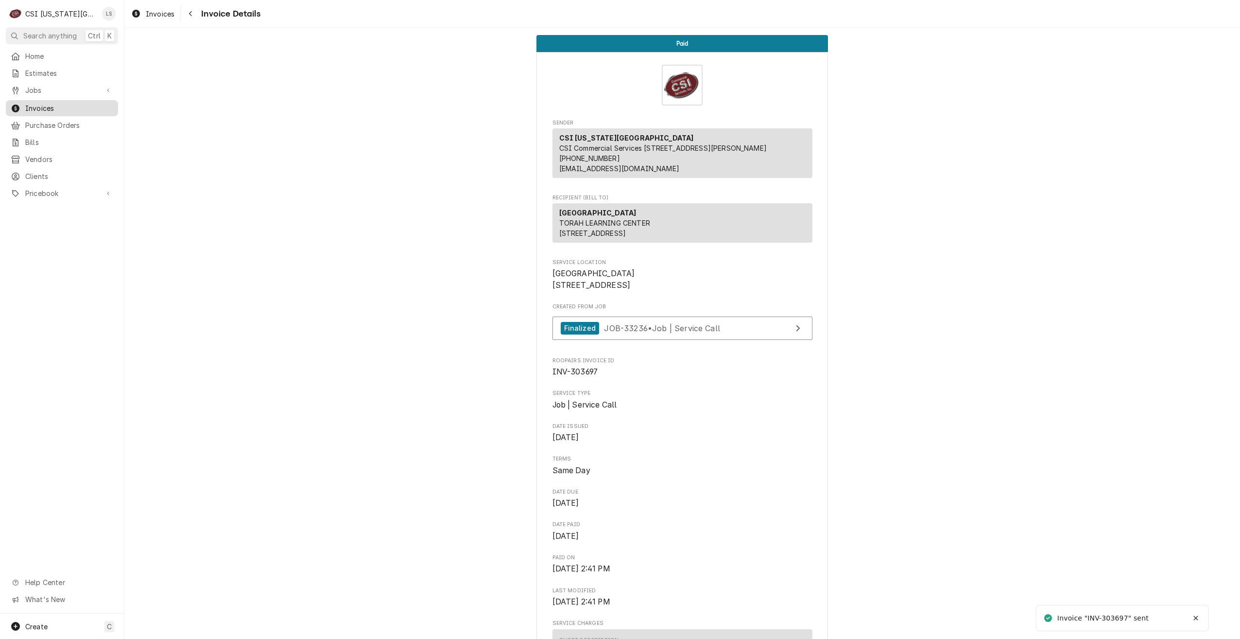
click at [92, 104] on span "Invoices" at bounding box center [69, 108] width 88 height 10
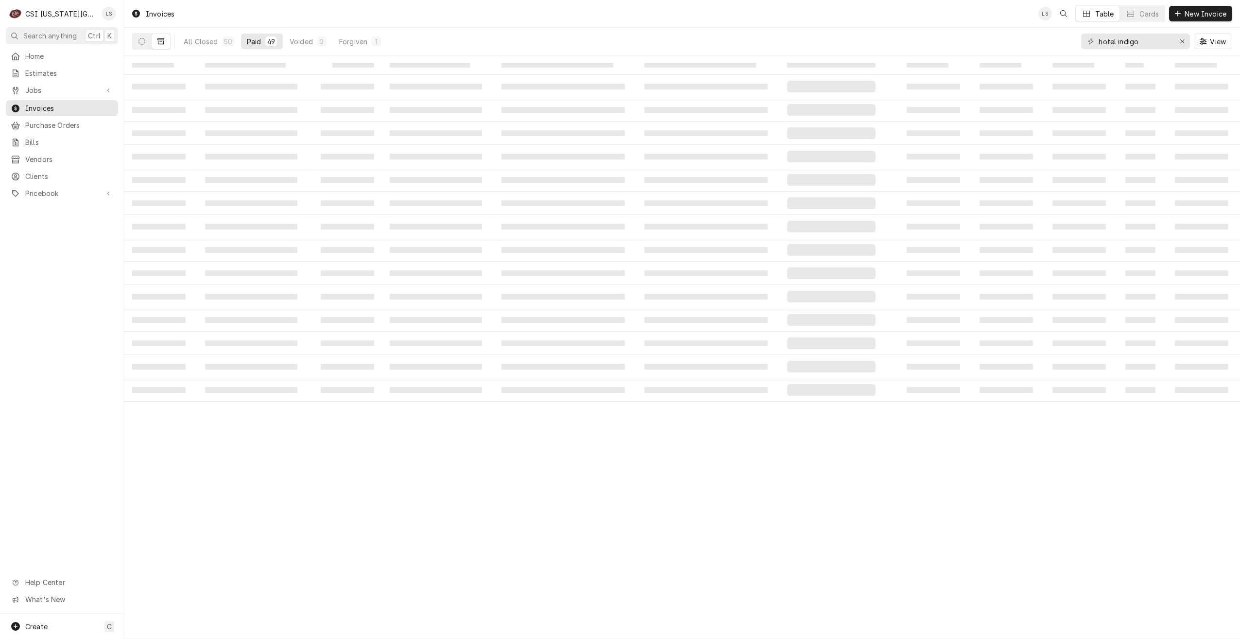
click at [74, 90] on span "Jobs" at bounding box center [61, 90] width 73 height 10
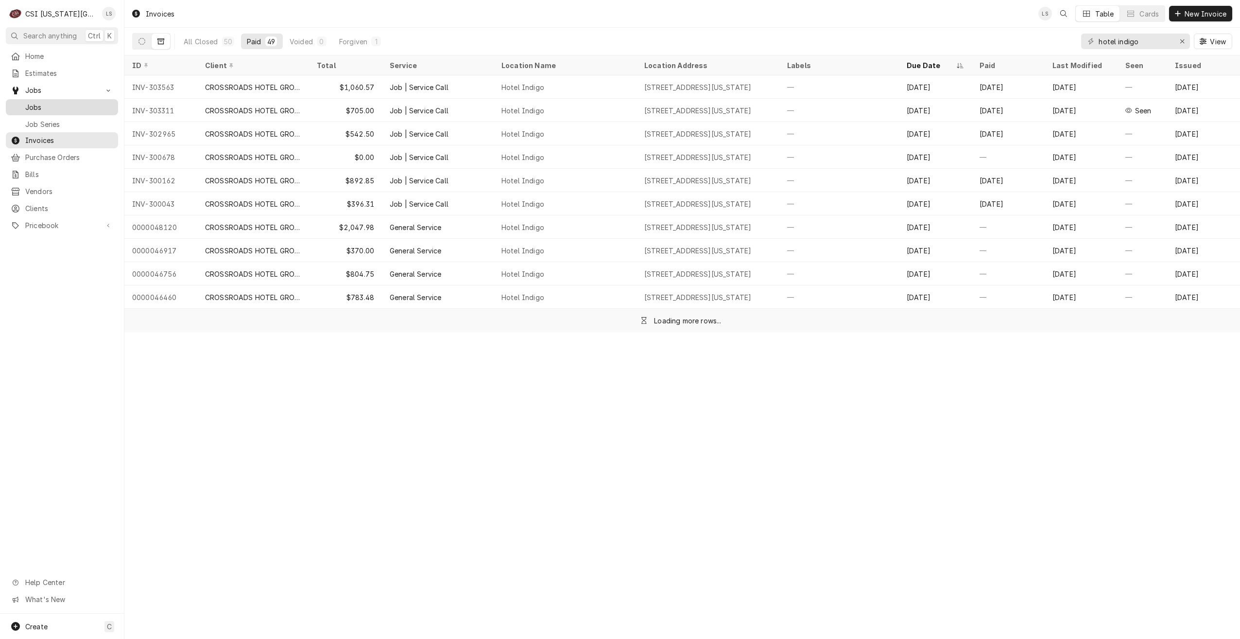
click at [69, 104] on span "Jobs" at bounding box center [69, 107] width 88 height 10
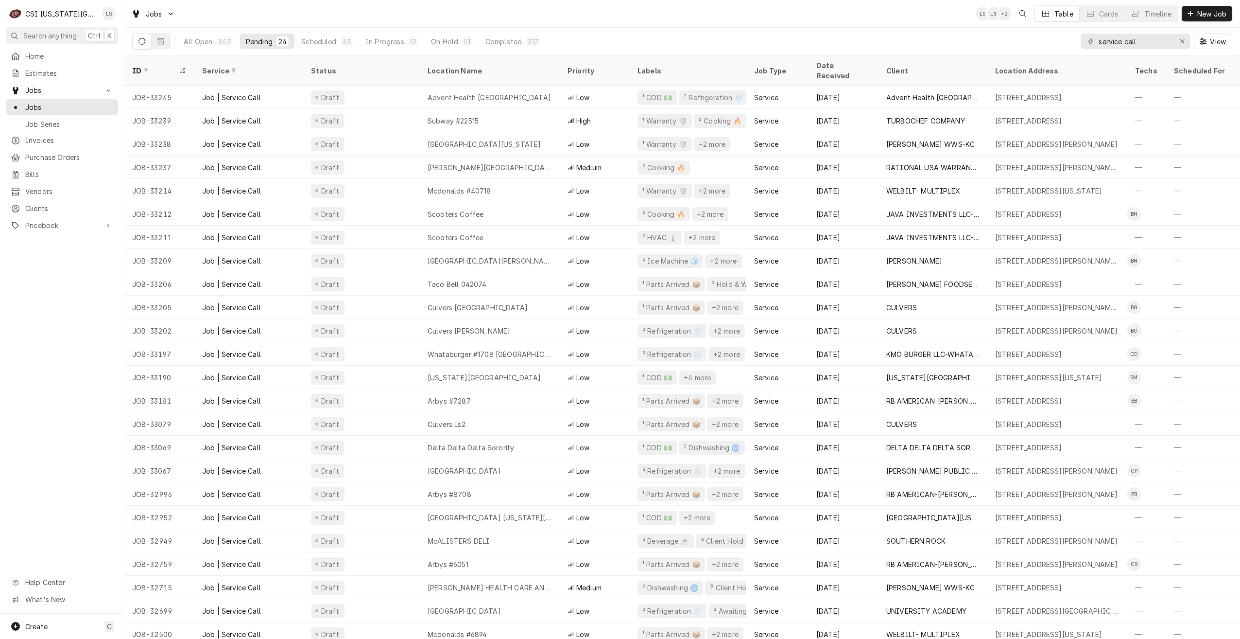
click at [525, 19] on div "Jobs LS LS + 2 Table Cards Timeline New Job" at bounding box center [682, 13] width 1116 height 27
drag, startPoint x: 1150, startPoint y: 40, endPoint x: 990, endPoint y: 34, distance: 160.0
click at [990, 34] on div "All Open 347 Pending 24 Scheduled 43 In Progress 12 On Hold 51 Completed 217 se…" at bounding box center [682, 41] width 1100 height 27
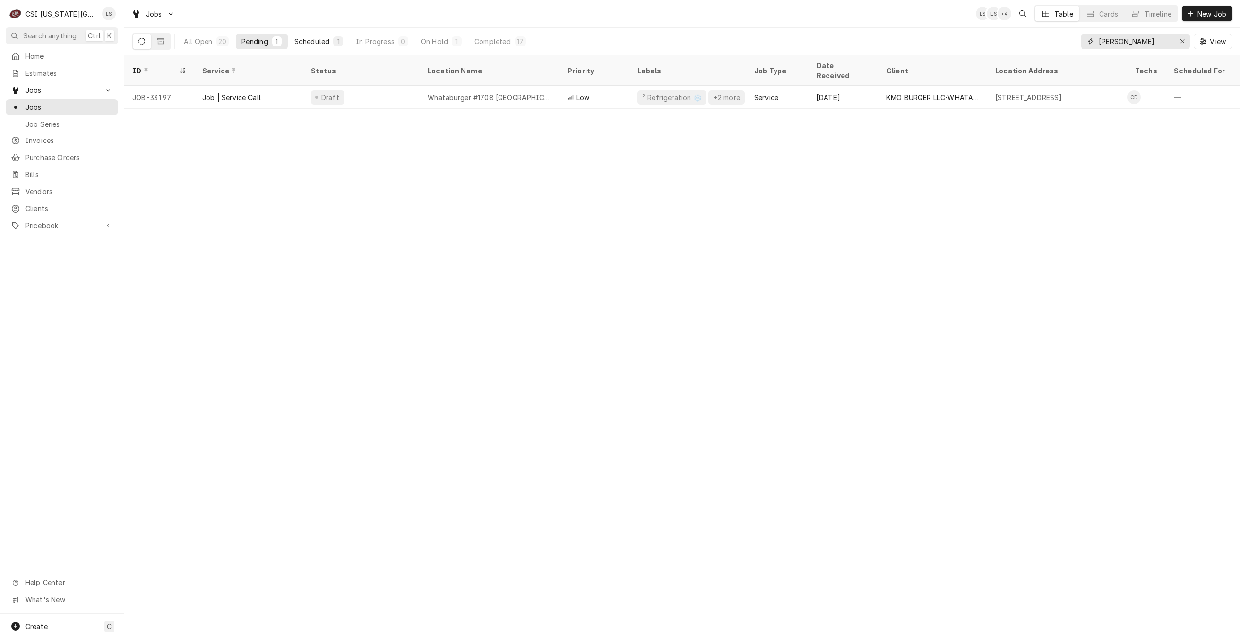
type input "[PERSON_NAME]"
click at [319, 48] on button "Scheduled 1" at bounding box center [319, 42] width 60 height 16
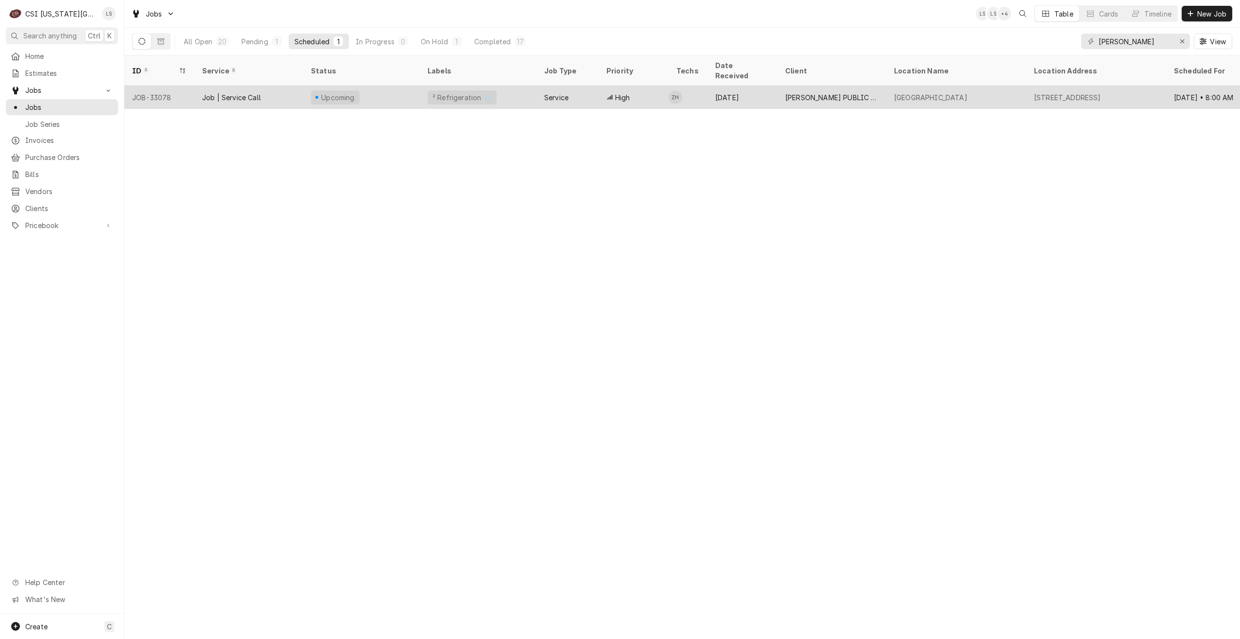
click at [570, 86] on div "Service" at bounding box center [568, 97] width 62 height 23
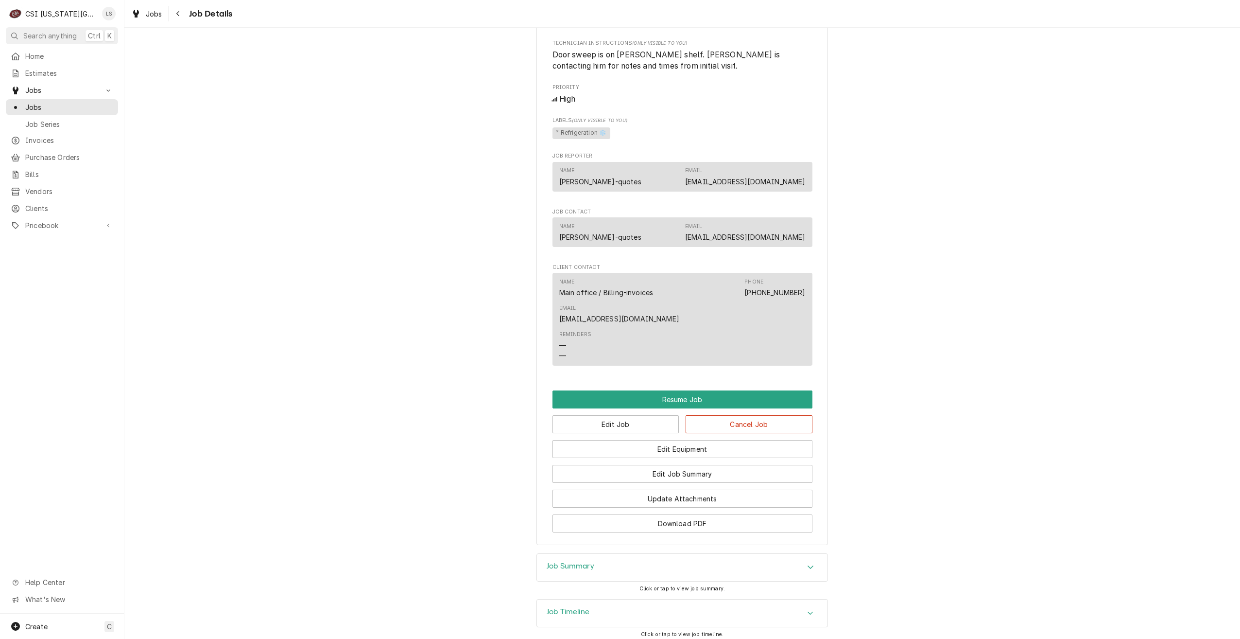
scroll to position [752, 0]
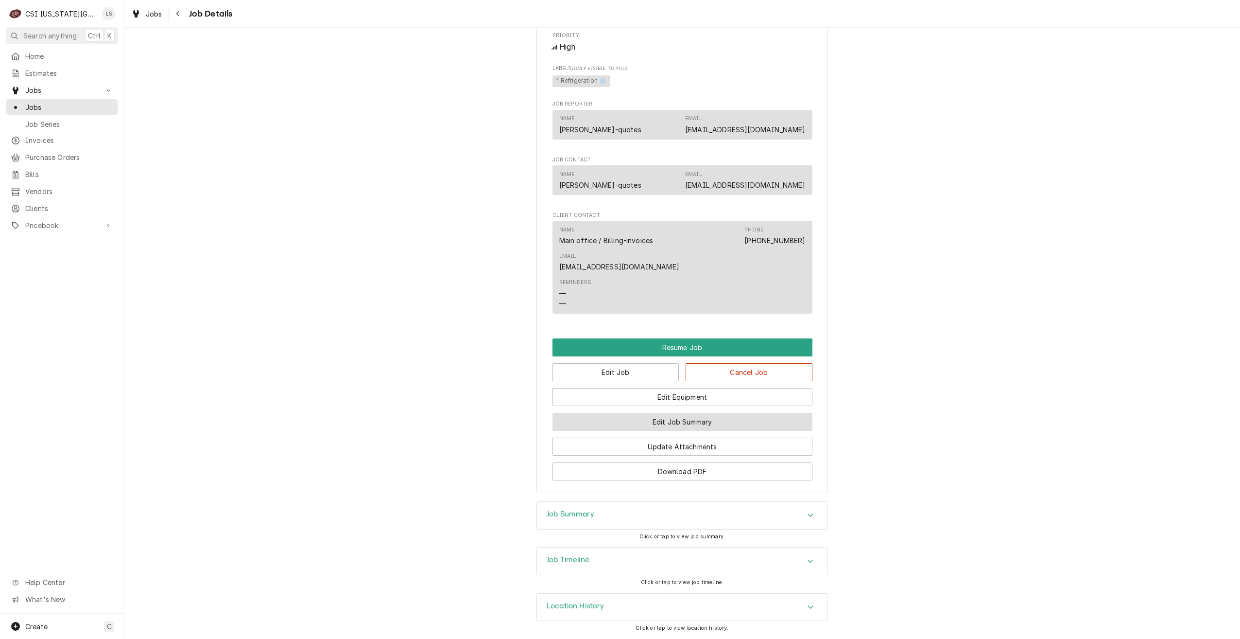
click at [710, 420] on button "Edit Job Summary" at bounding box center [683, 422] width 260 height 18
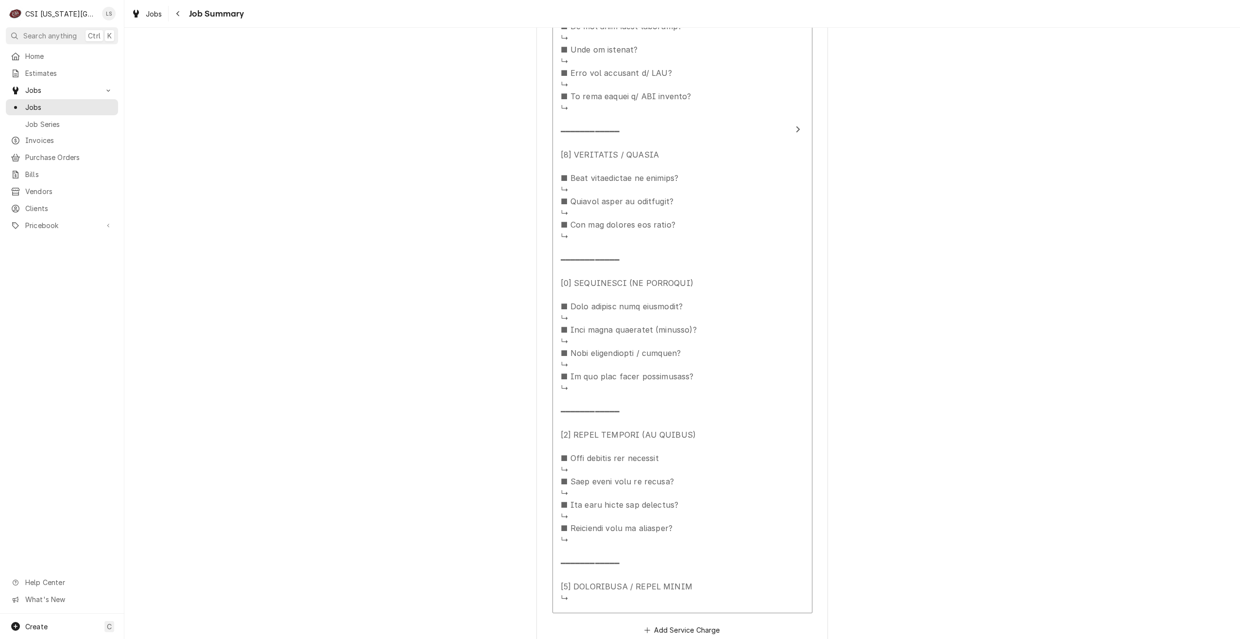
scroll to position [778, 0]
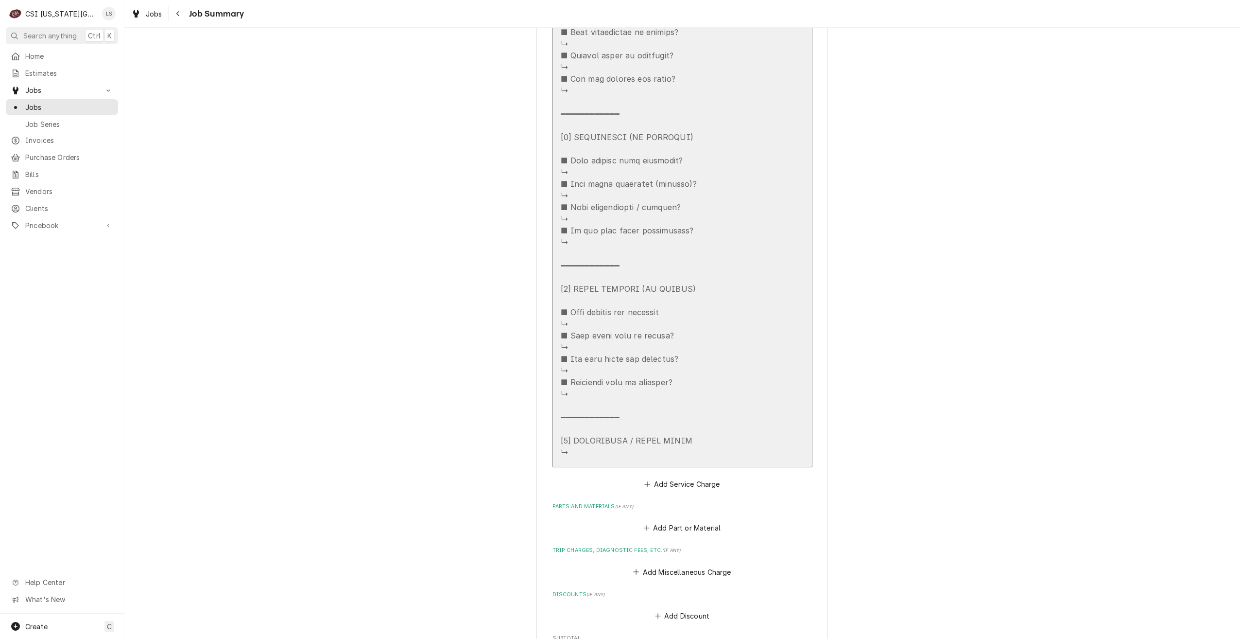
click at [725, 372] on div "Service Summary" at bounding box center [672, 44] width 223 height 835
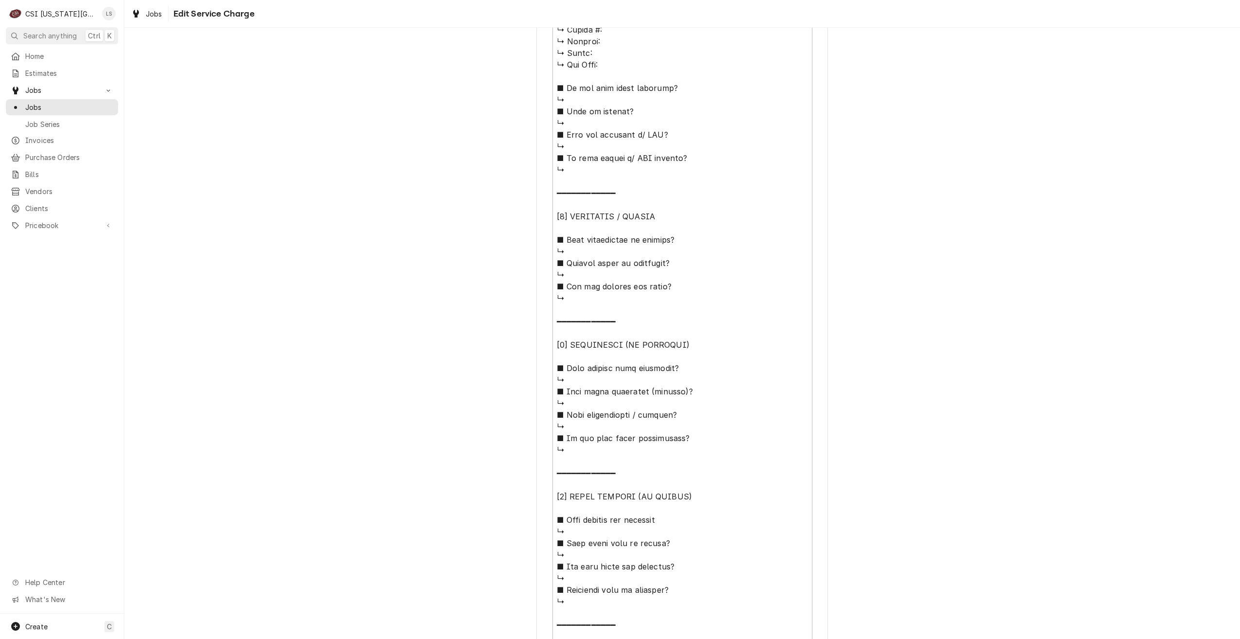
scroll to position [698, 0]
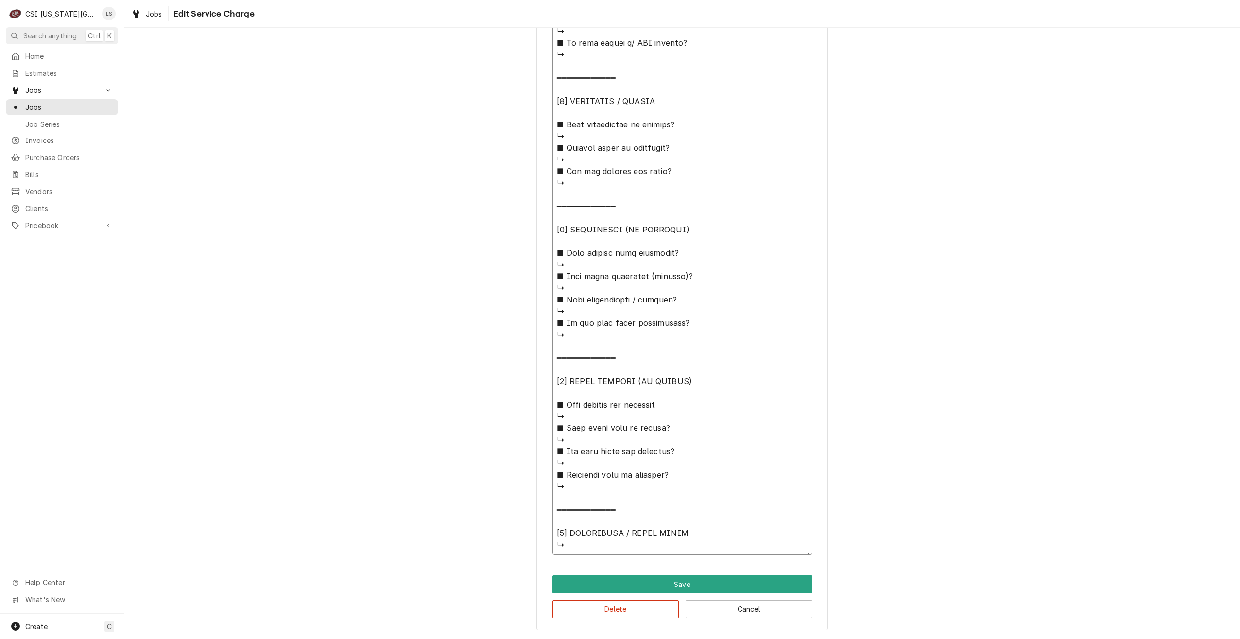
click at [676, 545] on textarea "Service Summary" at bounding box center [683, 141] width 260 height 825
paste textarea "Customer was wanting door seal looked at and door sweep looked at, confirmed do…"
type textarea "x"
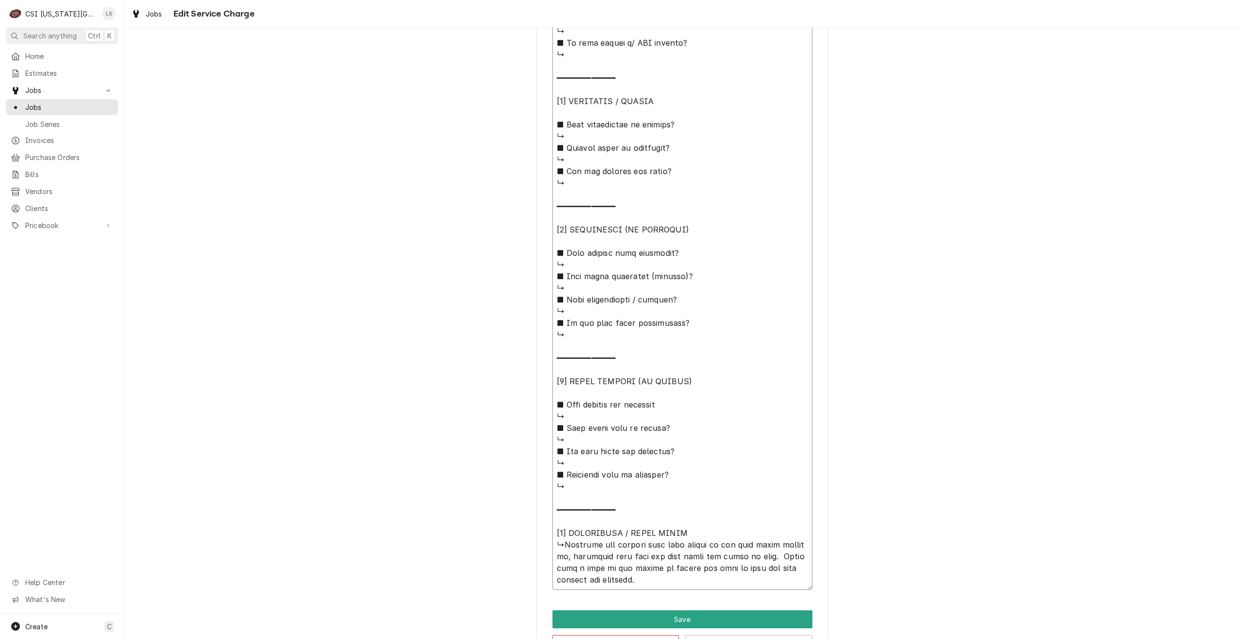
type textarea "⚠️ LORE IPSUMDOLORSI ⚠️ ✪ Ametcons adi elitsedd eiusmodt ✪ Incidid utlabore etd…"
click at [929, 470] on div "Use the fields below to edit this service charge Short Description Job | Servic…" at bounding box center [682, 6] width 1116 height 1334
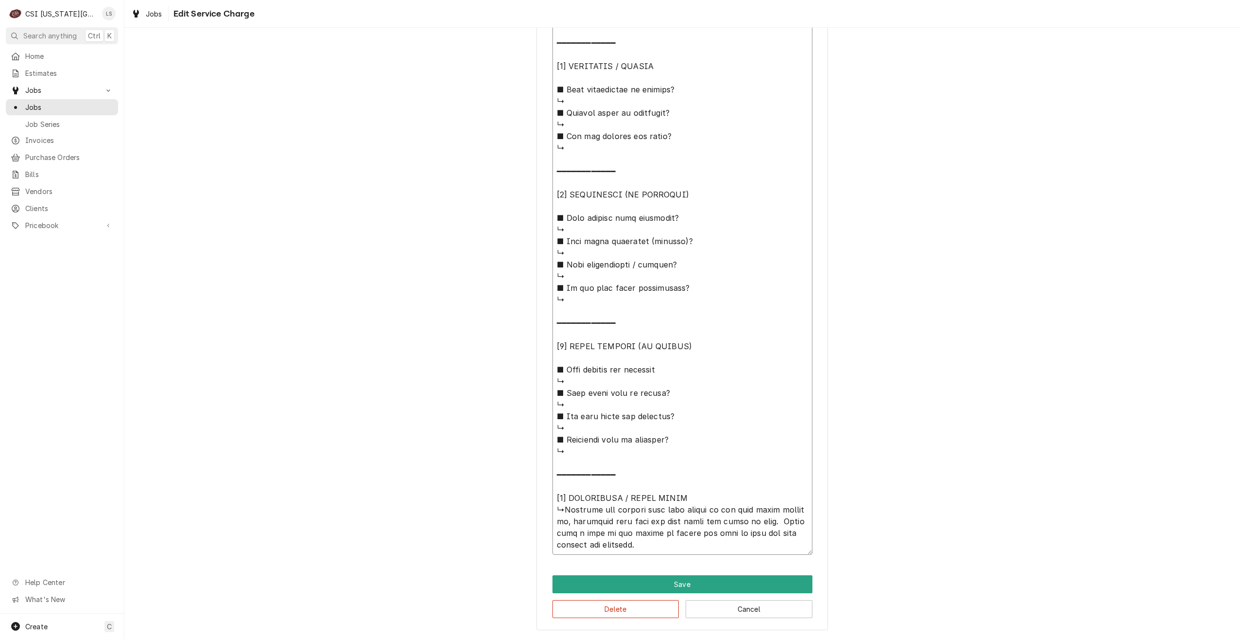
click at [703, 543] on textarea "Service Summary" at bounding box center [683, 124] width 260 height 860
type textarea "x"
type textarea "⚠️ LORE IPSUMDOLORSI ⚠️ ✪ Ametcons adi elitsedd eiusmodt ✪ Incidid utlabore etd…"
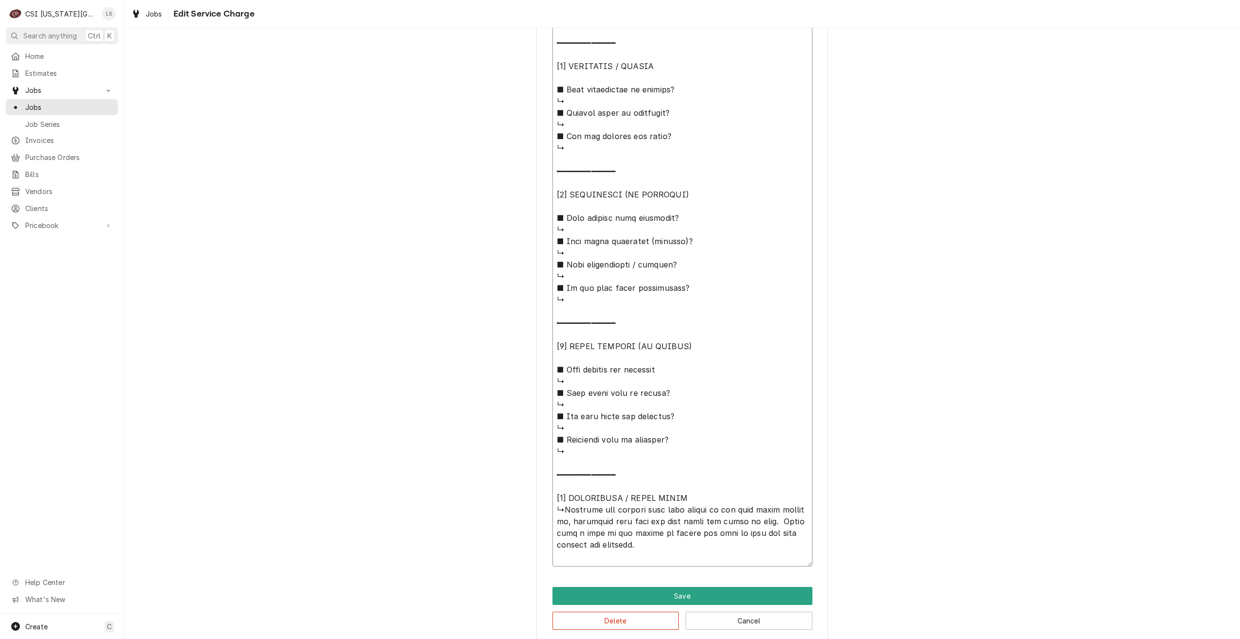
type textarea "x"
type textarea "⚠️ LORE IPSUMDOLORSI ⚠️ ✪ Ametcons adi elitsedd eiusmodt ✪ Incidid utlabore etd…"
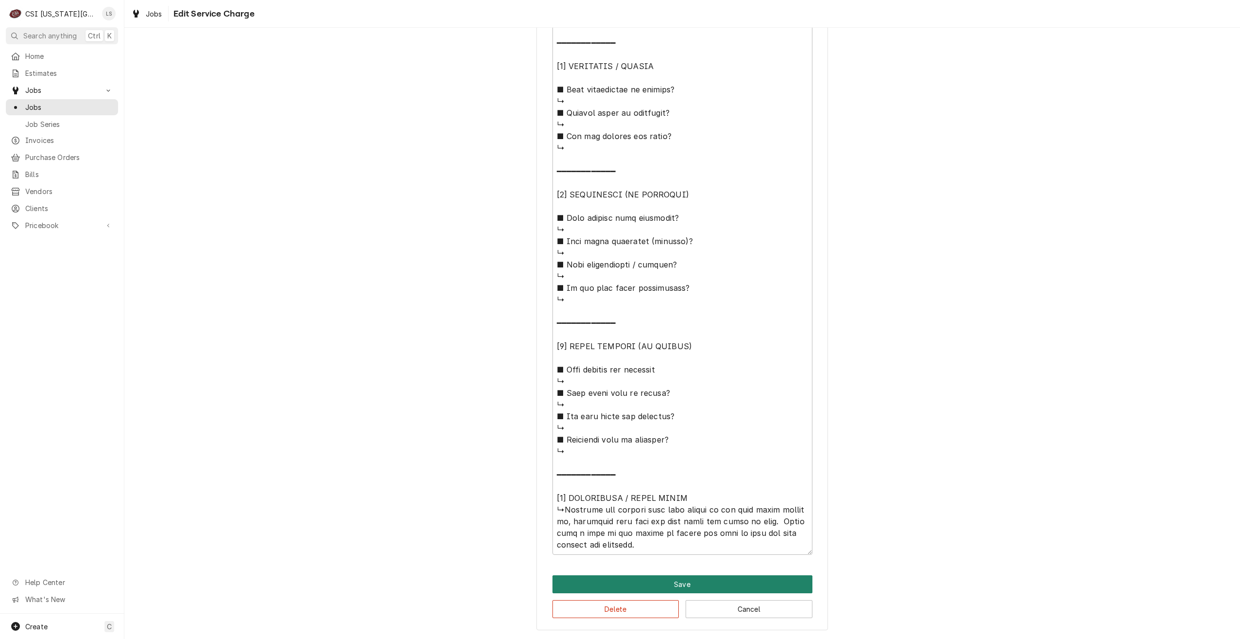
click at [715, 582] on button "Save" at bounding box center [683, 584] width 260 height 18
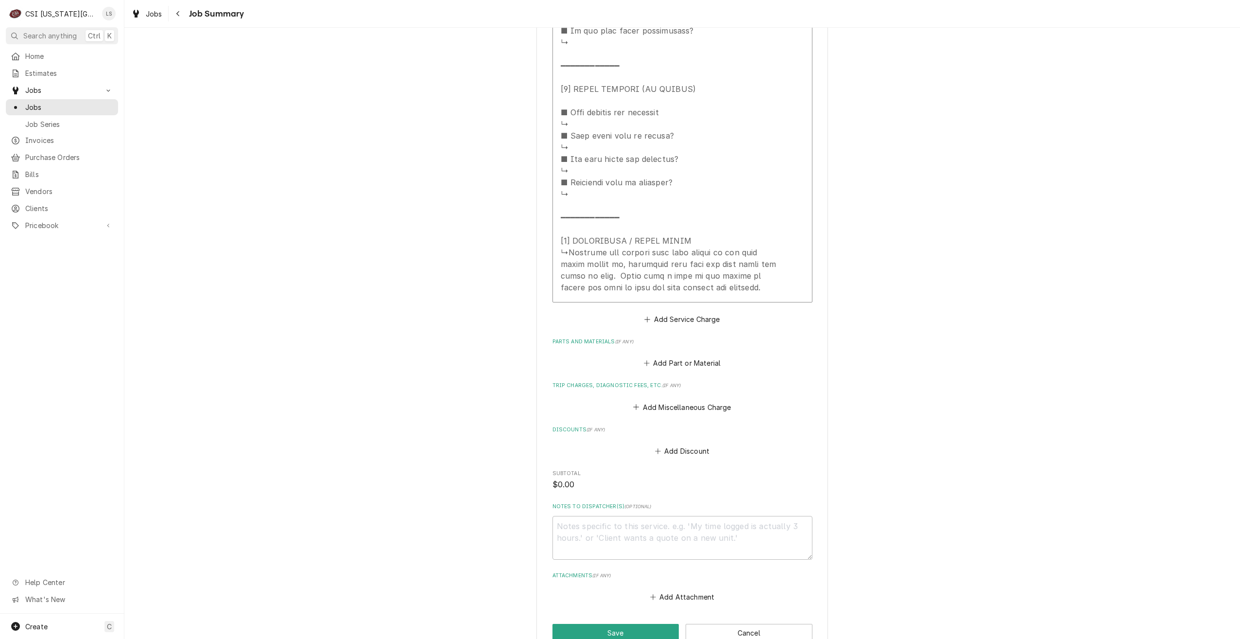
scroll to position [1047, 0]
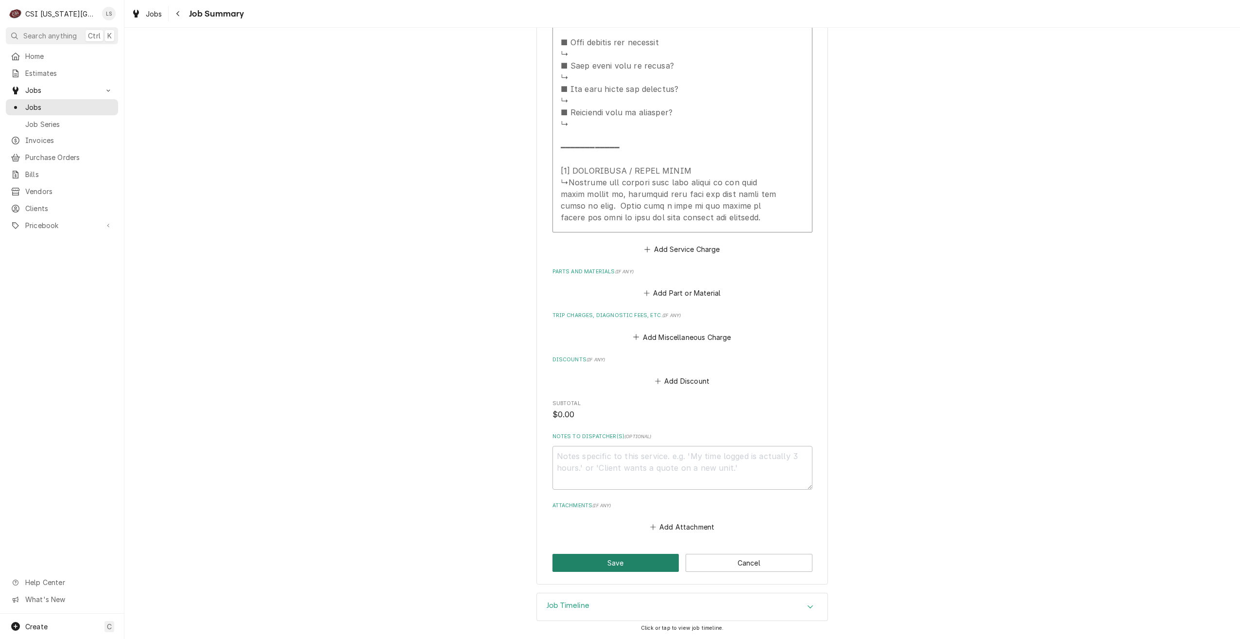
click at [592, 561] on button "Save" at bounding box center [616, 563] width 127 height 18
type textarea "x"
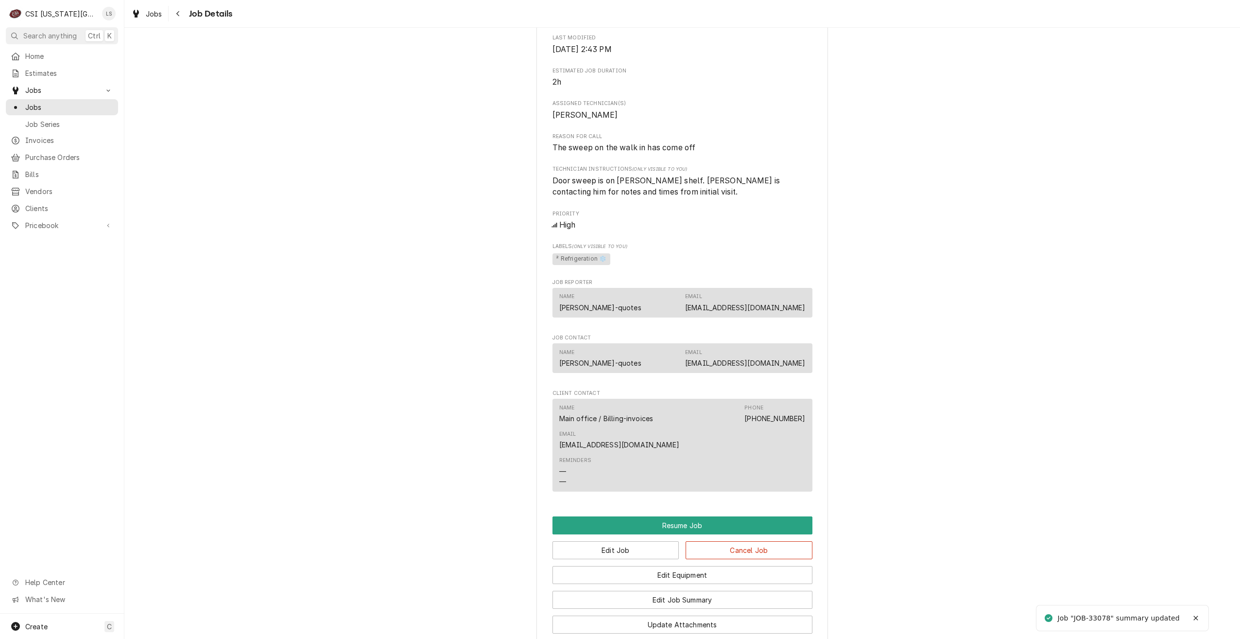
scroll to position [870, 0]
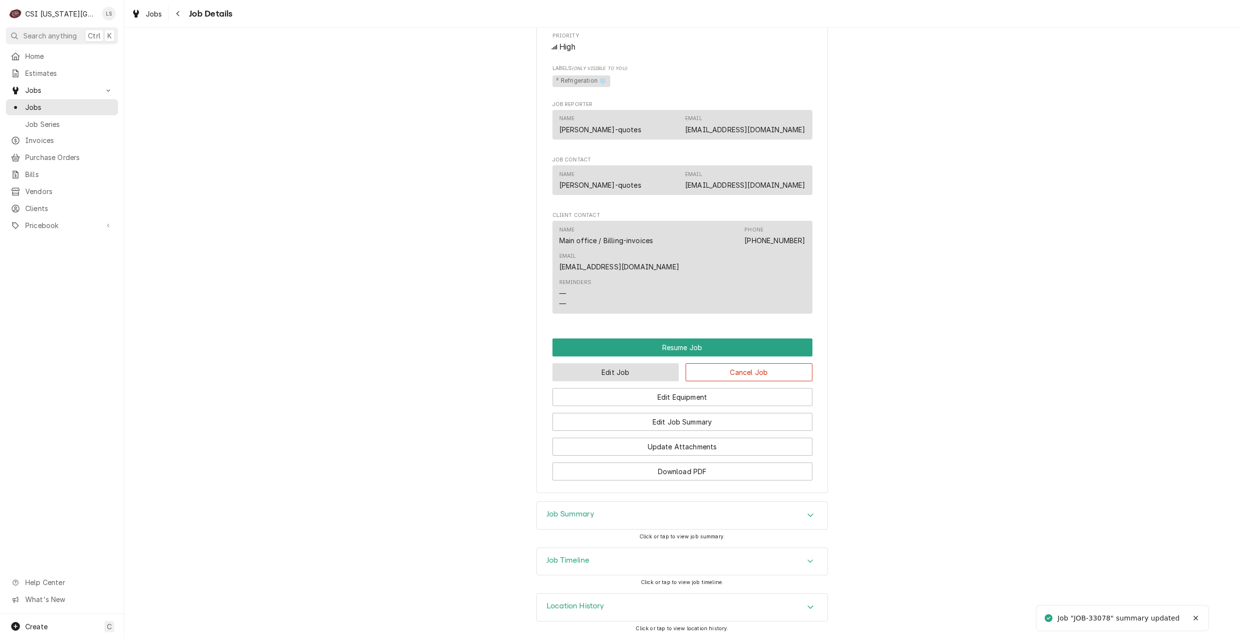
click at [631, 368] on button "Edit Job" at bounding box center [616, 372] width 127 height 18
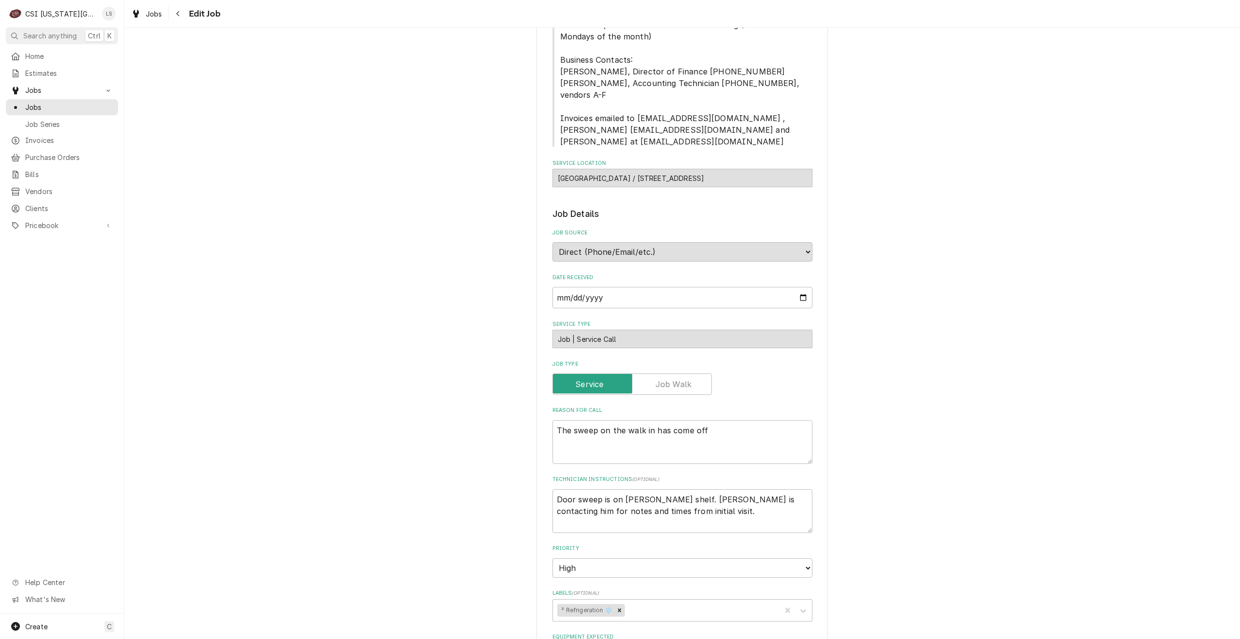
scroll to position [292, 0]
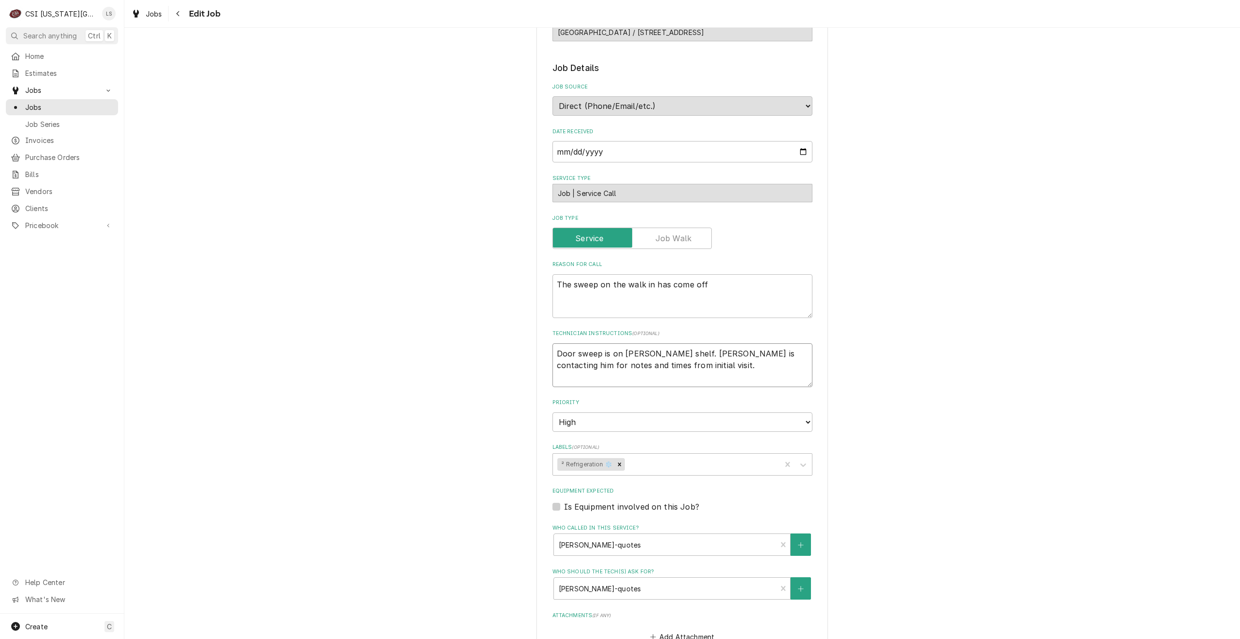
drag, startPoint x: 694, startPoint y: 365, endPoint x: 552, endPoint y: 352, distance: 142.5
click at [553, 352] on textarea "Door sweep is on [PERSON_NAME] shelf. [PERSON_NAME] is contacting him for notes…" at bounding box center [683, 365] width 260 height 44
type textarea "x"
type textarea "Z"
type textarea "x"
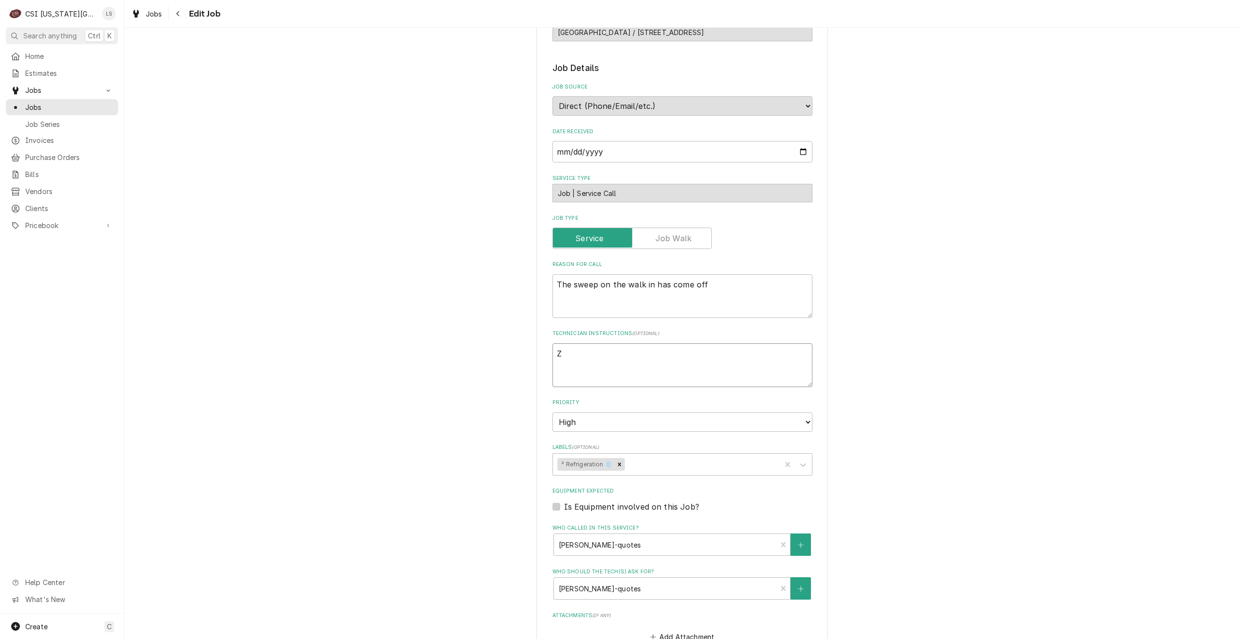
type textarea "Za"
type textarea "x"
type textarea "Zac"
type textarea "x"
type textarea "[PERSON_NAME]"
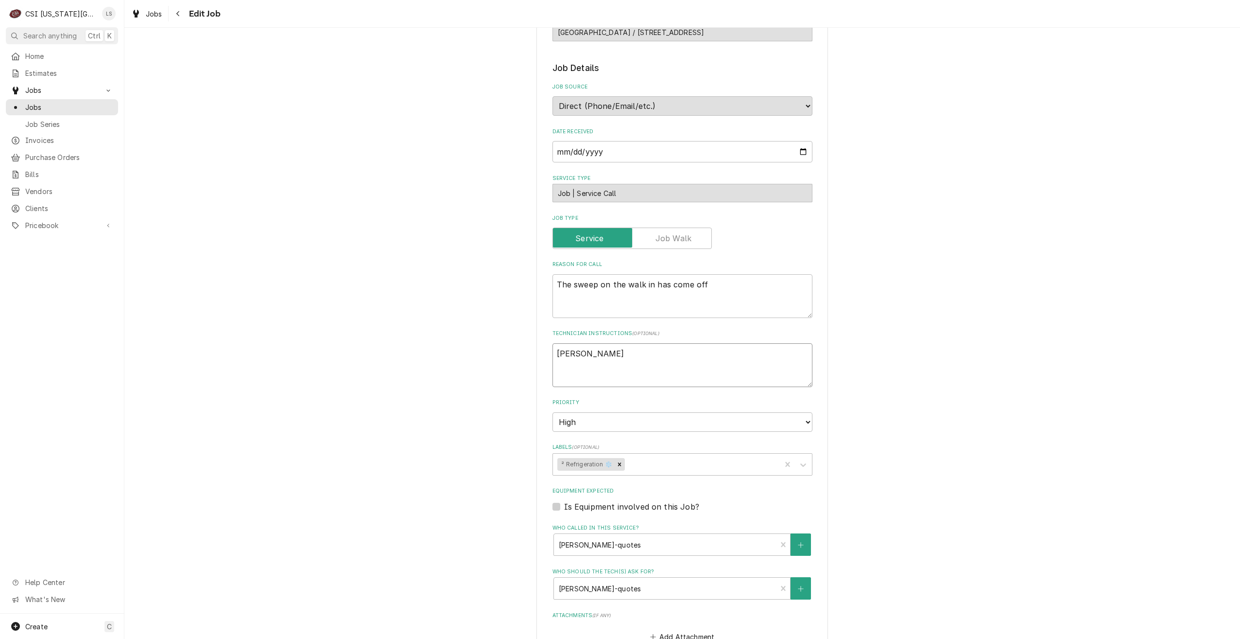
type textarea "x"
type textarea "[PERSON_NAME]"
type textarea "x"
type textarea "[PERSON_NAME]"
type textarea "x"
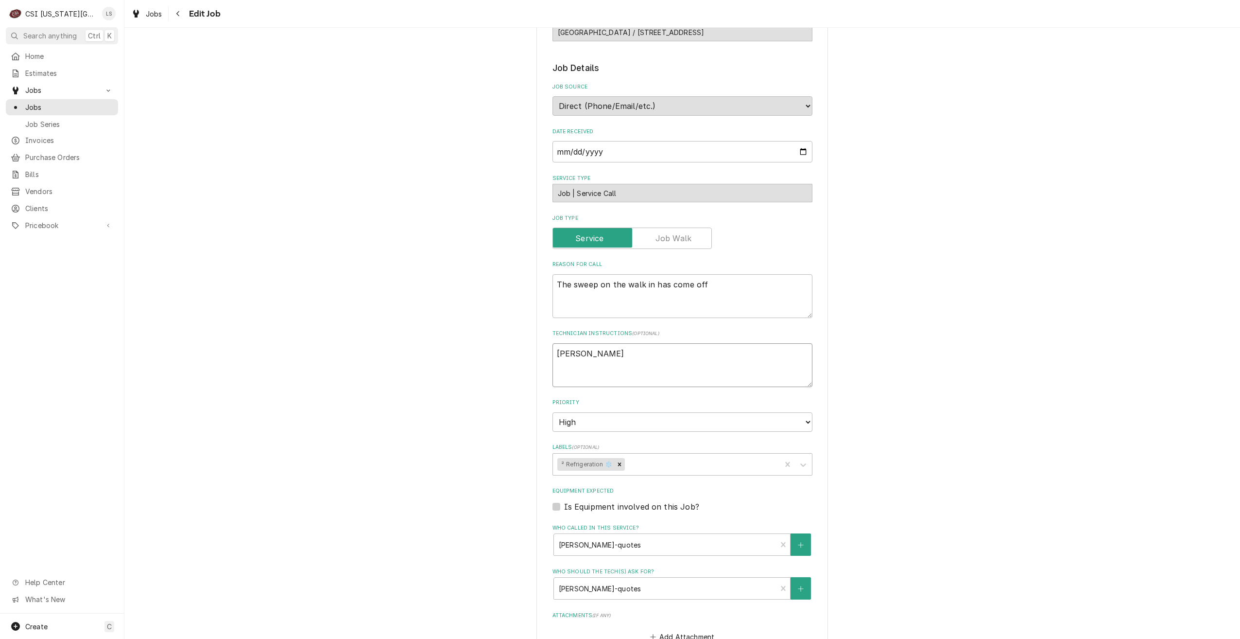
type textarea "[PERSON_NAME]"
type textarea "x"
type textarea "[PERSON_NAME] t"
type textarea "x"
type textarea "[PERSON_NAME] ti"
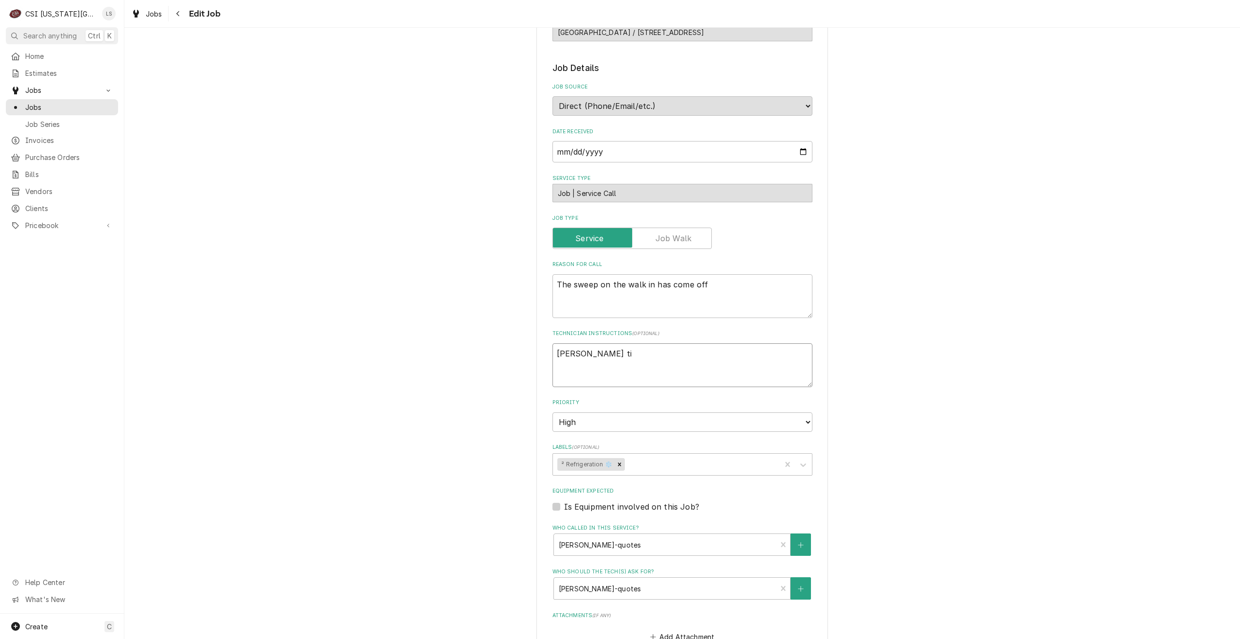
type textarea "x"
type textarea "[PERSON_NAME] W [PERSON_NAME]"
type textarea "x"
type textarea "[PERSON_NAME] W time"
type textarea "x"
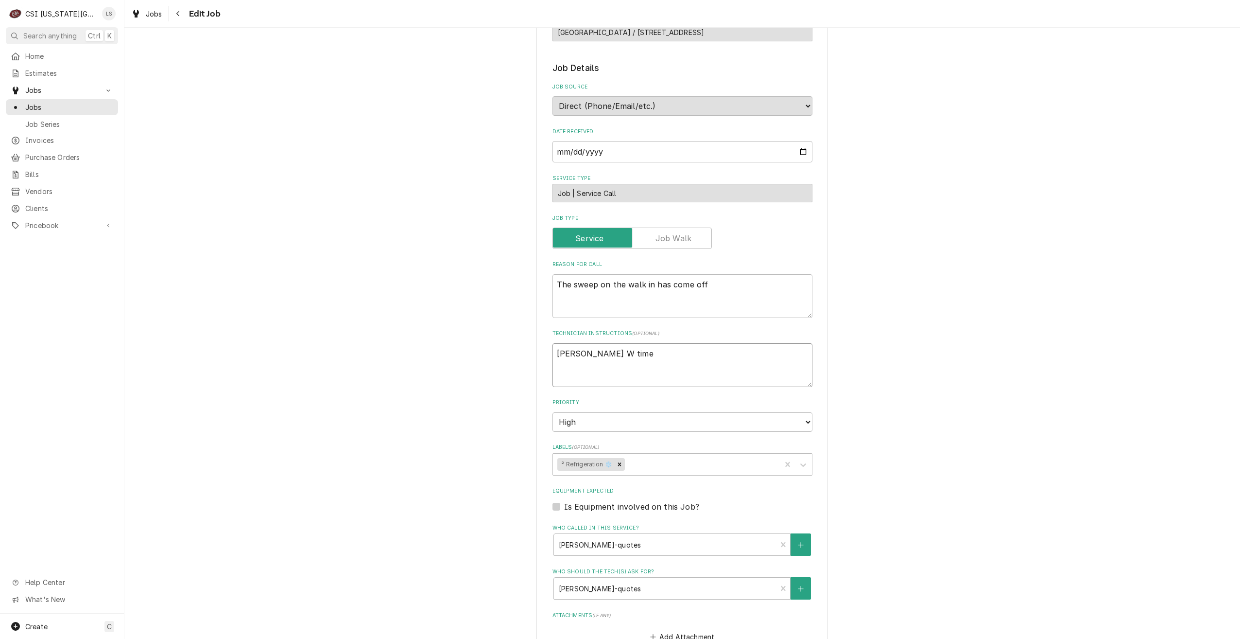
type textarea "[PERSON_NAME] times"
type textarea "x"
type textarea "[PERSON_NAME] times"
type textarea "x"
type textarea "[PERSON_NAME] W times f"
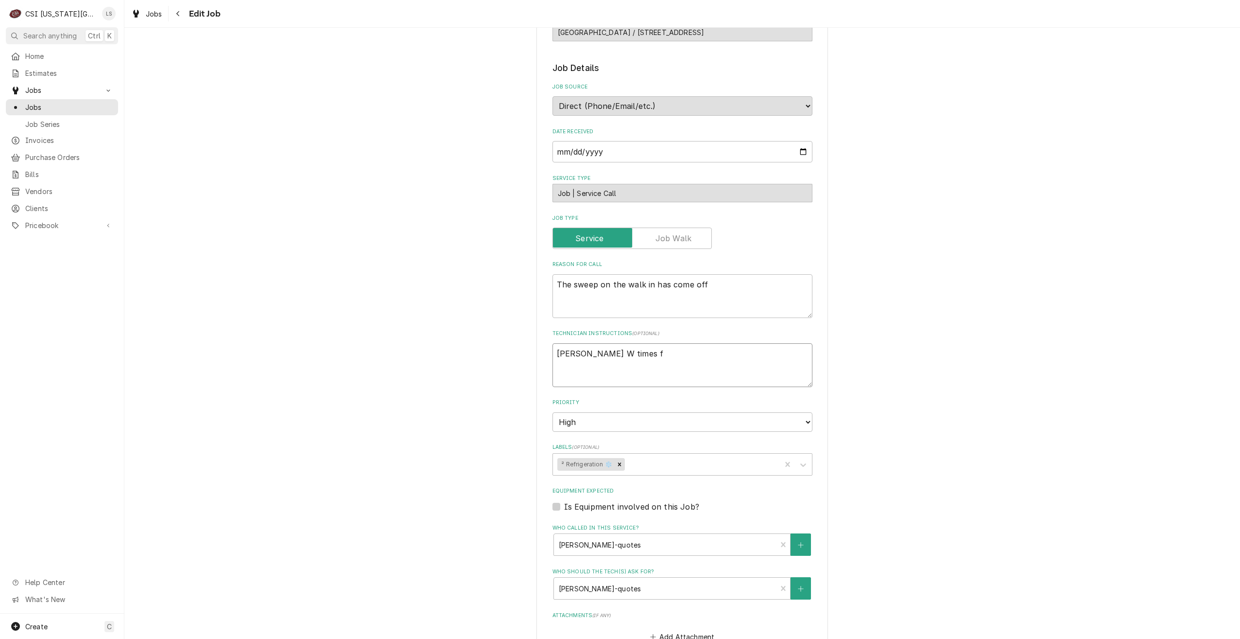
type textarea "x"
type textarea "[PERSON_NAME] W times fr"
type textarea "x"
type textarea "[PERSON_NAME] W times fro"
type textarea "x"
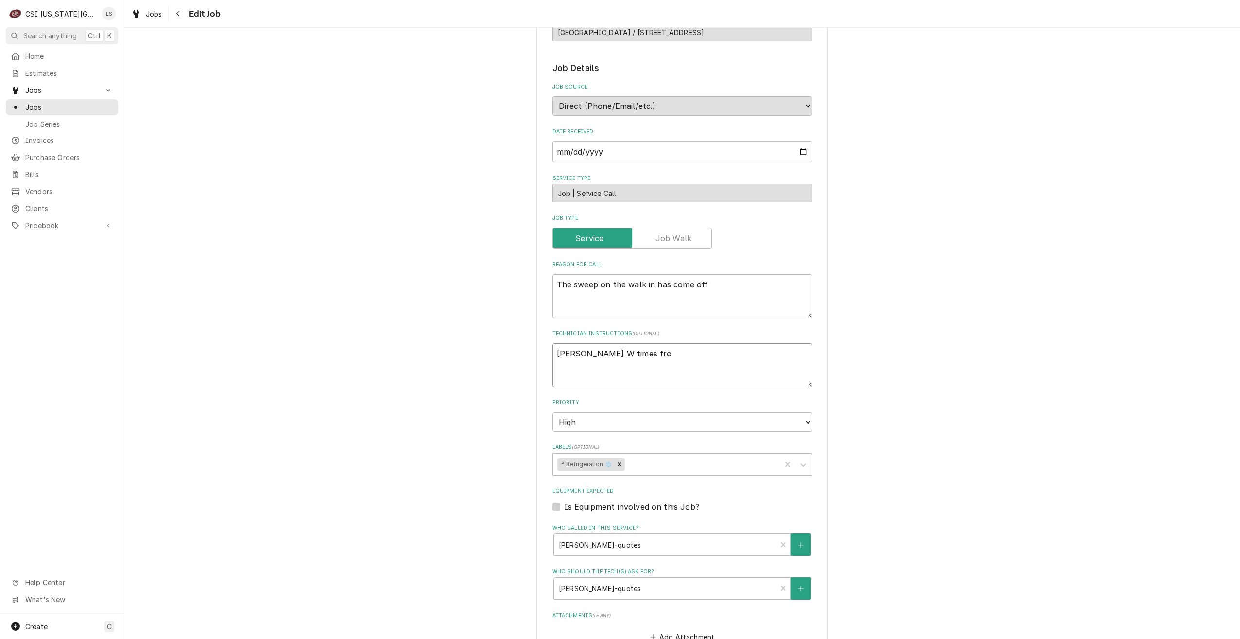
type textarea "[PERSON_NAME] W times from"
type textarea "x"
type textarea "[PERSON_NAME] W times from"
type textarea "x"
type textarea "[PERSON_NAME] W times from i"
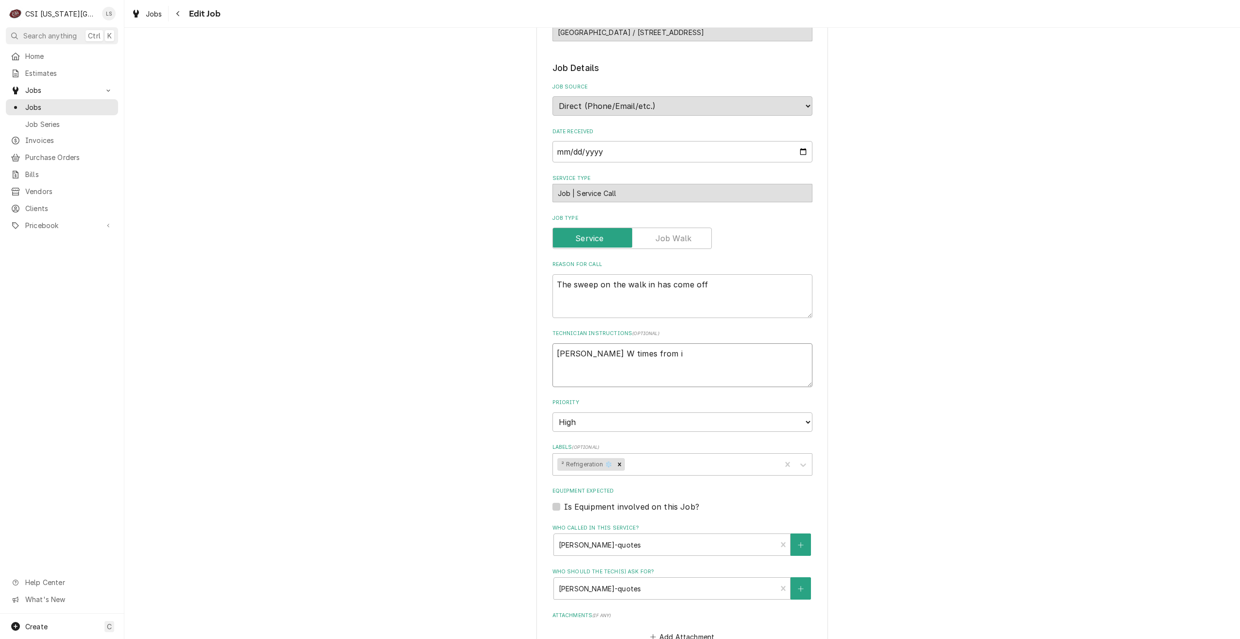
type textarea "x"
type textarea "[PERSON_NAME] times from in"
type textarea "x"
type textarea "[PERSON_NAME] times from ini"
type textarea "x"
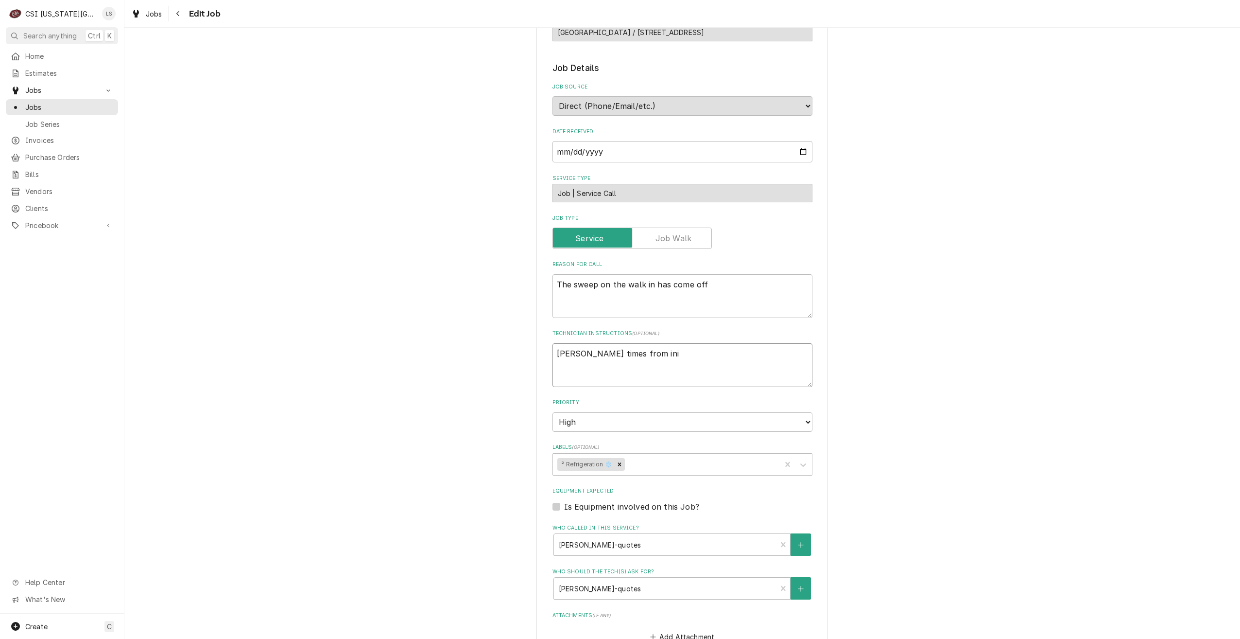
type textarea "[PERSON_NAME] times from init"
type textarea "x"
type textarea "[PERSON_NAME] times from initi"
type textarea "x"
type textarea "[PERSON_NAME] times from initia"
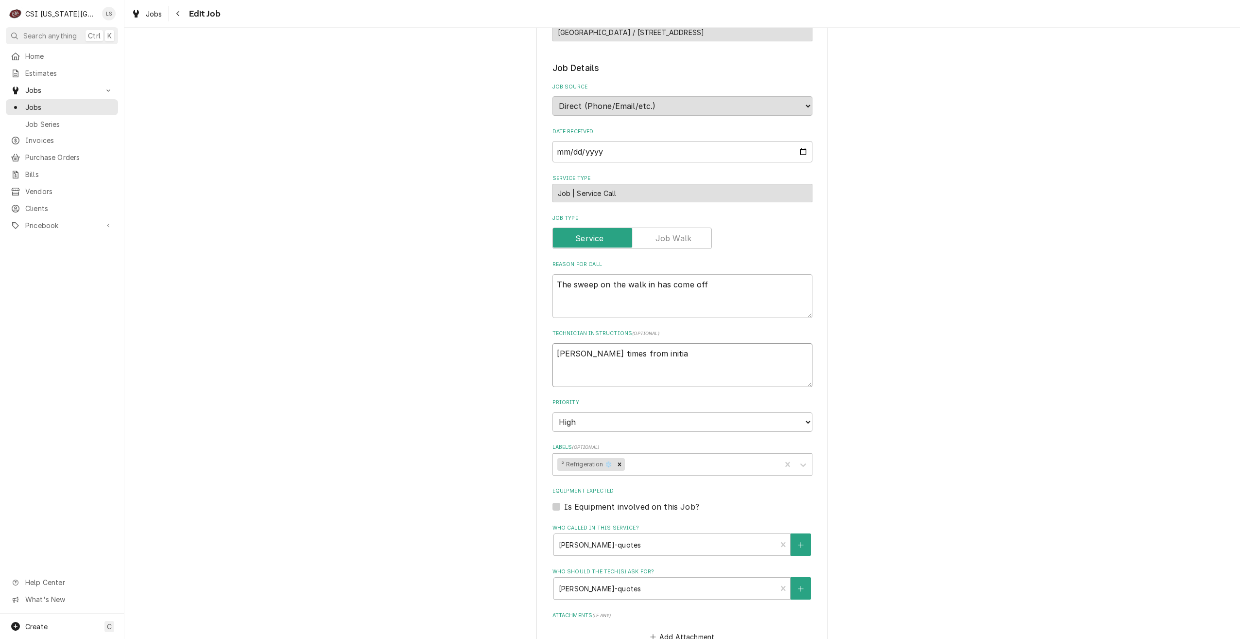
type textarea "x"
type textarea "[PERSON_NAME] times from initial"
type textarea "x"
type textarea "[PERSON_NAME] times from initial"
type textarea "x"
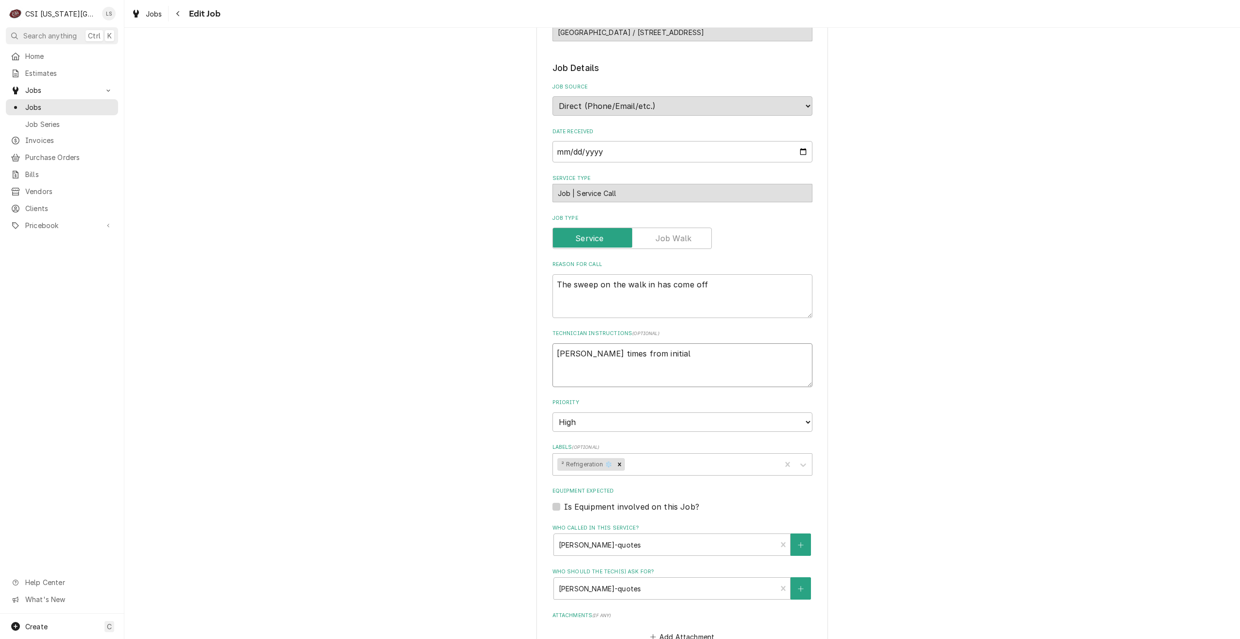
type textarea "[PERSON_NAME] times from initial v"
type textarea "x"
type textarea "[PERSON_NAME] times from initial vi"
type textarea "x"
type textarea "[PERSON_NAME] times from initial vis"
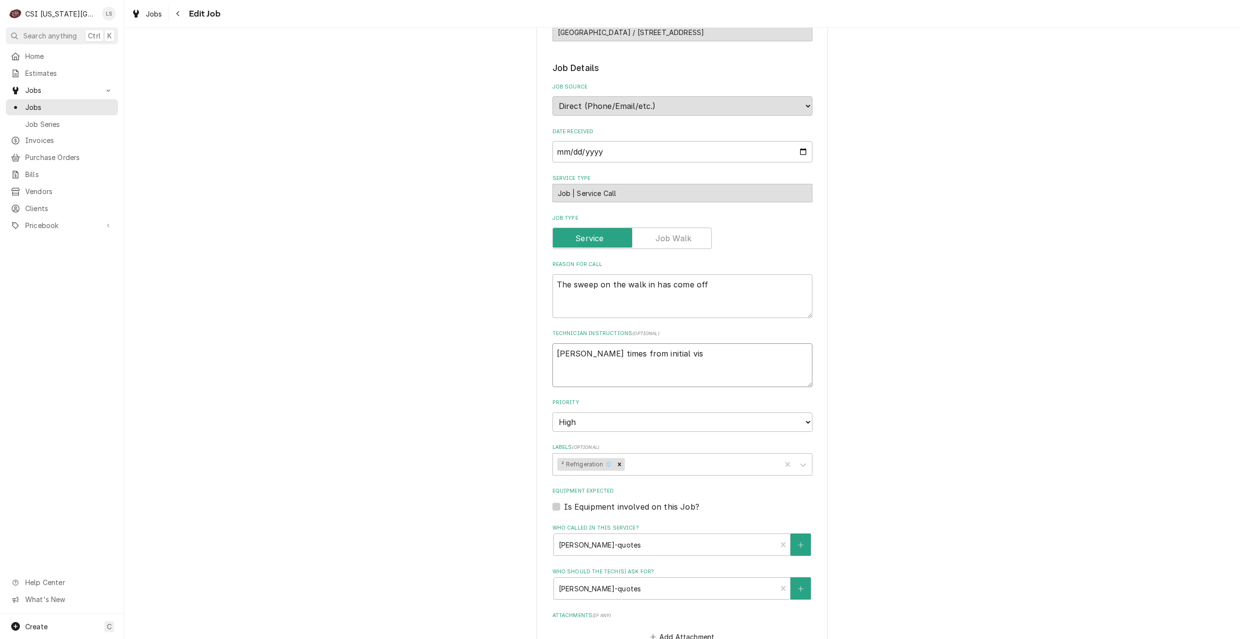
type textarea "x"
type textarea "[PERSON_NAME] W times from initial visi"
type textarea "x"
type textarea "[PERSON_NAME] times from initial visit"
type textarea "x"
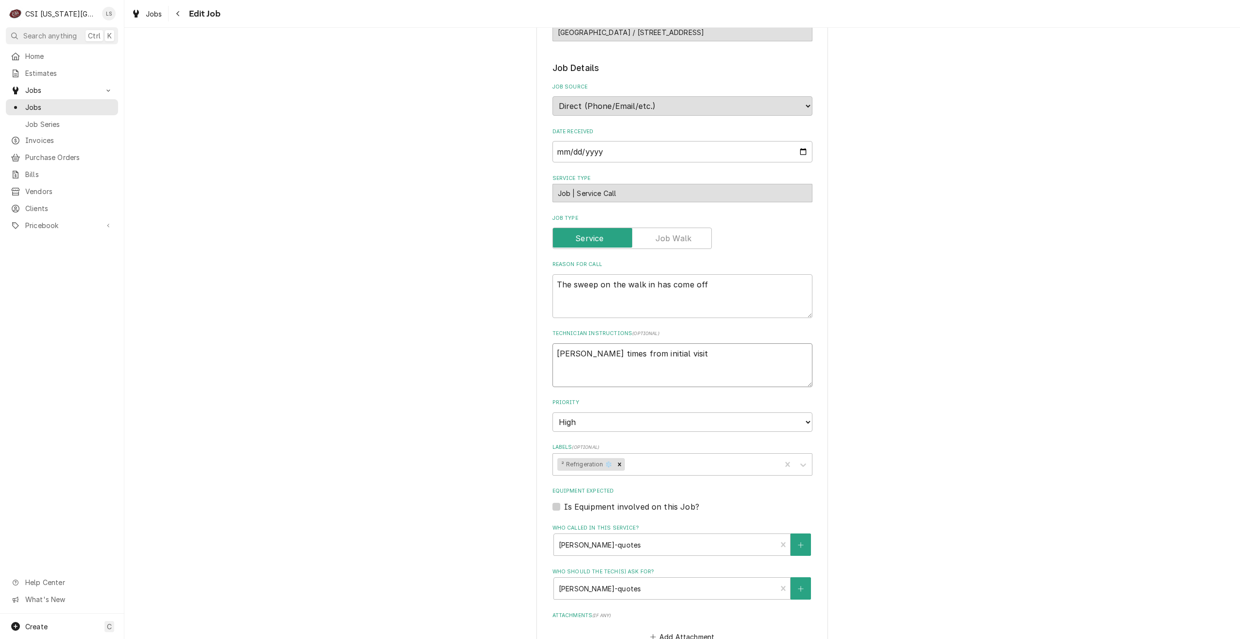
type textarea "[PERSON_NAME] times from initial visit:"
type textarea "x"
type textarea "[PERSON_NAME] times from initial visit:"
type textarea "x"
type textarea "[PERSON_NAME] times from initial visit:"
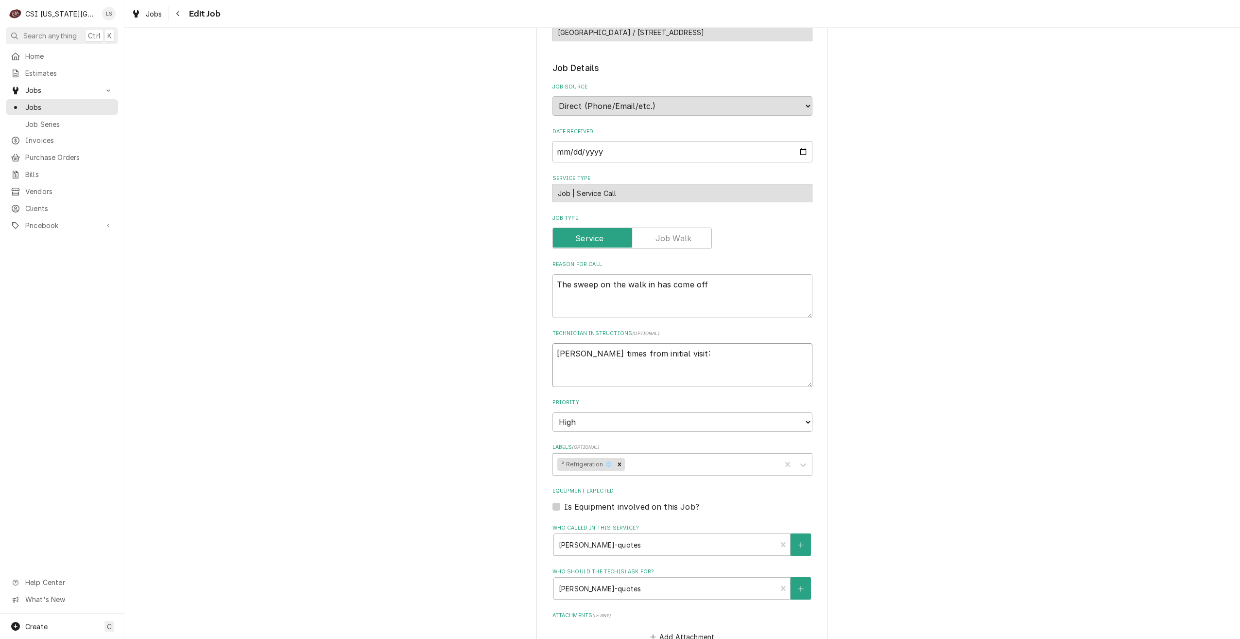
type textarea "x"
type textarea "[PERSON_NAME] times from initial visit"
type textarea "x"
type textarea "[PERSON_NAME] times from initial visit"
type textarea "x"
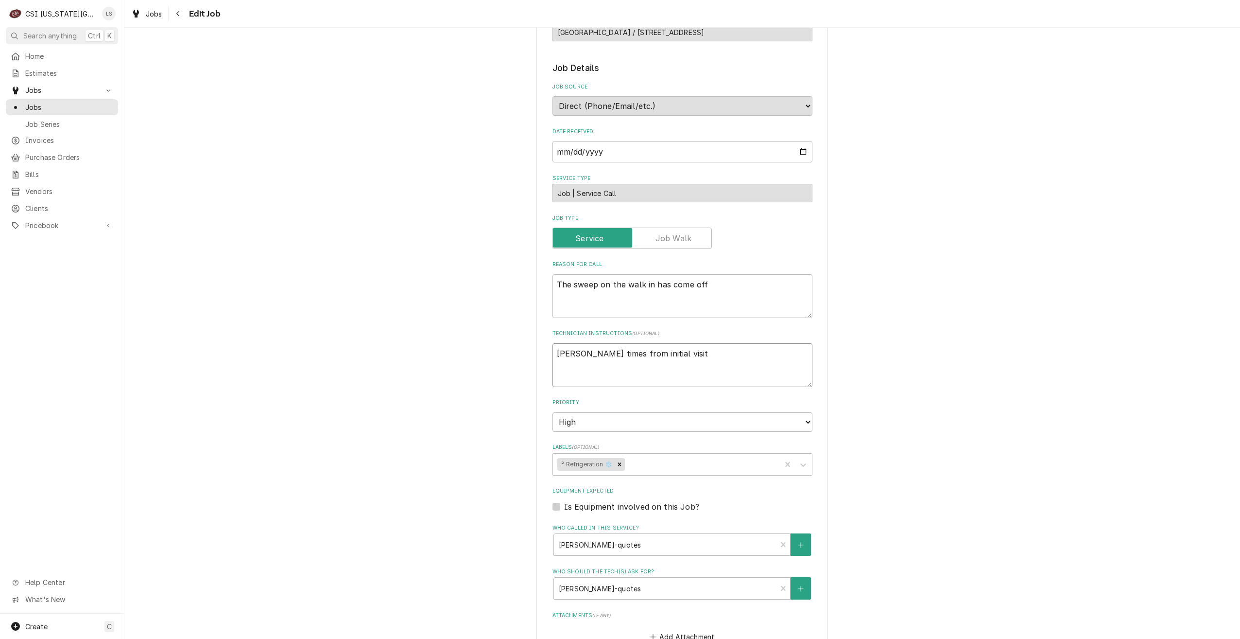
type textarea "[PERSON_NAME] times from initial visit o"
type textarea "x"
type textarea "[PERSON_NAME] times from initial visit on"
type textarea "x"
type textarea "[PERSON_NAME] times from initial visit on"
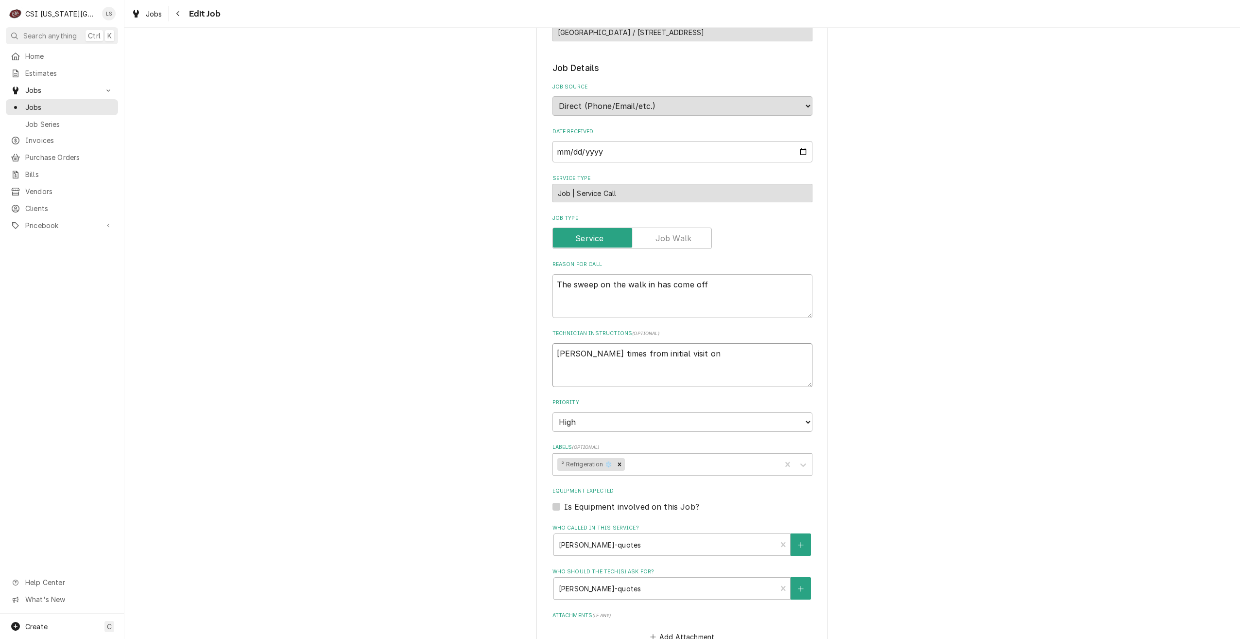
type textarea "x"
type textarea "[PERSON_NAME] times from initial visit on 1"
type textarea "x"
type textarea "Zach W times from initial visit on 10"
type textarea "x"
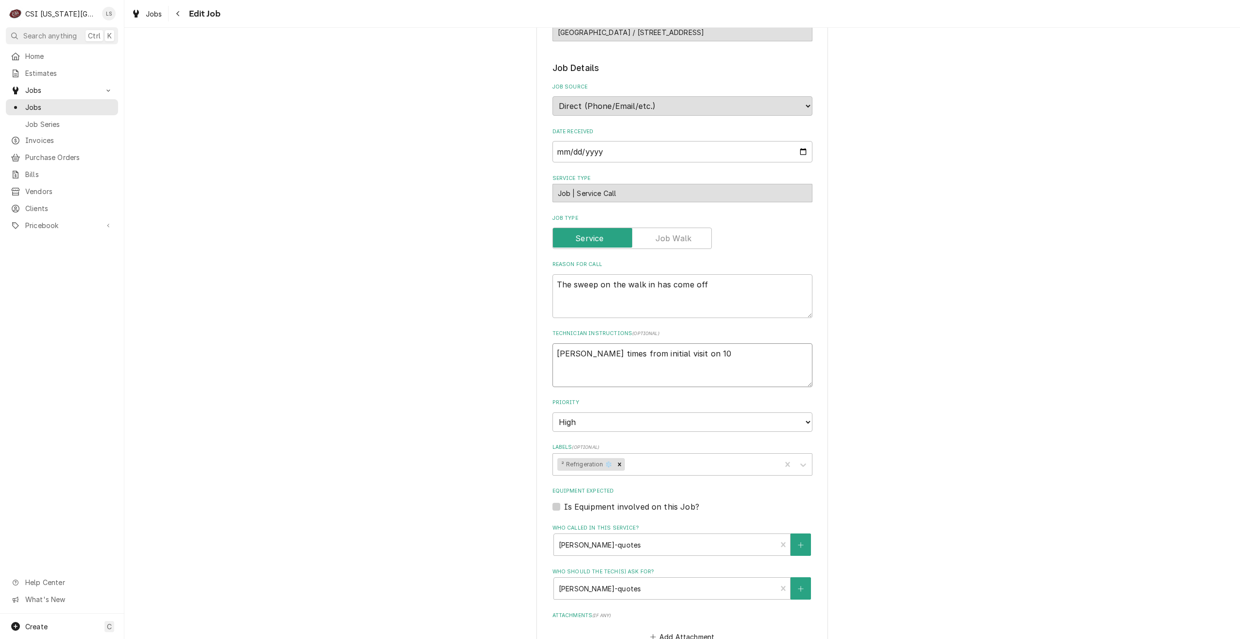
type textarea "Zach W times from initial visit on 10/"
type textarea "x"
type textarea "Zach W times from initial visit on 10/1"
type textarea "x"
type textarea "Zach W times from initial visit on 10/1:"
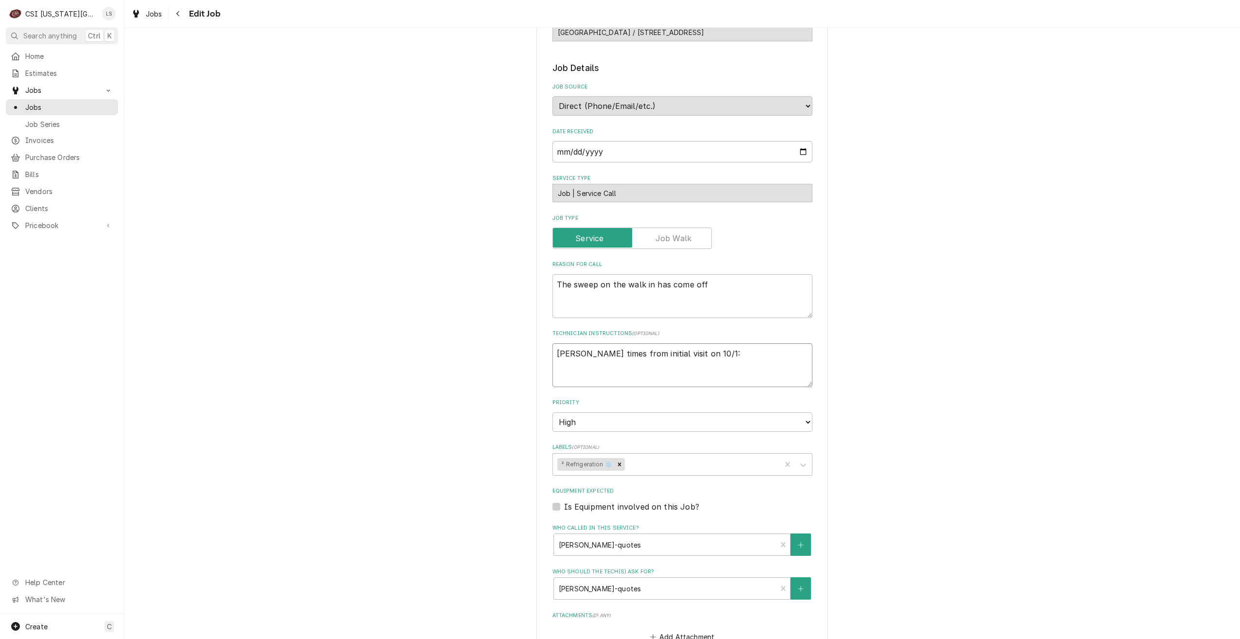
type textarea "x"
type textarea "Zach W times from initial visit on 10/1:"
type textarea "x"
type textarea "Zach W times from initial visit on 10/1: 2"
type textarea "x"
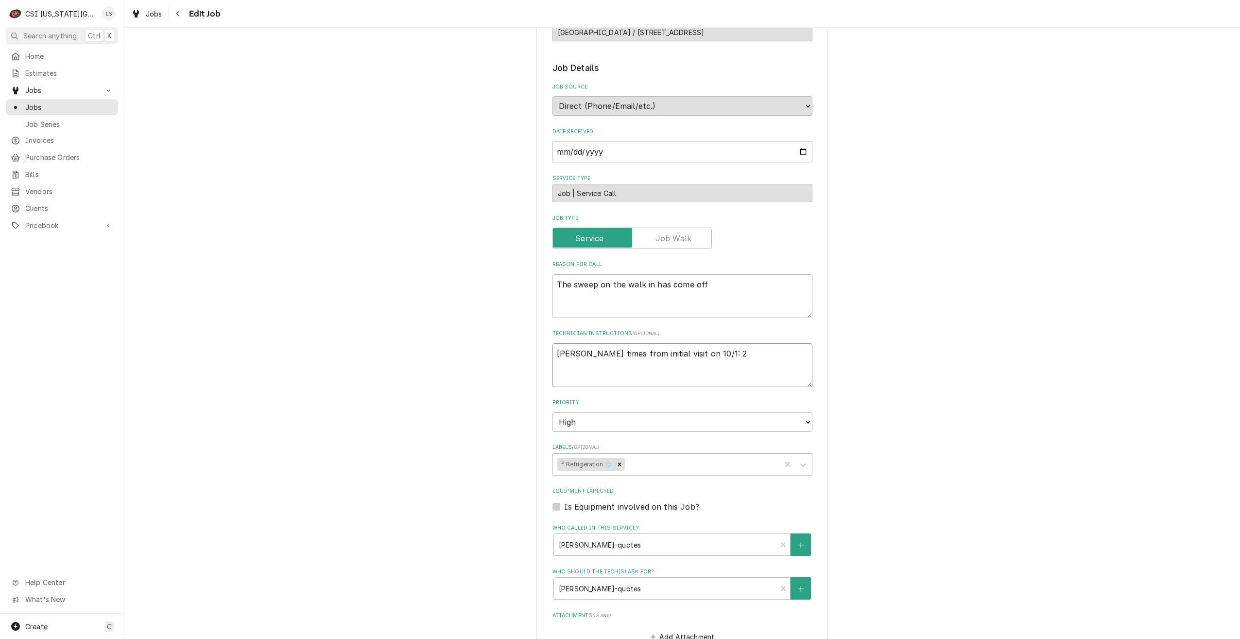
type textarea "Zach W times from initial visit on 10/1: 2-"
type textarea "x"
type textarea "Zach W times from initial visit on 10/1: 2-2"
type textarea "x"
type textarea "Zach W times from initial visit on 10/1: 2-2-"
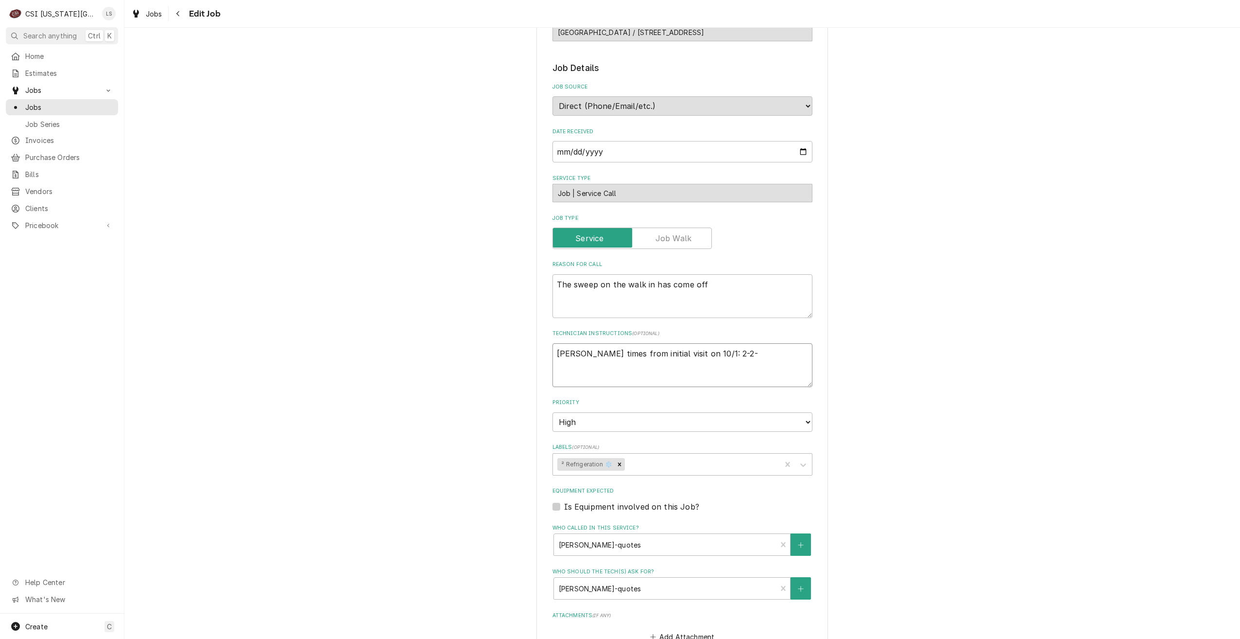
type textarea "x"
type textarea "Zach W times from initial visit on 10/1: 2-2-3"
type textarea "x"
type textarea "Zach W times from initial visit on 10/1: 2-2-3:"
type textarea "x"
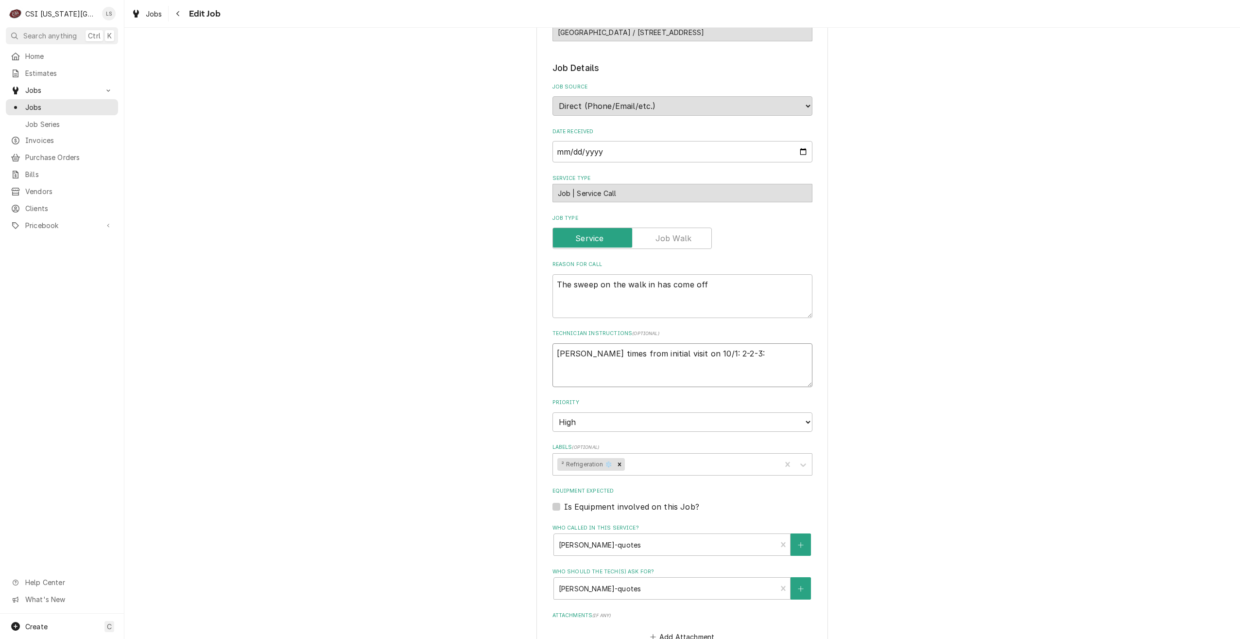
type textarea "Zach W times from initial visit on 10/1: 2-2-3:1"
type textarea "x"
type textarea "Zach W times from initial visit on 10/1: 2-2-3:15"
type textarea "x"
type textarea "Zach W times from initial visit on 10/1: 2-2-3:15"
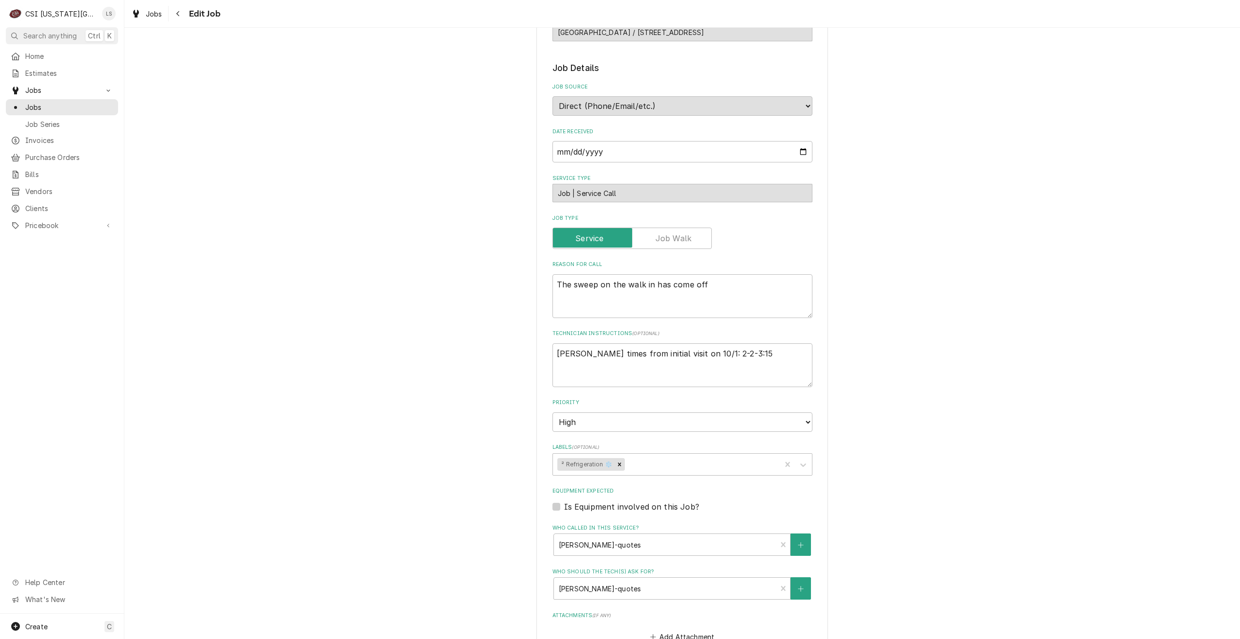
click at [950, 360] on div "Use the fields below to edit this job: Client Details Client LAWRENCE PUBLIC SC…" at bounding box center [682, 307] width 1116 height 1123
click at [700, 353] on textarea "Zach W times from initial visit on 10/1: 2-2-3:15" at bounding box center [683, 365] width 260 height 44
type textarea "x"
type textarea "Zach W times from initial visit on 10/1: 2p-2-3:15"
type textarea "x"
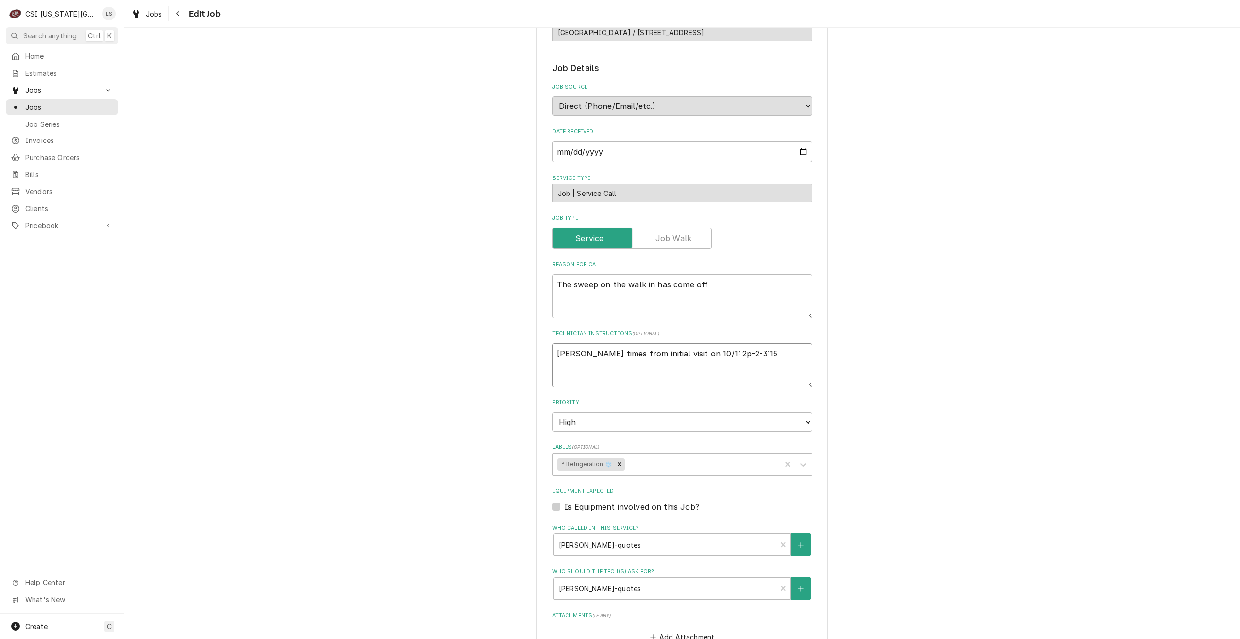
type textarea "Zach W times from initial visit on 10/1: 2pm-2-3:15"
click at [740, 355] on textarea "Zach W times from initial visit on 10/1: 2pm-2-3:15" at bounding box center [683, 365] width 260 height 44
type textarea "x"
type textarea "Zach W times from initial visit on 10/1: 2pm-2-3:15p"
type textarea "x"
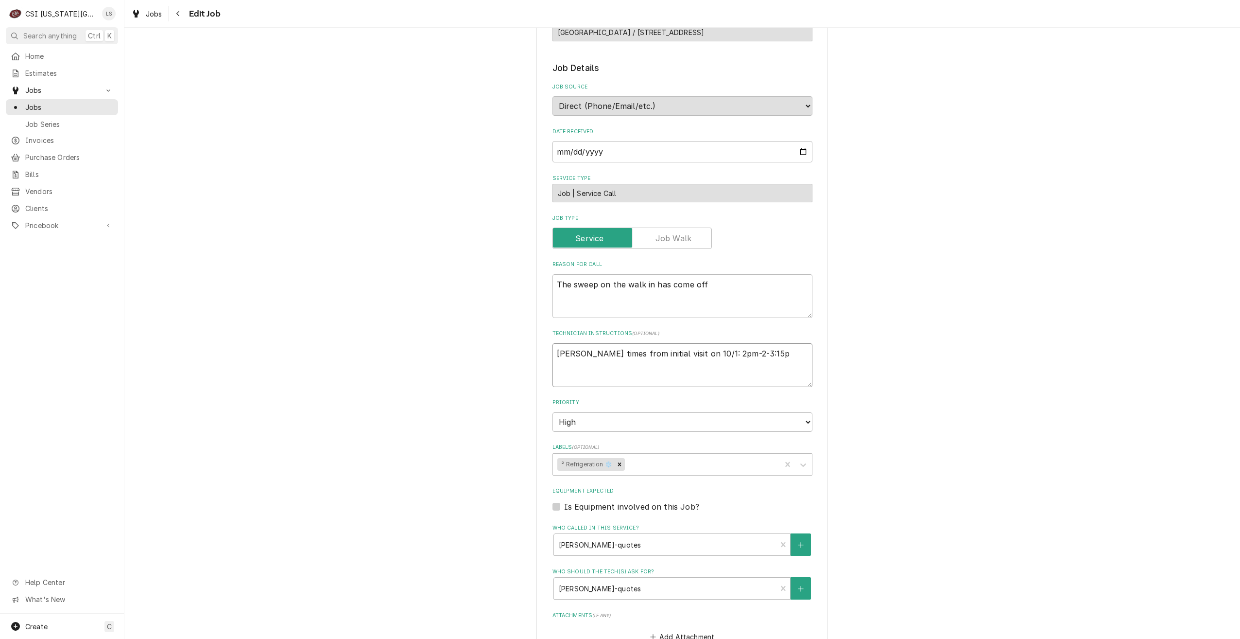
type textarea "Zach W times from initial visit on 10/1: 2pm-2-3:15pm"
type textarea "x"
type textarea "Zach W times from initial visit on 10/1: 2pm-2-3:15pm"
click at [909, 357] on div "Use the fields below to edit this job: Client Details Client LAWRENCE PUBLIC SC…" at bounding box center [682, 307] width 1116 height 1123
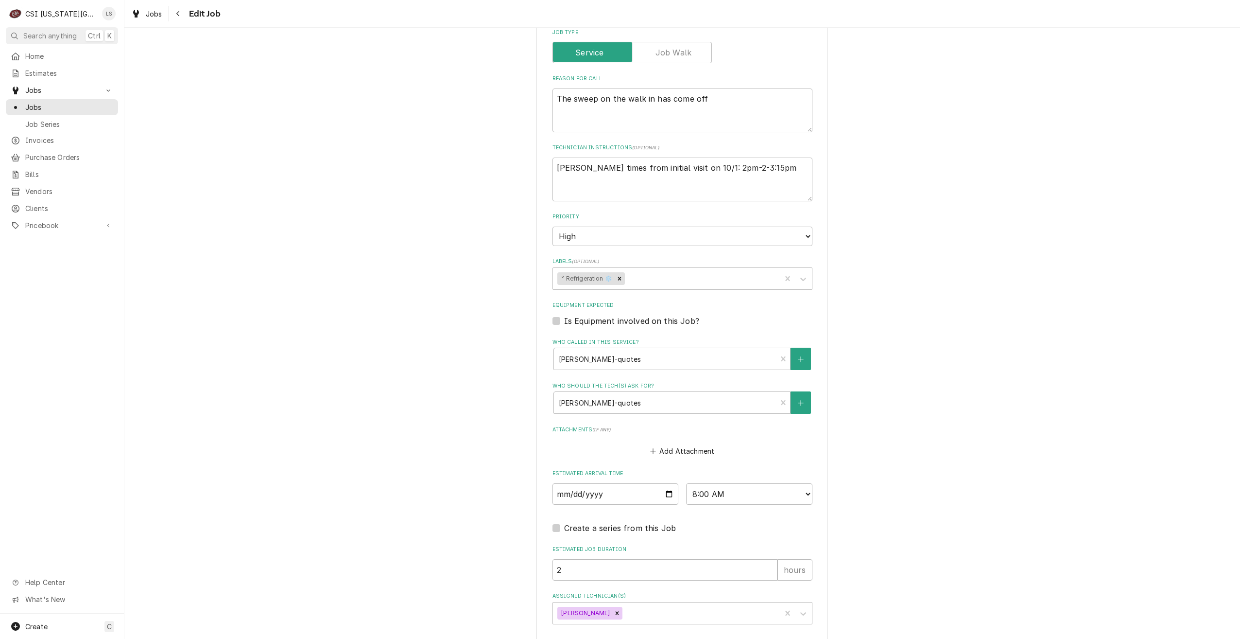
scroll to position [522, 0]
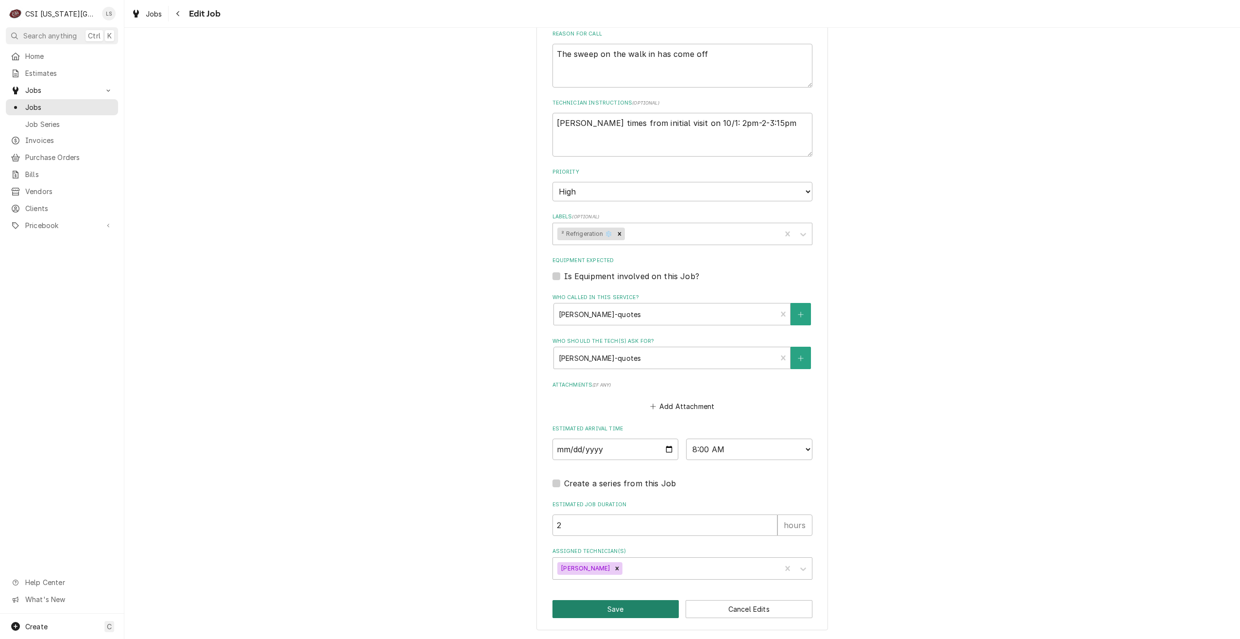
click at [615, 605] on button "Save" at bounding box center [616, 609] width 127 height 18
type textarea "x"
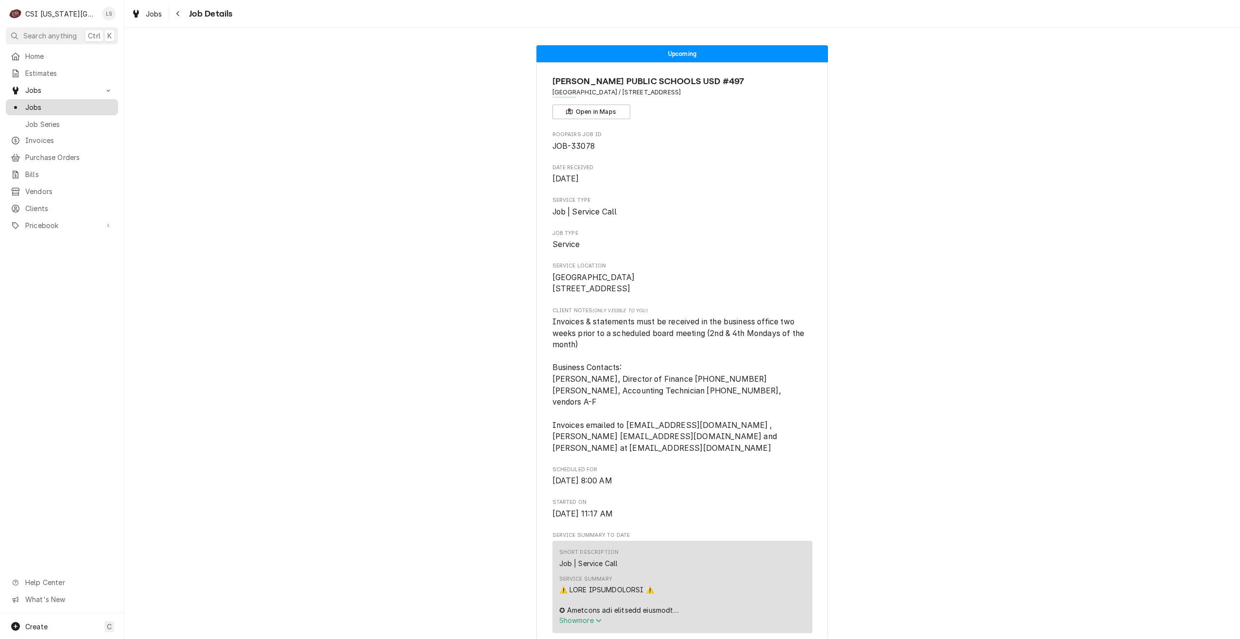
click at [61, 107] on span "Jobs" at bounding box center [69, 107] width 88 height 10
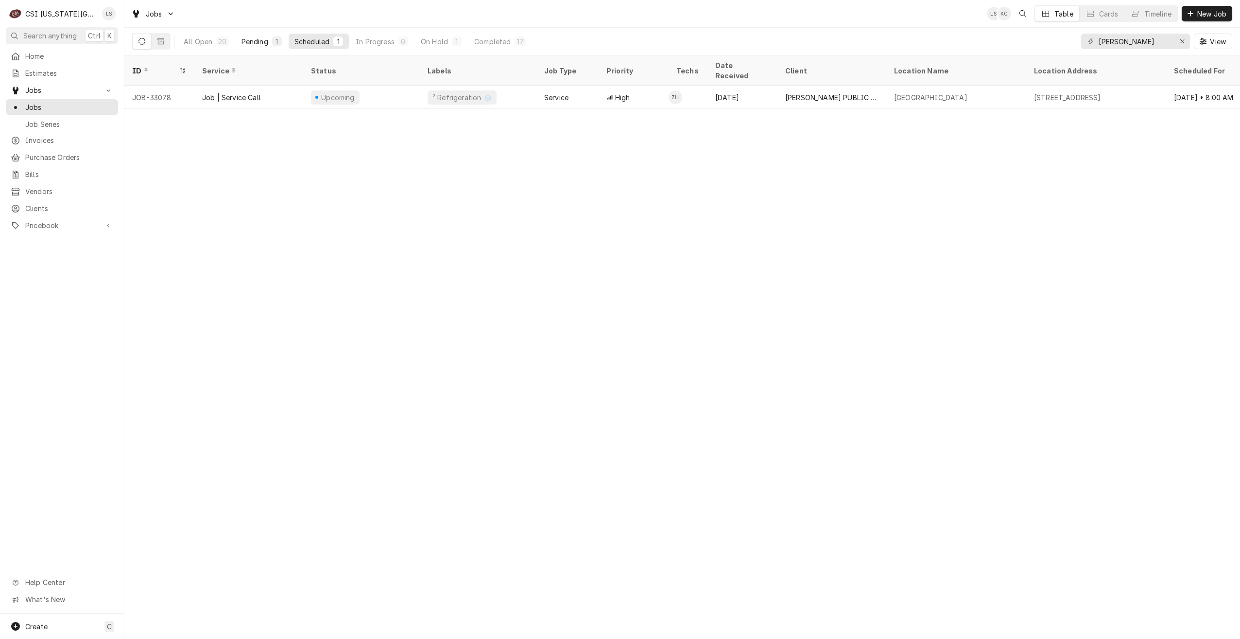
click at [258, 49] on button "Pending 1" at bounding box center [262, 42] width 52 height 16
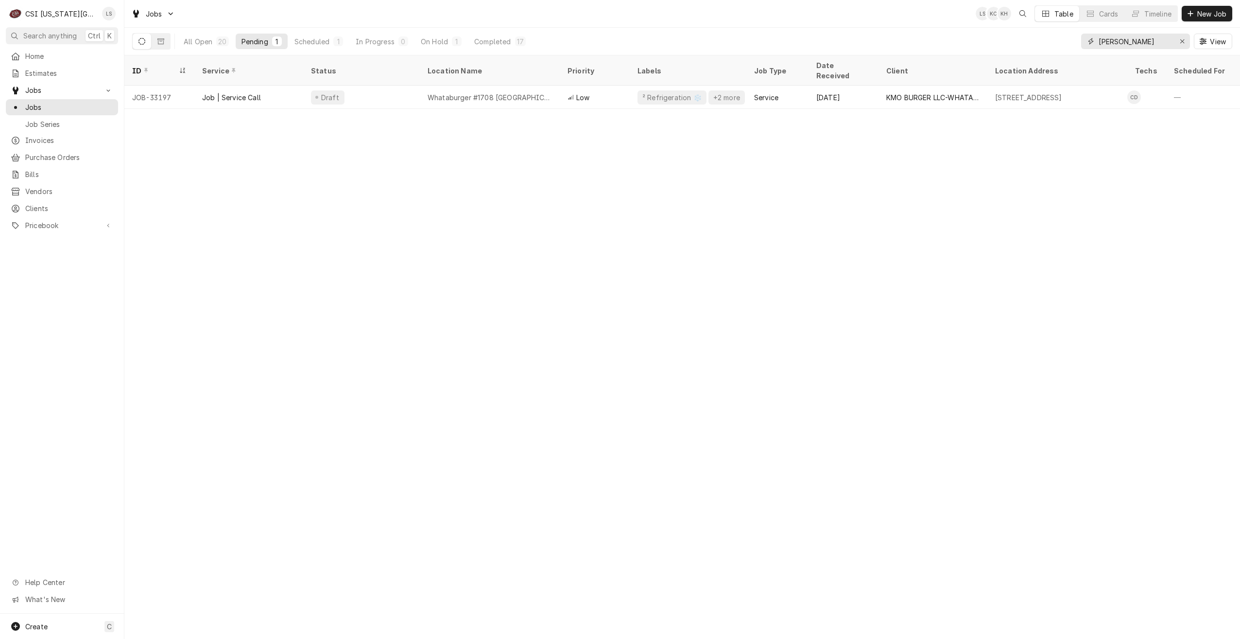
click at [1125, 41] on input "[PERSON_NAME]" at bounding box center [1135, 42] width 73 height 16
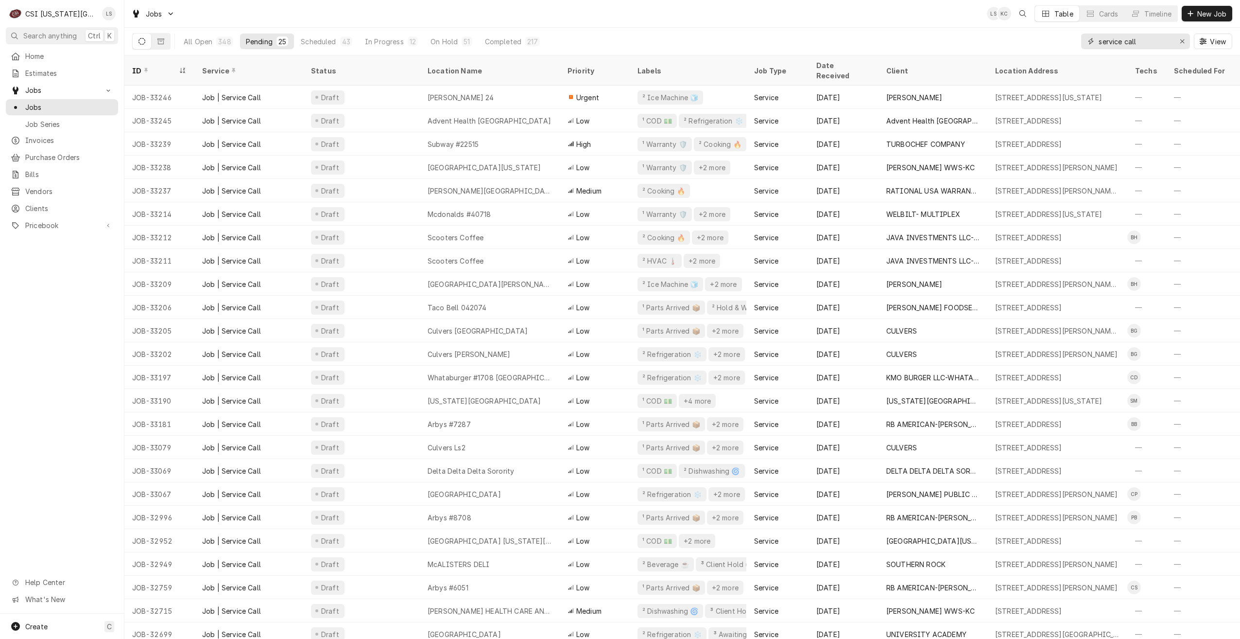
drag, startPoint x: 1153, startPoint y: 38, endPoint x: 1077, endPoint y: 42, distance: 76.4
click at [1077, 42] on div "All Open 348 Pending 25 Scheduled 43 In Progress 12 On Hold 51 Completed 217 se…" at bounding box center [682, 41] width 1100 height 27
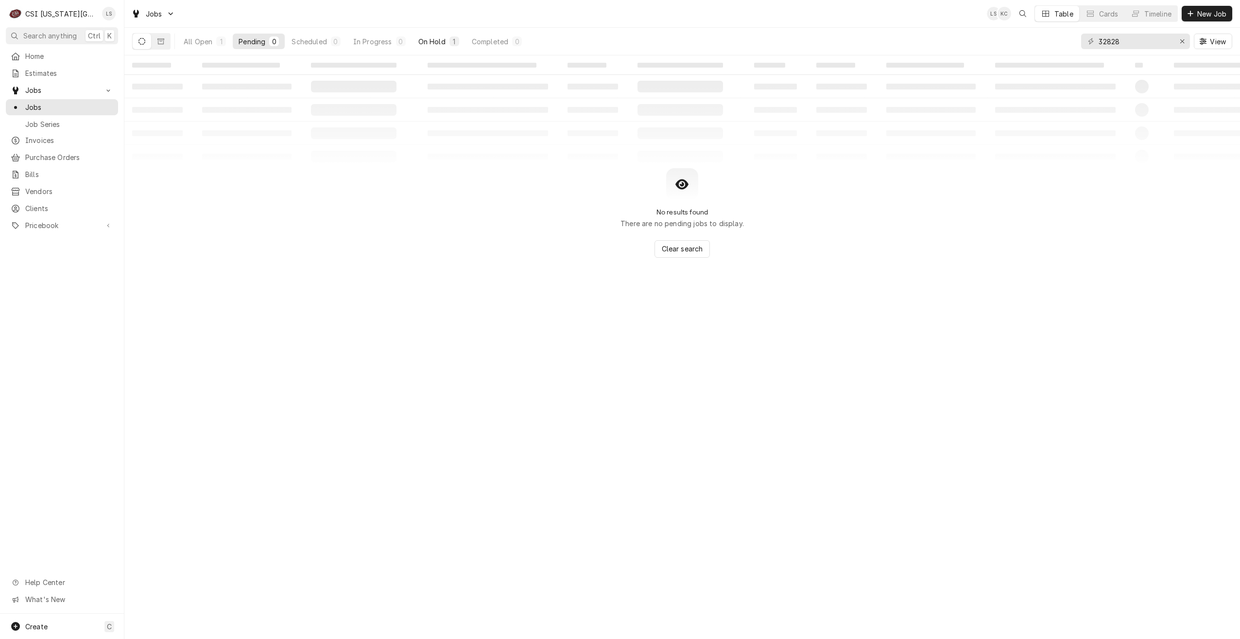
click at [443, 44] on div "On Hold" at bounding box center [432, 41] width 27 height 10
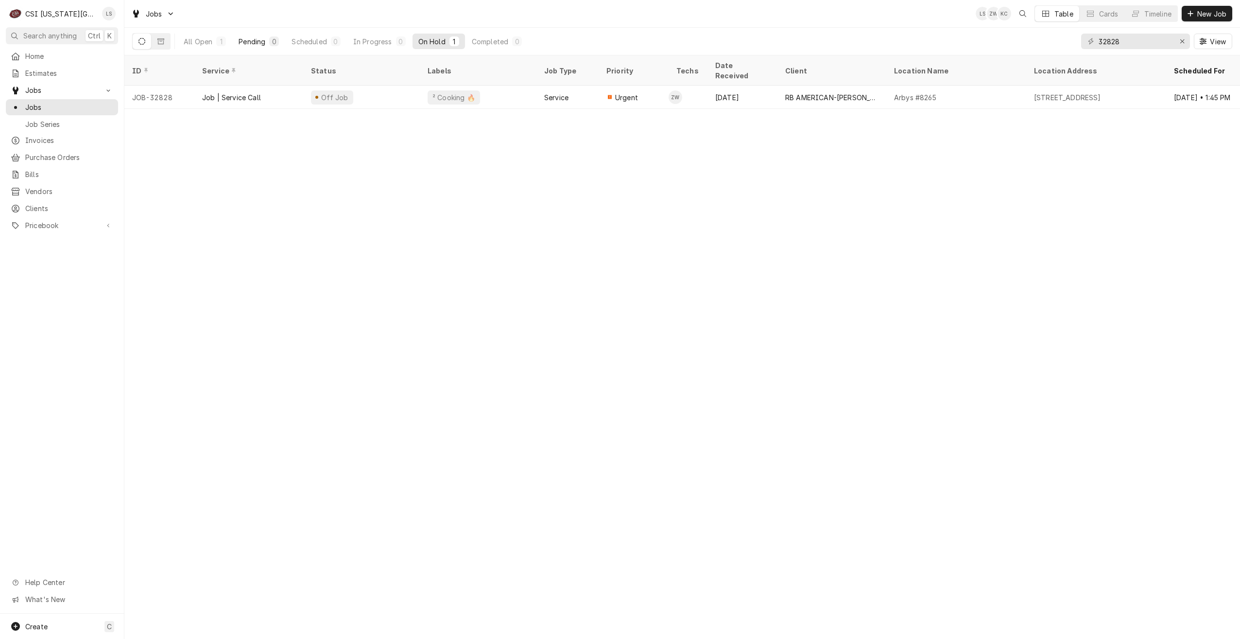
click at [252, 45] on div "Pending" at bounding box center [252, 41] width 27 height 10
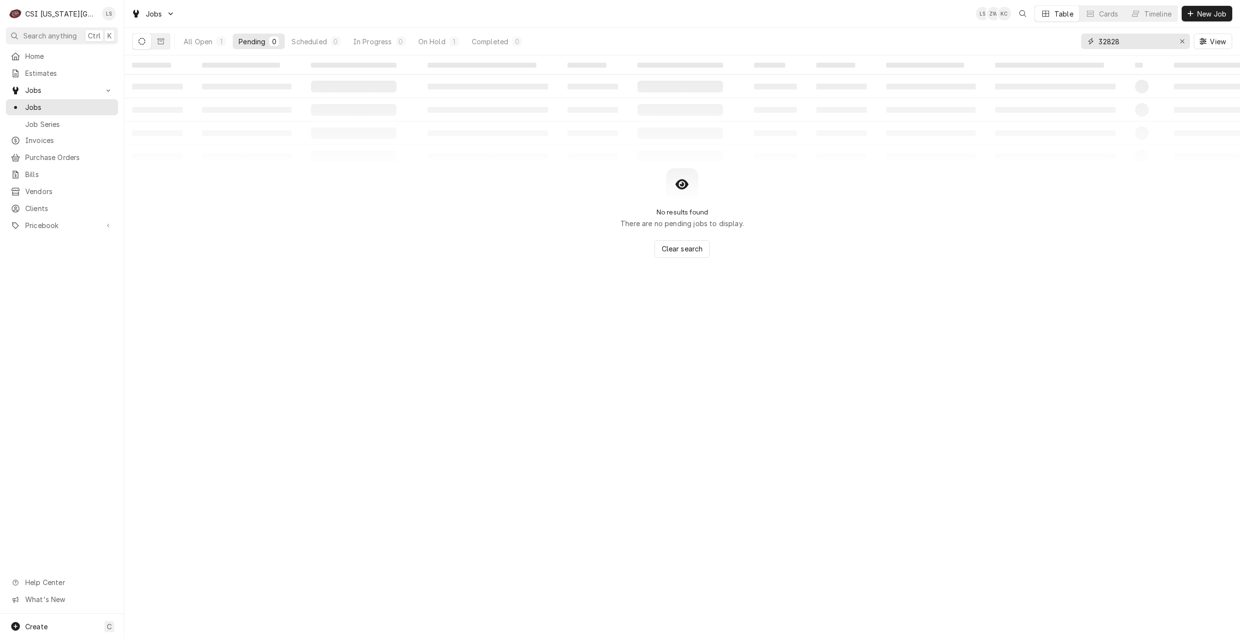
click at [1139, 41] on input "32828" at bounding box center [1135, 42] width 73 height 16
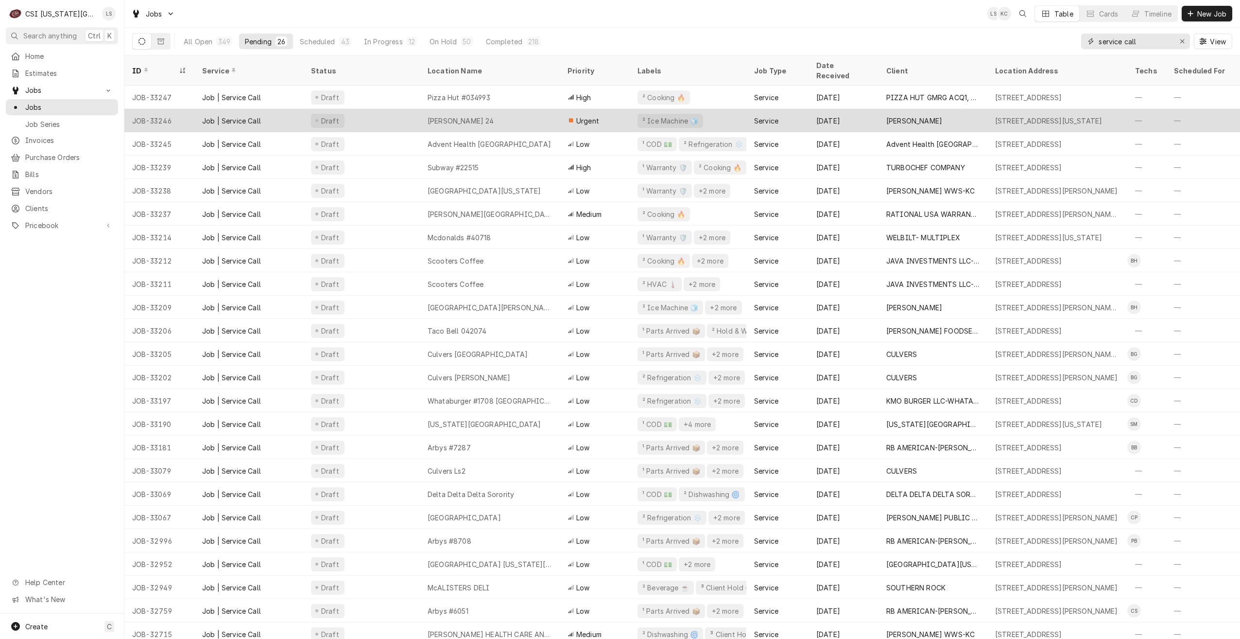
type input "service call"
click at [512, 115] on div "[PERSON_NAME] 24" at bounding box center [490, 120] width 140 height 23
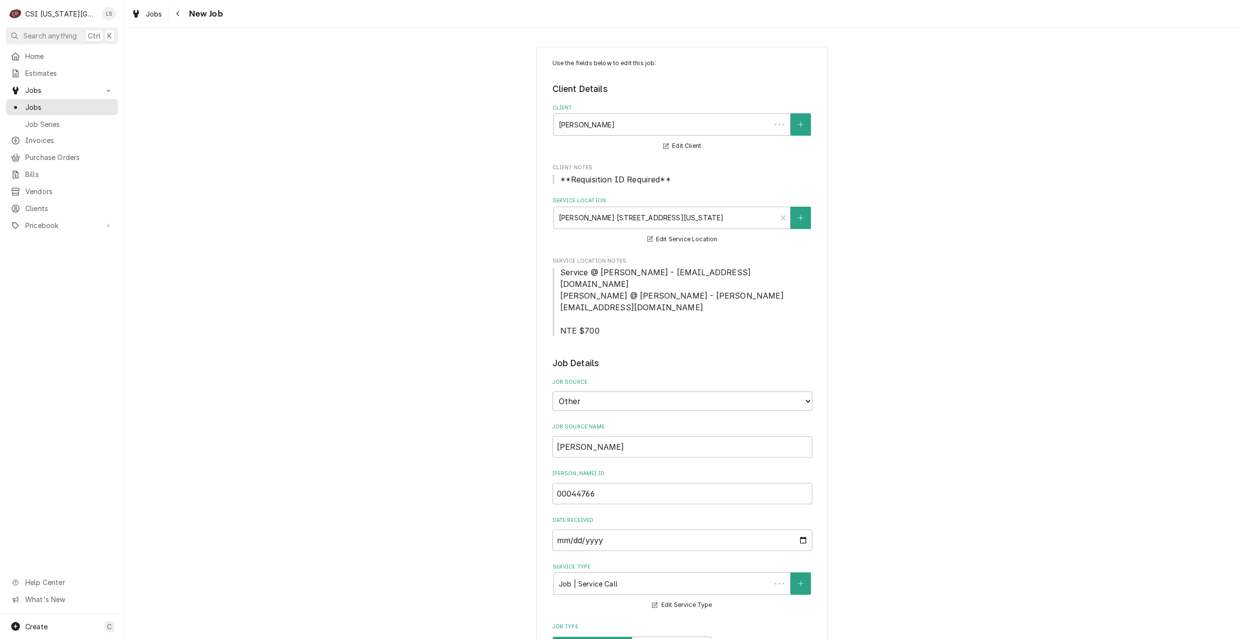
type textarea "x"
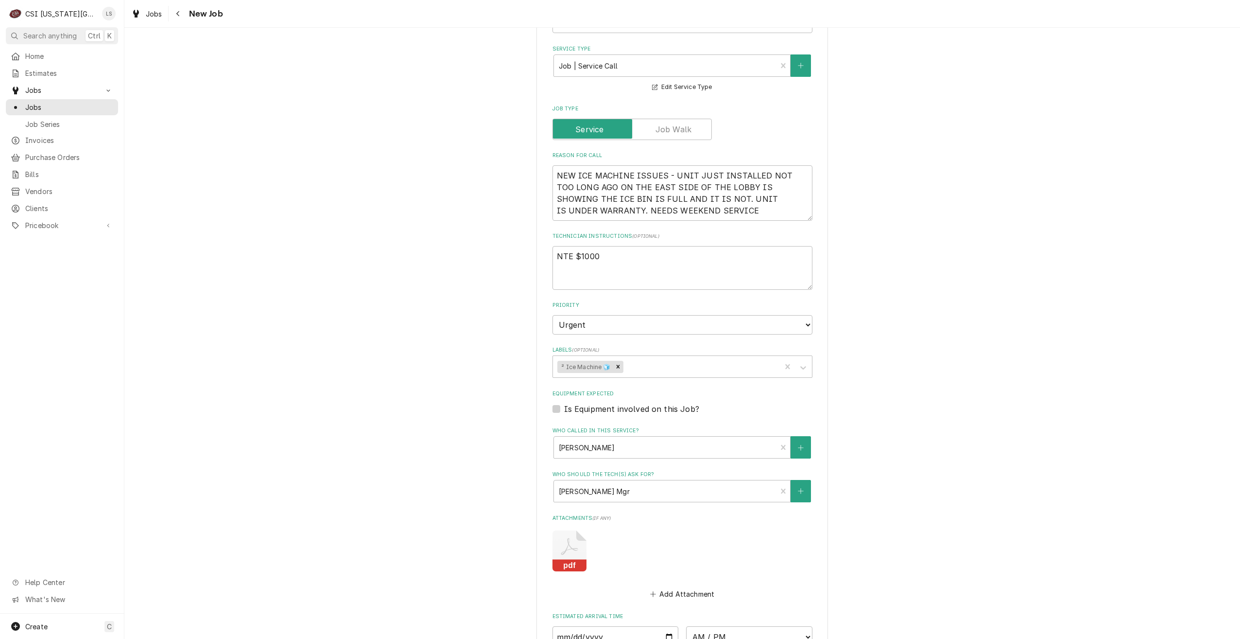
scroll to position [535, 0]
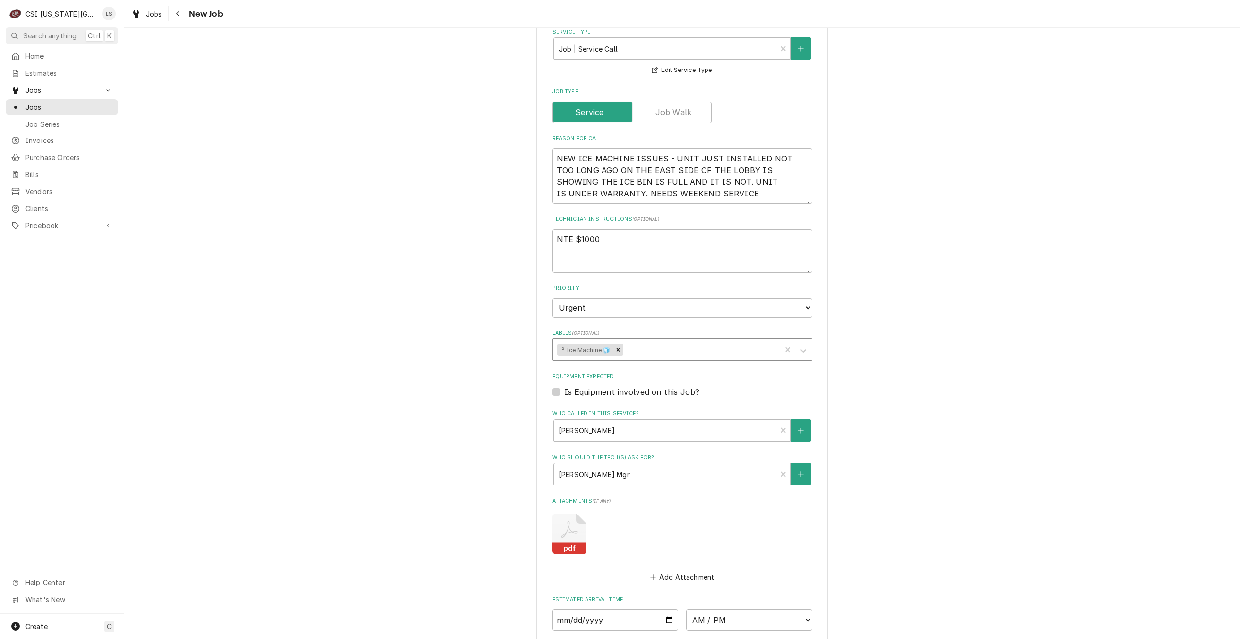
click at [698, 341] on div "Labels" at bounding box center [700, 349] width 151 height 17
type input "over"
click at [693, 363] on div "¹ Overtime ⏰" at bounding box center [682, 370] width 259 height 15
type textarea "x"
click at [914, 312] on div "Use the fields below to edit this job: Client Details Client [PERSON_NAME] Edit…" at bounding box center [682, 166] width 1116 height 1326
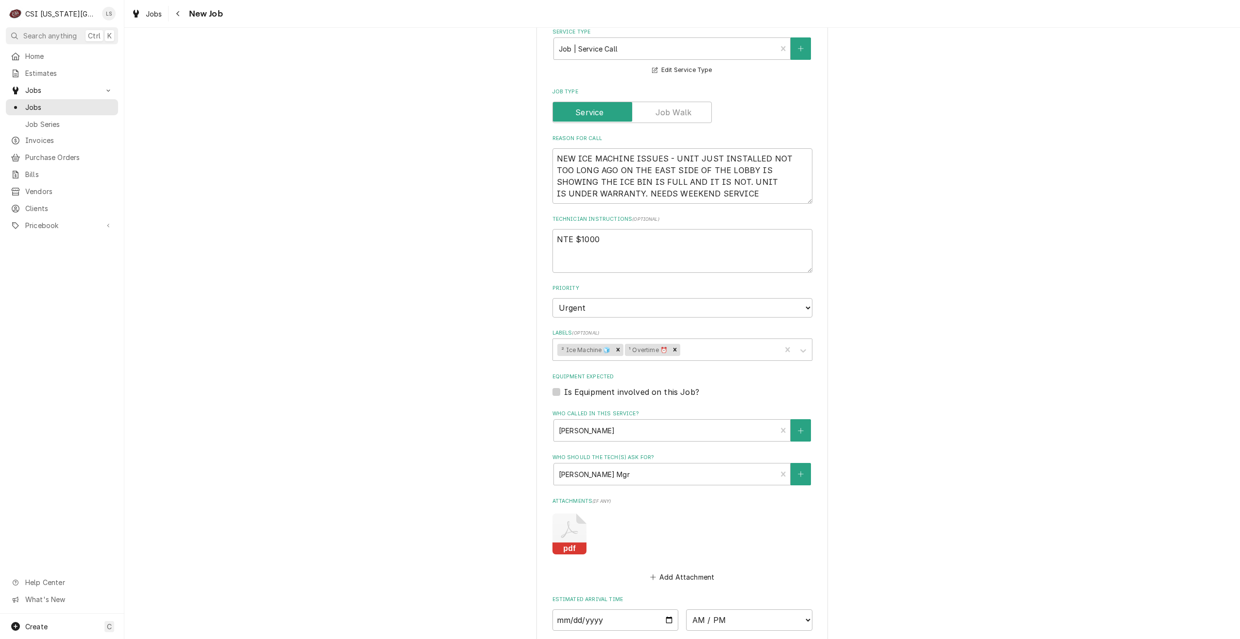
type textarea "x"
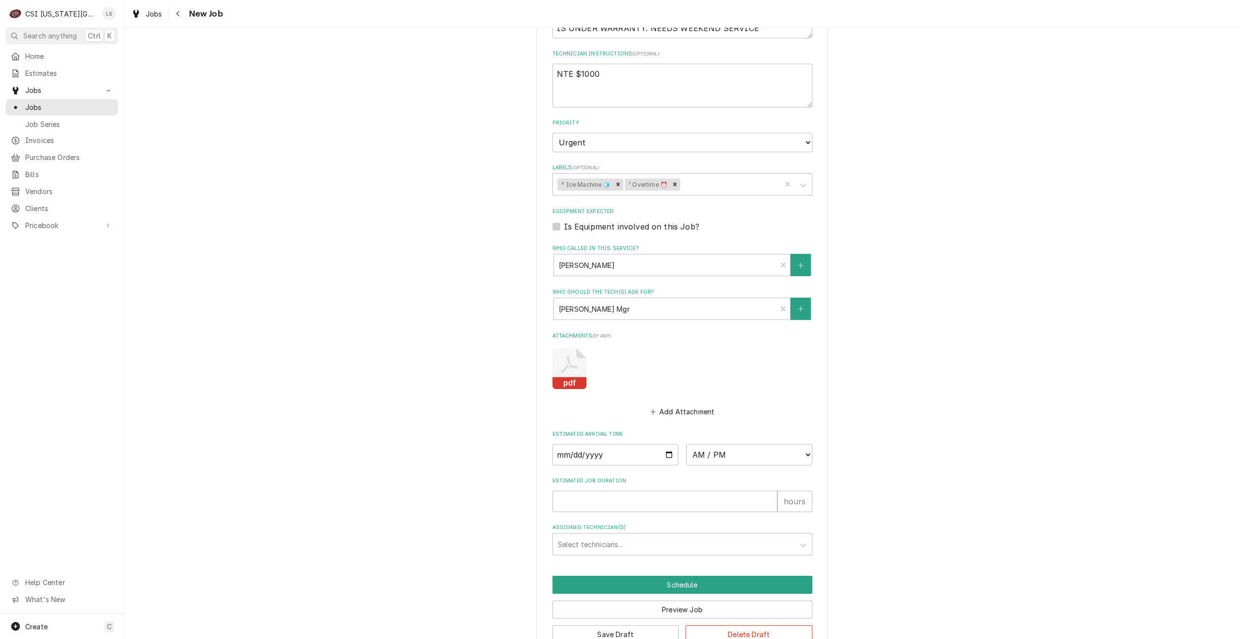
scroll to position [702, 0]
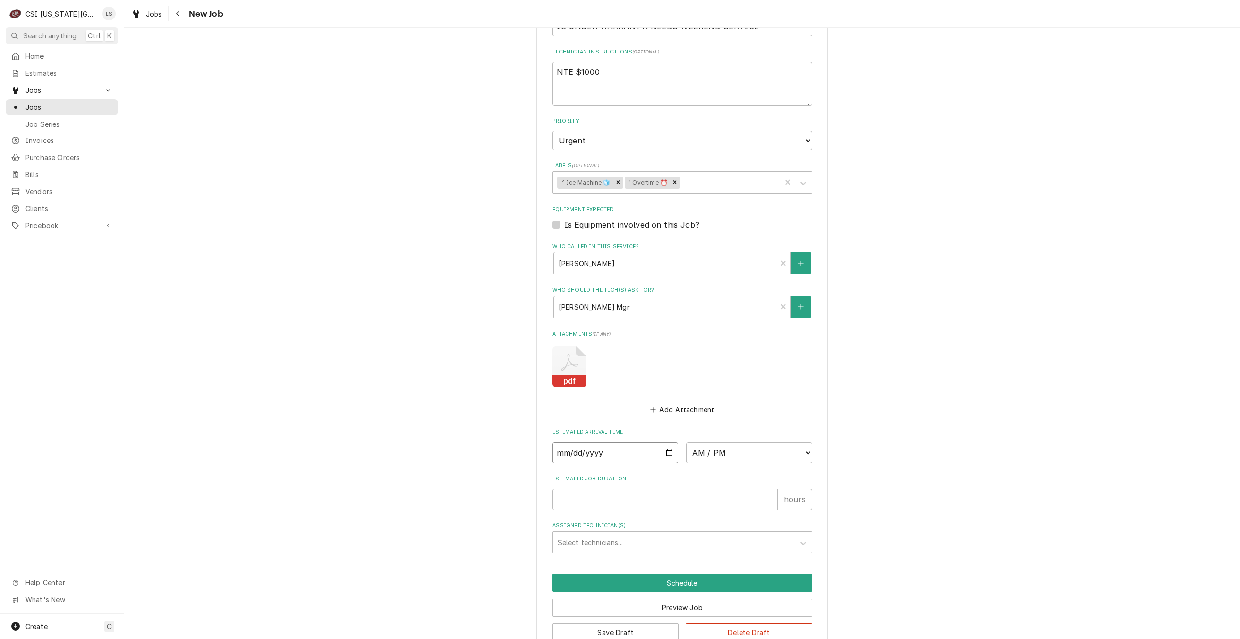
click at [666, 442] on input "Date" at bounding box center [616, 452] width 126 height 21
type input "[DATE]"
type textarea "x"
click at [727, 442] on select "AM / PM 6:00 AM 6:15 AM 6:30 AM 6:45 AM 7:00 AM 7:15 AM 7:30 AM 7:45 AM 8:00 AM…" at bounding box center [749, 452] width 126 height 21
select select "08:00:00"
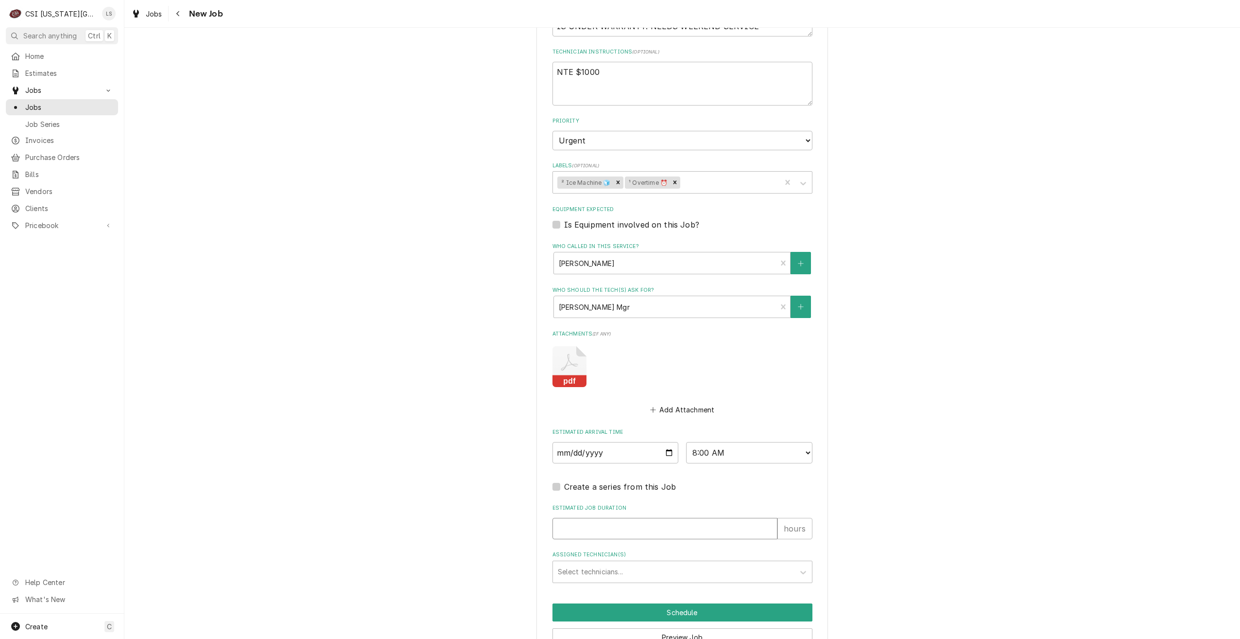
click at [687, 518] on input "Estimated Job Duration" at bounding box center [665, 528] width 225 height 21
type textarea "x"
type input "2"
type textarea "x"
type input "2"
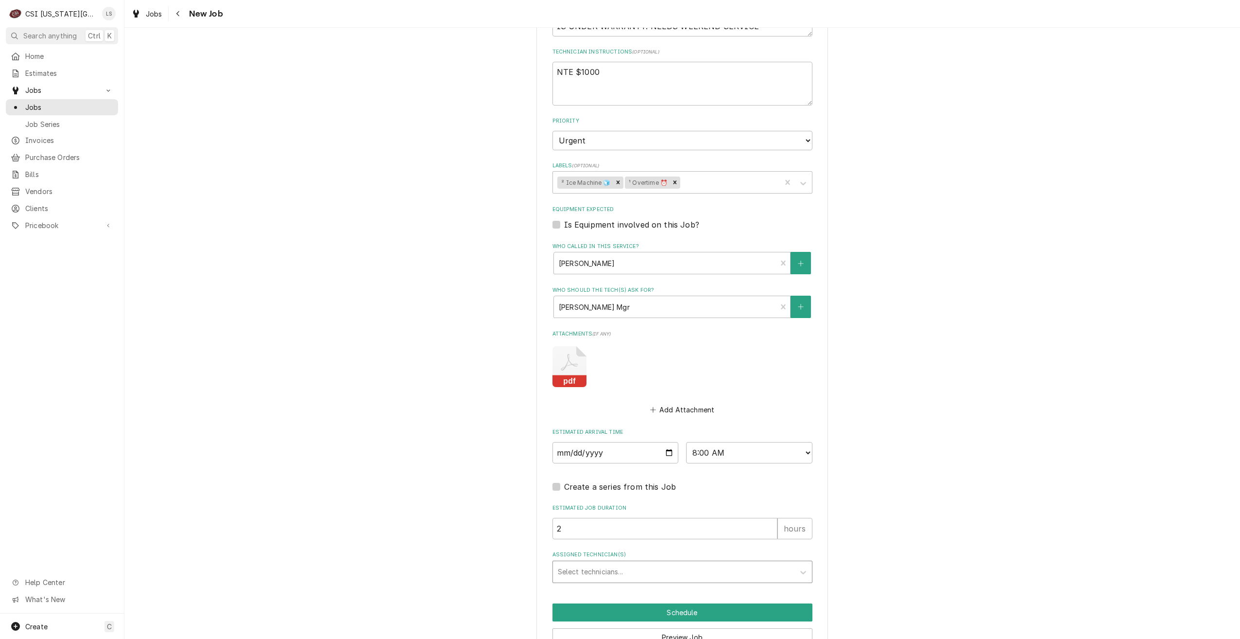
click at [692, 563] on div "Assigned Technician(s)" at bounding box center [674, 571] width 232 height 17
type input "charl"
click at [682, 585] on div "[PERSON_NAME]" at bounding box center [682, 592] width 259 height 15
type textarea "x"
click at [684, 603] on button "Schedule" at bounding box center [683, 612] width 260 height 18
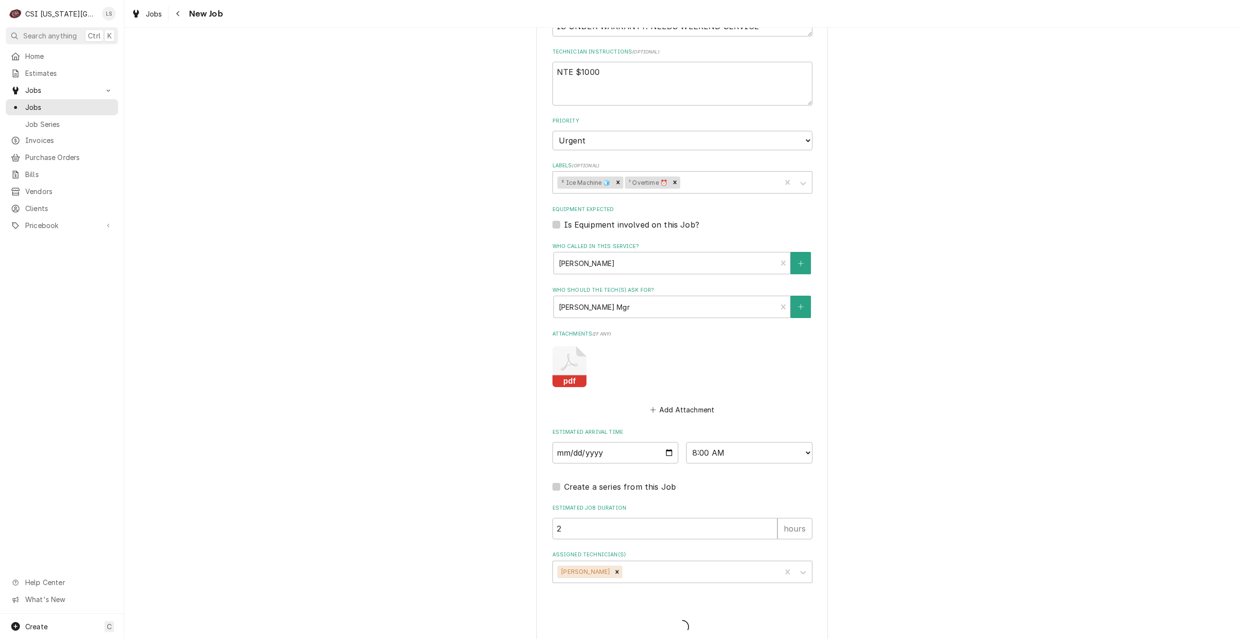
scroll to position [698, 0]
type textarea "x"
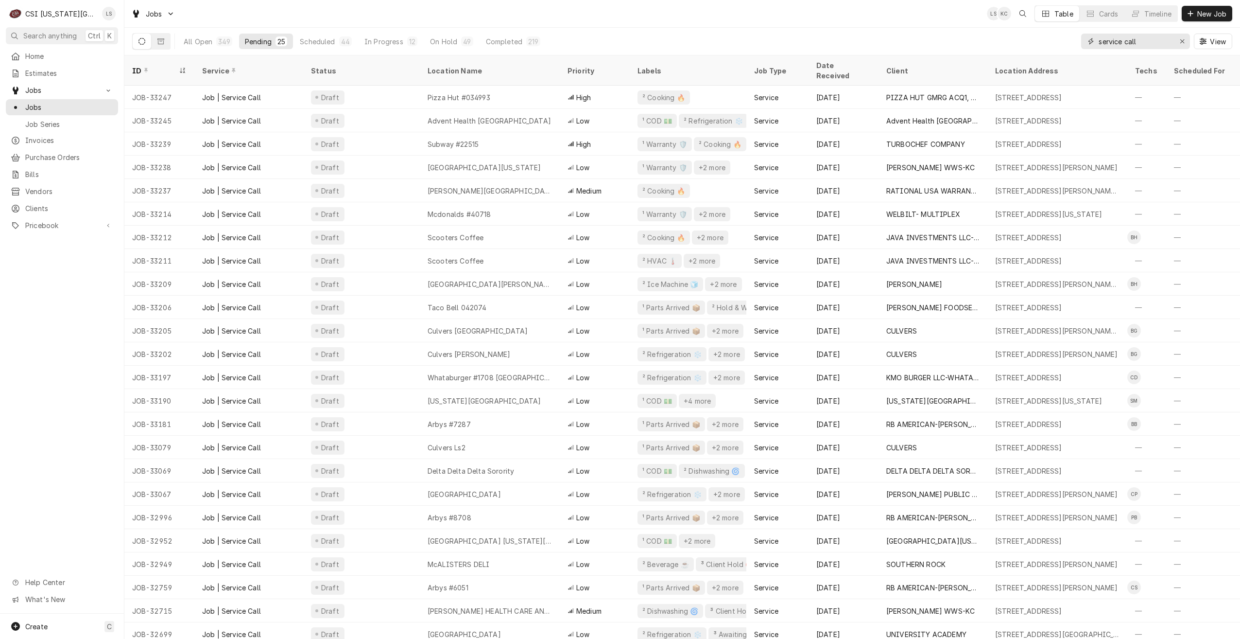
drag, startPoint x: 1171, startPoint y: 42, endPoint x: 1075, endPoint y: 37, distance: 96.4
click at [1075, 37] on div "All Open 349 Pending 25 Scheduled 44 In Progress 12 On Hold 49 Completed 219 se…" at bounding box center [682, 41] width 1100 height 27
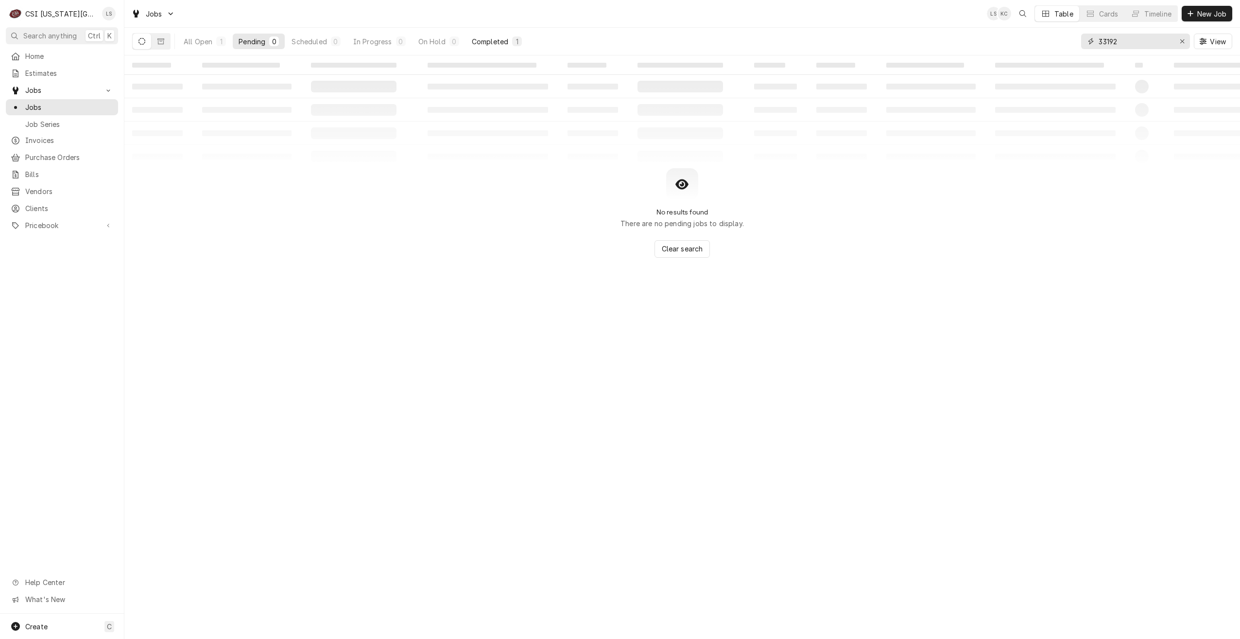
type input "33192"
click at [502, 42] on div "Completed" at bounding box center [490, 41] width 36 height 10
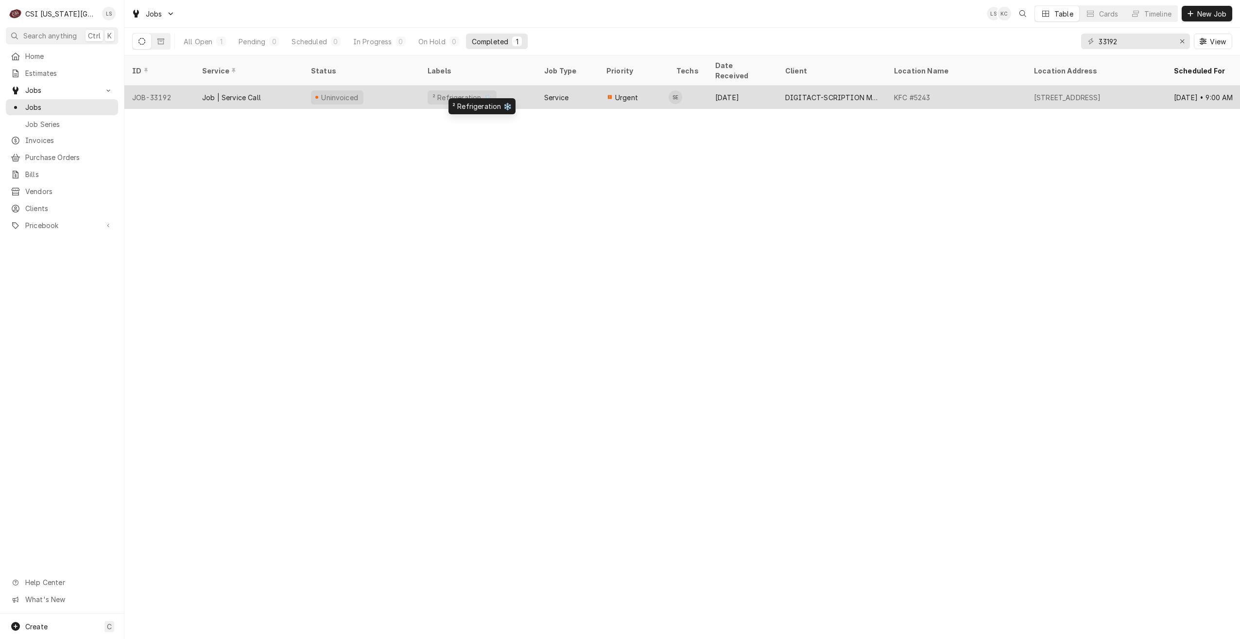
click at [511, 87] on div "² Refrigeration ❄️" at bounding box center [478, 97] width 117 height 23
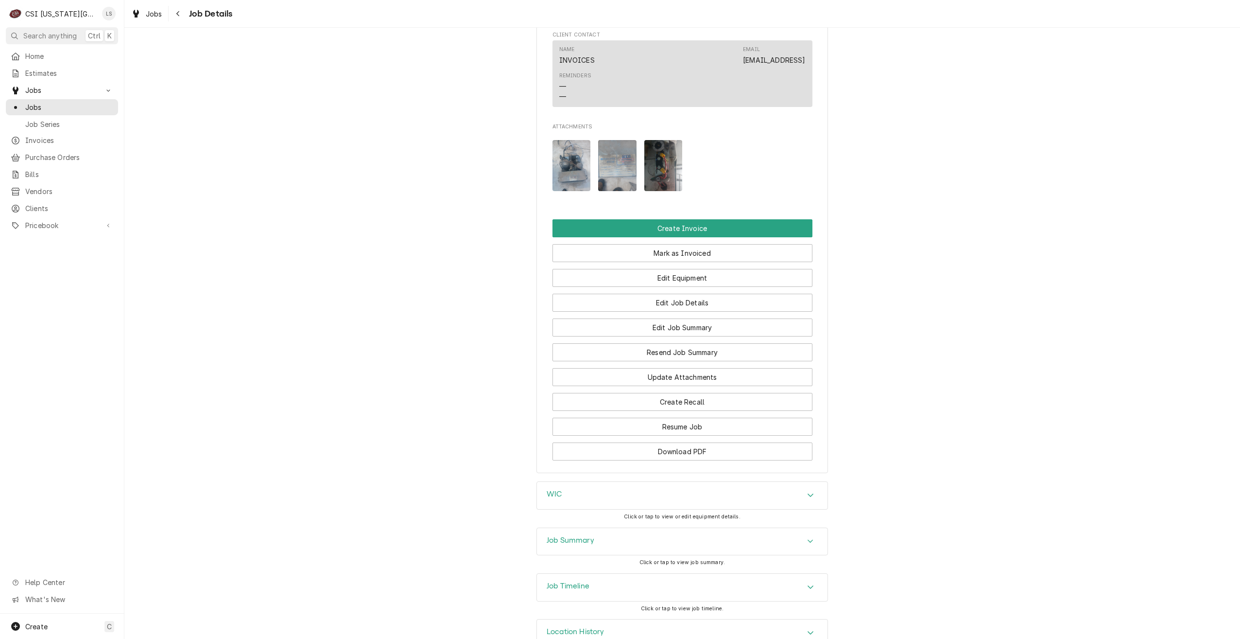
scroll to position [1097, 0]
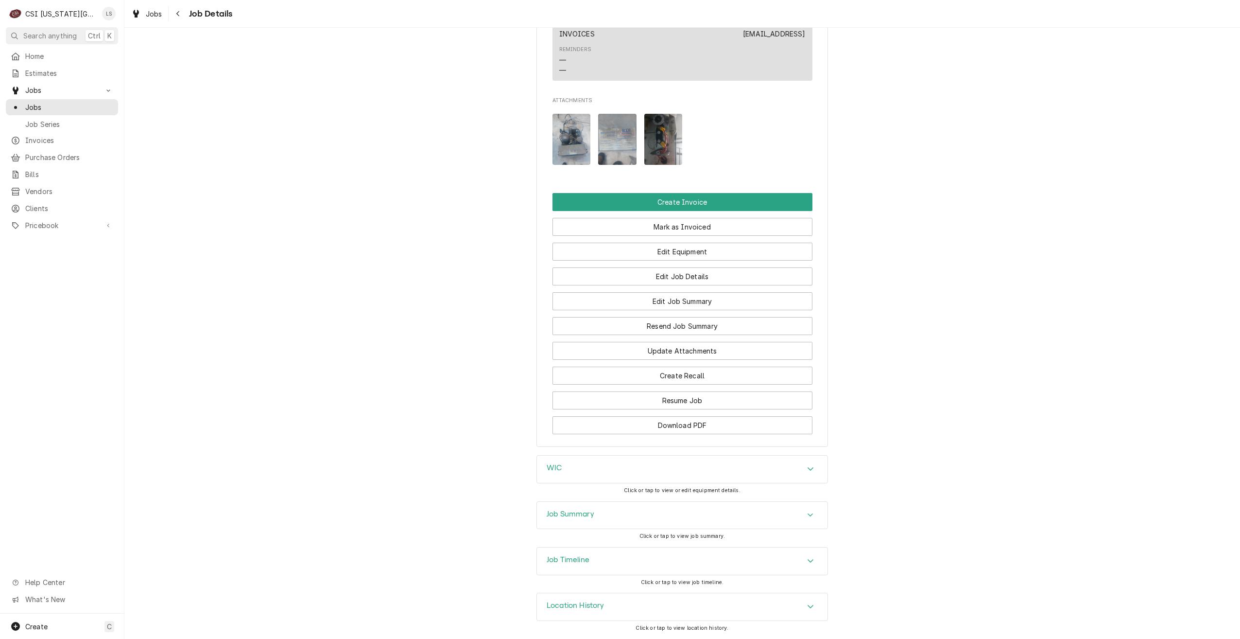
click at [696, 515] on div "Job Summary" at bounding box center [682, 515] width 291 height 27
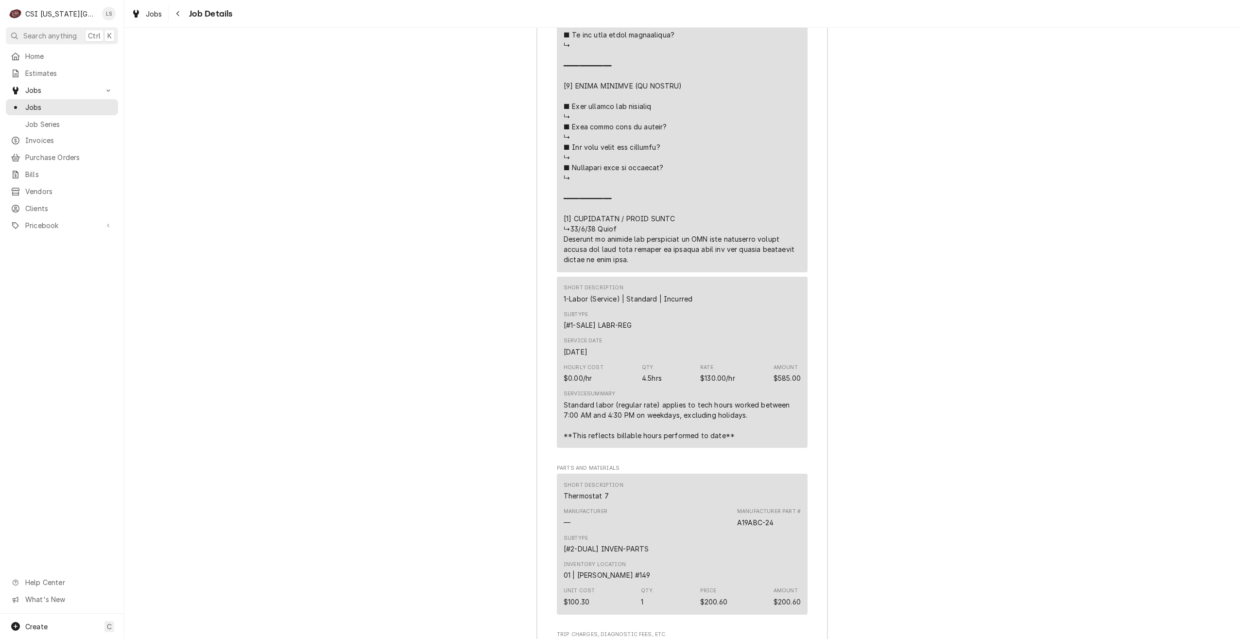
scroll to position [2458, 0]
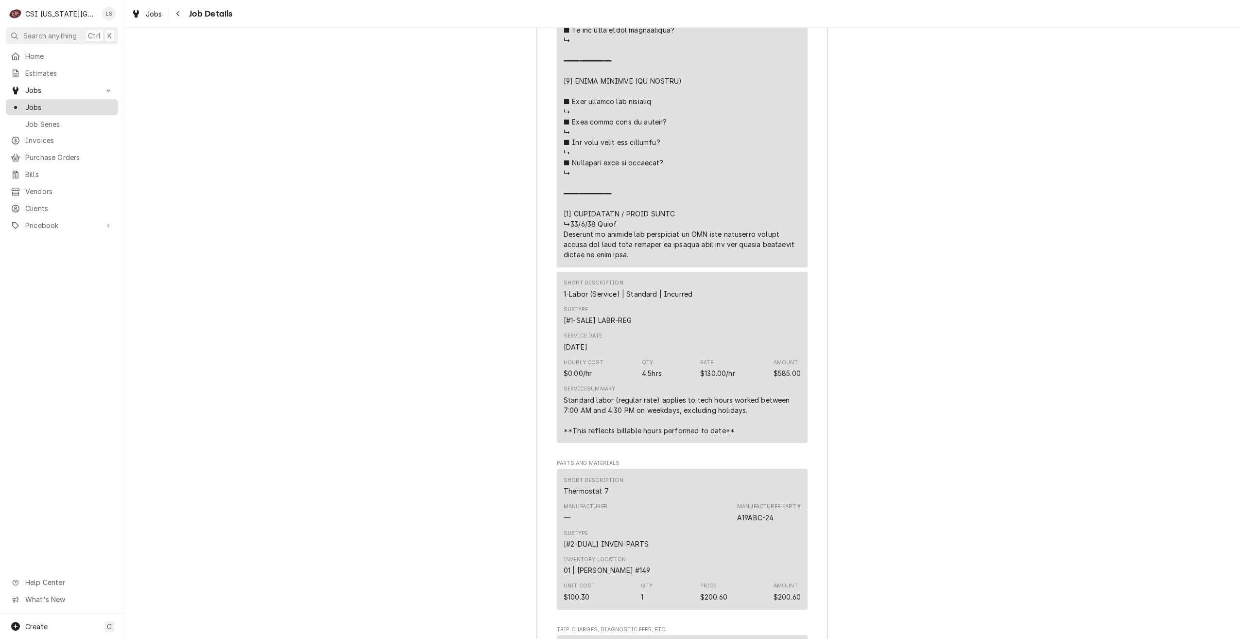
click at [106, 108] on span "Jobs" at bounding box center [69, 107] width 88 height 10
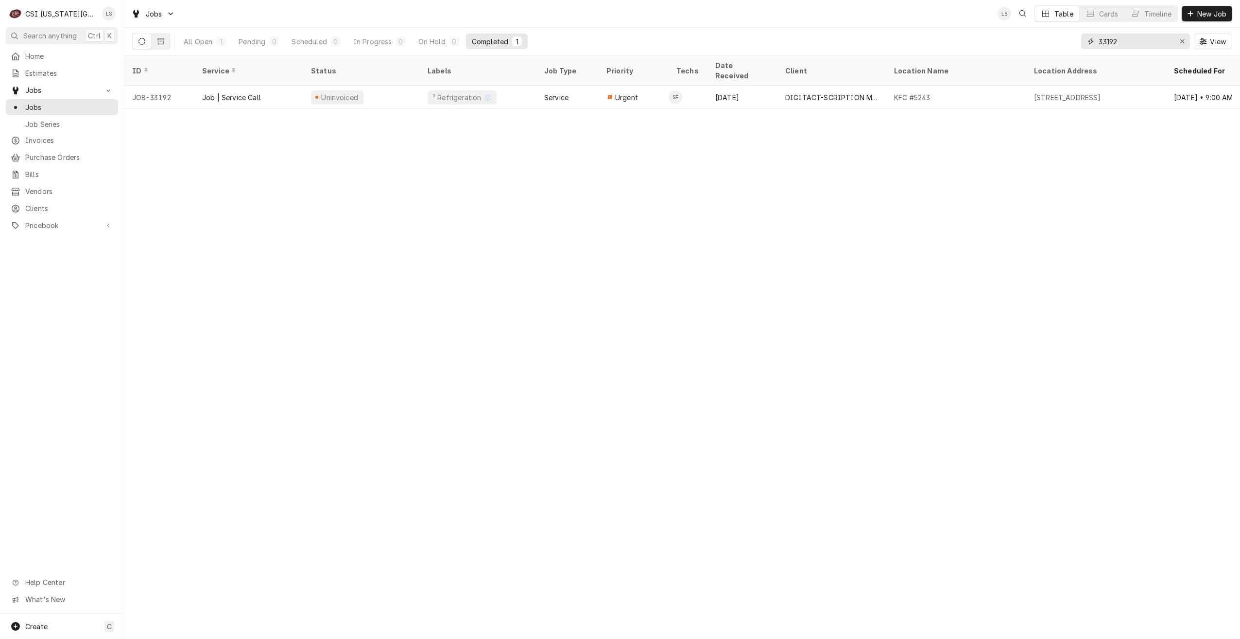
click at [1134, 46] on input "33192" at bounding box center [1135, 42] width 73 height 16
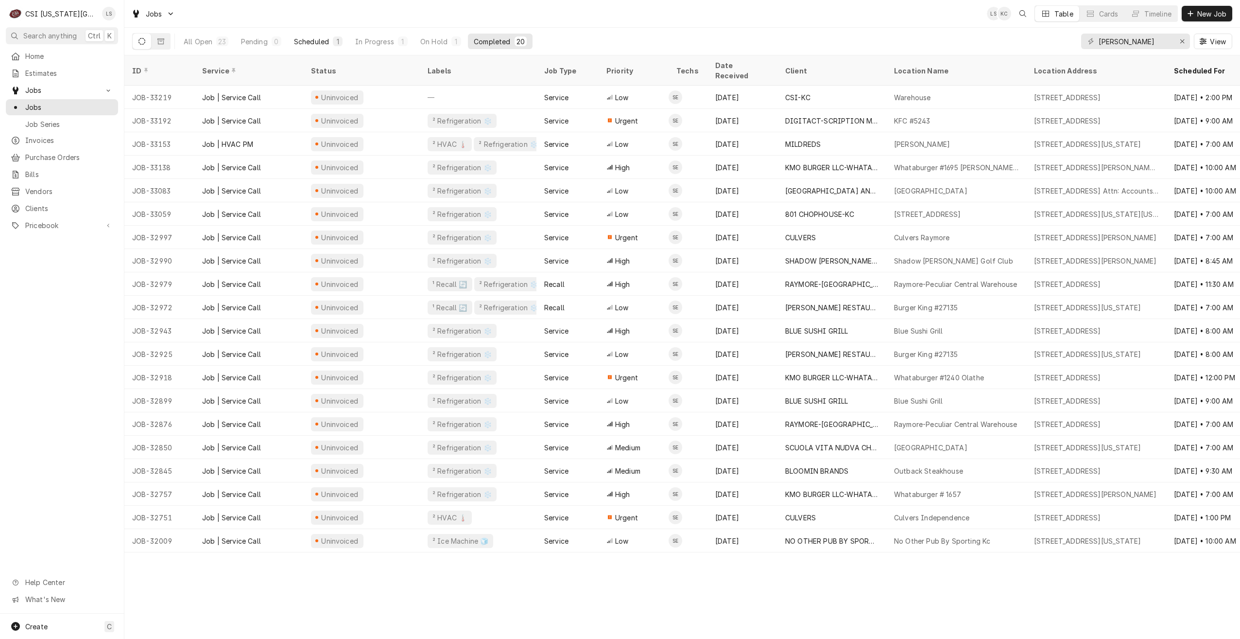
click at [310, 48] on button "Scheduled 1" at bounding box center [318, 42] width 60 height 16
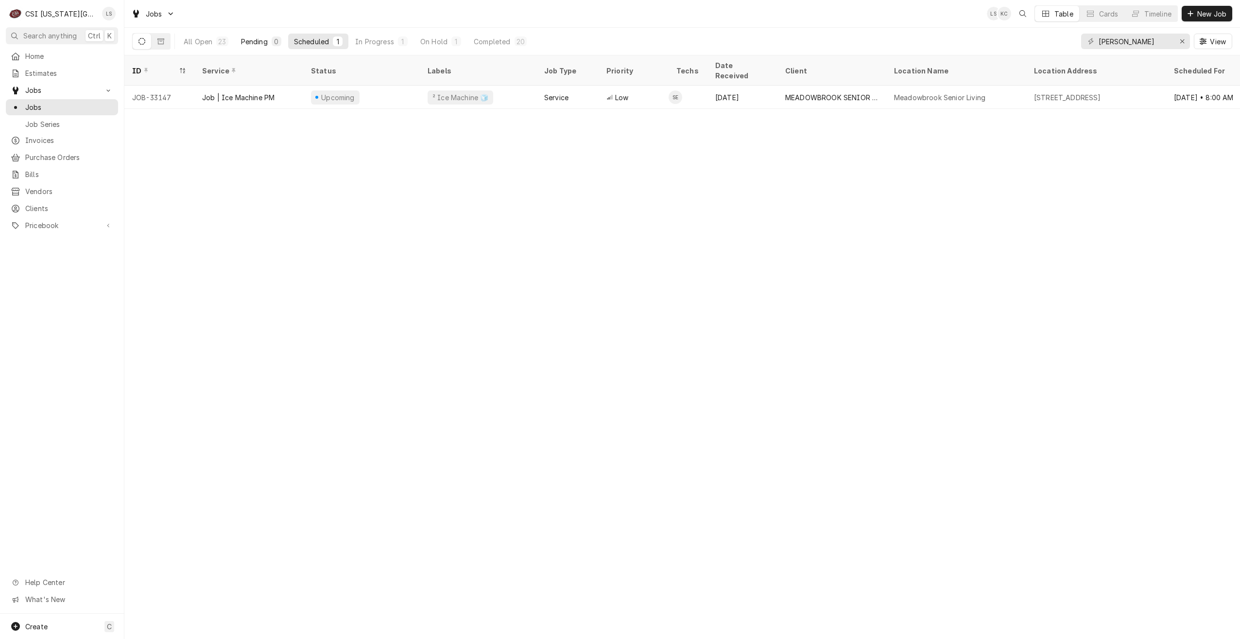
click at [272, 39] on div "0" at bounding box center [277, 41] width 10 height 10
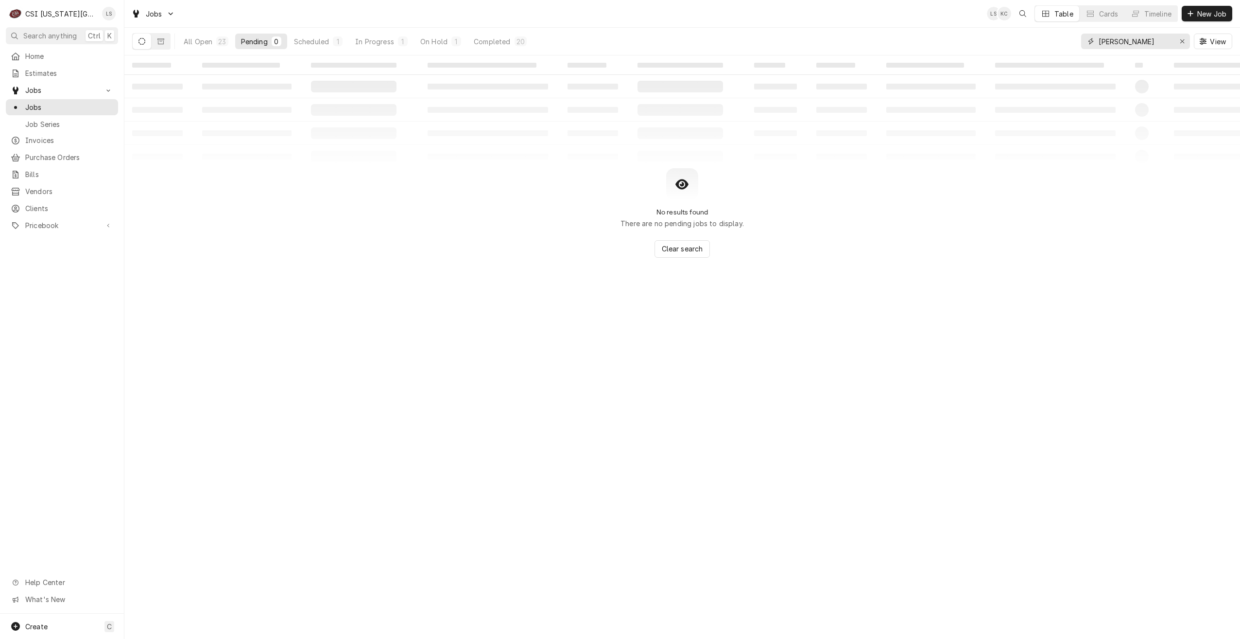
click at [1143, 44] on input "[PERSON_NAME]" at bounding box center [1135, 42] width 73 height 16
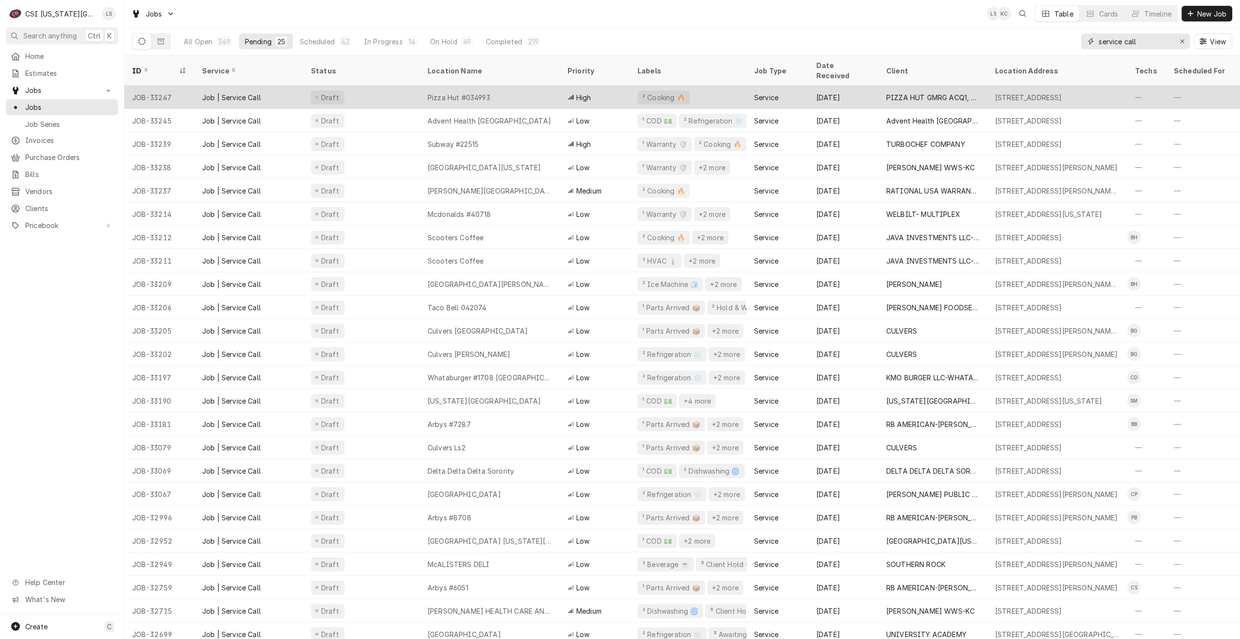
type input "service call"
click at [432, 92] on div "Pizza Hut #034993" at bounding box center [459, 97] width 63 height 10
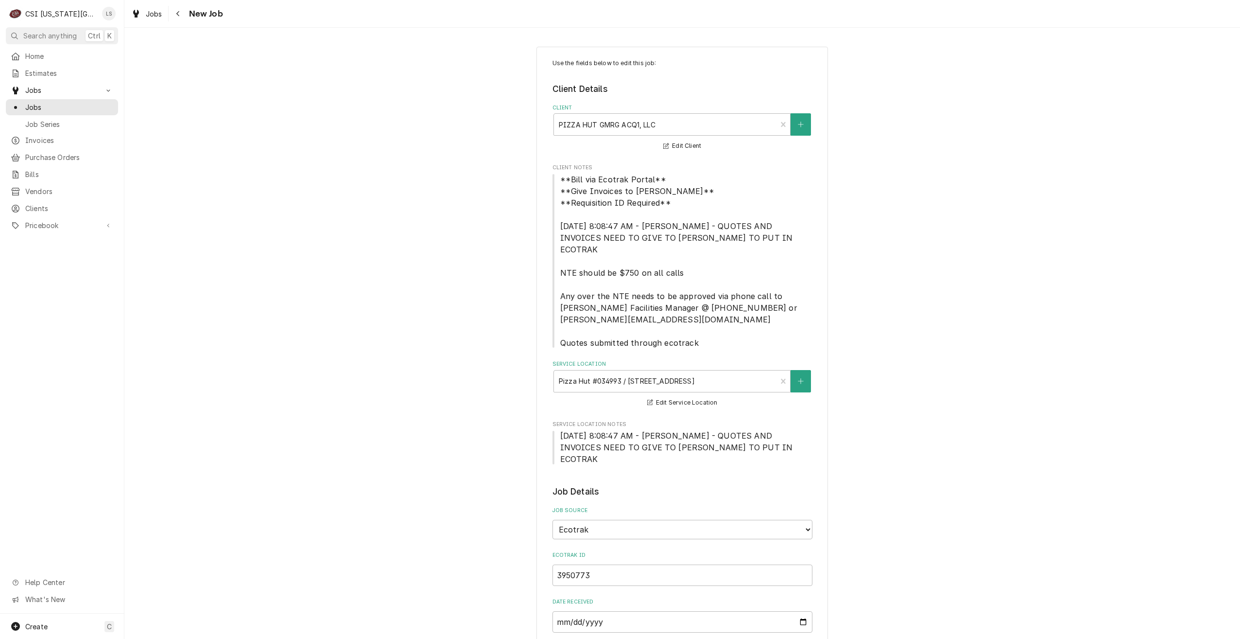
type textarea "x"
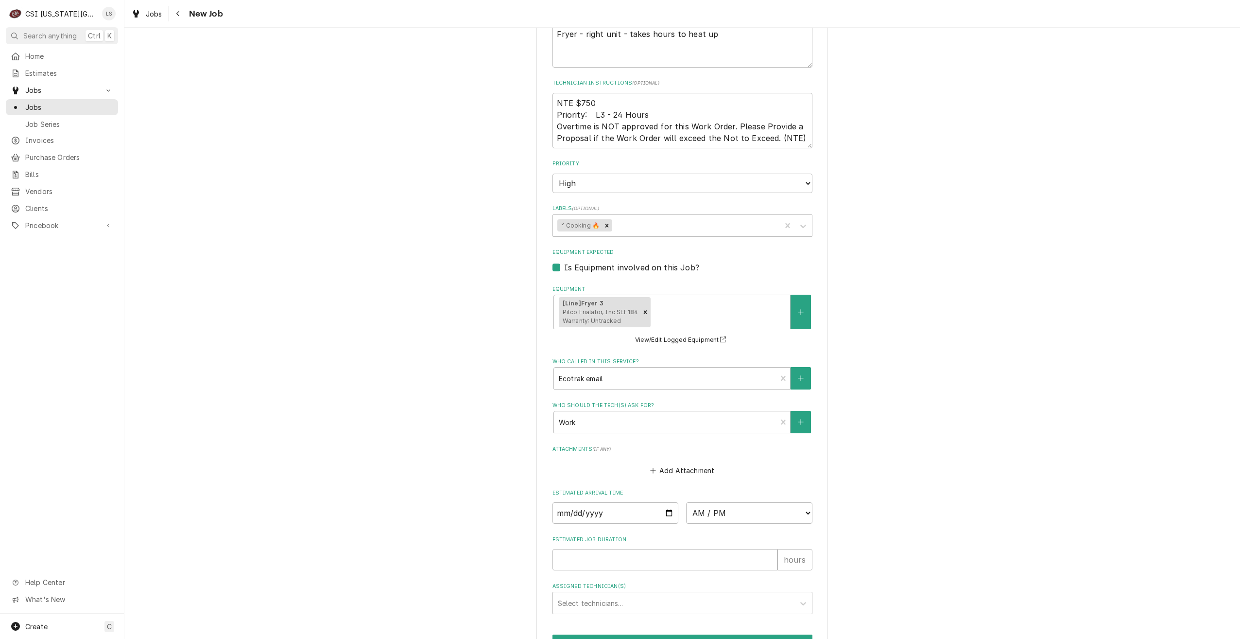
scroll to position [802, 0]
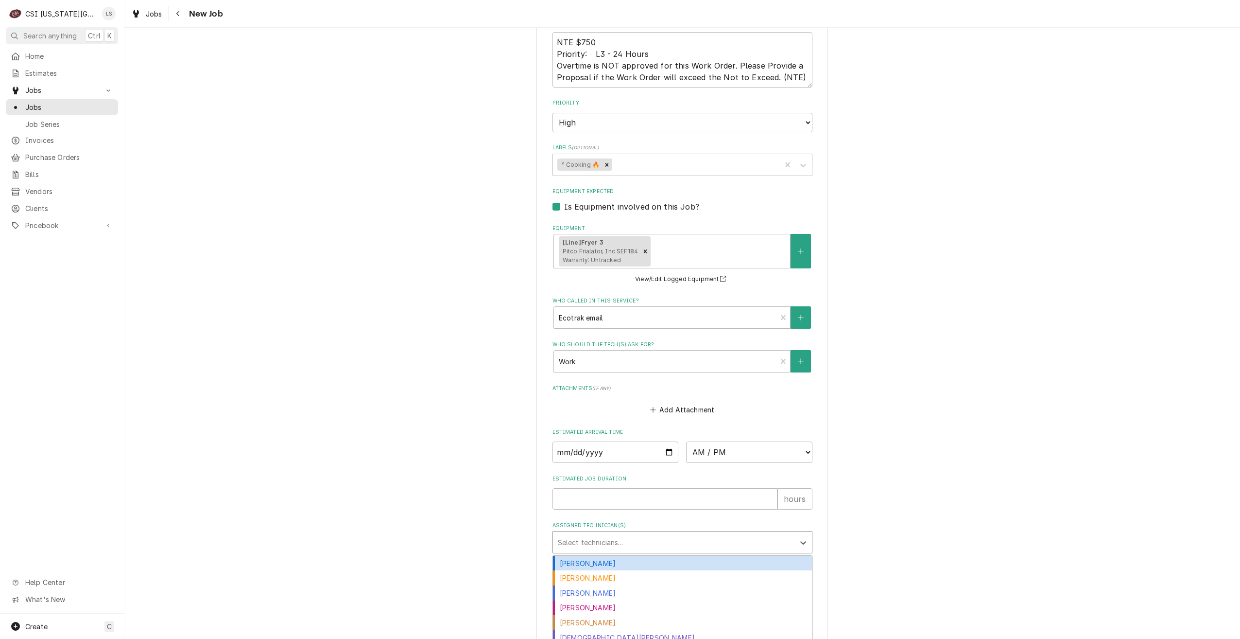
click at [684, 533] on div "Assigned Technician(s)" at bounding box center [674, 541] width 232 height 17
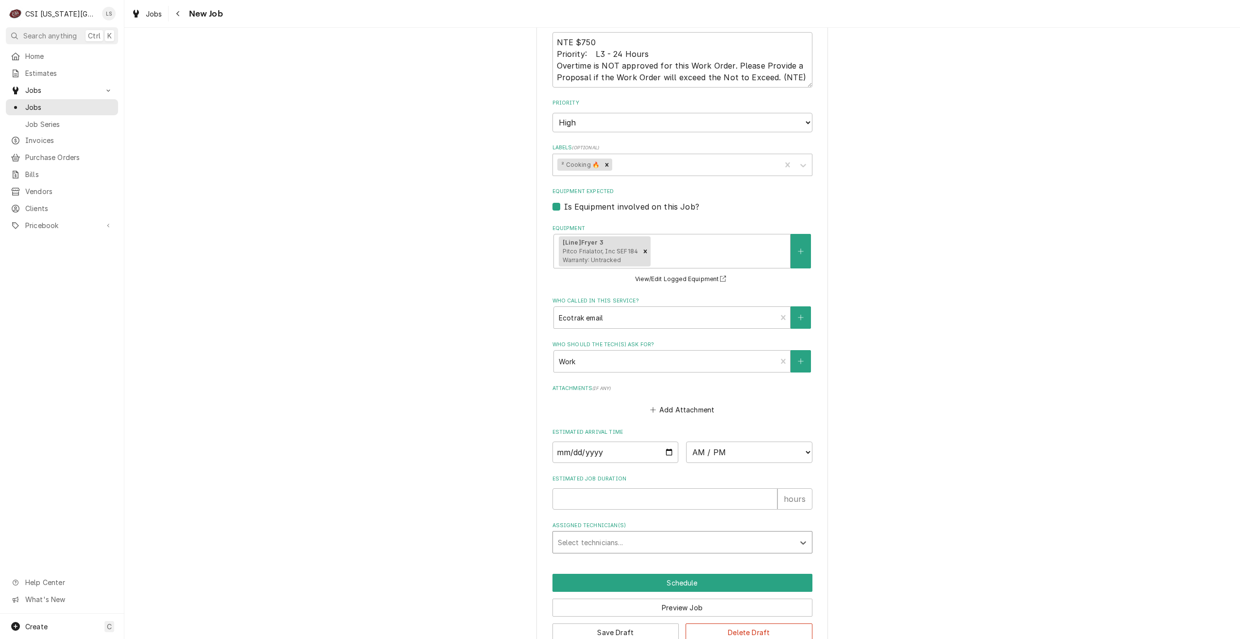
click at [691, 533] on div "Assigned Technician(s)" at bounding box center [674, 541] width 232 height 17
type input "richar"
click at [50, 119] on span "Job Series" at bounding box center [69, 124] width 88 height 10
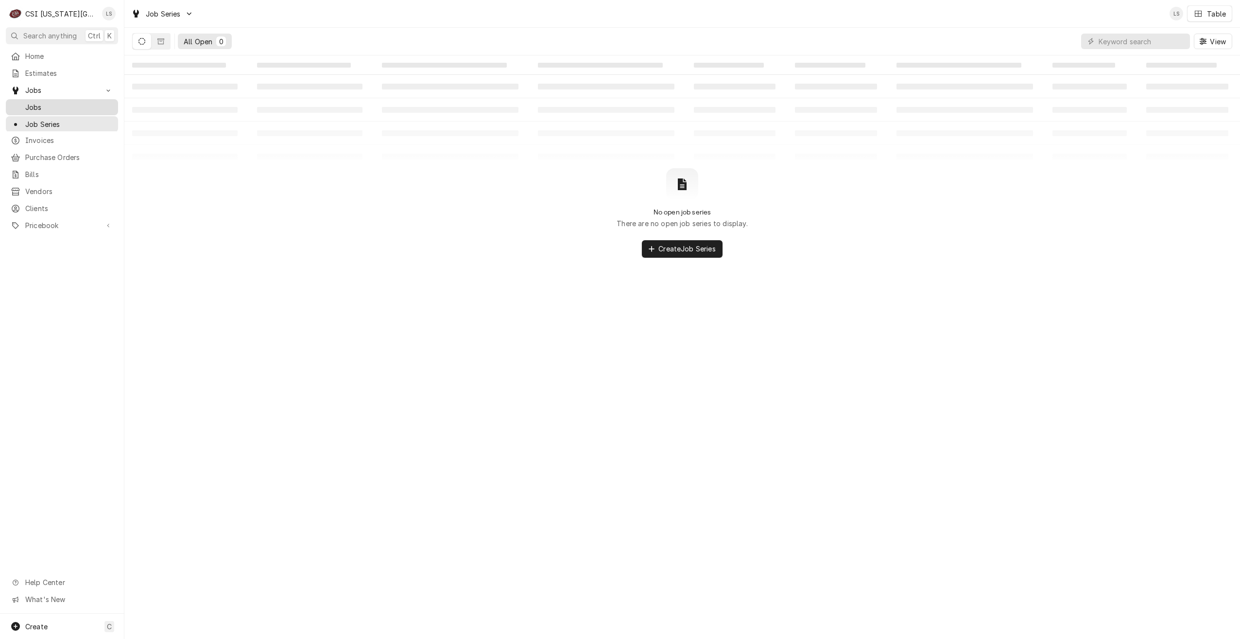
click at [52, 101] on div "Jobs" at bounding box center [62, 107] width 108 height 12
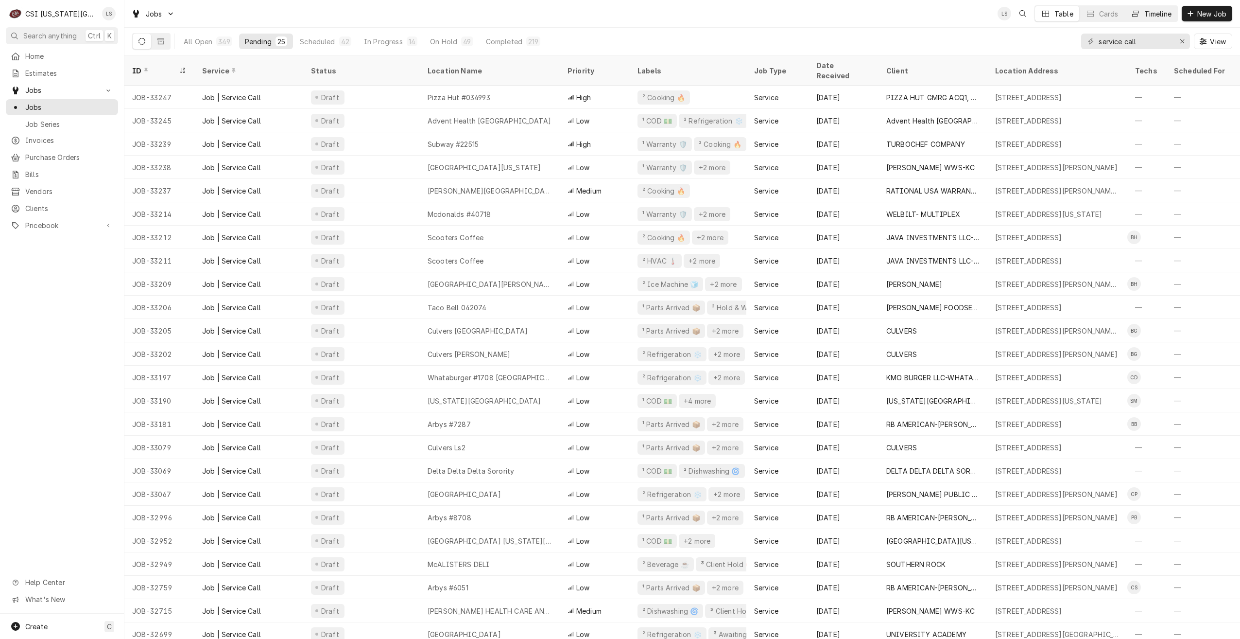
click at [1143, 19] on button "Timeline" at bounding box center [1151, 14] width 52 height 16
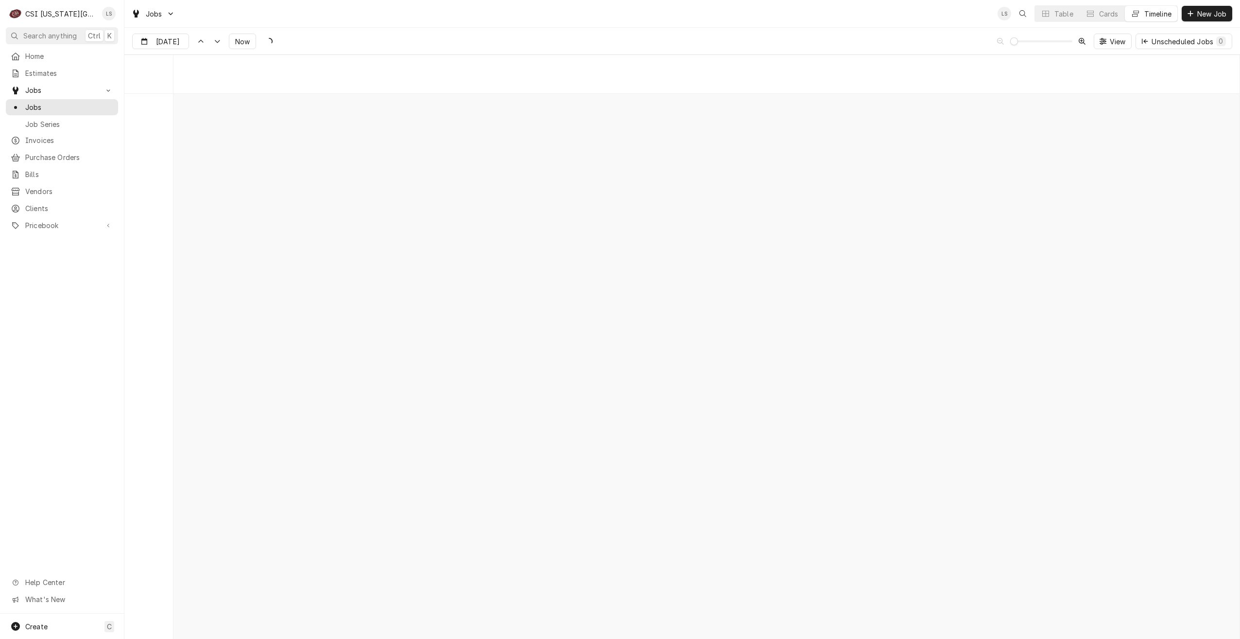
scroll to position [11169, 0]
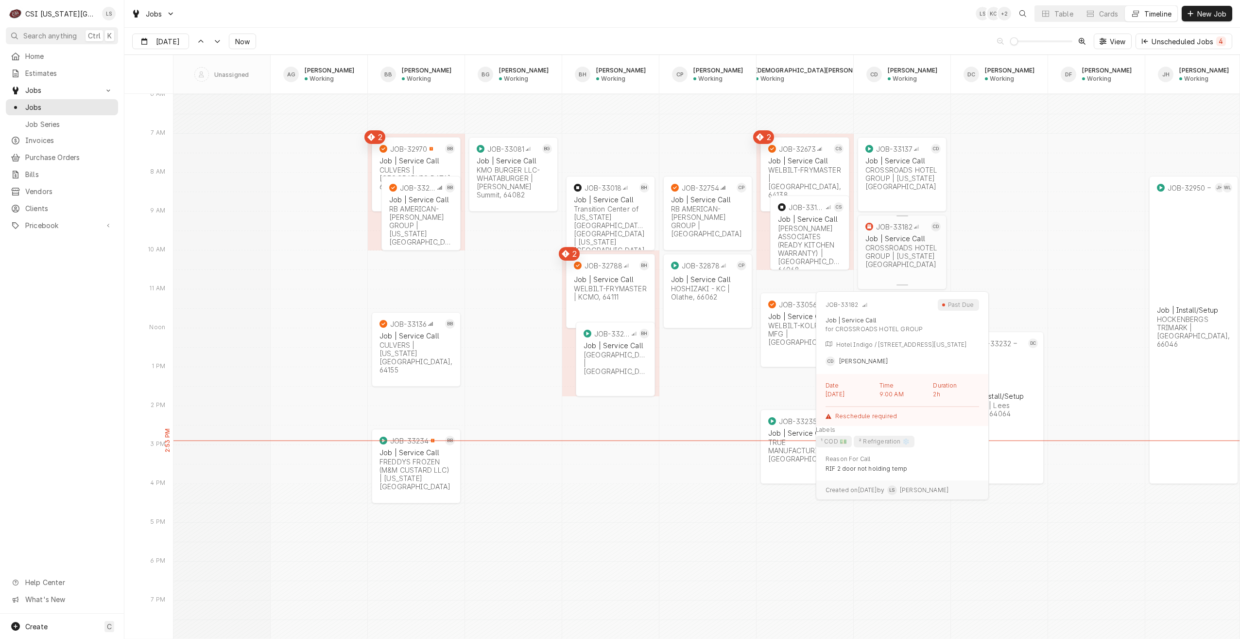
click at [911, 245] on div "CROSSROADS HOTEL GROUP | [US_STATE][GEOGRAPHIC_DATA]" at bounding box center [902, 256] width 73 height 25
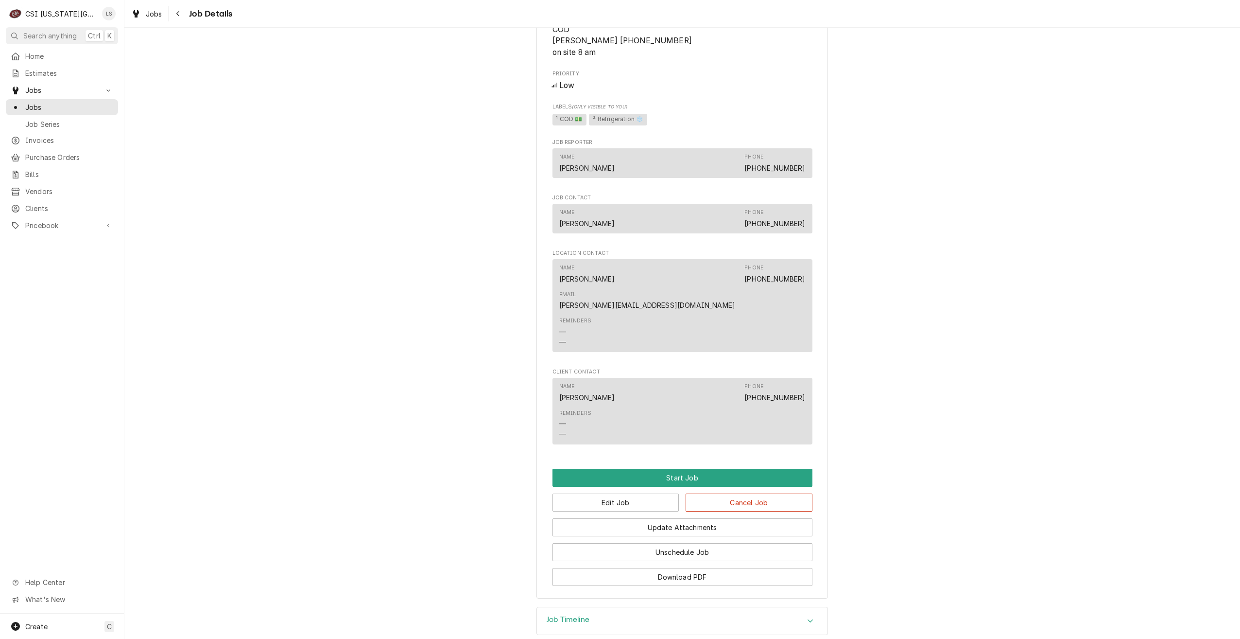
scroll to position [646, 0]
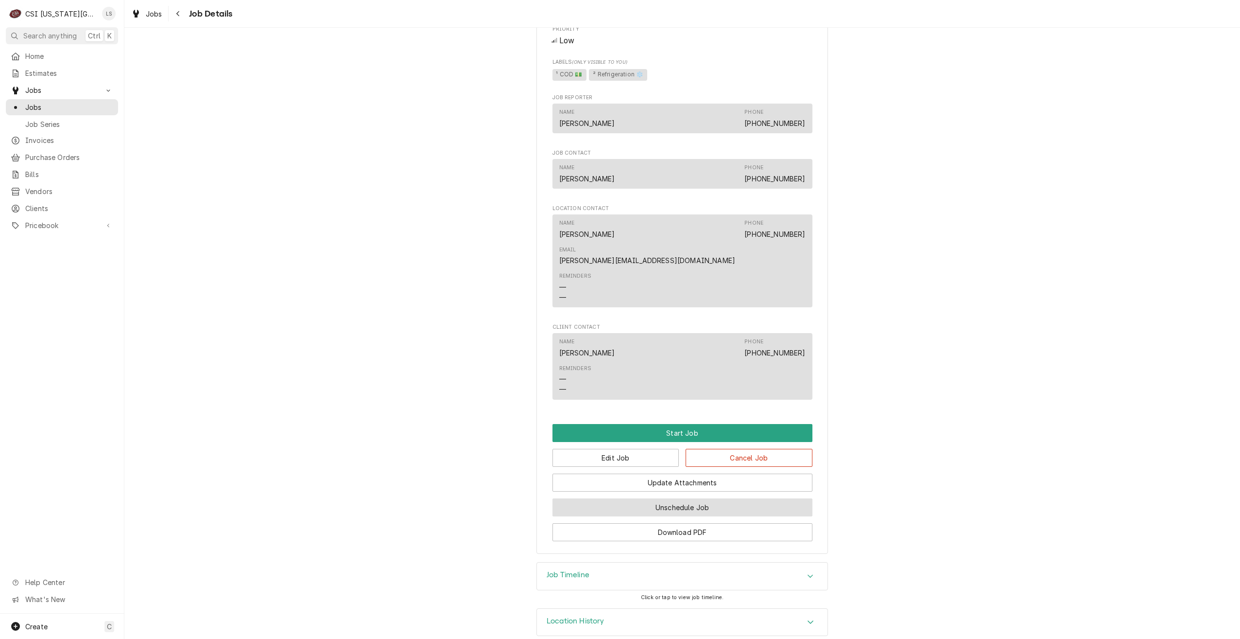
click at [694, 498] on button "Unschedule Job" at bounding box center [683, 507] width 260 height 18
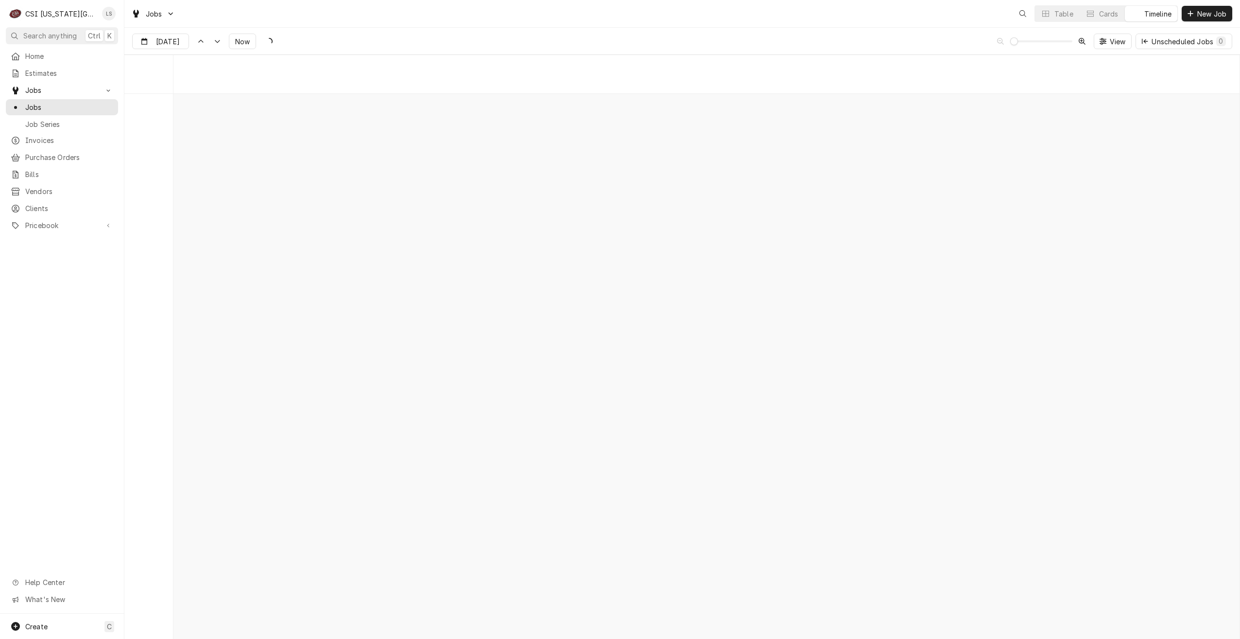
scroll to position [11169, 0]
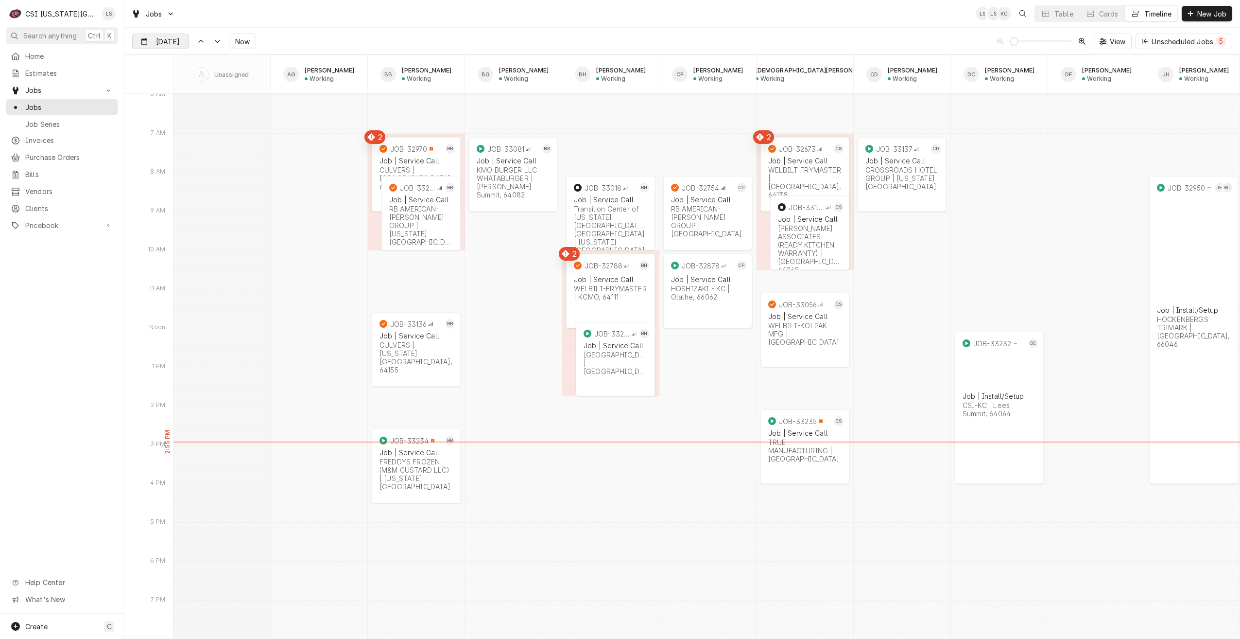
click at [175, 43] on div "Dynamic Content Wrapper" at bounding box center [182, 42] width 14 height 16
click at [156, 123] on div "6" at bounding box center [159, 120] width 14 height 14
type input "[DATE]"
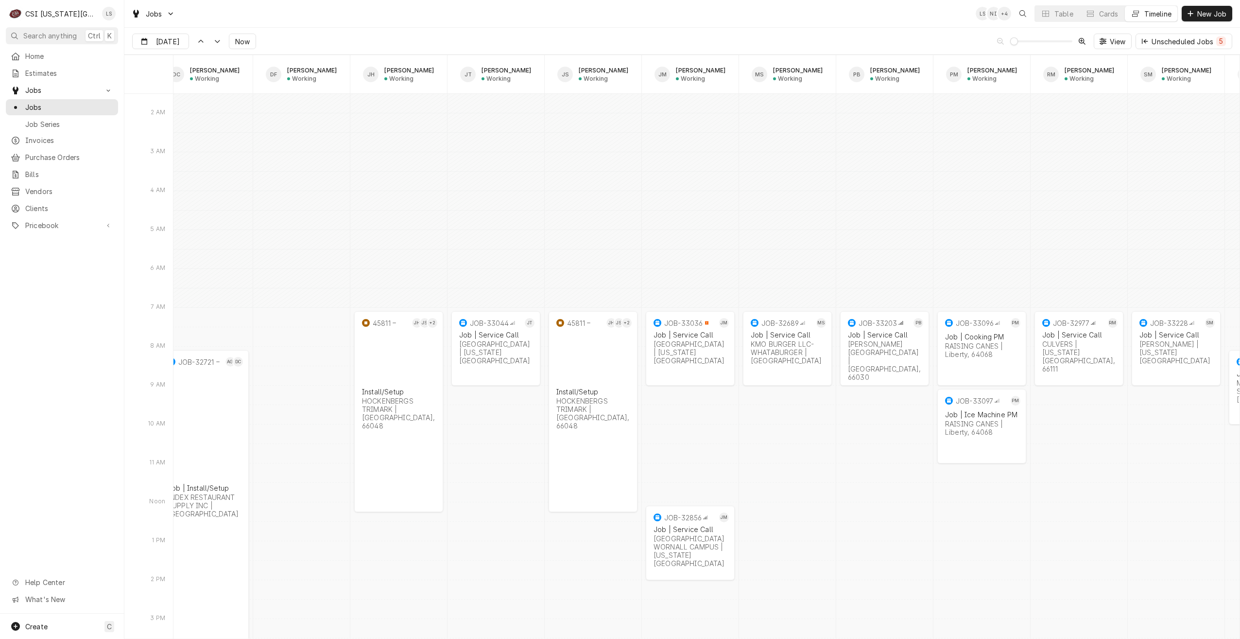
scroll to position [0, 795]
drag, startPoint x: 700, startPoint y: 360, endPoint x: 697, endPoint y: 435, distance: 74.9
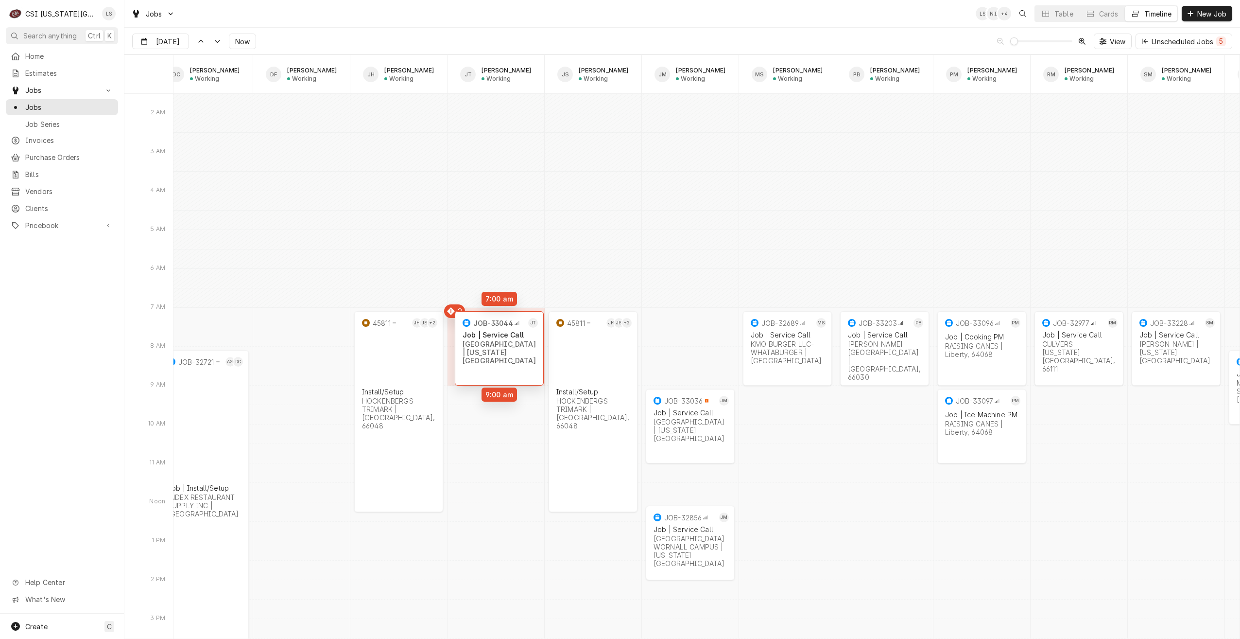
drag, startPoint x: 482, startPoint y: 326, endPoint x: 486, endPoint y: 331, distance: 5.5
click at [470, 15] on div "Jobs LS NI + 3 Table Cards Timeline New Job" at bounding box center [682, 13] width 1116 height 27
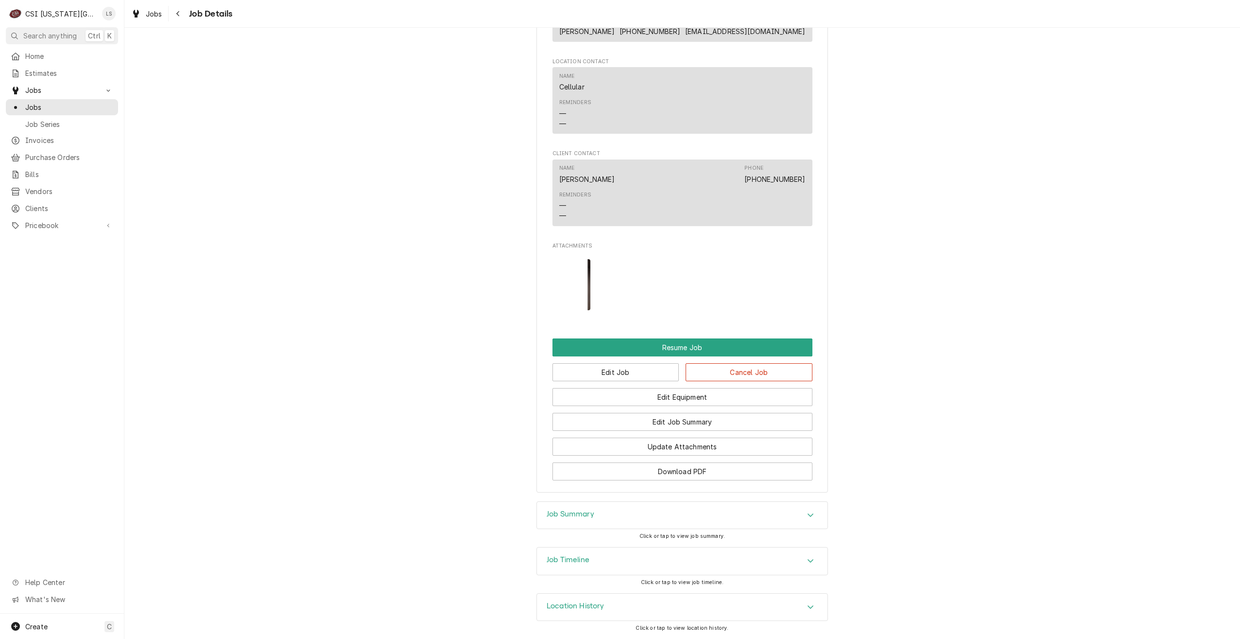
scroll to position [1118, 0]
click at [601, 369] on button "Edit Job" at bounding box center [616, 372] width 127 height 18
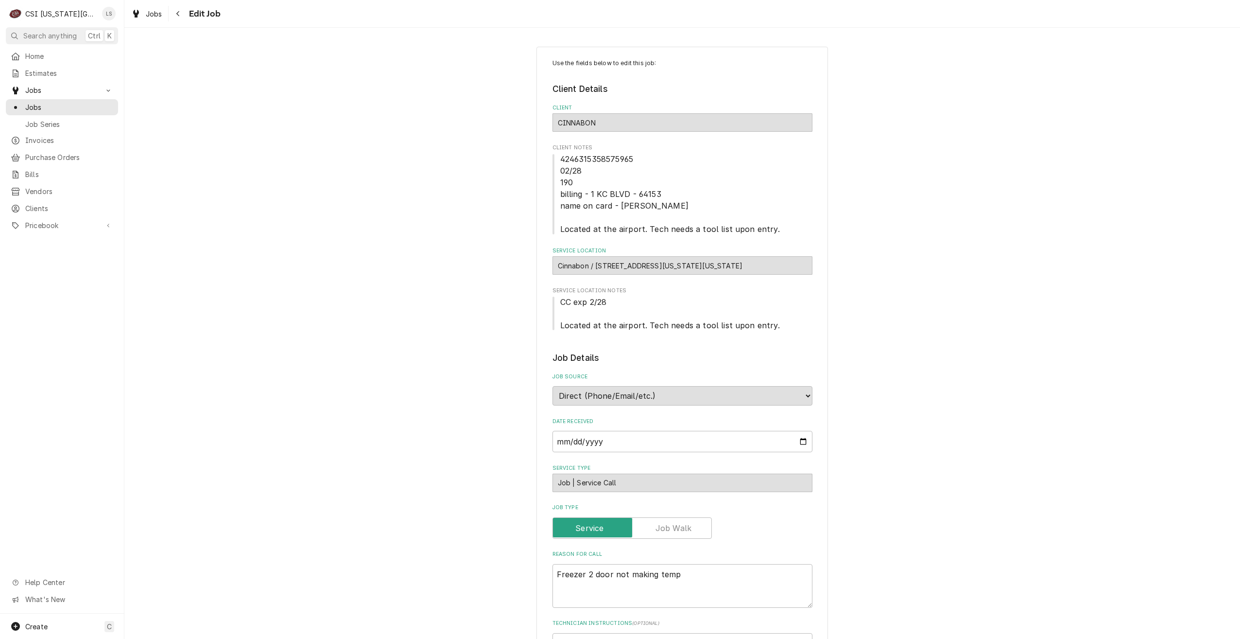
type textarea "x"
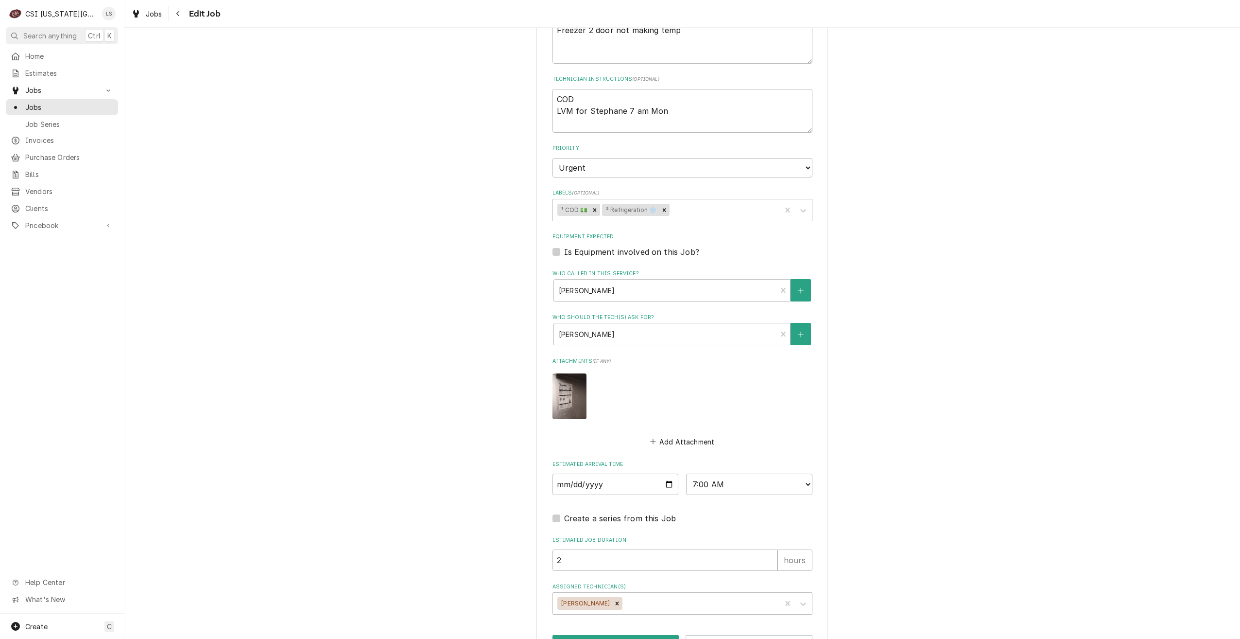
scroll to position [579, 0]
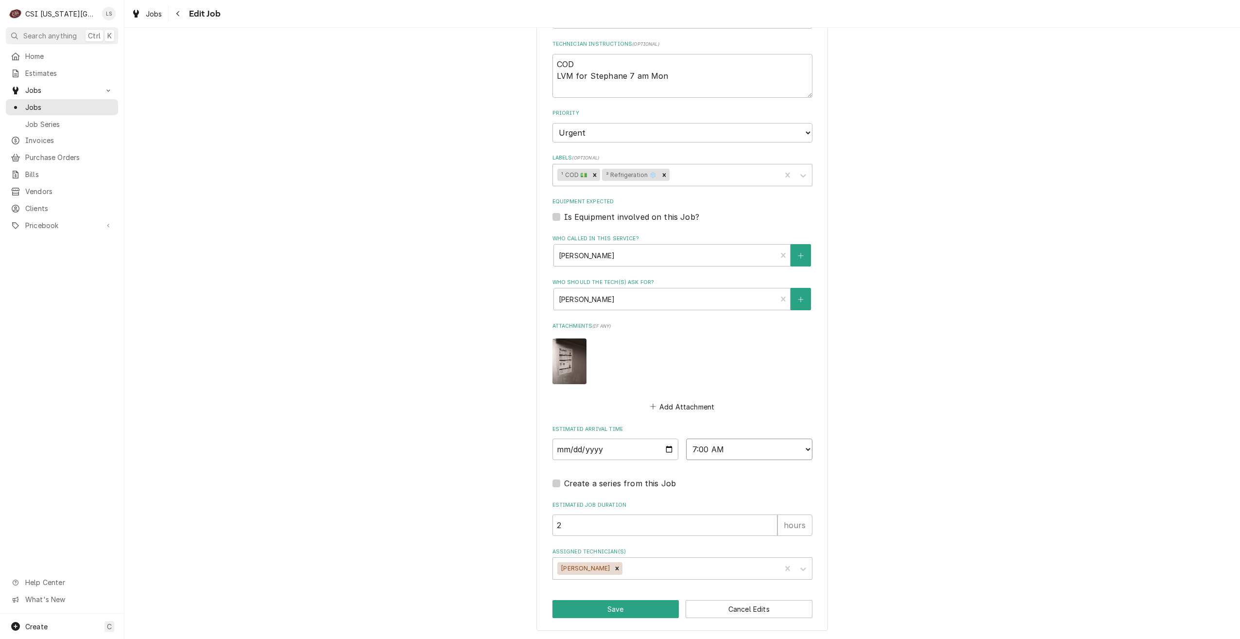
click at [763, 453] on select "AM / PM 6:00 AM 6:15 AM 6:30 AM 6:45 AM 7:00 AM 7:15 AM 7:30 AM 7:45 AM 8:00 AM…" at bounding box center [749, 448] width 126 height 21
click at [928, 294] on div "Use the fields below to edit this job: Client Details Client CINNABON Client No…" at bounding box center [682, 49] width 1116 height 1180
click at [104, 107] on span "Jobs" at bounding box center [69, 107] width 88 height 10
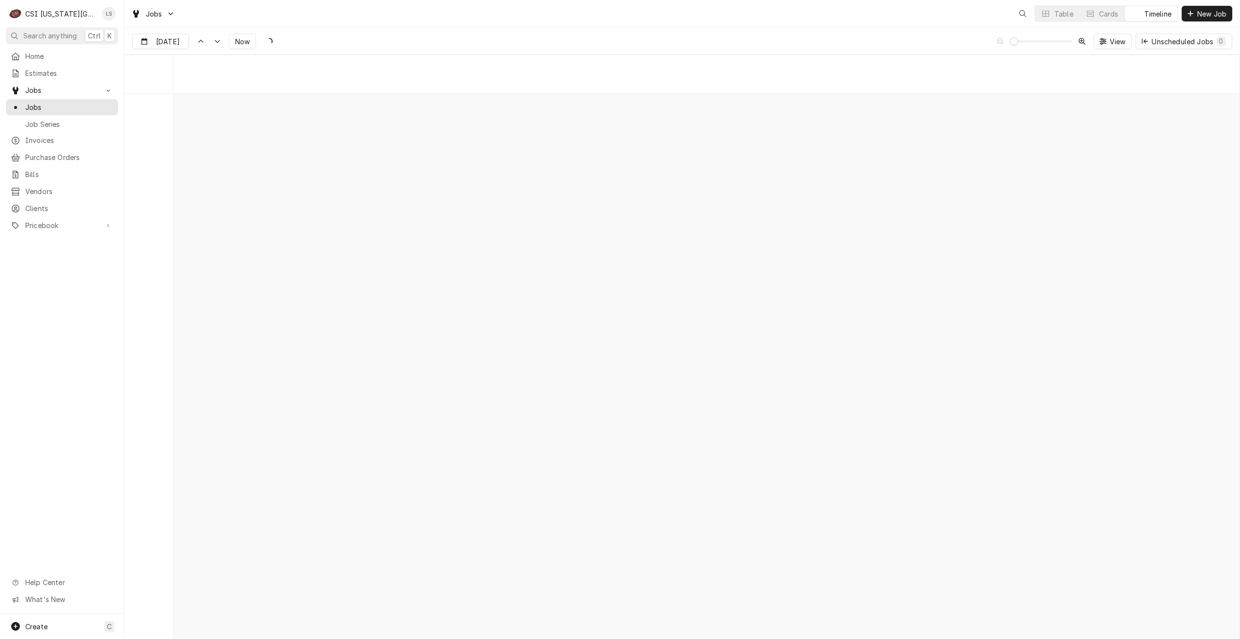
scroll to position [11160, 0]
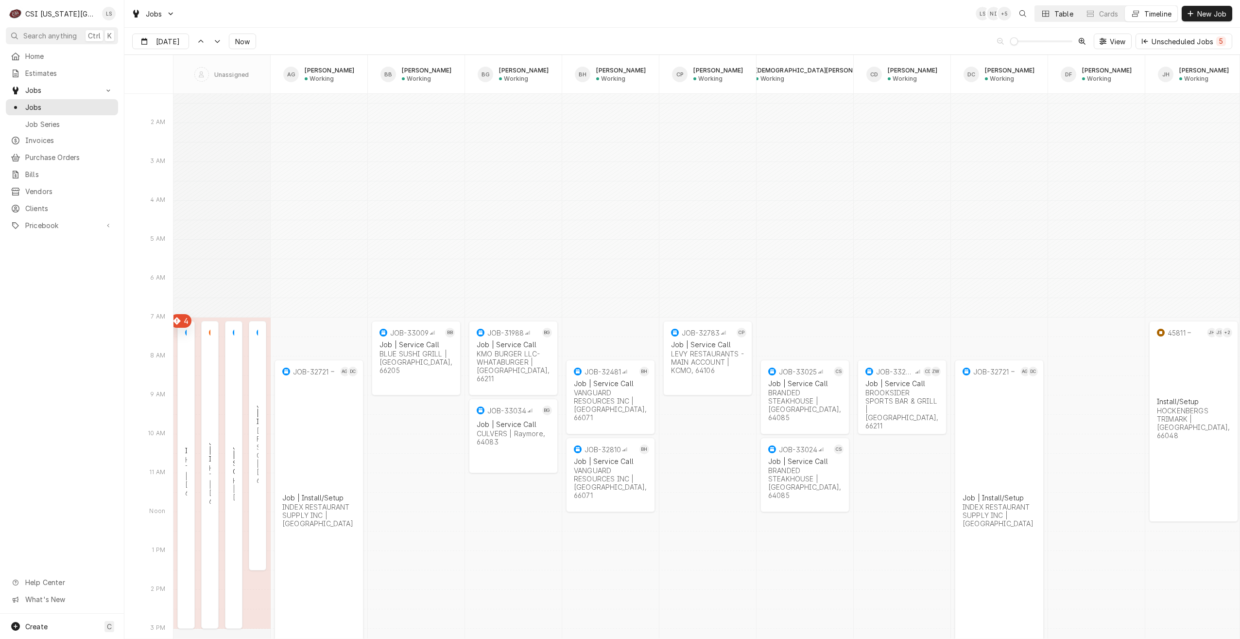
click at [1063, 16] on div "Table" at bounding box center [1064, 14] width 19 height 10
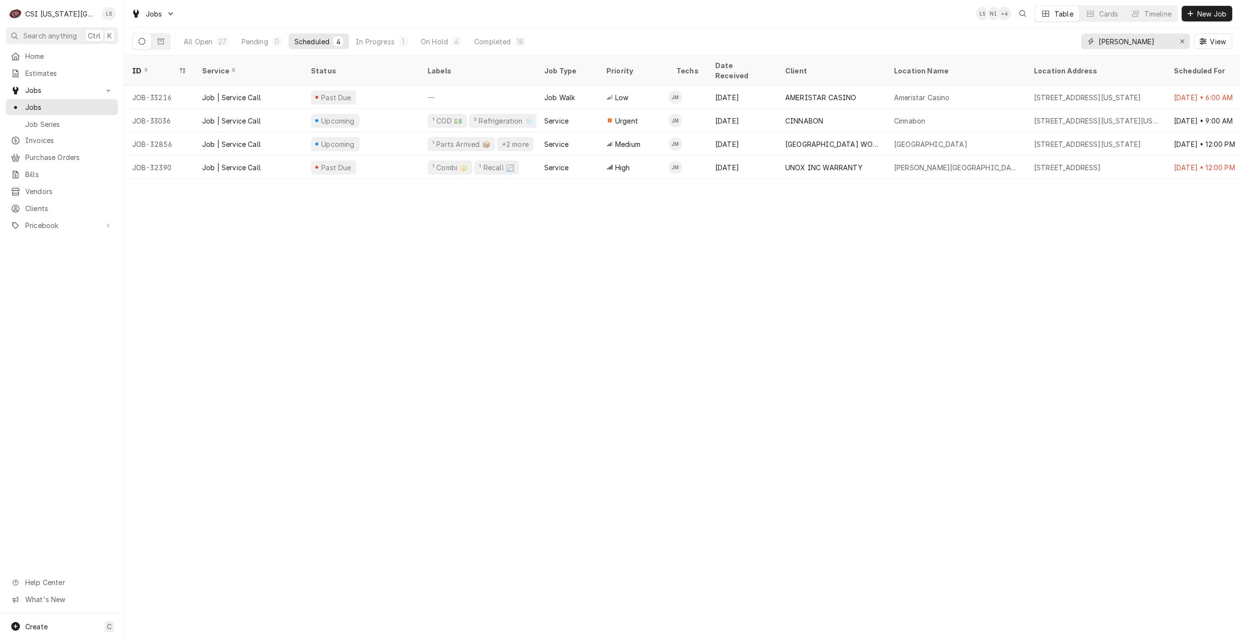
click at [1131, 40] on input "[PERSON_NAME]" at bounding box center [1135, 42] width 73 height 16
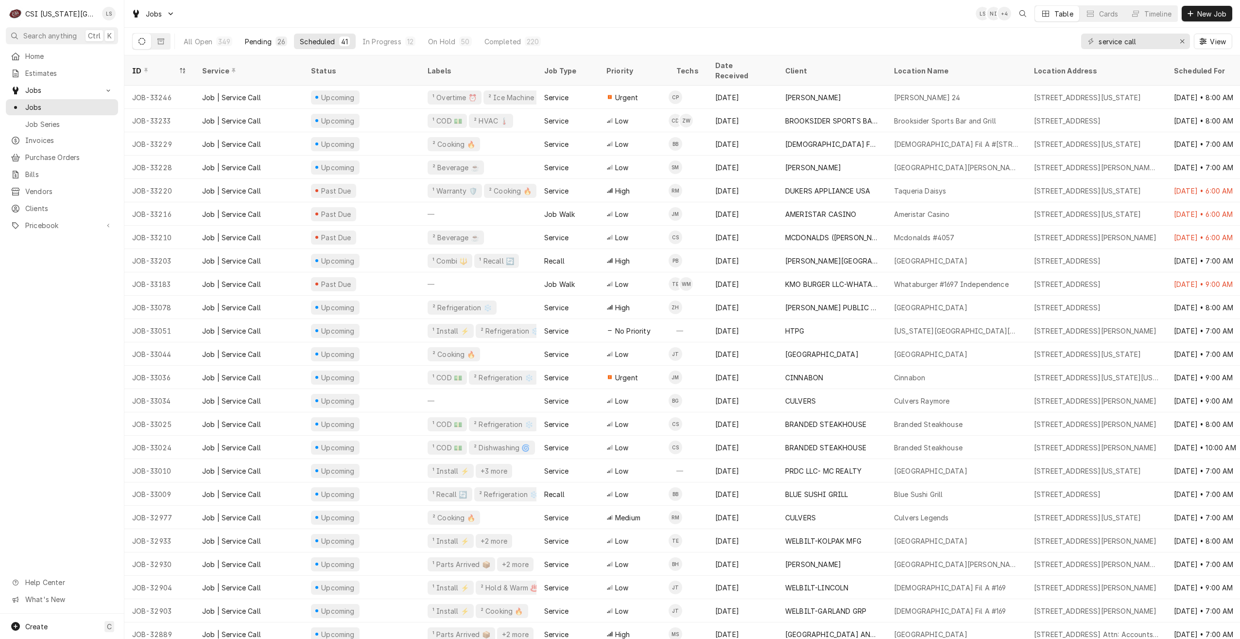
click at [268, 47] on button "Pending 26" at bounding box center [266, 42] width 54 height 16
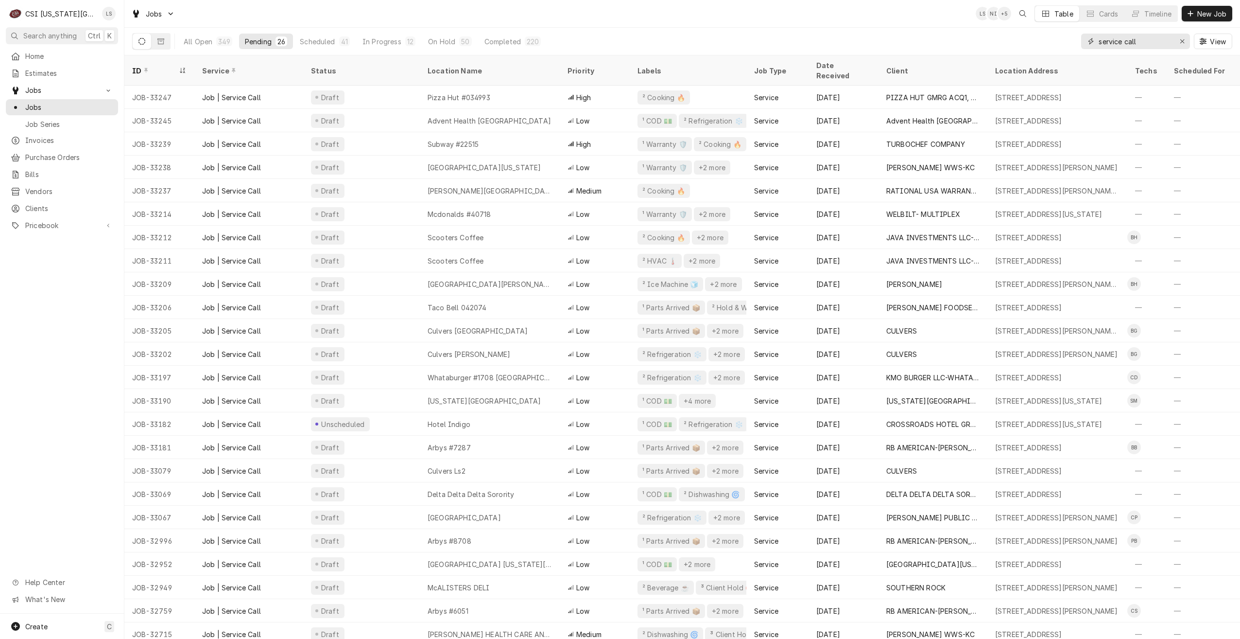
drag, startPoint x: 1143, startPoint y: 42, endPoint x: 1087, endPoint y: 41, distance: 55.9
click at [1087, 41] on div "service call" at bounding box center [1136, 42] width 109 height 16
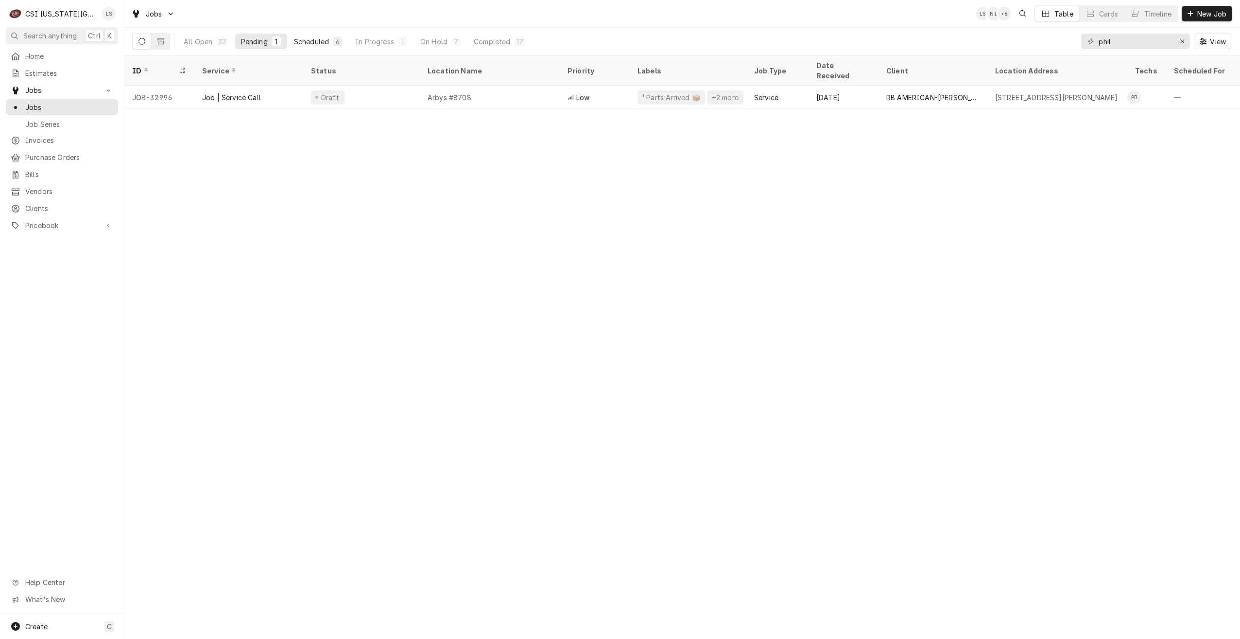
click at [334, 45] on div "6" at bounding box center [338, 41] width 10 height 10
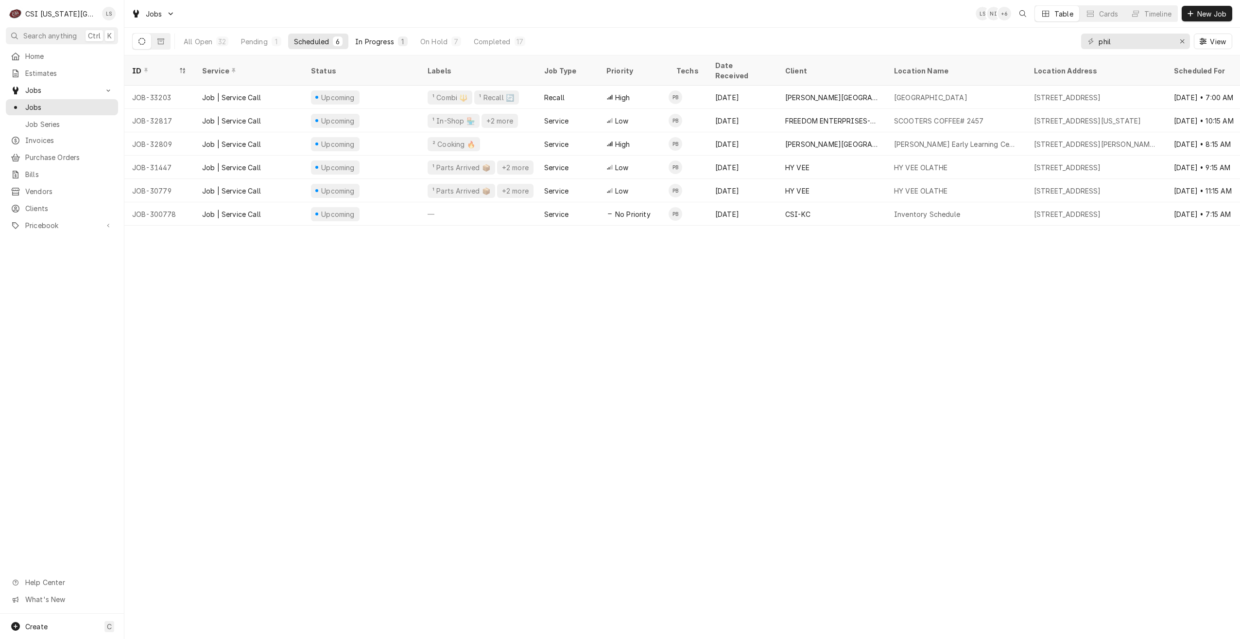
click at [378, 46] on div "In Progress" at bounding box center [374, 41] width 39 height 10
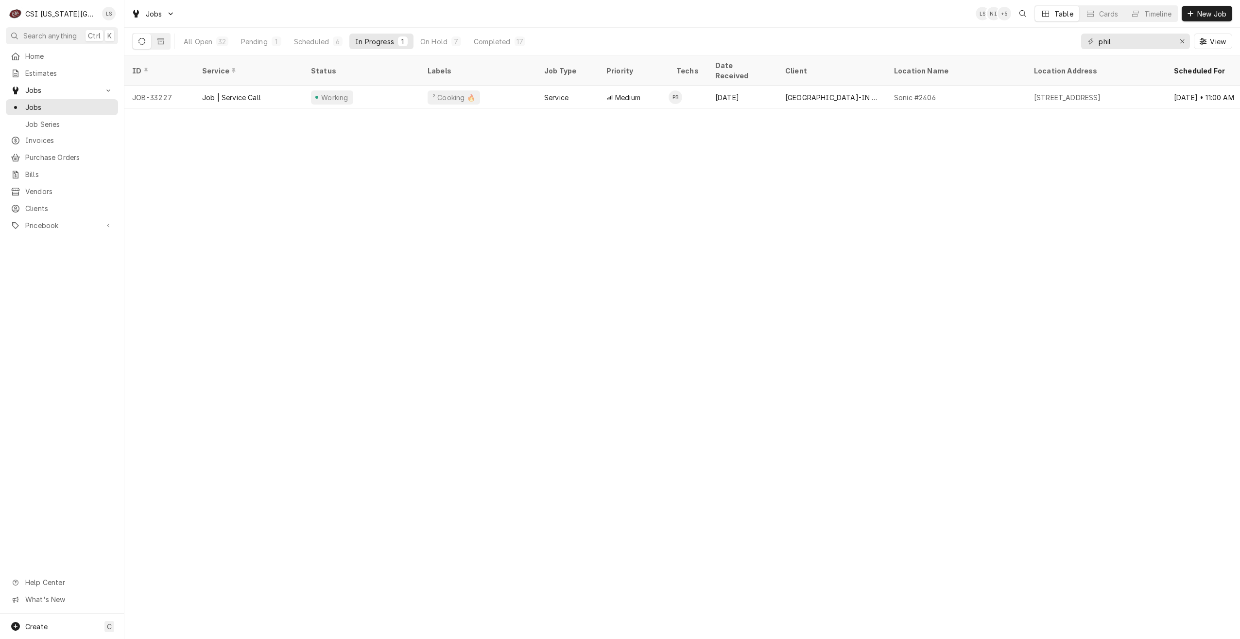
click at [261, 50] on div "All Open 32 Pending 1 Scheduled 6 In Progress 1 On Hold 7 Completed 17" at bounding box center [354, 41] width 353 height 27
click at [254, 46] on div "Pending" at bounding box center [254, 41] width 27 height 10
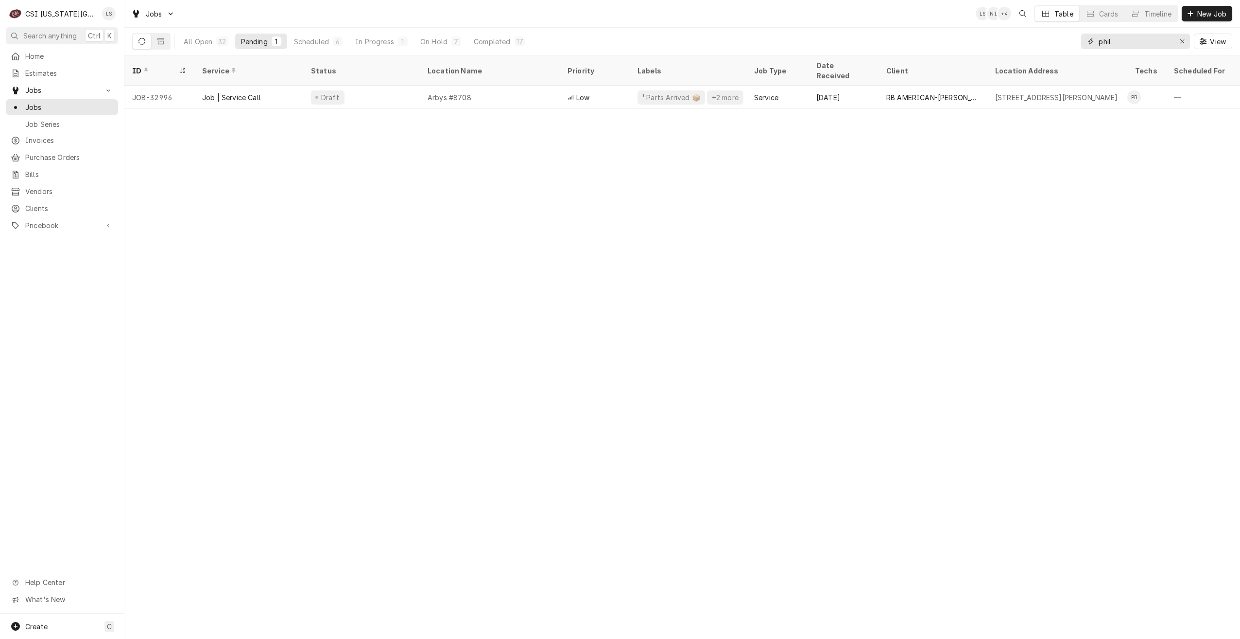
click at [1137, 39] on input "phil" at bounding box center [1135, 42] width 73 height 16
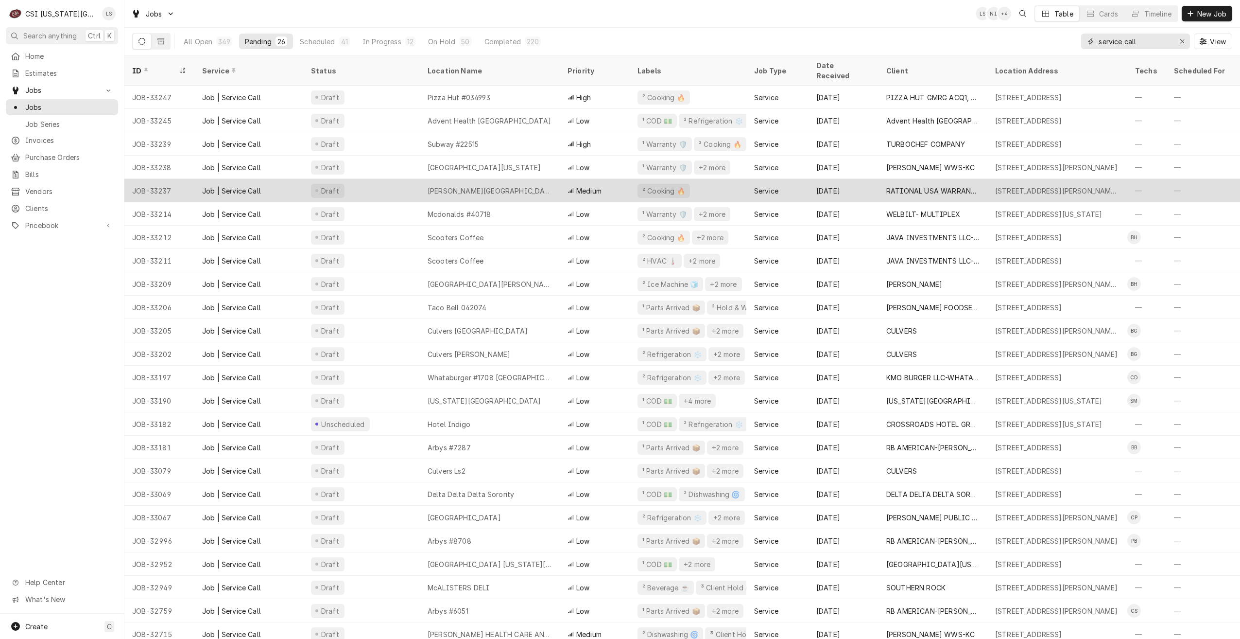
type input "service call"
click at [501, 186] on div "[PERSON_NAME][GEOGRAPHIC_DATA]" at bounding box center [490, 191] width 124 height 10
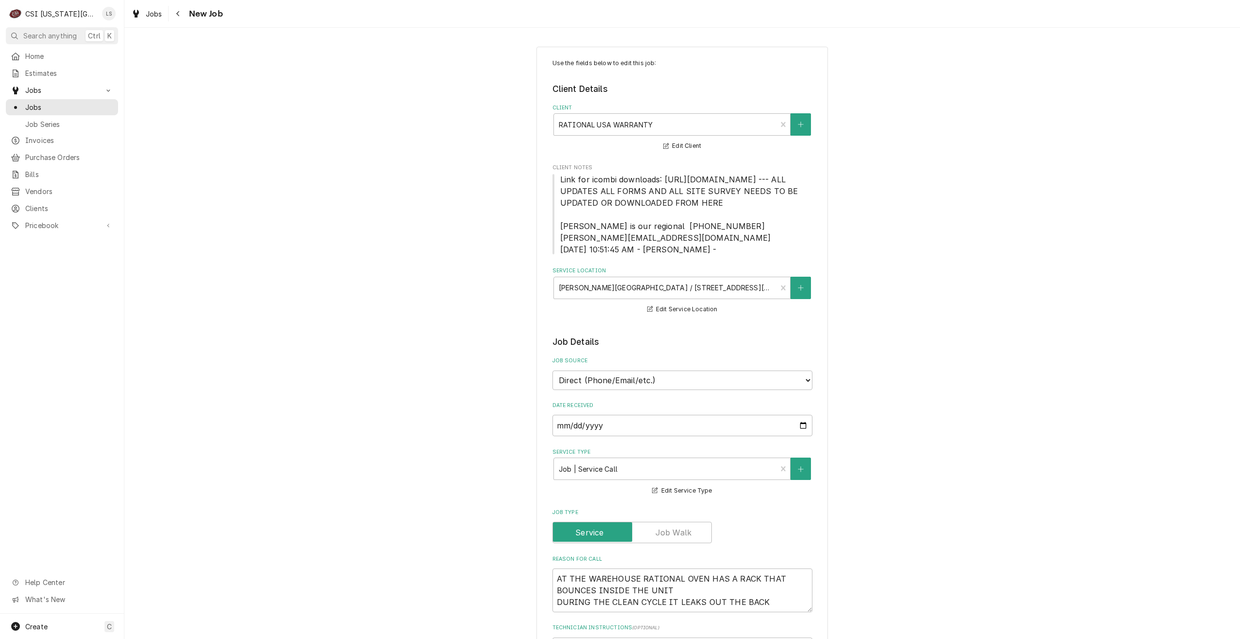
type textarea "x"
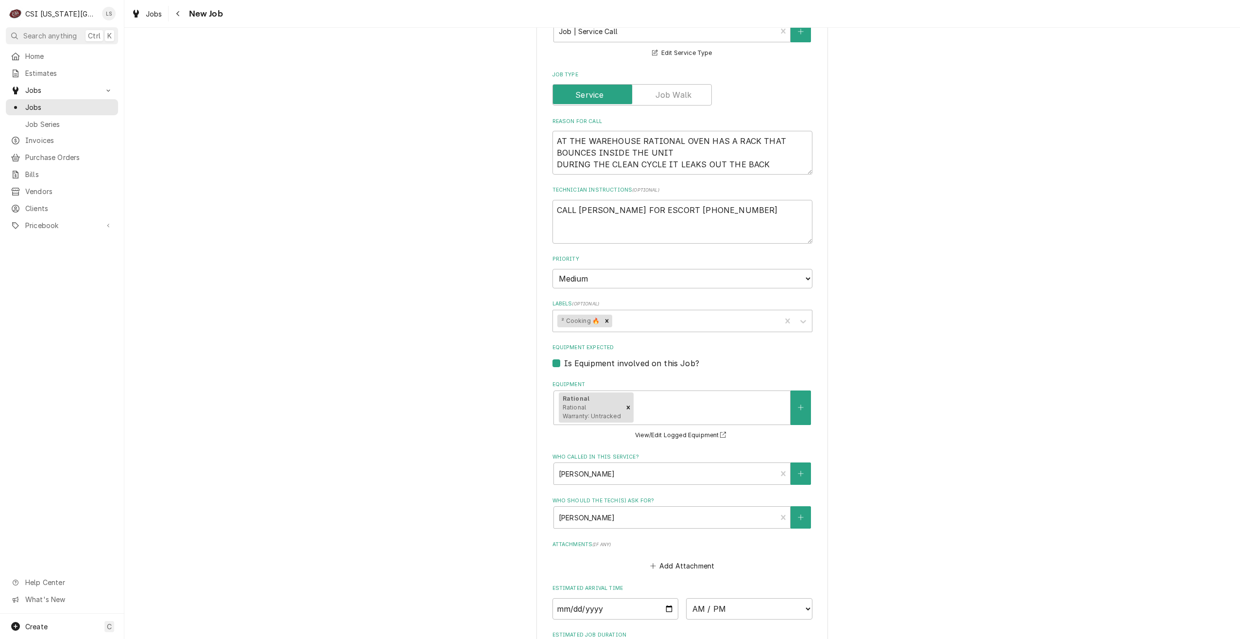
scroll to position [628, 0]
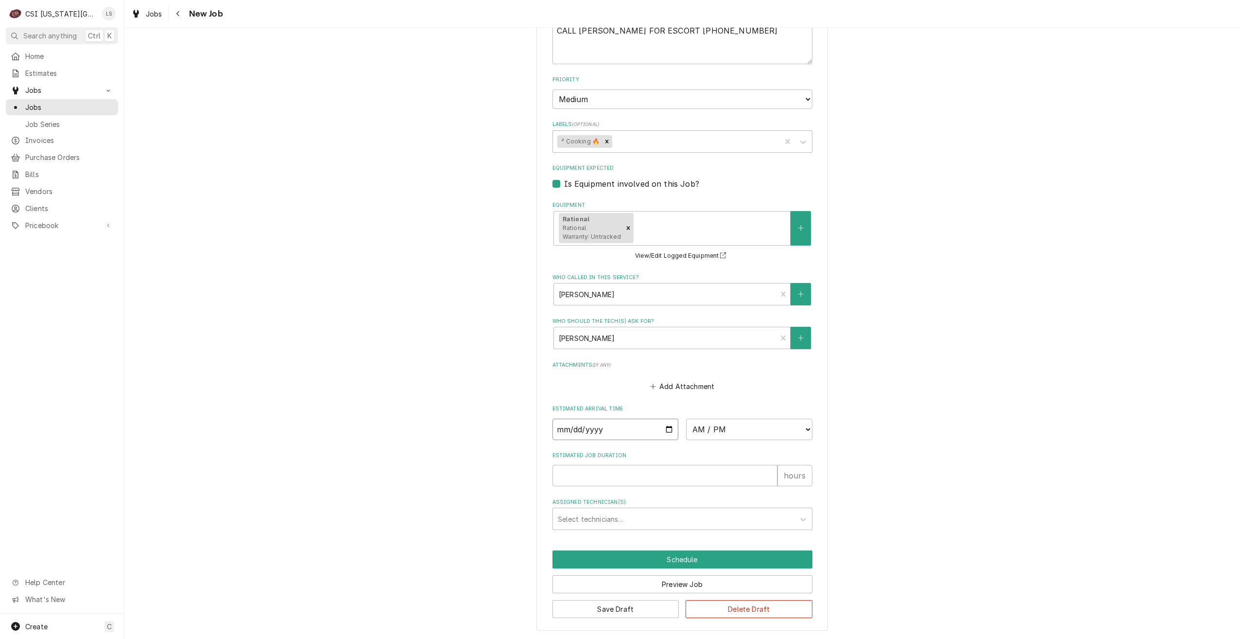
click at [664, 428] on input "Date" at bounding box center [616, 429] width 126 height 21
type input "[DATE]"
type textarea "x"
click at [718, 432] on select "AM / PM 6:00 AM 6:15 AM 6:30 AM 6:45 AM 7:00 AM 7:15 AM 7:30 AM 7:45 AM 8:00 AM…" at bounding box center [749, 429] width 126 height 21
select select "07:00:00"
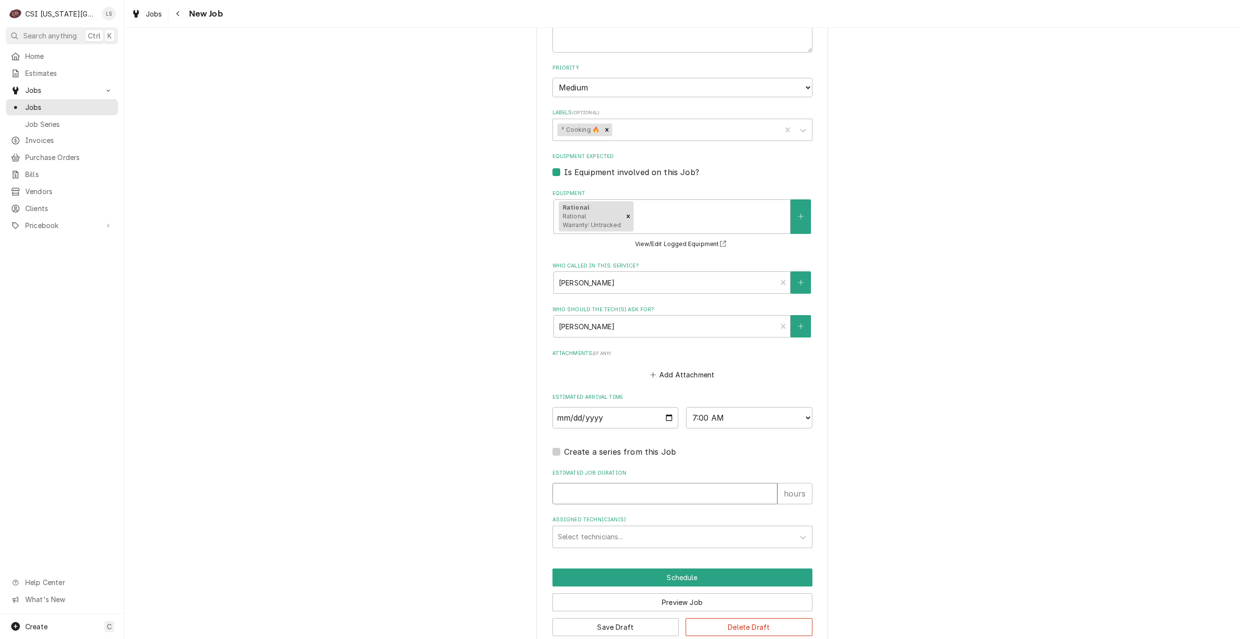
click at [709, 504] on input "Estimated Job Duration" at bounding box center [665, 493] width 225 height 21
type textarea "x"
type input "2"
type textarea "x"
type input "2"
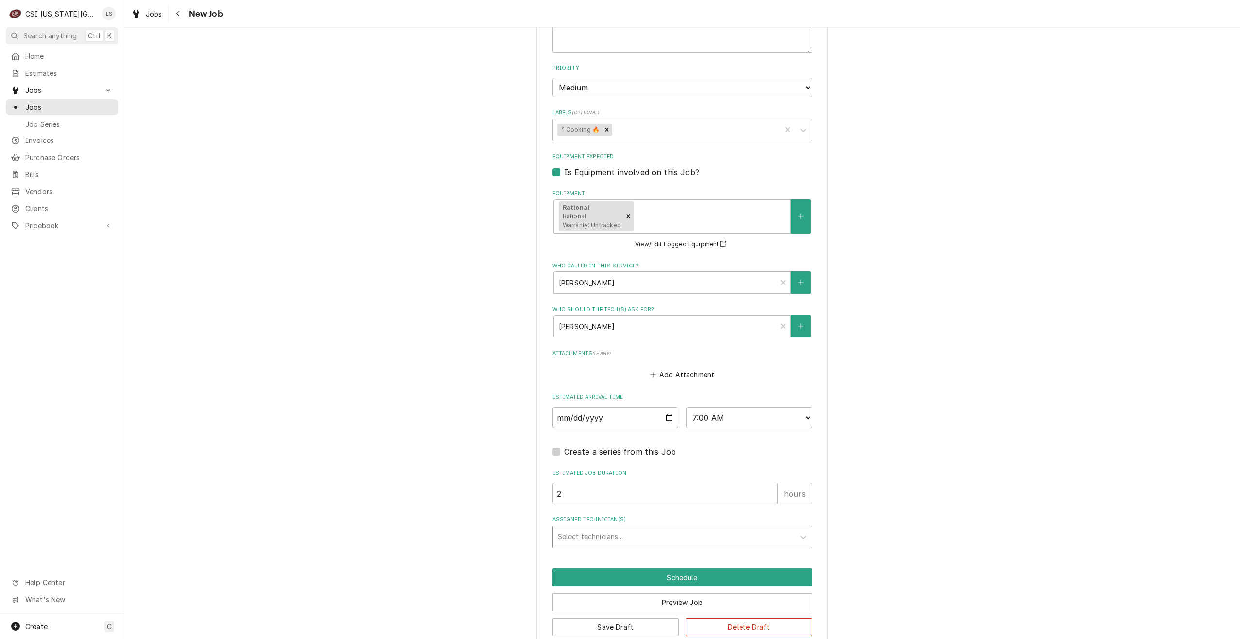
click at [702, 545] on div "Assigned Technician(s)" at bounding box center [674, 536] width 232 height 17
type input "[PERSON_NAME]"
click at [690, 565] on div "[PERSON_NAME]" at bounding box center [682, 557] width 259 height 15
type textarea "x"
click at [681, 586] on button "Schedule" at bounding box center [683, 577] width 260 height 18
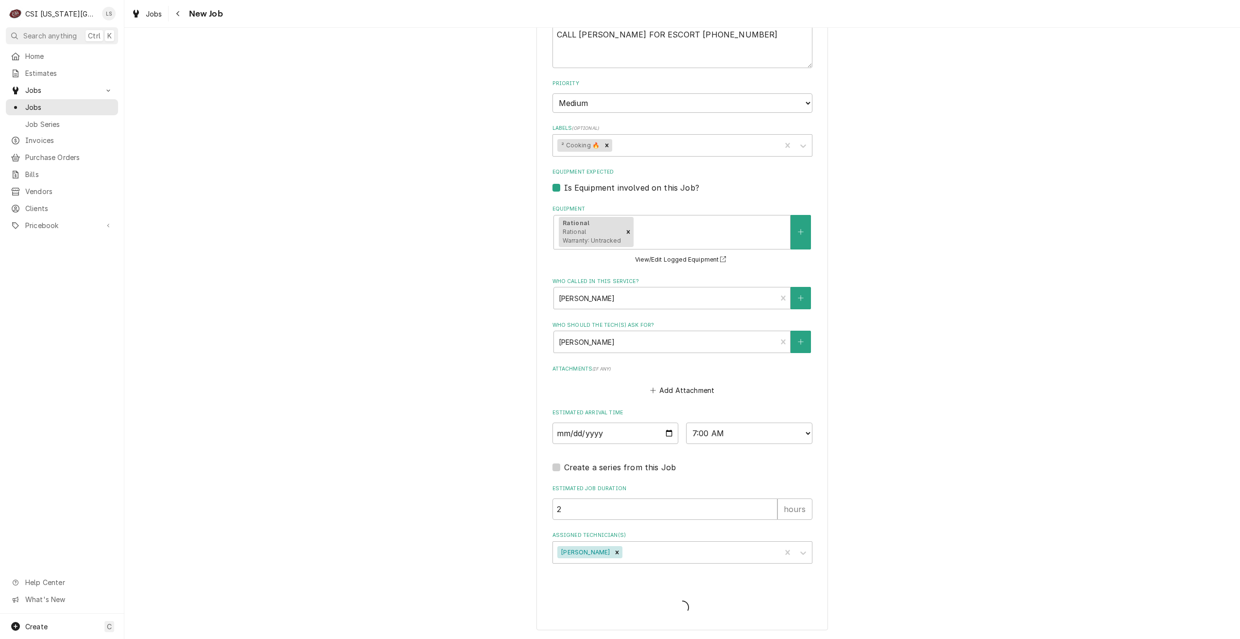
scroll to position [625, 0]
type textarea "x"
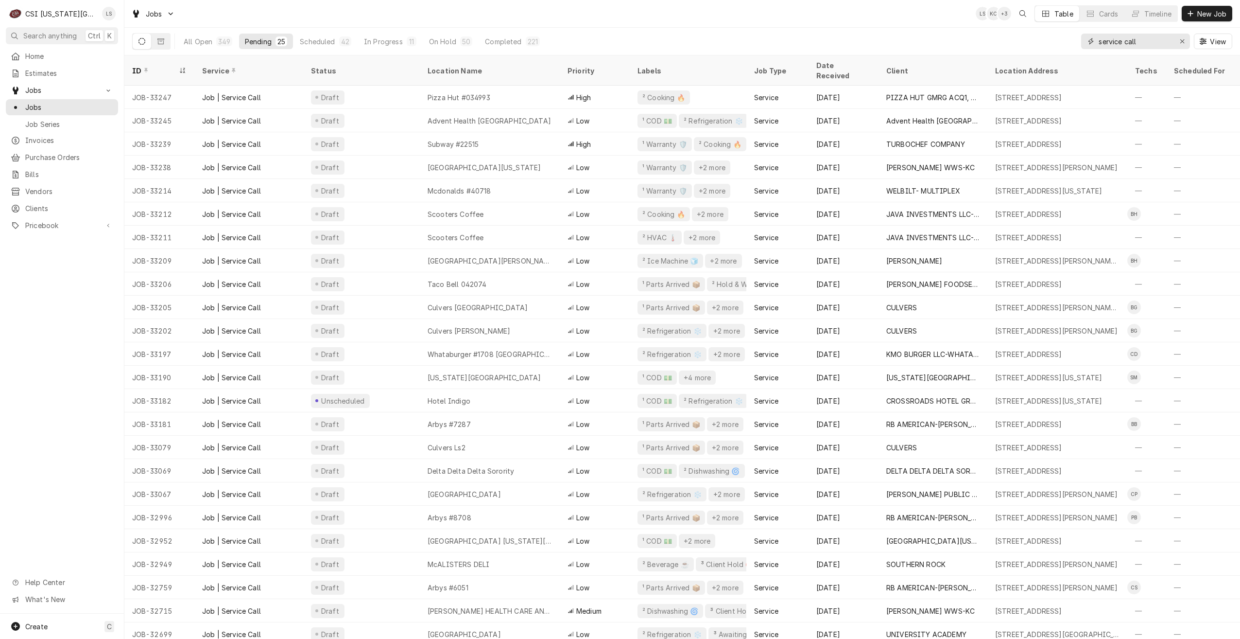
drag, startPoint x: 1146, startPoint y: 44, endPoint x: 1073, endPoint y: 50, distance: 72.7
click at [1073, 50] on div "All Open 349 Pending 25 Scheduled 42 In Progress 11 On Hold 50 Completed 221 se…" at bounding box center [682, 41] width 1100 height 27
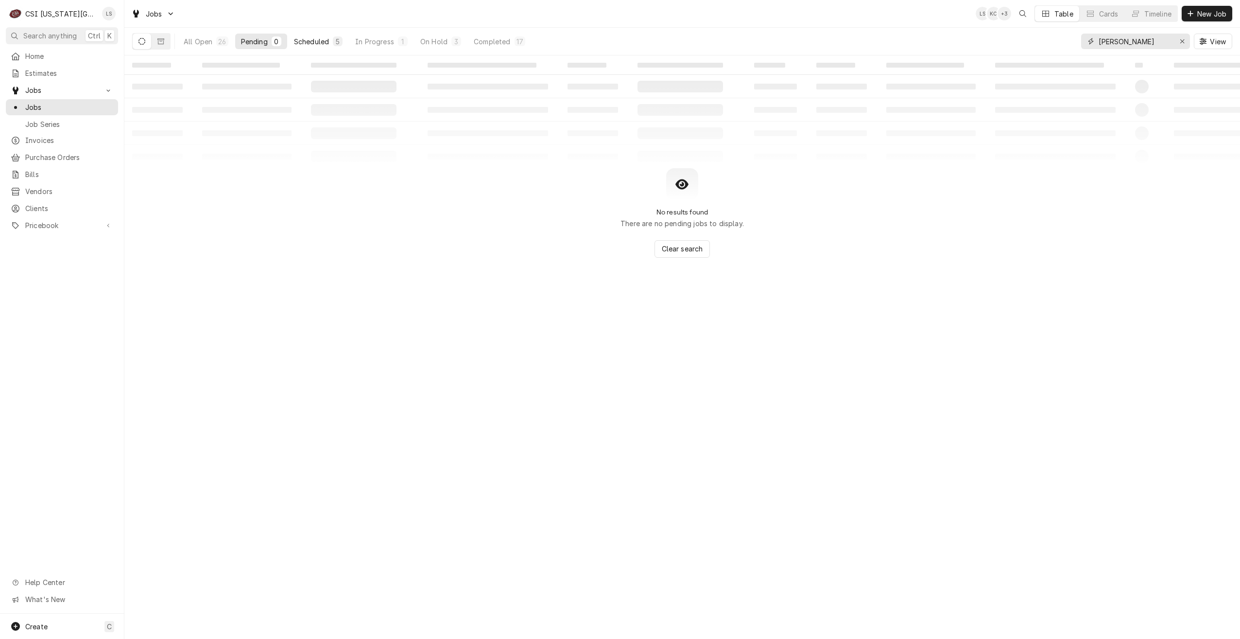
type input "[PERSON_NAME]"
click at [318, 42] on div "Scheduled" at bounding box center [311, 41] width 35 height 10
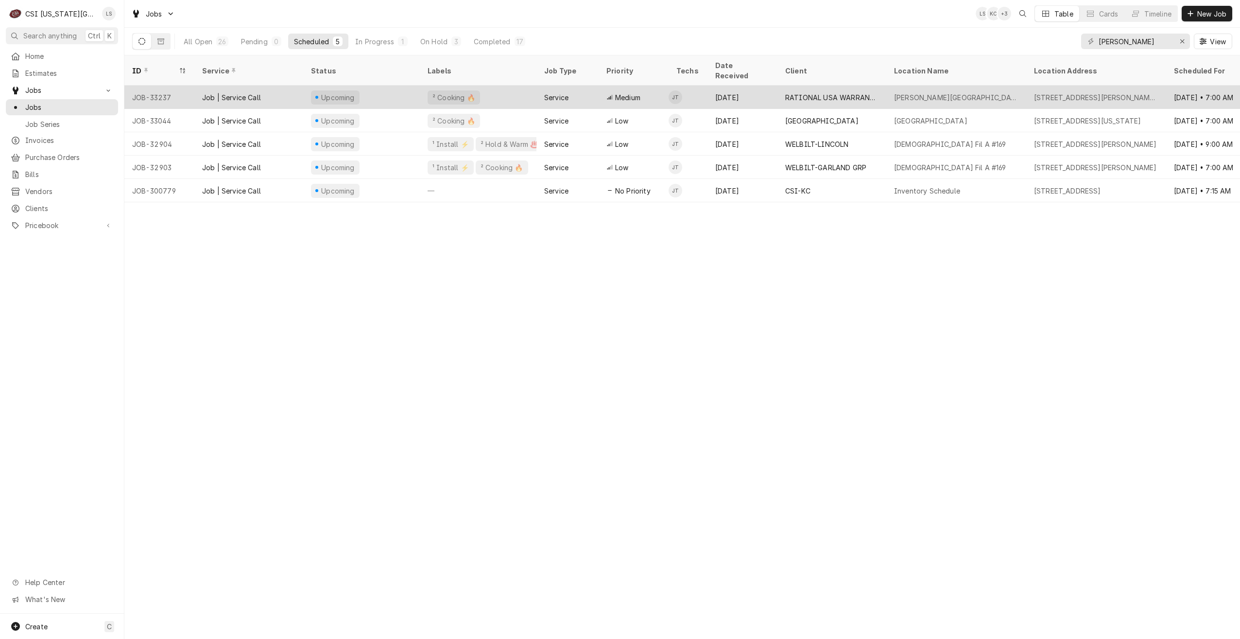
click at [704, 93] on td "JT" at bounding box center [688, 97] width 39 height 23
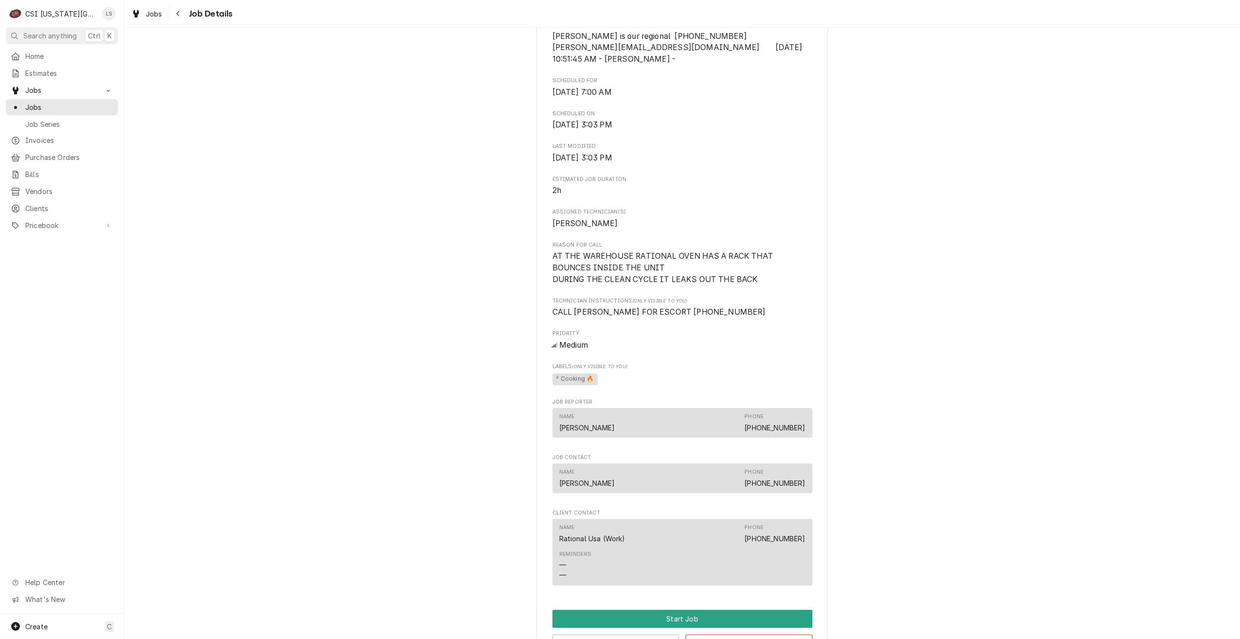
scroll to position [601, 0]
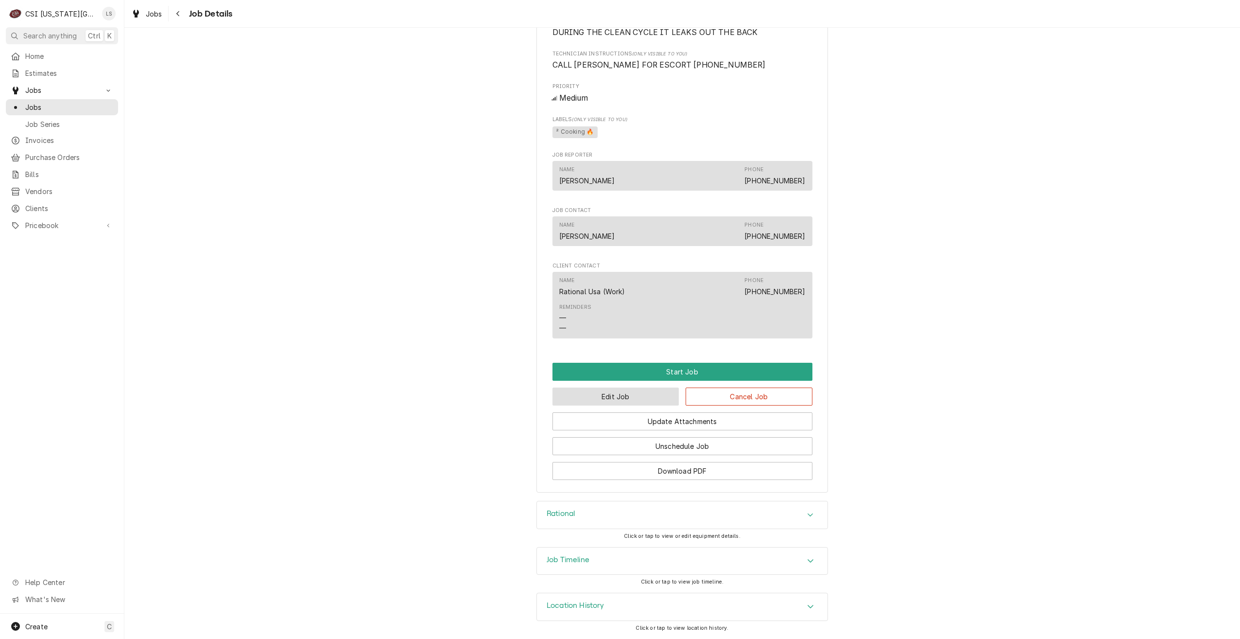
click at [593, 397] on button "Edit Job" at bounding box center [616, 396] width 127 height 18
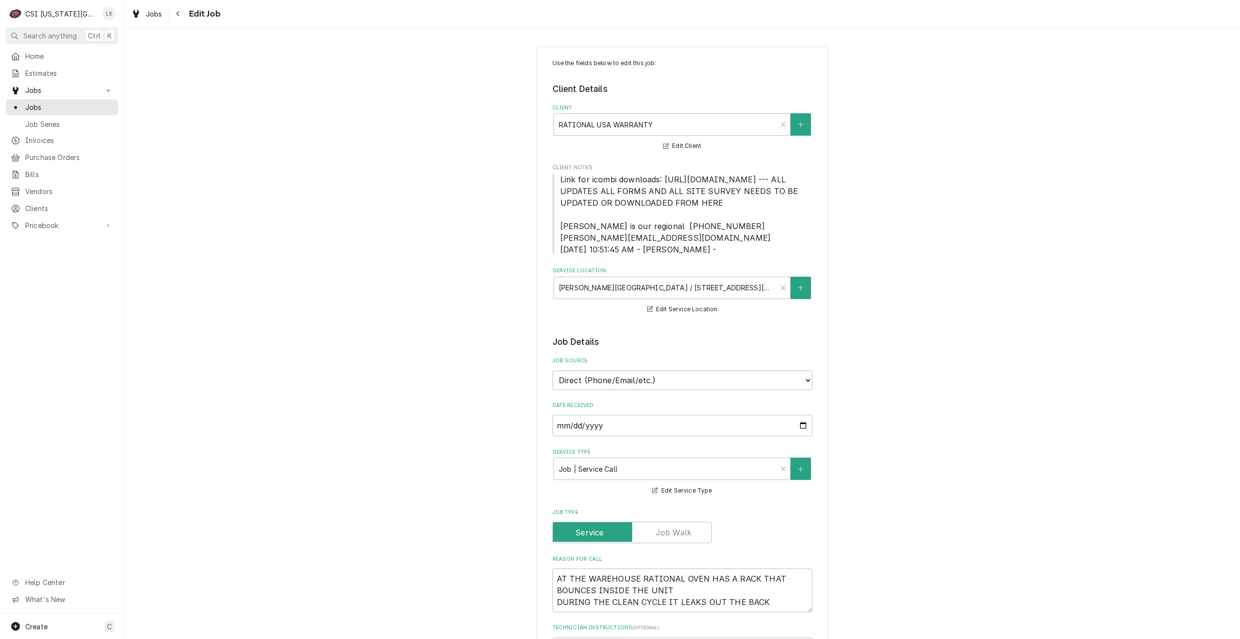
type textarea "x"
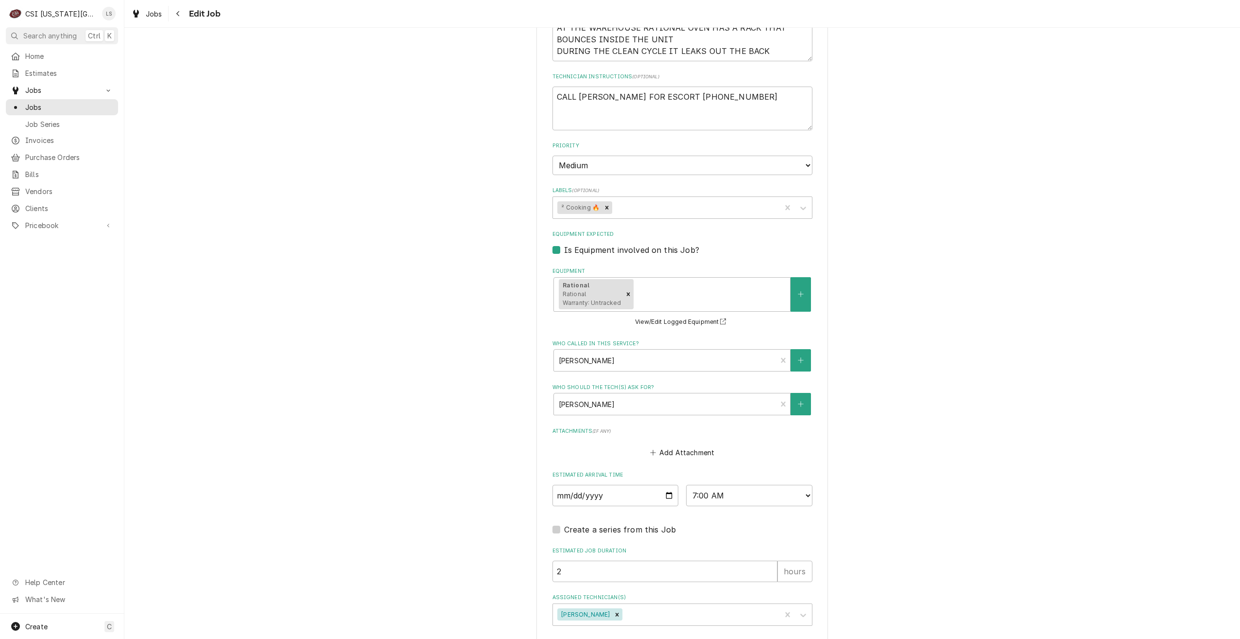
scroll to position [609, 0]
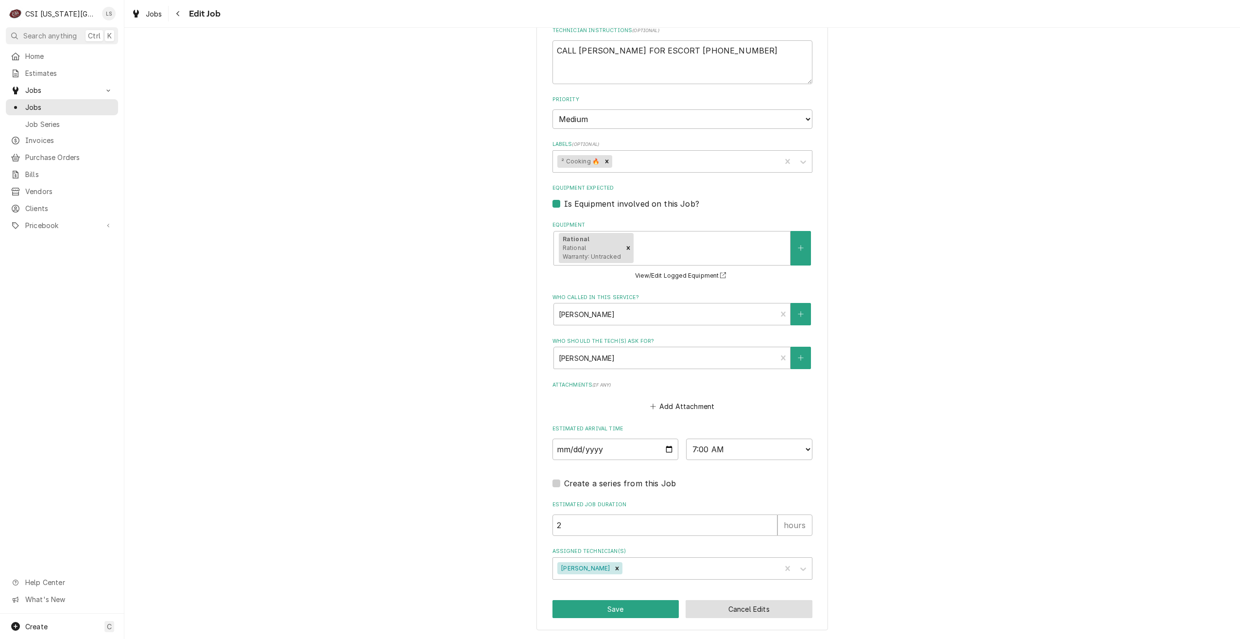
click at [768, 609] on button "Cancel Edits" at bounding box center [749, 609] width 127 height 18
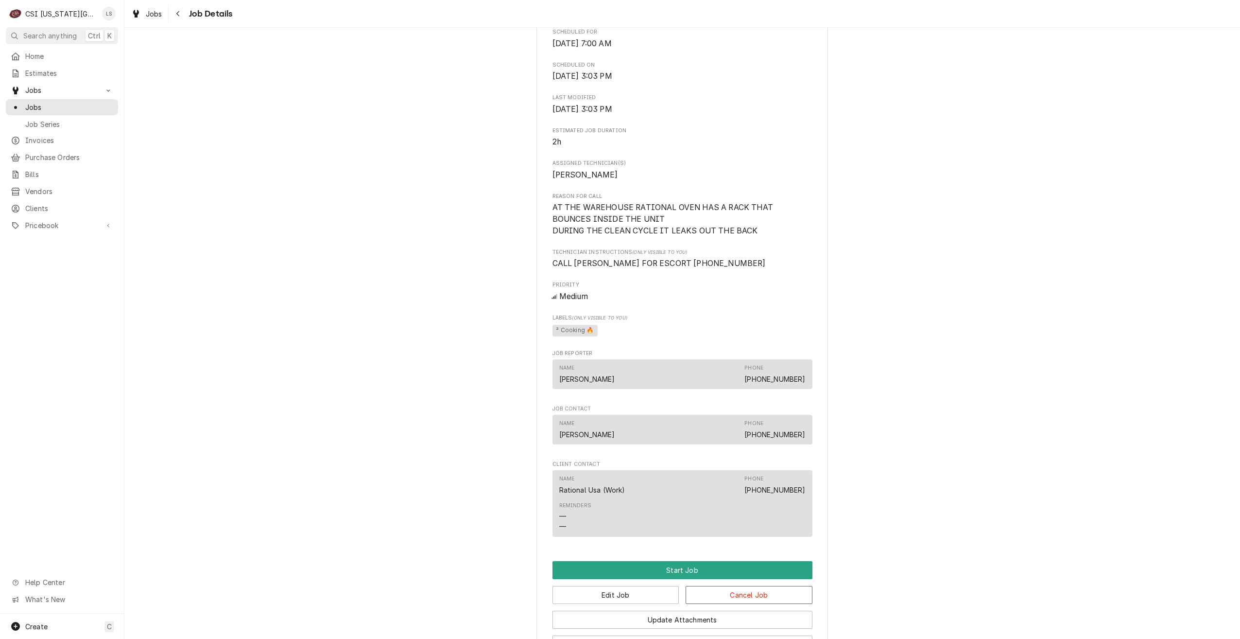
scroll to position [583, 0]
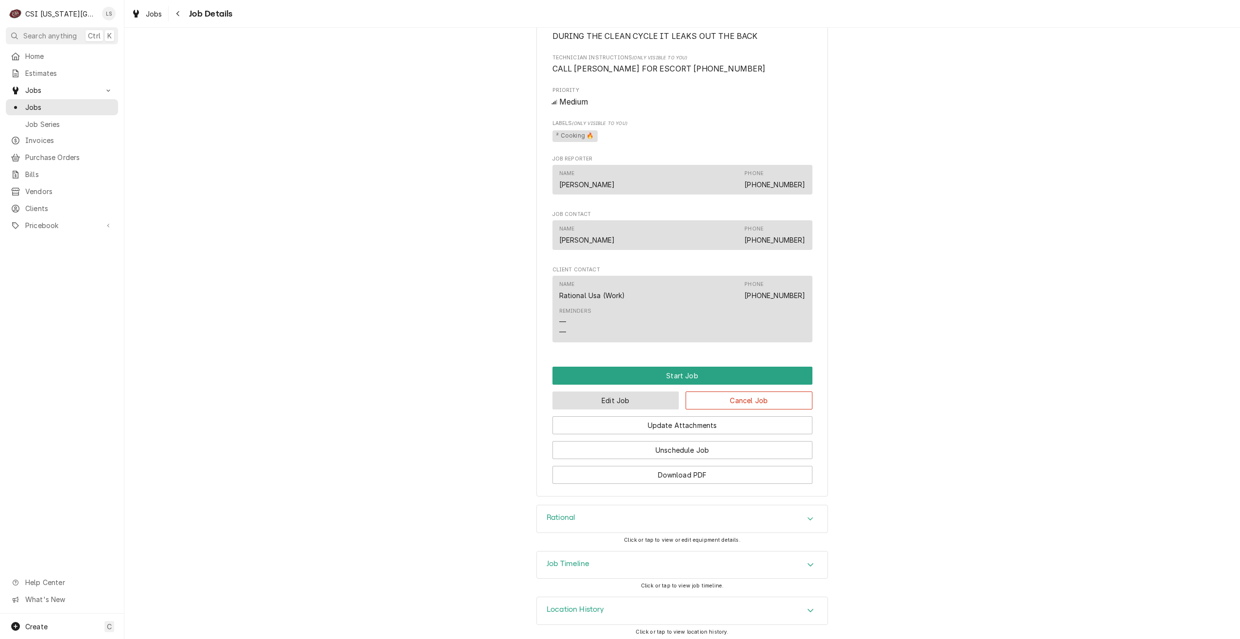
click at [595, 409] on button "Edit Job" at bounding box center [616, 400] width 127 height 18
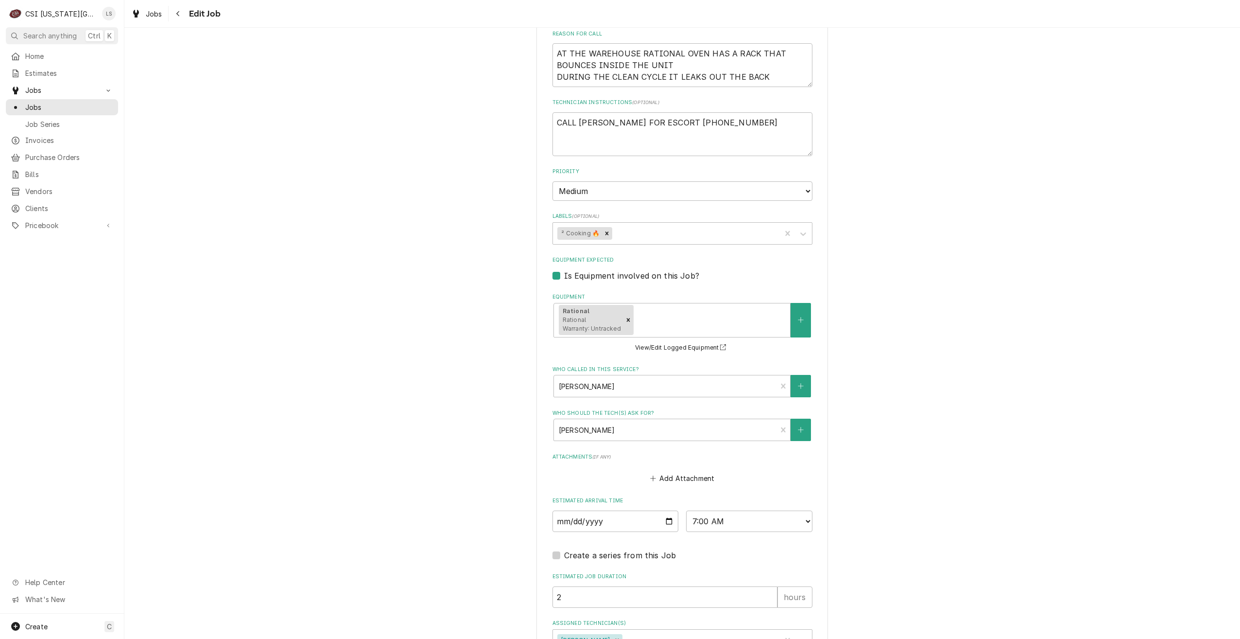
scroll to position [609, 0]
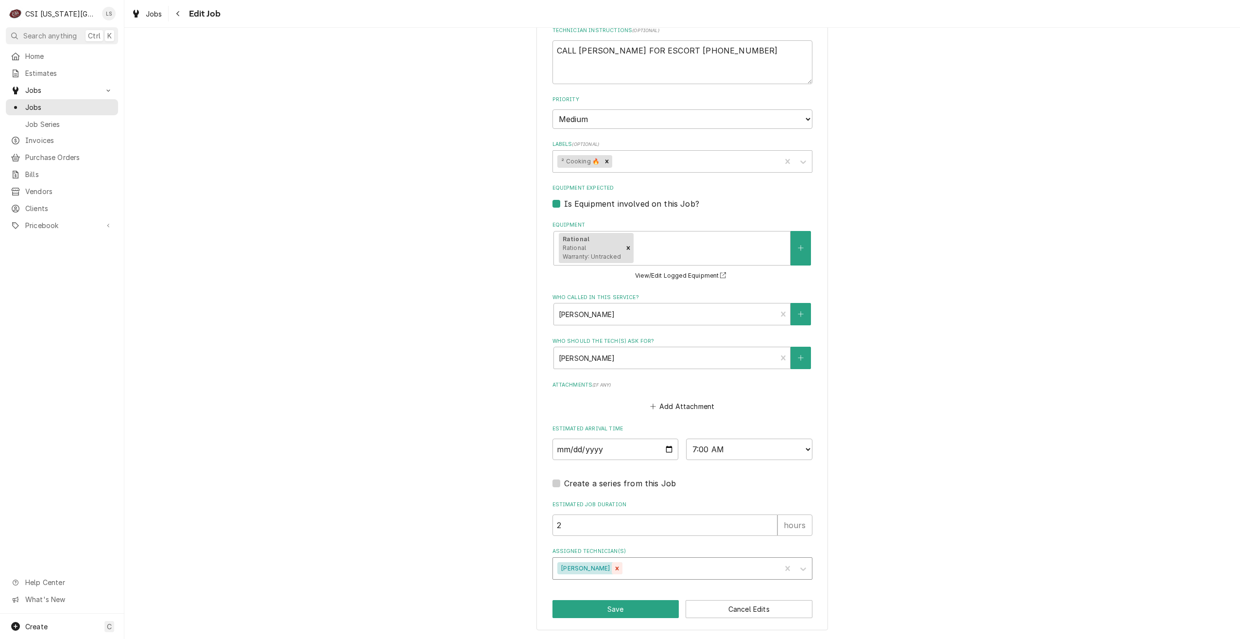
click at [614, 567] on icon "Remove Jimmy Terrell" at bounding box center [617, 568] width 7 height 7
type textarea "x"
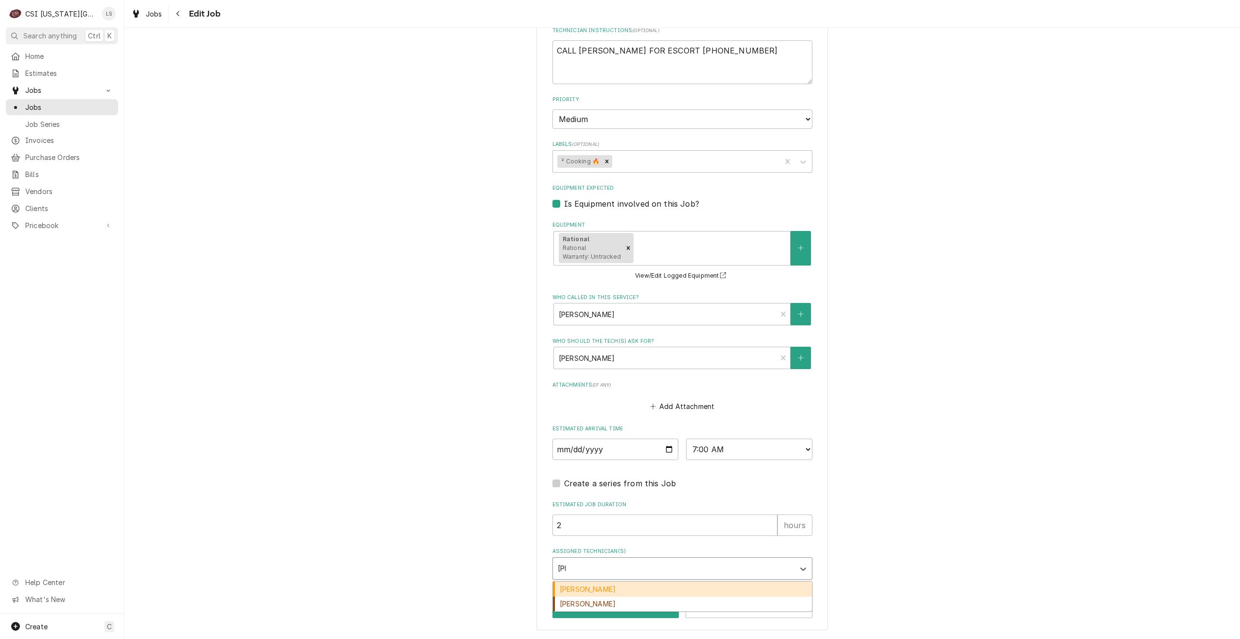
type input "[PERSON_NAME]"
click at [599, 588] on div "[PERSON_NAME]" at bounding box center [682, 588] width 259 height 15
type textarea "x"
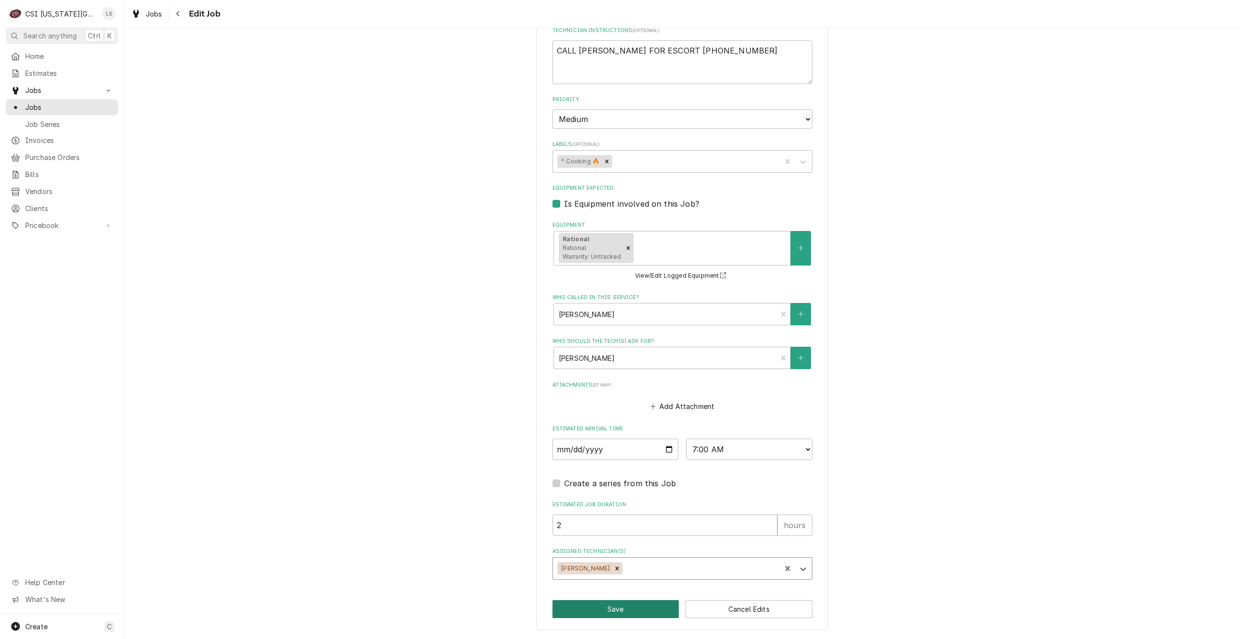
click at [610, 611] on button "Save" at bounding box center [616, 609] width 127 height 18
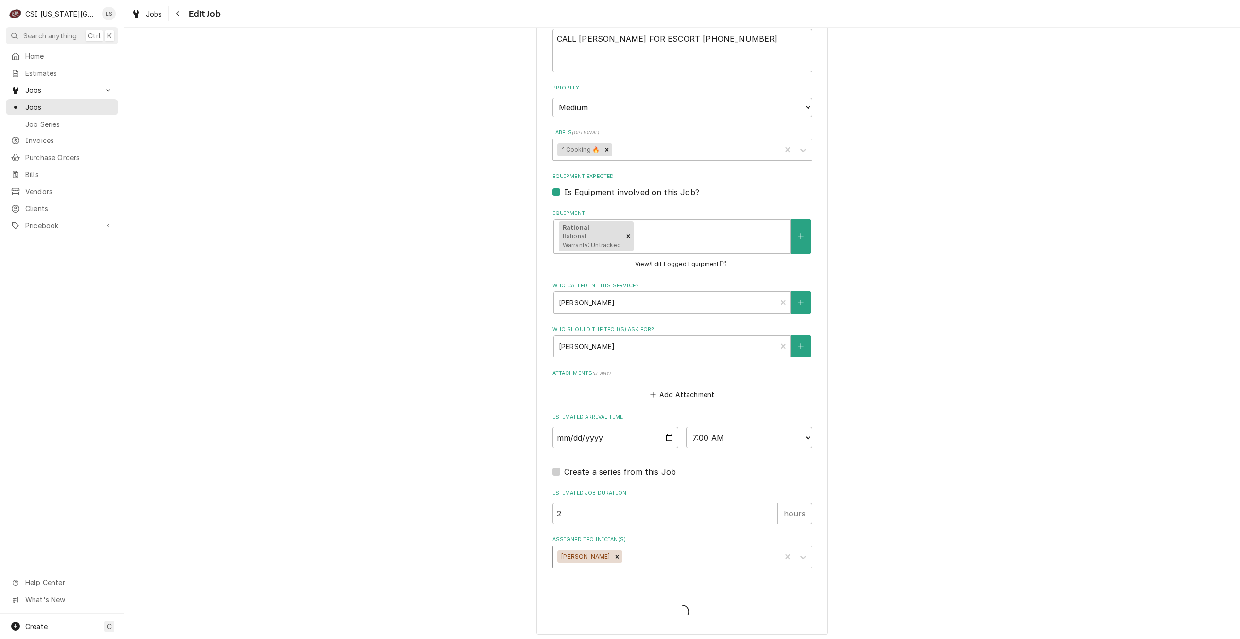
type textarea "x"
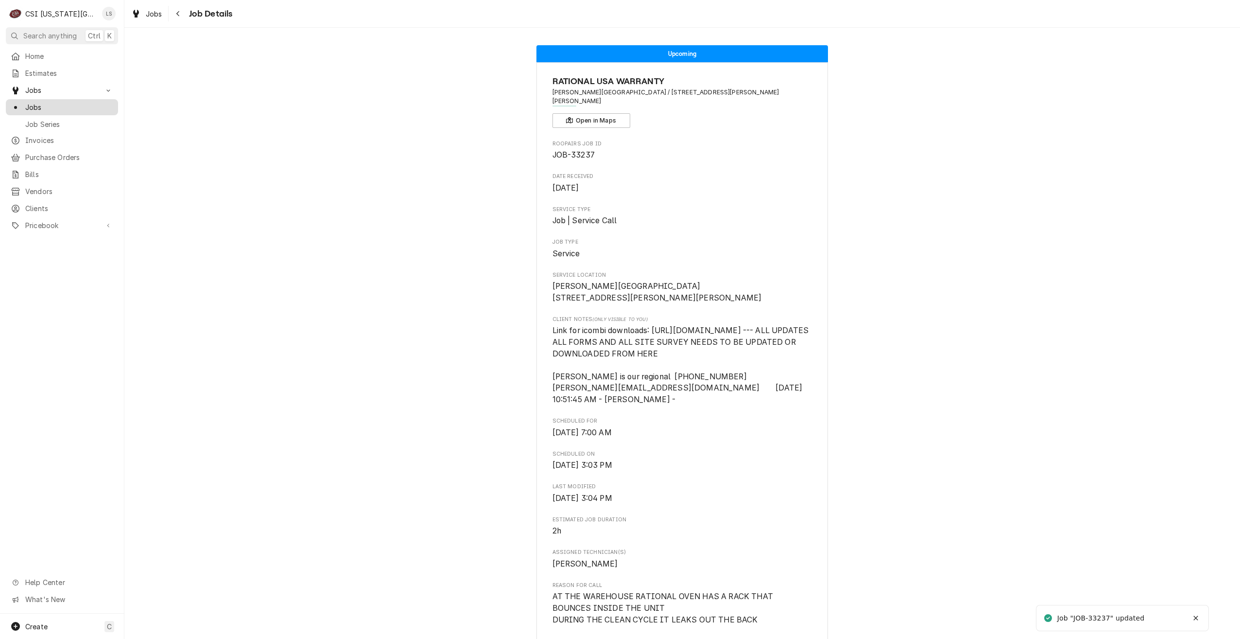
click at [85, 105] on span "Jobs" at bounding box center [69, 107] width 88 height 10
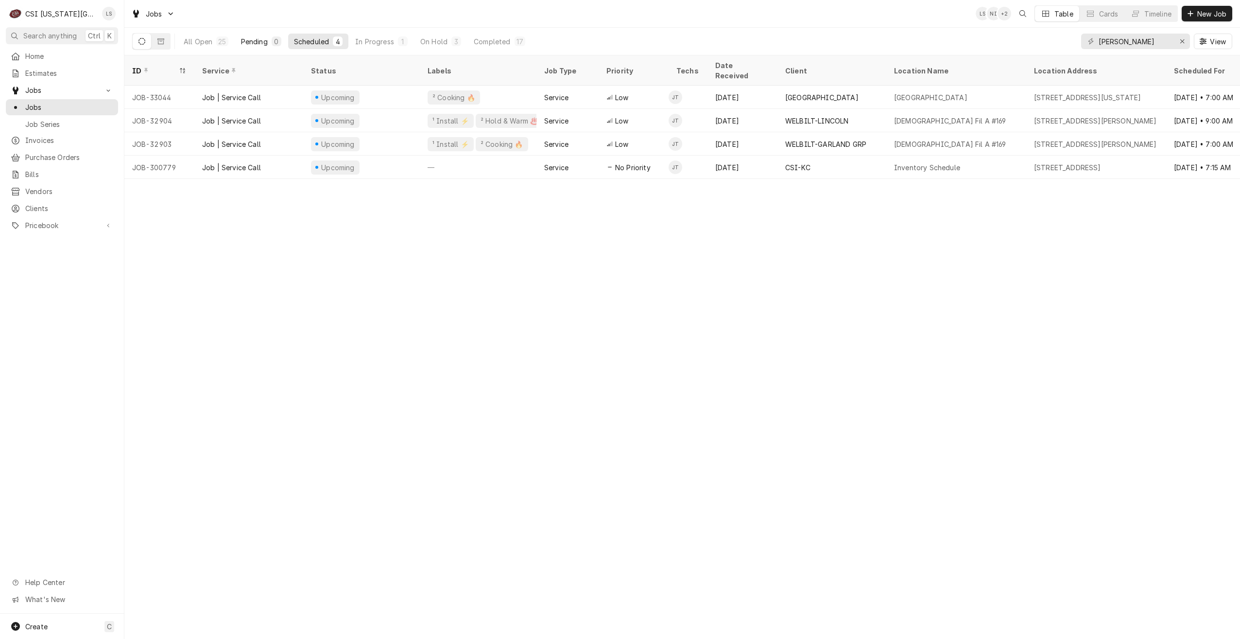
click at [260, 49] on button "Pending 0" at bounding box center [261, 42] width 52 height 16
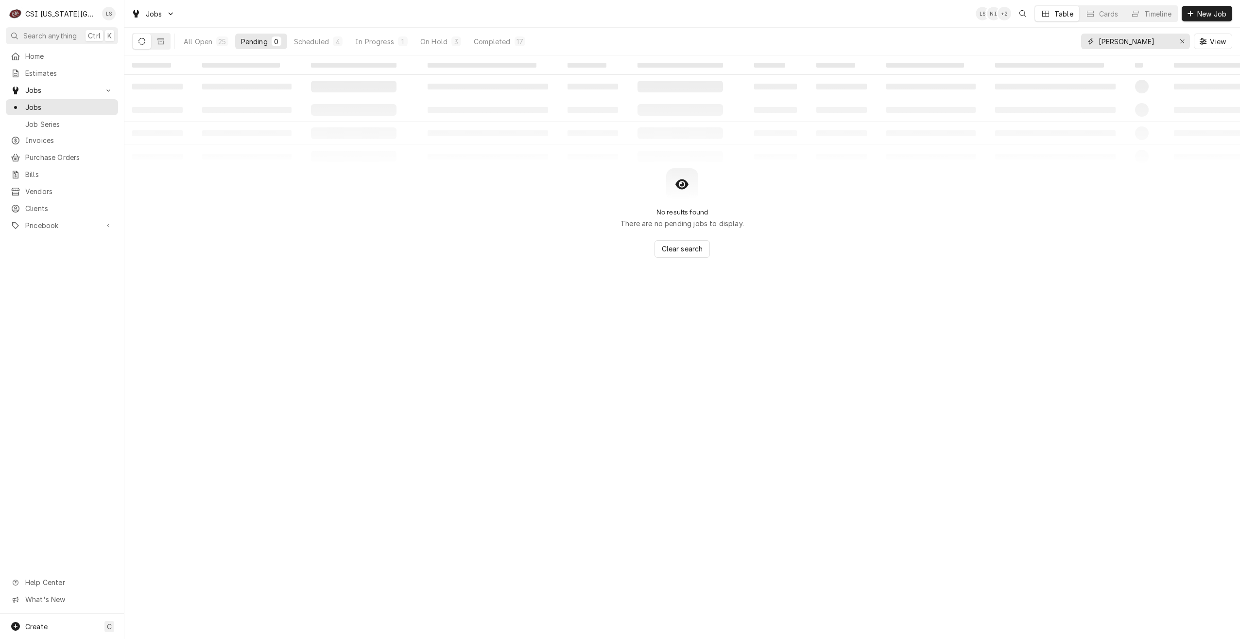
click at [1124, 39] on input "jimmy" at bounding box center [1135, 42] width 73 height 16
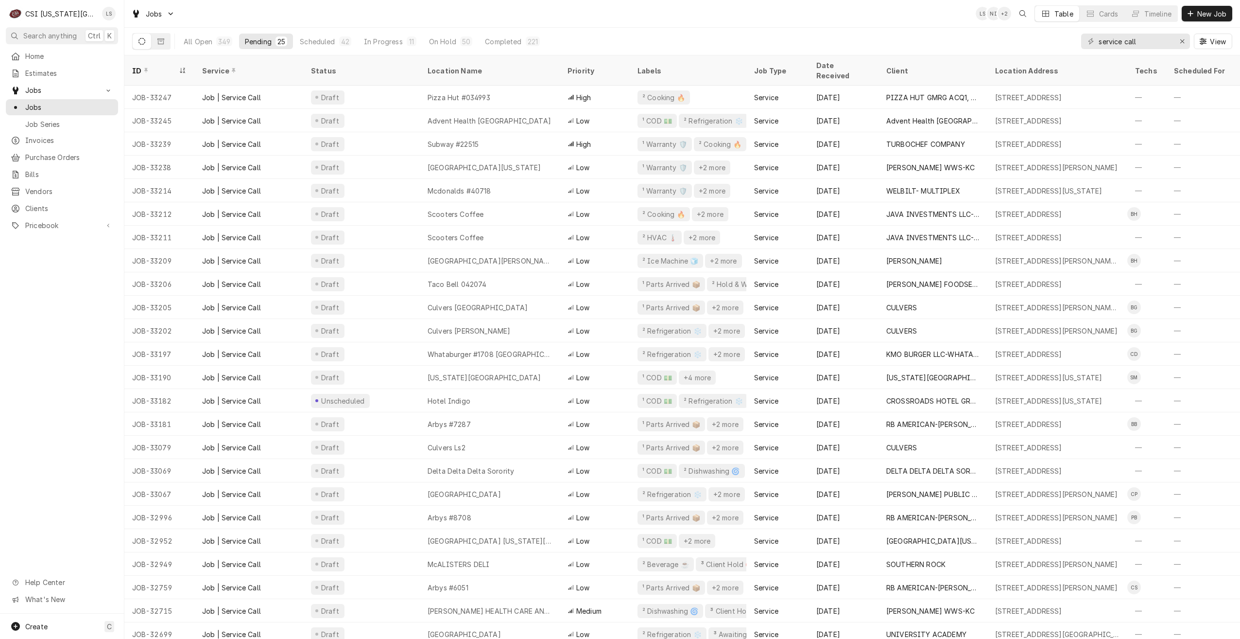
click at [720, 19] on div "Jobs LS NI + 2 Table Cards Timeline New Job" at bounding box center [682, 13] width 1116 height 27
drag, startPoint x: 1163, startPoint y: 43, endPoint x: 1080, endPoint y: 40, distance: 83.2
click at [1080, 40] on div "All Open 349 Pending 25 Scheduled 42 In Progress 11 On Hold 50 Completed 221 se…" at bounding box center [682, 41] width 1100 height 27
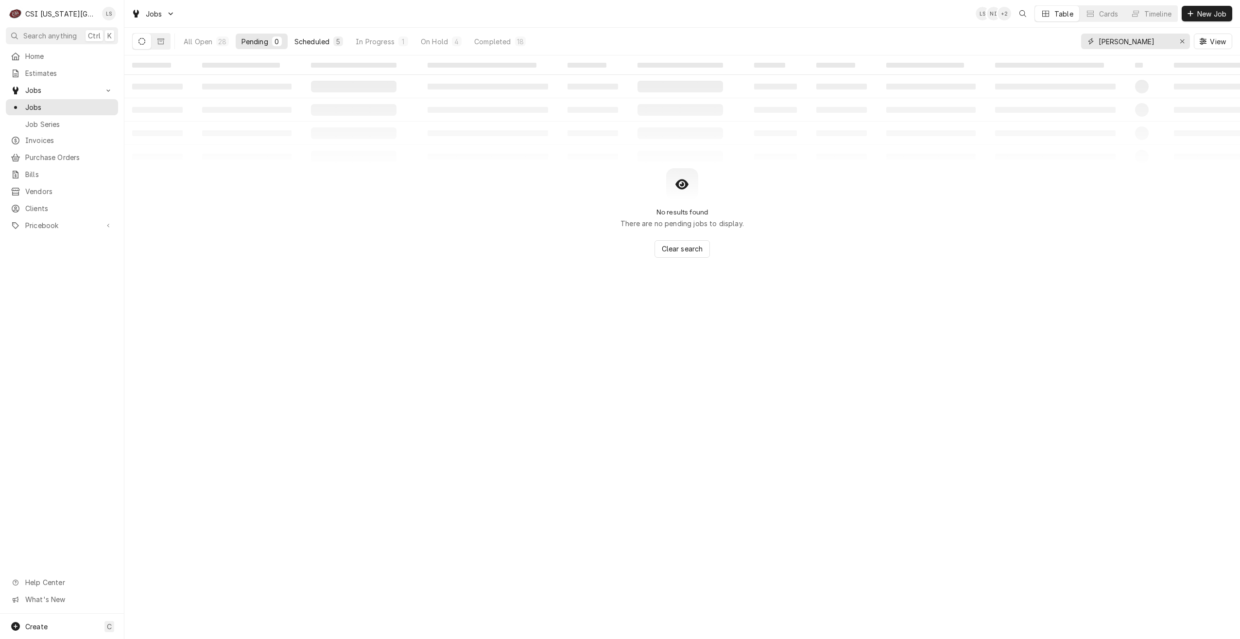
type input "josh"
click at [324, 44] on div "Scheduled" at bounding box center [312, 41] width 35 height 10
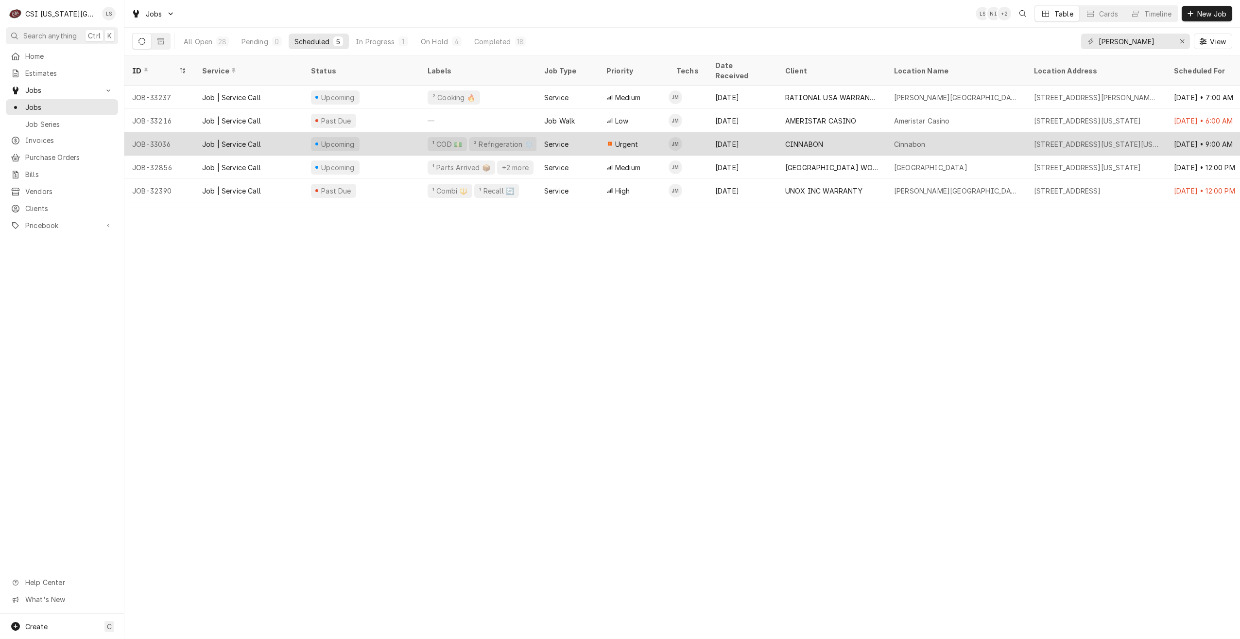
click at [769, 132] on div "Sep 26" at bounding box center [743, 143] width 70 height 23
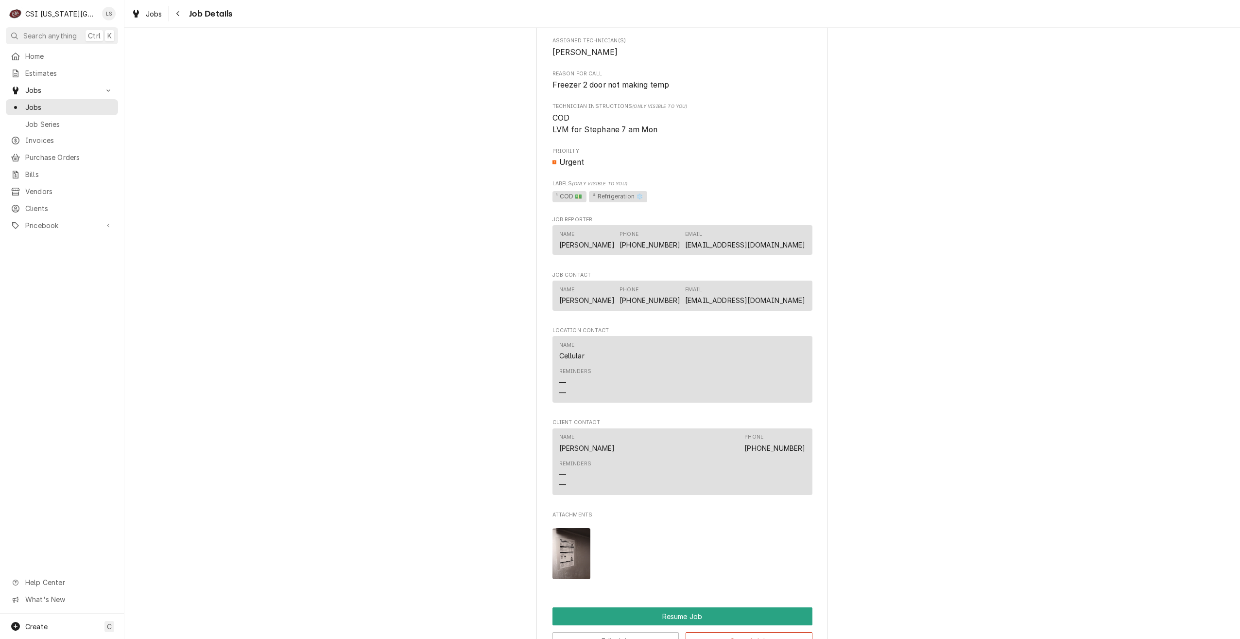
scroll to position [1118, 0]
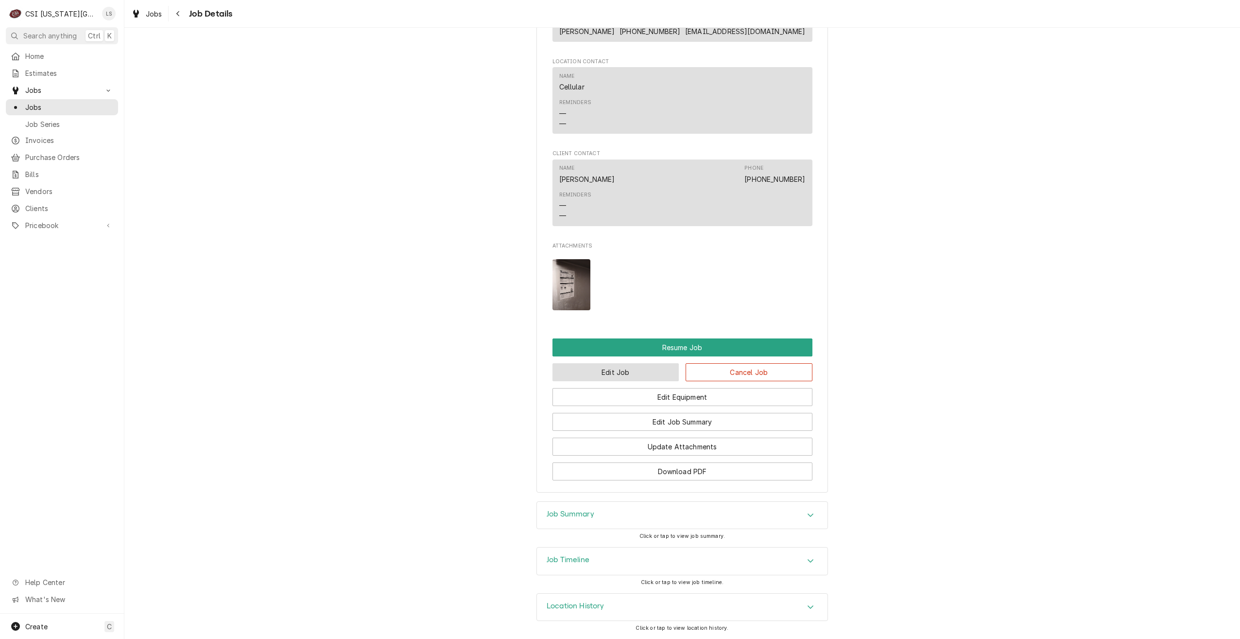
click at [615, 378] on button "Edit Job" at bounding box center [616, 372] width 127 height 18
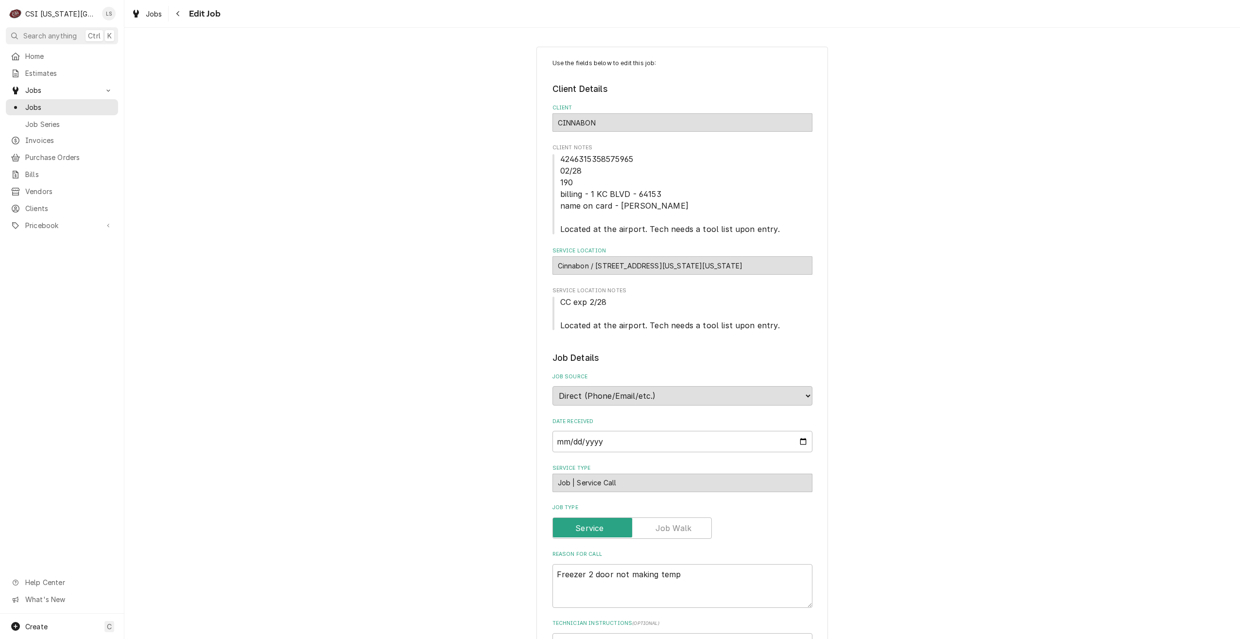
type textarea "x"
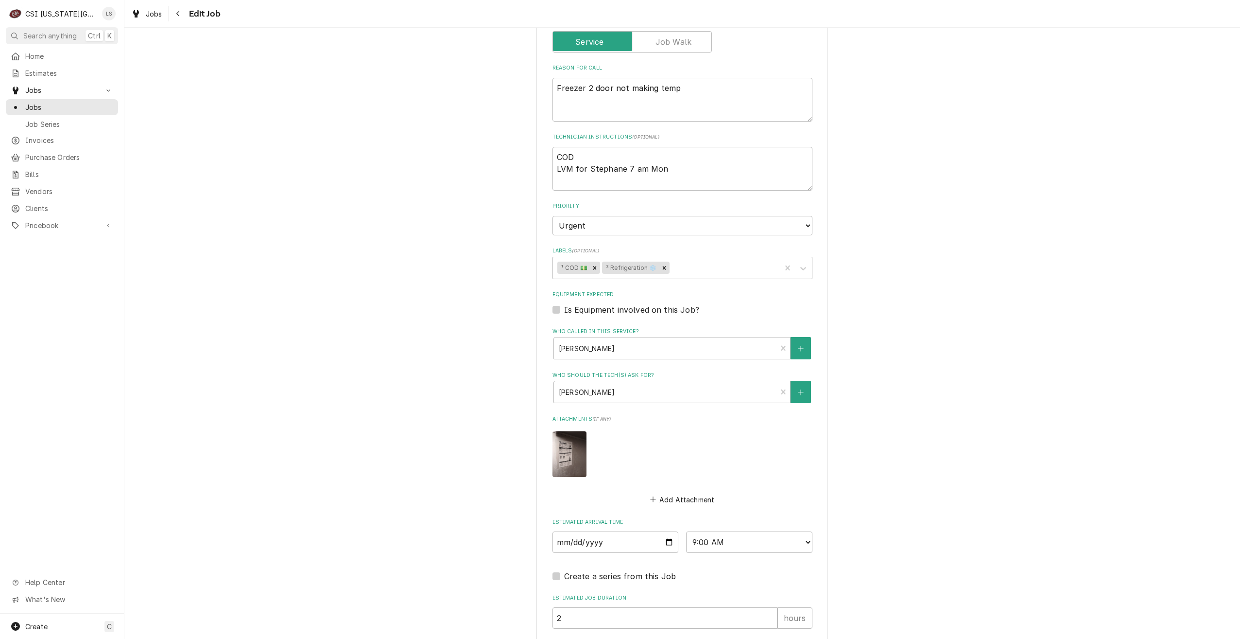
scroll to position [579, 0]
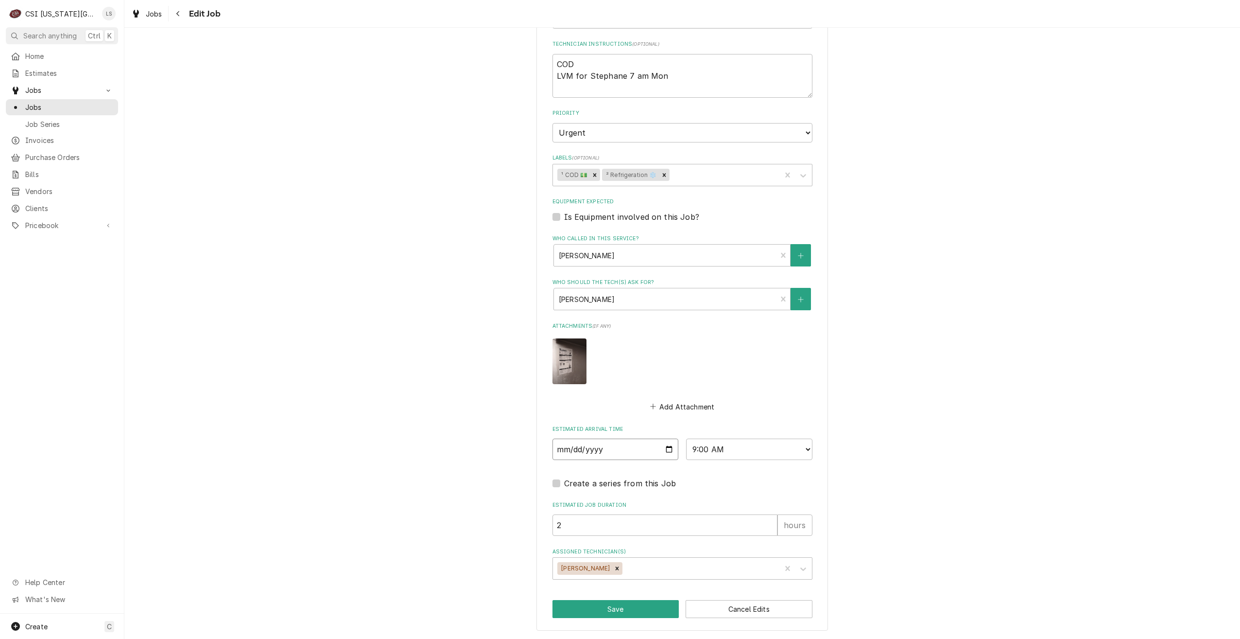
click at [665, 449] on input "[DATE]" at bounding box center [616, 448] width 126 height 21
type input "[DATE]"
click at [715, 453] on select "AM / PM 6:00 AM 6:15 AM 6:30 AM 6:45 AM 7:00 AM 7:15 AM 7:30 AM 7:45 AM 8:00 AM…" at bounding box center [749, 448] width 126 height 21
type textarea "x"
select select "07:00:00"
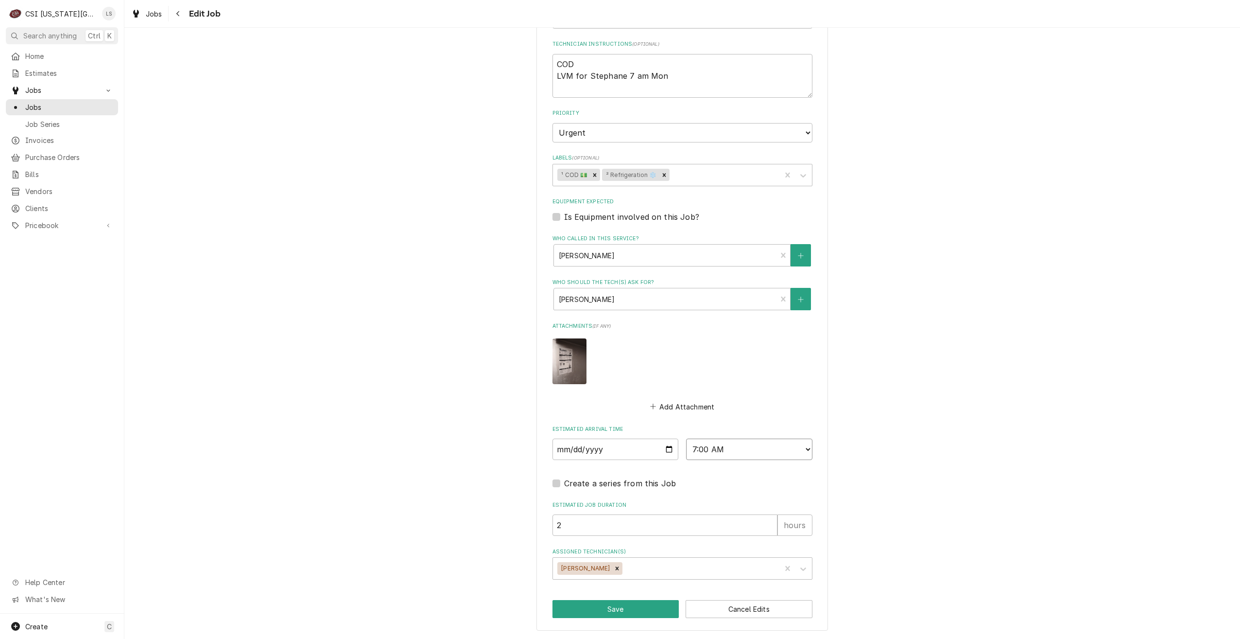
click at [686, 438] on select "AM / PM 6:00 AM 6:15 AM 6:30 AM 6:45 AM 7:00 AM 7:15 AM 7:30 AM 7:45 AM 8:00 AM…" at bounding box center [749, 448] width 126 height 21
click at [911, 410] on div "Use the fields below to edit this job: Client Details Client CINNABON Client No…" at bounding box center [682, 49] width 1116 height 1180
click at [600, 605] on button "Save" at bounding box center [616, 609] width 127 height 18
type textarea "x"
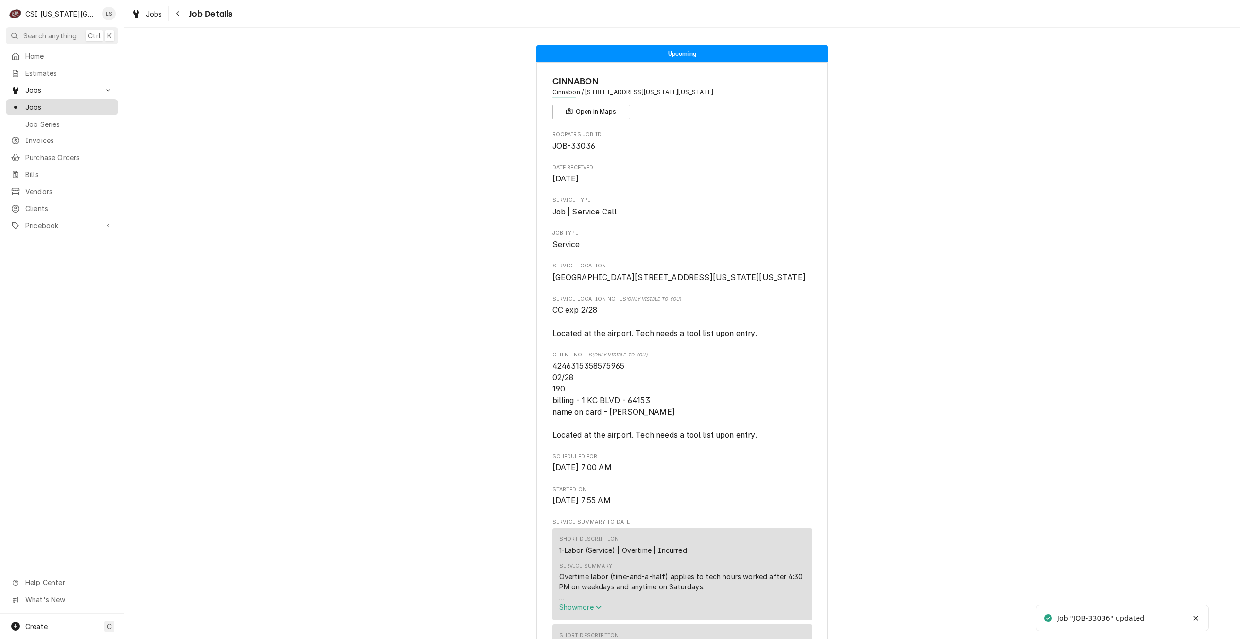
click at [90, 104] on span "Jobs" at bounding box center [69, 107] width 88 height 10
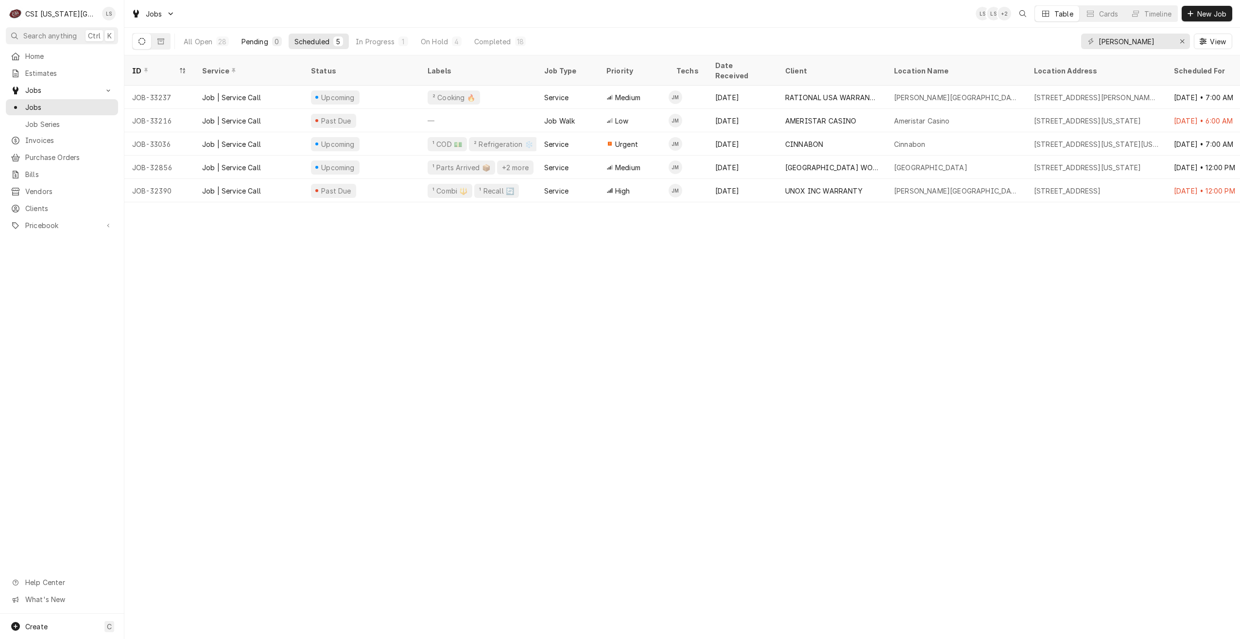
click at [260, 45] on div "Pending" at bounding box center [255, 41] width 27 height 10
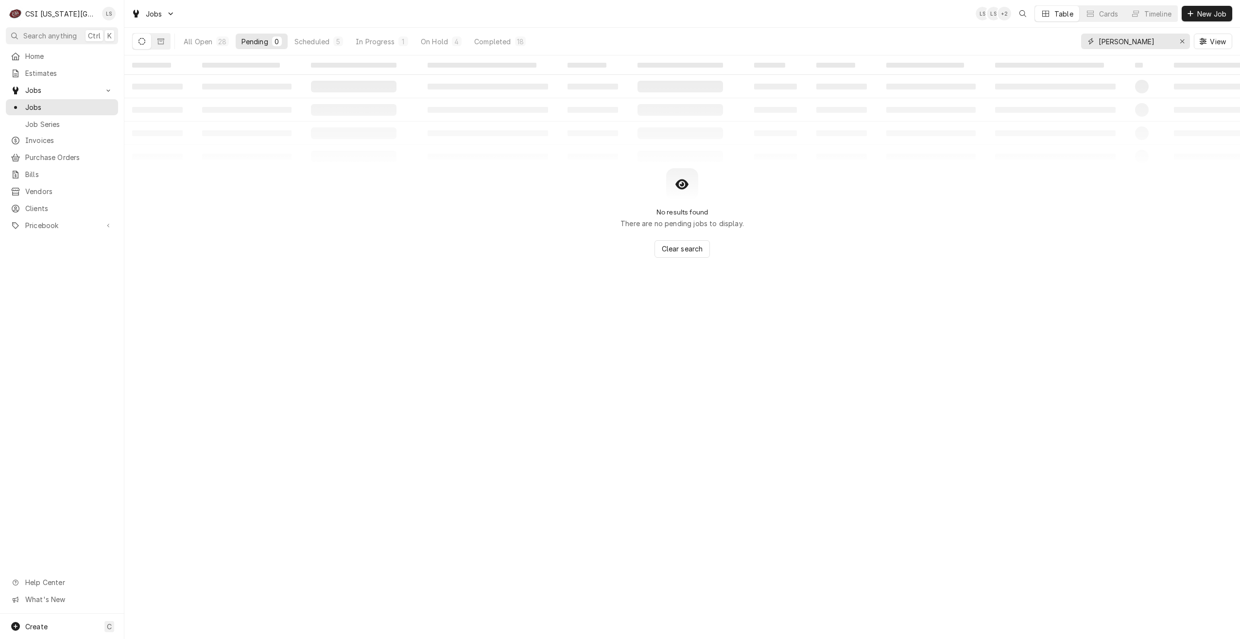
click at [1129, 45] on input "[PERSON_NAME]" at bounding box center [1135, 42] width 73 height 16
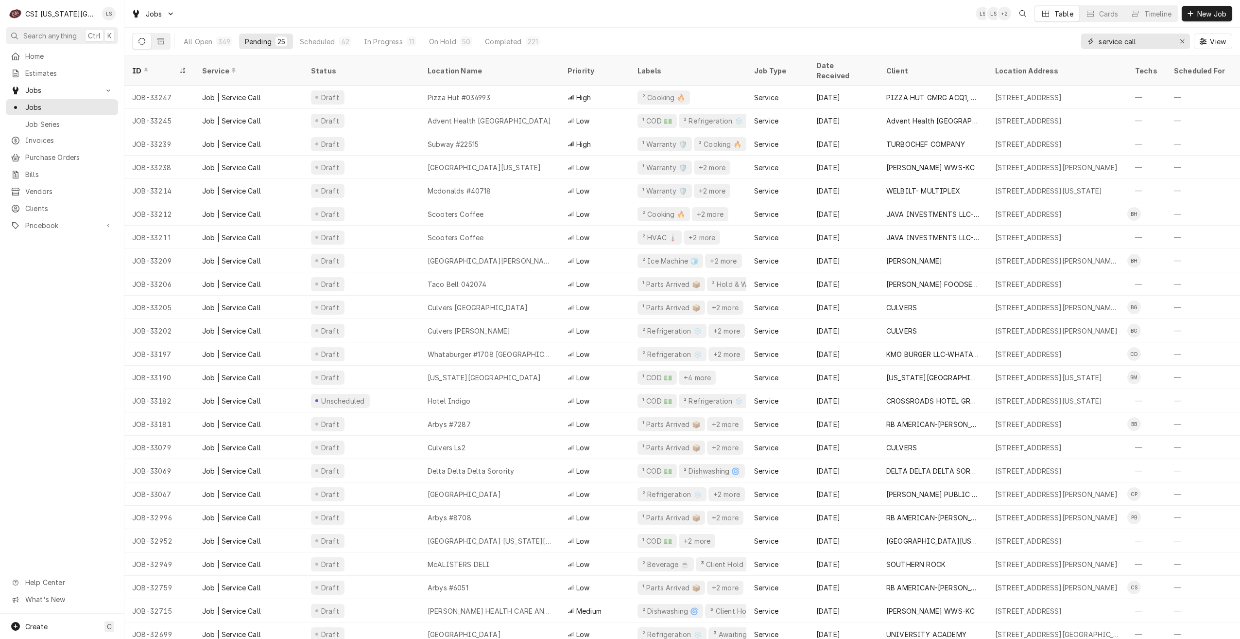
type input "service call"
click at [360, 12] on div "Jobs LS LS + 2 Table Cards Timeline New Job" at bounding box center [682, 13] width 1116 height 27
click at [737, 29] on div "All Open 349 Pending 25 Scheduled 42 In Progress 11 On Hold 50 Completed 221 se…" at bounding box center [682, 41] width 1100 height 27
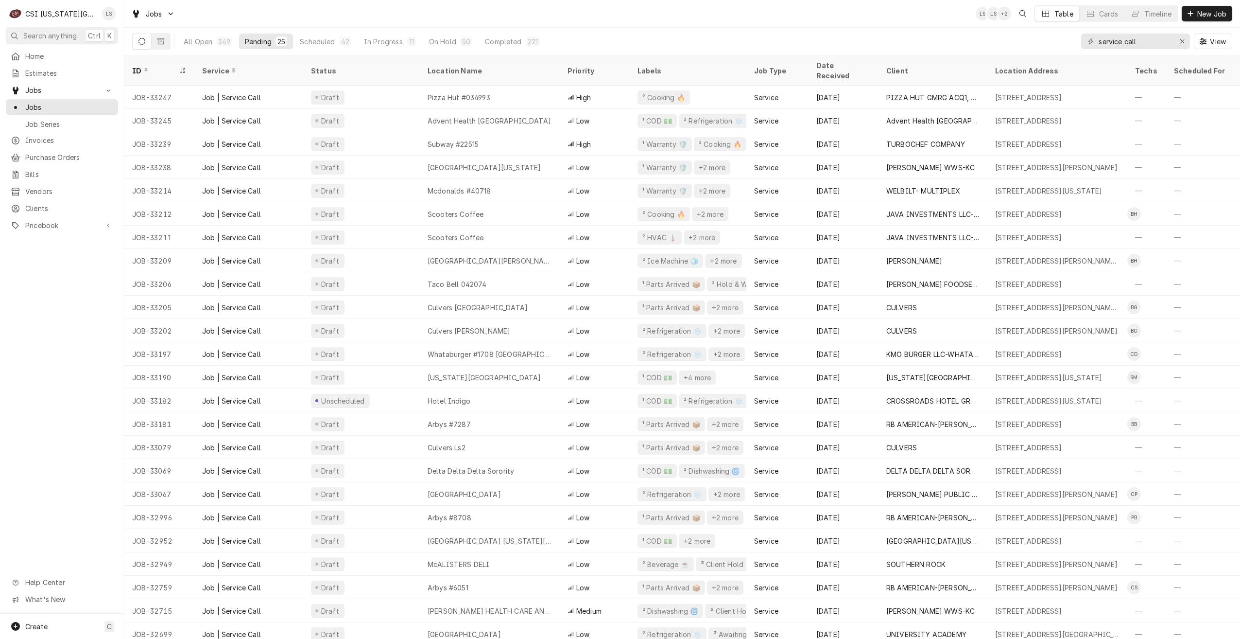
click at [742, 17] on div "Jobs LS LS + 2 Table Cards Timeline New Job" at bounding box center [682, 13] width 1116 height 27
click at [729, 20] on div "Jobs LS LS + 2 Table Cards Timeline New Job" at bounding box center [682, 13] width 1116 height 27
click at [523, 19] on div "Jobs LS KC LS Table Cards Timeline New Job" at bounding box center [682, 13] width 1116 height 27
click at [513, 9] on div "Jobs LS KC LS Table Cards Timeline New Job" at bounding box center [682, 13] width 1116 height 27
click at [466, 18] on div "Jobs LS KC + 3 Table Cards Timeline New Job" at bounding box center [682, 13] width 1116 height 27
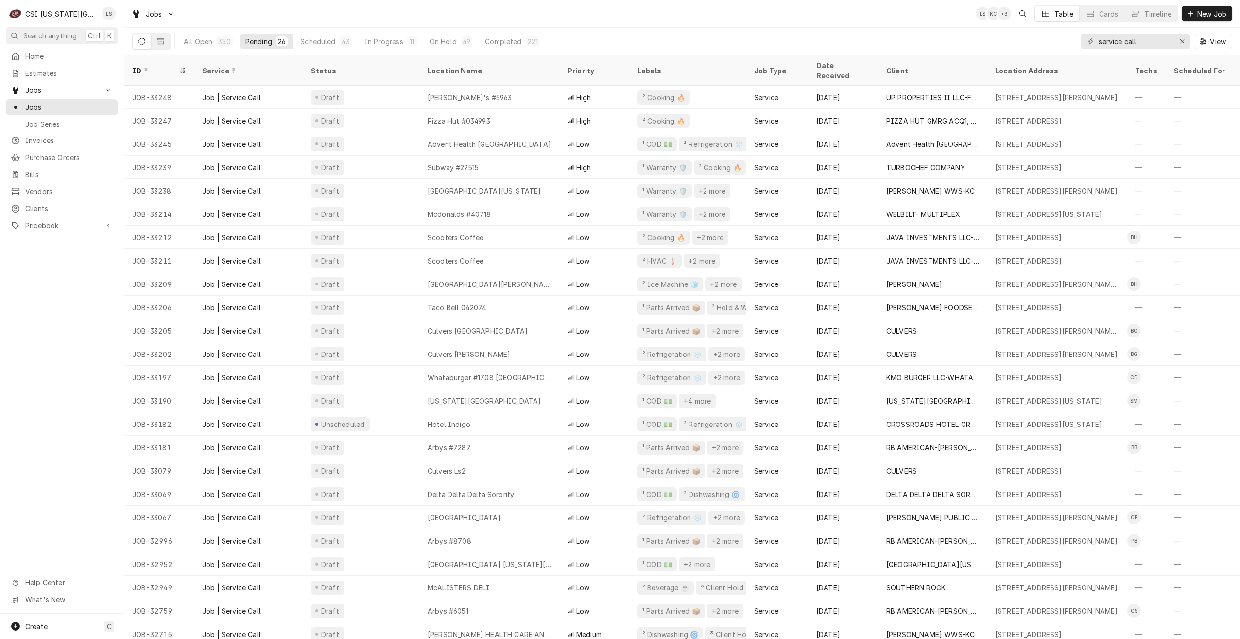
click at [466, 18] on div "Jobs LS KC + 3 Table Cards Timeline New Job" at bounding box center [682, 13] width 1116 height 27
click at [853, 24] on div "Jobs LS KC + 3 Table Cards Timeline New Job" at bounding box center [682, 13] width 1116 height 27
click at [444, 15] on div "Jobs LS KC + 3 Table Cards Timeline New Job" at bounding box center [682, 13] width 1116 height 27
click at [866, 22] on div "Jobs LS LS + 3 Table Cards Timeline New Job" at bounding box center [682, 13] width 1116 height 27
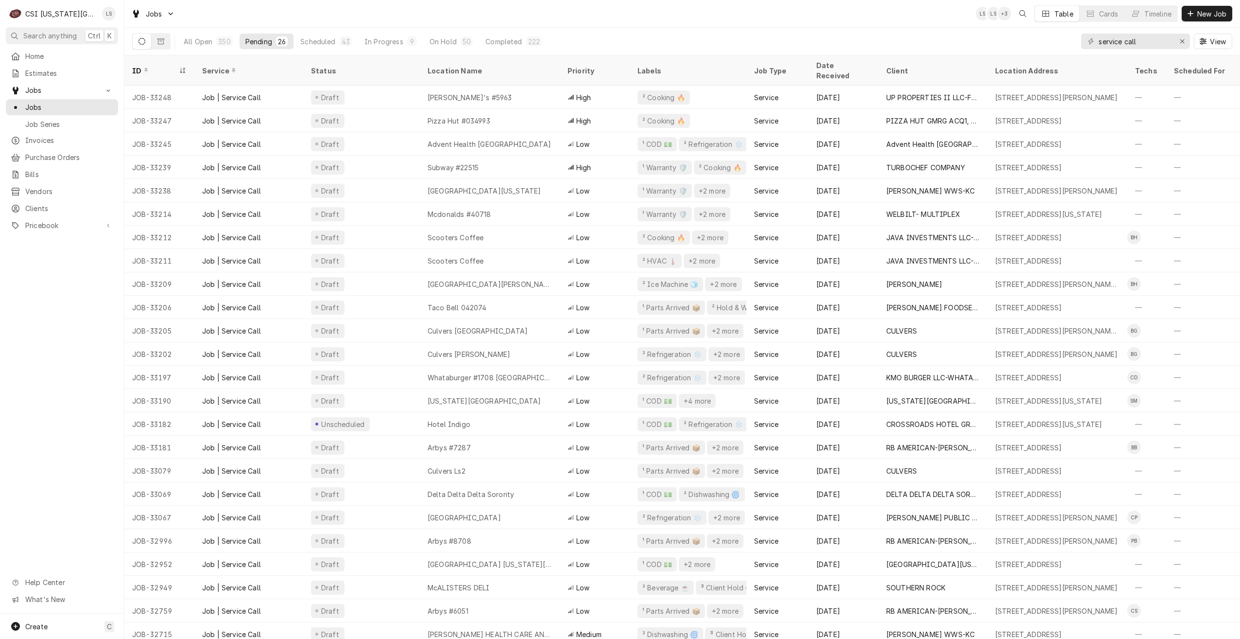
click at [866, 22] on div "Jobs LS LS + 3 Table Cards Timeline New Job" at bounding box center [682, 13] width 1116 height 27
click at [776, 22] on div "Jobs LS LS + 3 Table Cards Timeline New Job" at bounding box center [682, 13] width 1116 height 27
click at [406, 10] on div "Jobs LS LS + 3 Table Cards Timeline New Job" at bounding box center [682, 13] width 1116 height 27
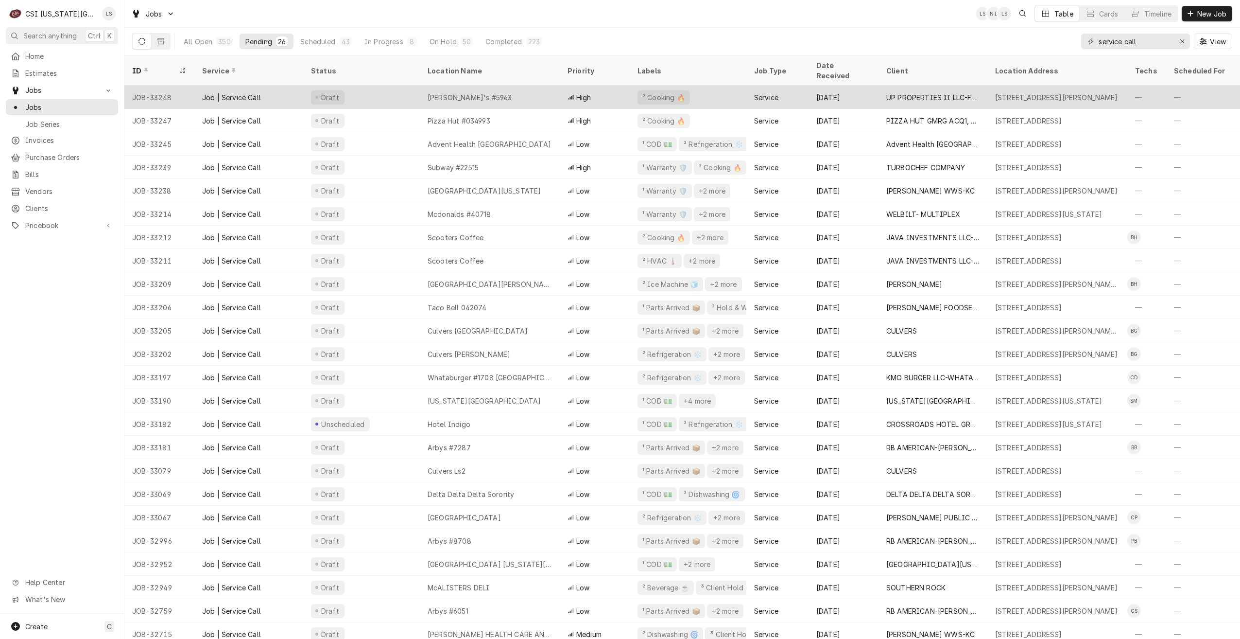
click at [515, 94] on div "Fazoli's #5963" at bounding box center [490, 97] width 140 height 23
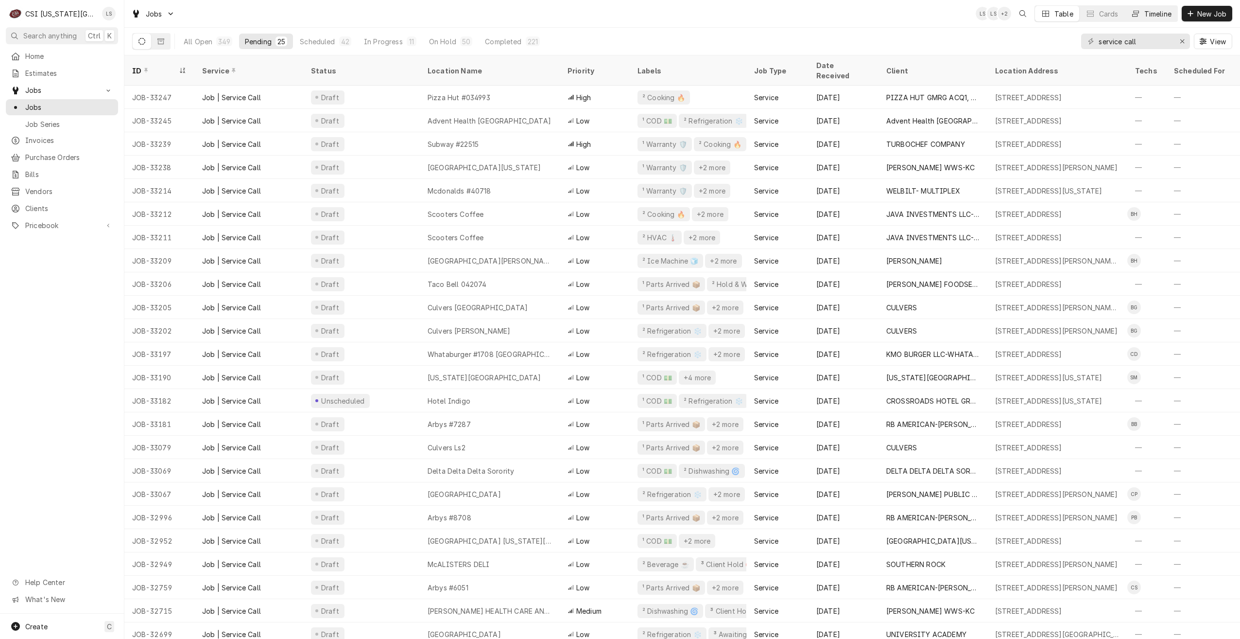
click at [1161, 14] on div "Timeline" at bounding box center [1158, 14] width 27 height 10
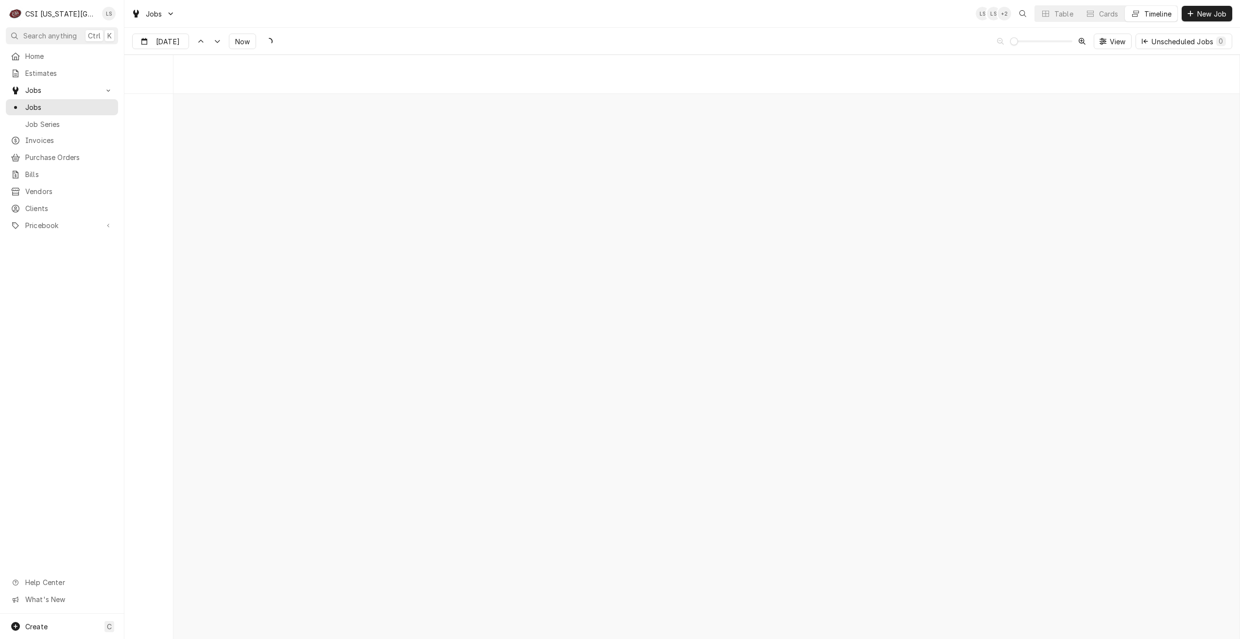
scroll to position [11160, 0]
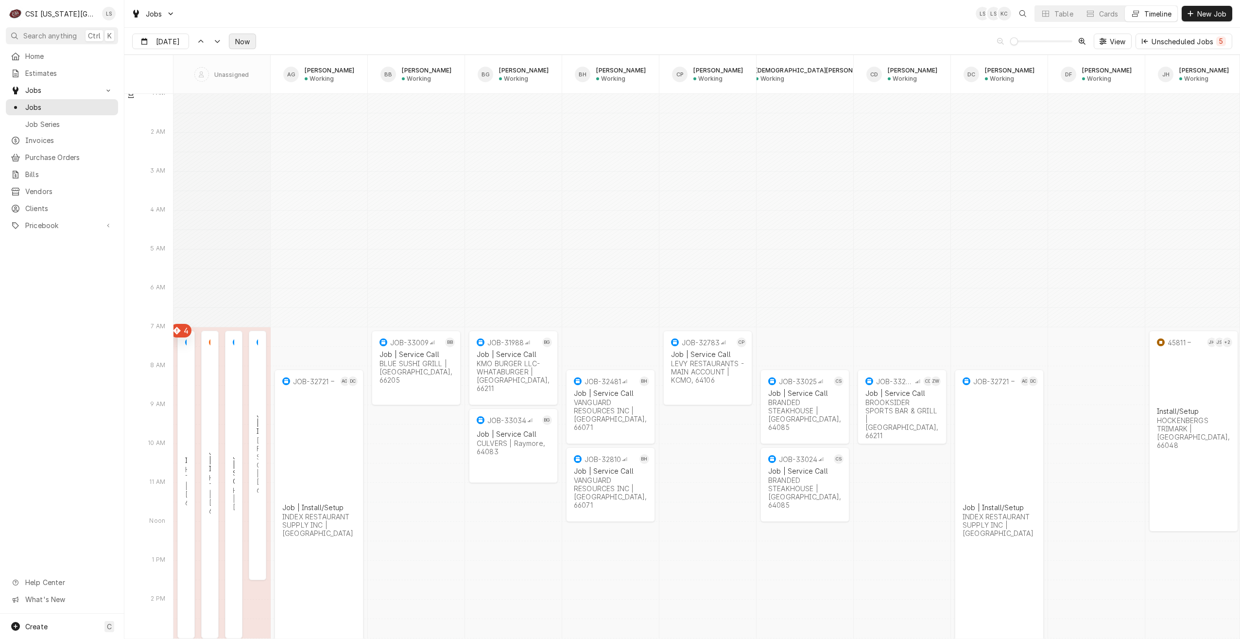
click at [242, 45] on span "Now" at bounding box center [242, 41] width 18 height 10
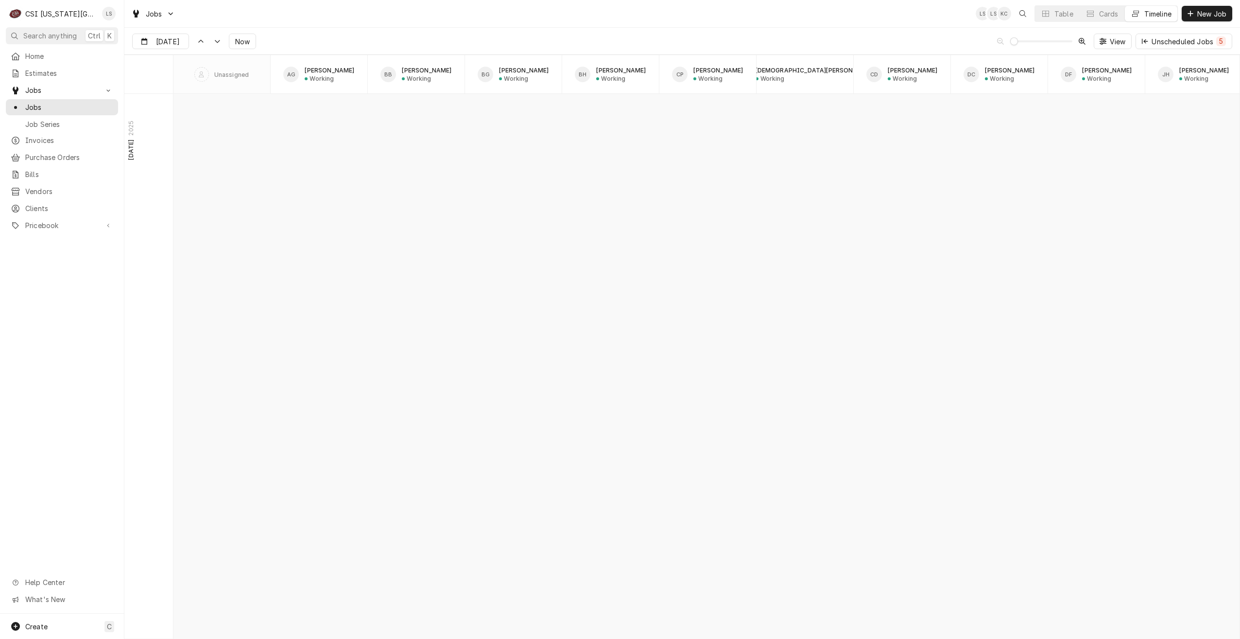
scroll to position [8650, 0]
type input "Oct 3"
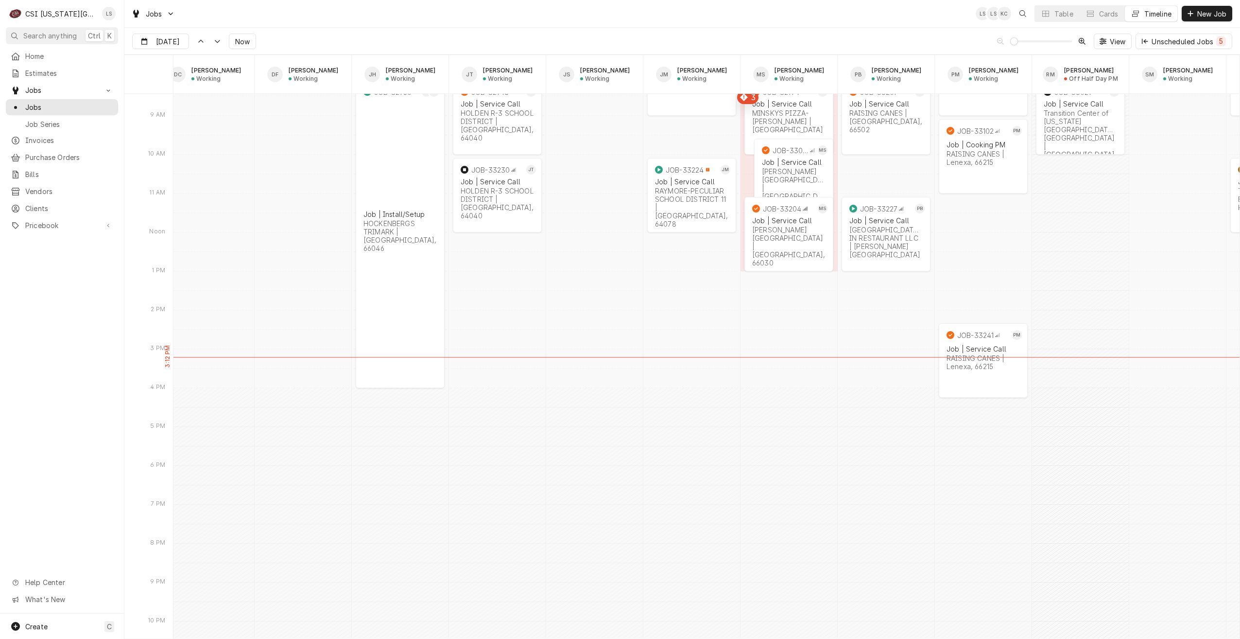
scroll to position [0, 0]
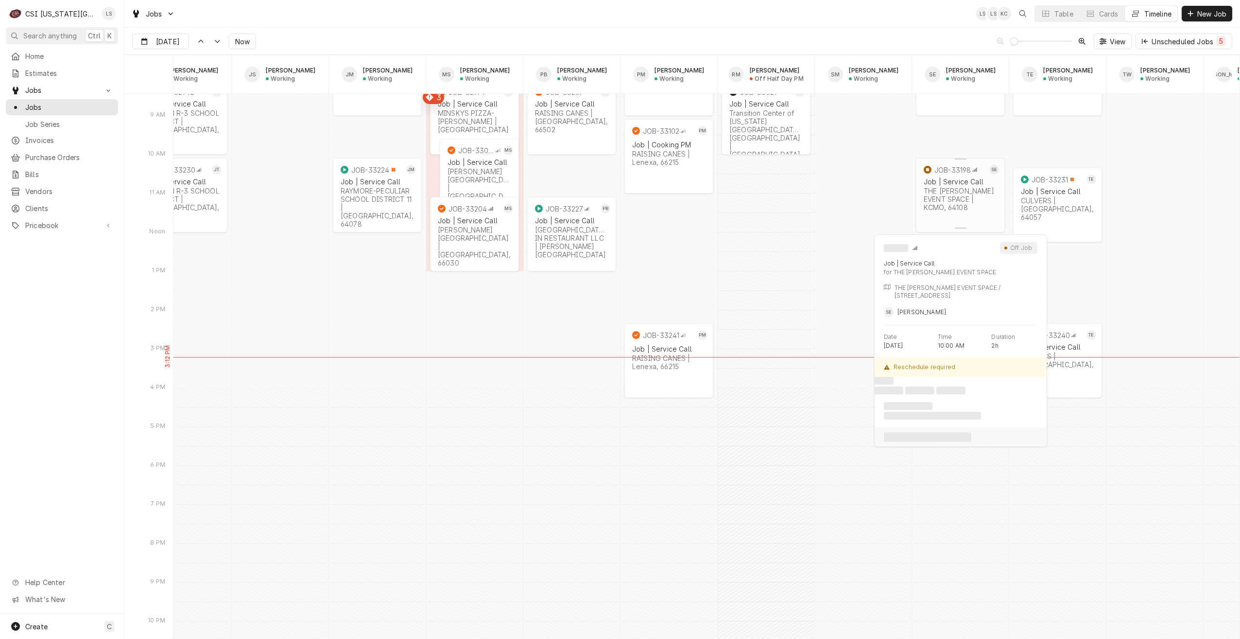
click at [951, 211] on div "JOB-33198 SE Job | Service Call THE EVERLY EVENT SPACE | KCMO, 64108" at bounding box center [960, 188] width 89 height 61
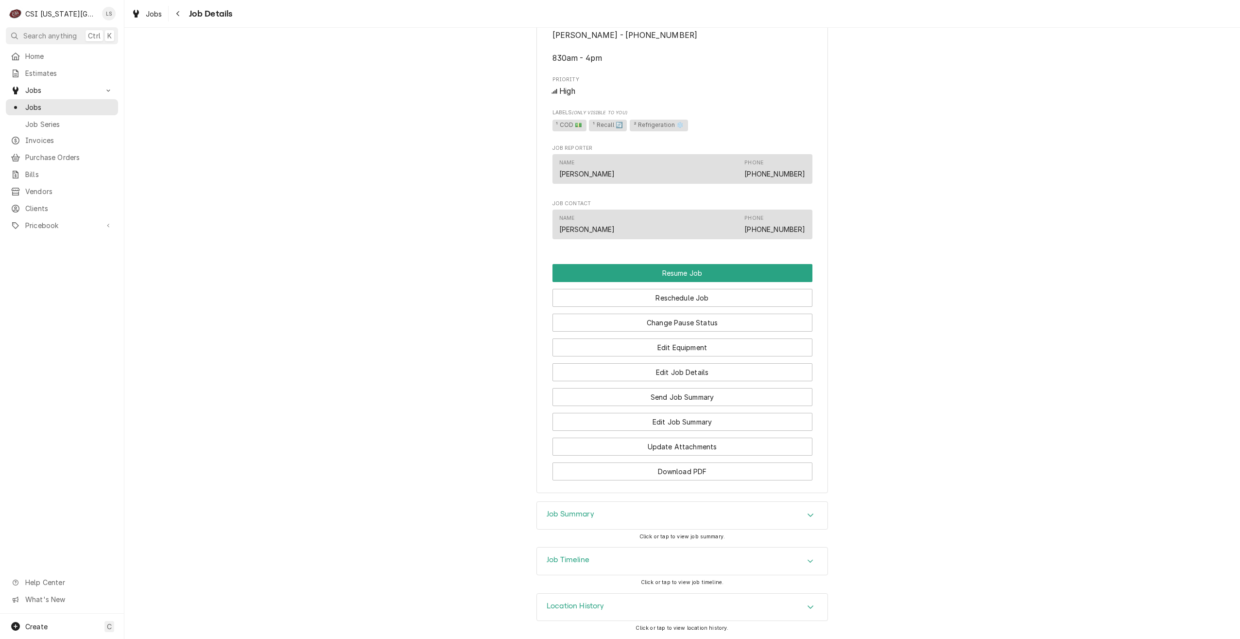
scroll to position [890, 0]
click at [693, 293] on button "Reschedule Job" at bounding box center [683, 298] width 260 height 18
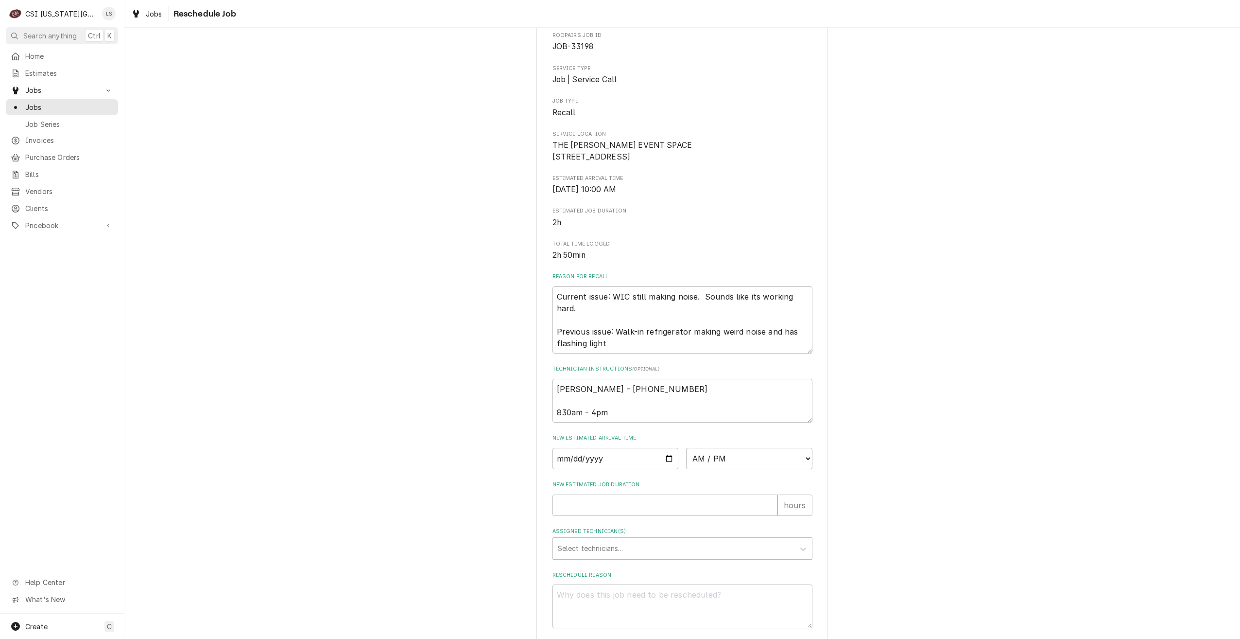
scroll to position [111, 0]
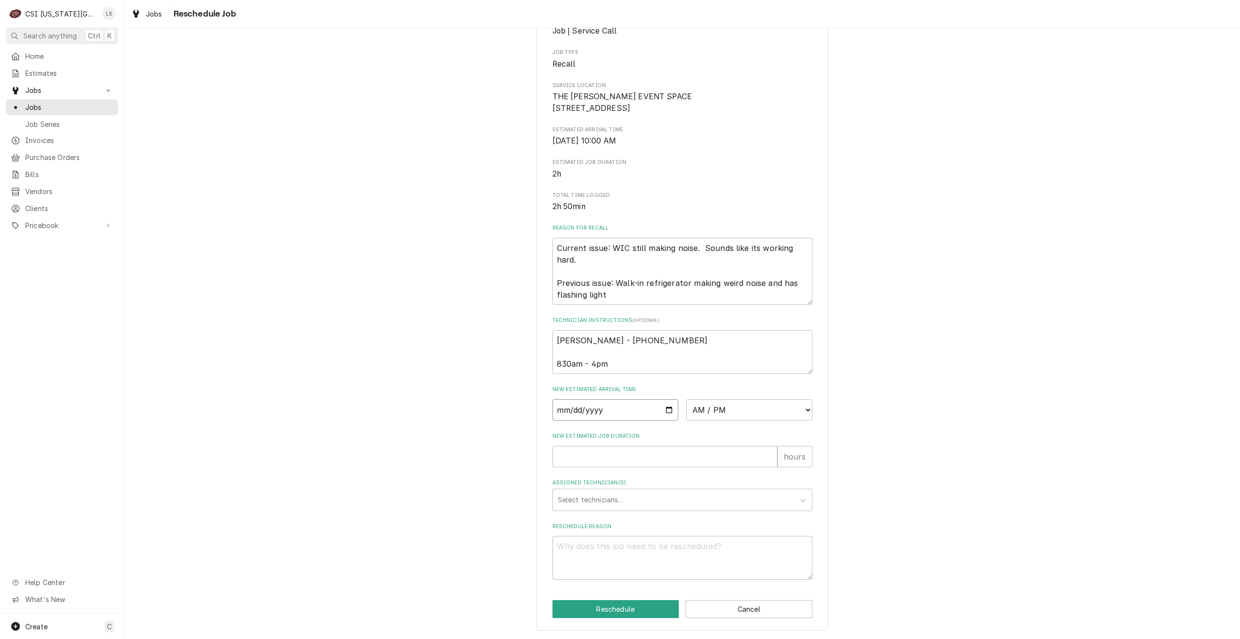
click at [667, 409] on input "Date" at bounding box center [616, 409] width 126 height 21
type textarea "x"
type input "[DATE]"
click at [737, 411] on select "AM / PM 6:00 AM 6:15 AM 6:30 AM 6:45 AM 7:00 AM 7:15 AM 7:30 AM 7:45 AM 8:00 AM…" at bounding box center [749, 409] width 126 height 21
select select "10:00:00"
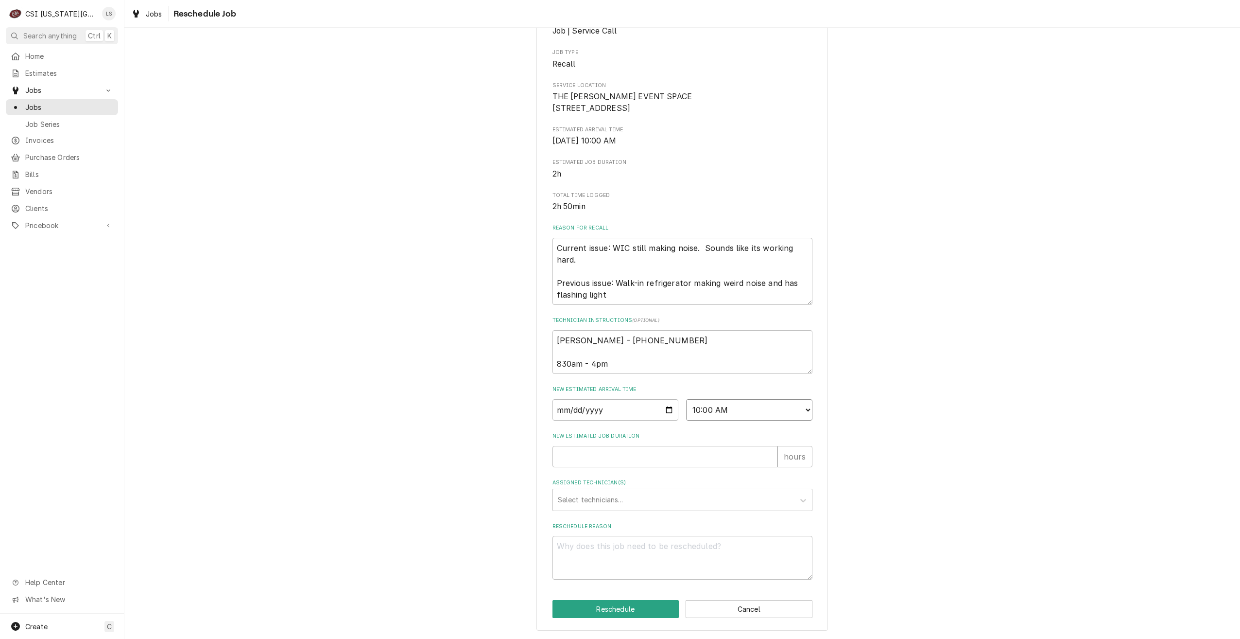
click at [686, 399] on select "AM / PM 6:00 AM 6:15 AM 6:30 AM 6:45 AM 7:00 AM 7:15 AM 7:30 AM 7:45 AM 8:00 AM…" at bounding box center [749, 409] width 126 height 21
click at [726, 456] on input "New Estimated Job Duration" at bounding box center [665, 456] width 225 height 21
type textarea "x"
type input "2"
click at [724, 496] on div "Assigned Technician(s)" at bounding box center [674, 499] width 232 height 17
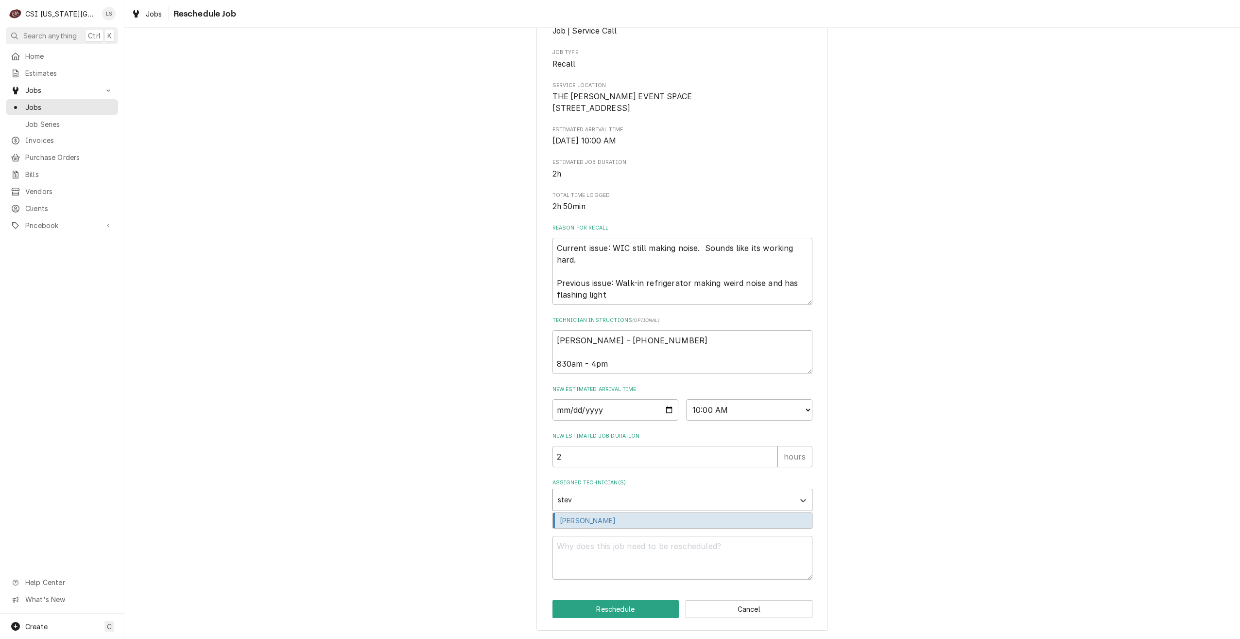
type input "[PERSON_NAME]"
type textarea "x"
type input "[PERSON_NAME]"
drag, startPoint x: 716, startPoint y: 513, endPoint x: 716, endPoint y: 521, distance: 8.3
click at [715, 513] on div "[PERSON_NAME]" at bounding box center [682, 520] width 259 height 15
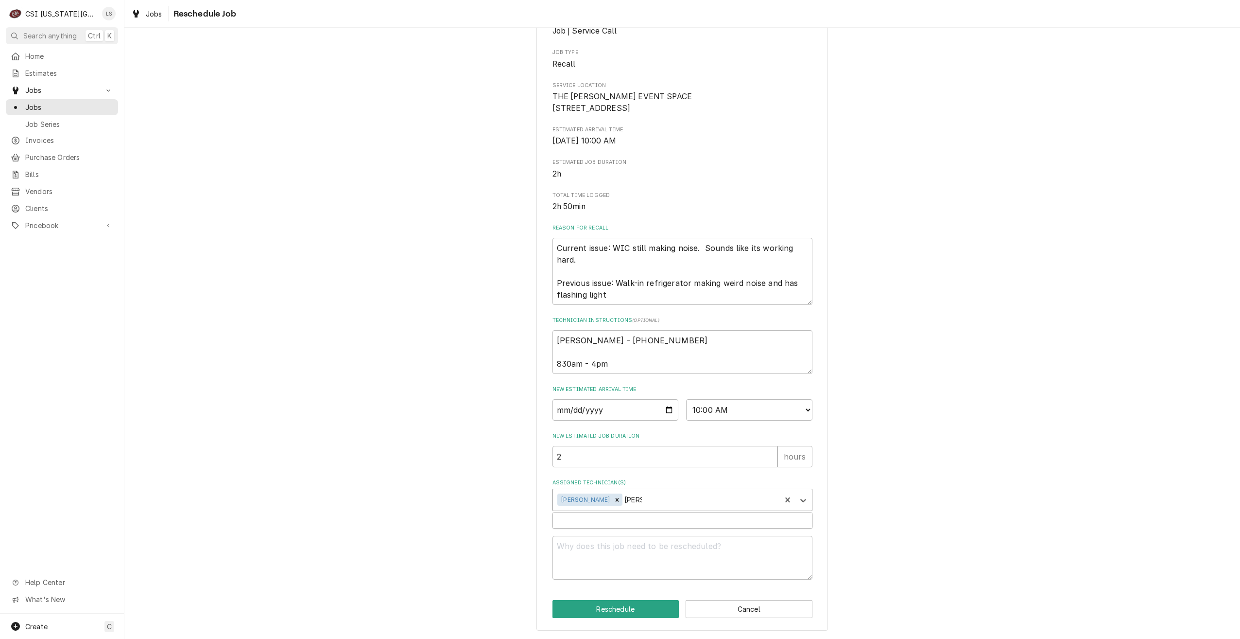
type textarea "x"
click at [716, 548] on textarea "Reschedule Reason" at bounding box center [683, 558] width 260 height 44
type textarea "x"
type textarea "R"
type textarea "x"
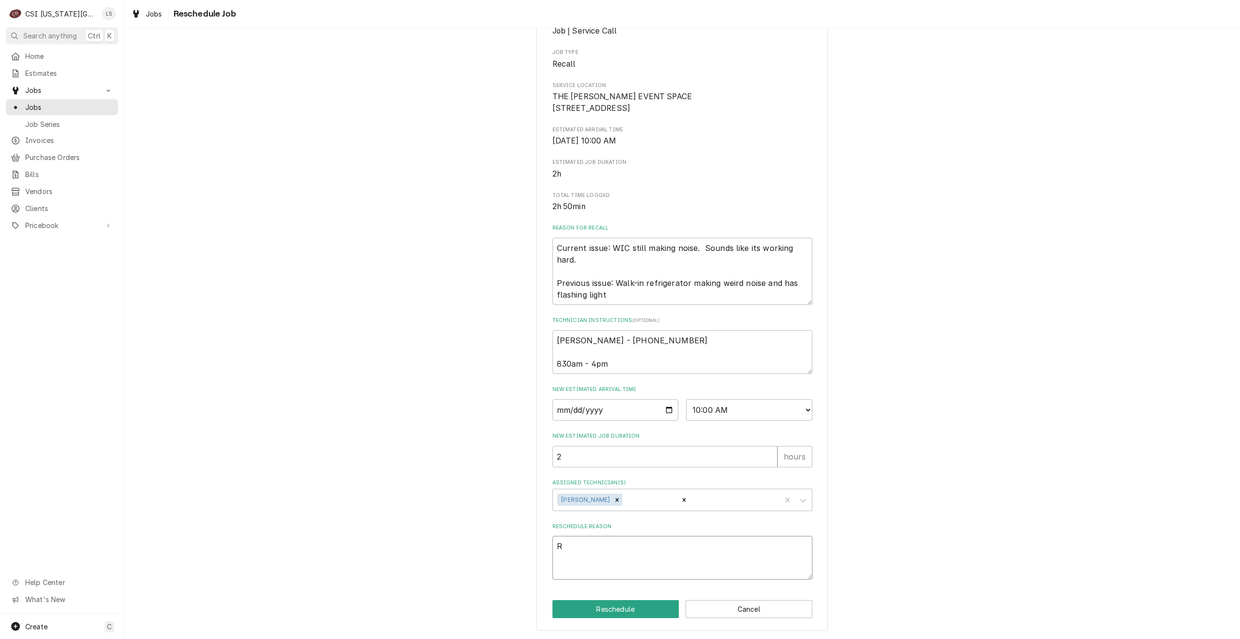
type textarea "Re"
type textarea "x"
type textarea "Res"
type textarea "x"
type textarea "Resc"
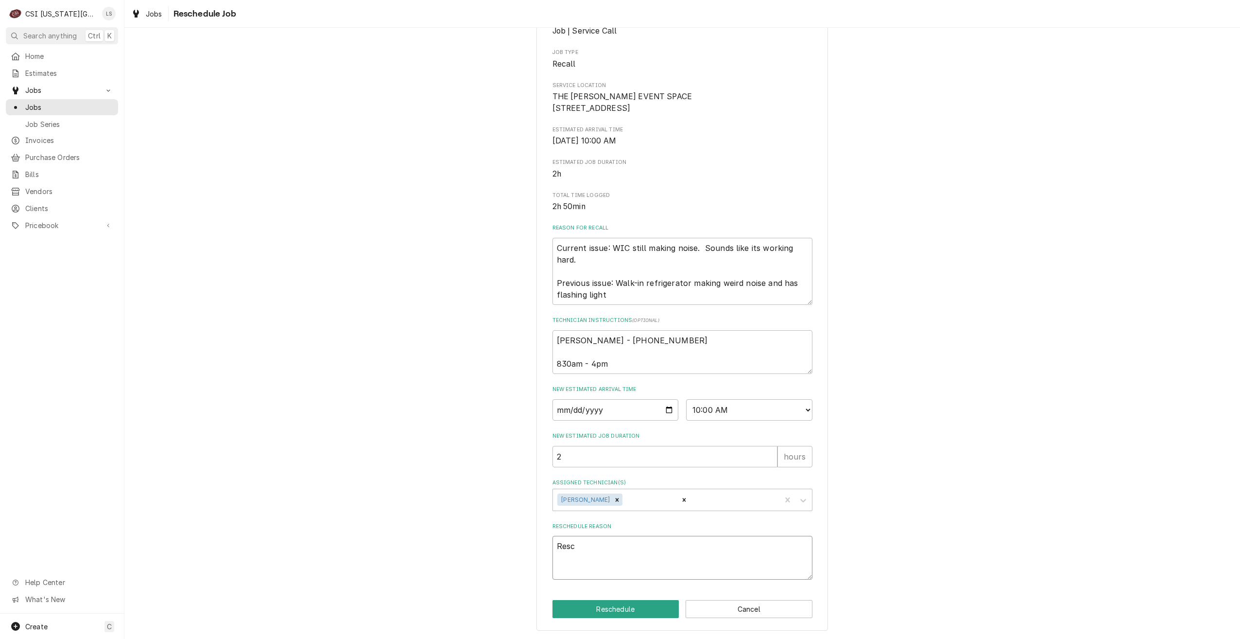
type textarea "x"
type textarea "[PERSON_NAME]"
type textarea "x"
type textarea "Resche"
type textarea "x"
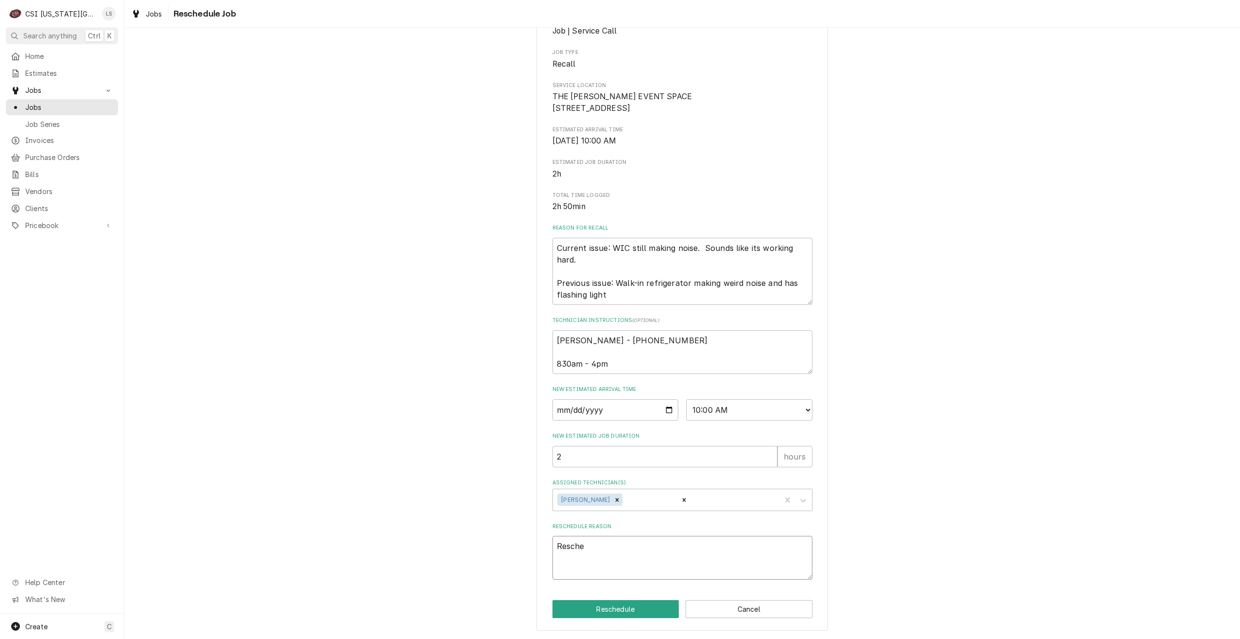
type textarea "Resched"
type textarea "x"
type textarea "Reschedu"
type textarea "x"
type textarea "Reschedul"
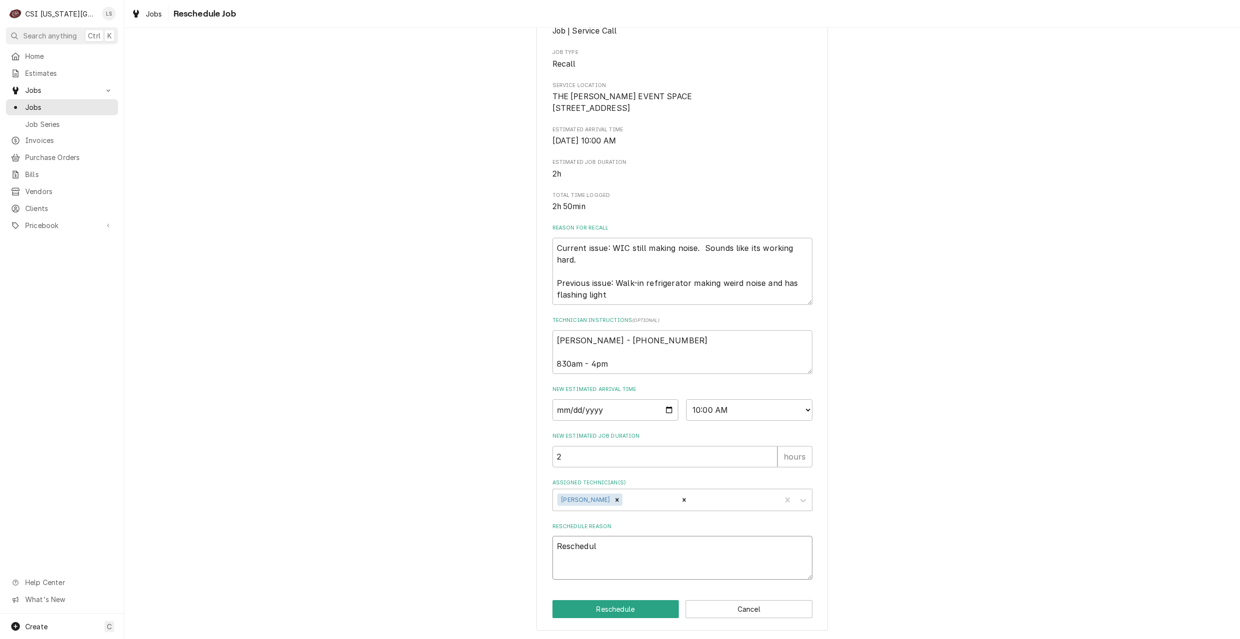
type textarea "x"
type textarea "Reschedule"
click at [594, 614] on button "Reschedule" at bounding box center [616, 609] width 127 height 18
type textarea "x"
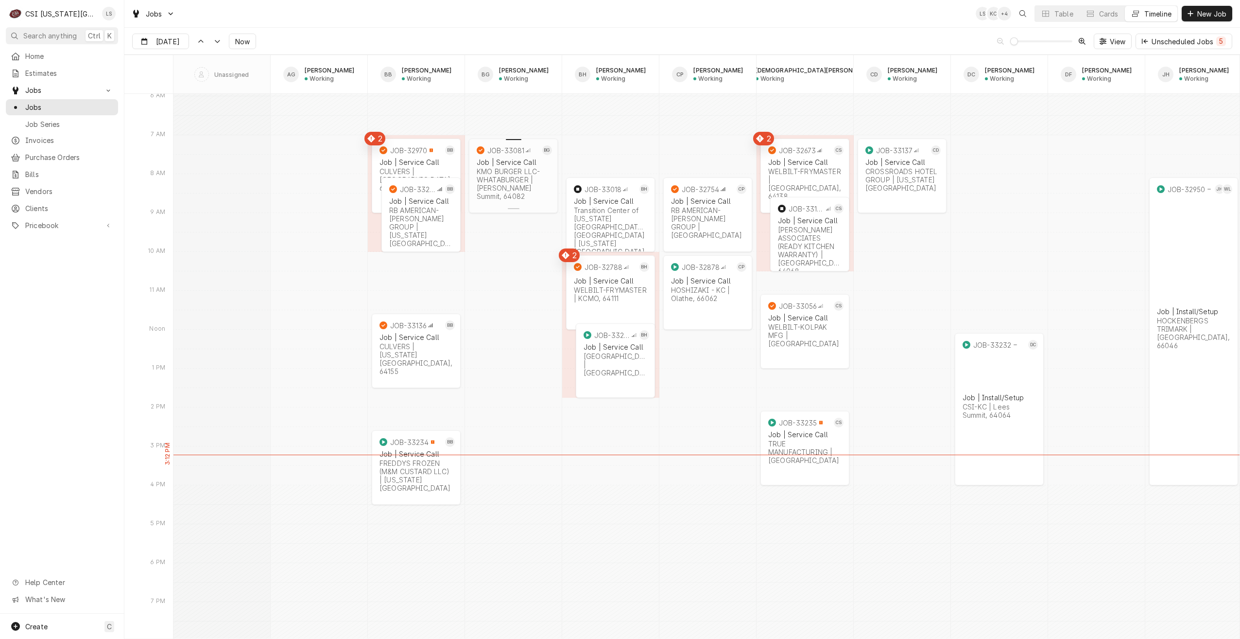
scroll to position [11022, 0]
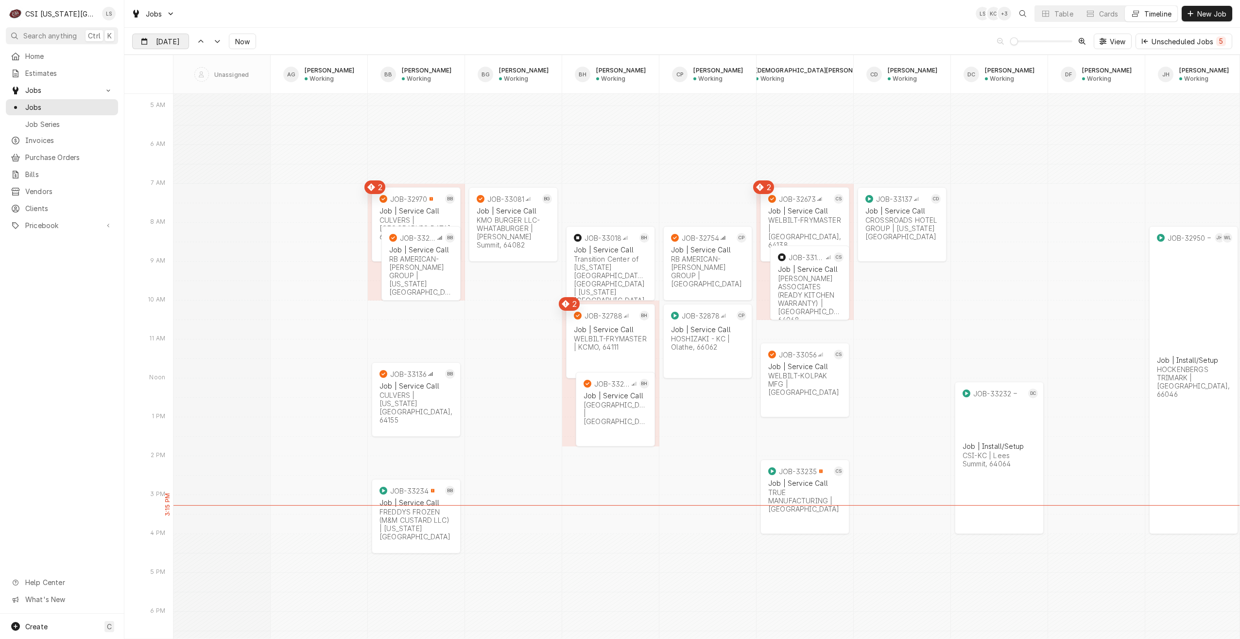
click at [161, 43] on input "Oct 3" at bounding box center [154, 43] width 42 height 19
click at [165, 123] on div "6" at bounding box center [159, 120] width 14 height 14
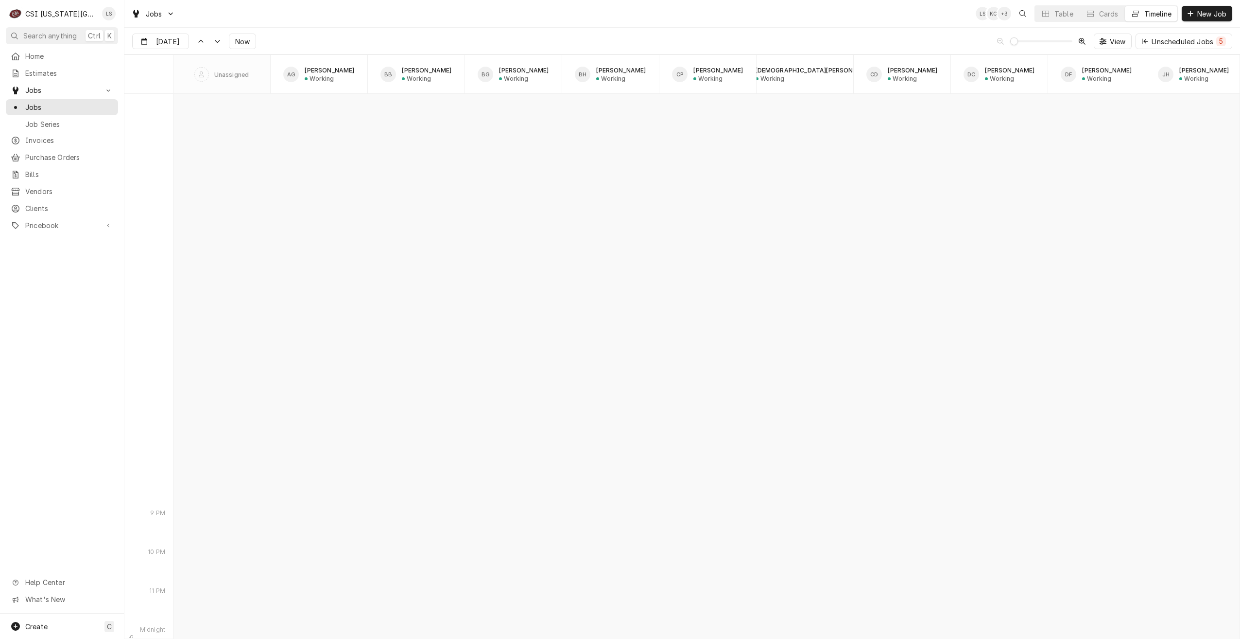
scroll to position [13649, 0]
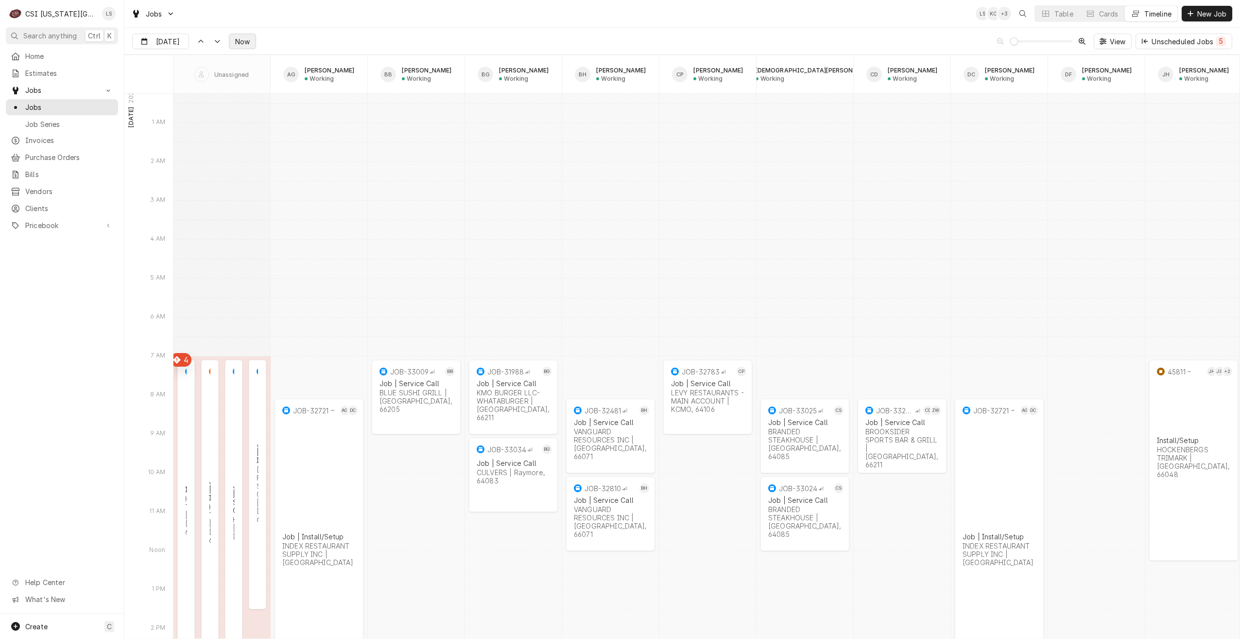
click at [243, 39] on span "Now" at bounding box center [242, 41] width 18 height 10
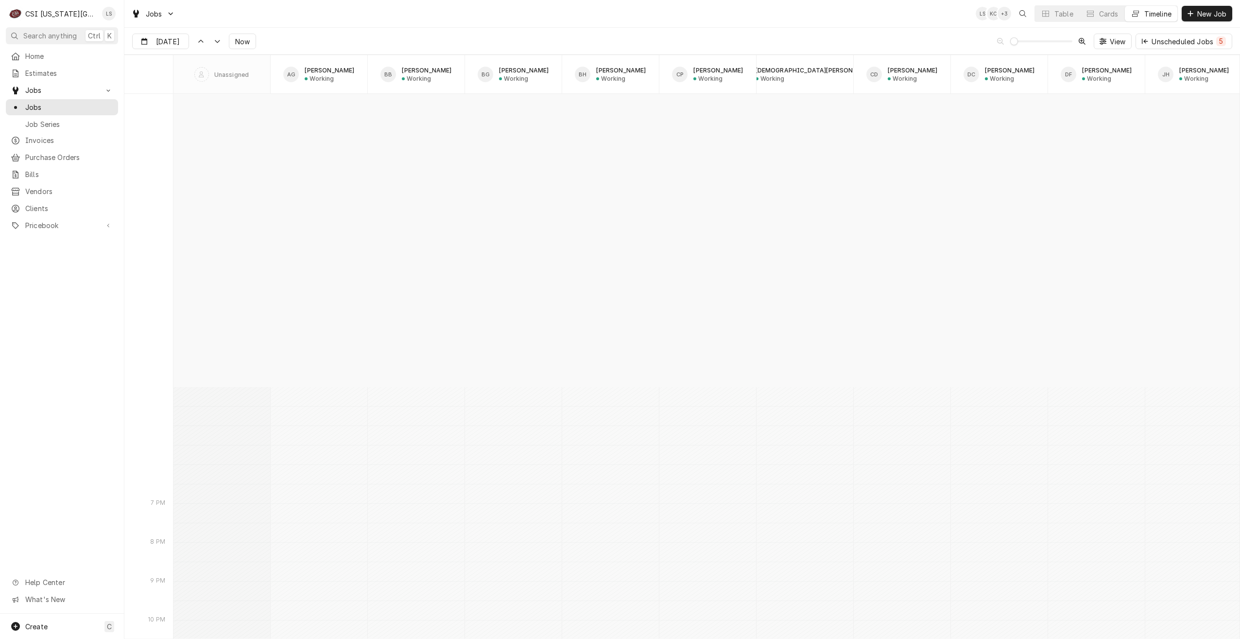
scroll to position [11169, 0]
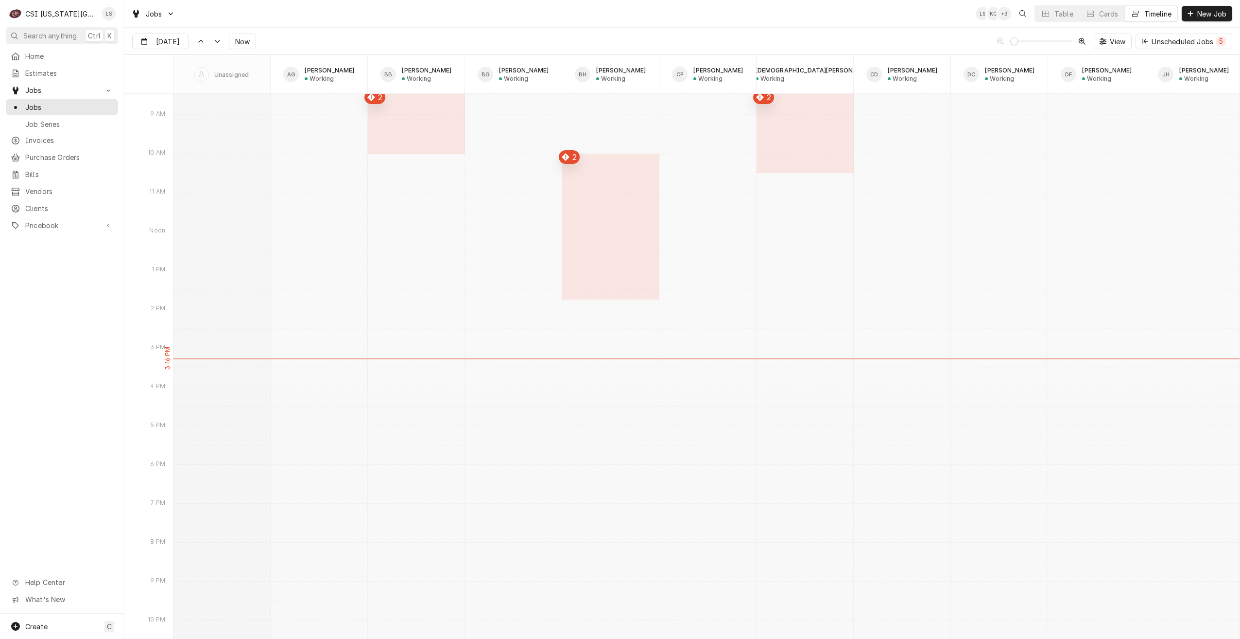
type input "[DATE]"
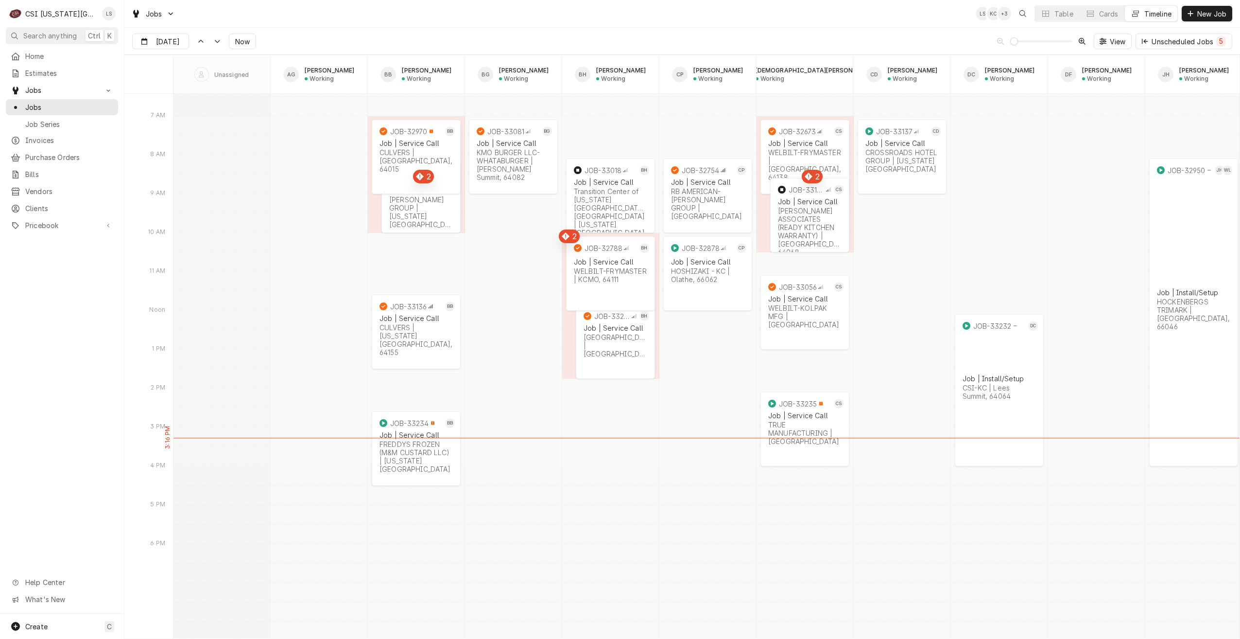
scroll to position [11023, 0]
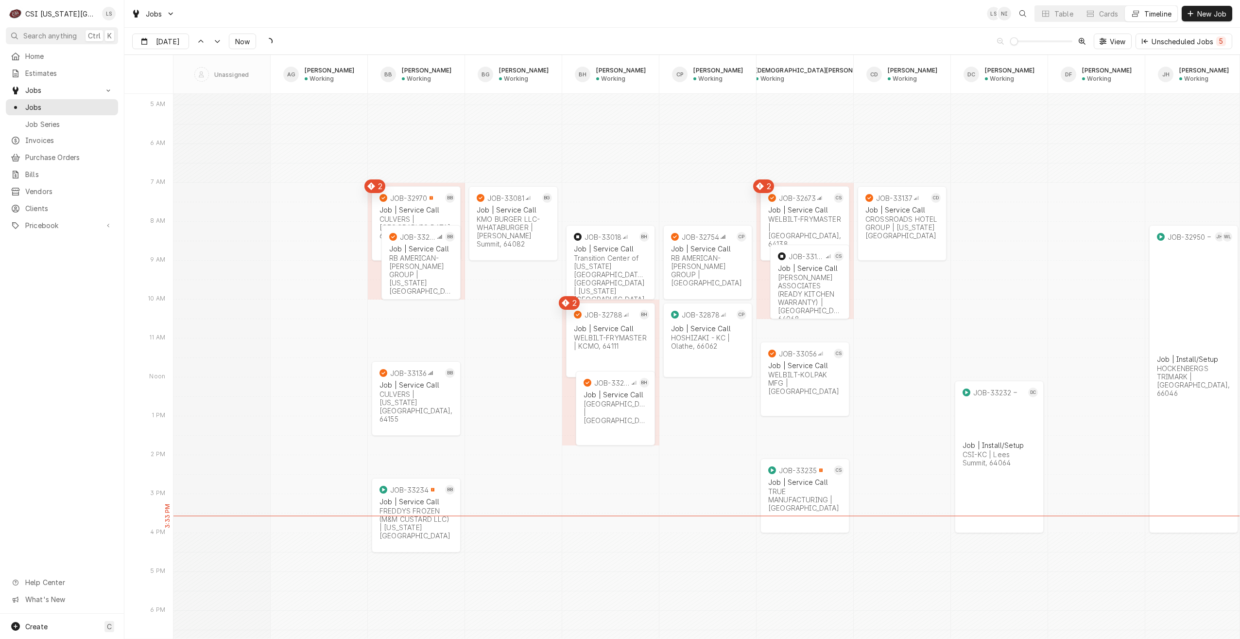
click at [434, 13] on div "Jobs LS NI Table Cards Timeline New Job" at bounding box center [682, 13] width 1116 height 27
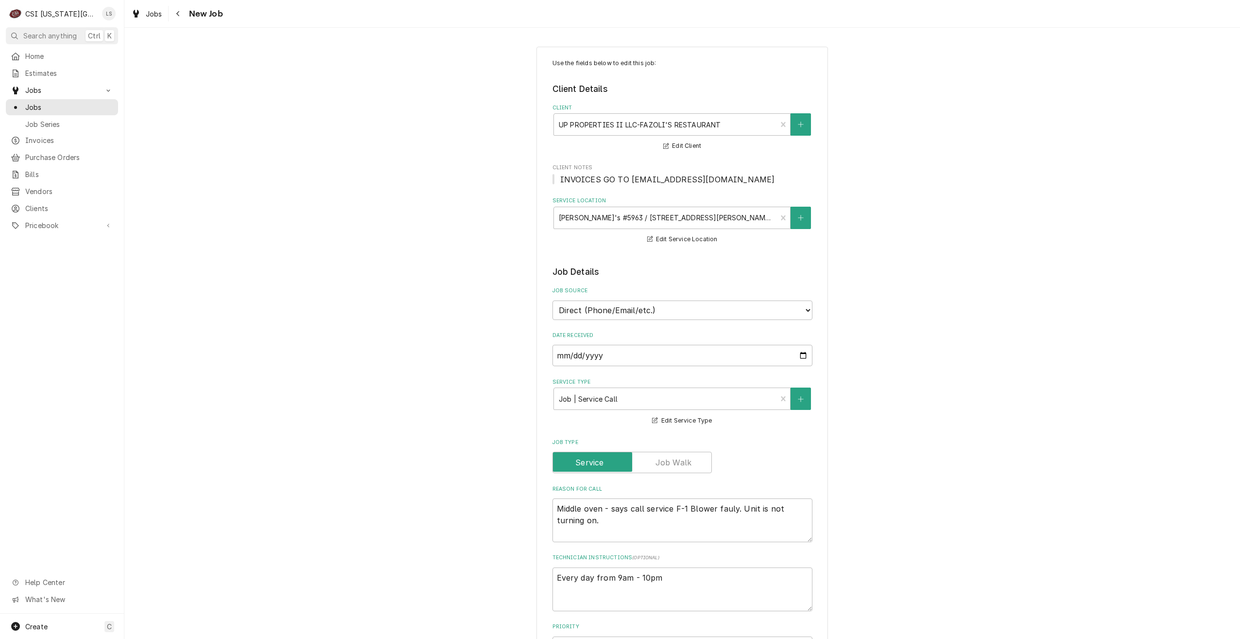
type textarea "x"
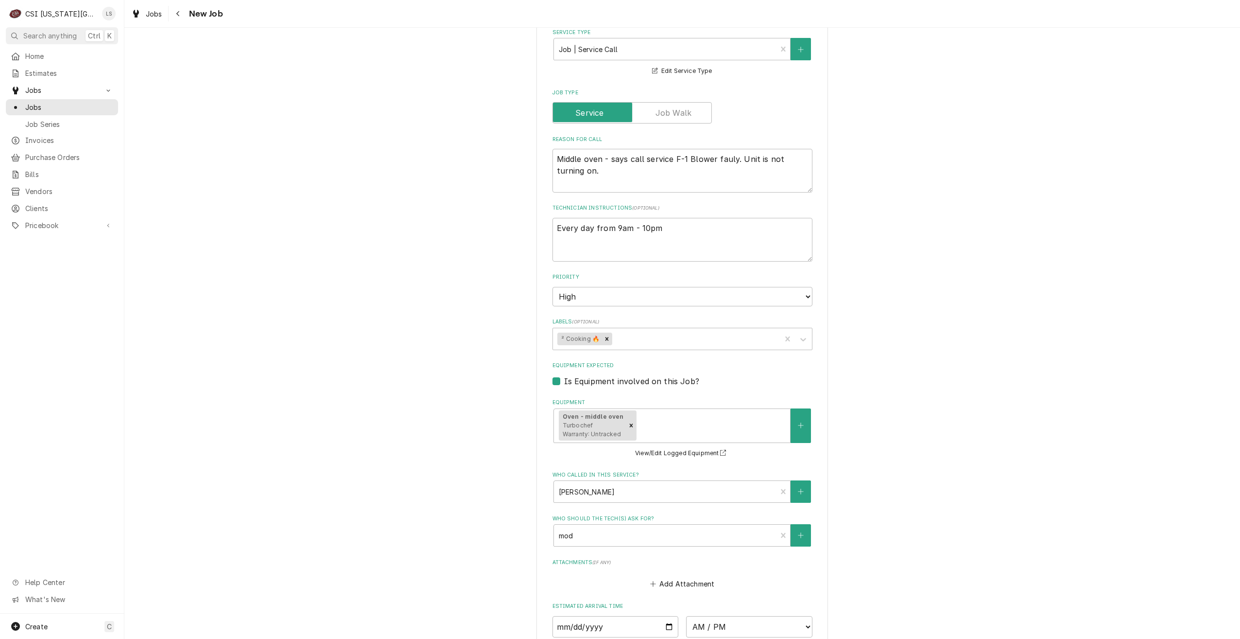
scroll to position [437, 0]
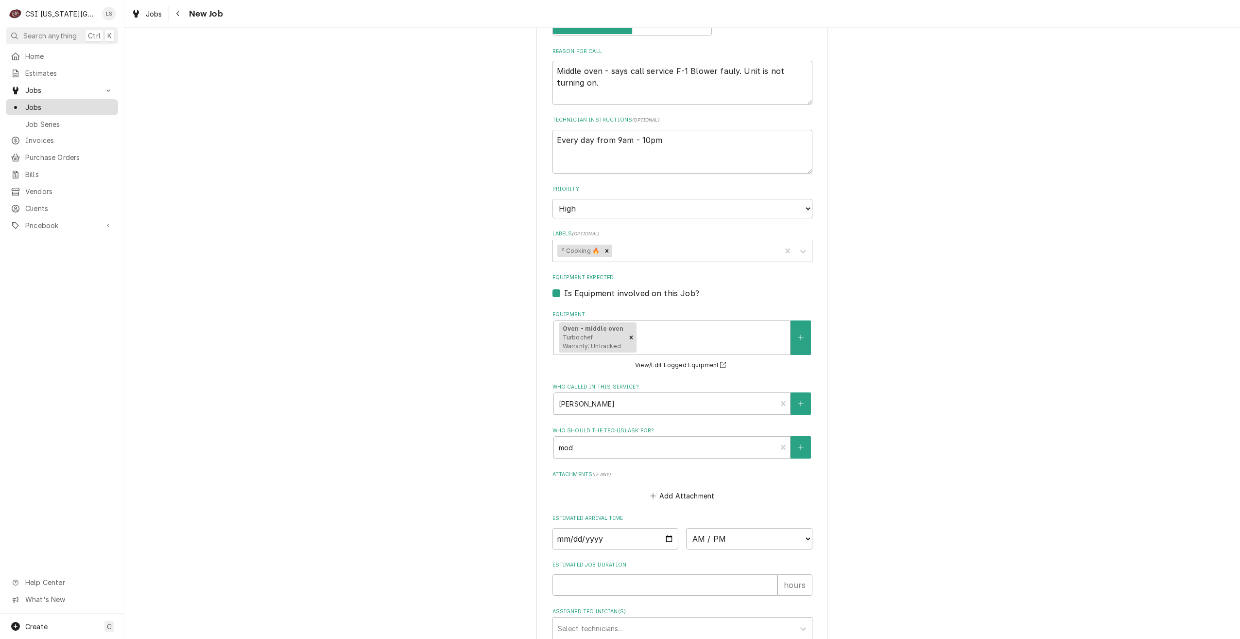
click at [84, 109] on div "Jobs" at bounding box center [62, 107] width 108 height 12
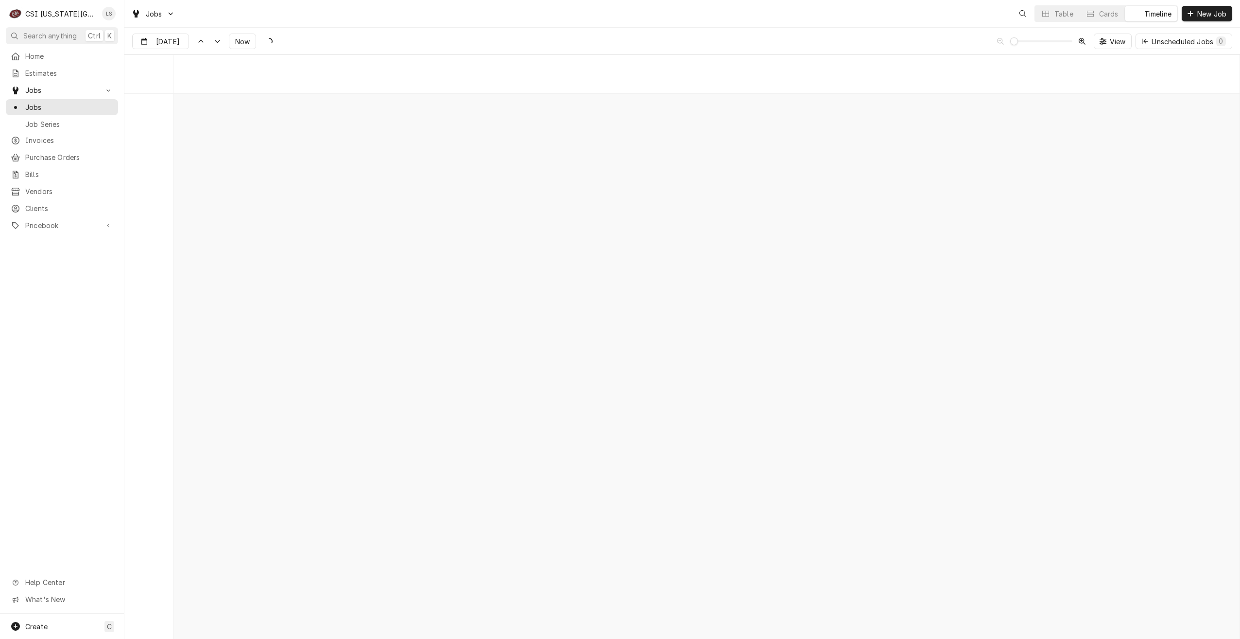
scroll to position [11159, 0]
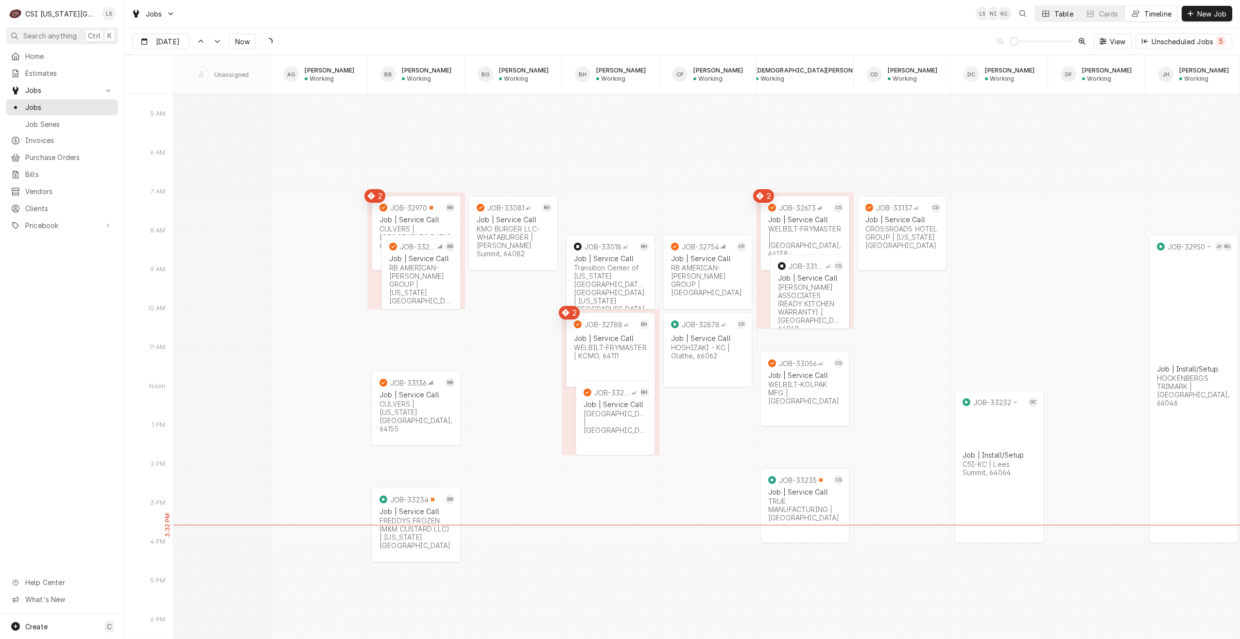
click at [1053, 19] on button "Table" at bounding box center [1057, 14] width 44 height 16
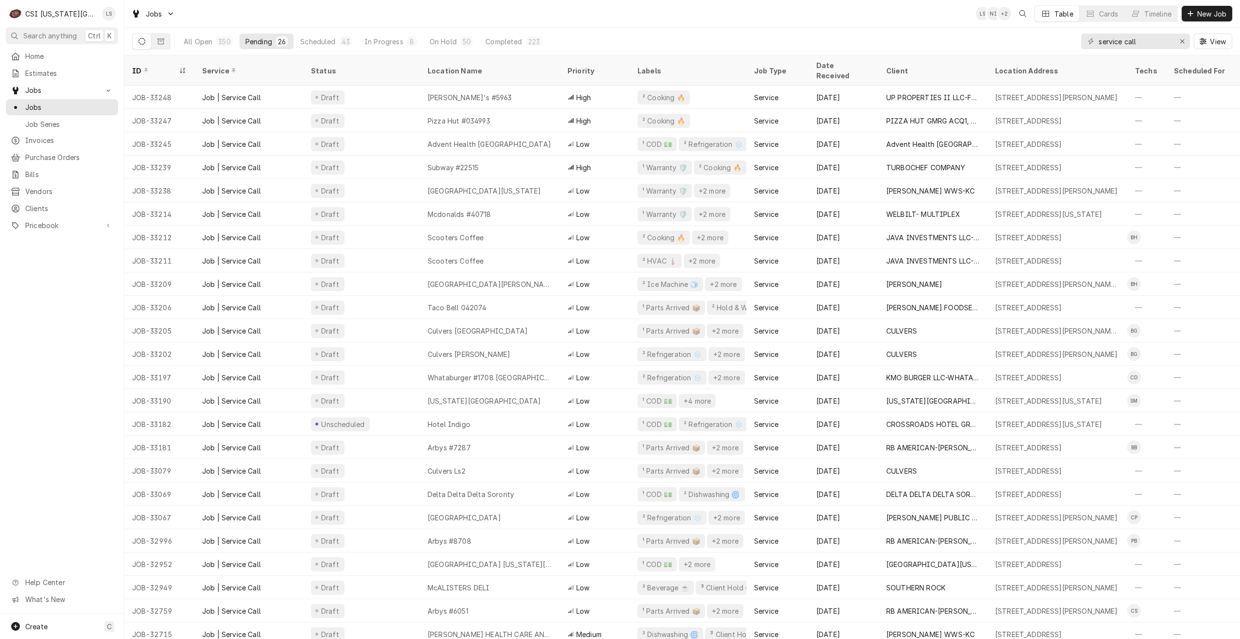
click at [855, 23] on div "Jobs LS NI + 2 Table Cards Timeline New Job" at bounding box center [682, 13] width 1116 height 27
click at [414, 19] on div "Jobs LS NI + 3 Table Cards Timeline New Job" at bounding box center [682, 13] width 1116 height 27
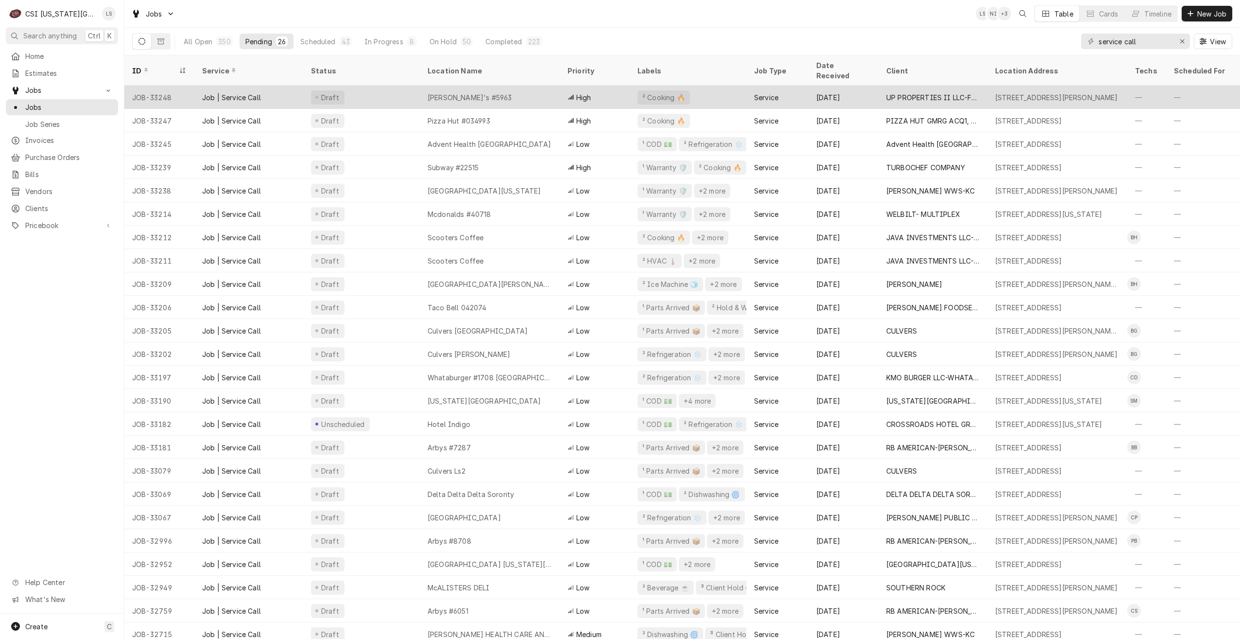
click at [424, 90] on div "[PERSON_NAME]'s #5963" at bounding box center [490, 97] width 140 height 23
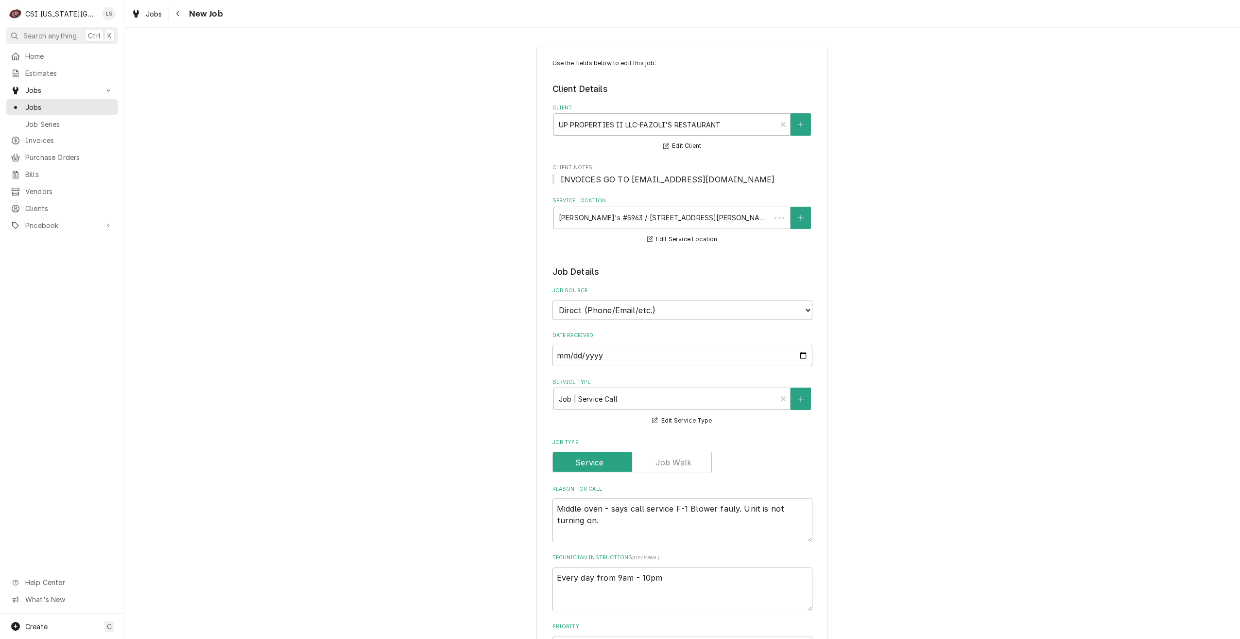
type textarea "x"
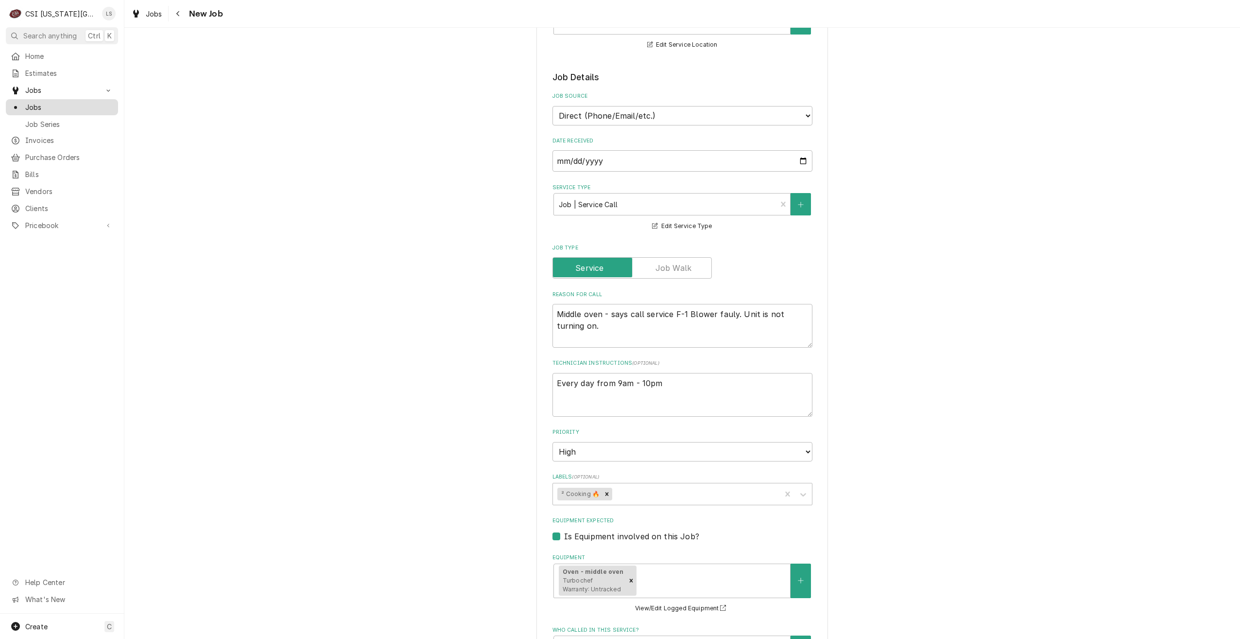
click at [77, 106] on span "Jobs" at bounding box center [69, 107] width 88 height 10
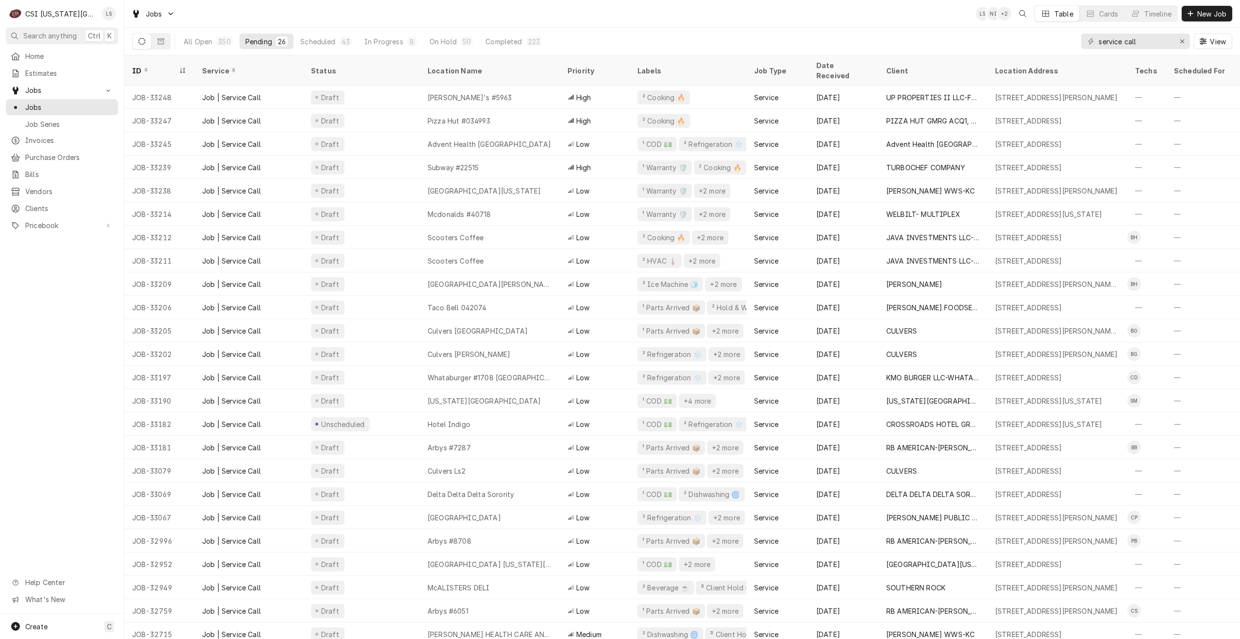
click at [356, 16] on div "Jobs LS NI + 2 Table Cards Timeline New Job" at bounding box center [682, 13] width 1116 height 27
click at [357, 16] on div "Jobs LS NI + 3 Table Cards Timeline New Job" at bounding box center [682, 13] width 1116 height 27
click at [862, 29] on div "All Open 350 Pending 26 Scheduled 43 In Progress 8 On Hold 50 Completed 223 ser…" at bounding box center [682, 41] width 1100 height 27
click at [907, 20] on div "Jobs LS NI + 2 Table Cards Timeline New Job" at bounding box center [682, 13] width 1116 height 27
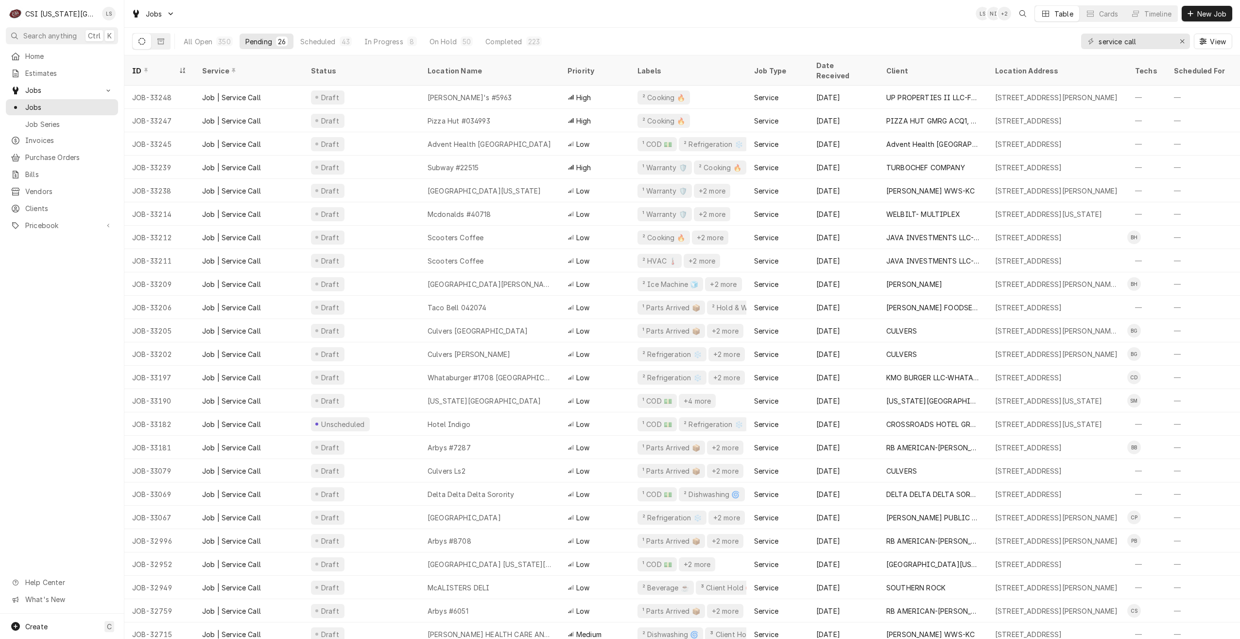
click at [889, 16] on div "Jobs LS NI + 2 Table Cards Timeline New Job" at bounding box center [682, 13] width 1116 height 27
click at [851, 29] on div "All Open 350 Pending 26 Scheduled 43 In Progress 8 On Hold 50 Completed 223 ser…" at bounding box center [682, 41] width 1100 height 27
click at [743, 20] on div "Jobs LS NI + 2 Table Cards Timeline New Job" at bounding box center [682, 13] width 1116 height 27
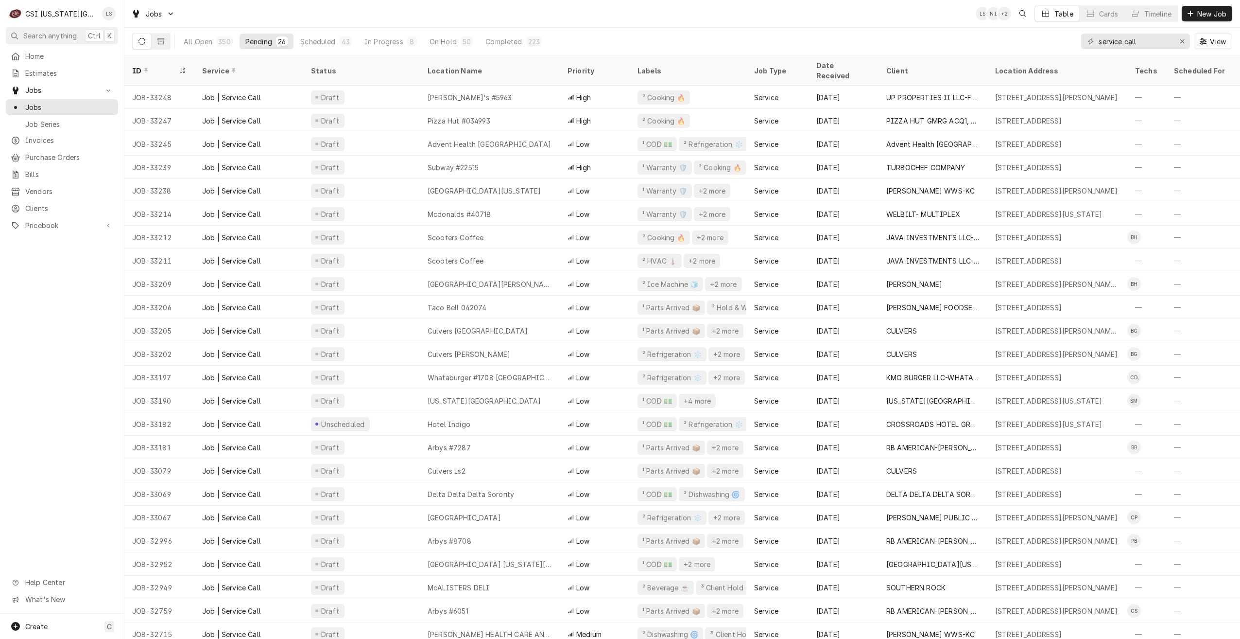
click at [743, 20] on div "Jobs LS NI + 2 Table Cards Timeline New Job" at bounding box center [682, 13] width 1116 height 27
click at [743, 20] on div "Jobs LS LS KC Table Cards Timeline New Job" at bounding box center [682, 13] width 1116 height 27
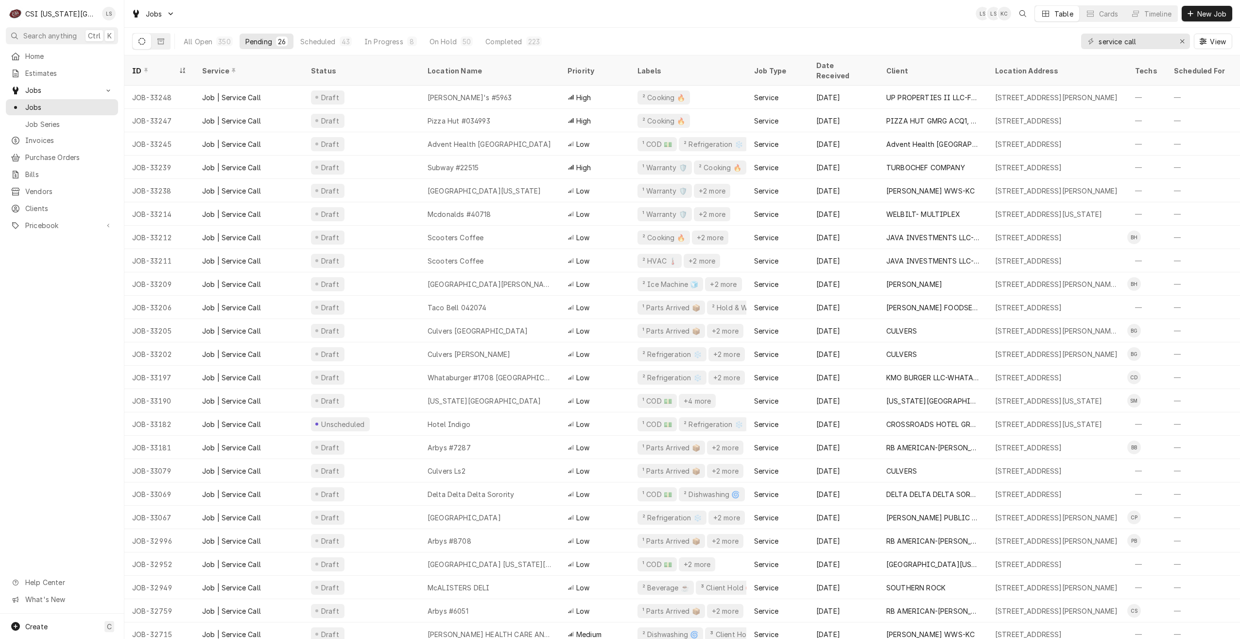
click at [759, 18] on div "Jobs LS LS KC Table Cards Timeline New Job" at bounding box center [682, 13] width 1116 height 27
click at [430, 19] on div "Jobs LS LS KC Table Cards Timeline New Job" at bounding box center [682, 13] width 1116 height 27
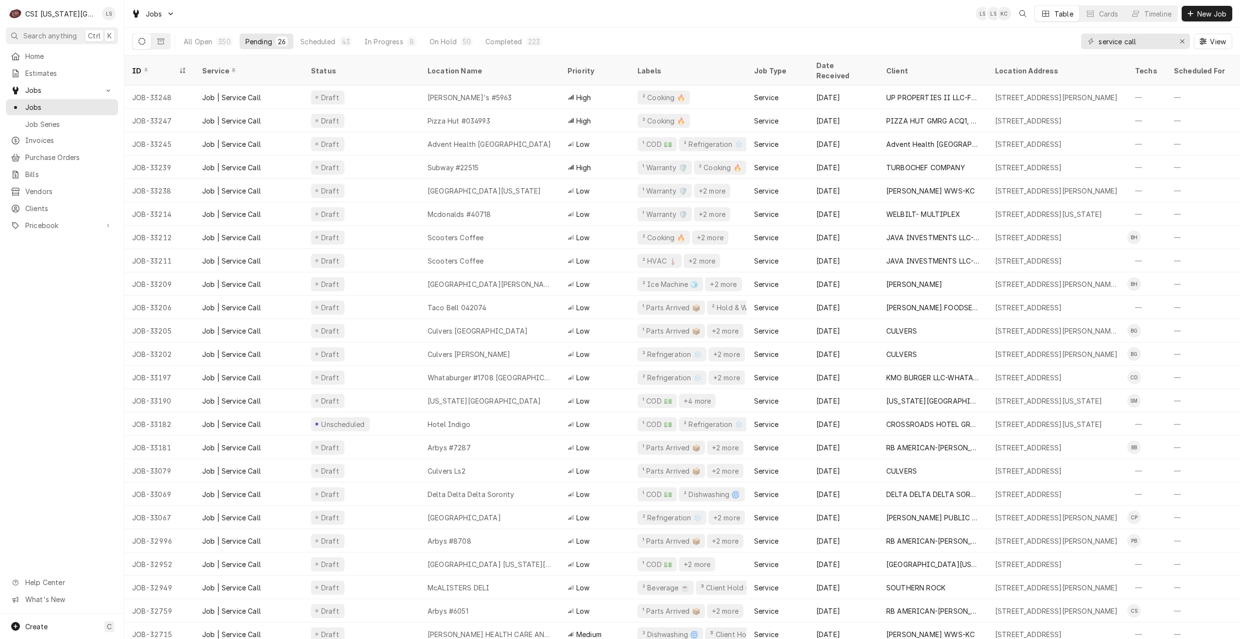
click at [447, 15] on div "Jobs LS LS KC Table Cards Timeline New Job" at bounding box center [682, 13] width 1116 height 27
click at [567, 16] on div "Jobs LS LS KC Table Cards Timeline New Job" at bounding box center [682, 13] width 1116 height 27
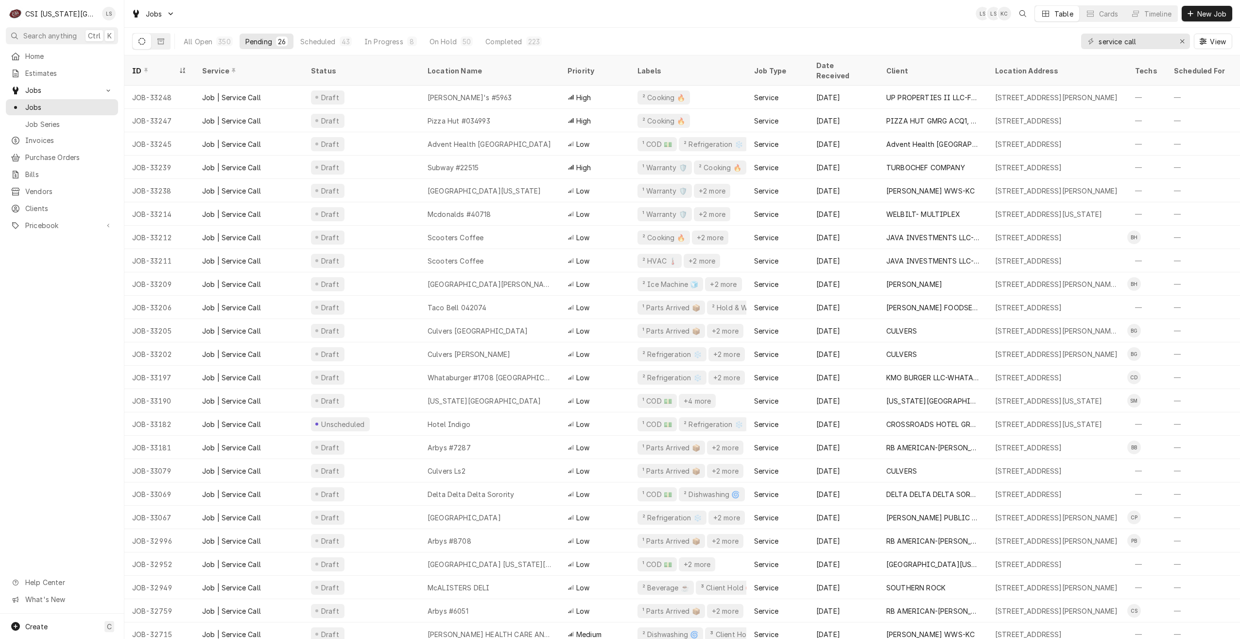
click at [567, 16] on div "Jobs LS LS KC Table Cards Timeline New Job" at bounding box center [682, 13] width 1116 height 27
click at [581, 19] on div "Jobs LS LS KC Table Cards Timeline New Job" at bounding box center [682, 13] width 1116 height 27
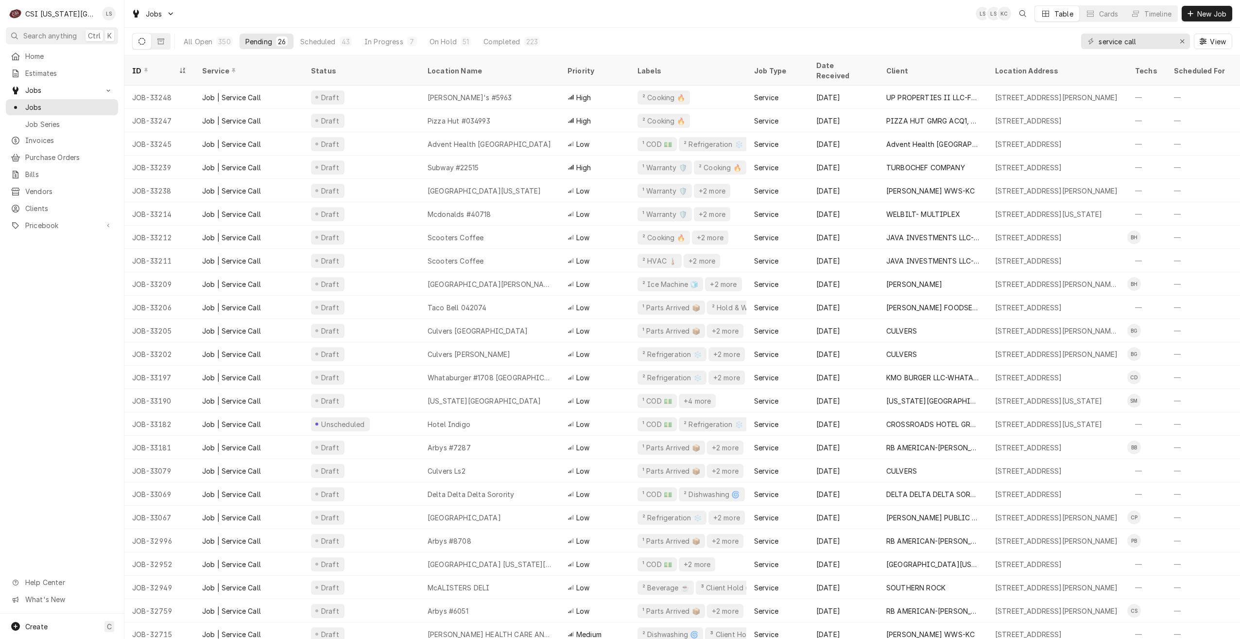
click at [581, 19] on div "Jobs LS LS KC Table Cards Timeline New Job" at bounding box center [682, 13] width 1116 height 27
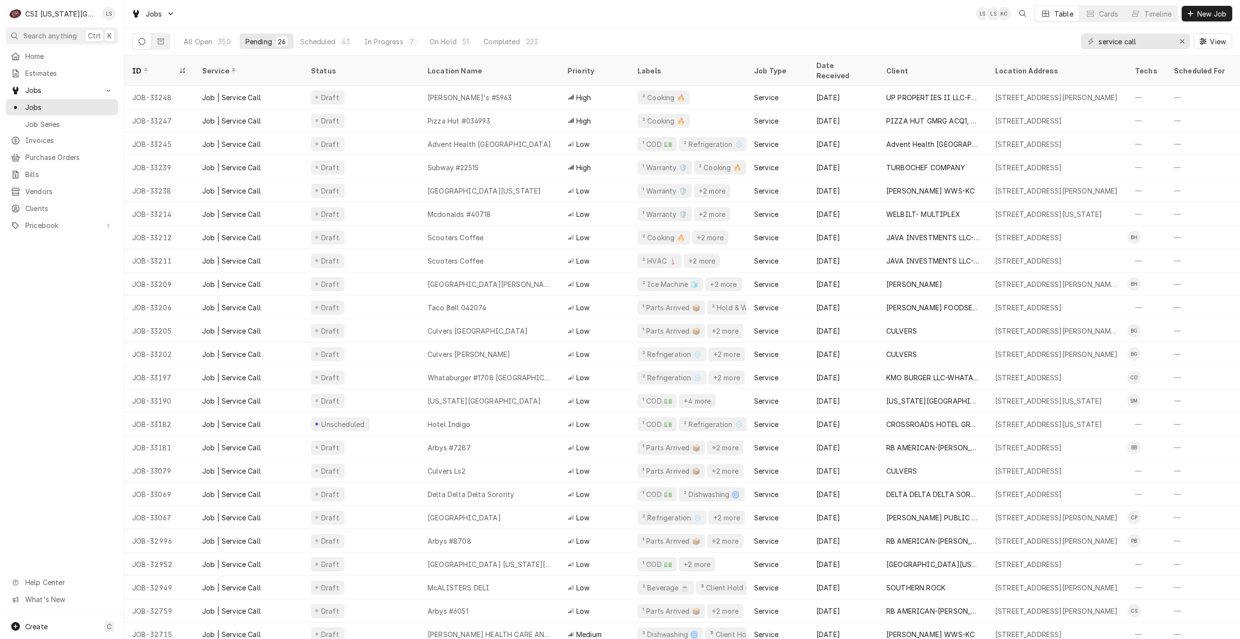
click at [581, 19] on div "Jobs LS LS KC Table Cards Timeline New Job" at bounding box center [682, 13] width 1116 height 27
